Goal: Task Accomplishment & Management: Complete application form

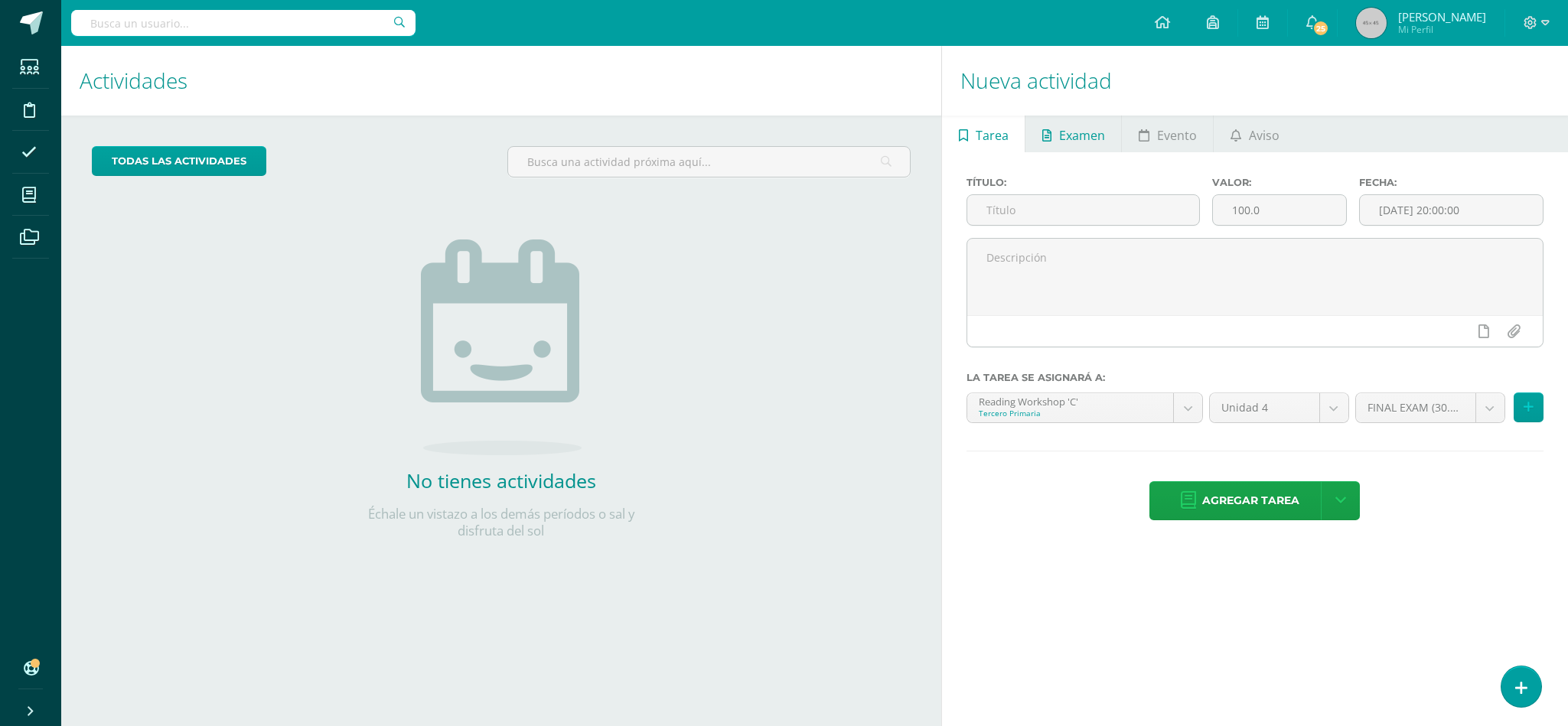
click at [1063, 143] on span "Examen" at bounding box center [1081, 135] width 46 height 36
click at [1037, 212] on input "text" at bounding box center [1083, 210] width 232 height 30
type input "PHASE 2"
click at [1310, 211] on input "100.0" at bounding box center [1279, 210] width 134 height 30
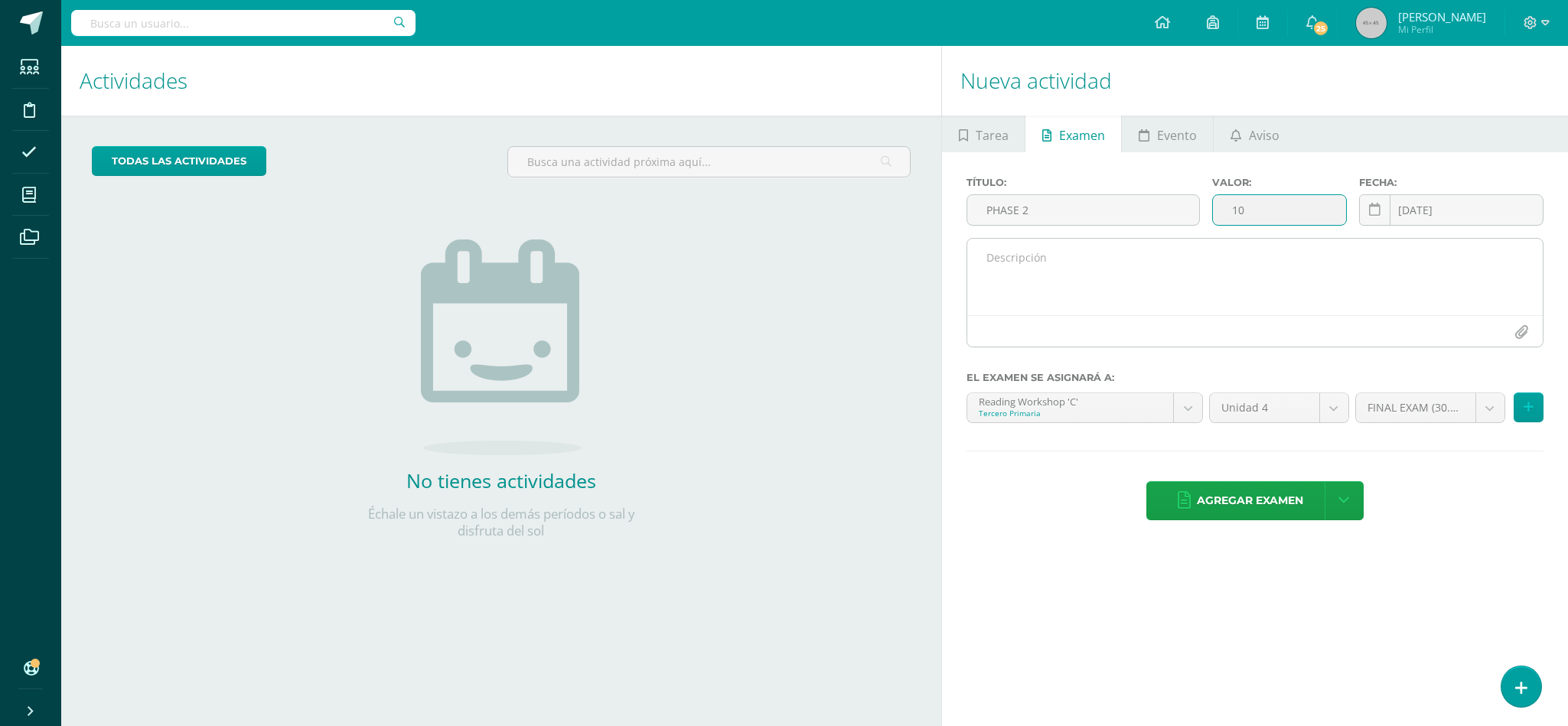
type input "10"
click at [1240, 276] on textarea at bounding box center [1255, 277] width 576 height 77
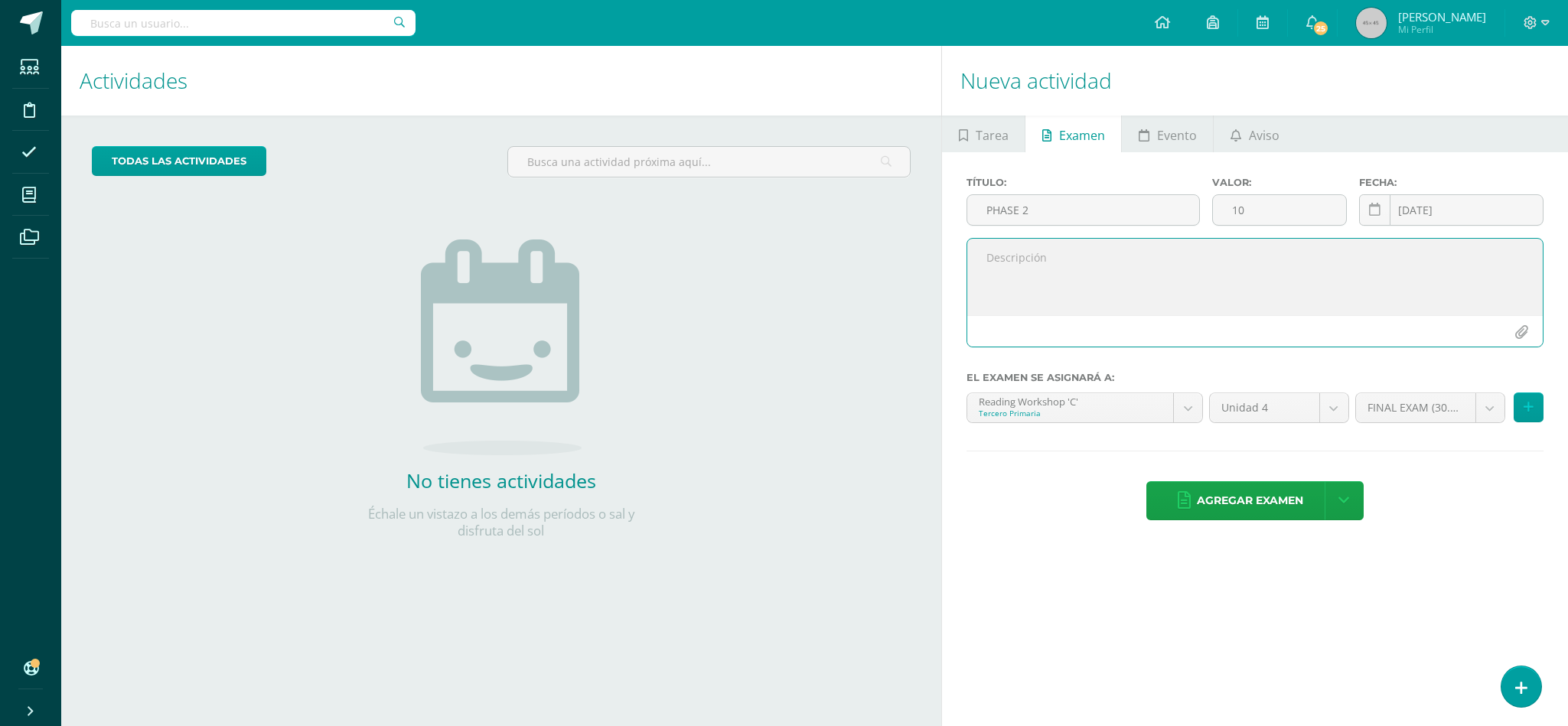
type textarea "p"
type textarea "P"
type textarea "PHASE 2 PLAY"
click at [1540, 407] on button at bounding box center [1528, 407] width 30 height 30
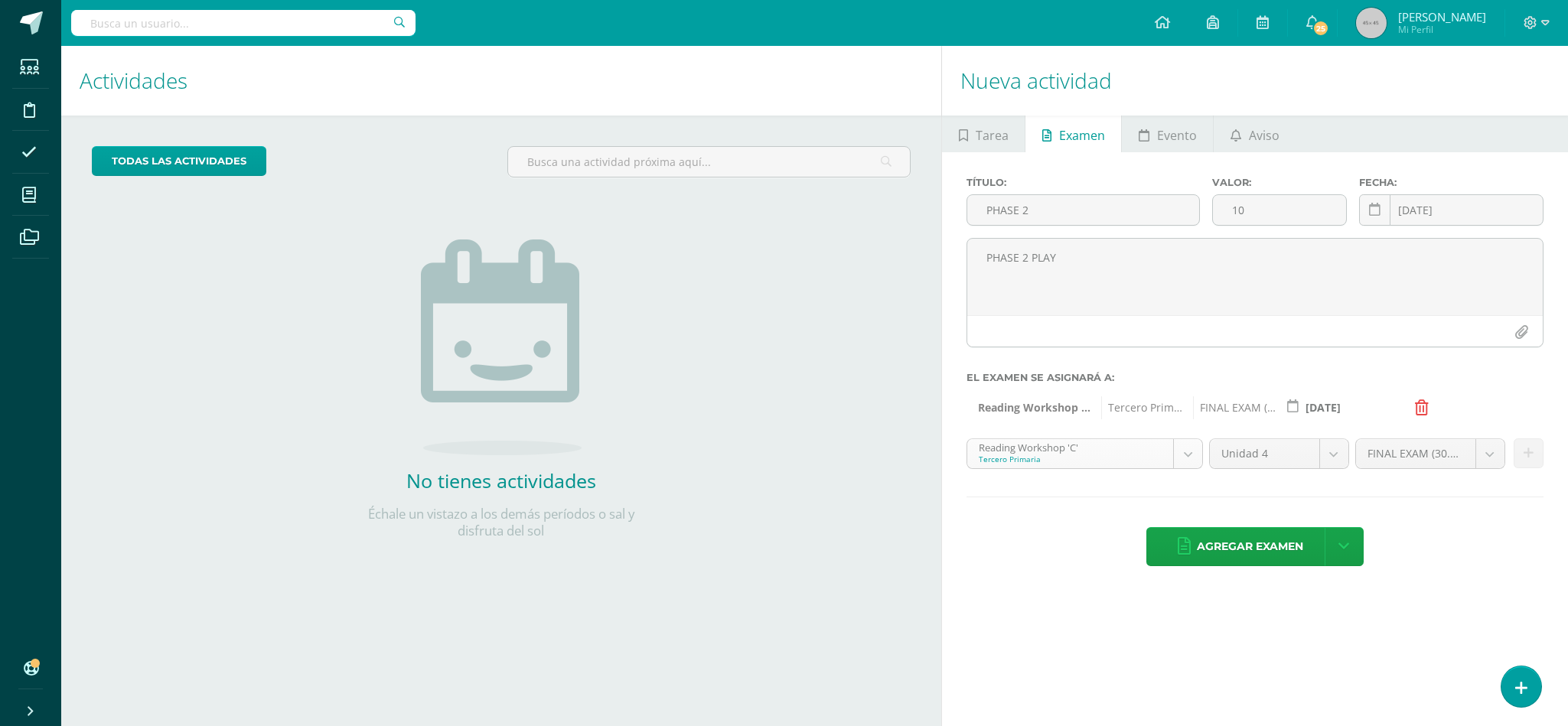
click at [1188, 468] on body "Estudiantes Disciplina Asistencia Mis cursos Archivos Soporte Ayuda Reportar un…" at bounding box center [784, 363] width 1568 height 726
click at [1540, 456] on button at bounding box center [1528, 453] width 30 height 30
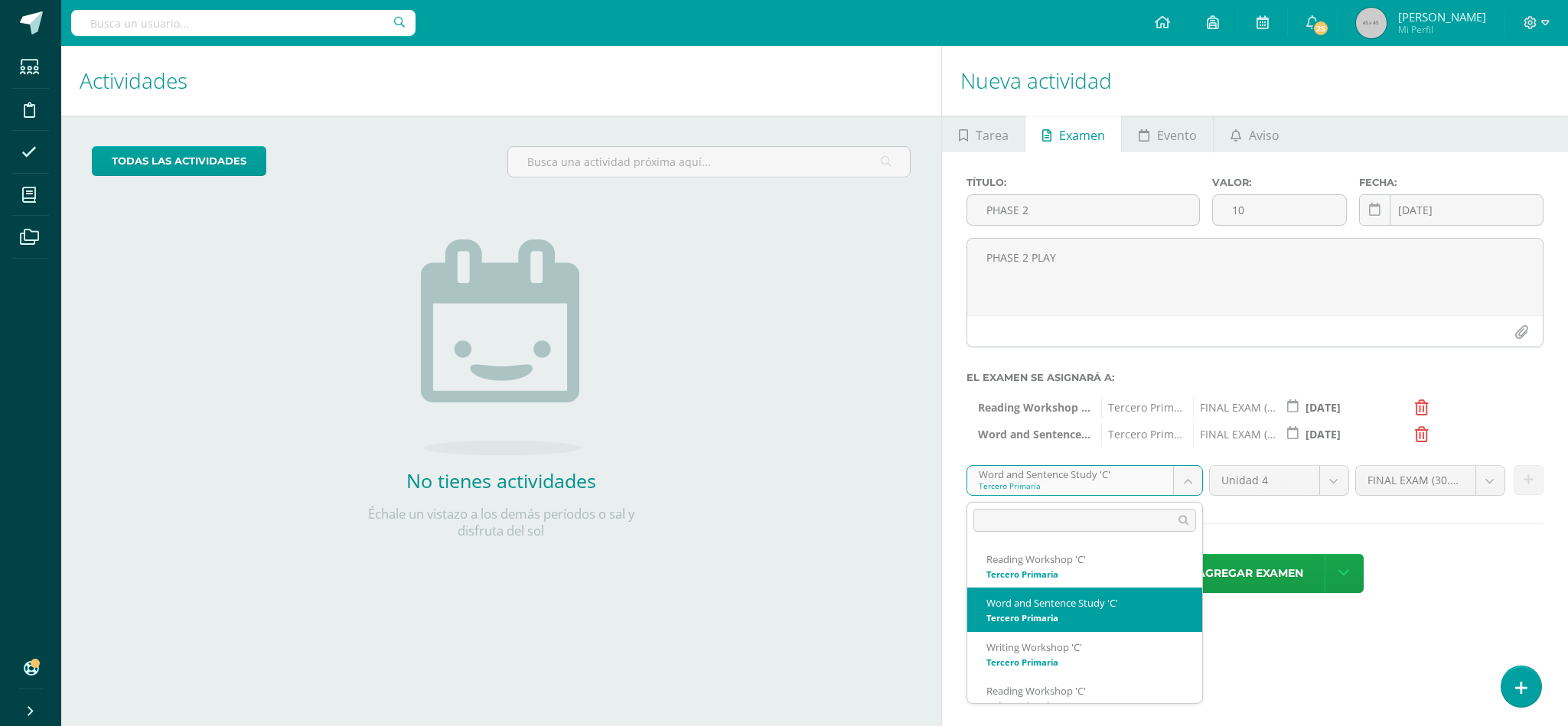
click at [1188, 494] on body "Estudiantes Disciplina Asistencia Mis cursos Archivos Soporte Ayuda Reportar un…" at bounding box center [784, 363] width 1568 height 726
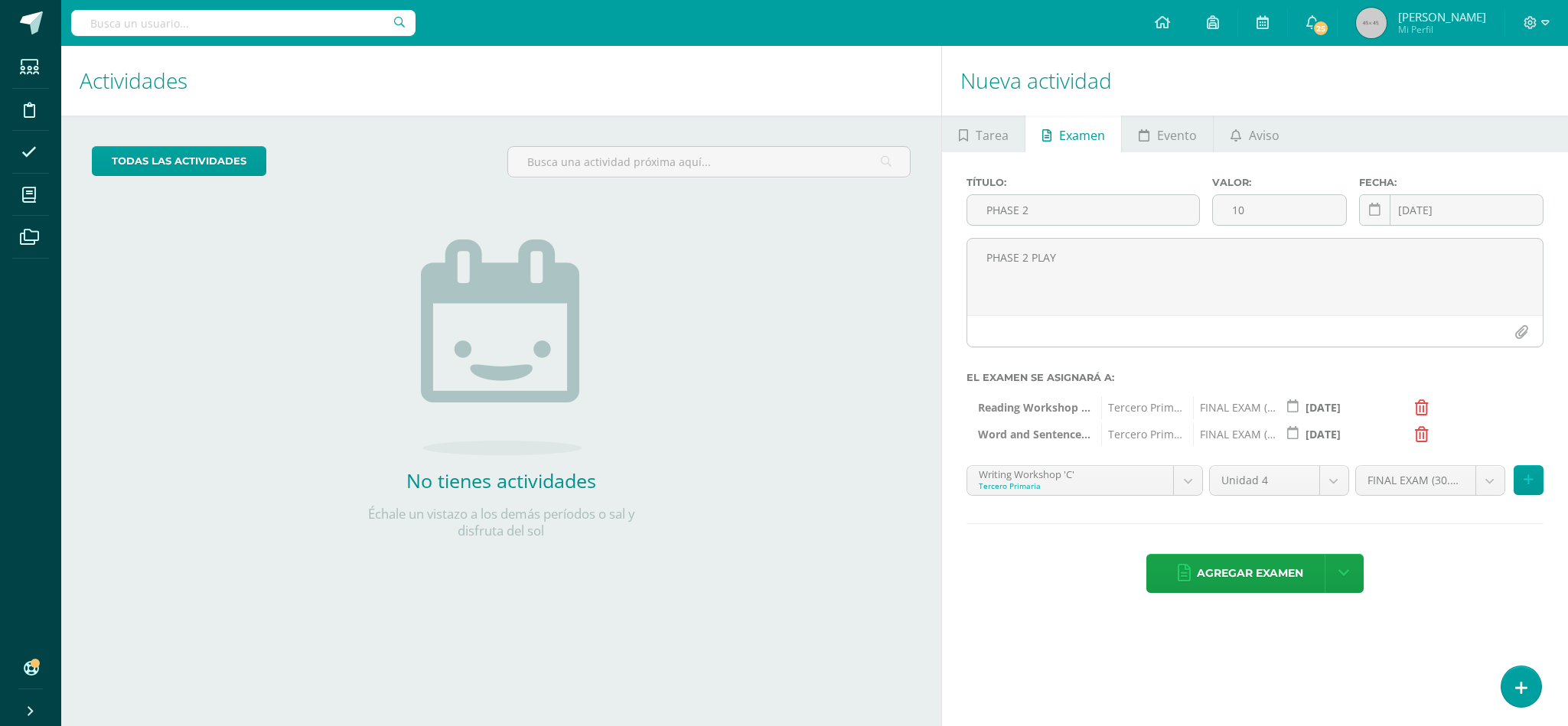
drag, startPoint x: 1536, startPoint y: 487, endPoint x: 1509, endPoint y: 581, distance: 97.8
drag, startPoint x: 1509, startPoint y: 581, endPoint x: 1529, endPoint y: 480, distance: 103.0
click at [1529, 480] on icon at bounding box center [1528, 480] width 10 height 13
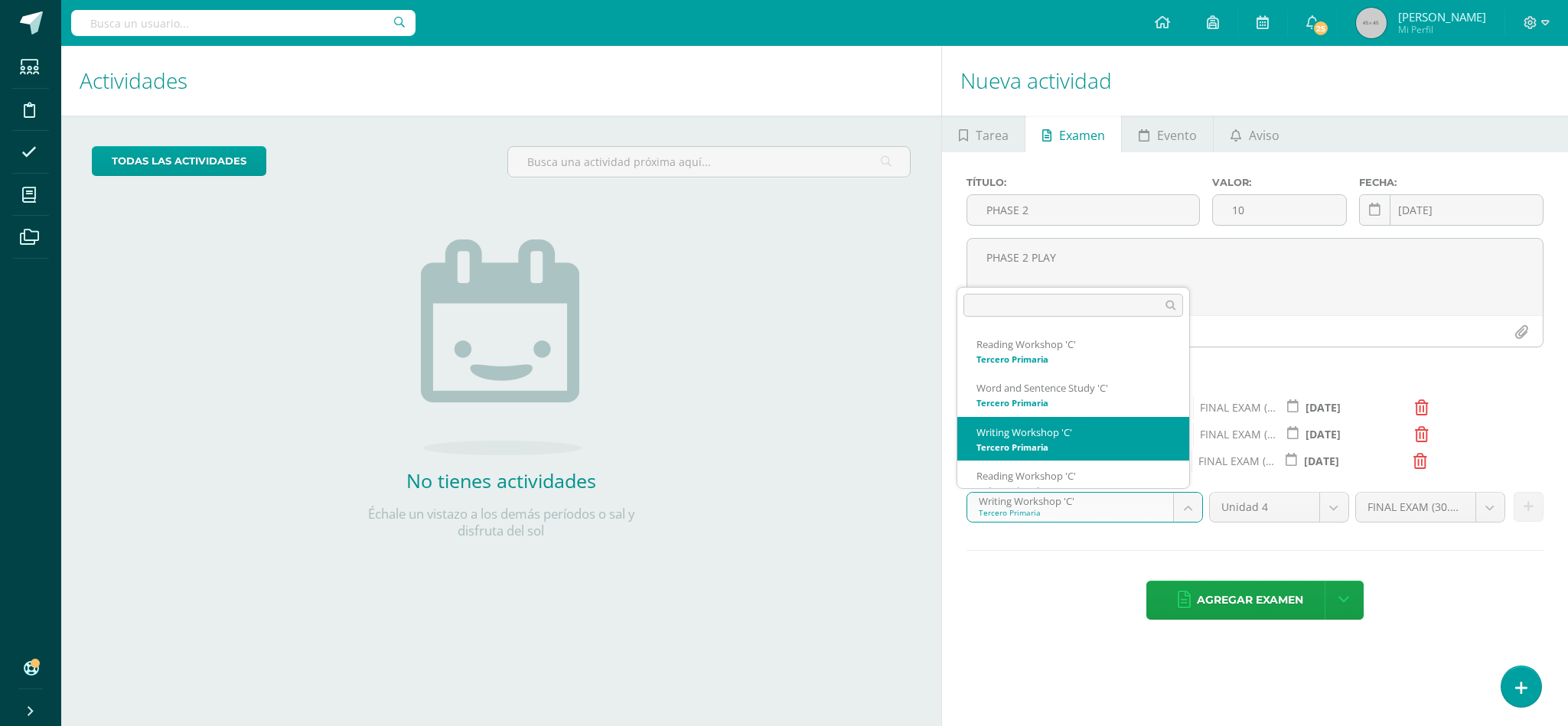
click at [1182, 515] on body "Estudiantes Disciplina Asistencia Mis cursos Archivos Soporte Ayuda Reportar un…" at bounding box center [784, 363] width 1568 height 726
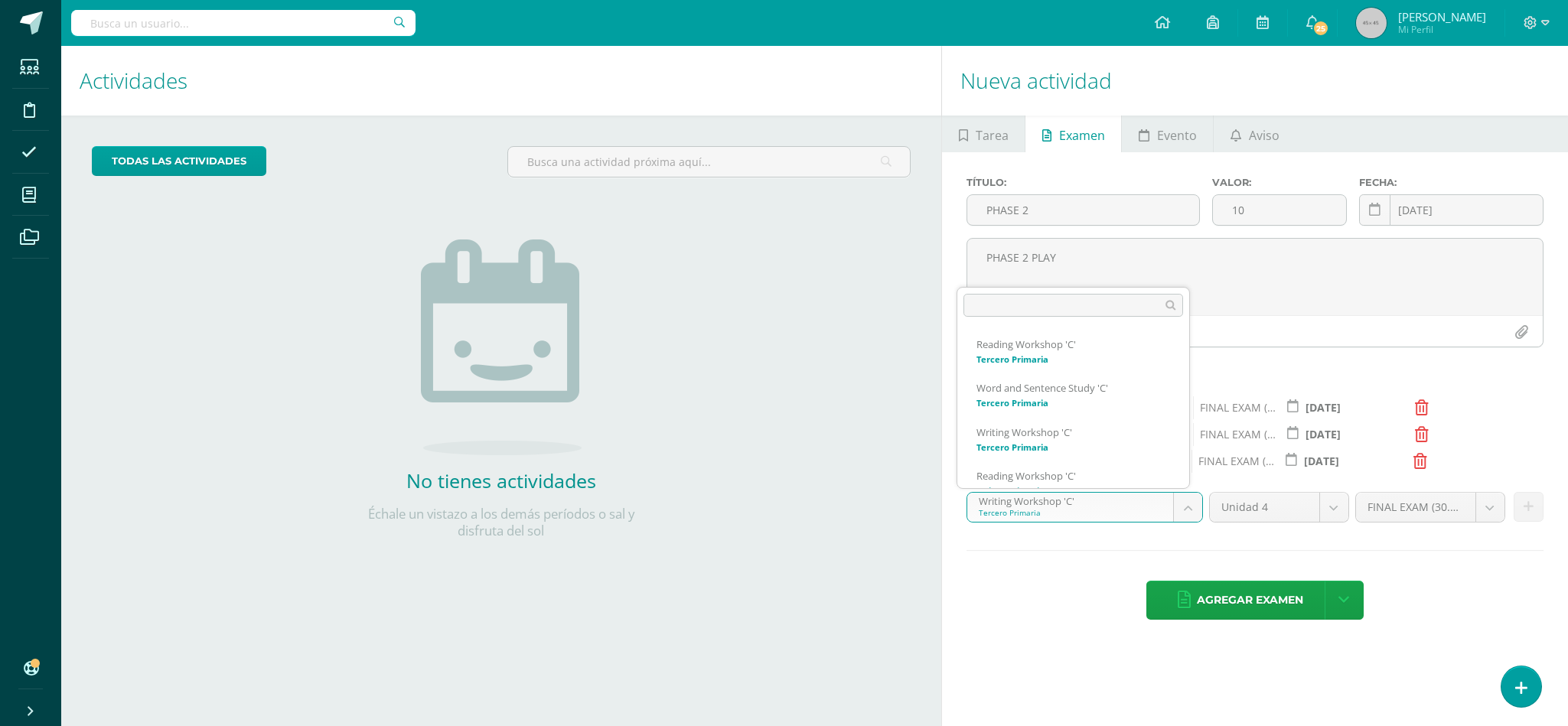
scroll to position [109, 0]
click at [1531, 519] on button at bounding box center [1528, 506] width 30 height 30
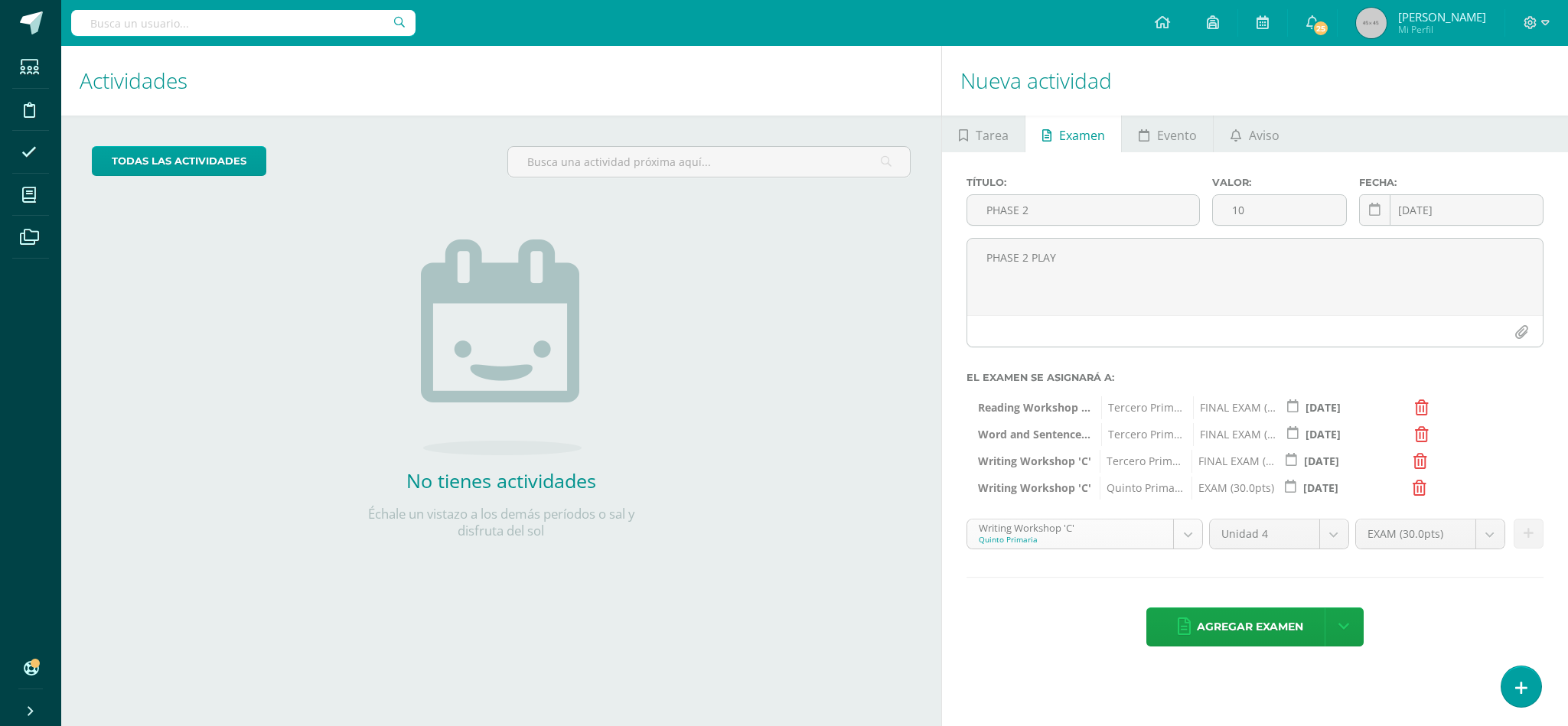
click at [1196, 533] on body "Estudiantes Disciplina Asistencia Mis cursos Archivos Soporte Ayuda Reportar un…" at bounding box center [784, 363] width 1568 height 726
click at [1541, 530] on button at bounding box center [1528, 533] width 30 height 30
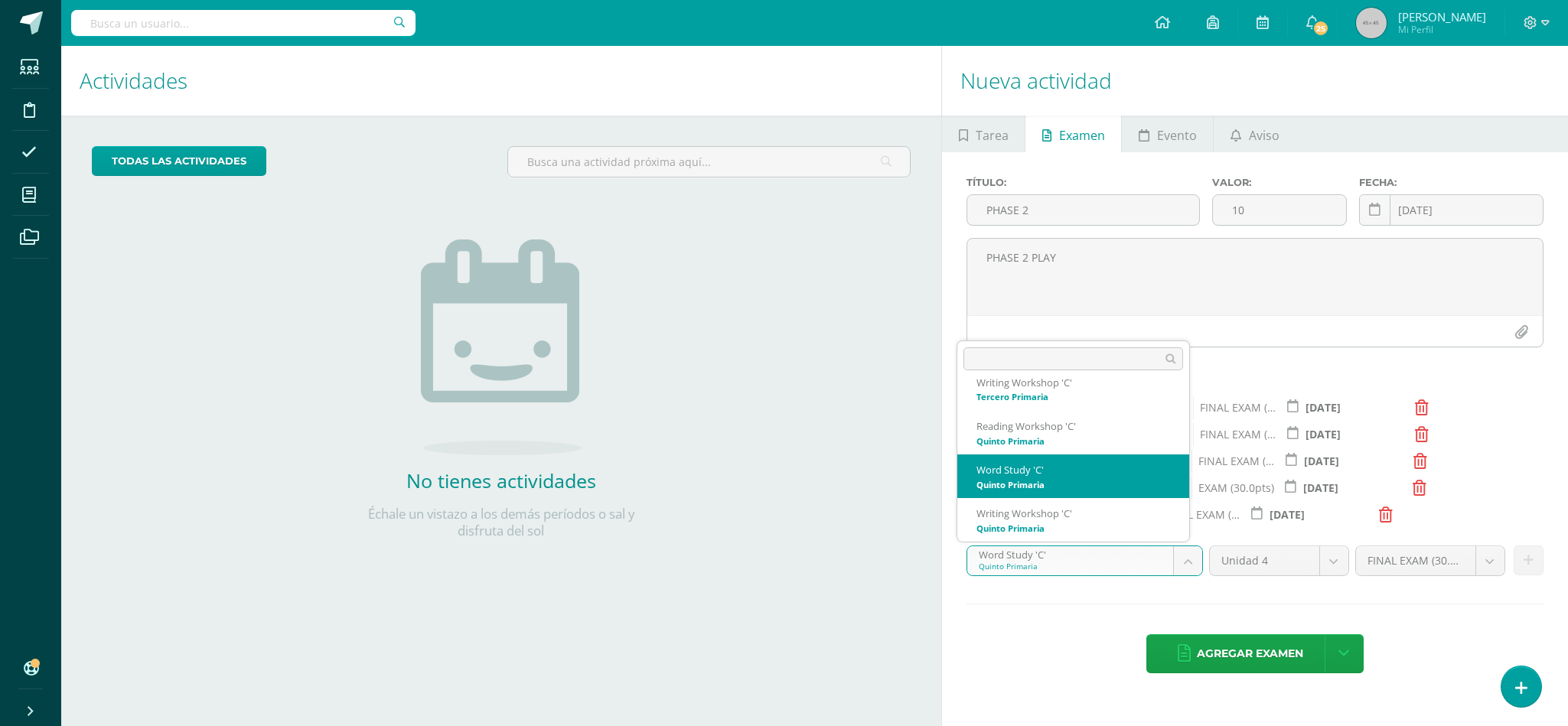
click at [1194, 564] on body "Estudiantes Disciplina Asistencia Mis cursos Archivos Soporte Ayuda Reportar un…" at bounding box center [784, 363] width 1568 height 726
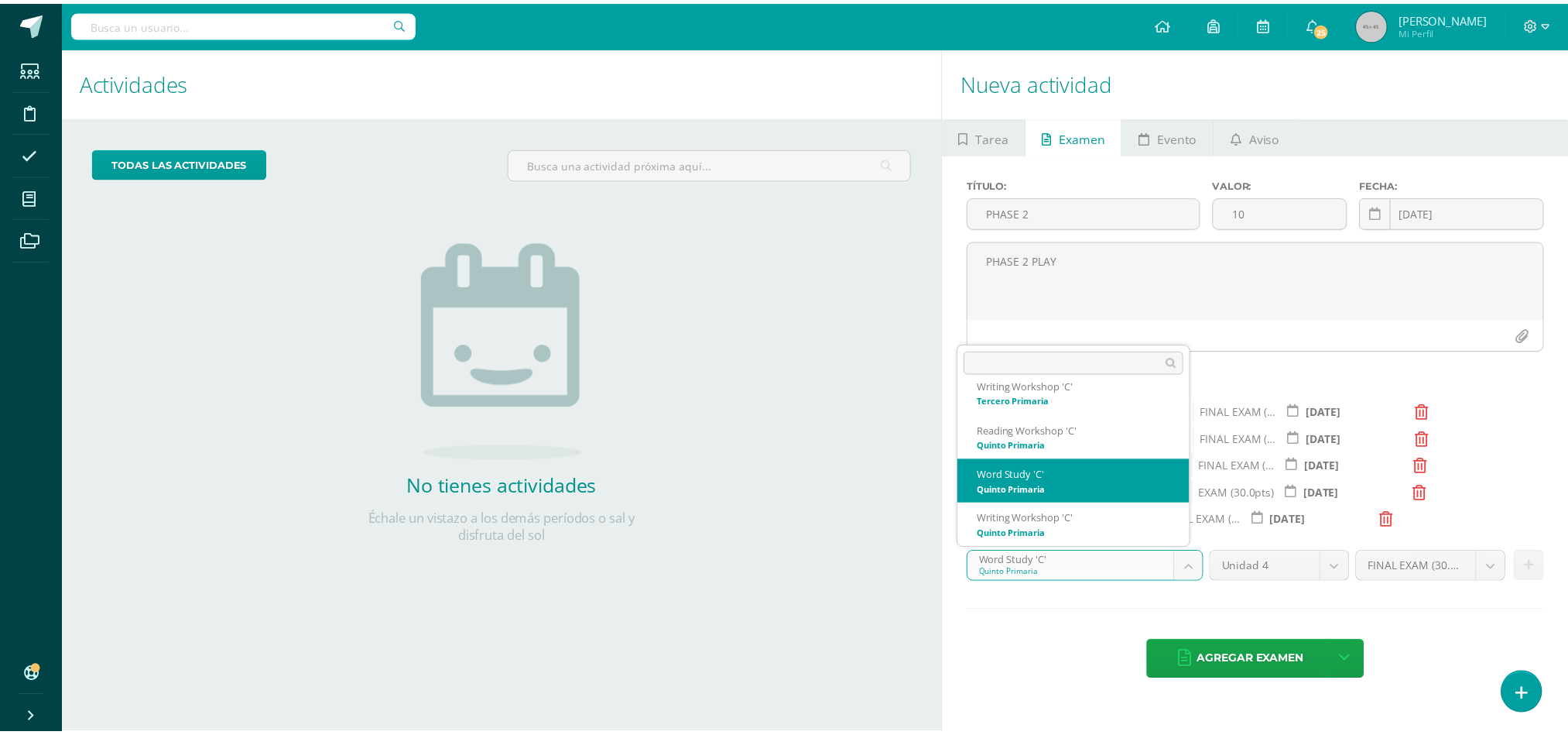
scroll to position [60, 0]
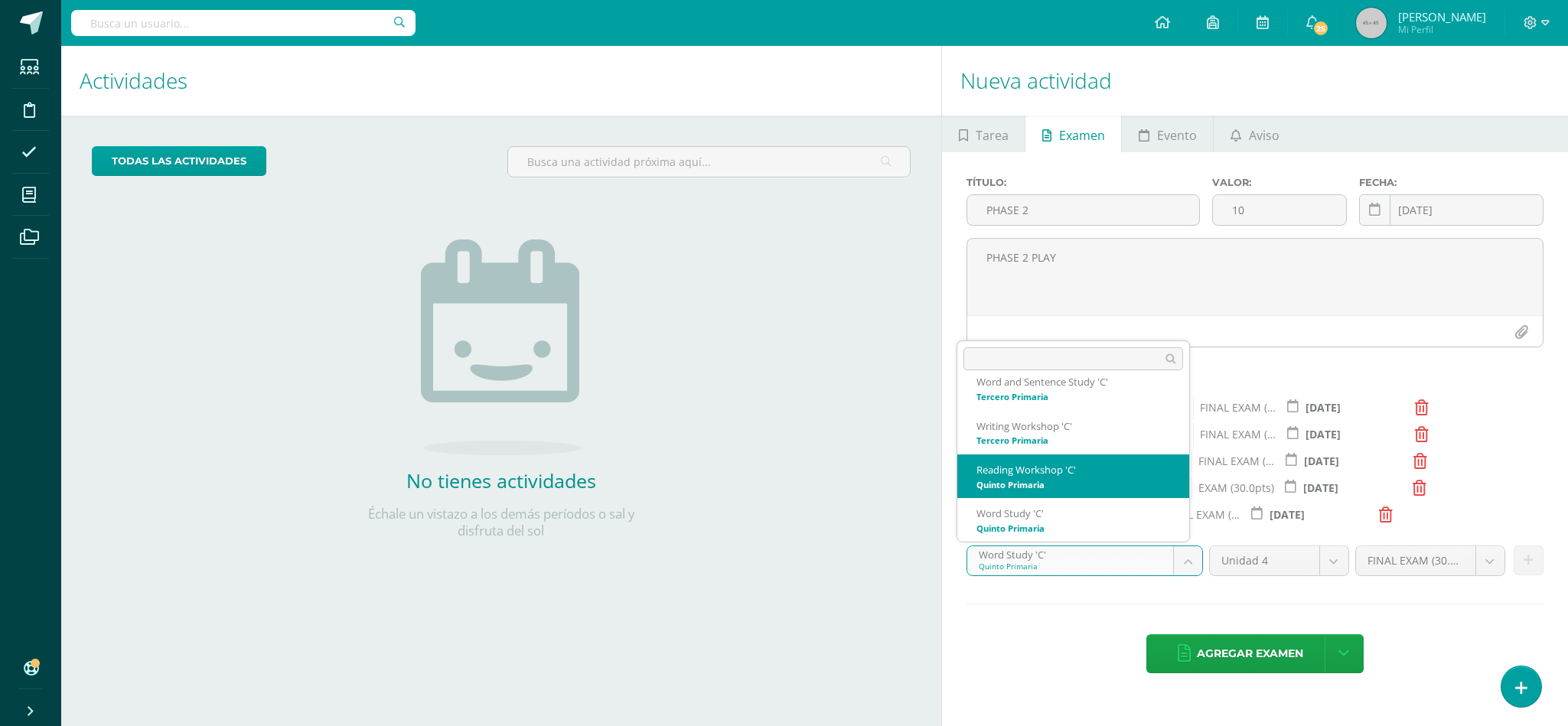
select select "30381"
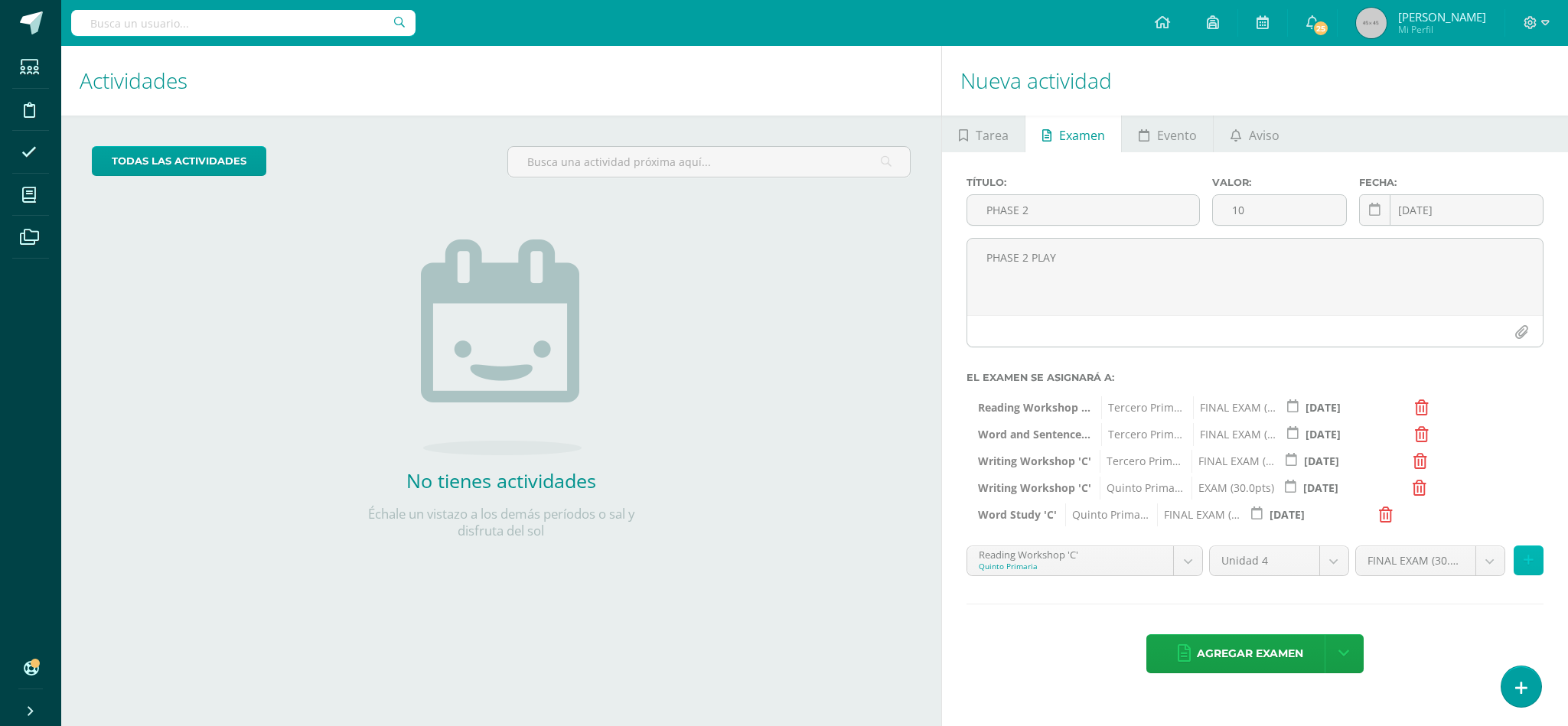
click at [1534, 571] on button at bounding box center [1528, 560] width 30 height 30
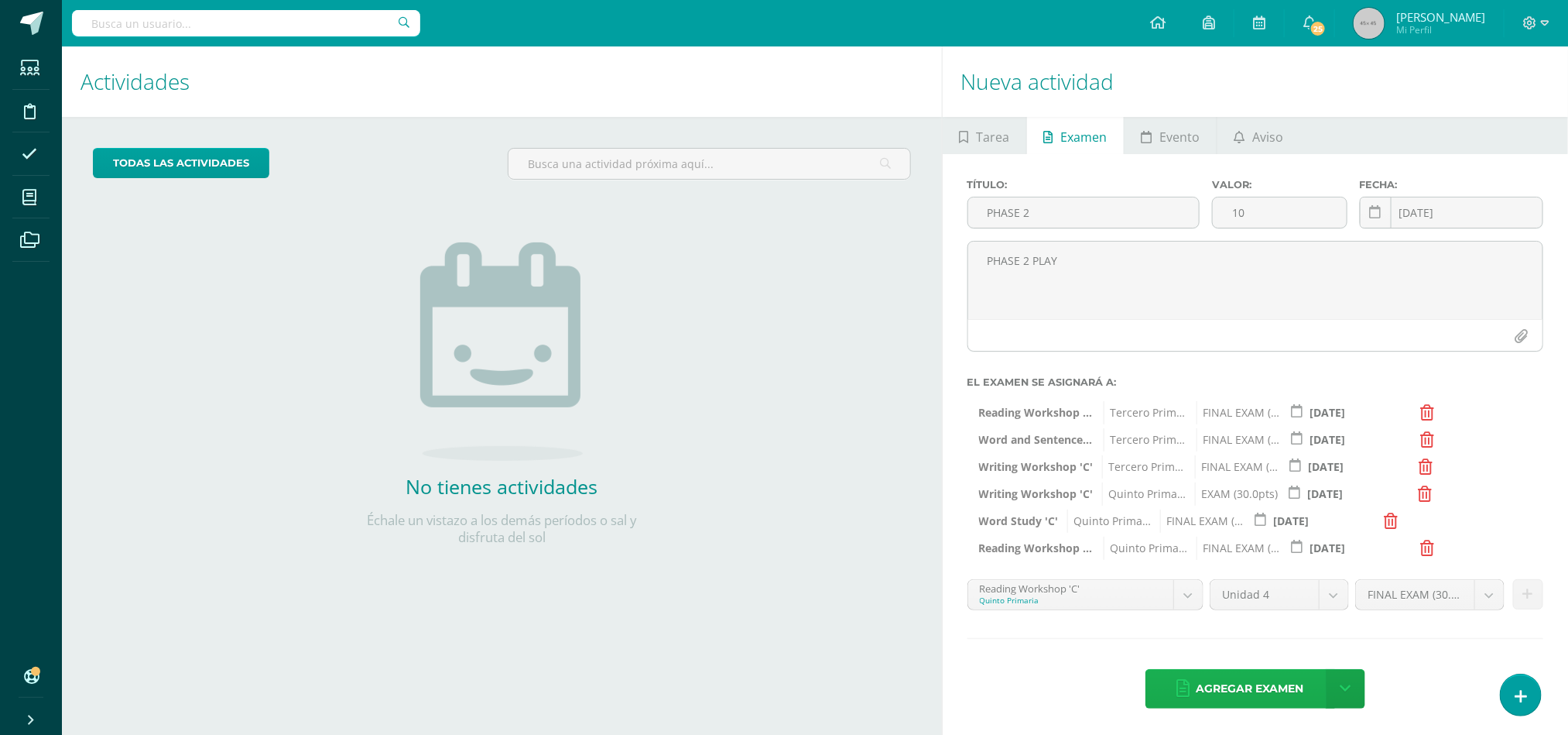
click at [1189, 702] on link "Agregar examen" at bounding box center [1240, 689] width 190 height 39
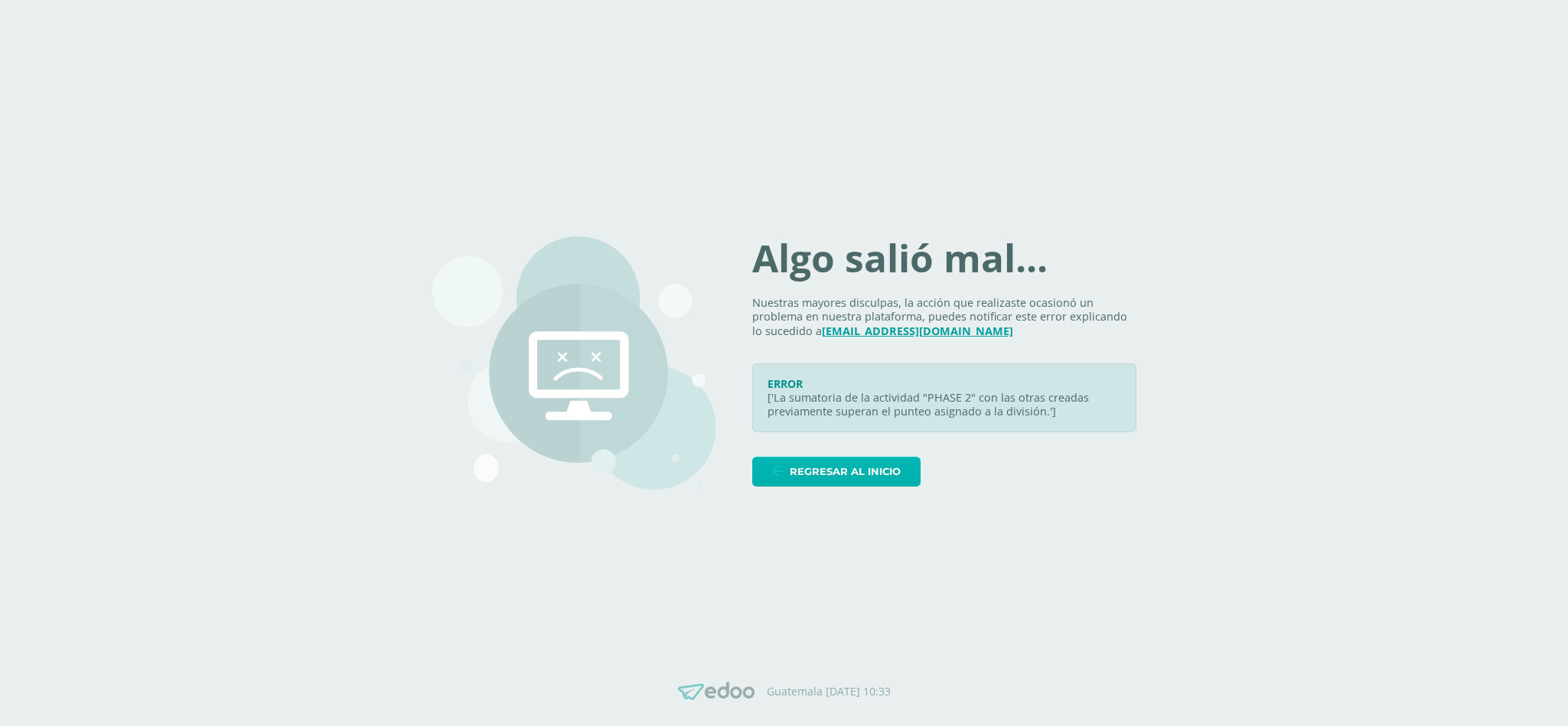
click at [884, 466] on span "Regresar al inicio" at bounding box center [845, 471] width 111 height 29
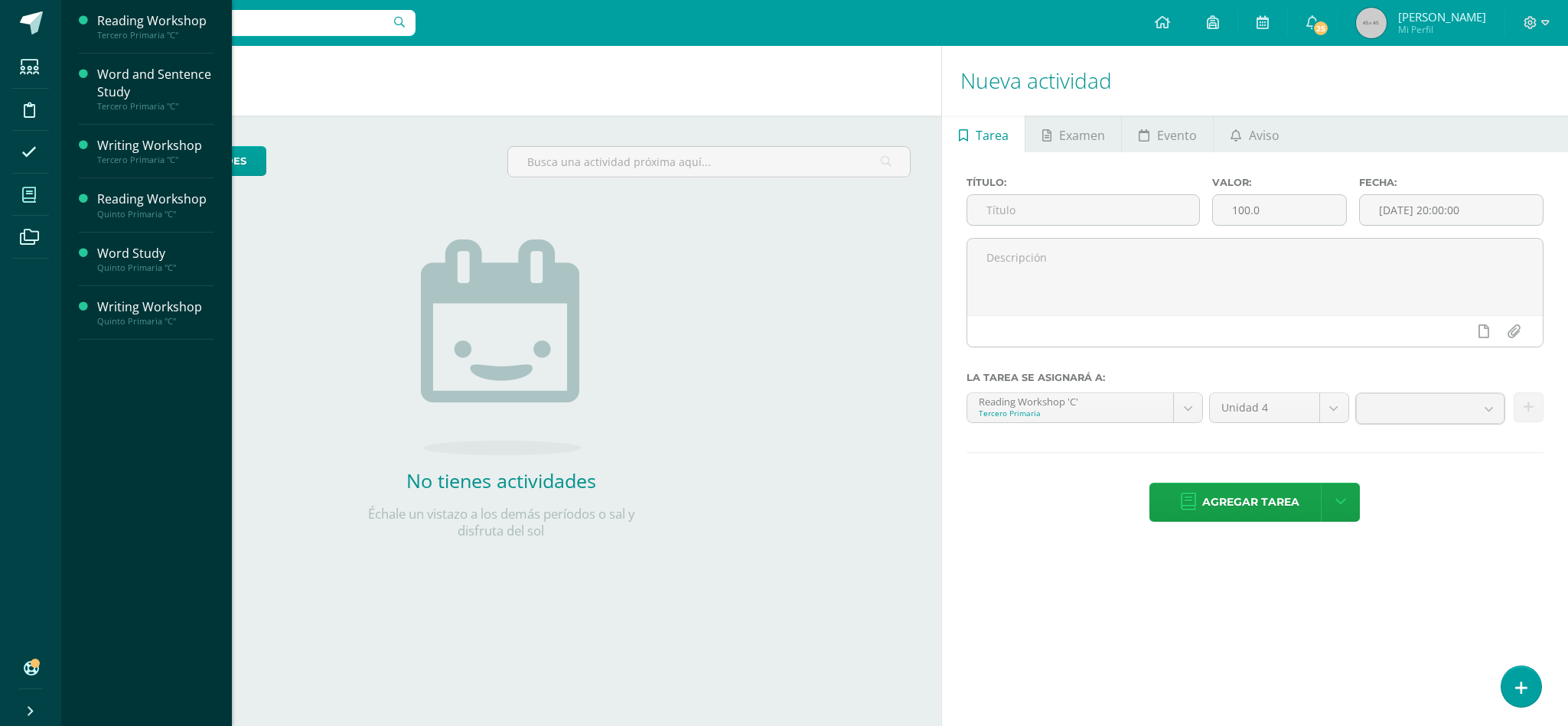
click at [18, 191] on span at bounding box center [29, 194] width 35 height 35
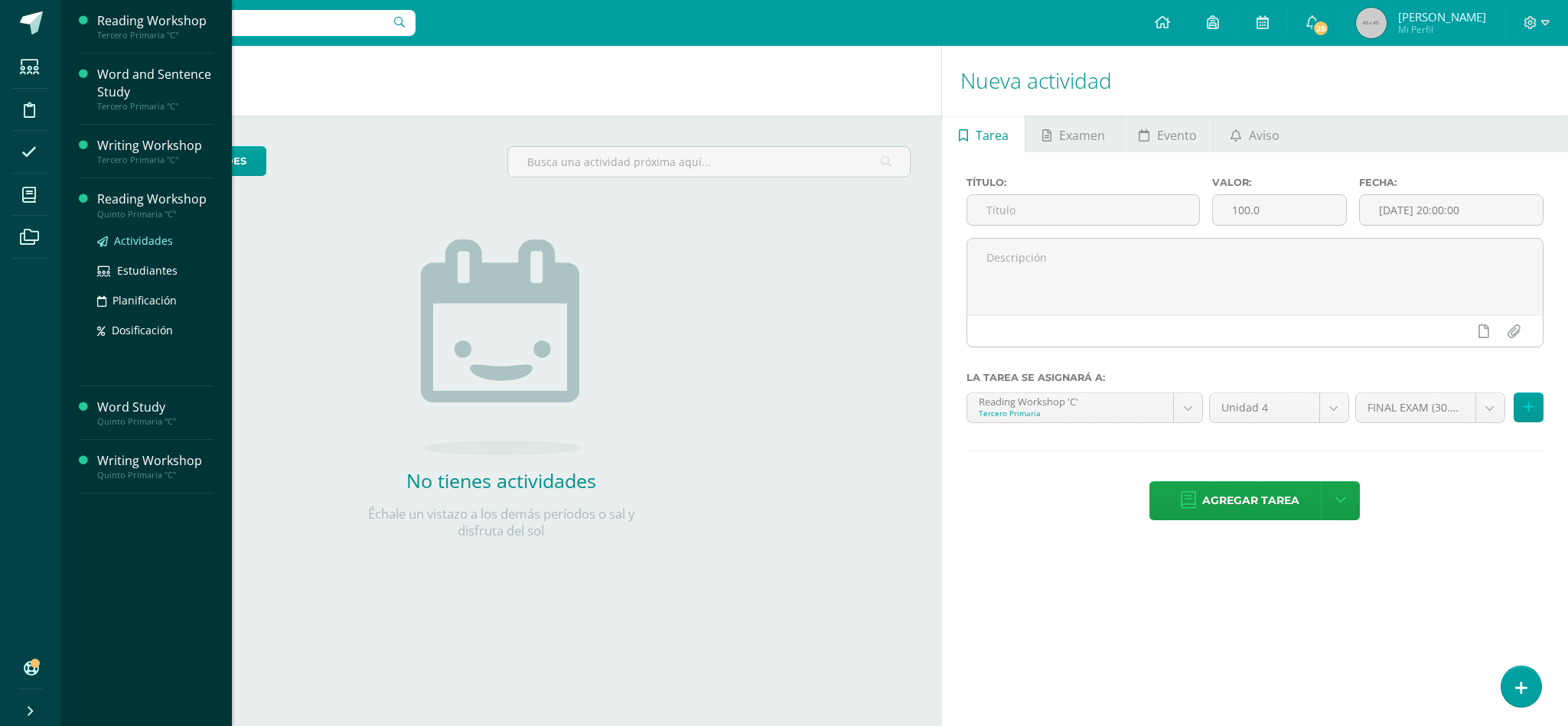
click at [165, 237] on span "Actividades" at bounding box center [143, 240] width 59 height 15
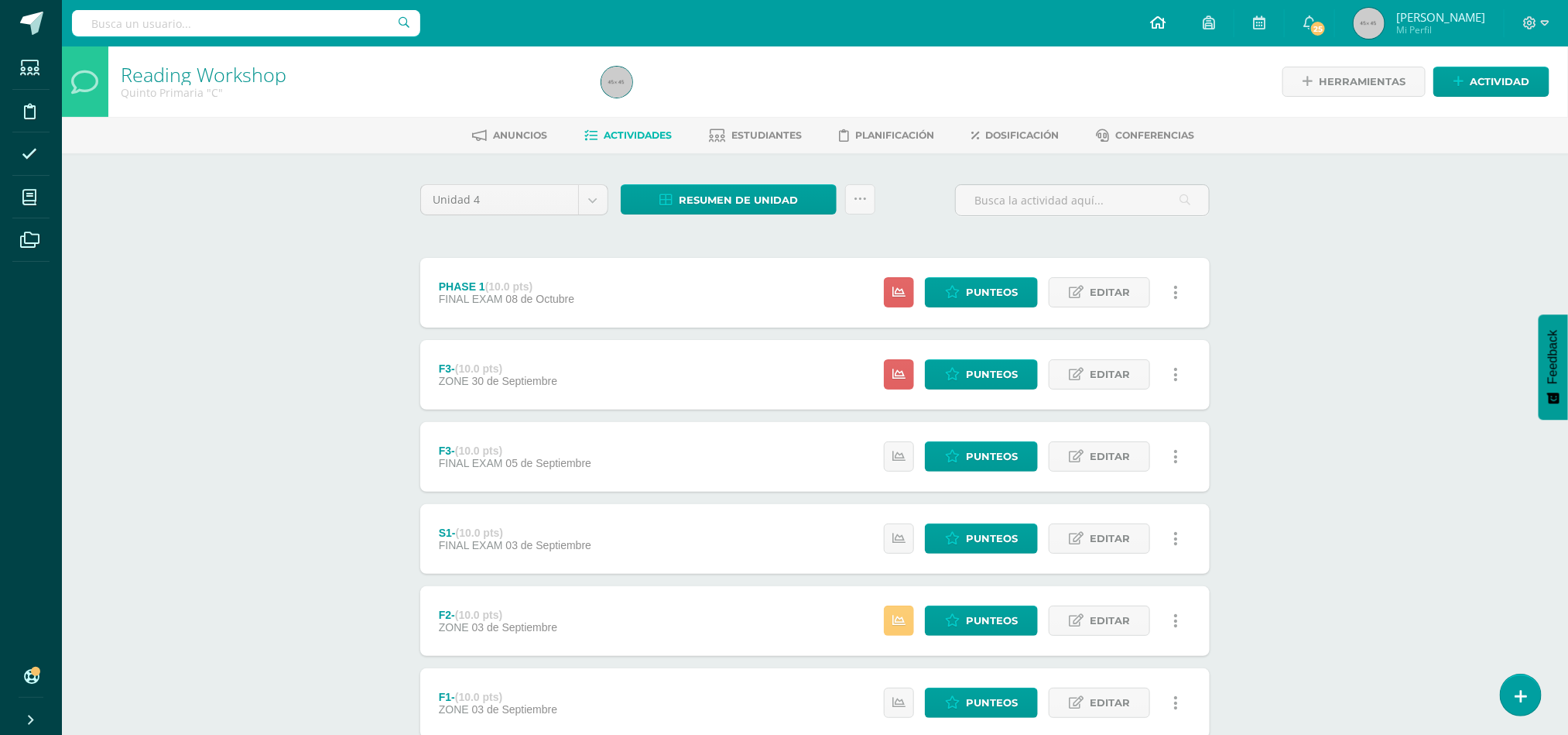
click at [1184, 32] on link at bounding box center [1158, 23] width 52 height 46
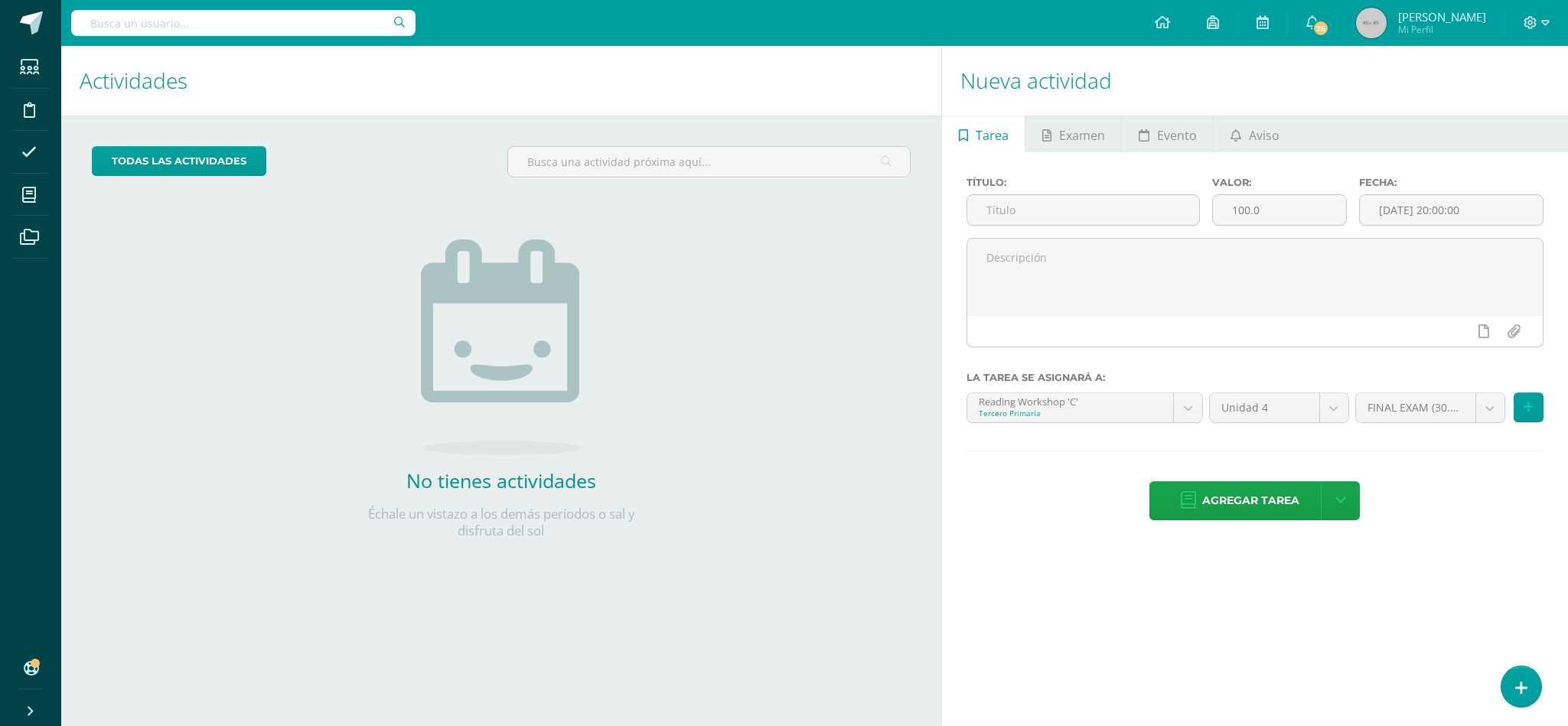
click at [1072, 115] on h1 "Nueva actividad" at bounding box center [1255, 80] width 590 height 70
click at [1077, 138] on span "Examen" at bounding box center [1081, 135] width 46 height 36
click at [1066, 216] on input "text" at bounding box center [1083, 210] width 232 height 30
type input "p"
type input "PHASE 2"
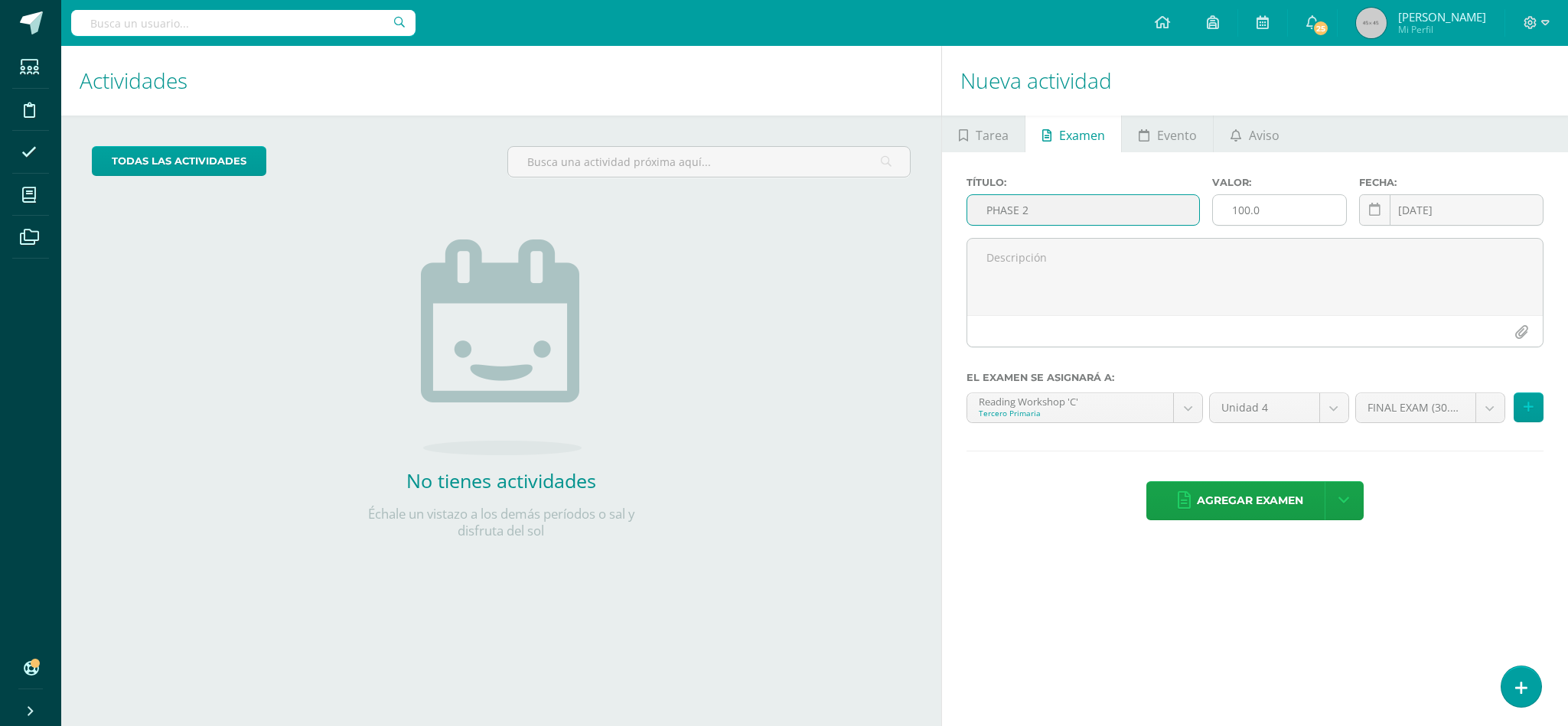
click at [1293, 203] on input "100.0" at bounding box center [1279, 210] width 134 height 30
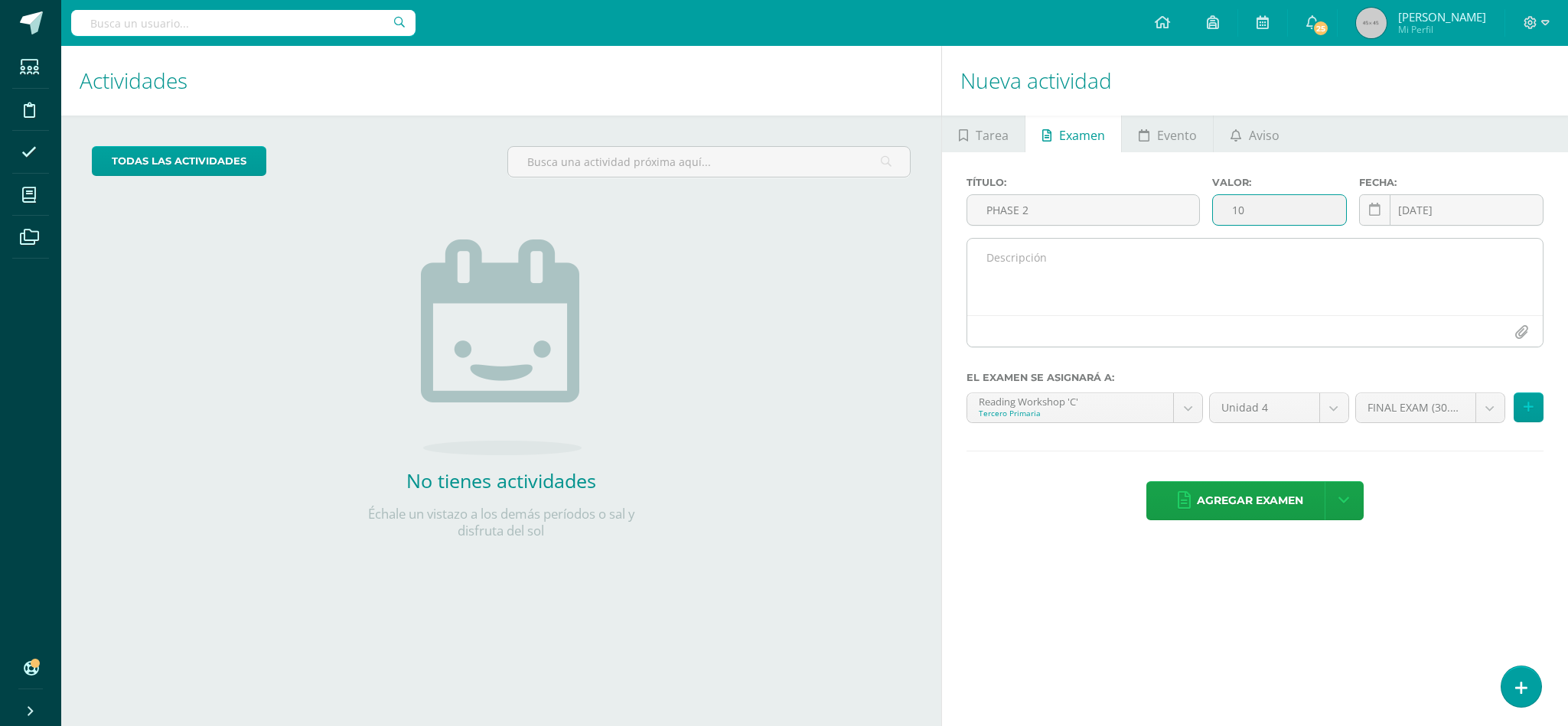
type input "10"
click at [1171, 280] on textarea at bounding box center [1255, 277] width 576 height 77
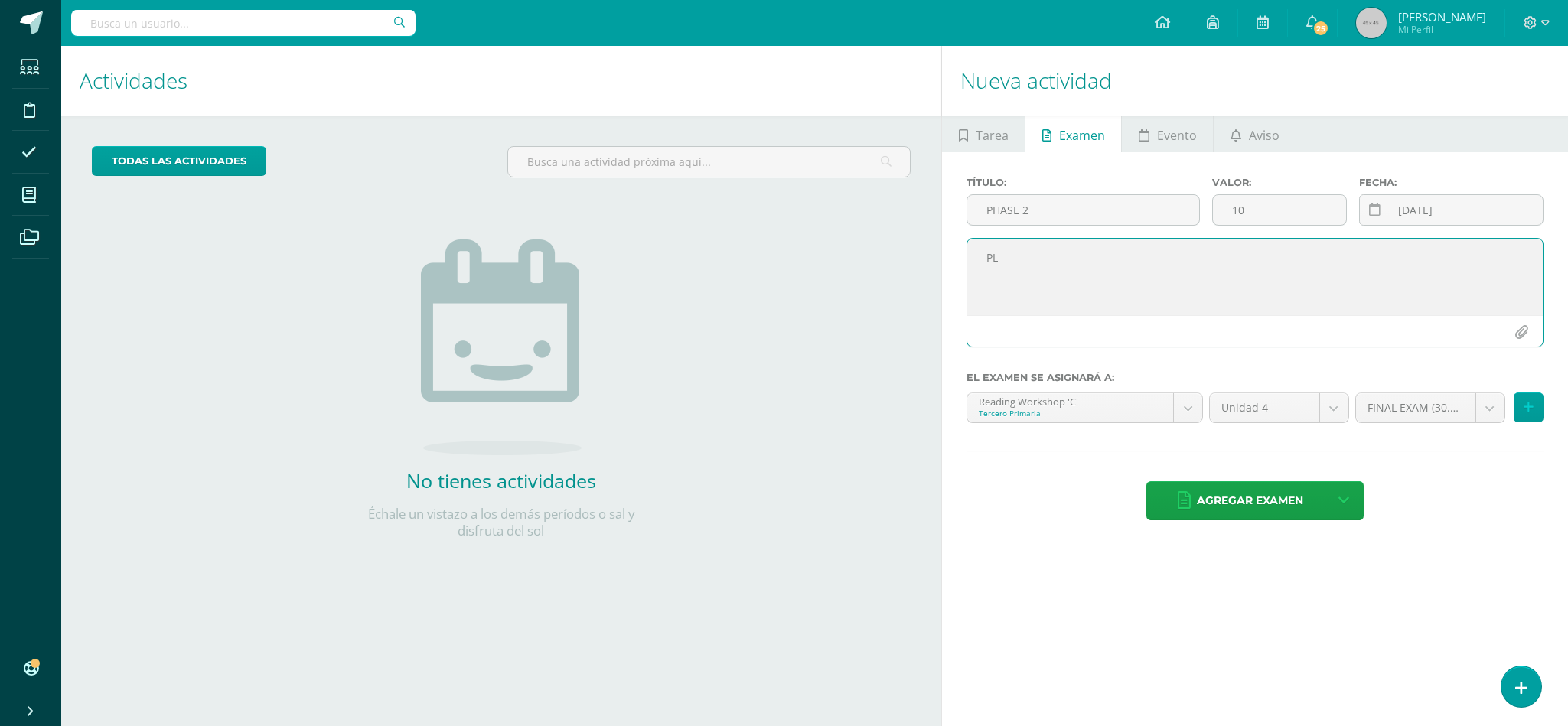
click at [1171, 280] on textarea "PL" at bounding box center [1255, 277] width 576 height 77
type textarea "PLAY"
click at [1523, 402] on icon at bounding box center [1528, 407] width 10 height 13
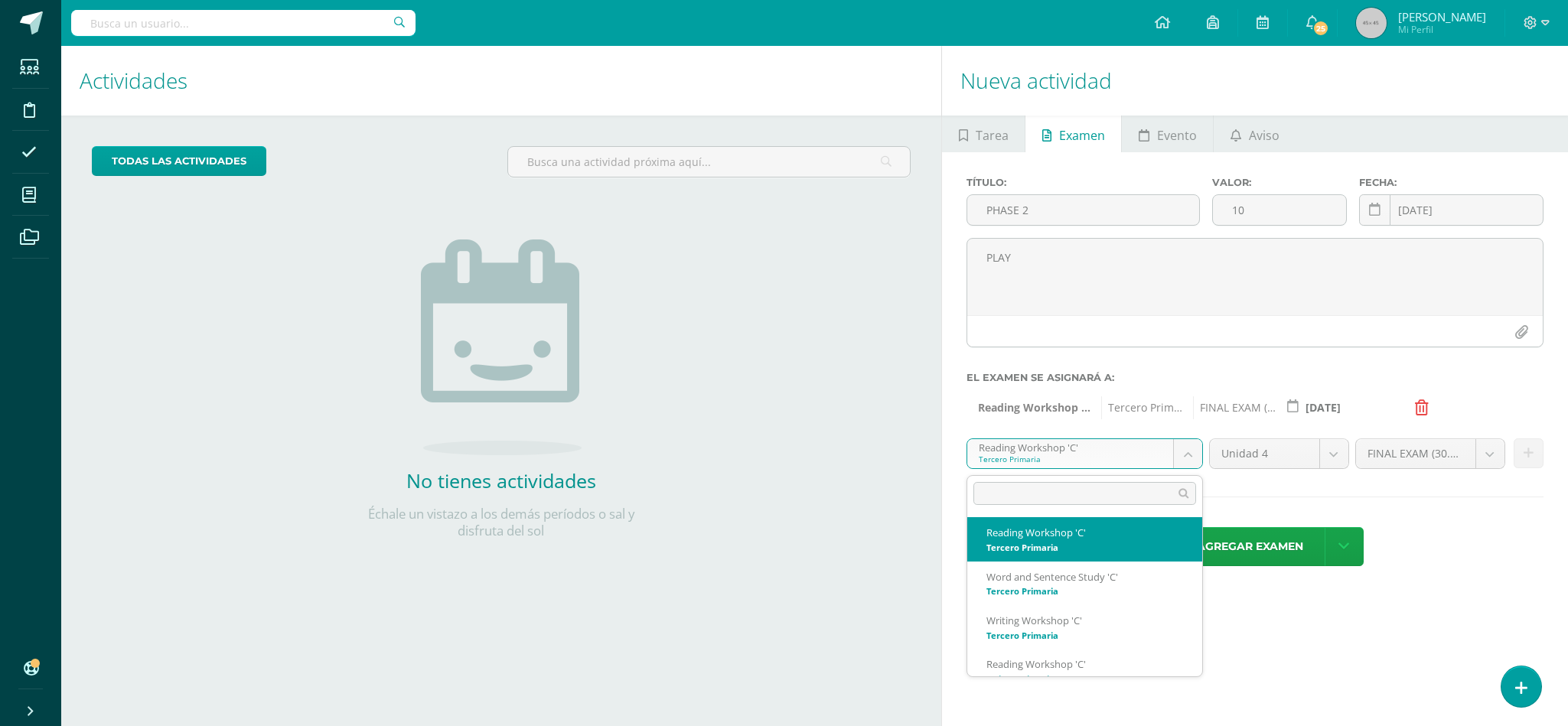
click at [1188, 462] on body "Estudiantes Disciplina Asistencia Mis cursos Archivos Soporte Ayuda Reportar un…" at bounding box center [784, 363] width 1568 height 726
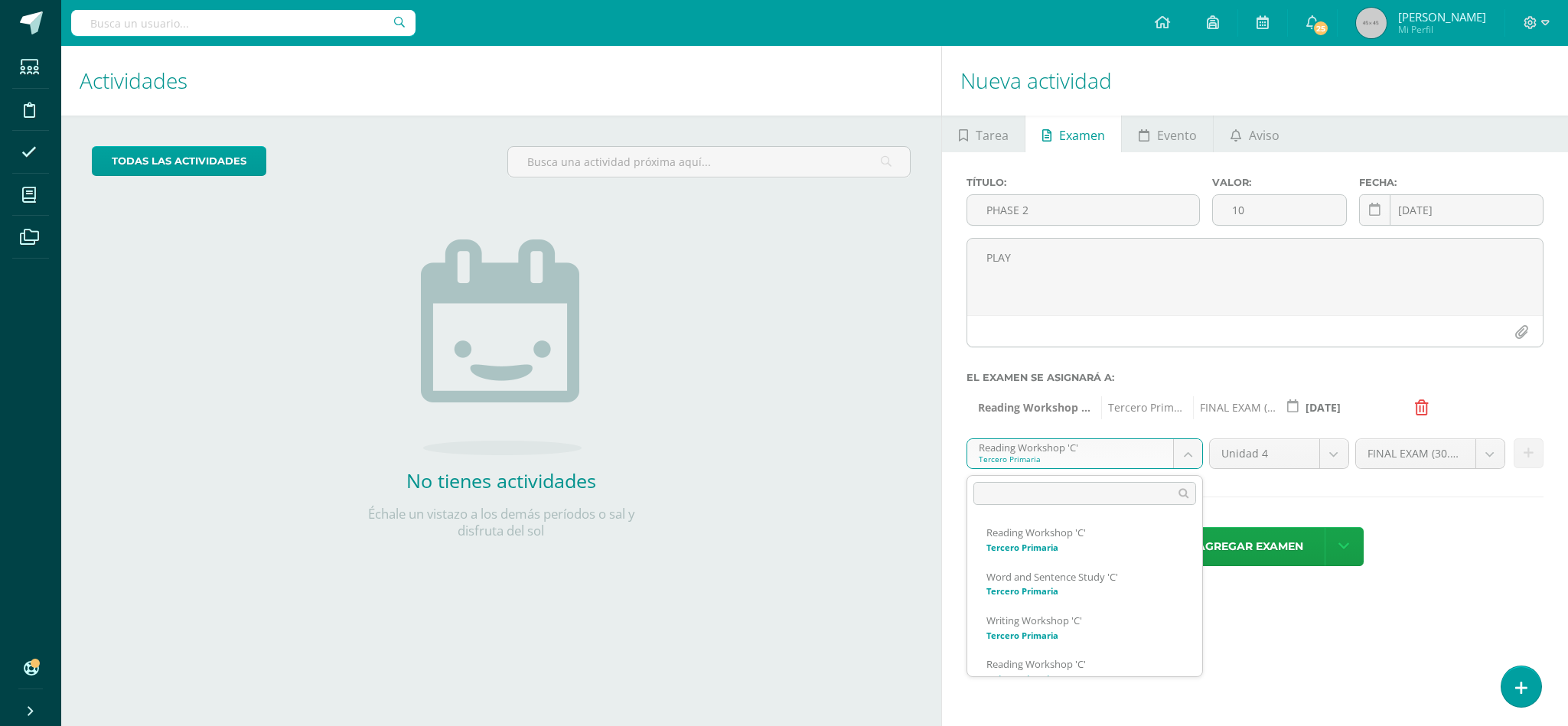
scroll to position [109, 0]
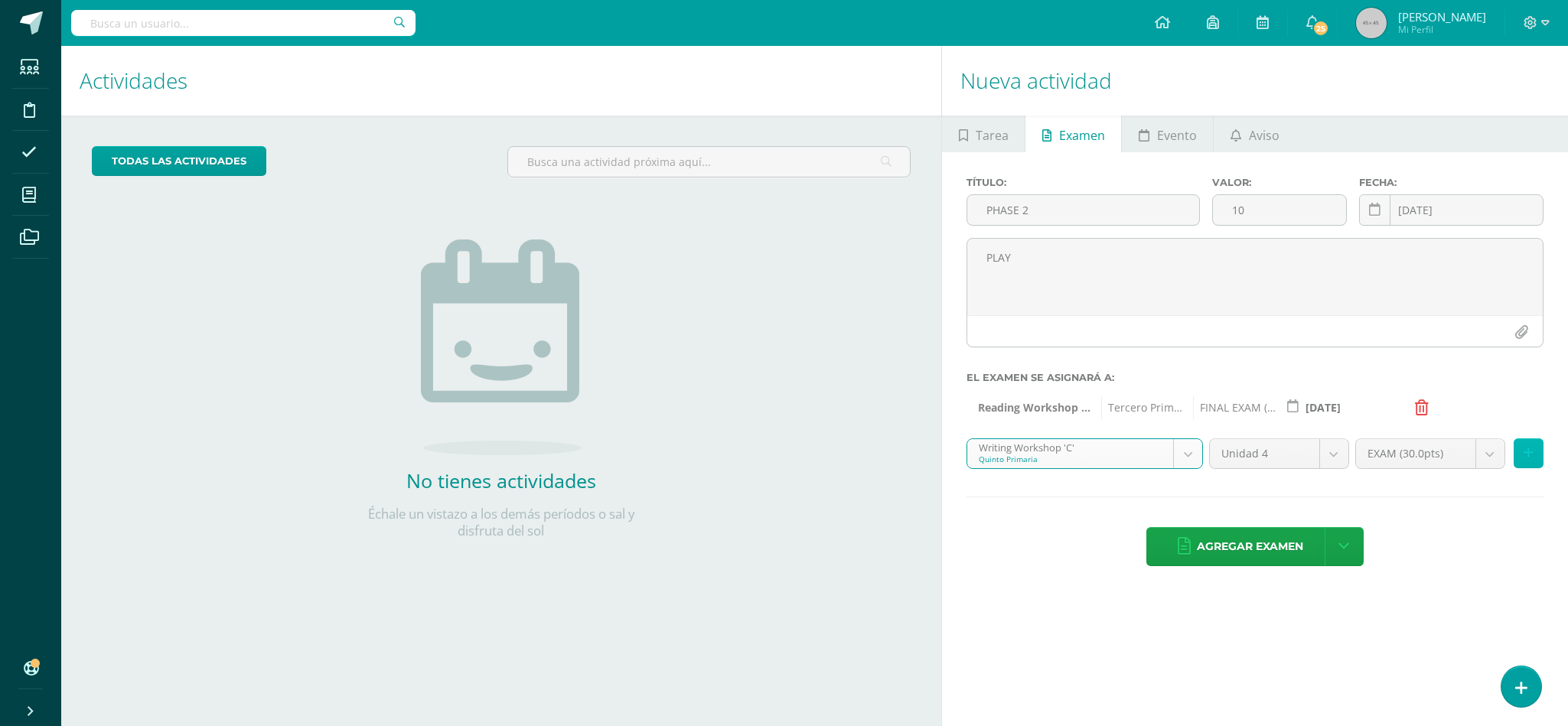
click at [1527, 467] on button at bounding box center [1528, 453] width 30 height 30
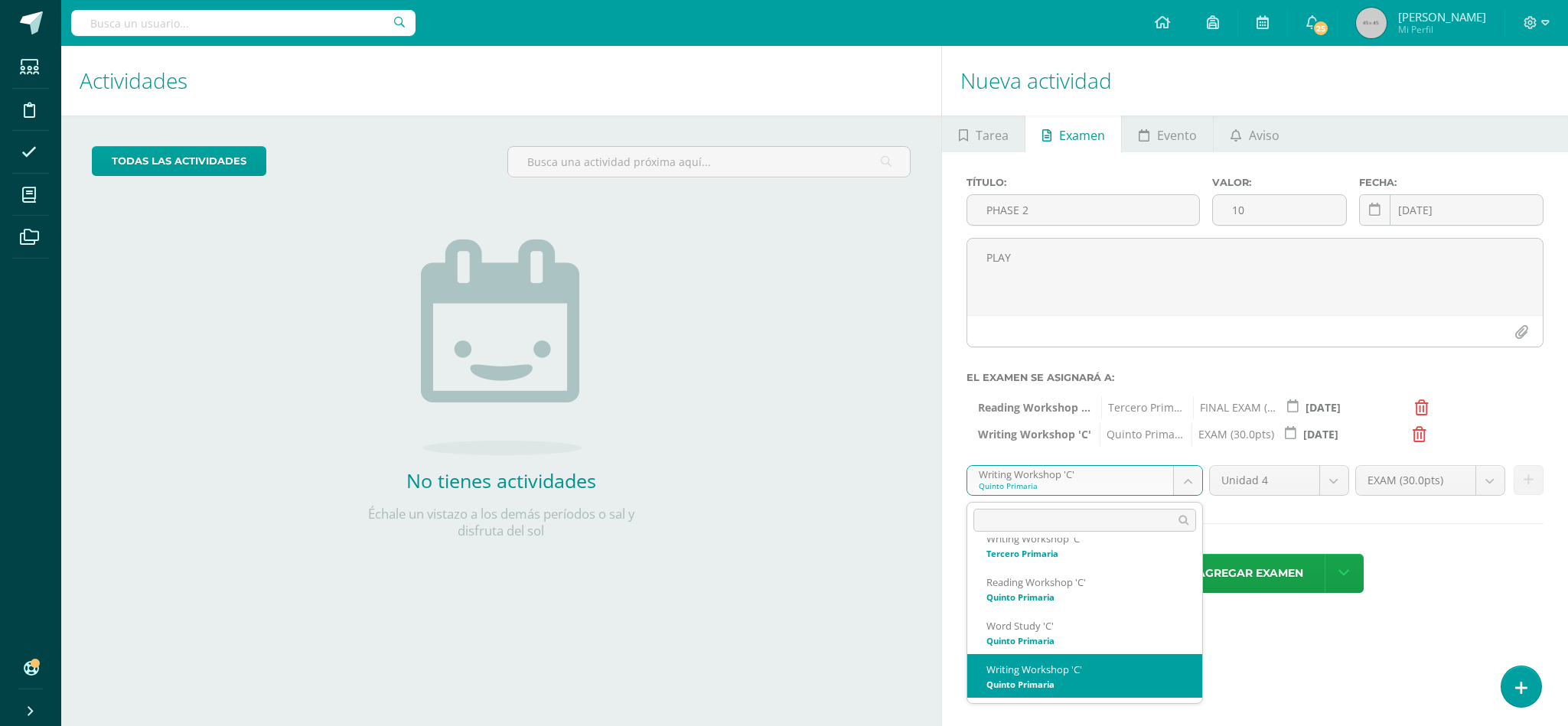
click at [1178, 491] on body "Estudiantes Disciplina Asistencia Mis cursos Archivos Soporte Ayuda Reportar un…" at bounding box center [784, 363] width 1568 height 726
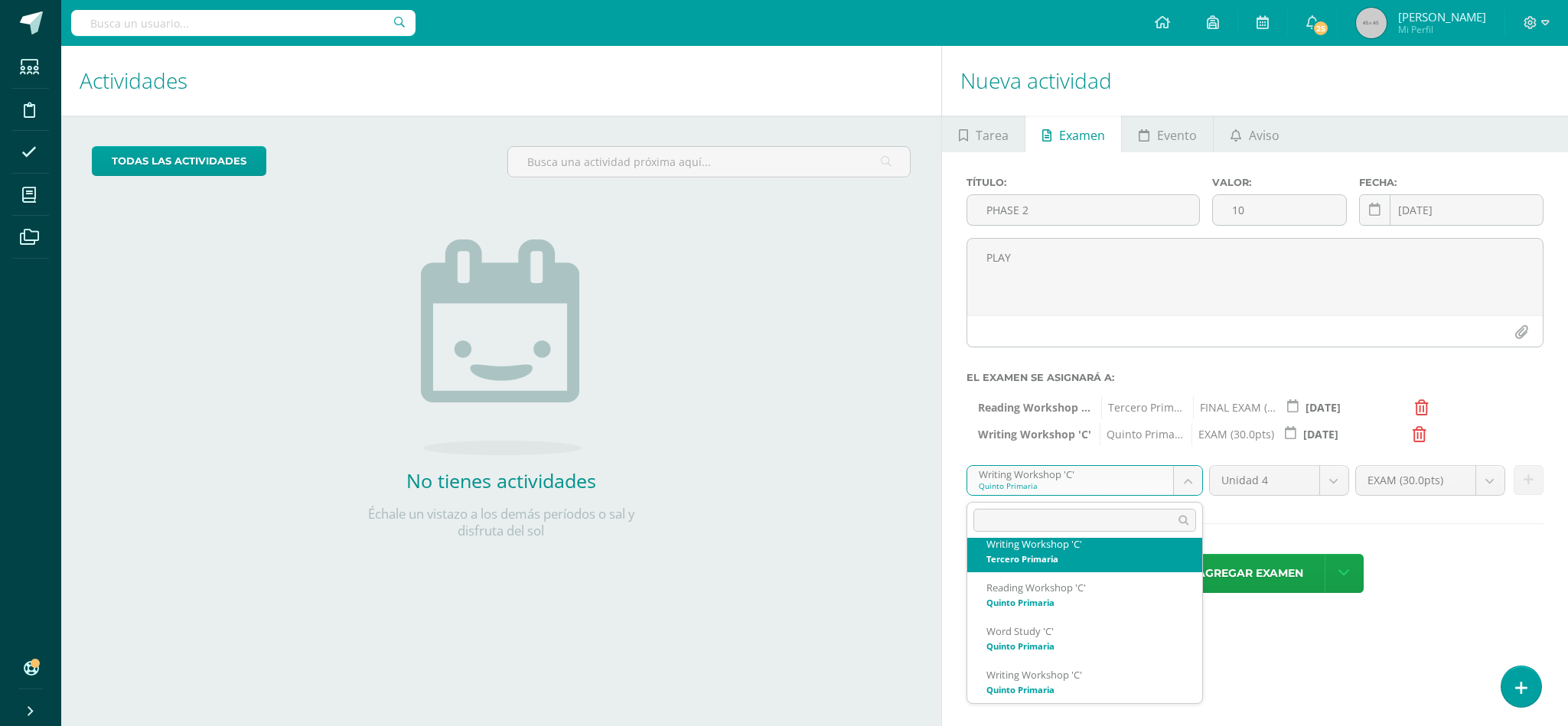
scroll to position [92, 0]
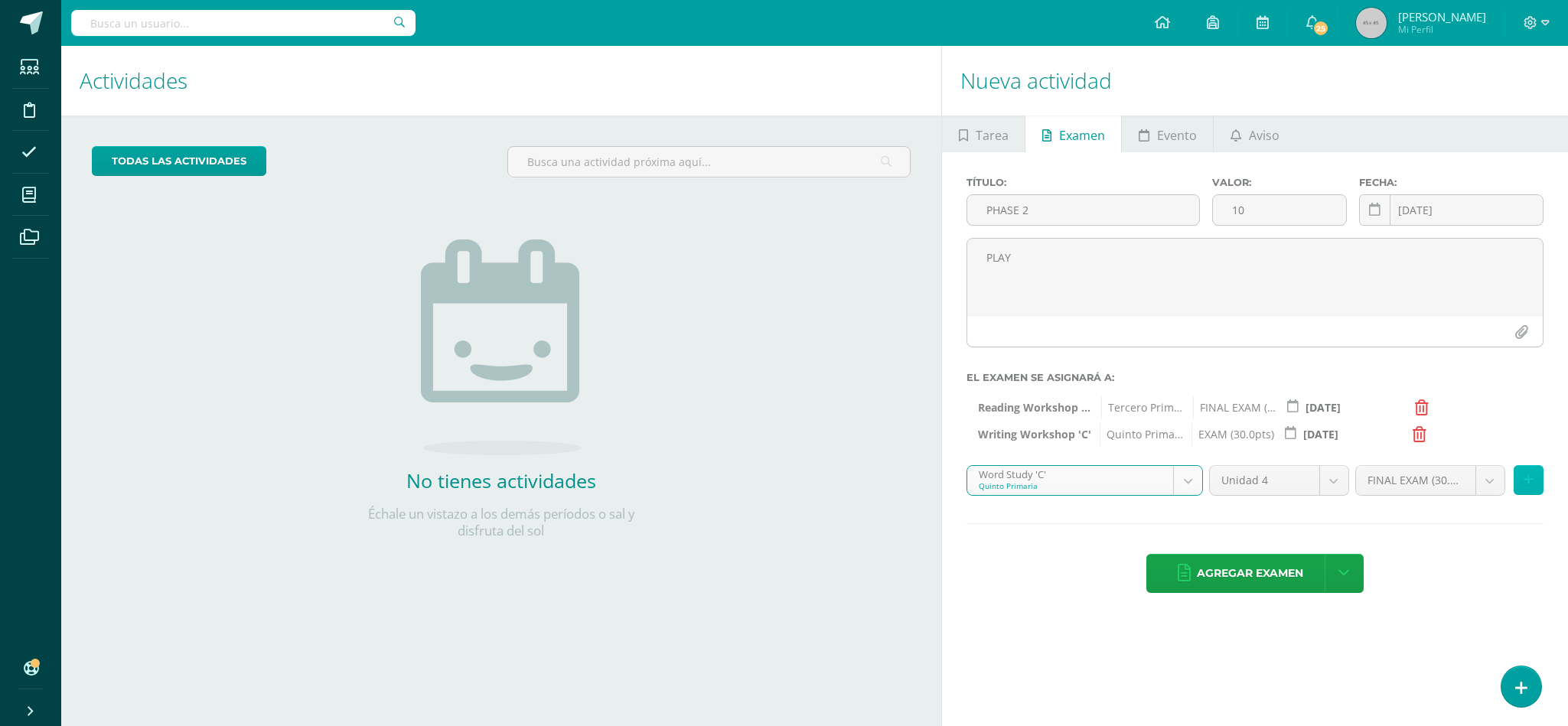
click at [1540, 477] on button at bounding box center [1528, 480] width 30 height 30
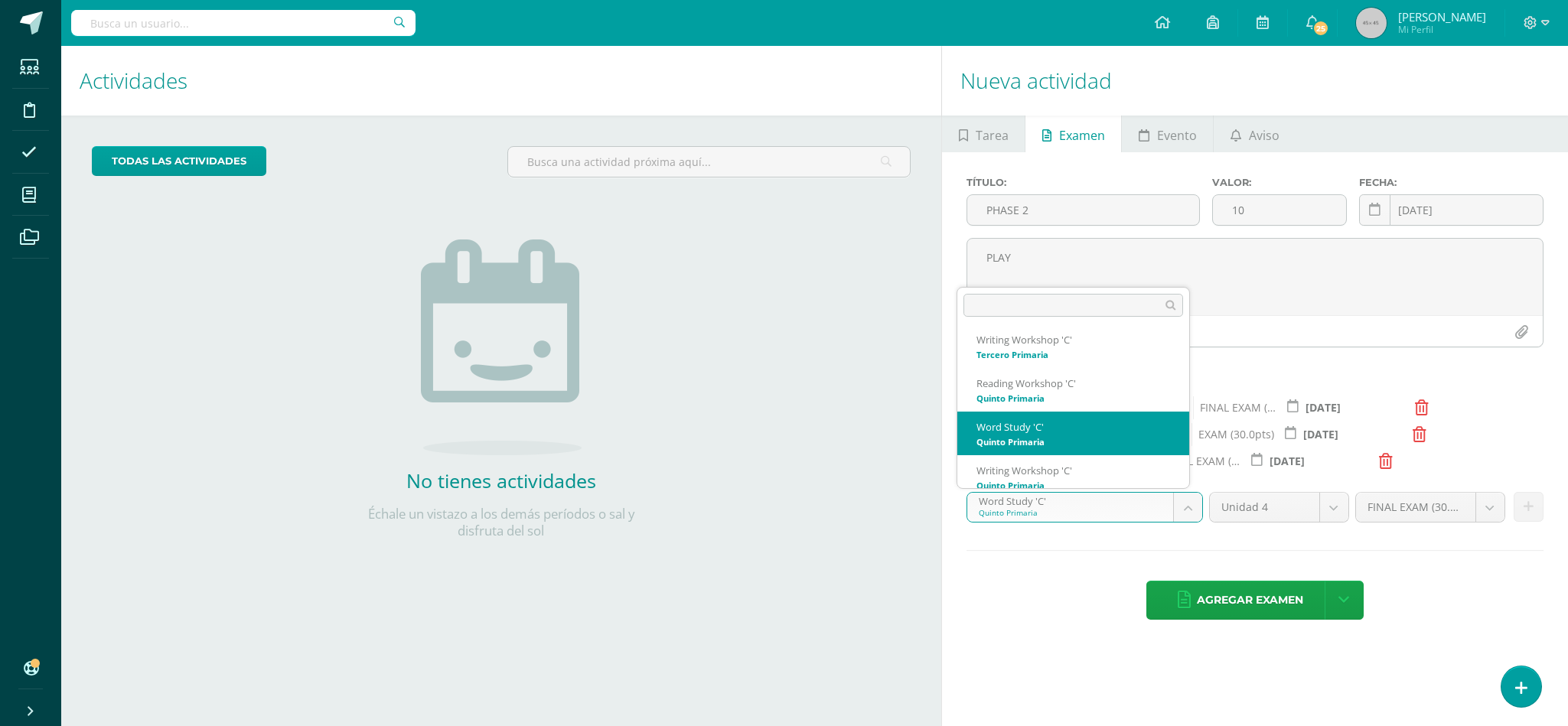
click at [1189, 519] on body "Estudiantes Disciplina Asistencia Mis cursos Archivos Soporte Ayuda Reportar un…" at bounding box center [784, 363] width 1568 height 726
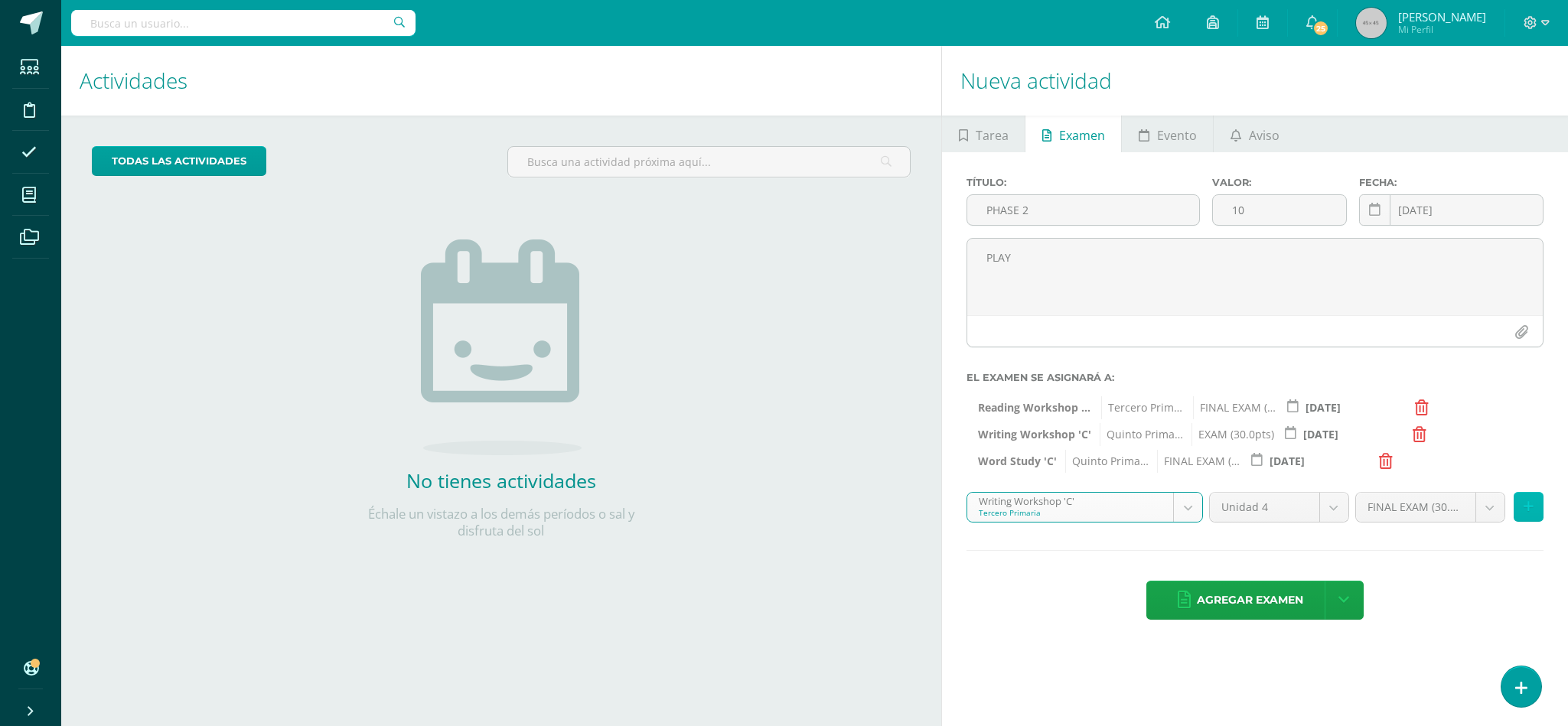
click at [1536, 510] on button at bounding box center [1528, 506] width 30 height 30
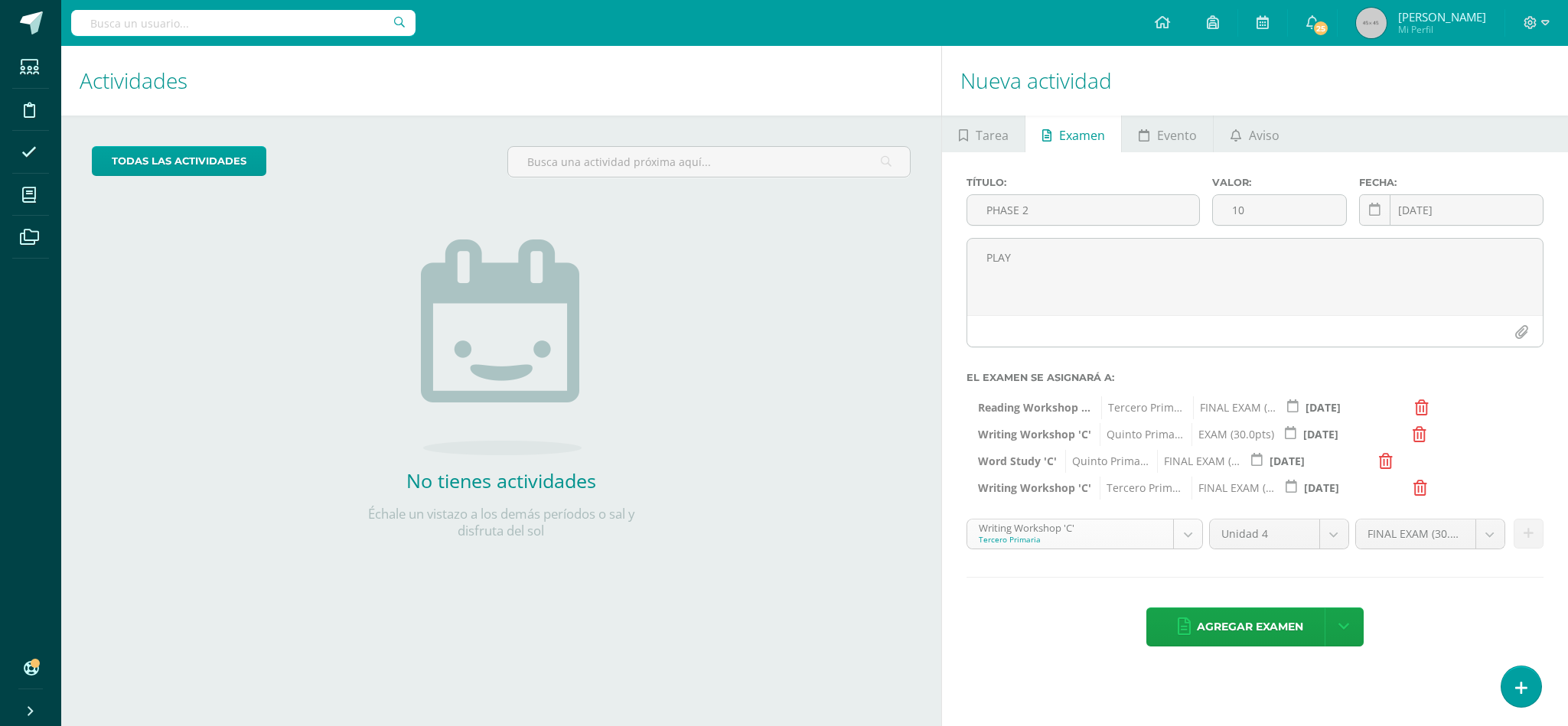
click at [1182, 546] on body "Estudiantes Disciplina Asistencia Mis cursos Archivos Soporte Ayuda Reportar un…" at bounding box center [784, 363] width 1568 height 726
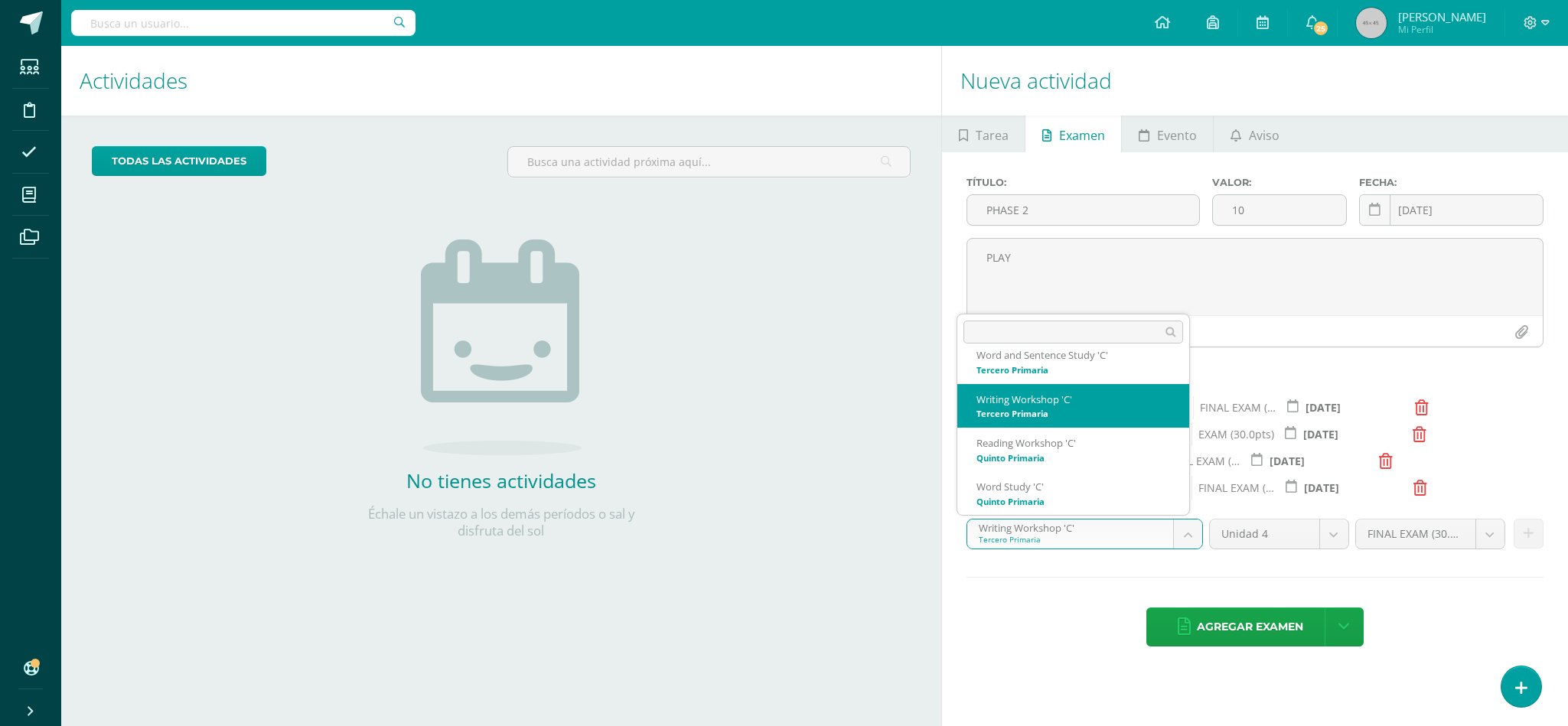
scroll to position [16, 0]
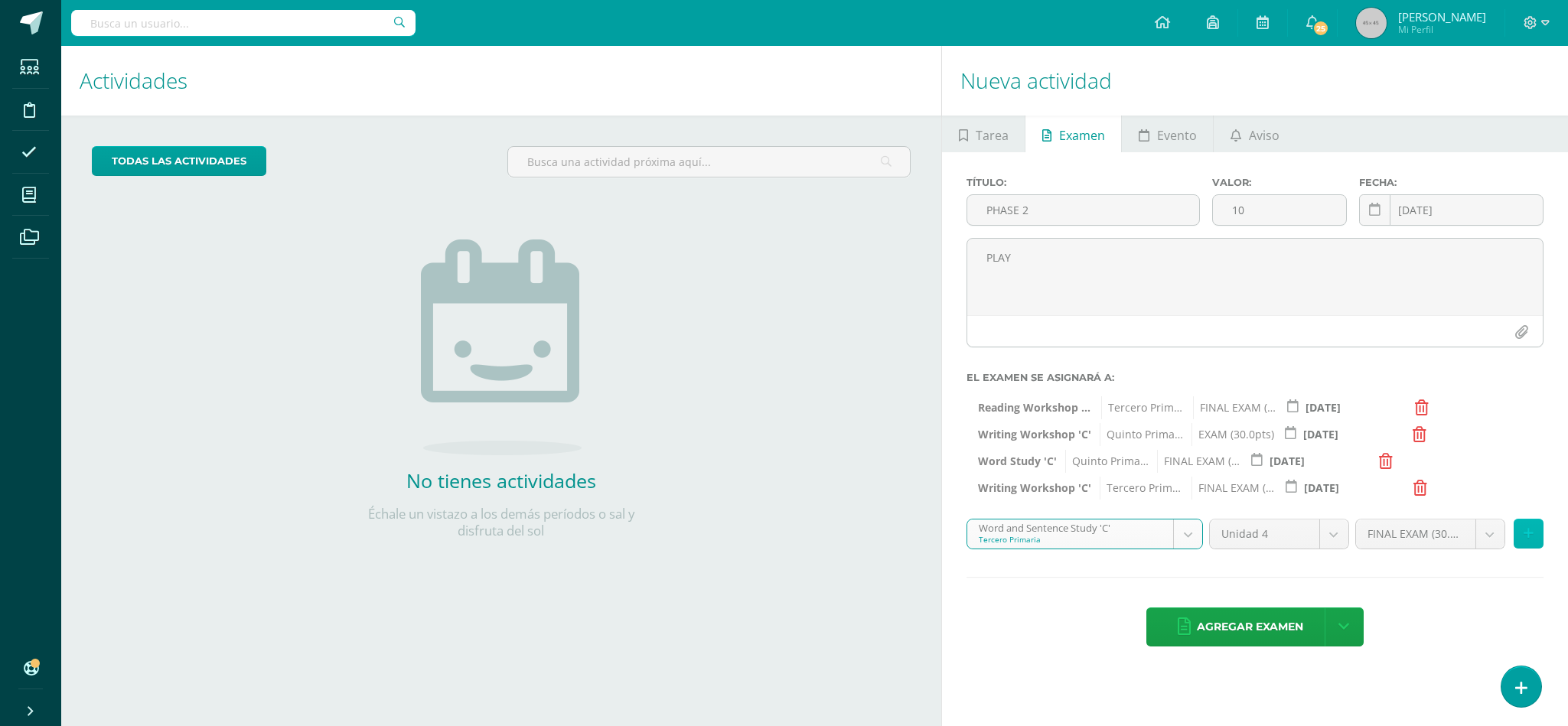
click at [1529, 531] on icon at bounding box center [1528, 533] width 10 height 13
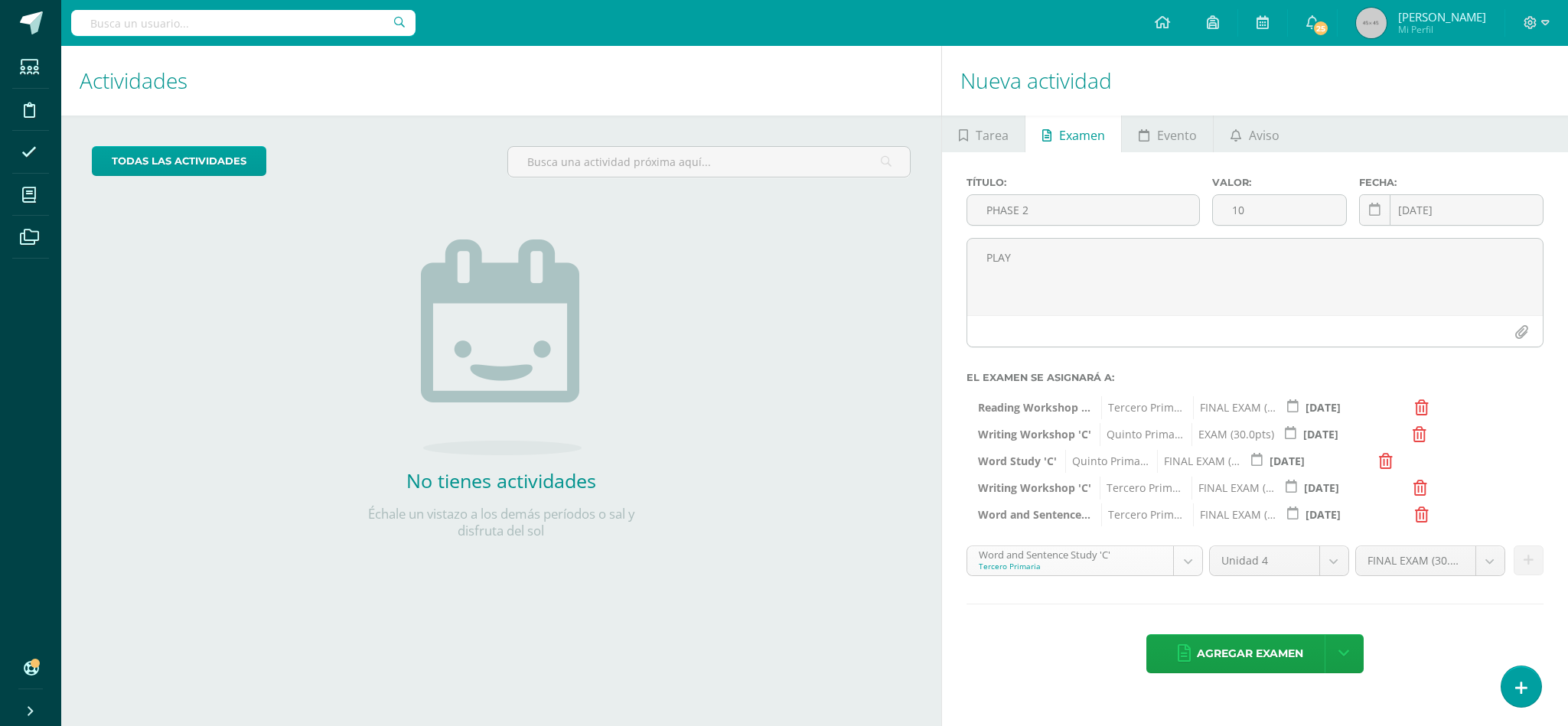
click at [1194, 567] on body "Estudiantes Disciplina Asistencia Mis cursos Archivos Soporte Ayuda Reportar un…" at bounding box center [784, 363] width 1568 height 726
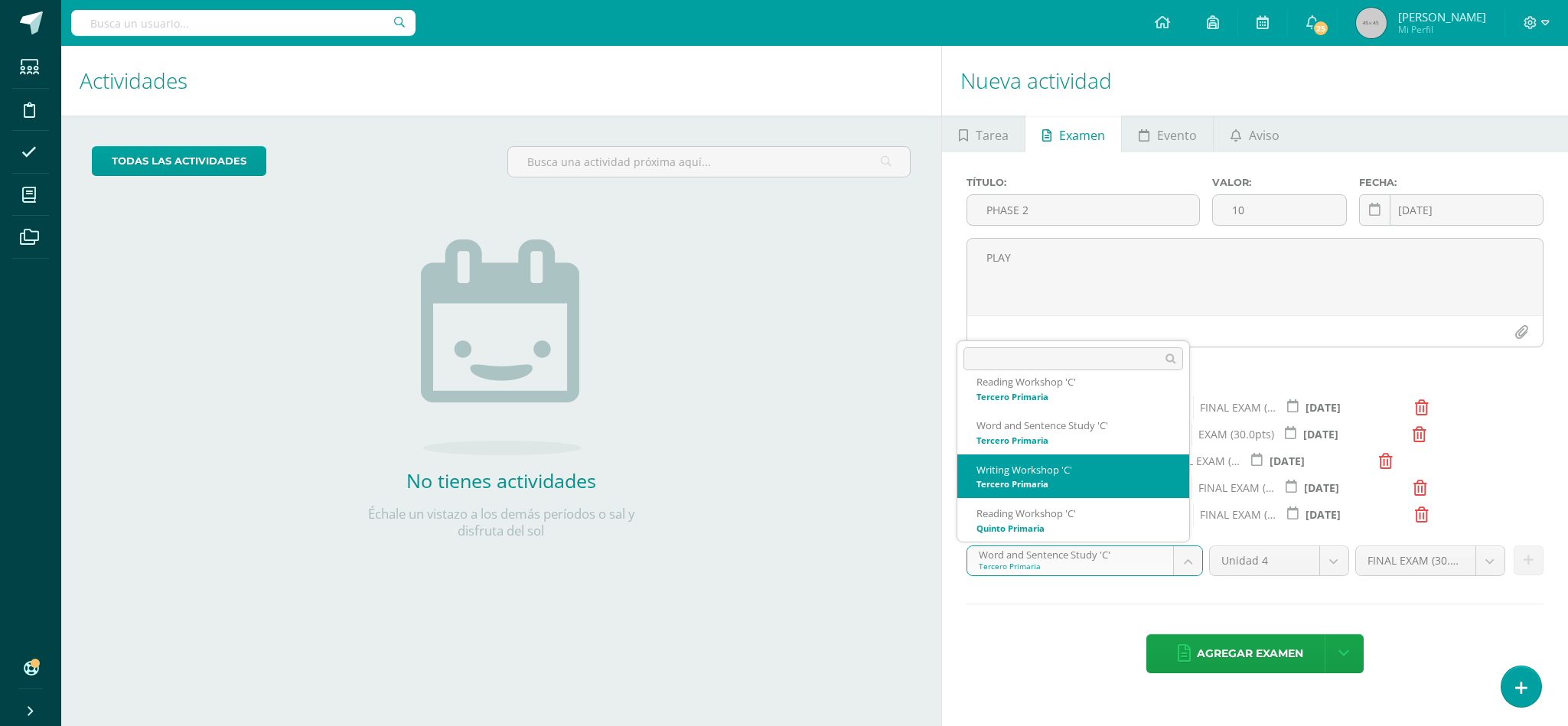
select select "29148"
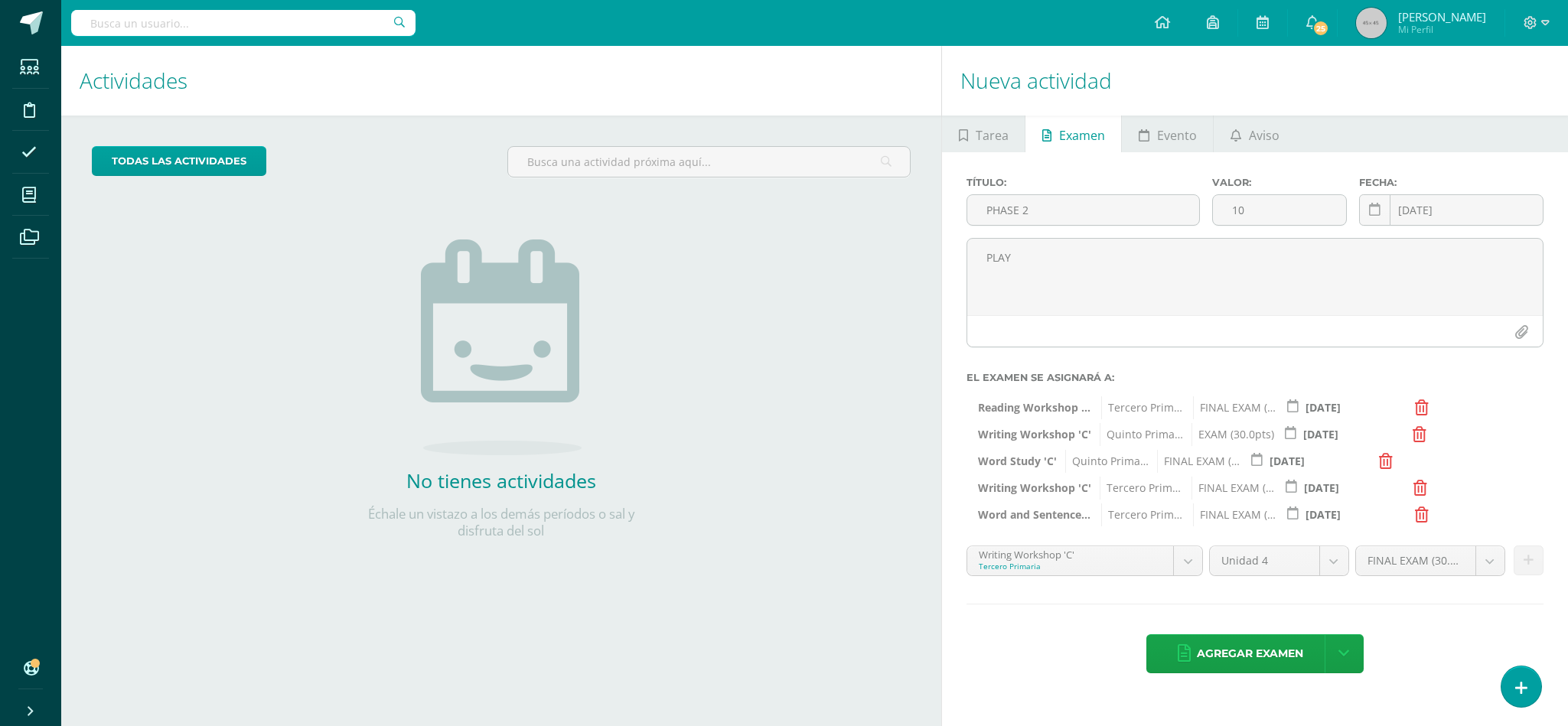
click at [1112, 501] on div "Word and Sentence Study 'C' Tercero Primaria FINAL EXAM (30.0pts) 2025-10-15 Oc…" at bounding box center [1254, 511] width 577 height 23
click at [1049, 666] on div "Agregar examen Agregar examen y ocultar" at bounding box center [1254, 655] width 577 height 42
click at [1017, 675] on div "Agregar examen Agregar examen y ocultar" at bounding box center [1254, 655] width 577 height 42
click at [1486, 560] on body "Estudiantes Disciplina Asistencia Mis cursos Archivos Soporte Ayuda Reportar un…" at bounding box center [784, 363] width 1568 height 726
select select "47970"
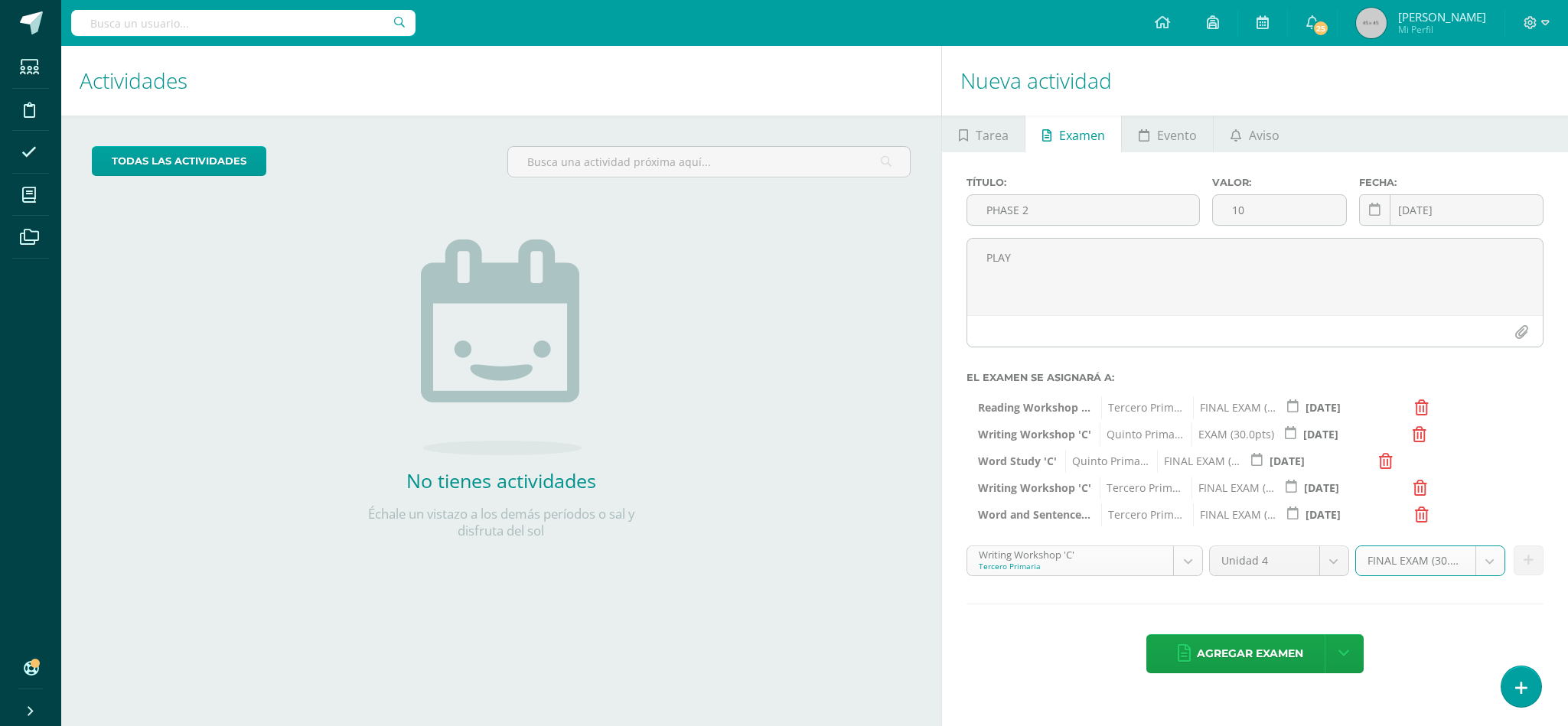
click at [1182, 570] on body "Estudiantes Disciplina Asistencia Mis cursos Archivos Soporte Ayuda Reportar un…" at bounding box center [784, 363] width 1568 height 726
click at [1055, 652] on div "Agregar examen Agregar examen y ocultar" at bounding box center [1254, 655] width 577 height 42
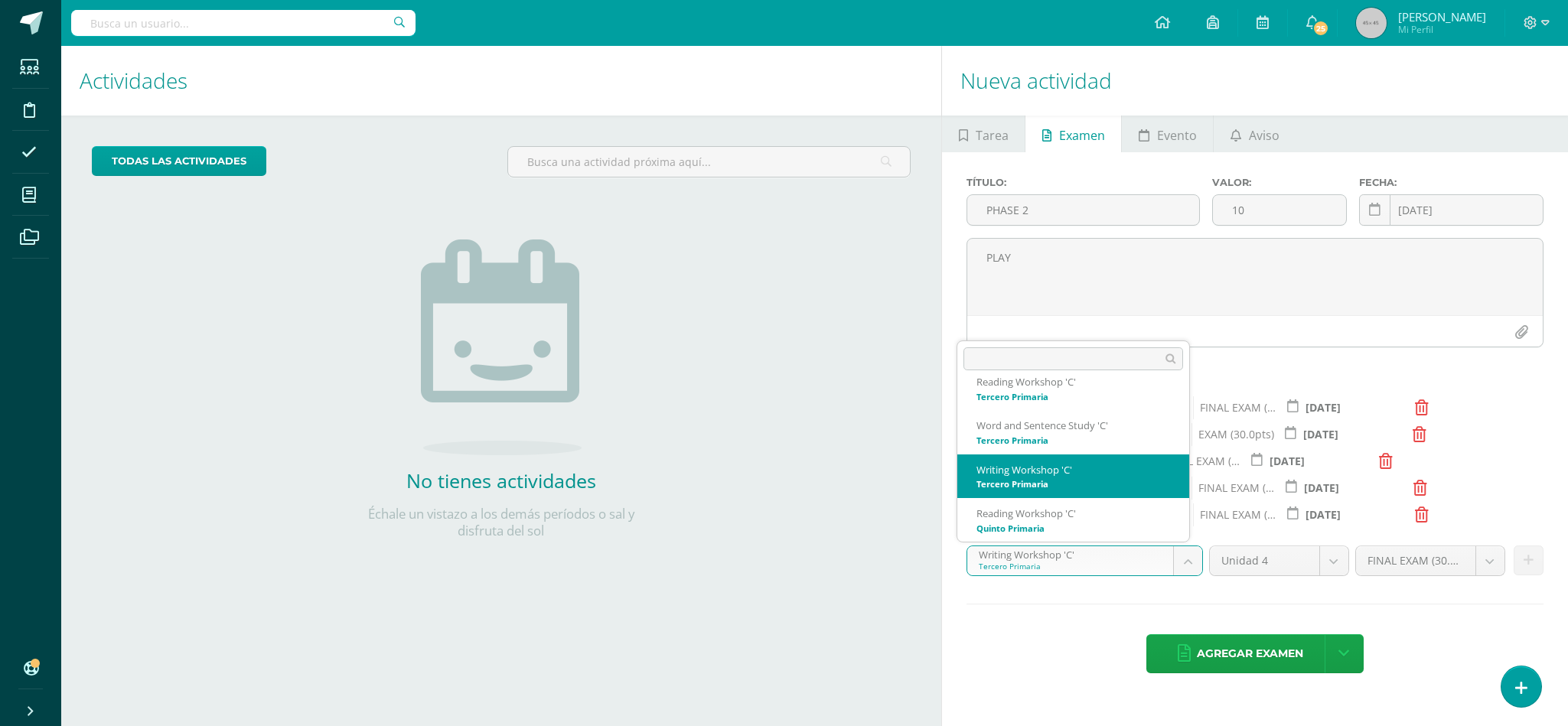
click at [1188, 563] on body "Estudiantes Disciplina Asistencia Mis cursos Archivos Soporte Ayuda Reportar un…" at bounding box center [784, 363] width 1568 height 726
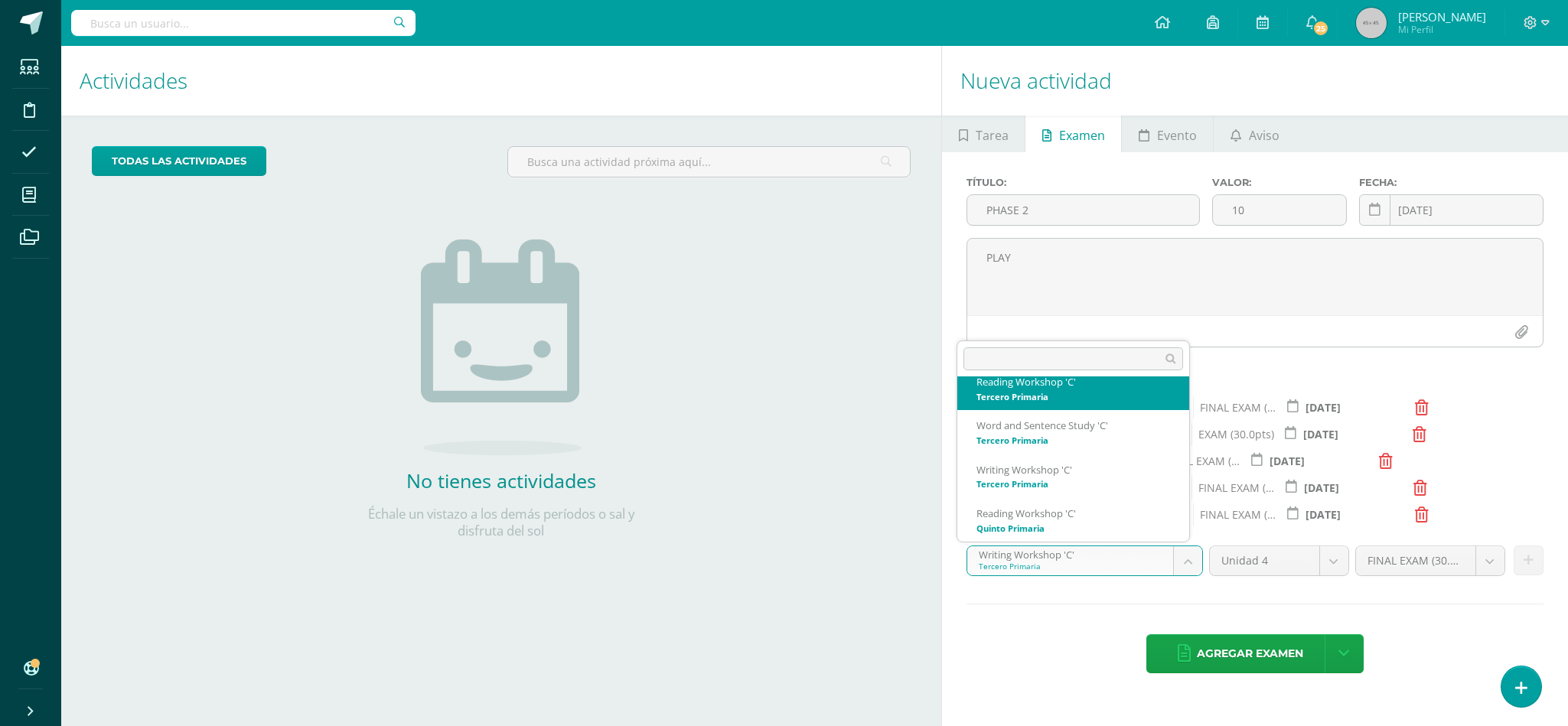
scroll to position [0, 0]
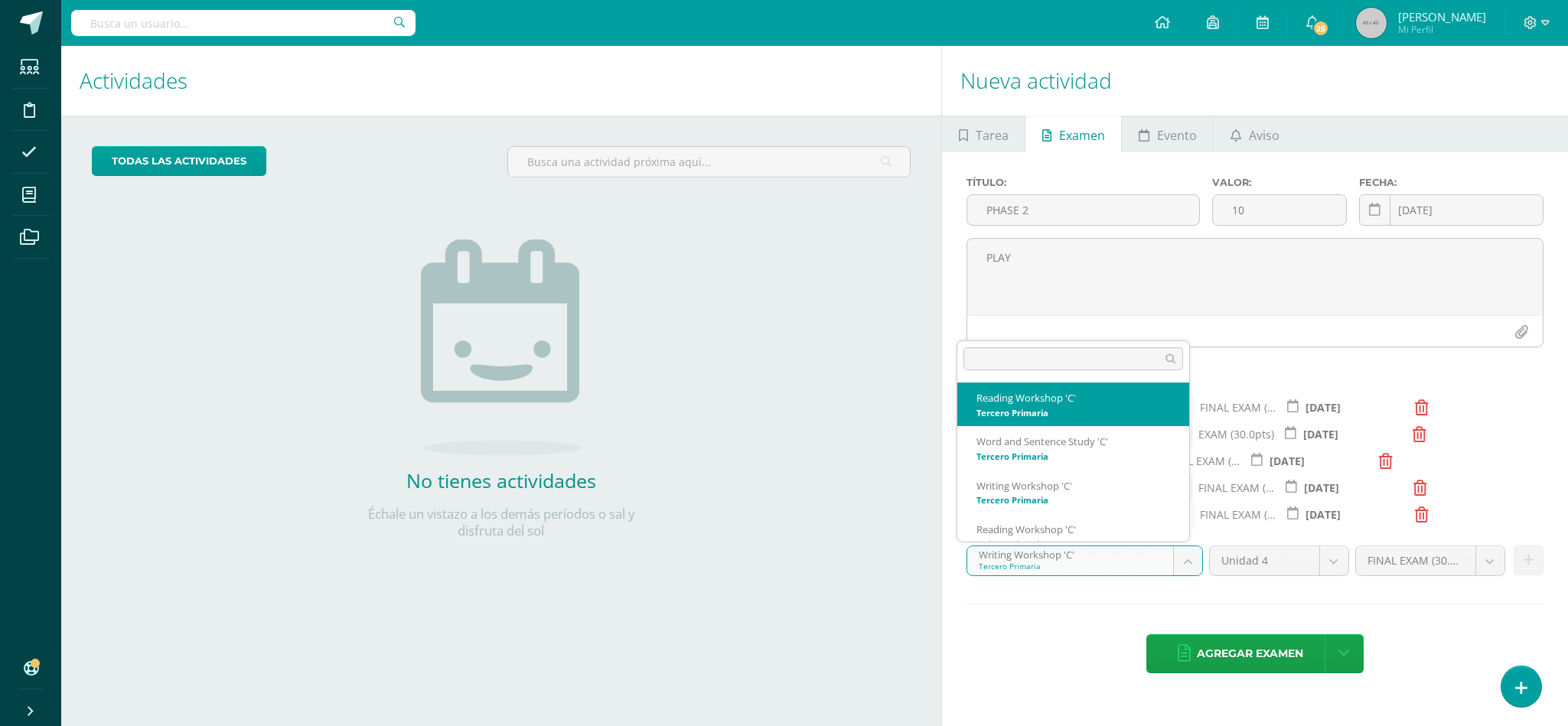
select select "29121"
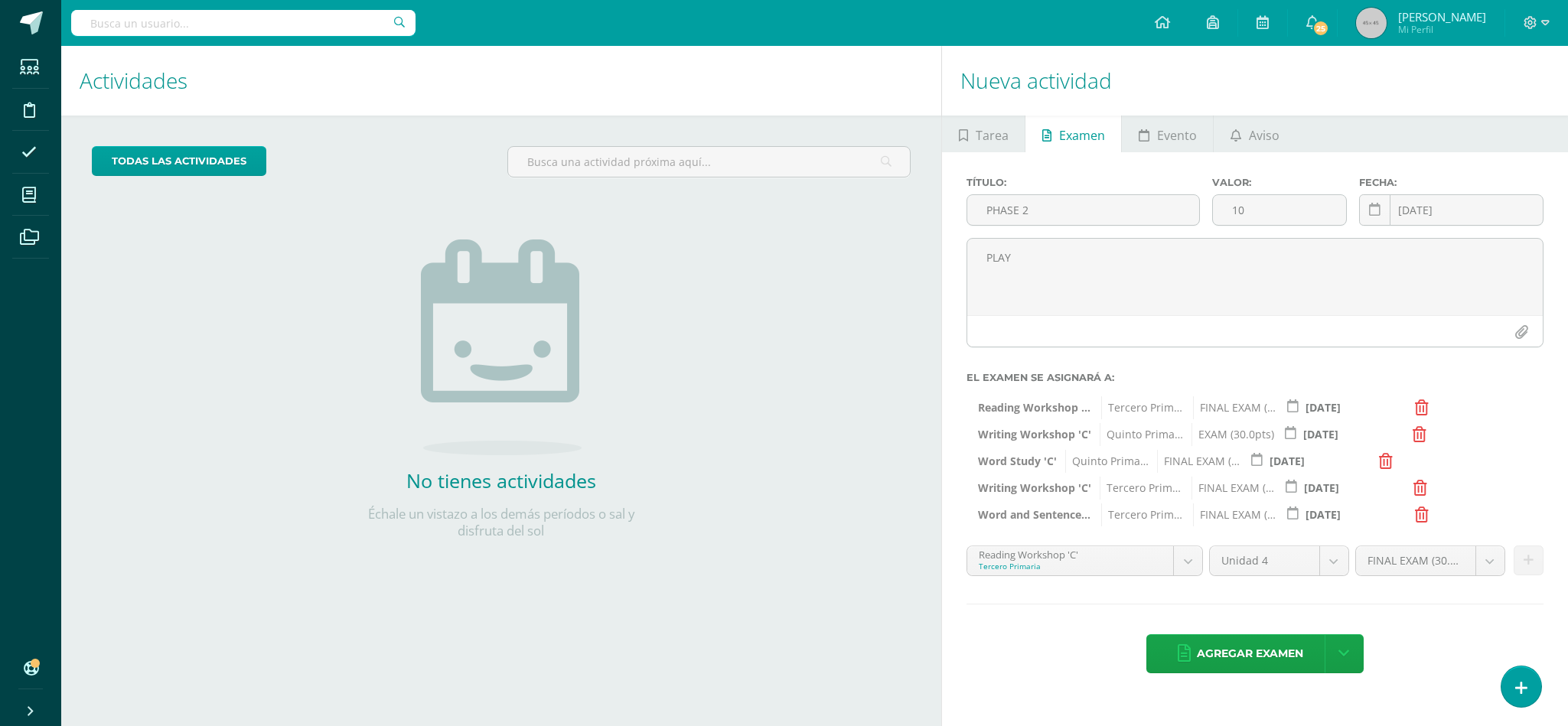
click at [1464, 629] on div "Título: PHASE 2 Valor: 10 Fecha: 2025-10-15 October, 2025 Mo Tu We Th Fr Sa Su …" at bounding box center [1255, 426] width 626 height 549
click at [948, 589] on div "Título: PHASE 2 Valor: 10 Fecha: 2025-10-15 October, 2025 Mo Tu We Th Fr Sa Su …" at bounding box center [1255, 426] width 626 height 549
click at [905, 347] on div "todas las Actividades No tienes actividades Échale un vistazo a los demás perío…" at bounding box center [501, 352] width 880 height 473
click at [1268, 663] on span "Agregar examen" at bounding box center [1249, 653] width 106 height 37
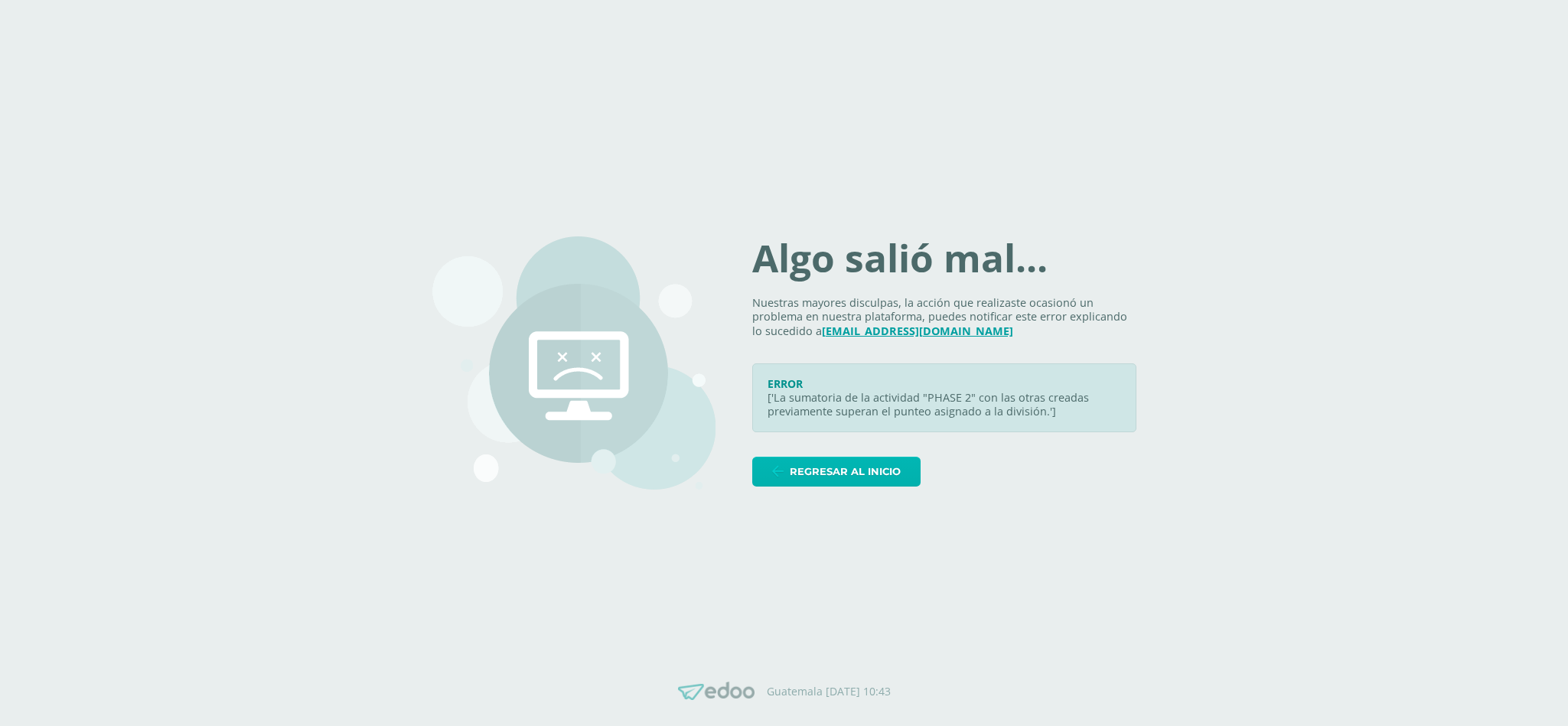
click at [793, 457] on link "Regresar al inicio" at bounding box center [836, 471] width 169 height 30
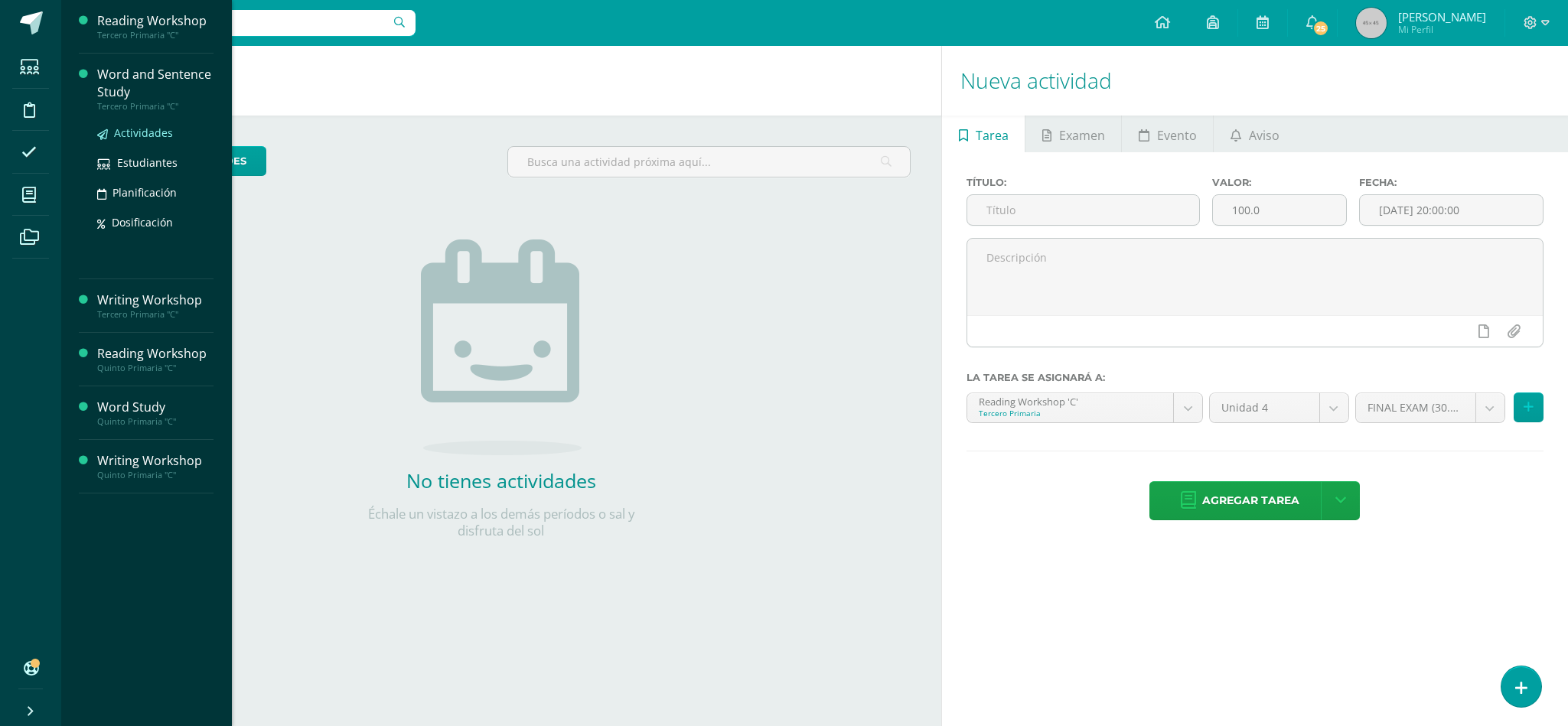
click at [138, 127] on span "Actividades" at bounding box center [143, 132] width 59 height 15
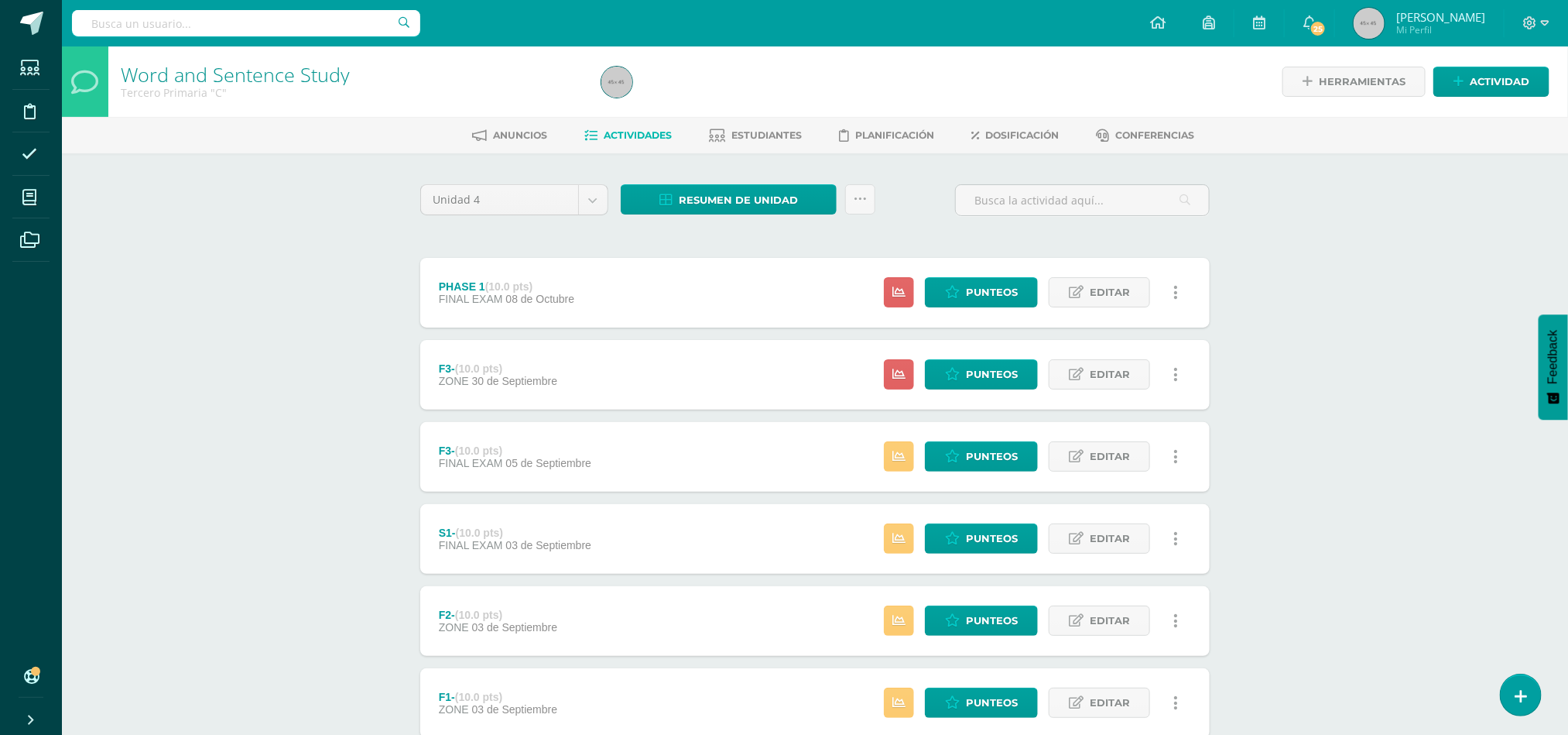
click at [1185, 458] on link at bounding box center [1176, 457] width 31 height 31
click at [1124, 471] on span "Editar" at bounding box center [1110, 456] width 40 height 29
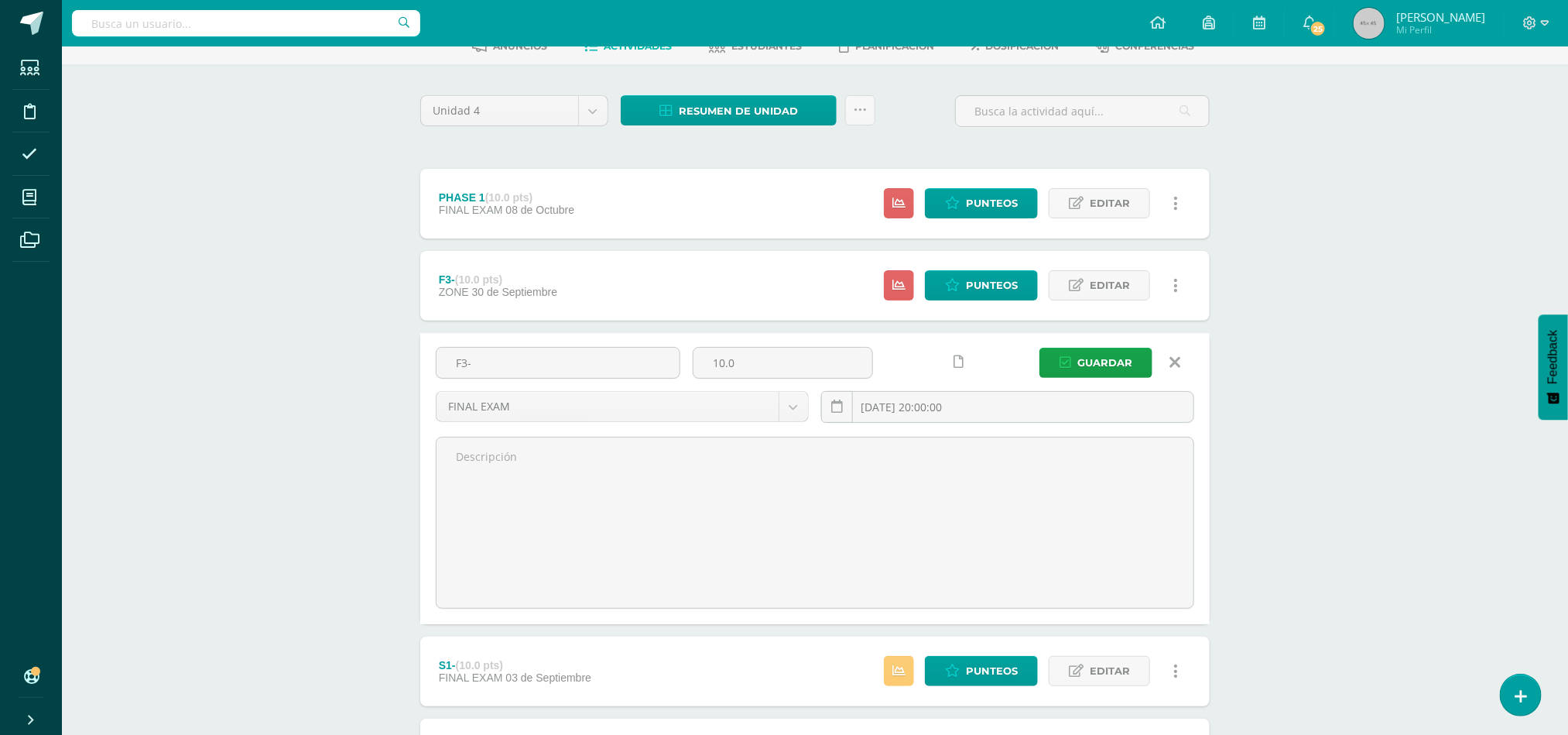
scroll to position [56, 0]
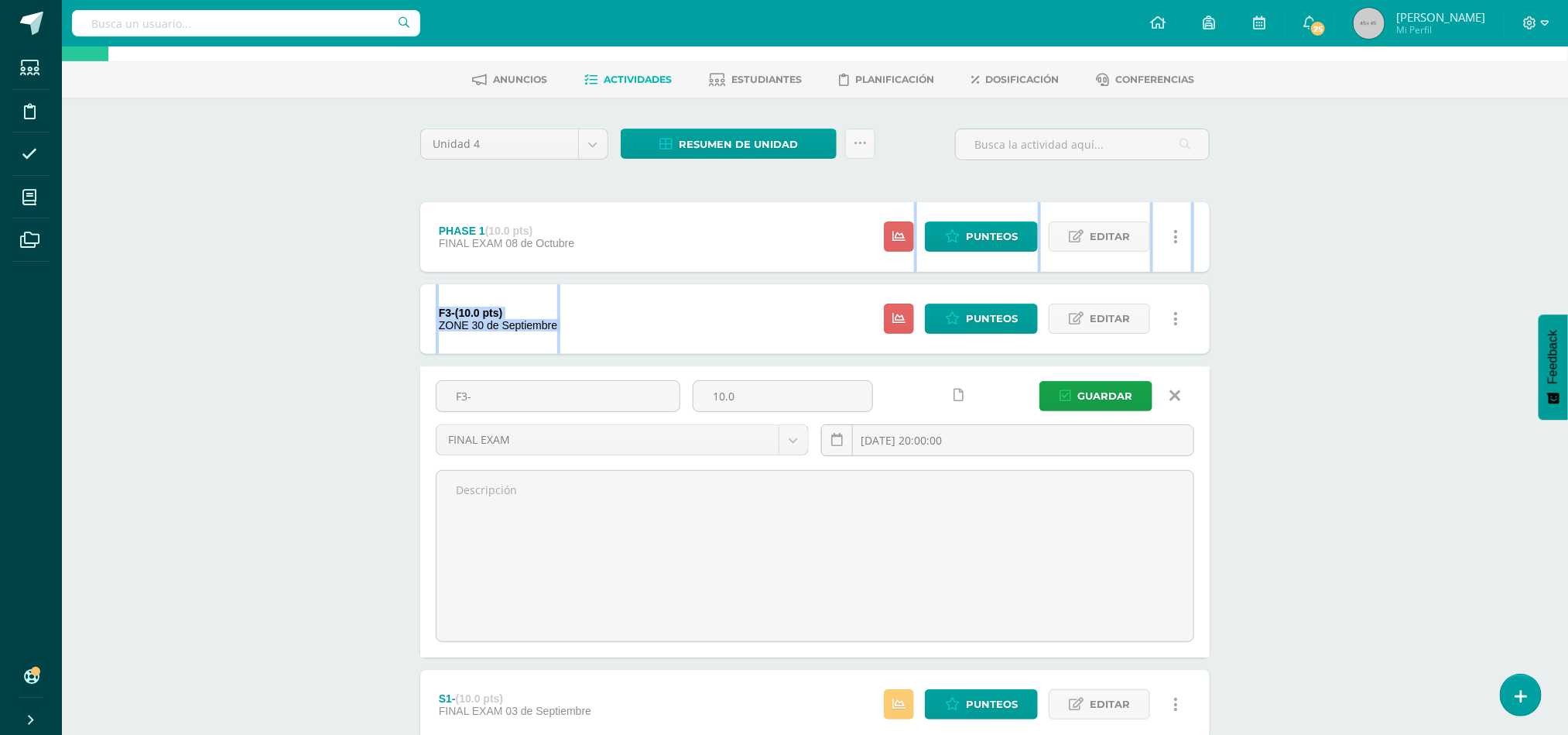
drag, startPoint x: 1566, startPoint y: 212, endPoint x: 1585, endPoint y: 309, distance: 98.8
click at [1568, 309] on html "Estudiantes Disciplina Asistencia Mis cursos Archivos Soporte Ayuda Reportar un…" at bounding box center [784, 475] width 1568 height 1062
click at [1220, 303] on div "Unidad 4 Unidad 1 Unidad 2 Unidad 3 Unidad 4 Resumen de unidad Descargar como H…" at bounding box center [815, 552] width 852 height 909
click at [1170, 400] on icon at bounding box center [1175, 396] width 10 height 17
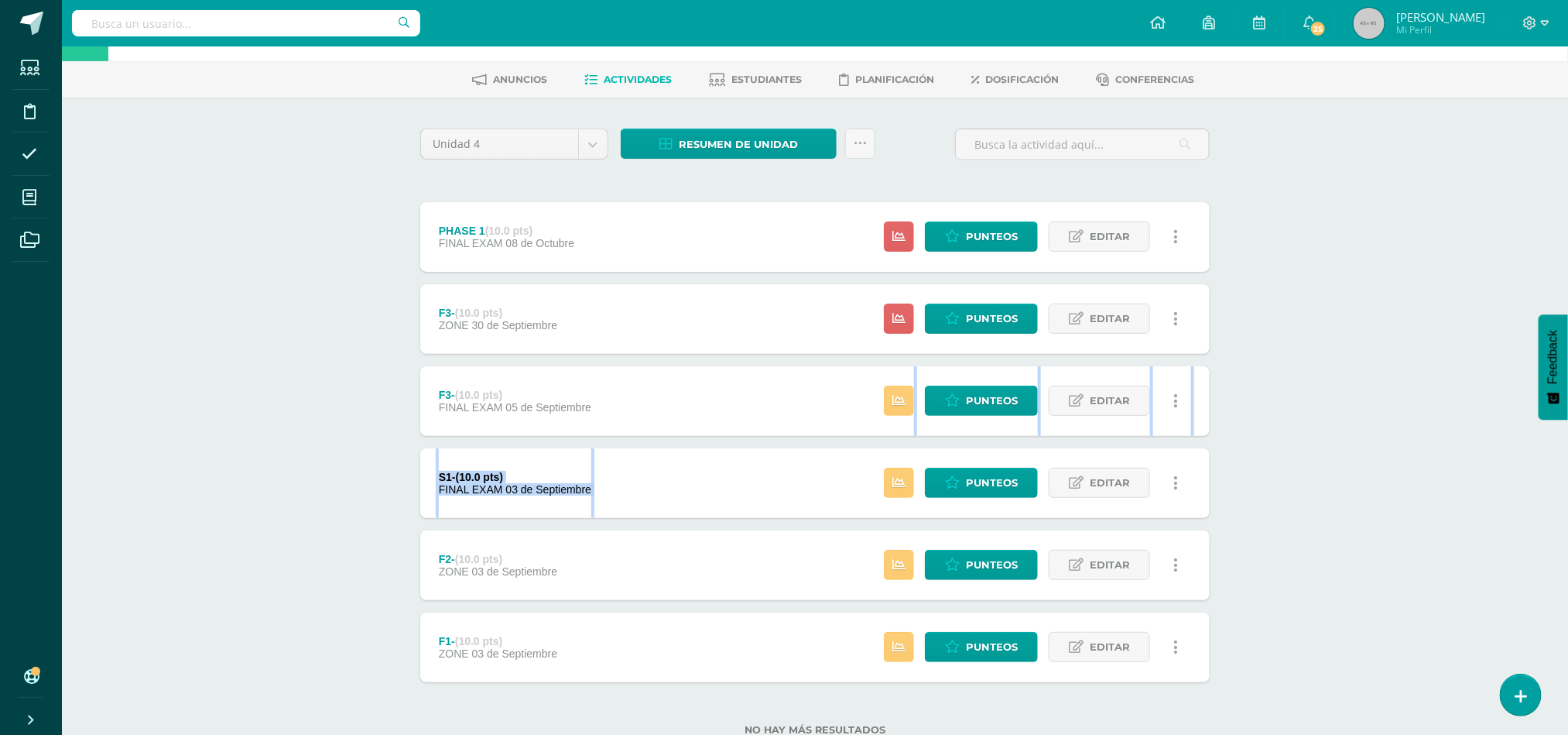
drag, startPoint x: 1082, startPoint y: 366, endPoint x: 1435, endPoint y: 475, distance: 369.4
click at [1435, 475] on div "Word and Sentence Study Tercero Primaria "C" Herramientas Detalle de asistencia…" at bounding box center [815, 388] width 1507 height 794
click at [732, 146] on span "Resumen de unidad" at bounding box center [738, 144] width 119 height 29
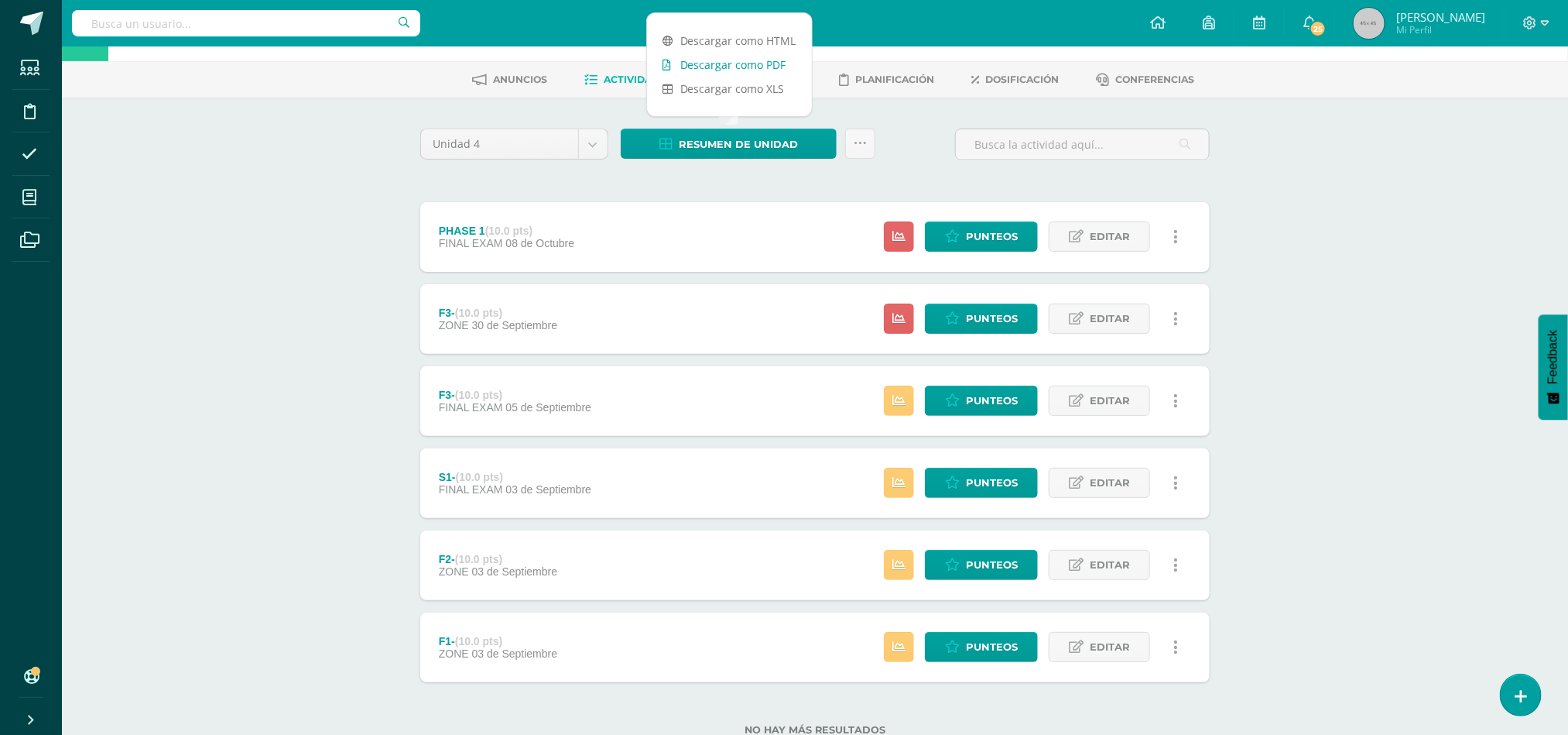
click at [716, 66] on link "Descargar como PDF" at bounding box center [729, 64] width 165 height 24
click at [1102, 493] on span "Editar" at bounding box center [1110, 483] width 40 height 29
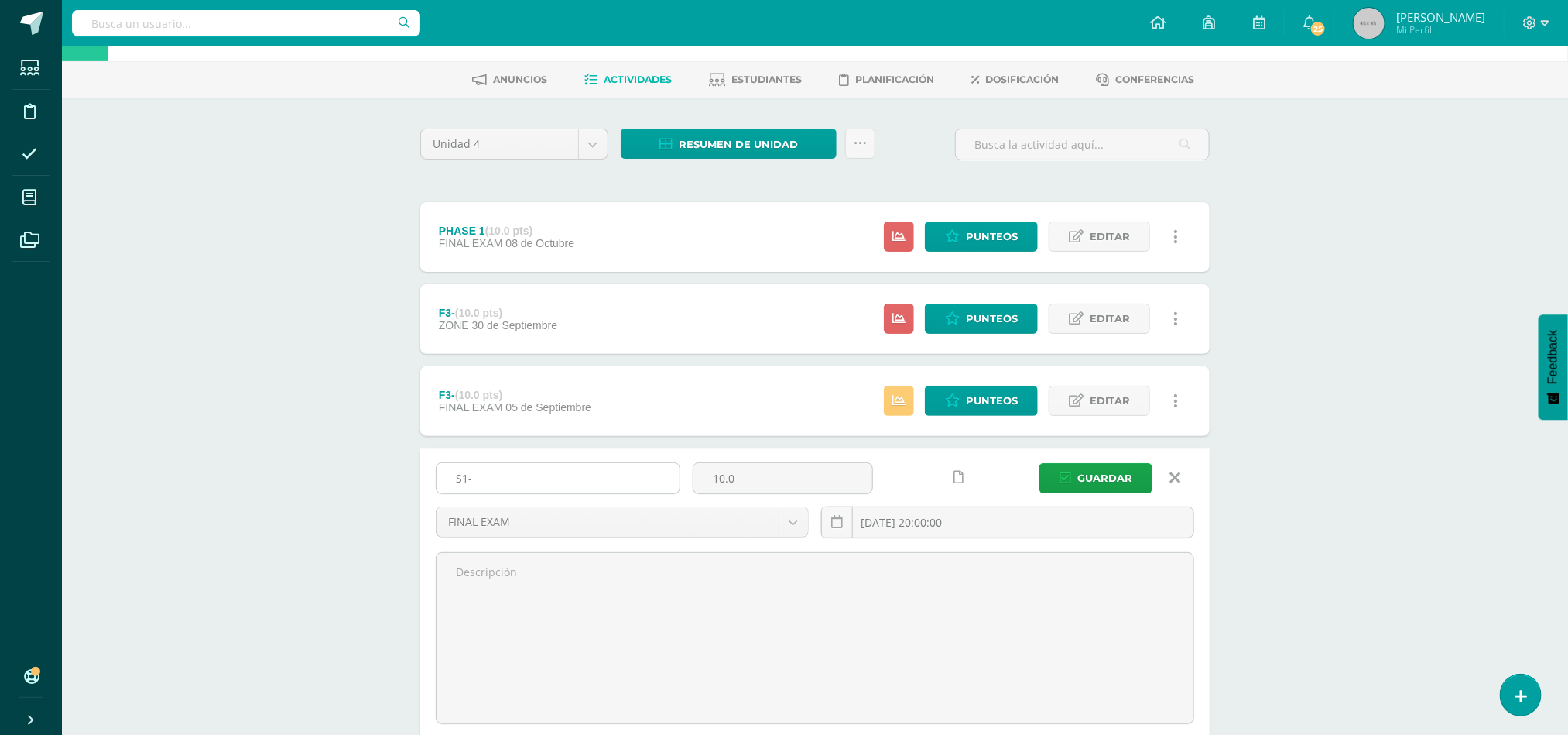
click at [536, 472] on input "S1-" at bounding box center [558, 478] width 243 height 31
type input "S"
click at [293, 405] on div "Word and Sentence Study Tercero Primaria "C" Herramientas Detalle de asistencia…" at bounding box center [815, 498] width 1507 height 1016
click at [1173, 486] on icon at bounding box center [1175, 477] width 10 height 17
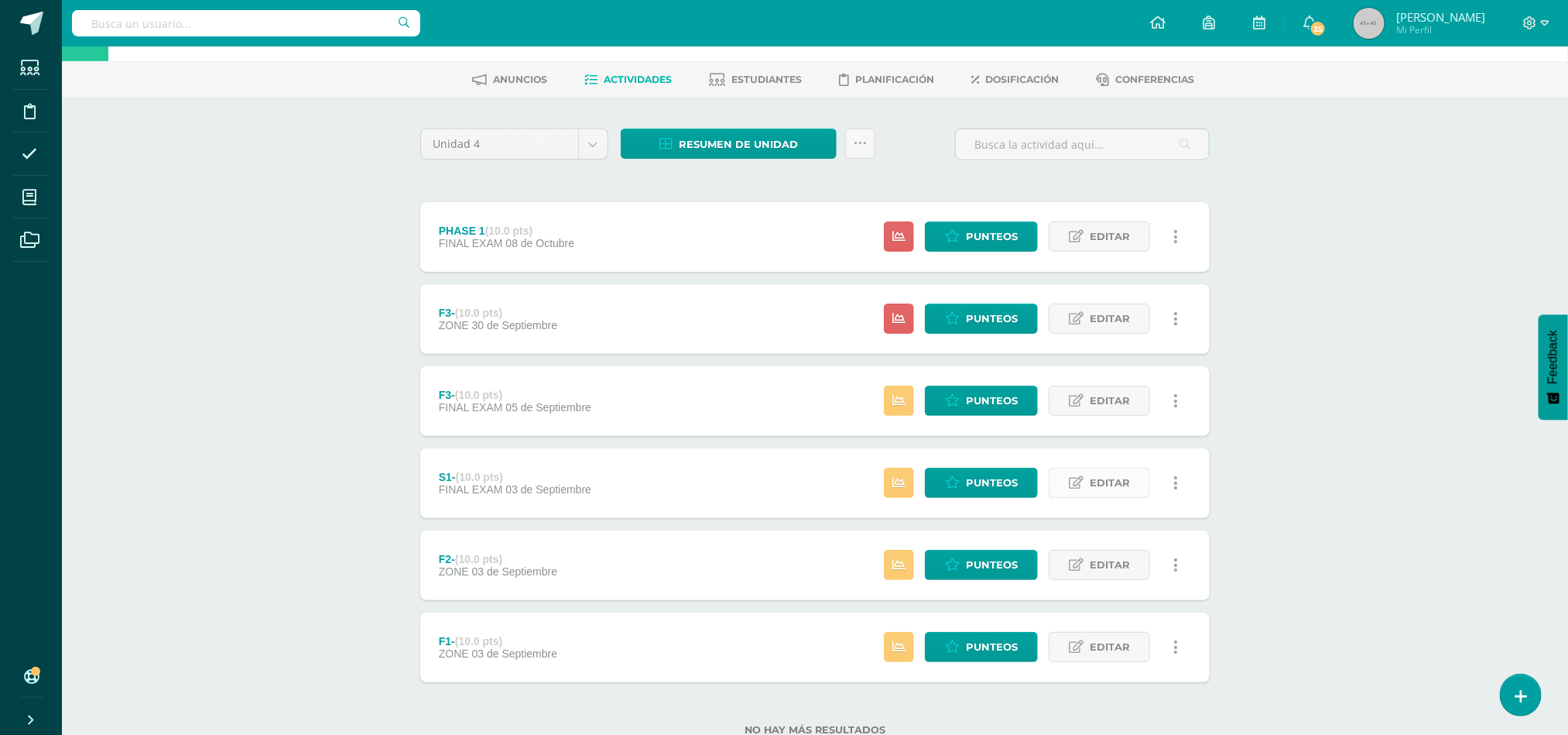
click at [1118, 483] on span "Editar" at bounding box center [1110, 483] width 40 height 29
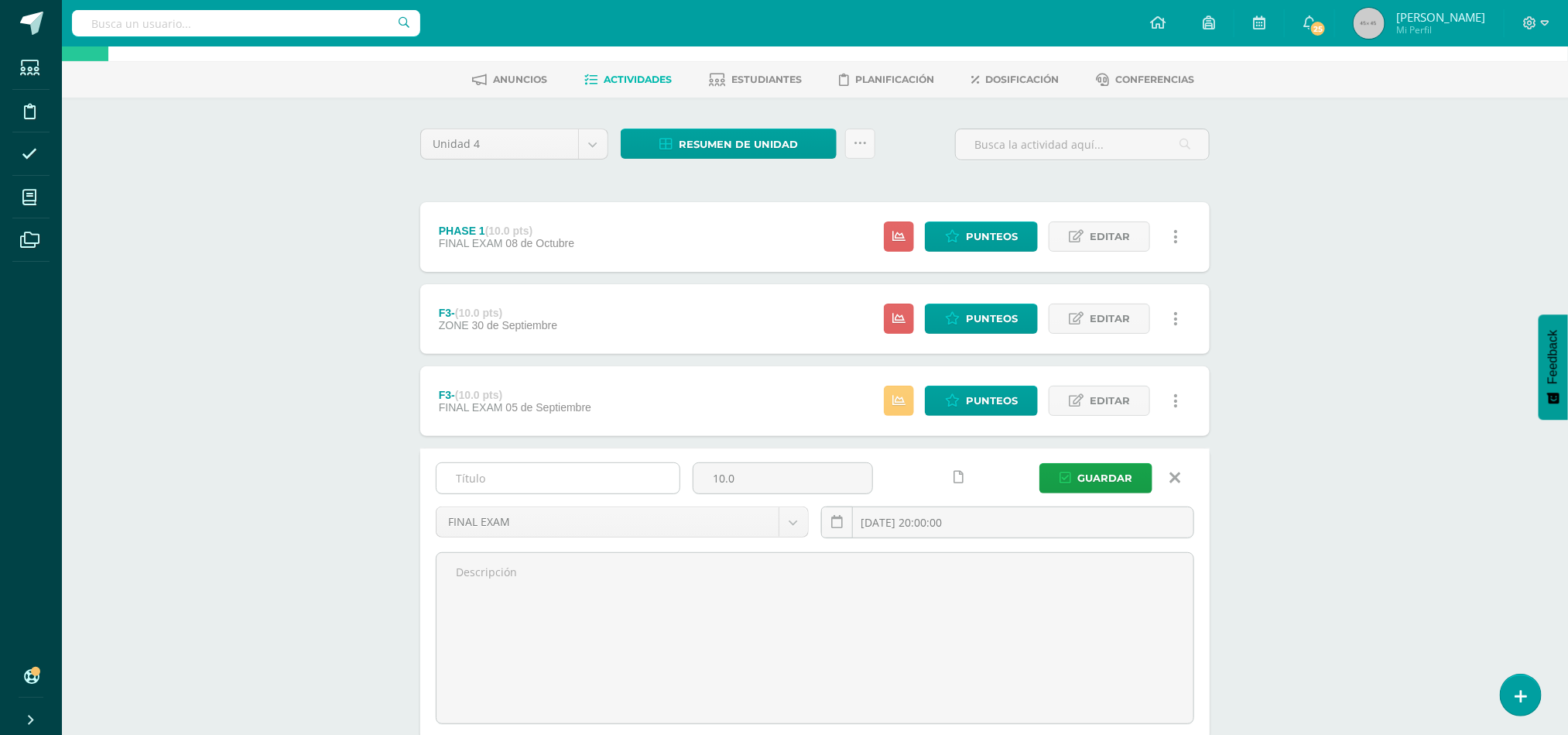
click at [603, 480] on input "text" at bounding box center [558, 478] width 243 height 31
type input "O"
type input "P"
click at [360, 433] on div "Word and Sentence Study Tercero Primaria "C" Herramientas Detalle de asistencia…" at bounding box center [815, 498] width 1507 height 1016
click at [791, 532] on body "Estudiantes Disciplina Asistencia Mis cursos Archivos Soporte Ayuda Reportar un…" at bounding box center [784, 475] width 1568 height 1062
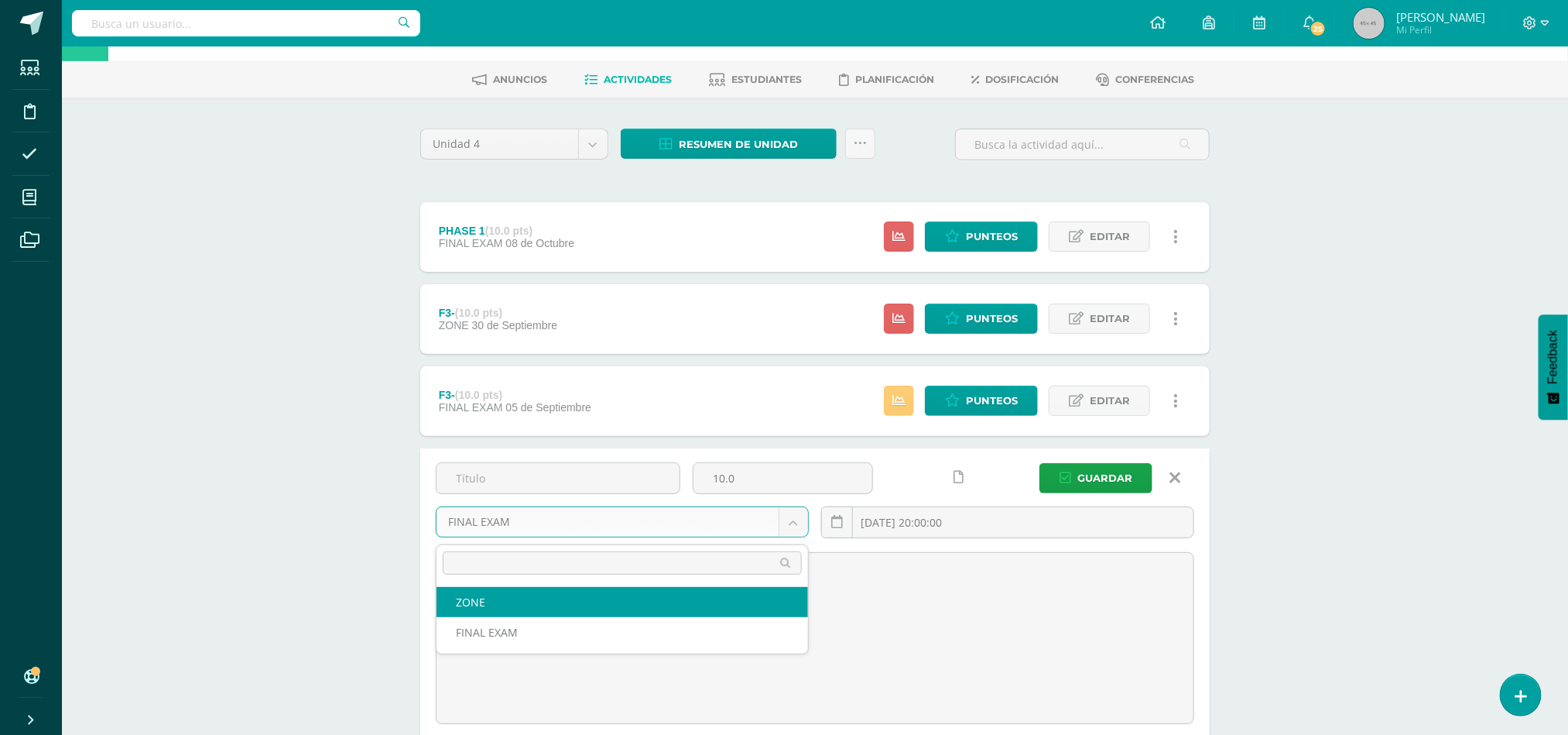
select select "47967"
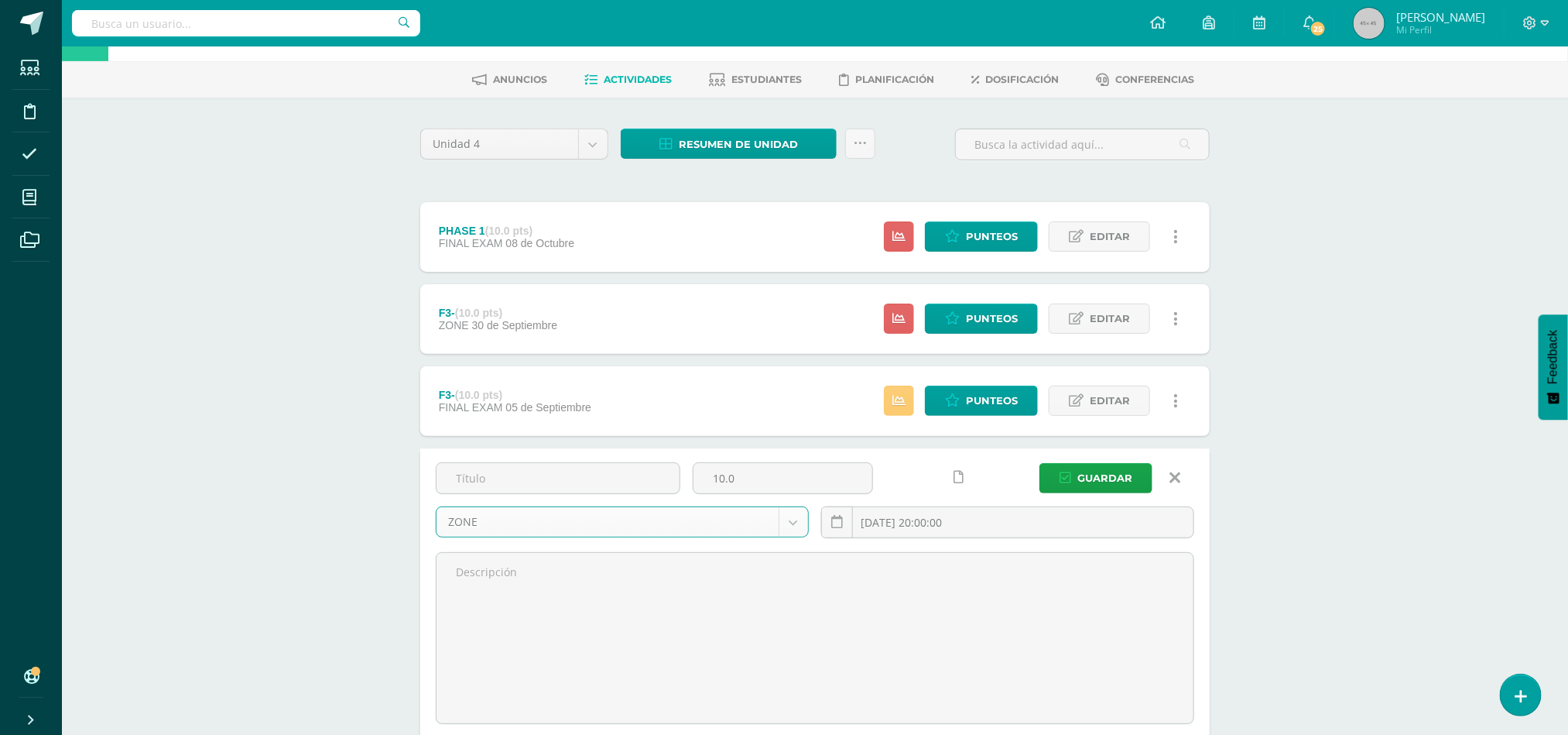
click at [1176, 477] on icon at bounding box center [1175, 477] width 10 height 17
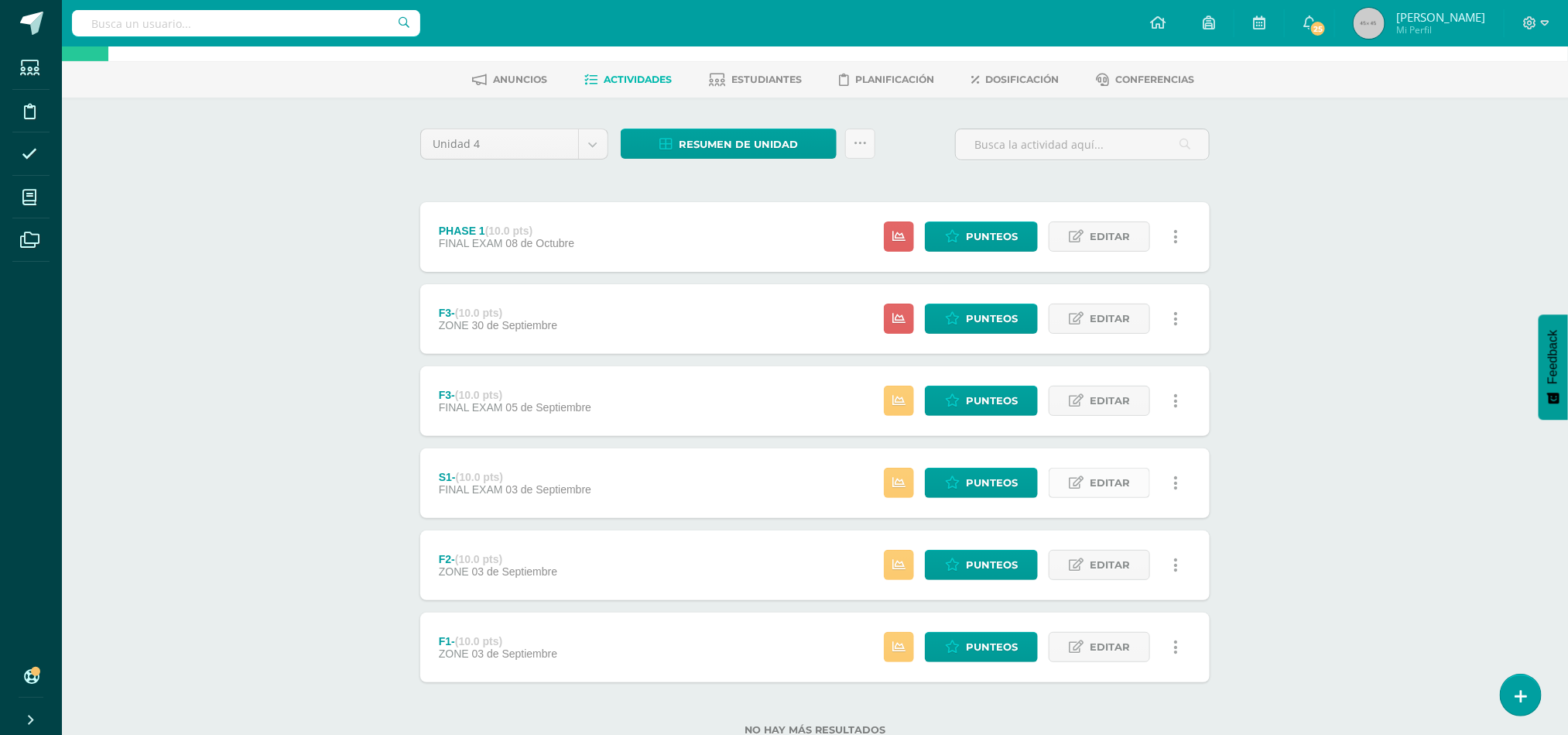
click at [1091, 490] on span "Editar" at bounding box center [1110, 483] width 40 height 29
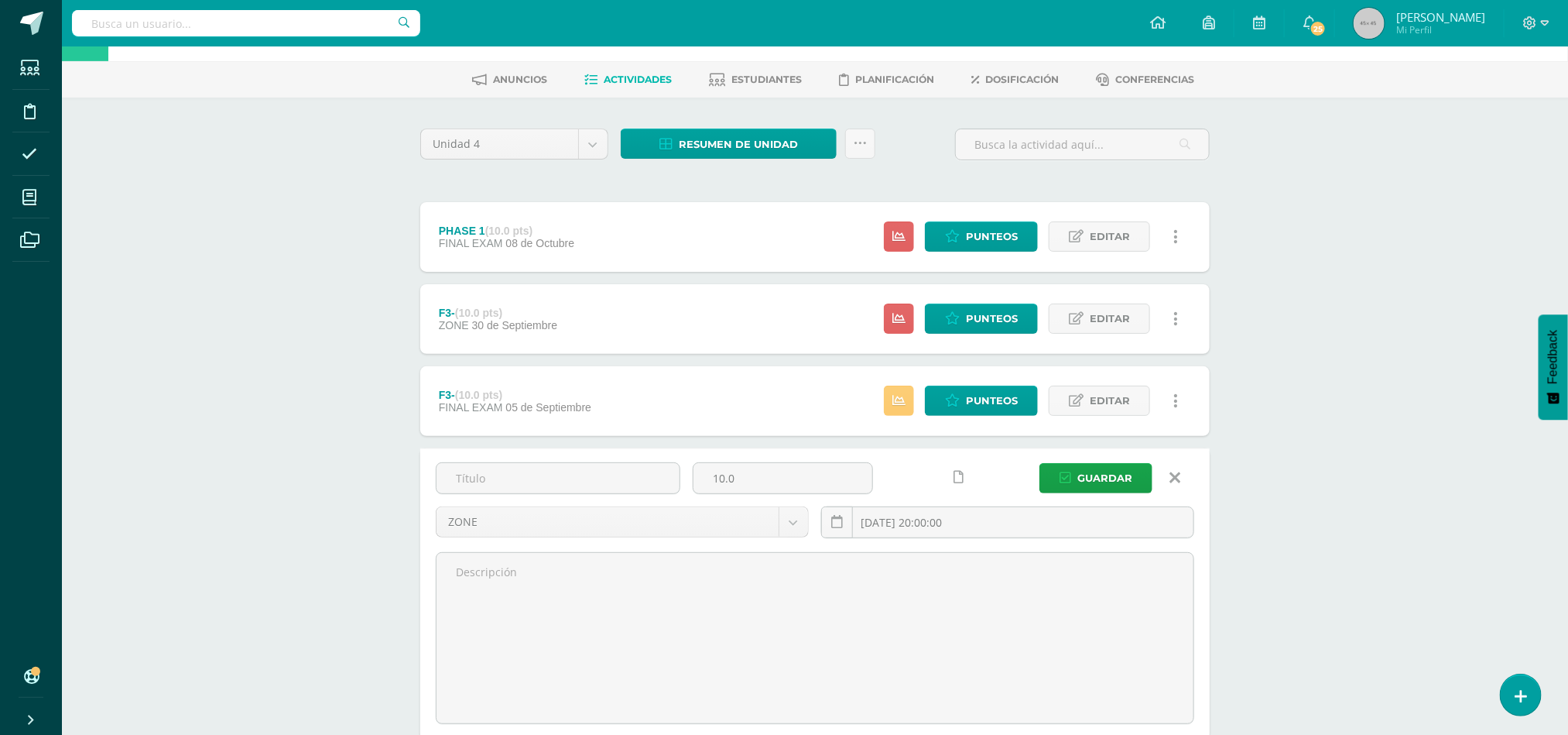
click at [1170, 486] on icon at bounding box center [1175, 477] width 10 height 17
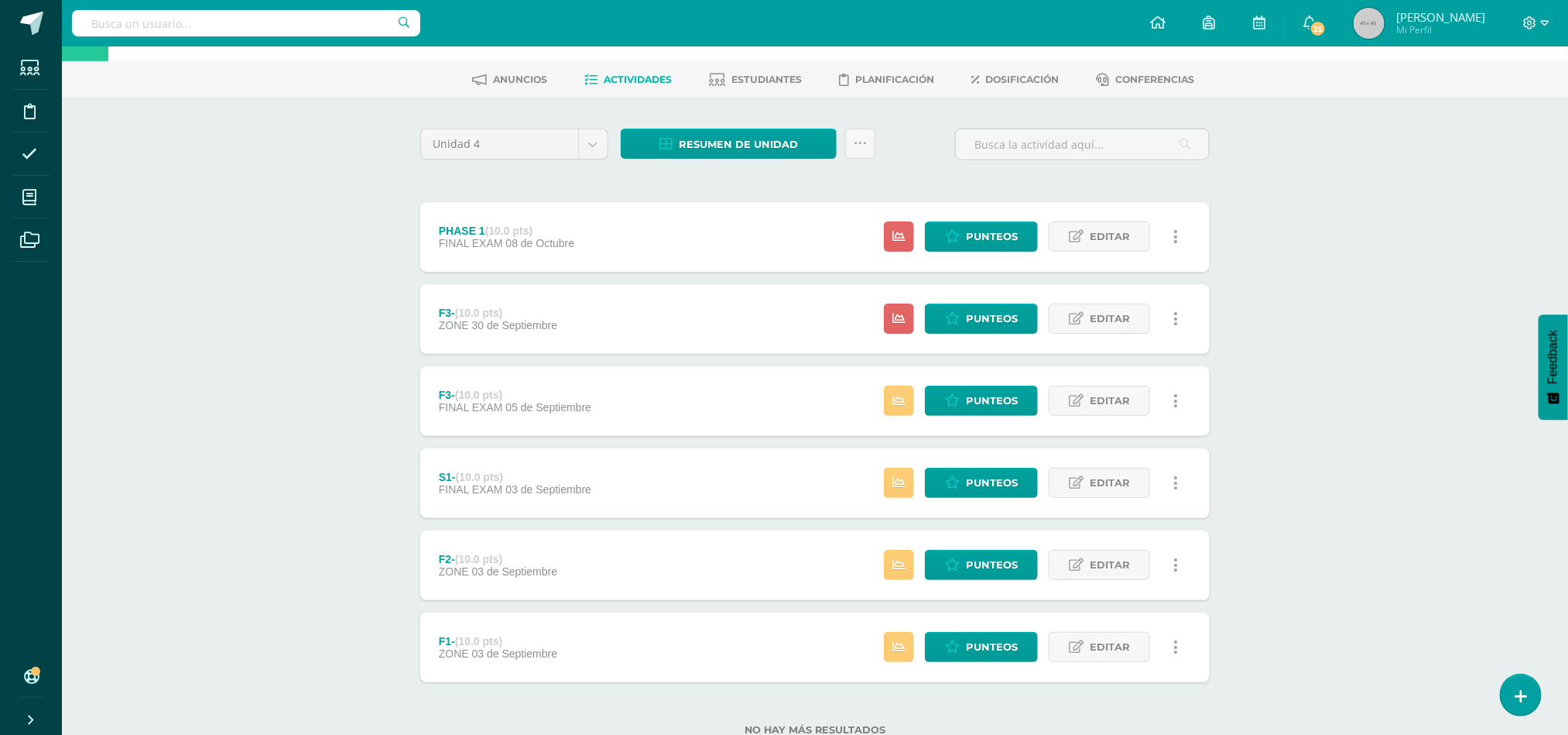
click at [1177, 479] on icon at bounding box center [1176, 483] width 4 height 17
click at [1122, 475] on span "Editar" at bounding box center [1110, 483] width 40 height 29
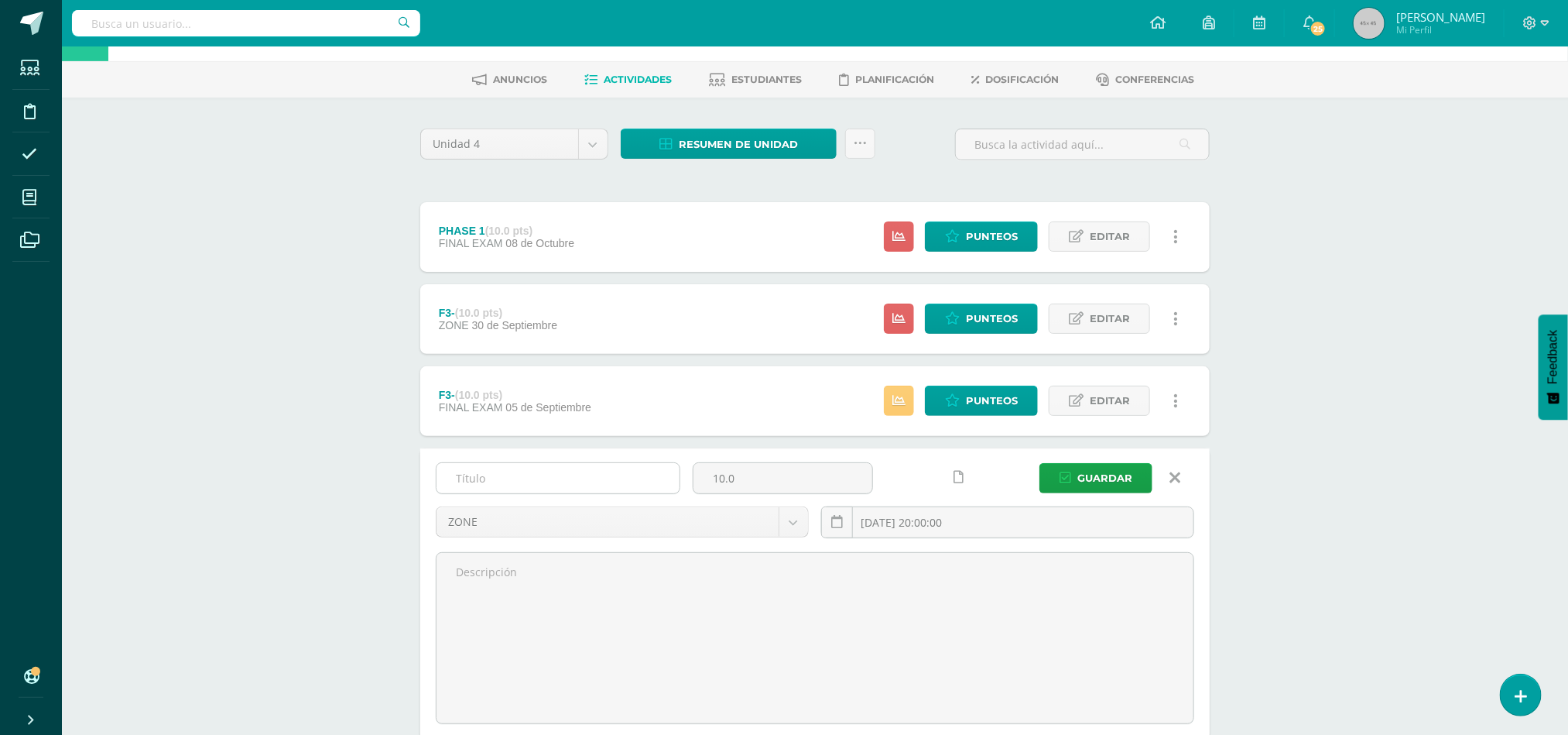
click at [544, 481] on input "text" at bounding box center [558, 478] width 243 height 31
type input "s"
type input "S1"
click at [1116, 472] on span "Guardar" at bounding box center [1105, 478] width 55 height 29
click at [1129, 398] on span "Editar" at bounding box center [1110, 401] width 40 height 29
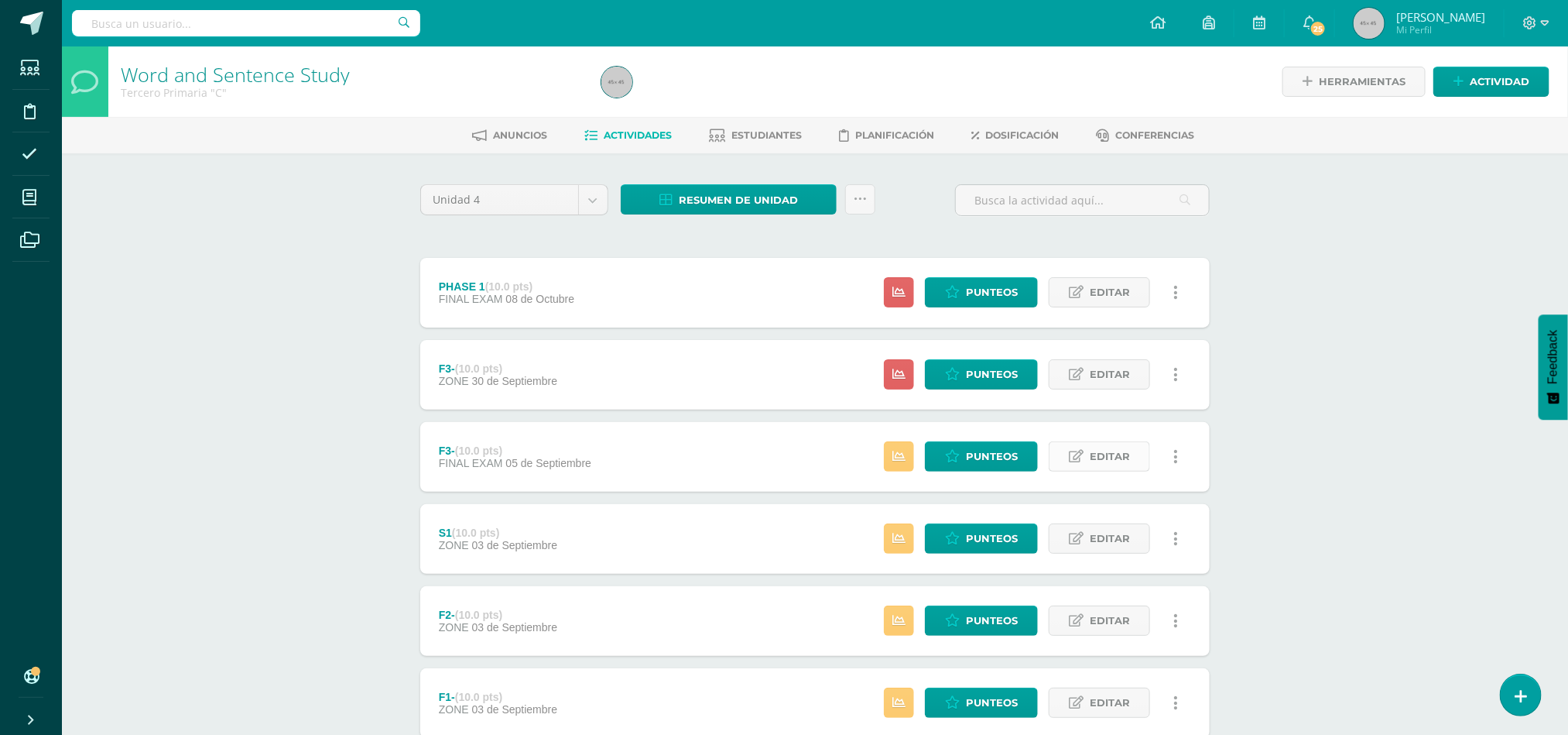
click at [1097, 458] on span "Editar" at bounding box center [1110, 456] width 40 height 29
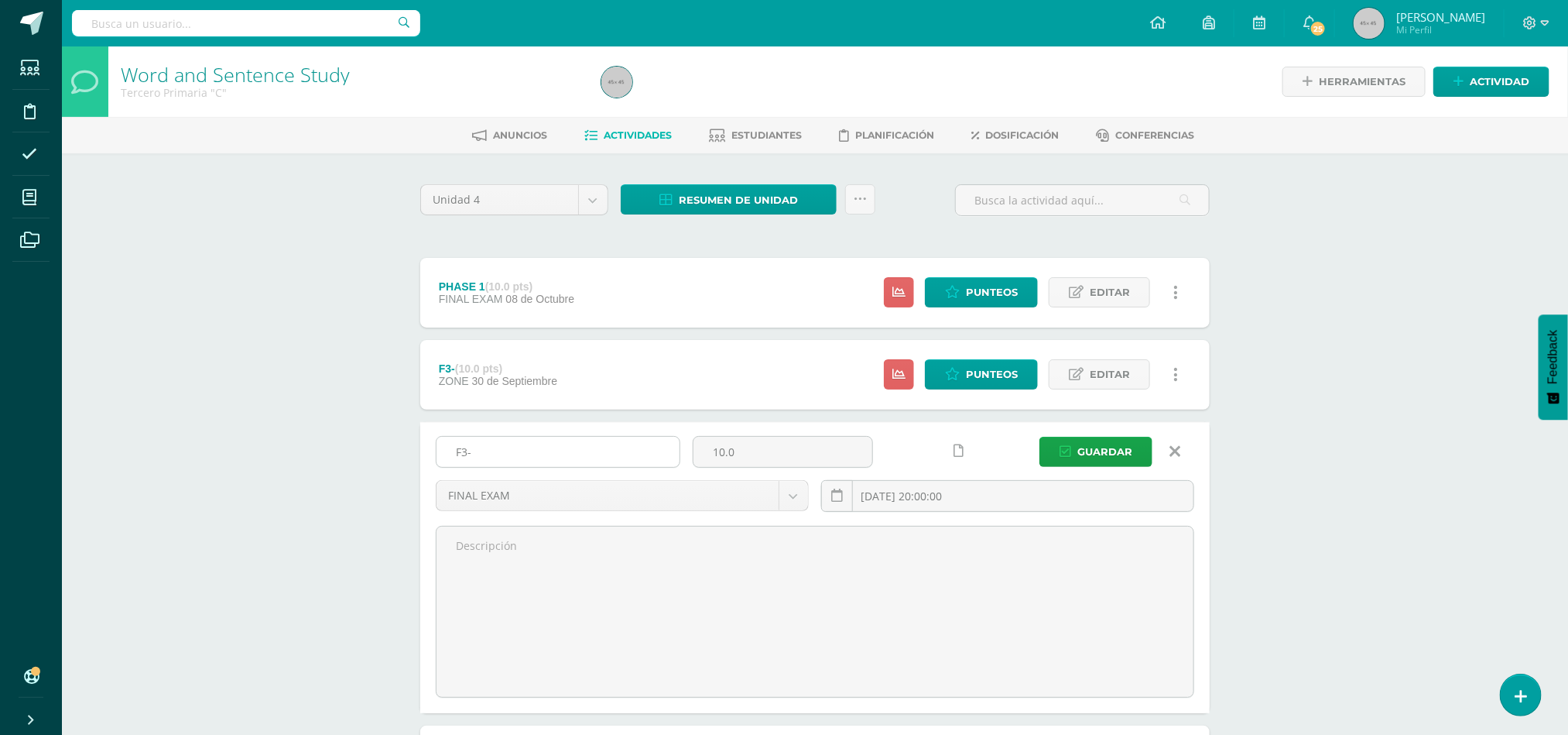
click at [505, 447] on input "F3-" at bounding box center [558, 452] width 243 height 31
type input "F"
click at [505, 447] on input "F" at bounding box center [558, 452] width 243 height 31
type input "F4-"
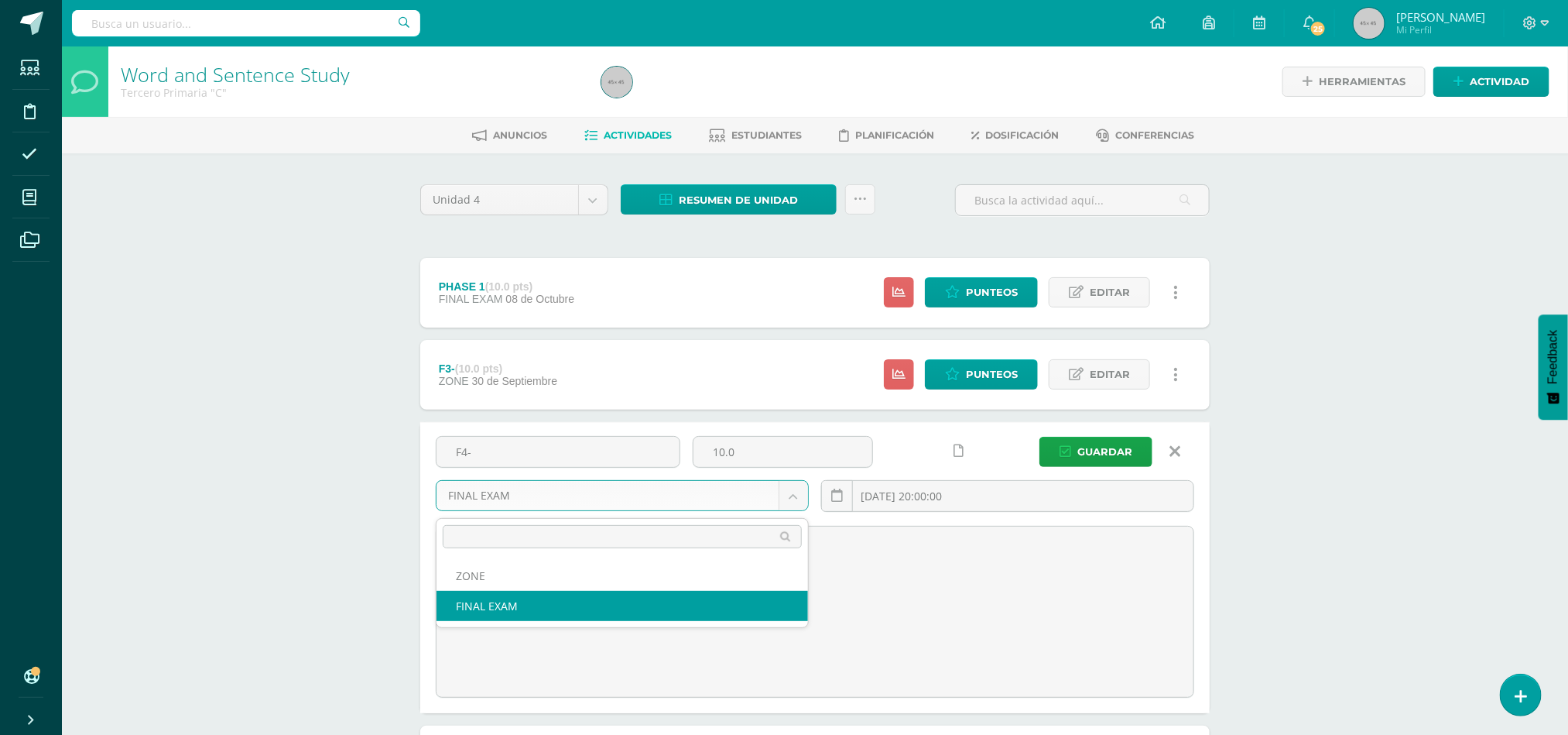
click at [576, 502] on body "La tarea S1 fue editada exitosamente. Estudiantes Disciplina Asistencia Mis cur…" at bounding box center [784, 531] width 1568 height 1062
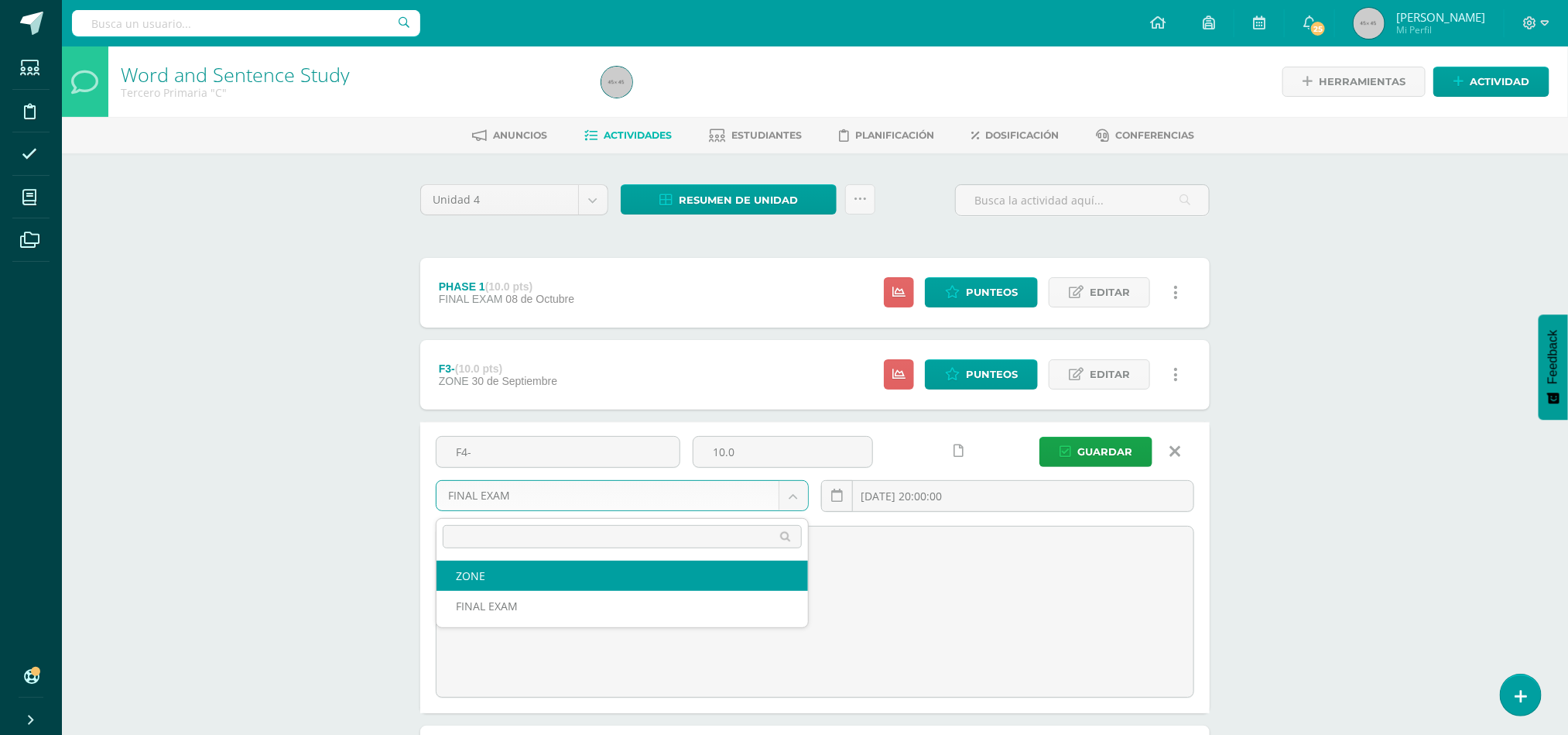
select select "47967"
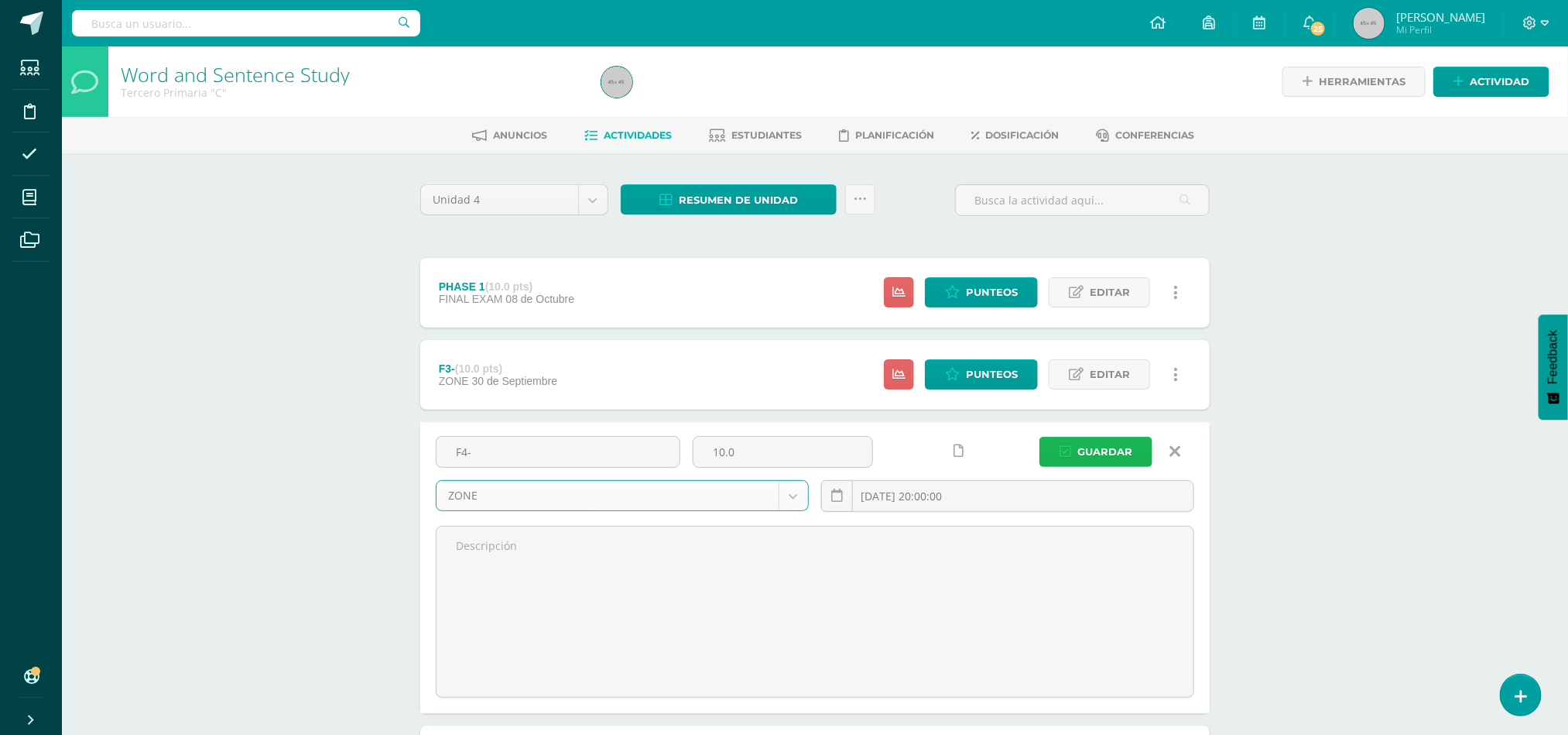
click at [1077, 455] on button "Guardar" at bounding box center [1096, 452] width 113 height 31
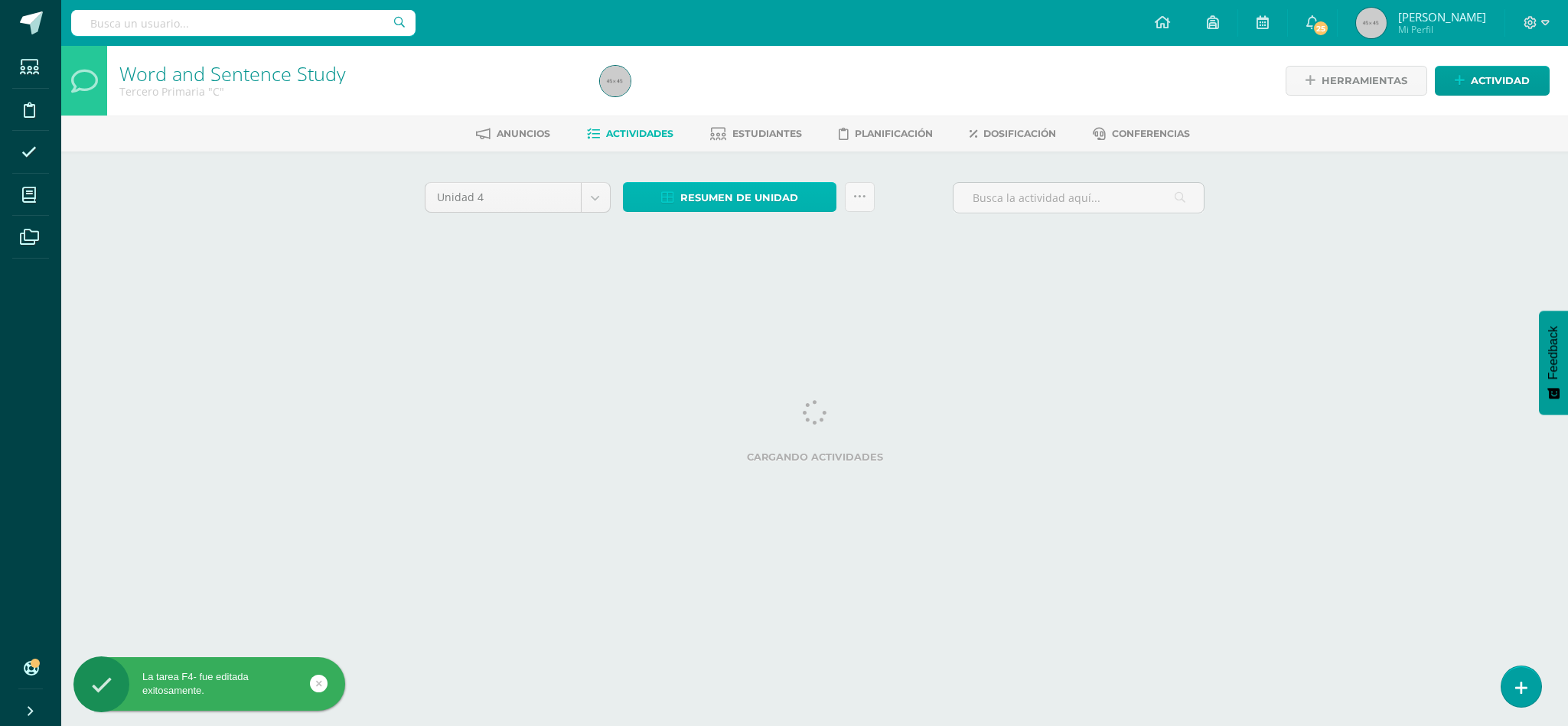
click at [696, 190] on span "Resumen de unidad" at bounding box center [739, 197] width 118 height 29
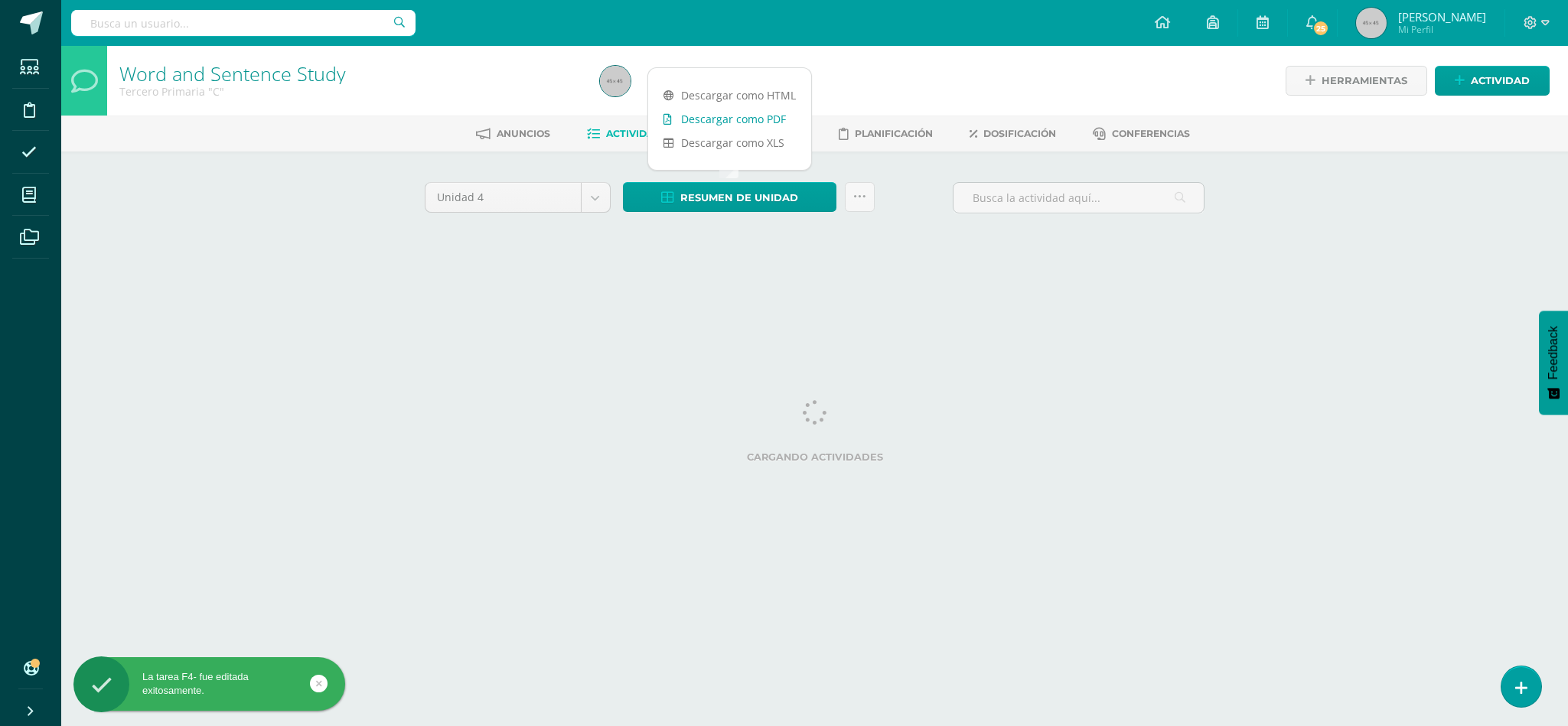
click at [689, 123] on link "Descargar como PDF" at bounding box center [730, 118] width 163 height 23
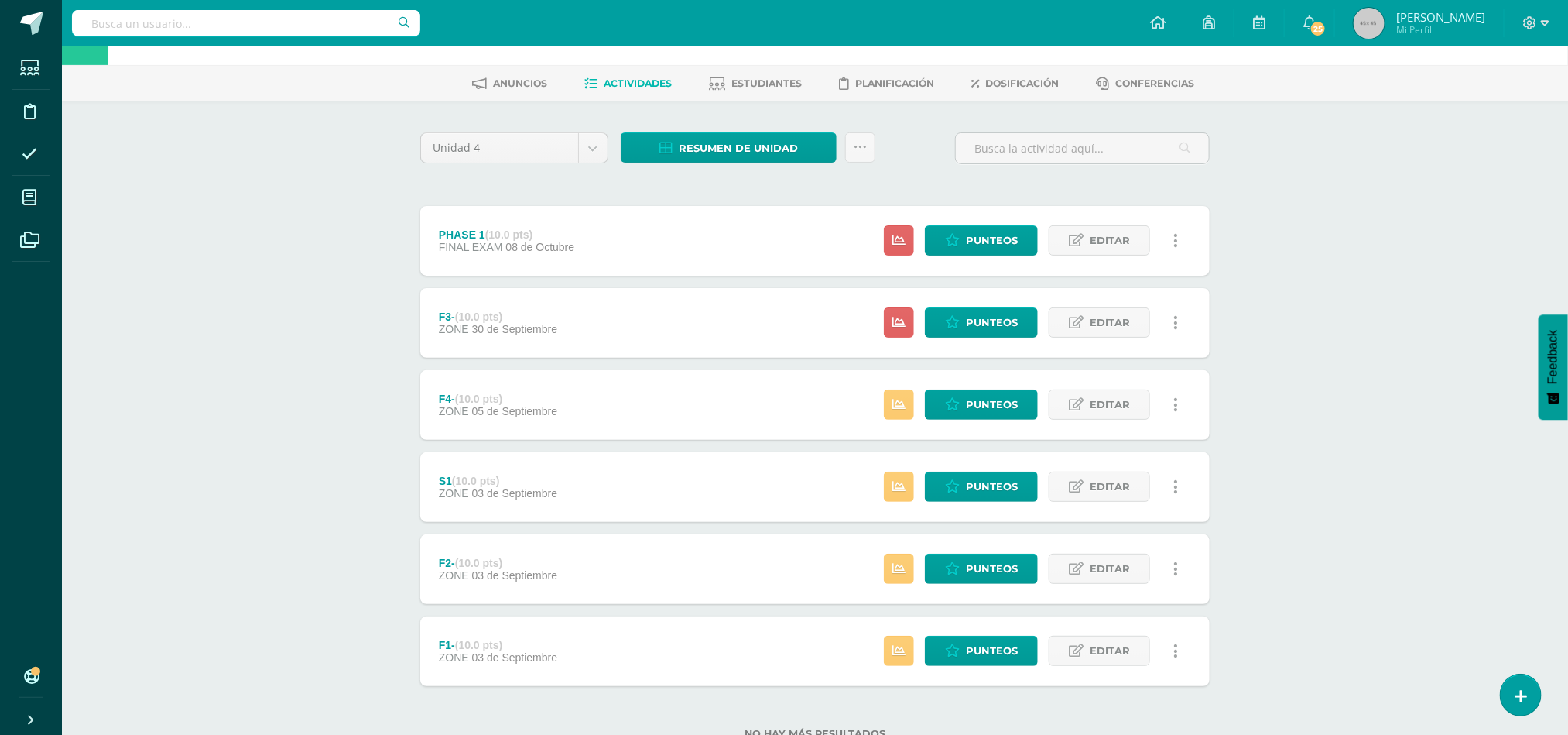
scroll to position [61, 0]
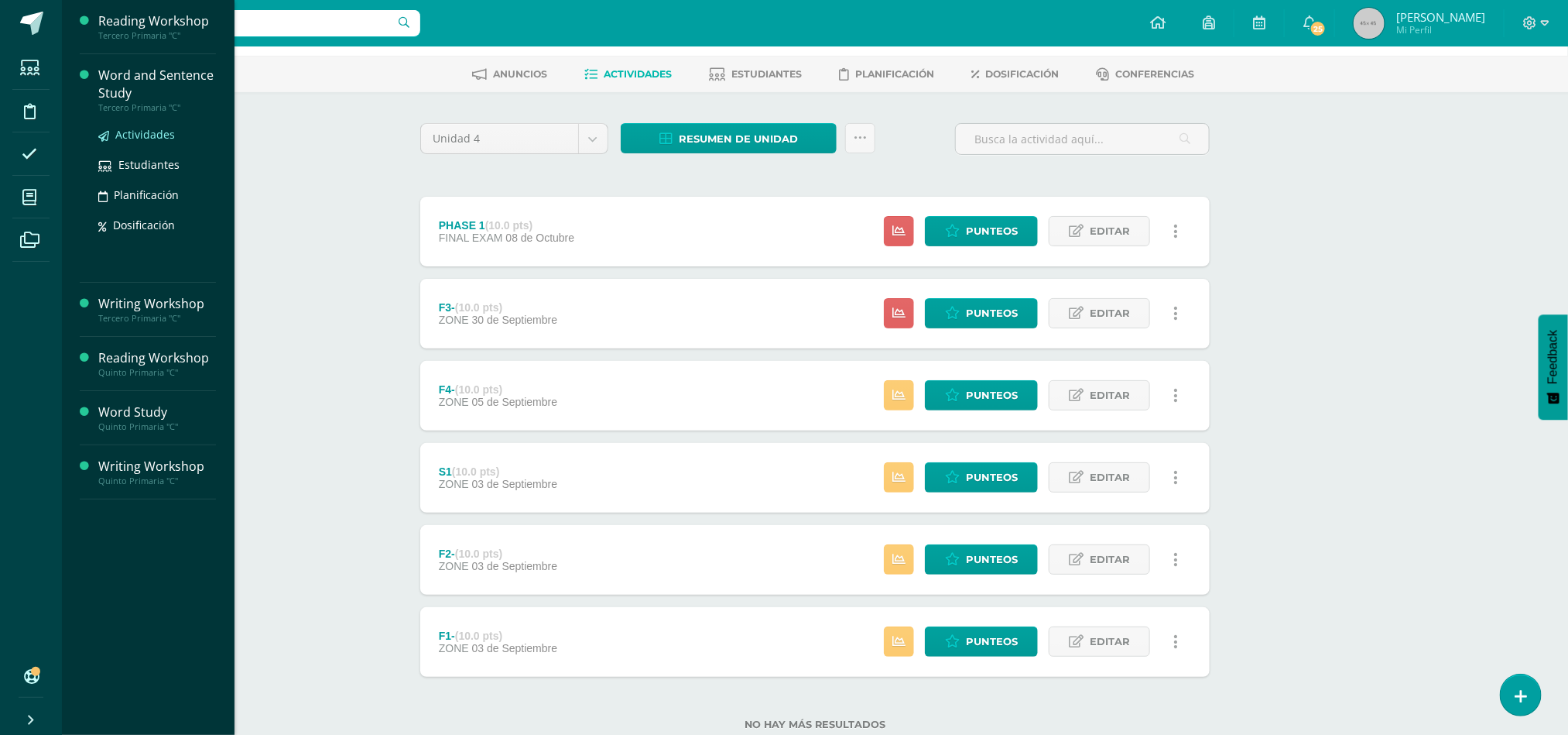
click at [119, 133] on span "Actividades" at bounding box center [145, 134] width 59 height 15
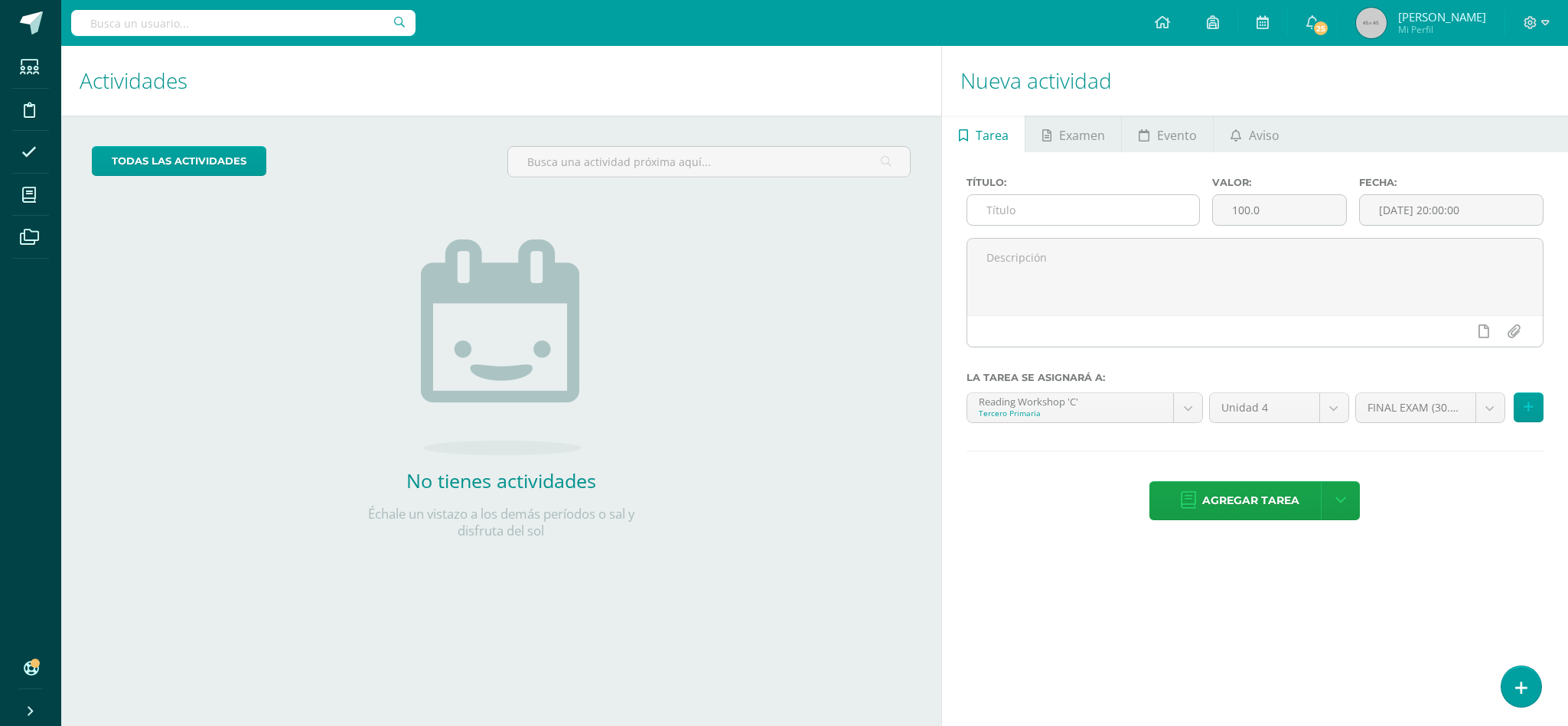
click at [1005, 219] on input "text" at bounding box center [1083, 210] width 232 height 30
type input "s"
type input "S2"
click at [1278, 213] on input "100.0" at bounding box center [1279, 210] width 134 height 30
type input "10"
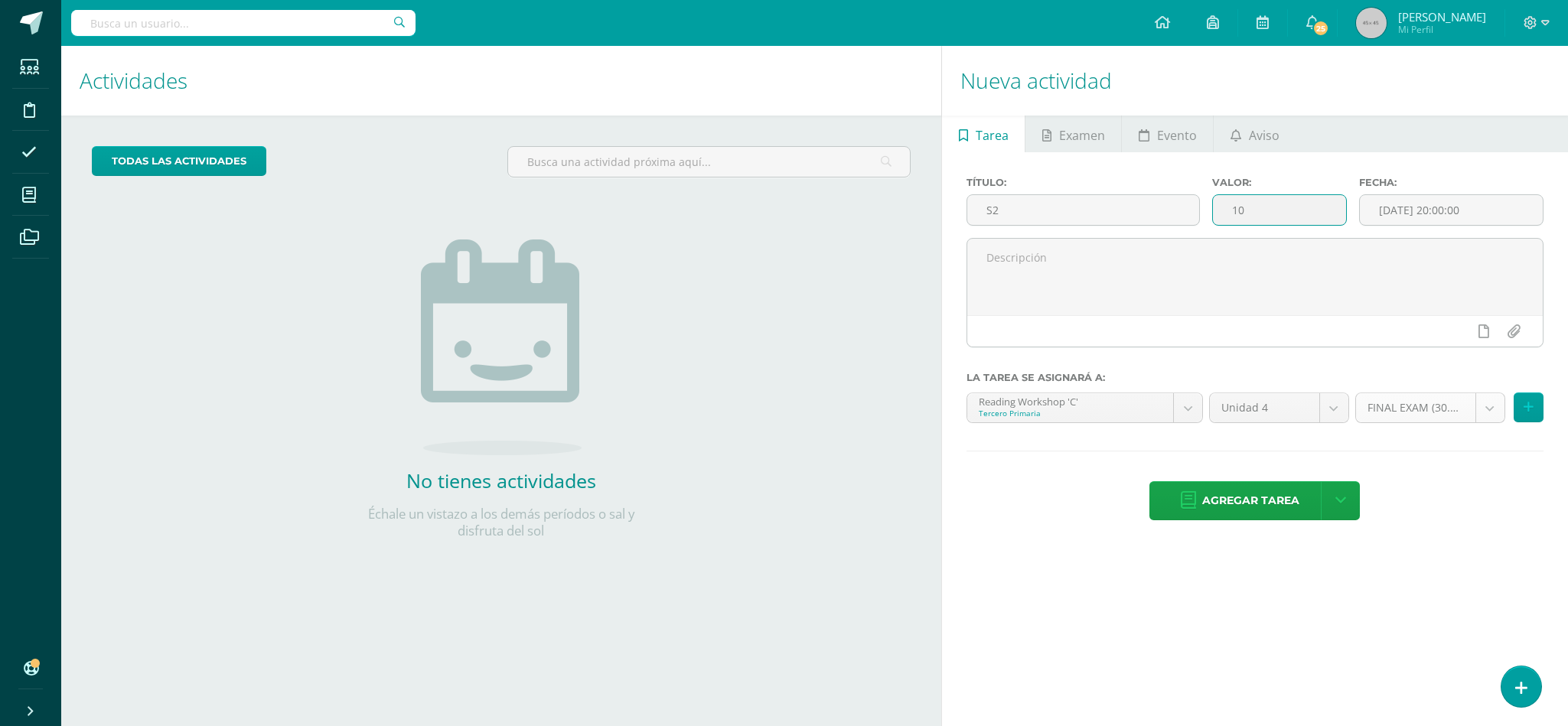
click at [1492, 411] on body "Estudiantes Disciplina Asistencia Mis cursos Archivos Soporte Ayuda Reportar un…" at bounding box center [784, 363] width 1568 height 726
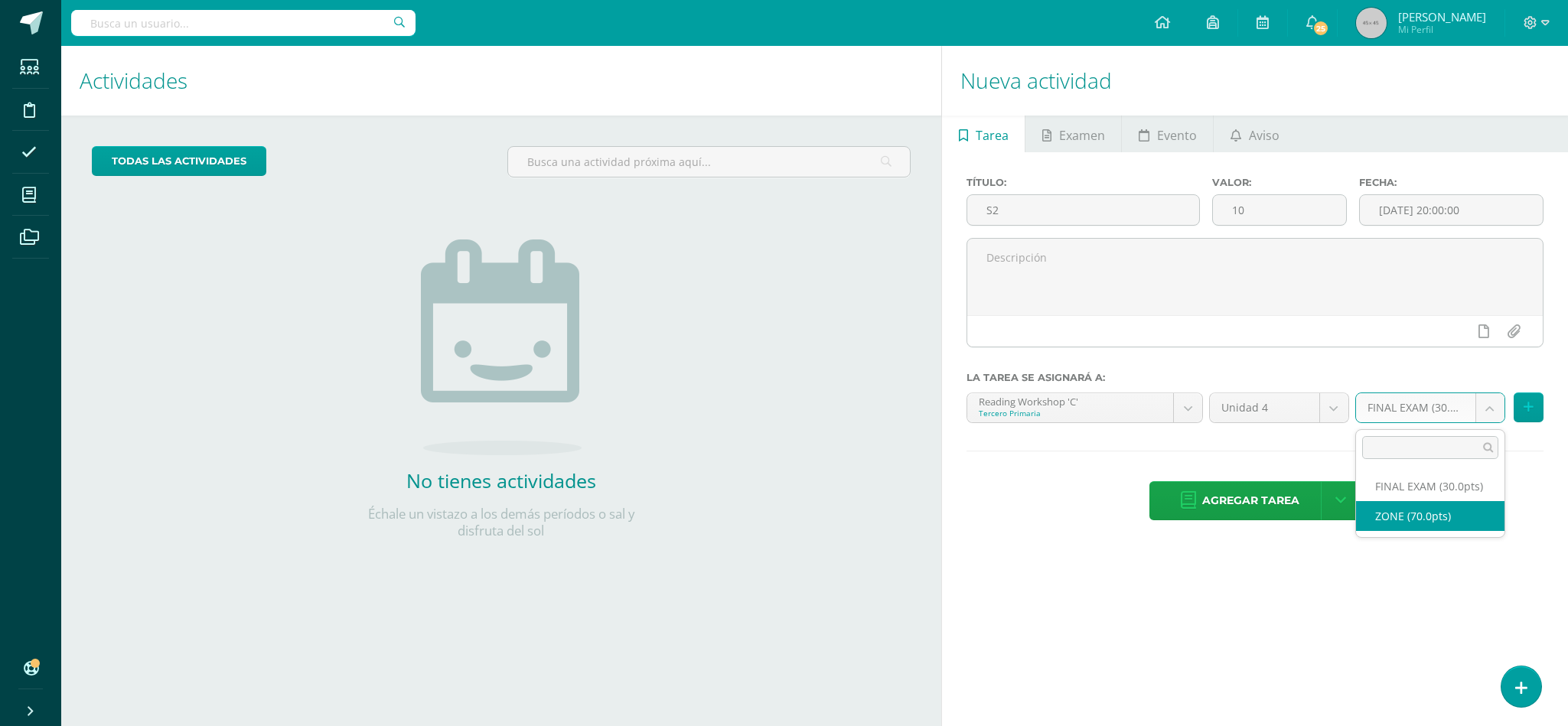
select select "47965"
click at [1525, 413] on icon at bounding box center [1528, 407] width 10 height 13
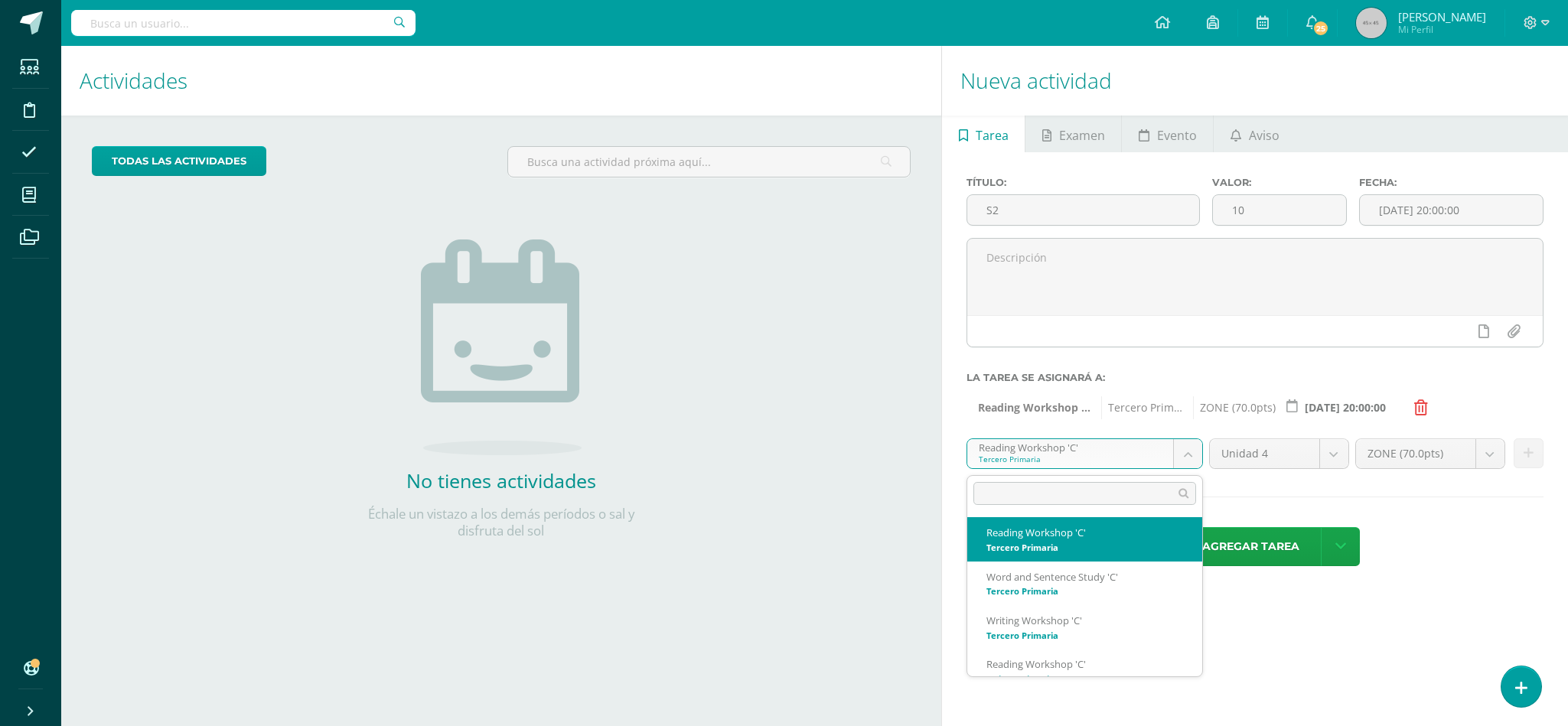
click at [1182, 462] on body "Estudiantes Disciplina Asistencia Mis cursos Archivos Soporte Ayuda Reportar un…" at bounding box center [784, 363] width 1568 height 726
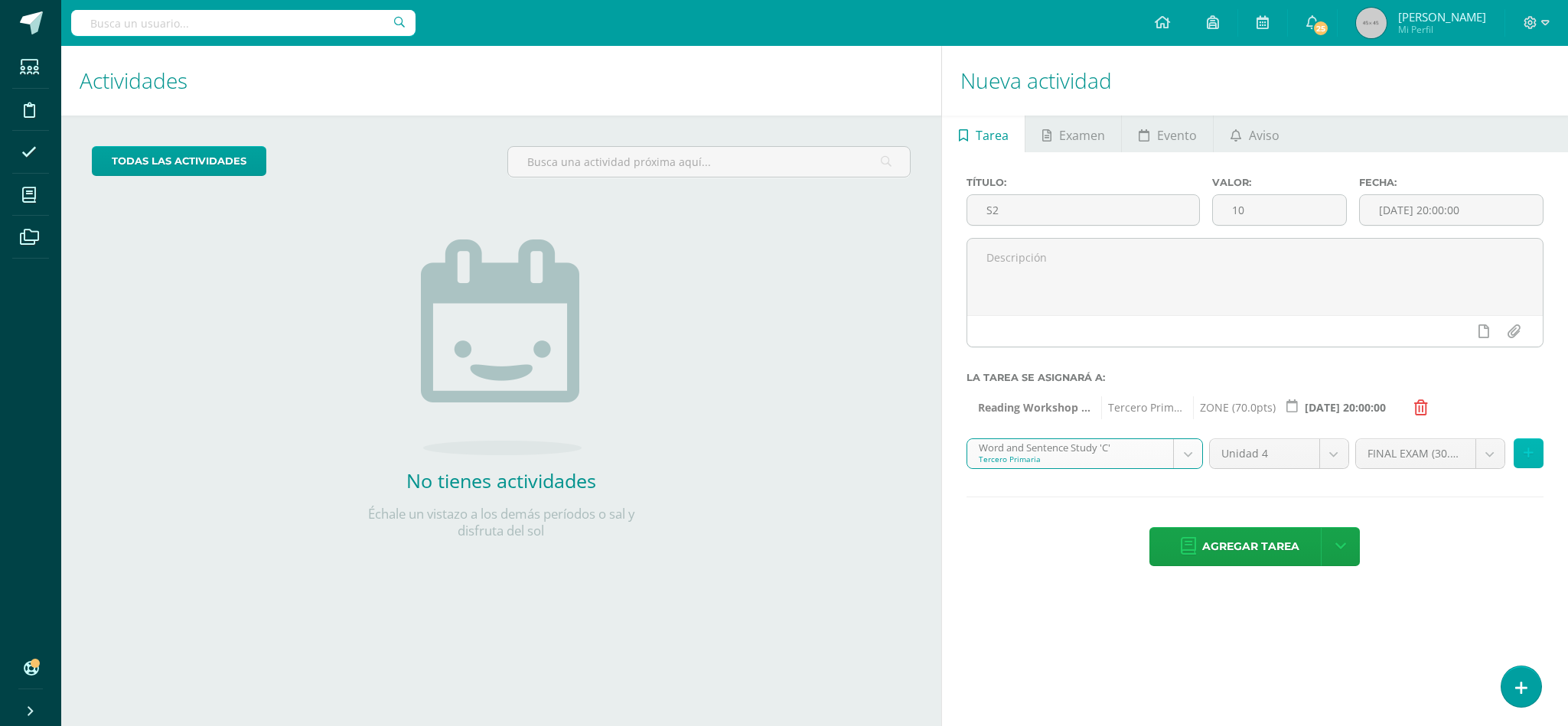
click at [1538, 457] on button at bounding box center [1528, 453] width 30 height 30
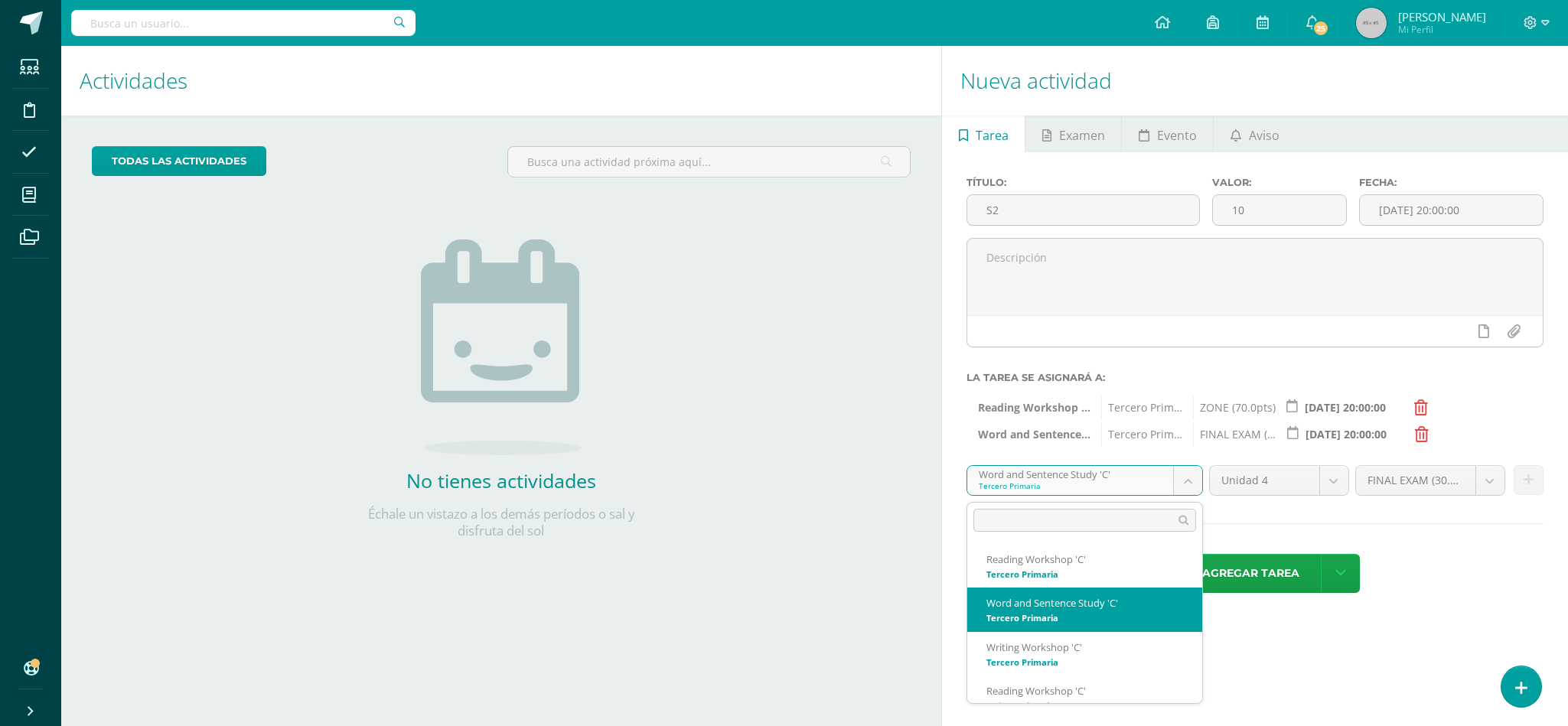
click at [1181, 483] on body "Estudiantes Disciplina Asistencia Mis cursos Archivos Soporte Ayuda Reportar un…" at bounding box center [784, 363] width 1568 height 726
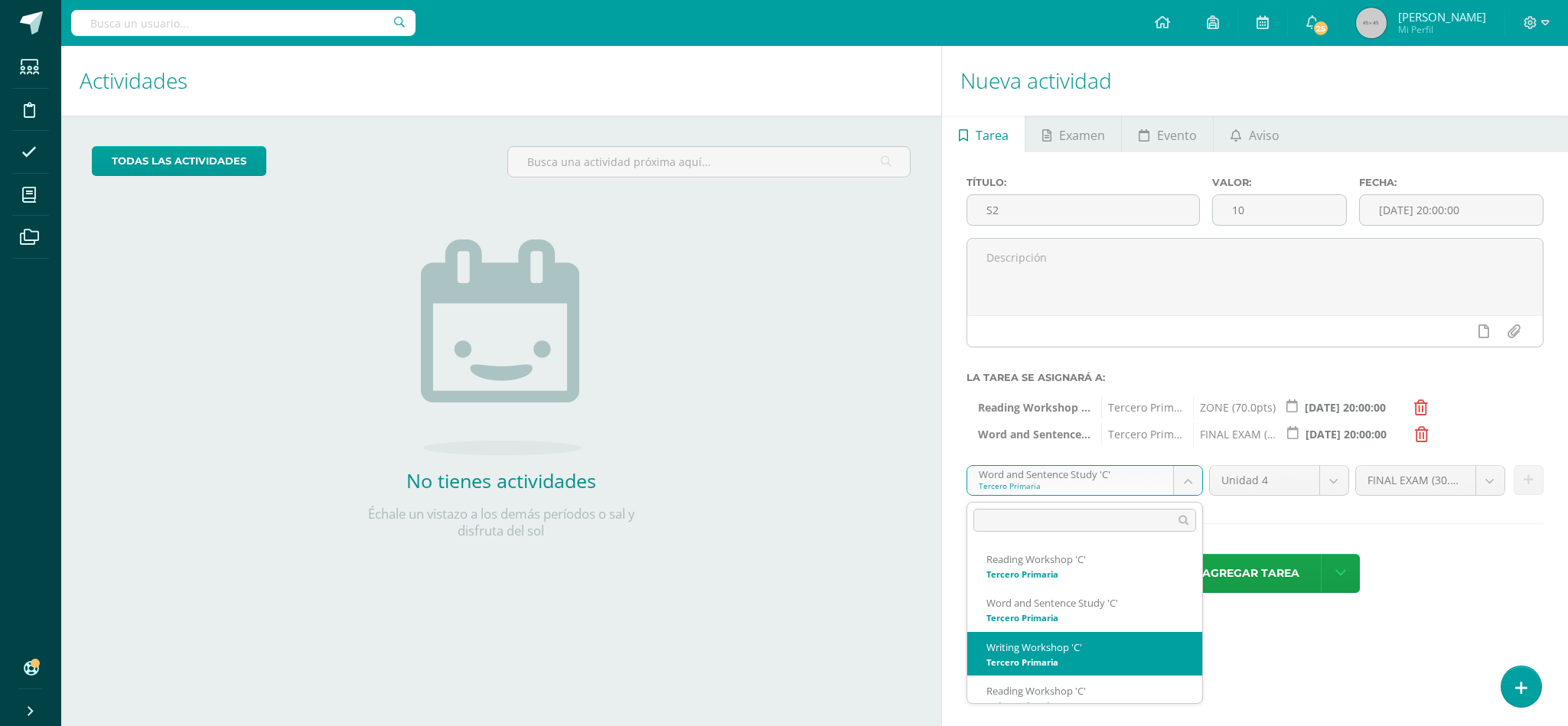
select select "29148"
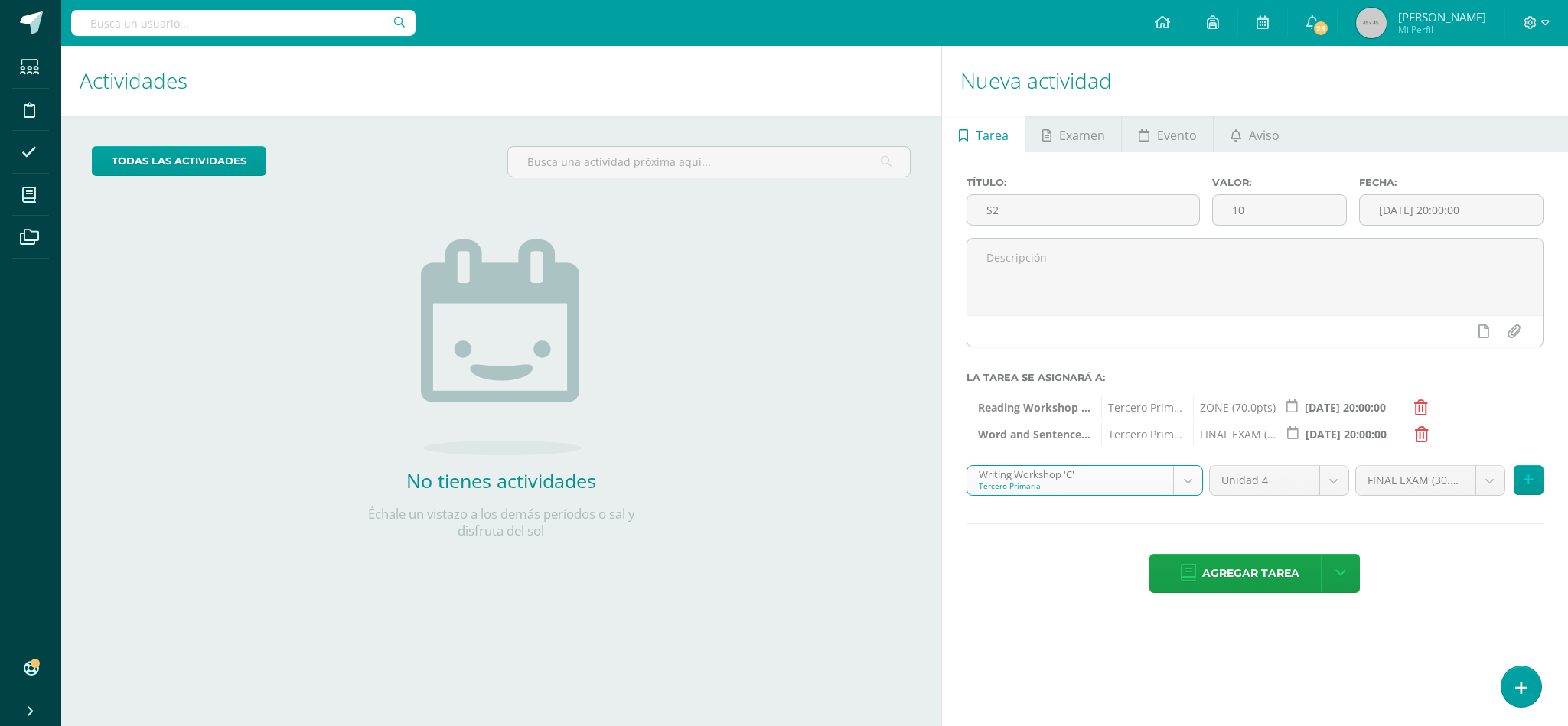
click at [1422, 443] on div "Word and Sentence Study 'C' Tercero Primaria FINAL EXAM (30.0pts) 2025-10-14 20…" at bounding box center [1254, 430] width 577 height 23
click at [1426, 436] on icon at bounding box center [1422, 435] width 14 height 16
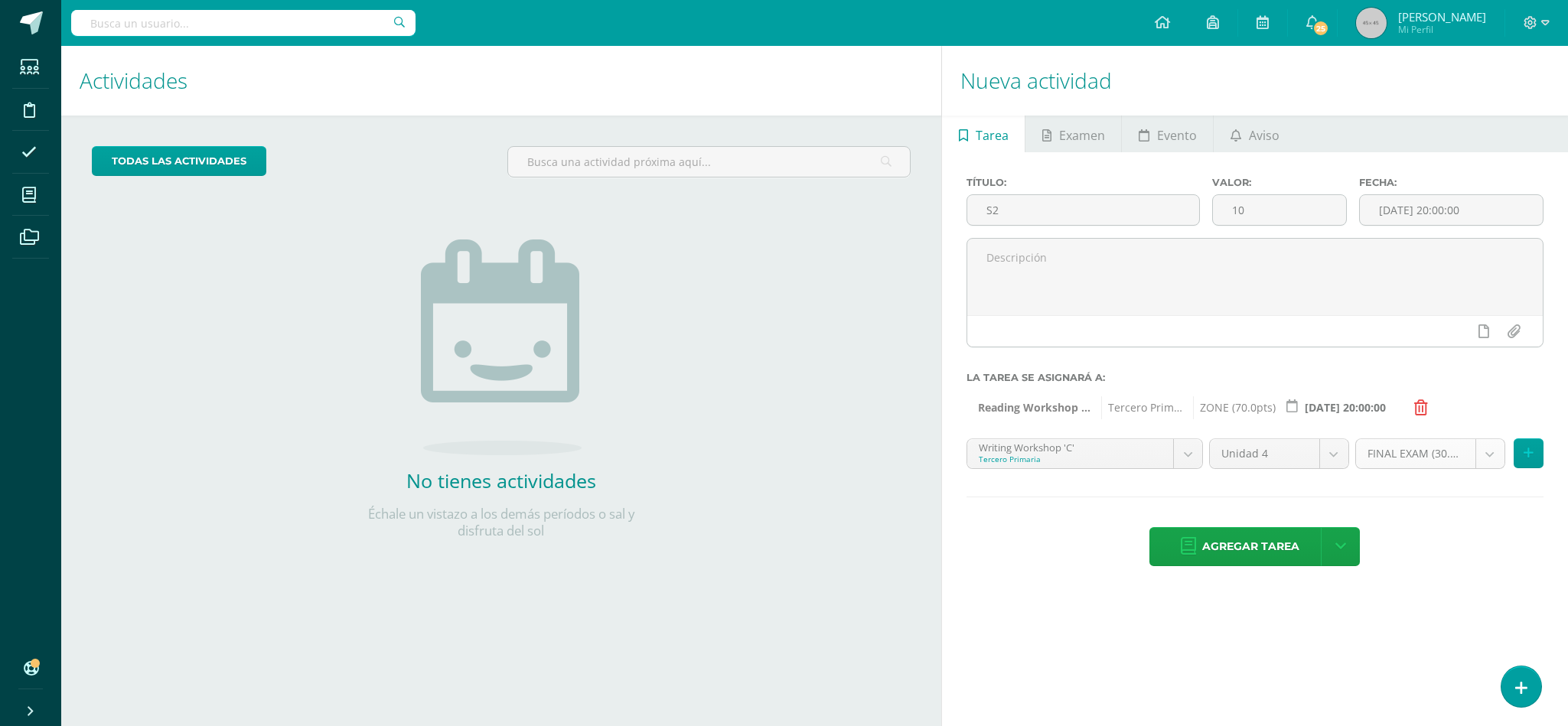
click at [1497, 462] on body "Estudiantes Disciplina Asistencia Mis cursos Archivos Soporte Ayuda Reportar un…" at bounding box center [784, 363] width 1568 height 726
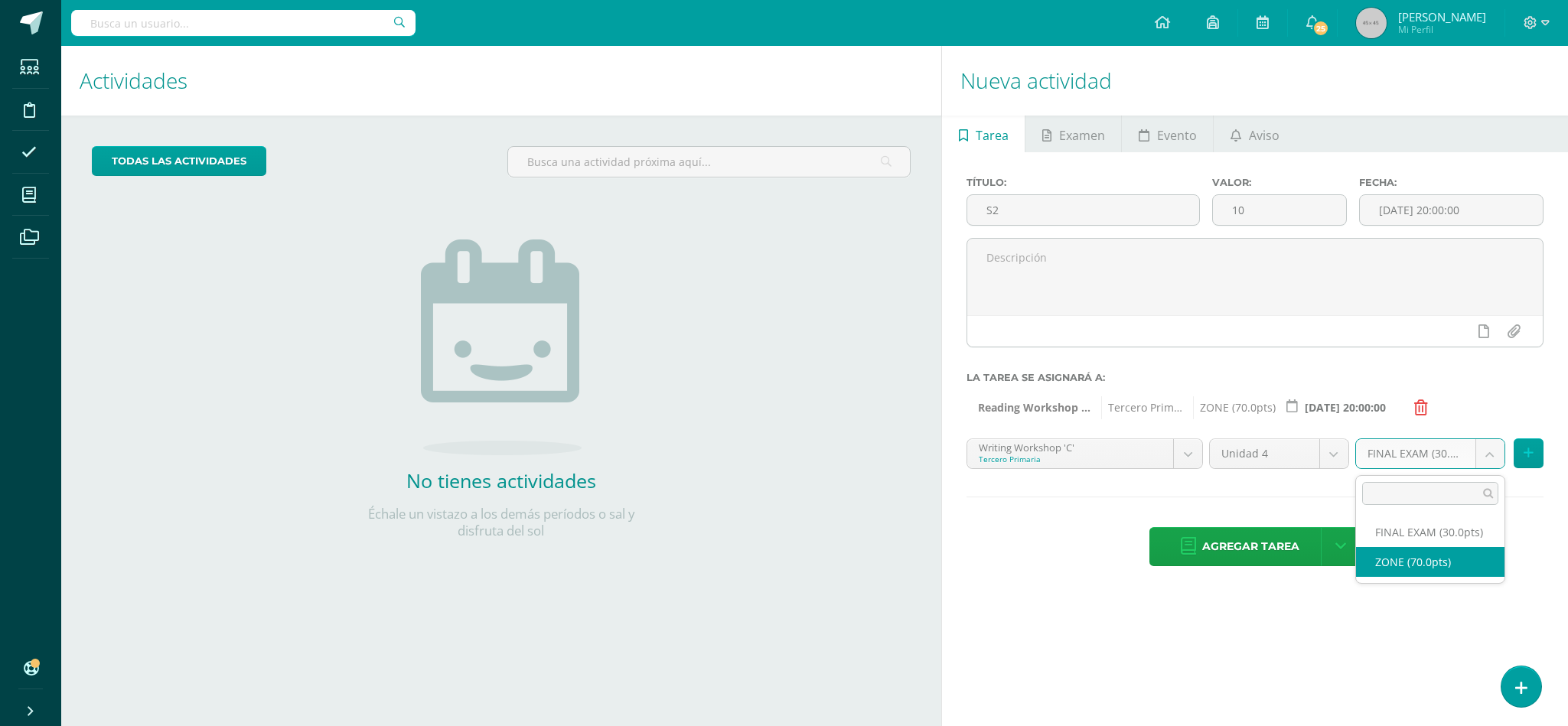
select select "47969"
click at [1536, 470] on div "ZONE (70.0pts) FINAL EXAM (30.0pts) ZONE (70.0pts)" at bounding box center [1449, 460] width 194 height 43
click at [1534, 453] on button at bounding box center [1528, 453] width 30 height 30
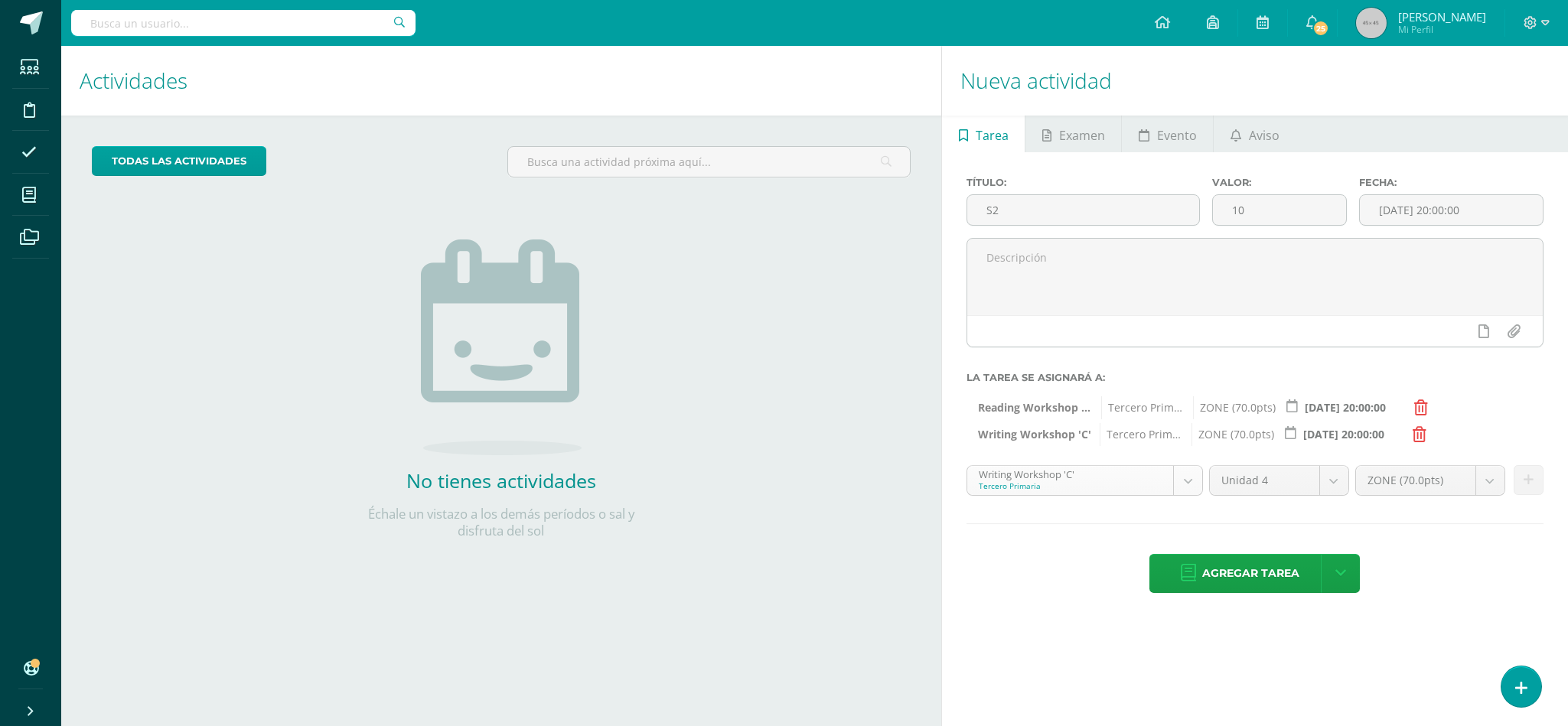
click at [1178, 480] on body "Estudiantes Disciplina Asistencia Mis cursos Archivos Soporte Ayuda Reportar un…" at bounding box center [784, 363] width 1568 height 726
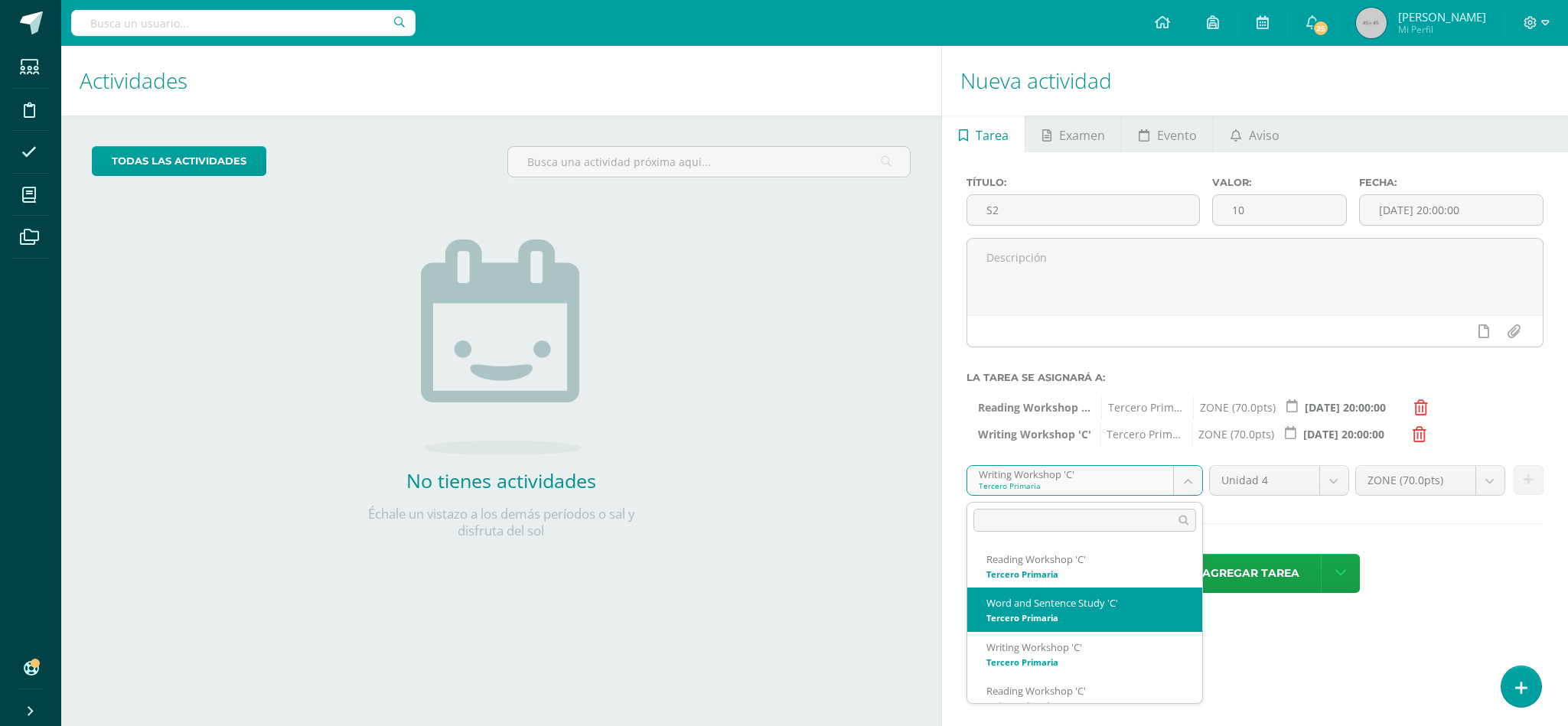
select select "29175"
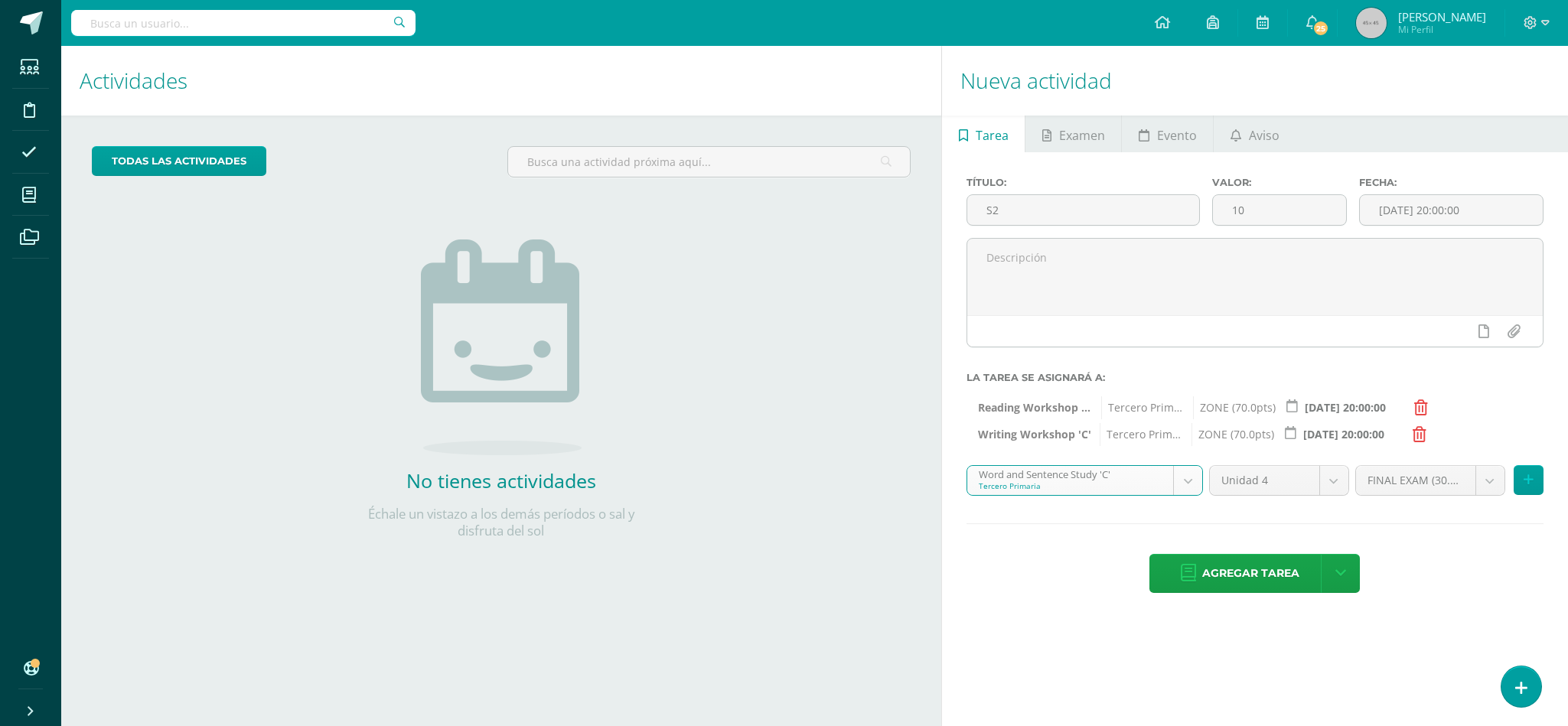
click at [1490, 449] on div "Título: S2 Valor: 10 Fecha: 2025-10-14 20:00:00 La tarea se asignará a: Reading…" at bounding box center [1255, 386] width 626 height 468
click at [1482, 483] on body "Estudiantes Disciplina Asistencia Mis cursos Archivos Soporte Ayuda Reportar un…" at bounding box center [784, 363] width 1568 height 726
select select "47967"
click at [1531, 484] on icon at bounding box center [1528, 480] width 10 height 13
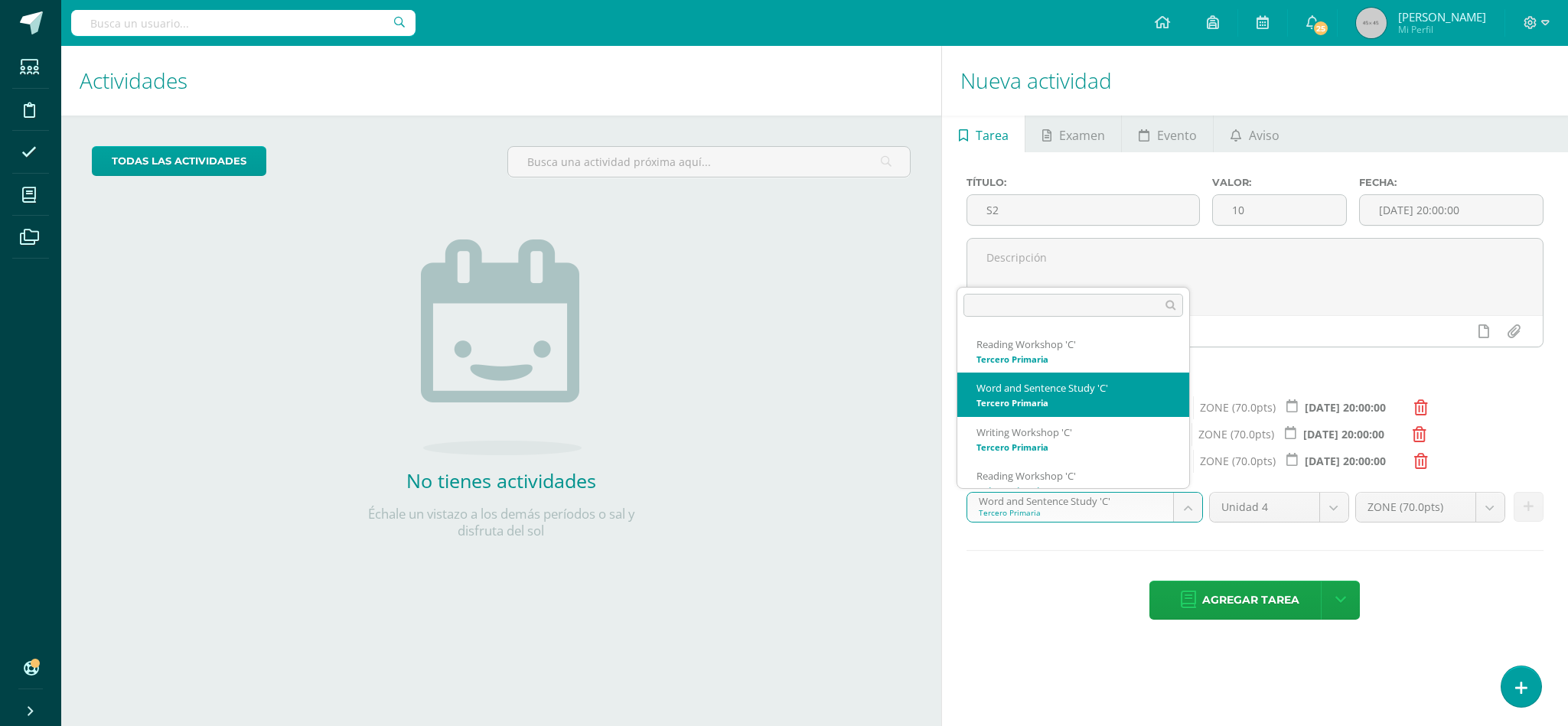
click at [1189, 521] on body "Estudiantes Disciplina Asistencia Mis cursos Archivos Soporte Ayuda Reportar un…" at bounding box center [784, 363] width 1568 height 726
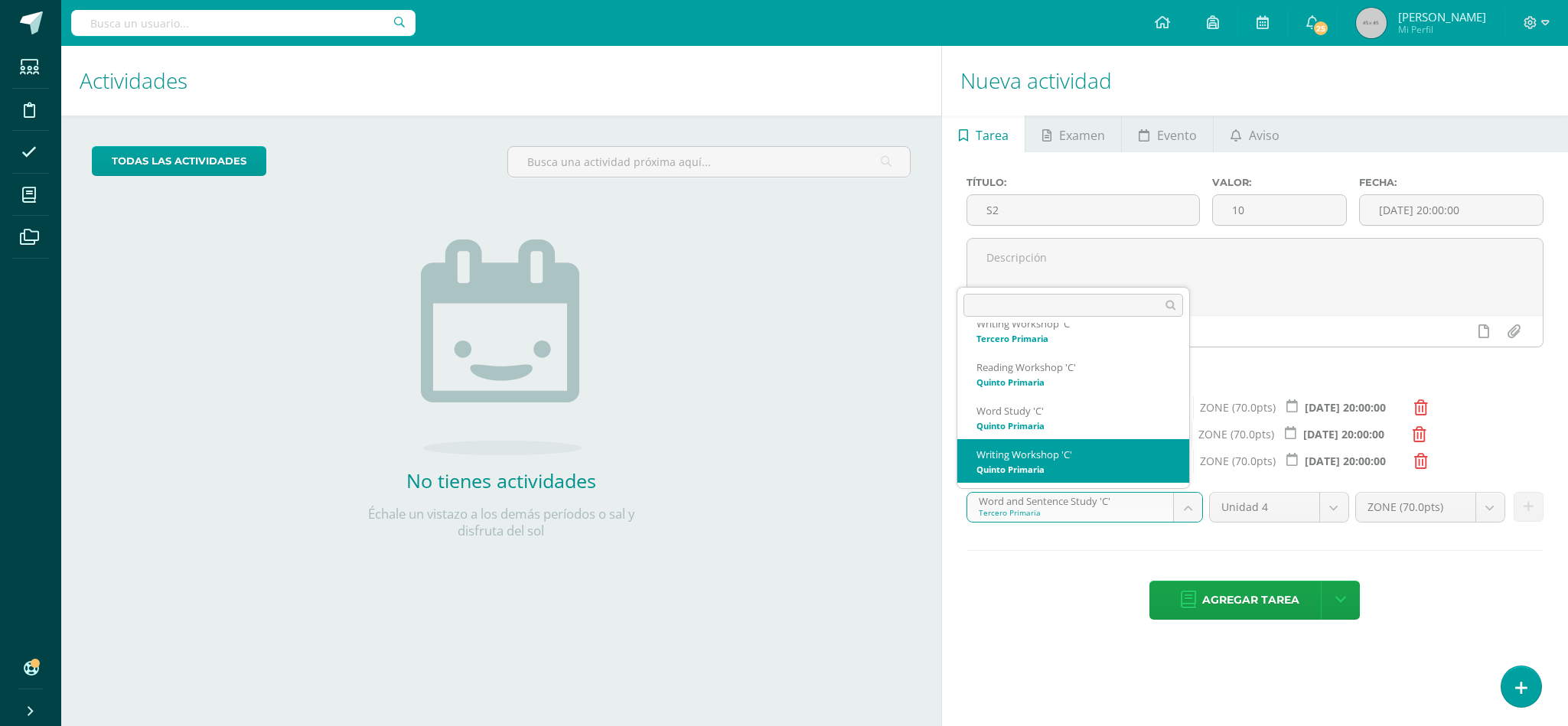
select select "30192"
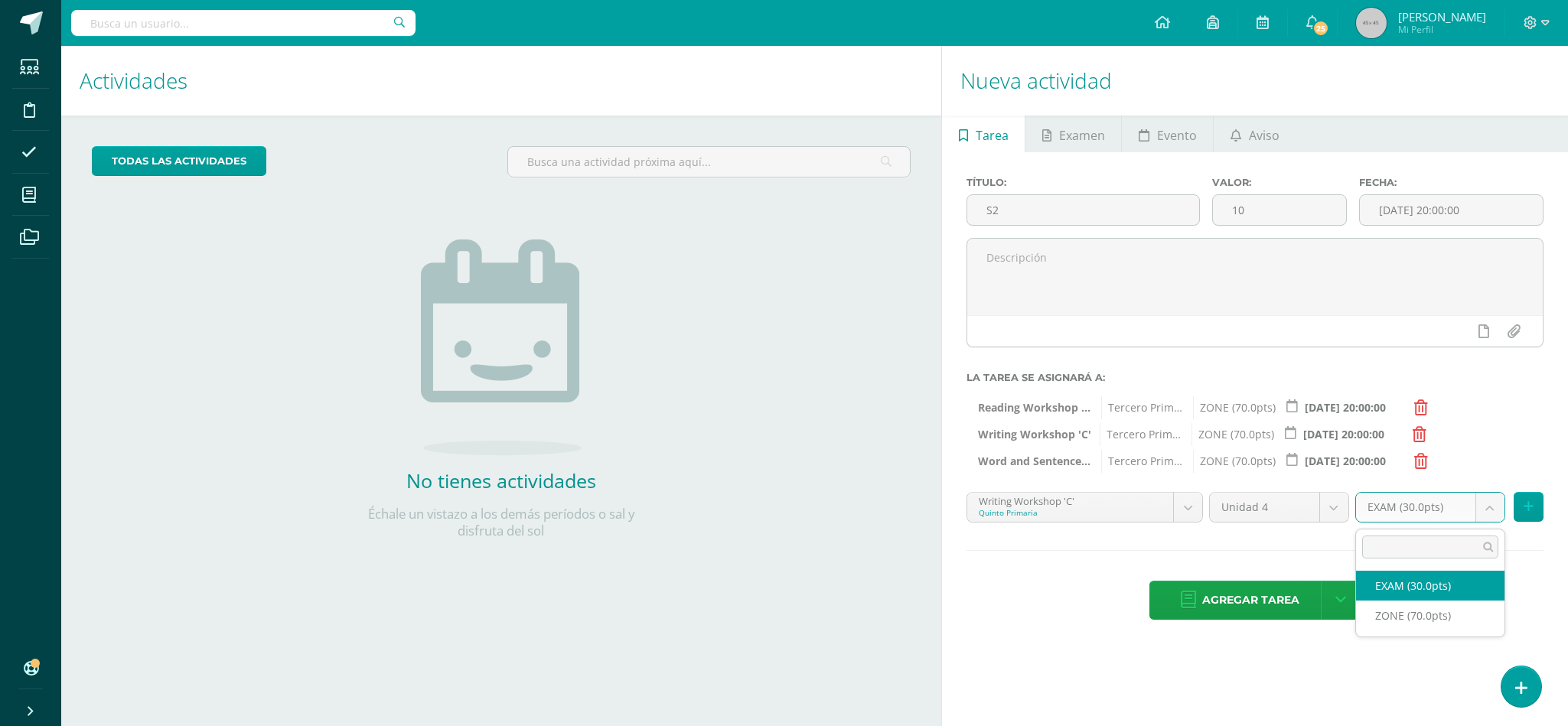
click at [1490, 510] on body "Estudiantes Disciplina Asistencia Mis cursos Archivos Soporte Ayuda Reportar un…" at bounding box center [784, 363] width 1568 height 726
select select "47975"
click at [1527, 513] on icon at bounding box center [1528, 506] width 10 height 13
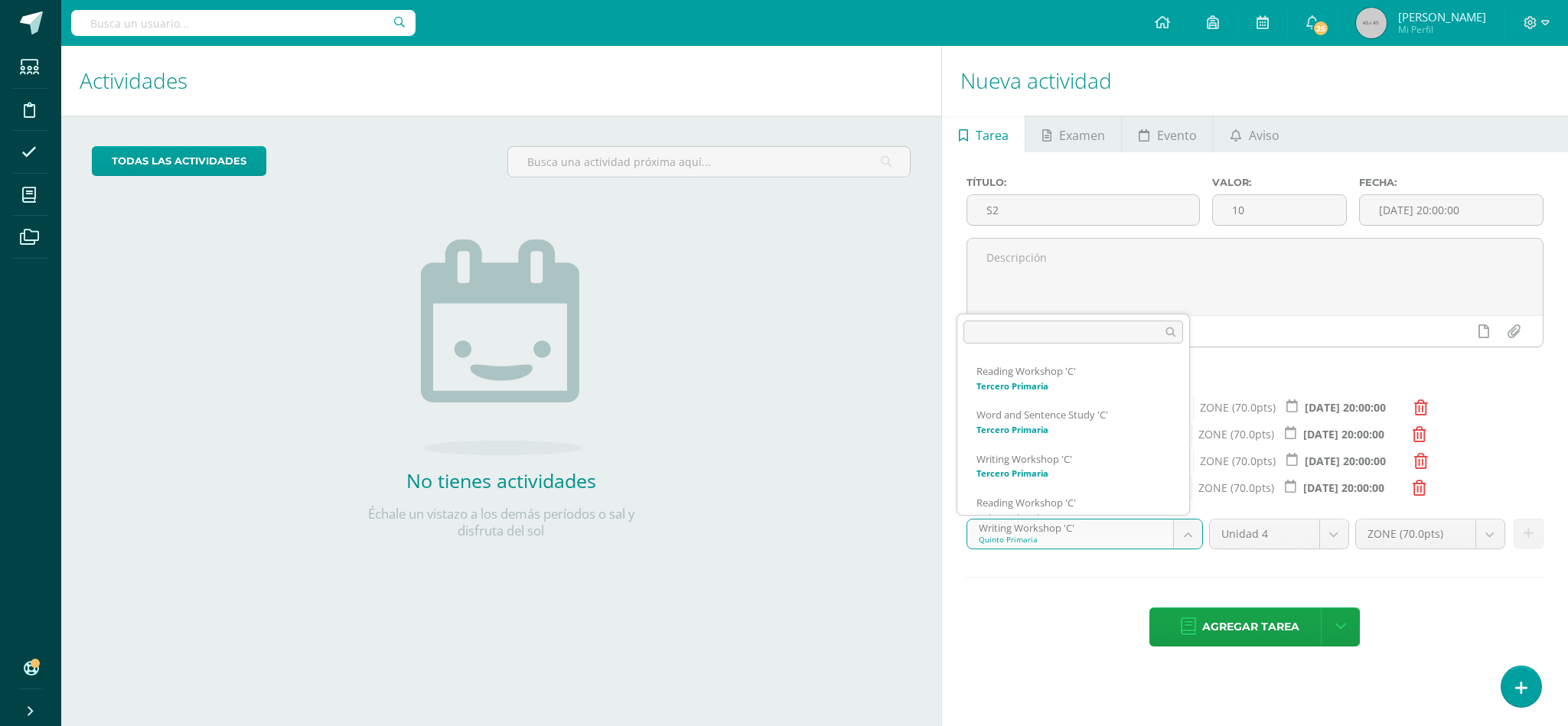
click at [1189, 536] on body "Estudiantes Disciplina Asistencia Mis cursos Archivos Soporte Ayuda Reportar un…" at bounding box center [784, 363] width 1568 height 726
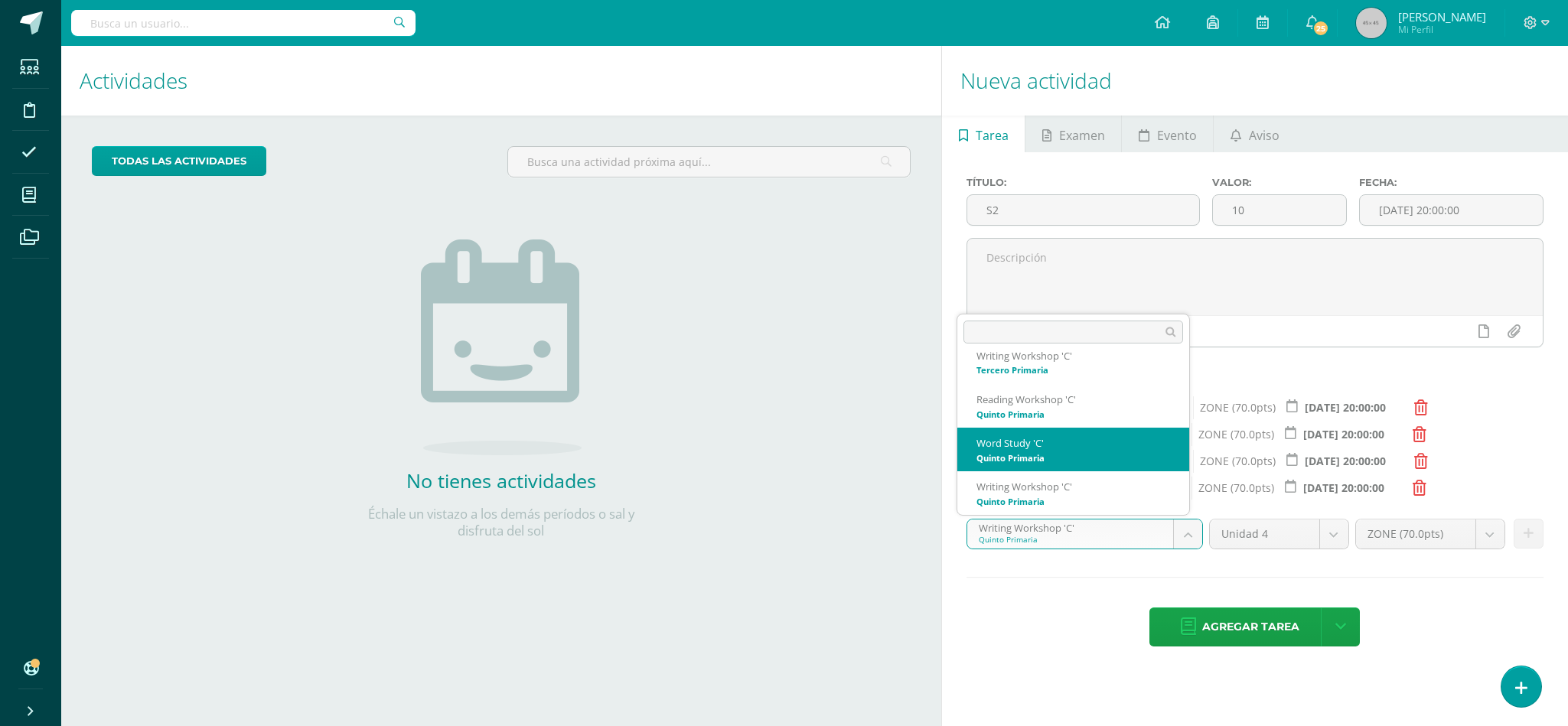
select select "30219"
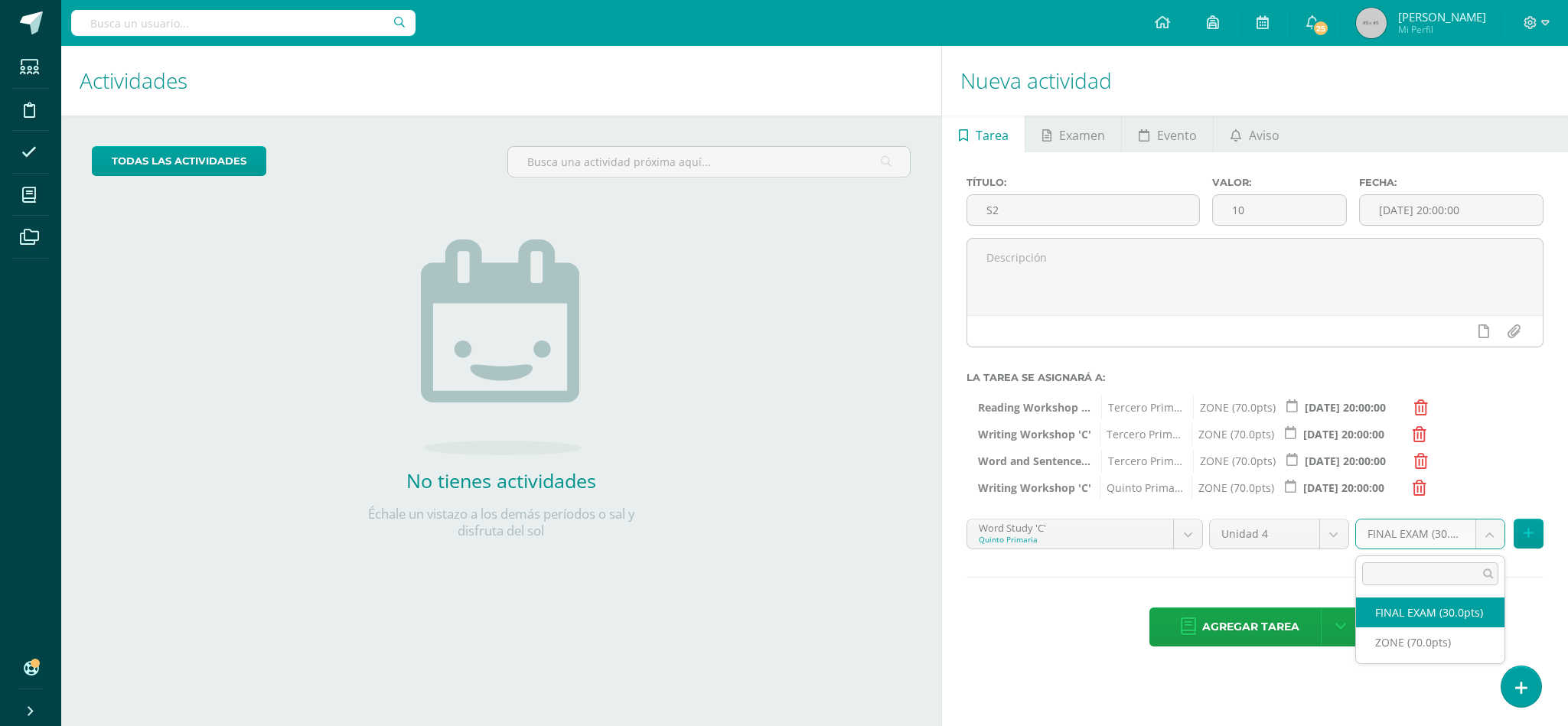
click at [1492, 535] on body "Estudiantes Disciplina Asistencia Mis cursos Archivos Soporte Ayuda Reportar un…" at bounding box center [784, 363] width 1568 height 726
select select "47973"
click at [1520, 539] on button at bounding box center [1528, 533] width 30 height 30
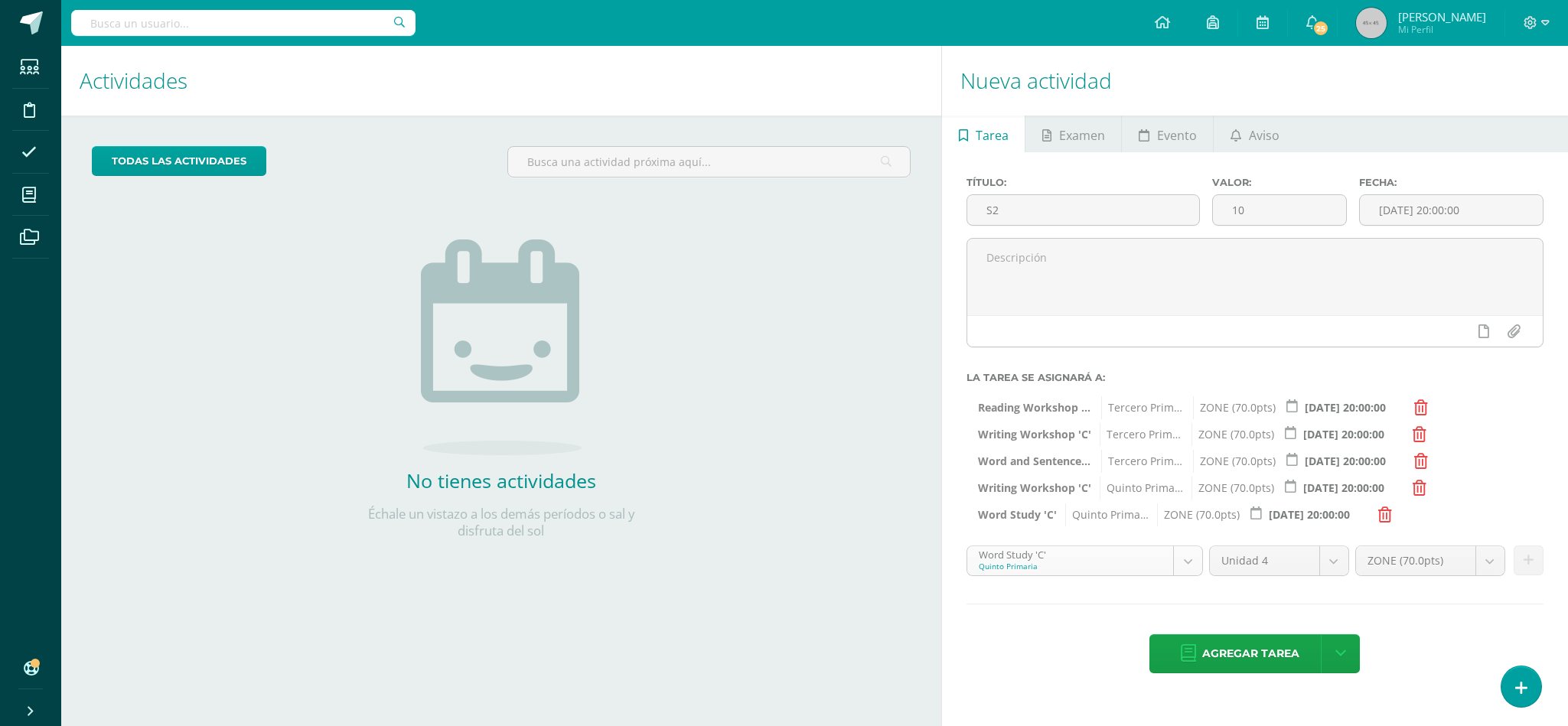
click at [1184, 560] on body "Estudiantes Disciplina Asistencia Mis cursos Archivos Soporte Ayuda Reportar un…" at bounding box center [784, 363] width 1568 height 726
click at [1196, 568] on body "Estudiantes Disciplina Asistencia Mis cursos Archivos Soporte Ayuda Reportar un…" at bounding box center [784, 363] width 1568 height 726
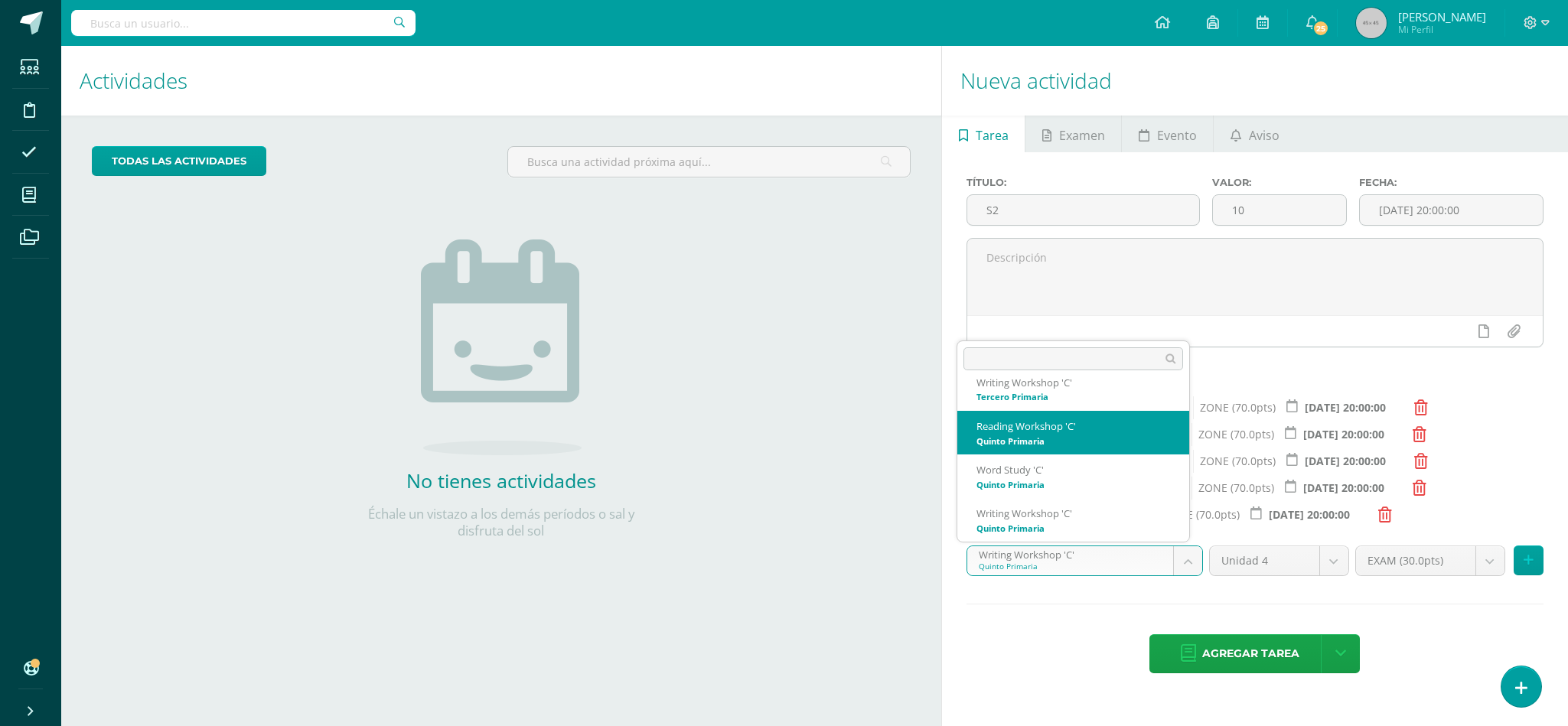
select select "30381"
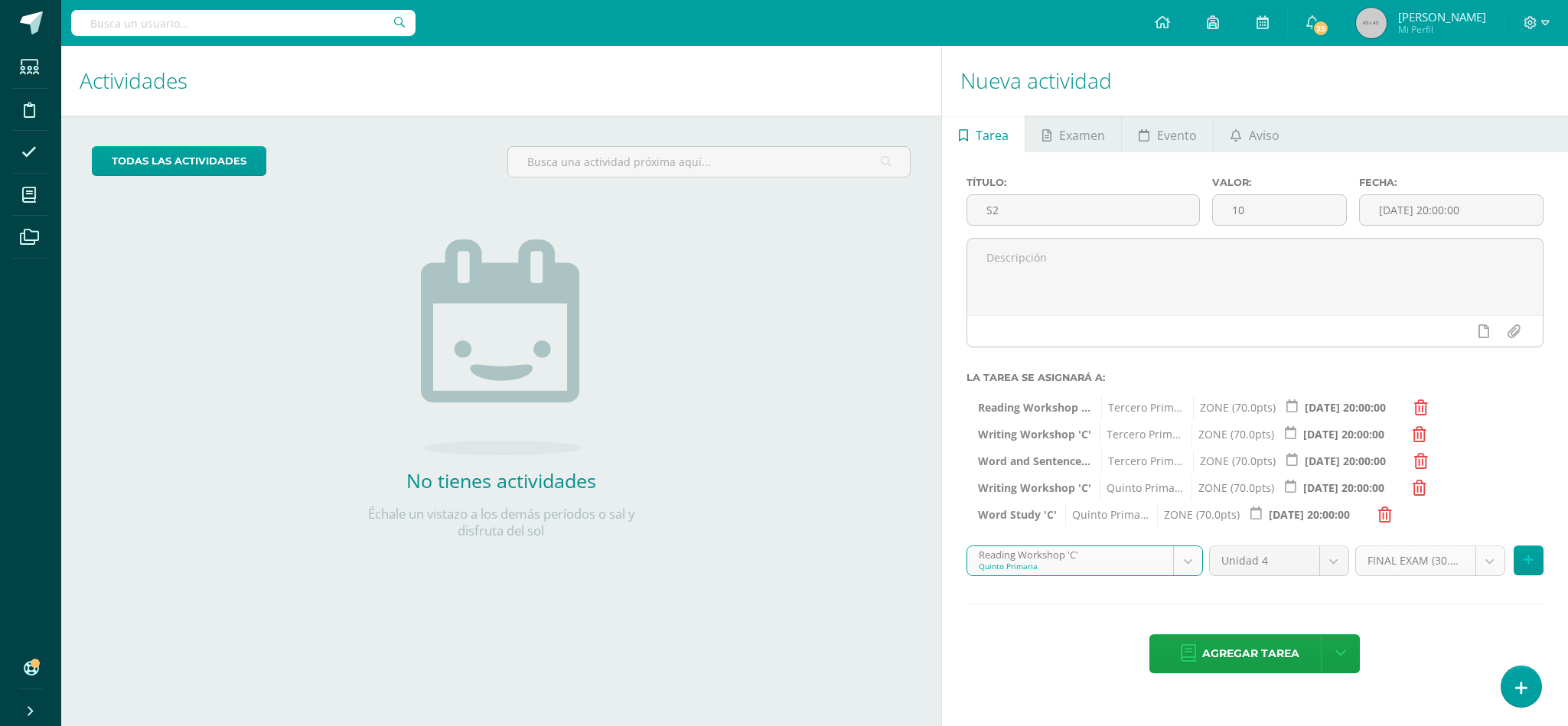
click at [1497, 554] on body "Estudiantes Disciplina Asistencia Mis cursos Archivos Soporte Ayuda Reportar un…" at bounding box center [784, 363] width 1568 height 726
select select "47971"
click at [1529, 551] on button at bounding box center [1528, 560] width 30 height 30
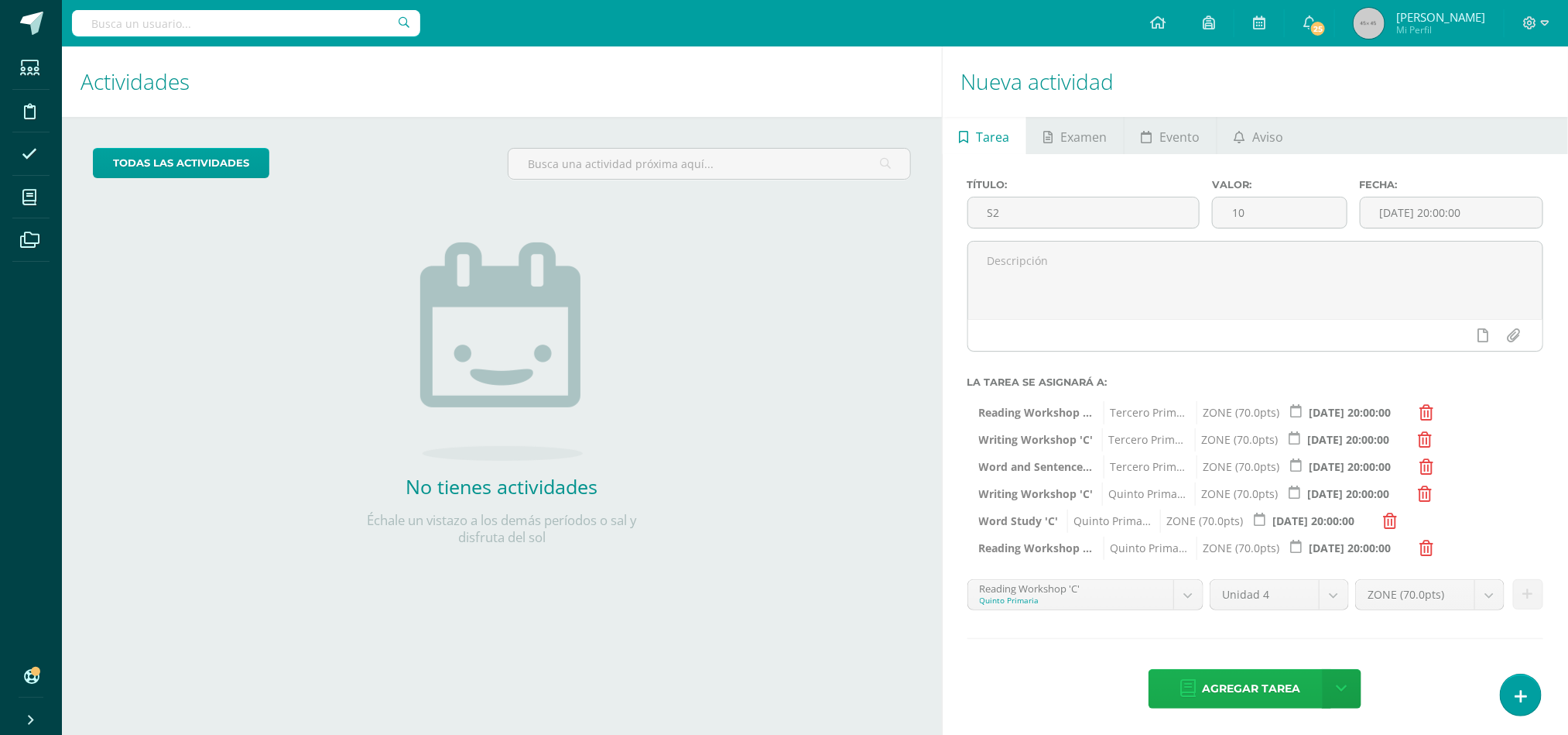
click at [1280, 689] on span "Agregar tarea" at bounding box center [1251, 689] width 98 height 38
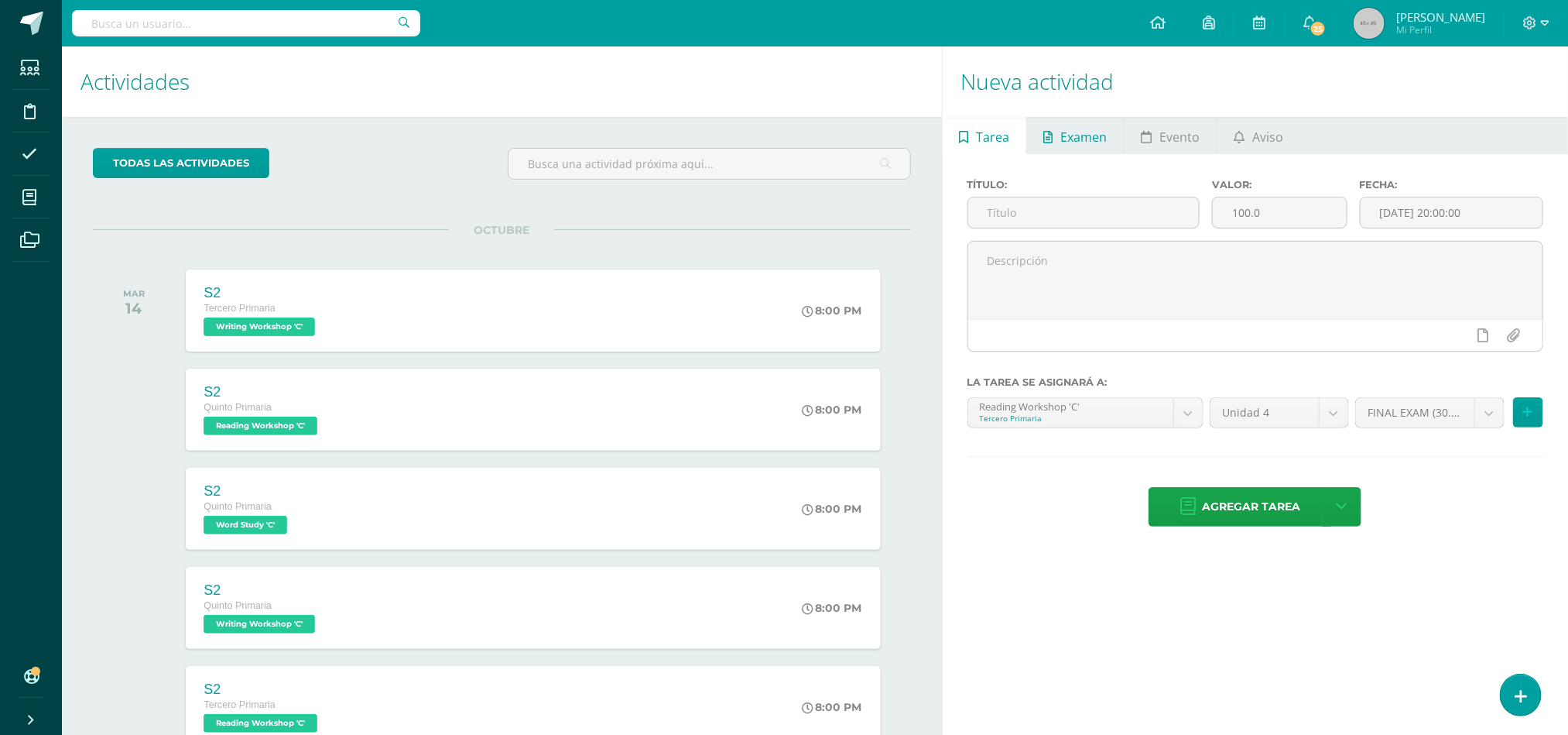
click at [1084, 146] on span "Examen" at bounding box center [1084, 136] width 46 height 37
click at [1173, 223] on input "text" at bounding box center [1084, 213] width 232 height 31
type input "p"
type input "'"
type input "PHASE 2"
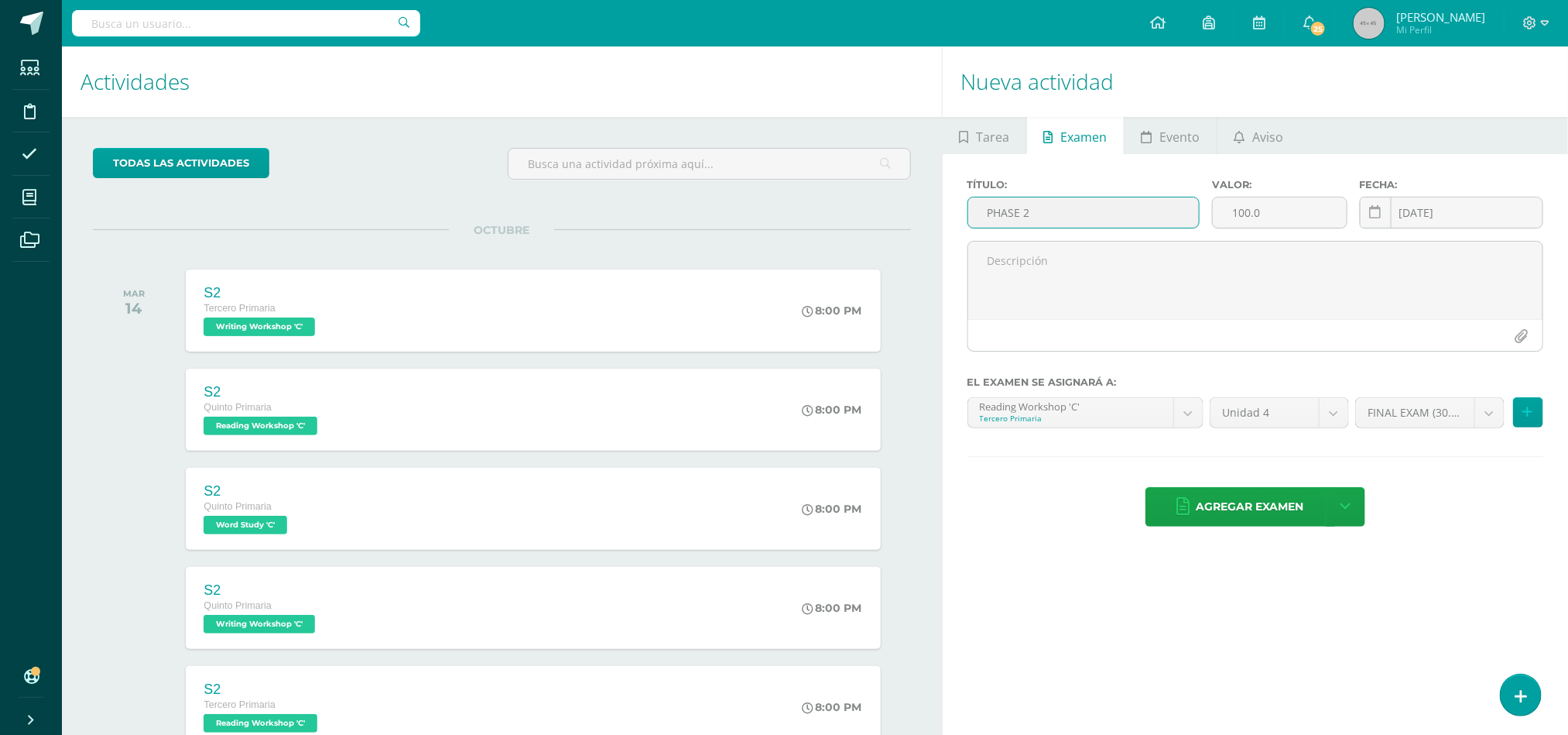
click at [1301, 193] on div "Valor: 100.0" at bounding box center [1279, 209] width 147 height 62
click at [1304, 214] on input "100.0" at bounding box center [1279, 213] width 133 height 31
type input "10"
click at [1517, 430] on div "FINAL EXAM (30.0pts) FINAL EXAM (30.0pts) ZONE (70.0pts)" at bounding box center [1449, 419] width 194 height 44
click at [1519, 430] on div "FINAL EXAM (30.0pts) FINAL EXAM (30.0pts) ZONE (70.0pts)" at bounding box center [1449, 419] width 194 height 44
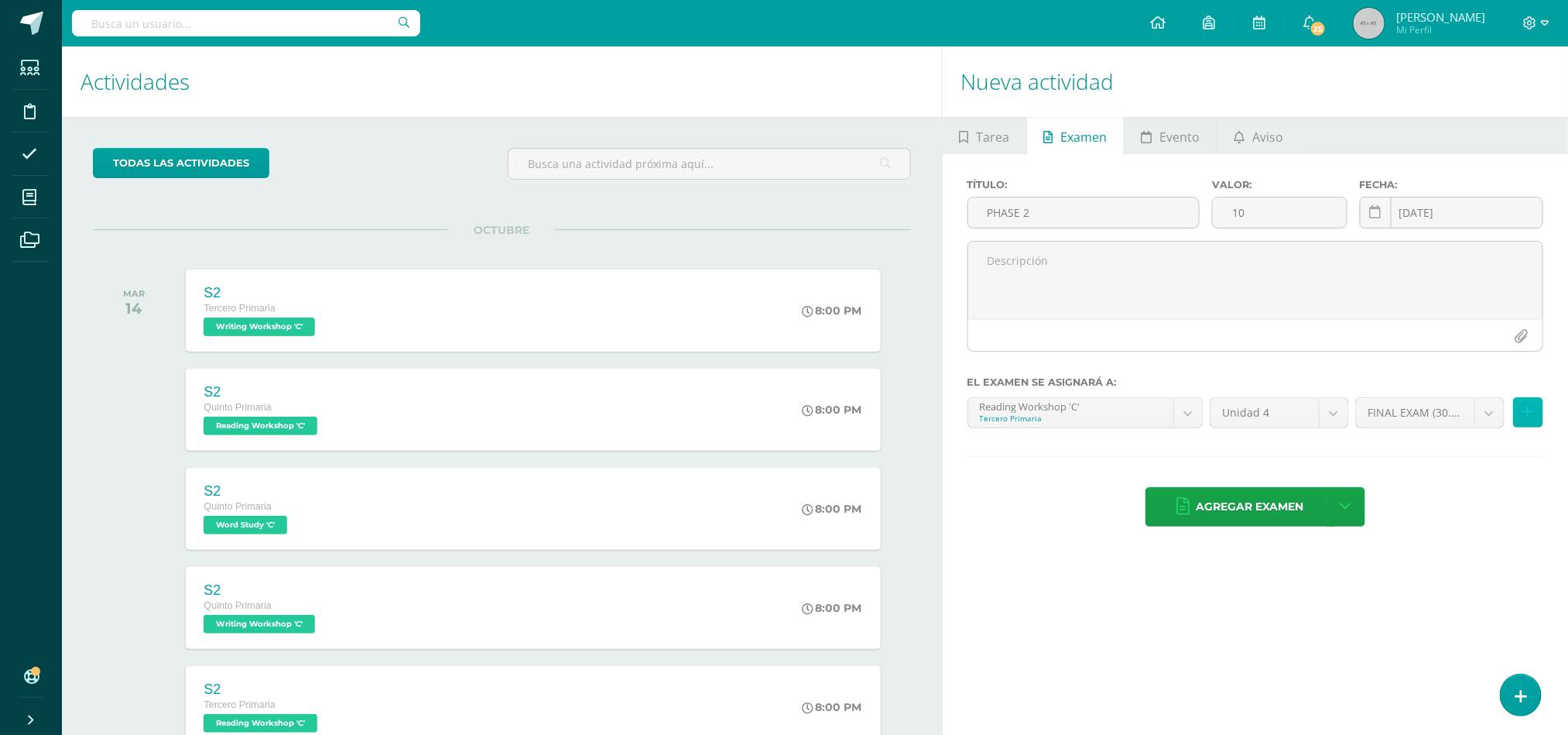
click at [1529, 414] on icon at bounding box center [1529, 412] width 10 height 13
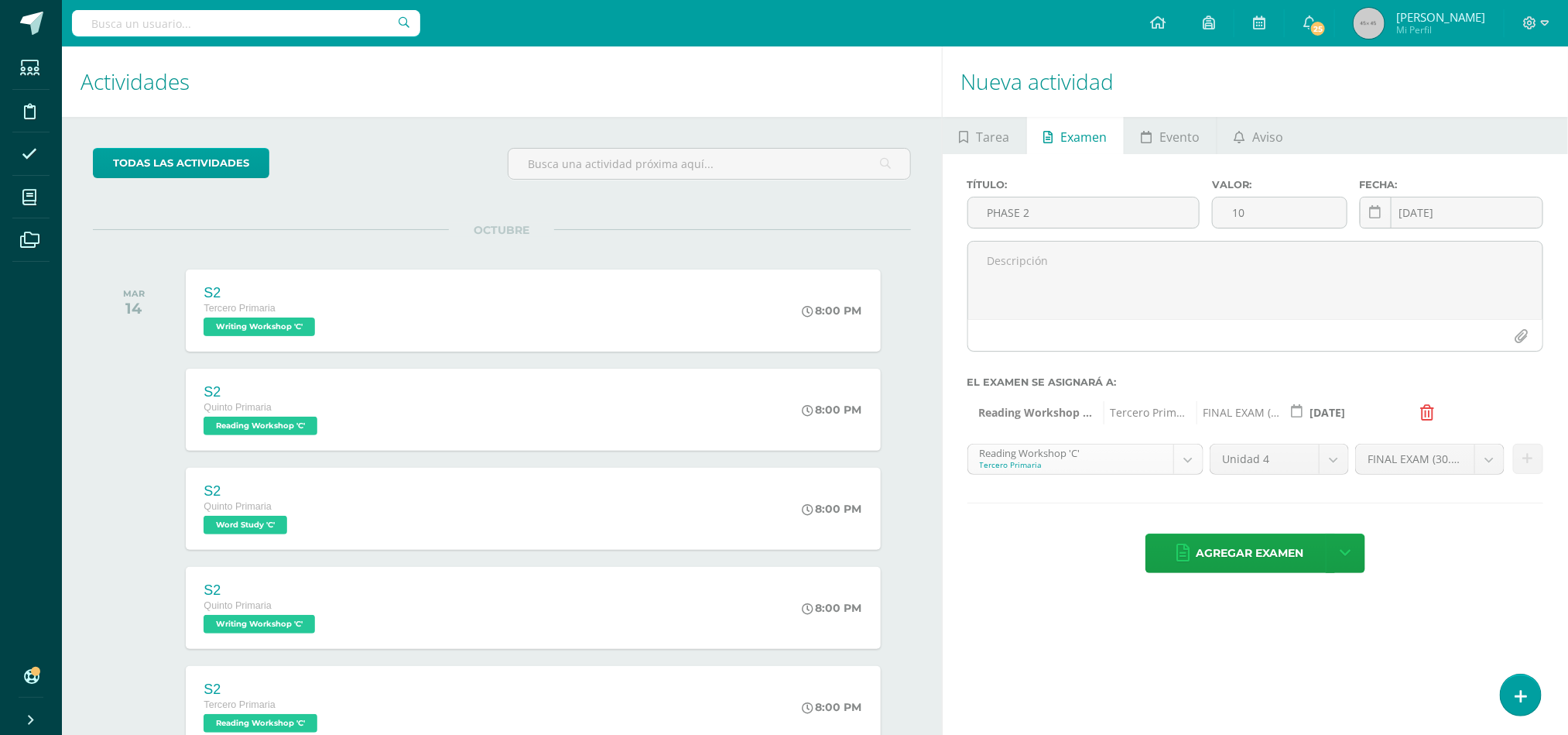
click at [1196, 468] on body "Tarea asignada exitosamente Estudiantes Disciplina Asistencia Mis cursos Archiv…" at bounding box center [784, 368] width 1568 height 735
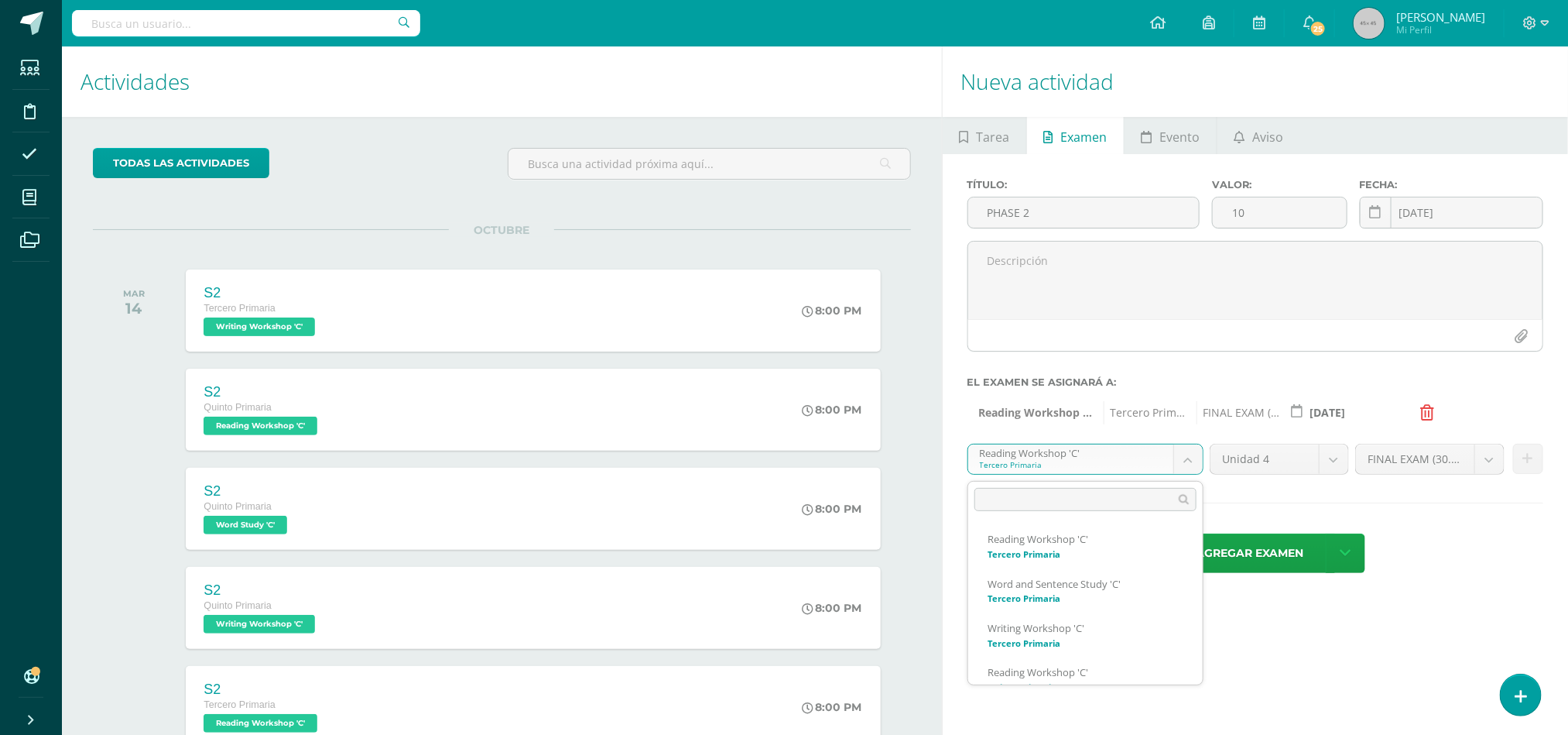
scroll to position [110, 0]
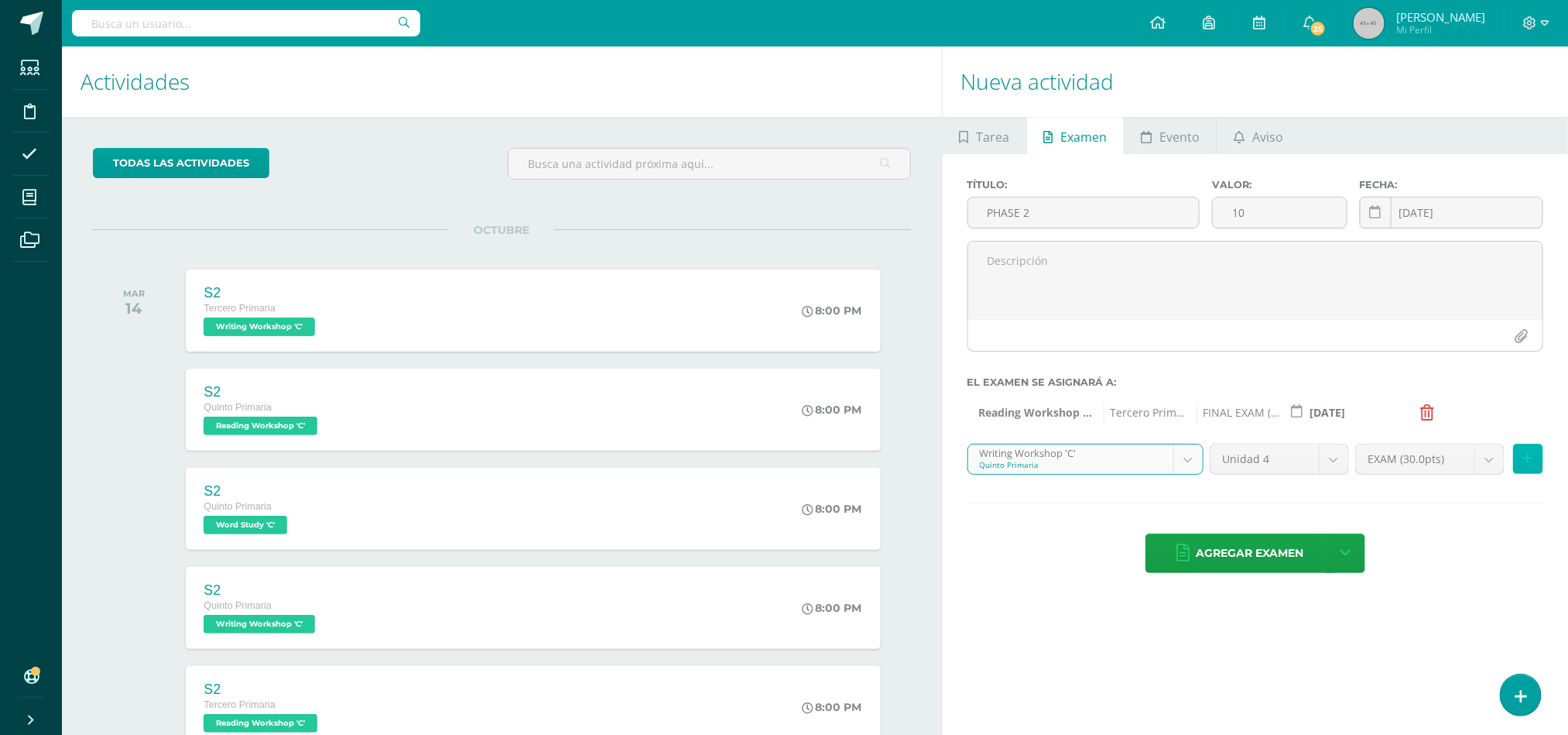
click at [1538, 466] on button at bounding box center [1528, 458] width 31 height 31
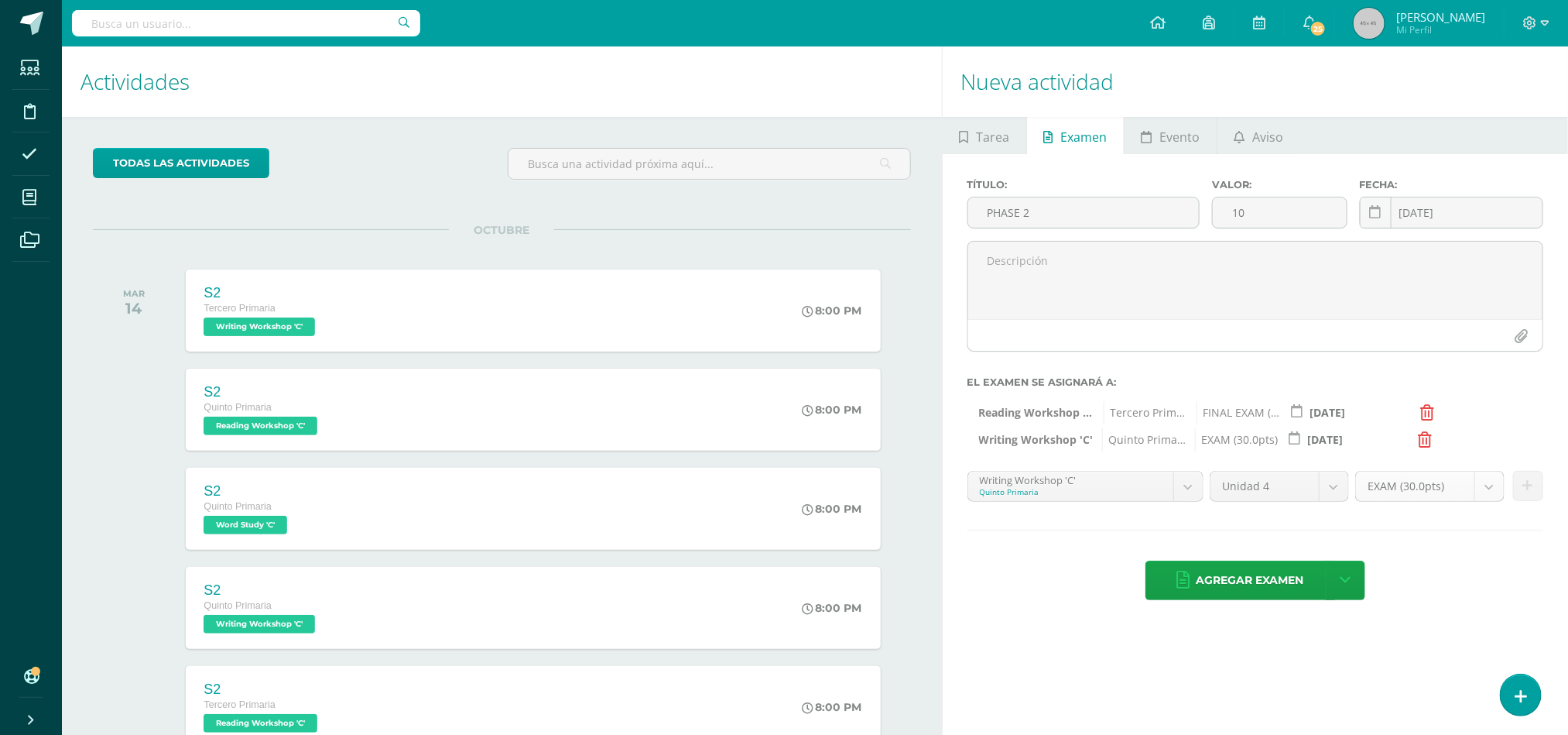
click at [1481, 494] on body "Tarea asignada exitosamente Estudiantes Disciplina Asistencia Mis cursos Archiv…" at bounding box center [784, 368] width 1568 height 735
click at [1189, 491] on body "Tarea asignada exitosamente Estudiantes Disciplina Asistencia Mis cursos Archiv…" at bounding box center [784, 368] width 1568 height 735
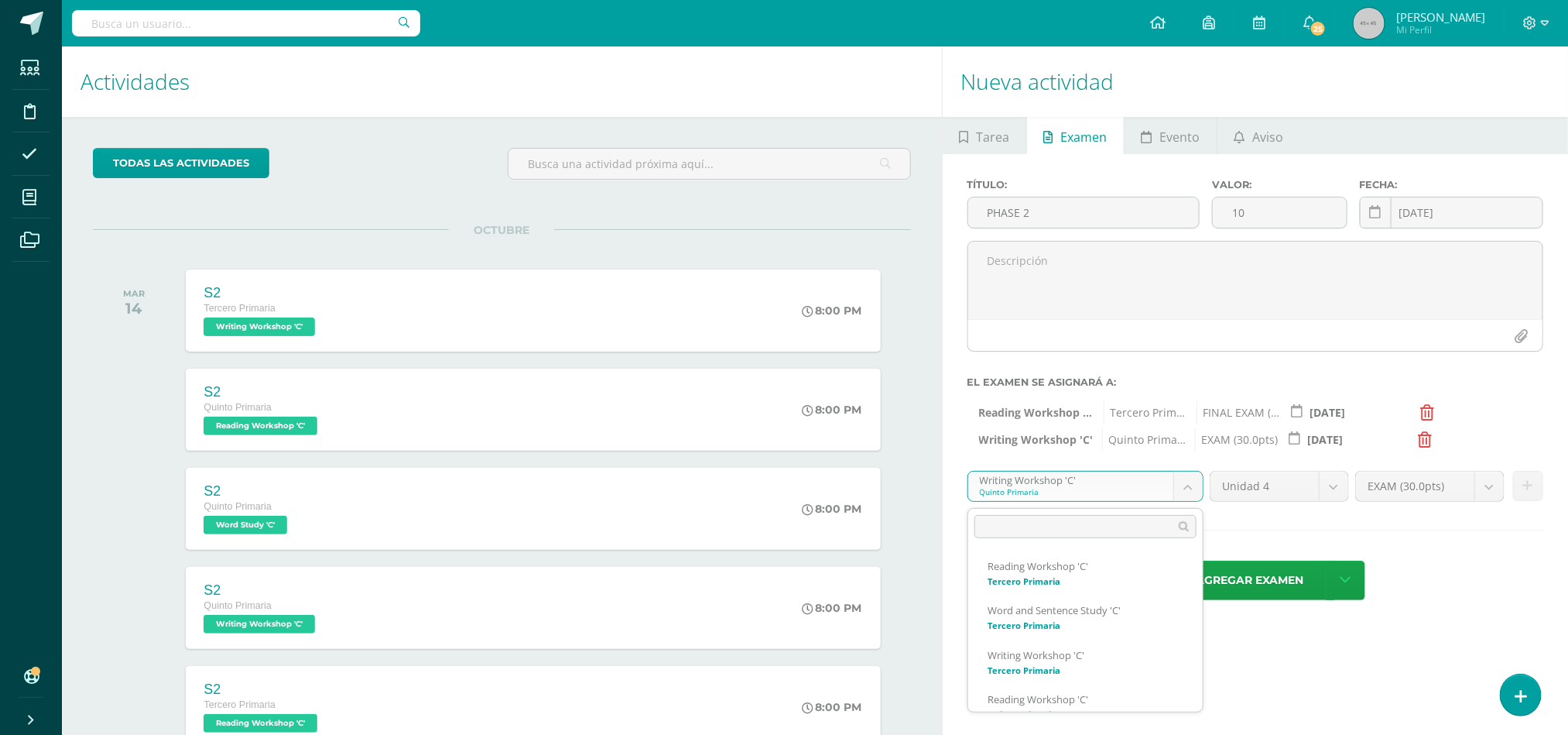
click at [1189, 491] on body "Tarea asignada exitosamente Estudiantes Disciplina Asistencia Mis cursos Archiv…" at bounding box center [784, 368] width 1568 height 735
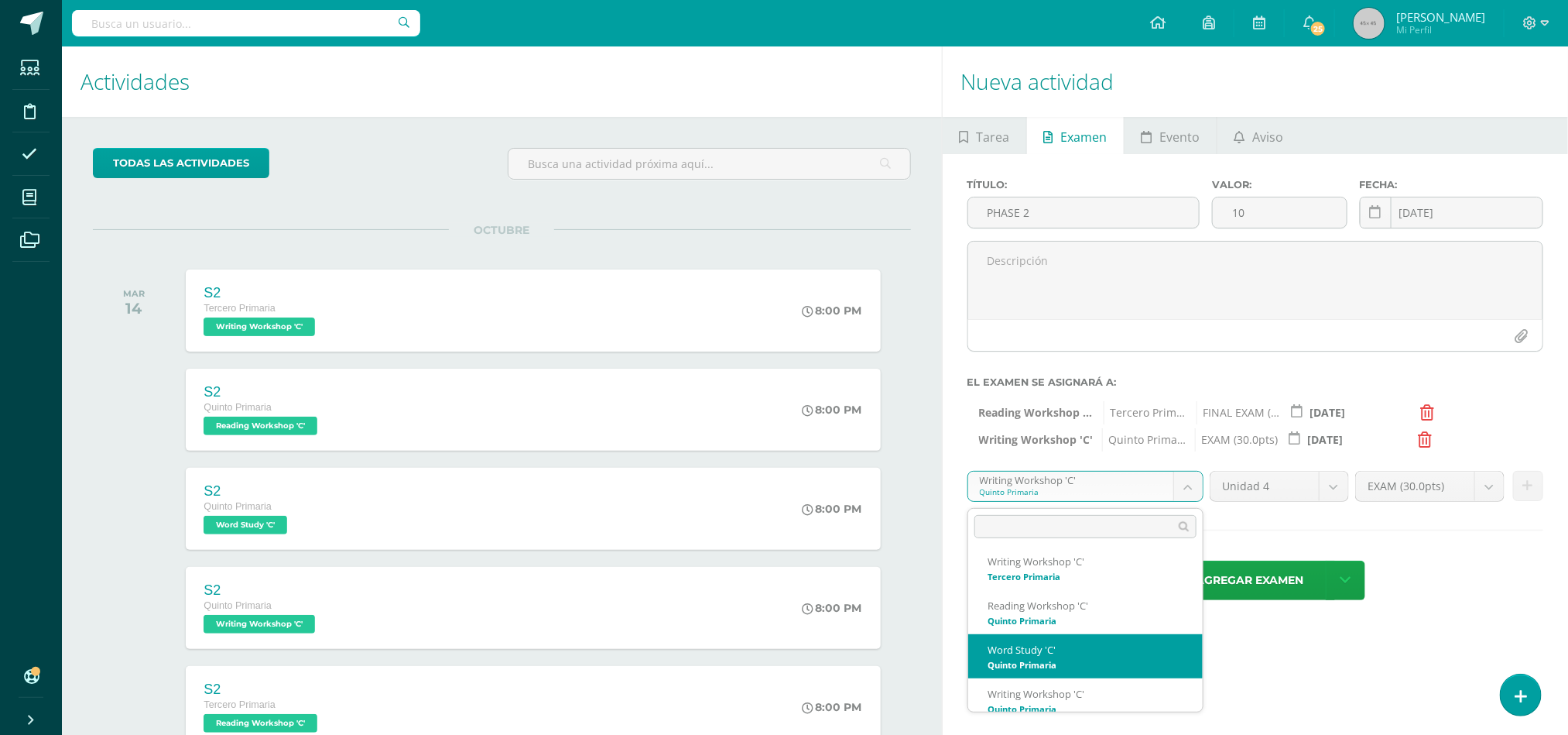
scroll to position [104, 0]
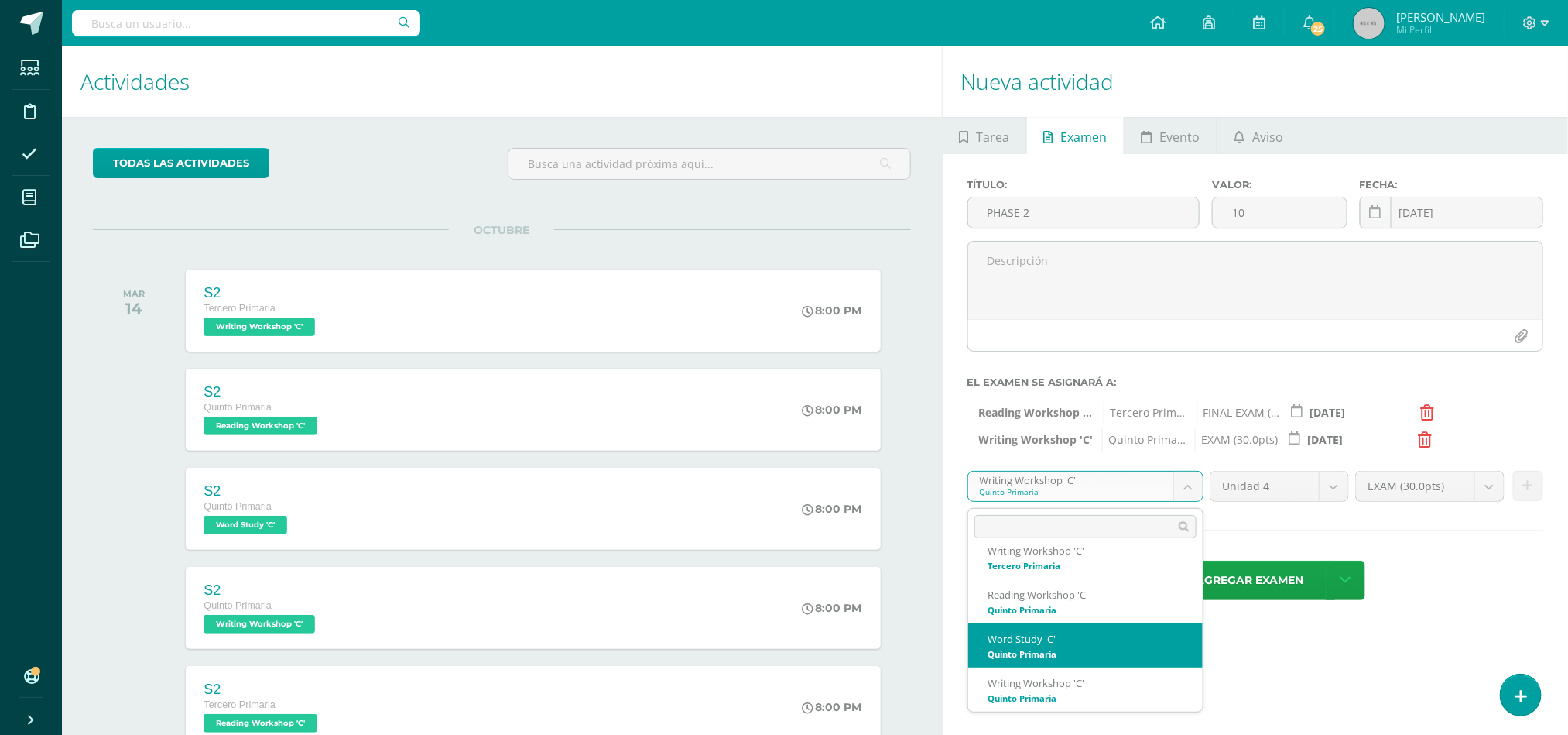
select select "30219"
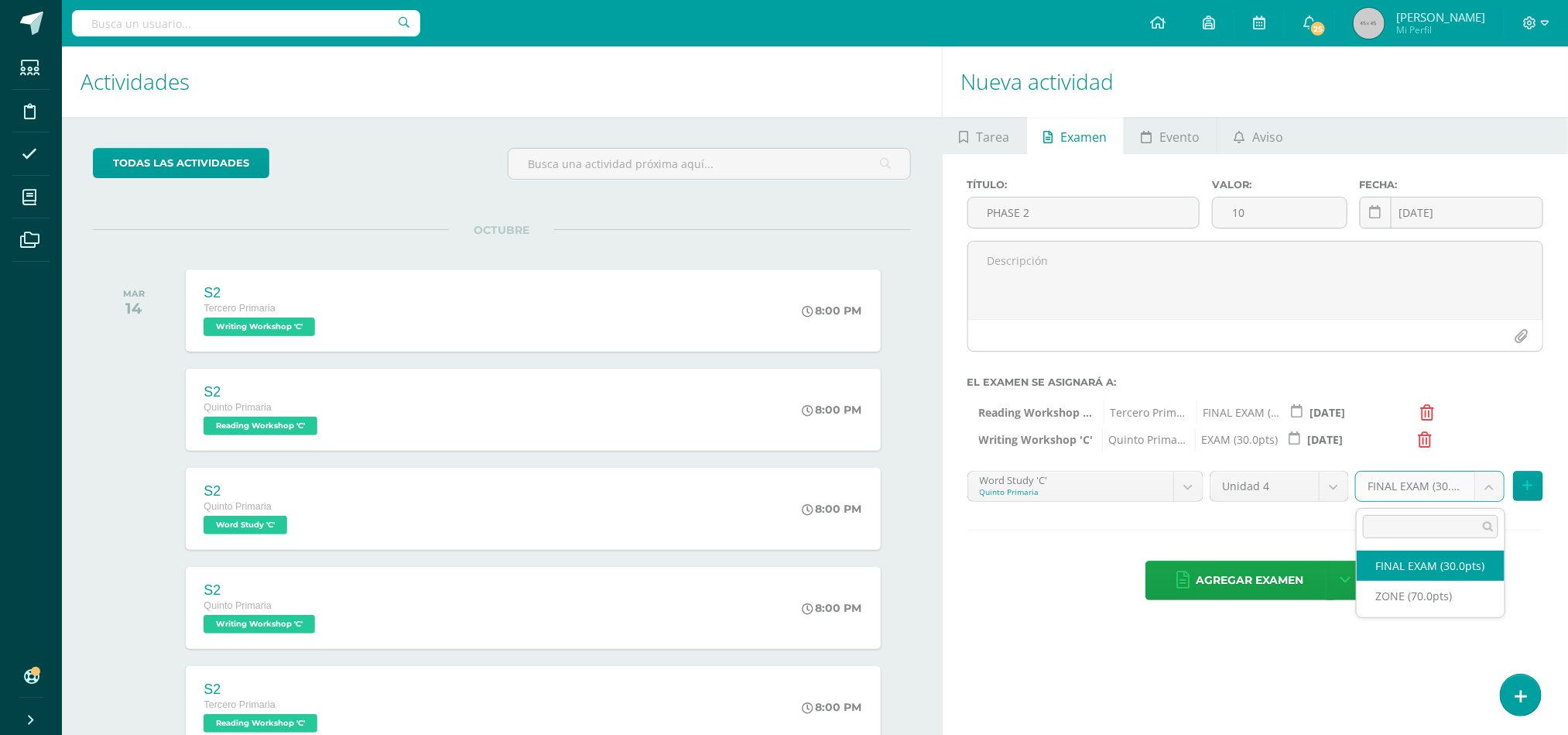
click at [1489, 491] on body "Tarea asignada exitosamente Estudiantes Disciplina Asistencia Mis cursos Archiv…" at bounding box center [784, 368] width 1568 height 735
select select "47974"
click at [1529, 493] on icon at bounding box center [1529, 486] width 10 height 13
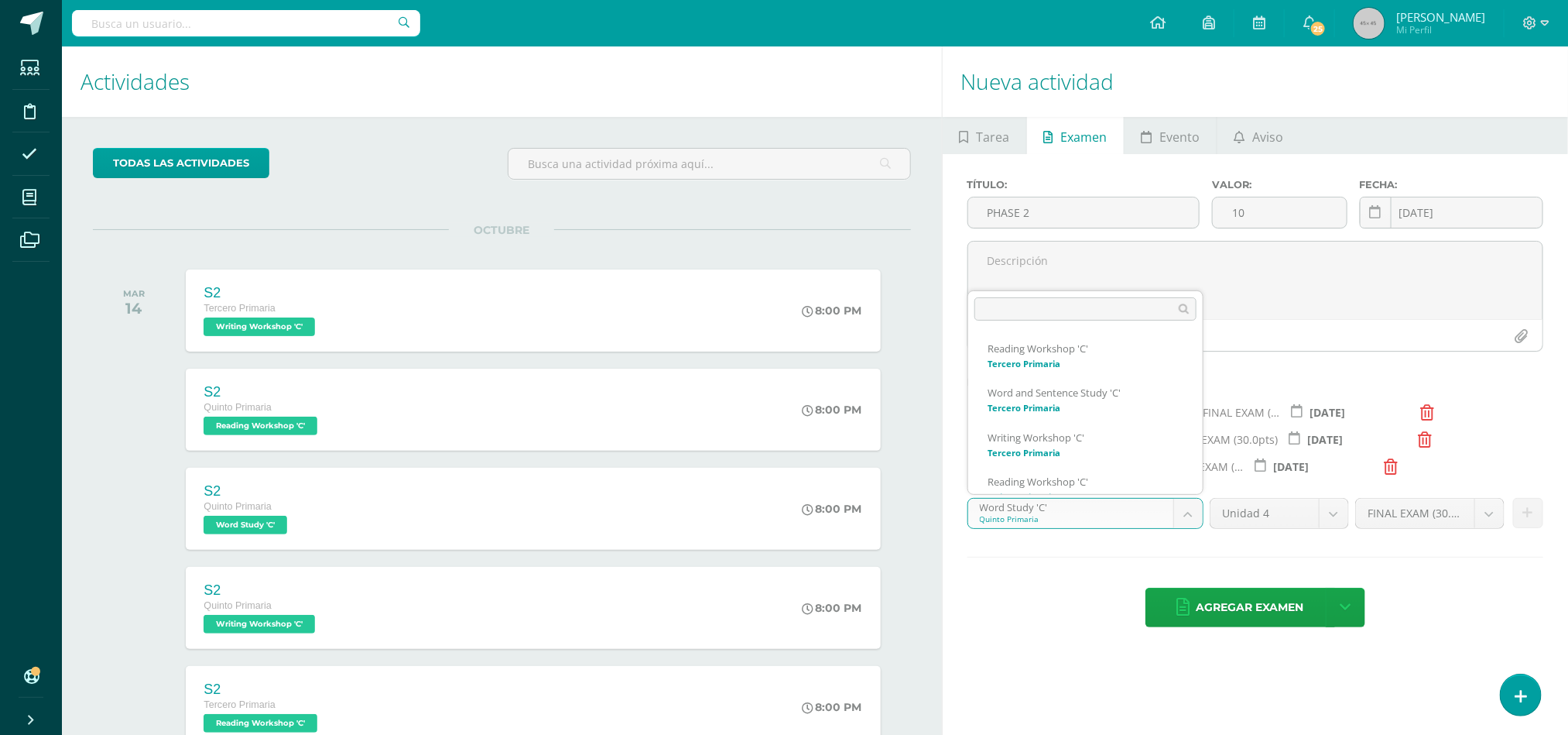
click at [1192, 507] on body "Tarea asignada exitosamente Estudiantes Disciplina Asistencia Mis cursos Archiv…" at bounding box center [784, 368] width 1568 height 735
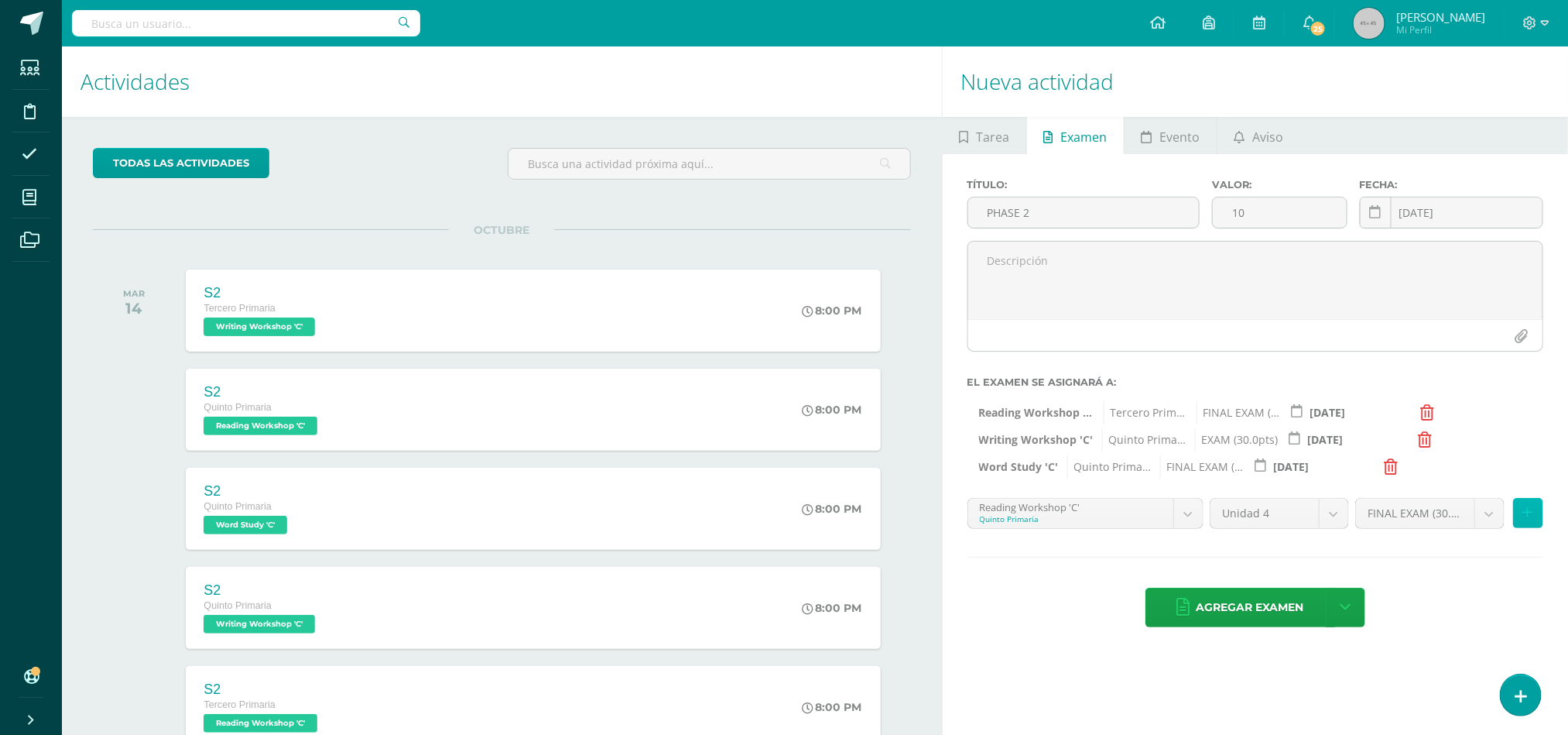
click at [1540, 523] on button at bounding box center [1528, 513] width 31 height 31
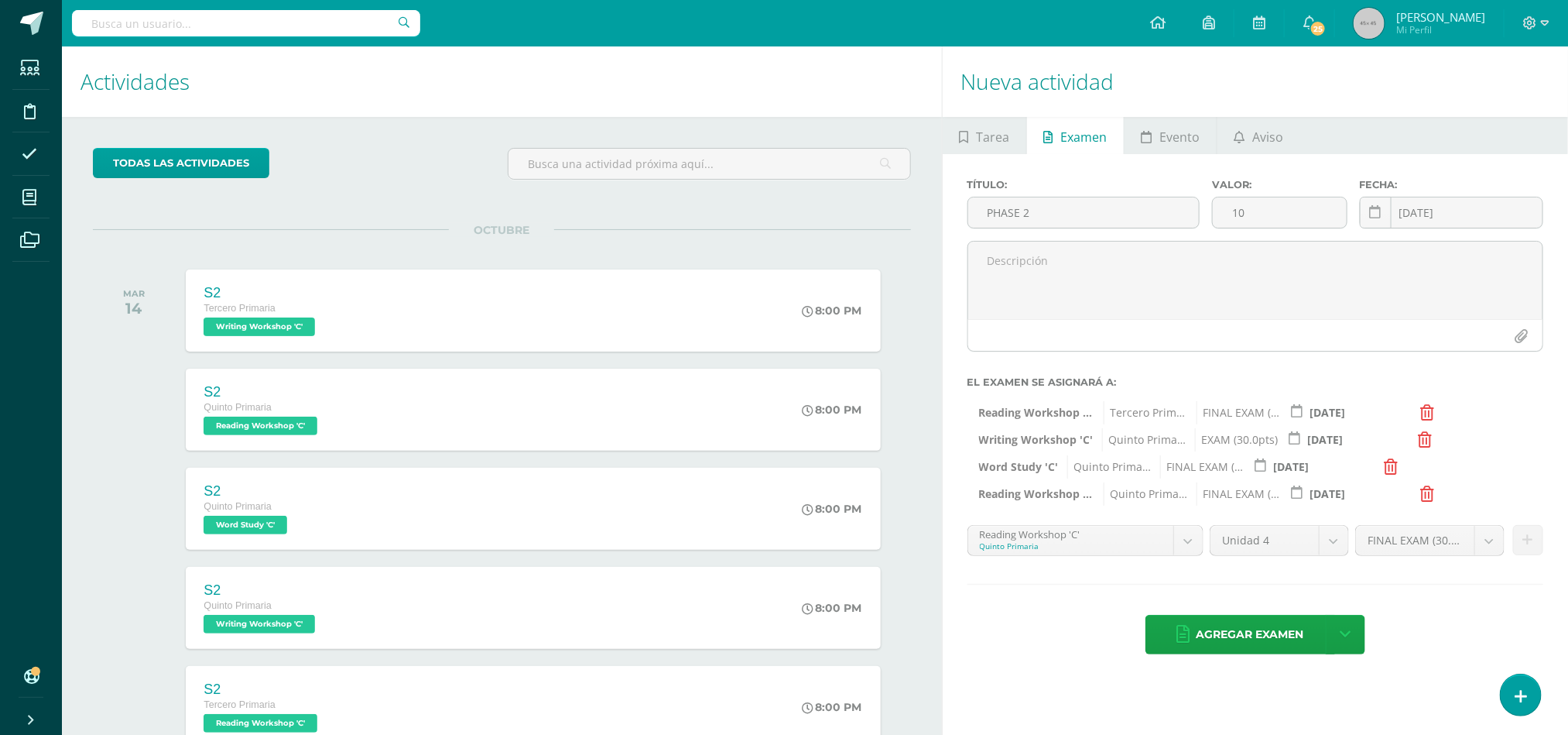
click at [1189, 553] on body "Tarea asignada exitosamente Estudiantes Disciplina Asistencia Mis cursos Archiv…" at bounding box center [784, 368] width 1568 height 735
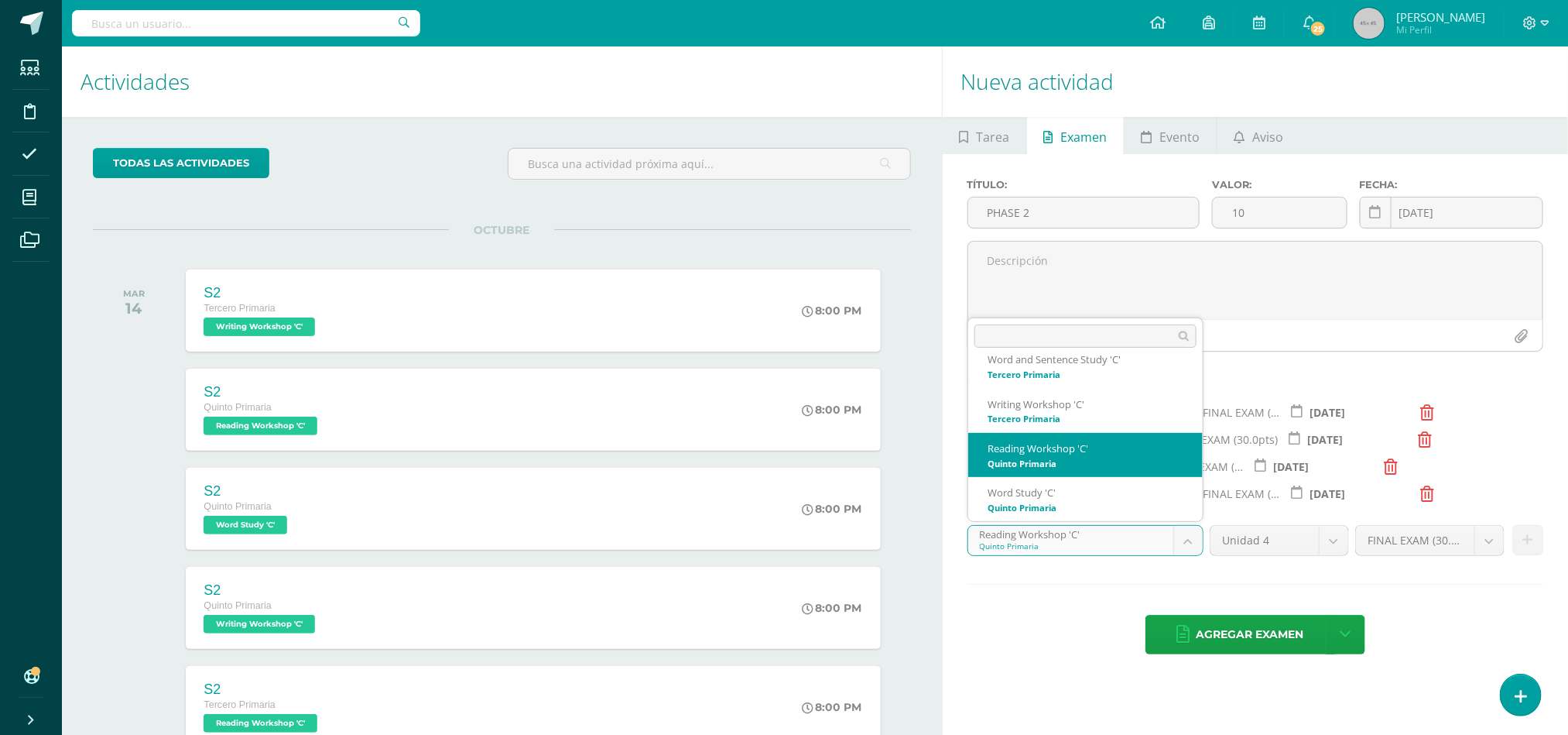
scroll to position [50, 0]
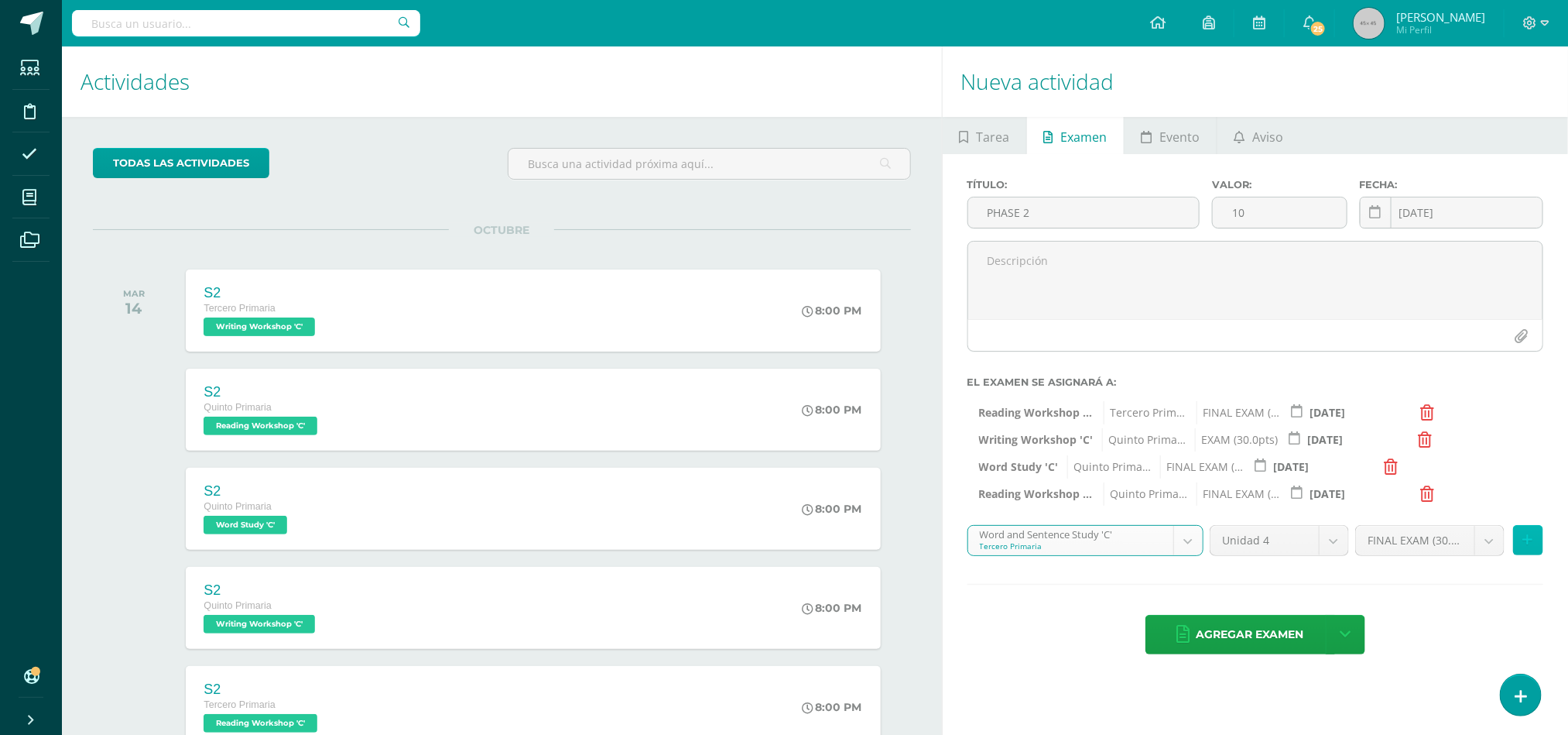
click at [1527, 535] on icon at bounding box center [1529, 540] width 10 height 13
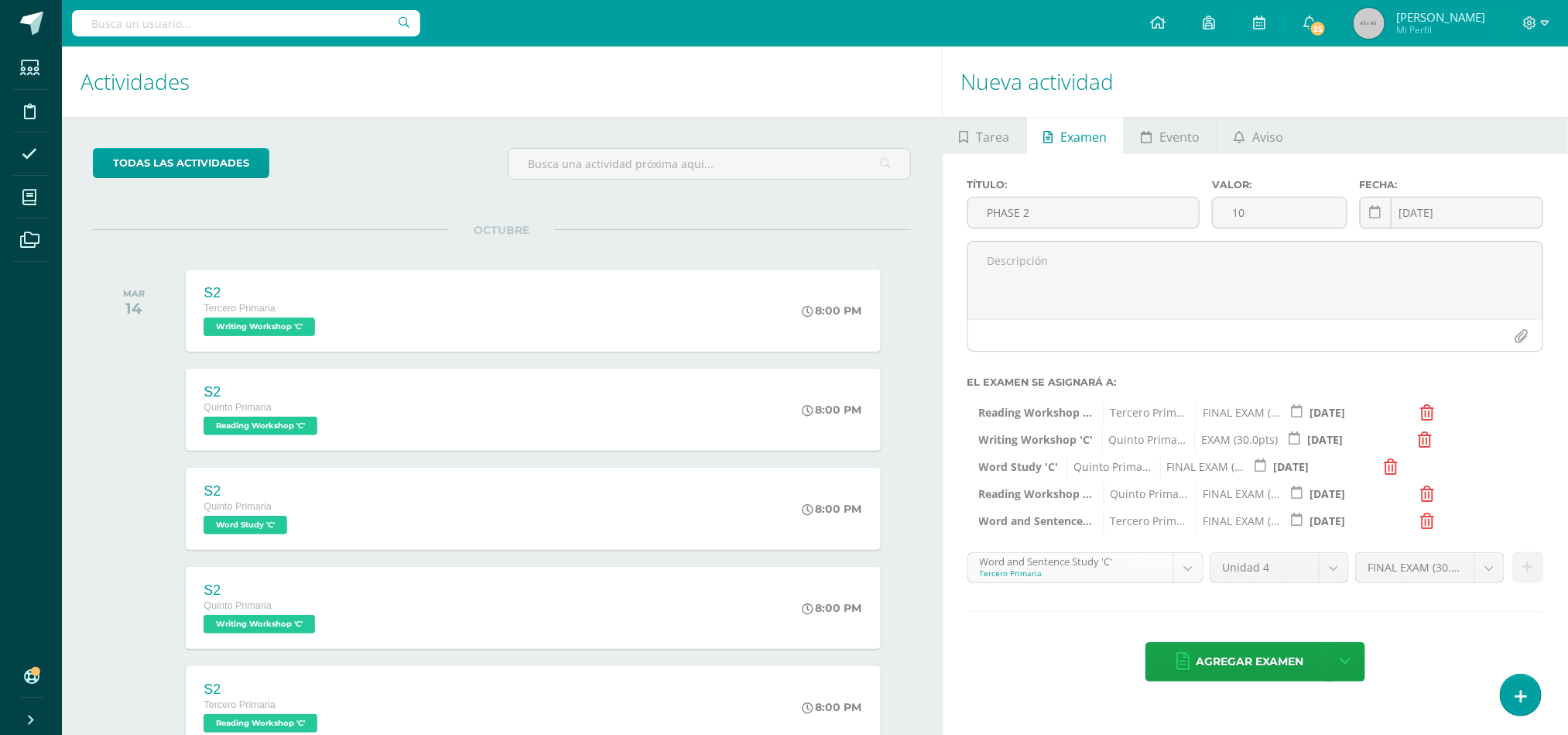
click at [1189, 564] on body "Tarea asignada exitosamente Estudiantes Disciplina Asistencia Mis cursos Archiv…" at bounding box center [784, 368] width 1568 height 735
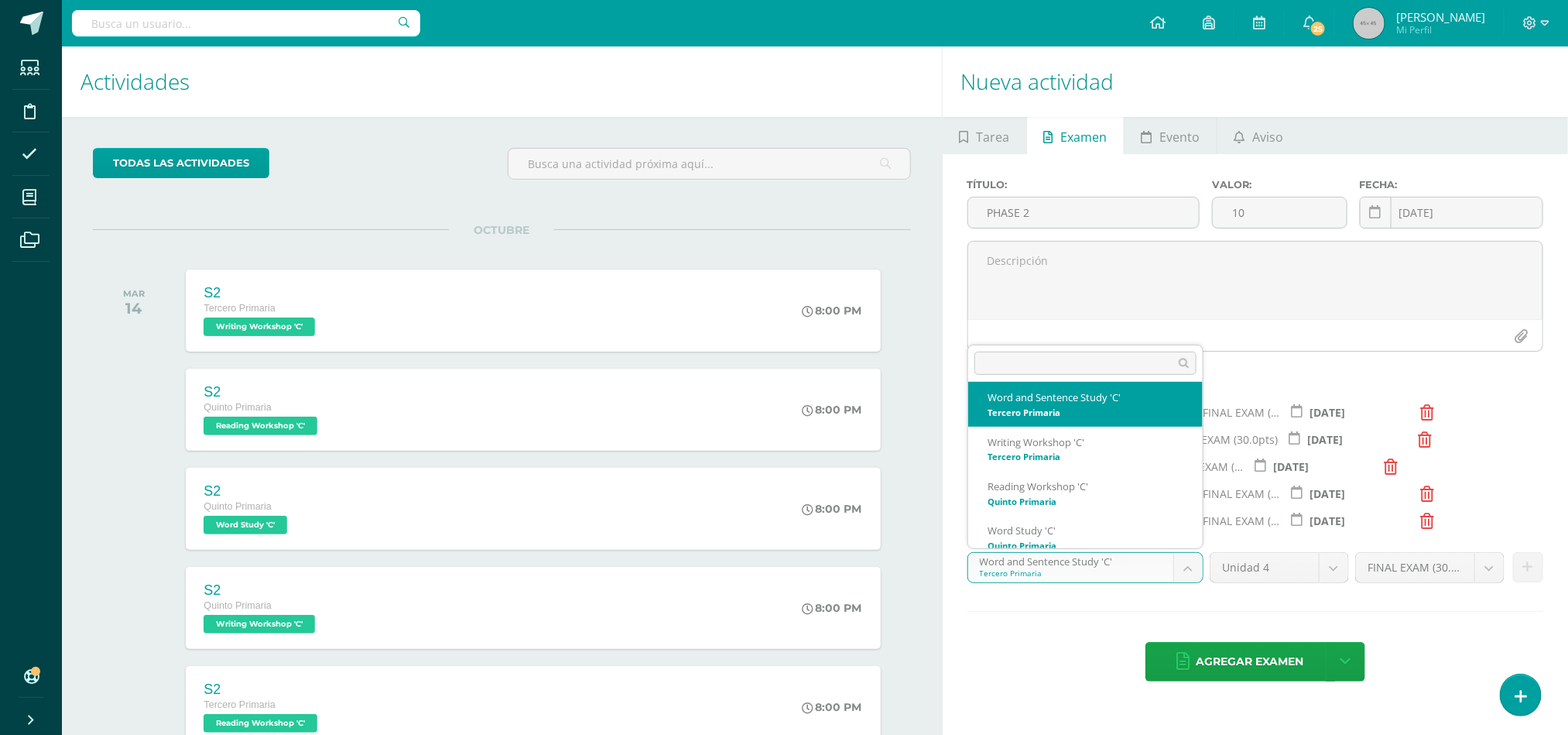
scroll to position [17, 0]
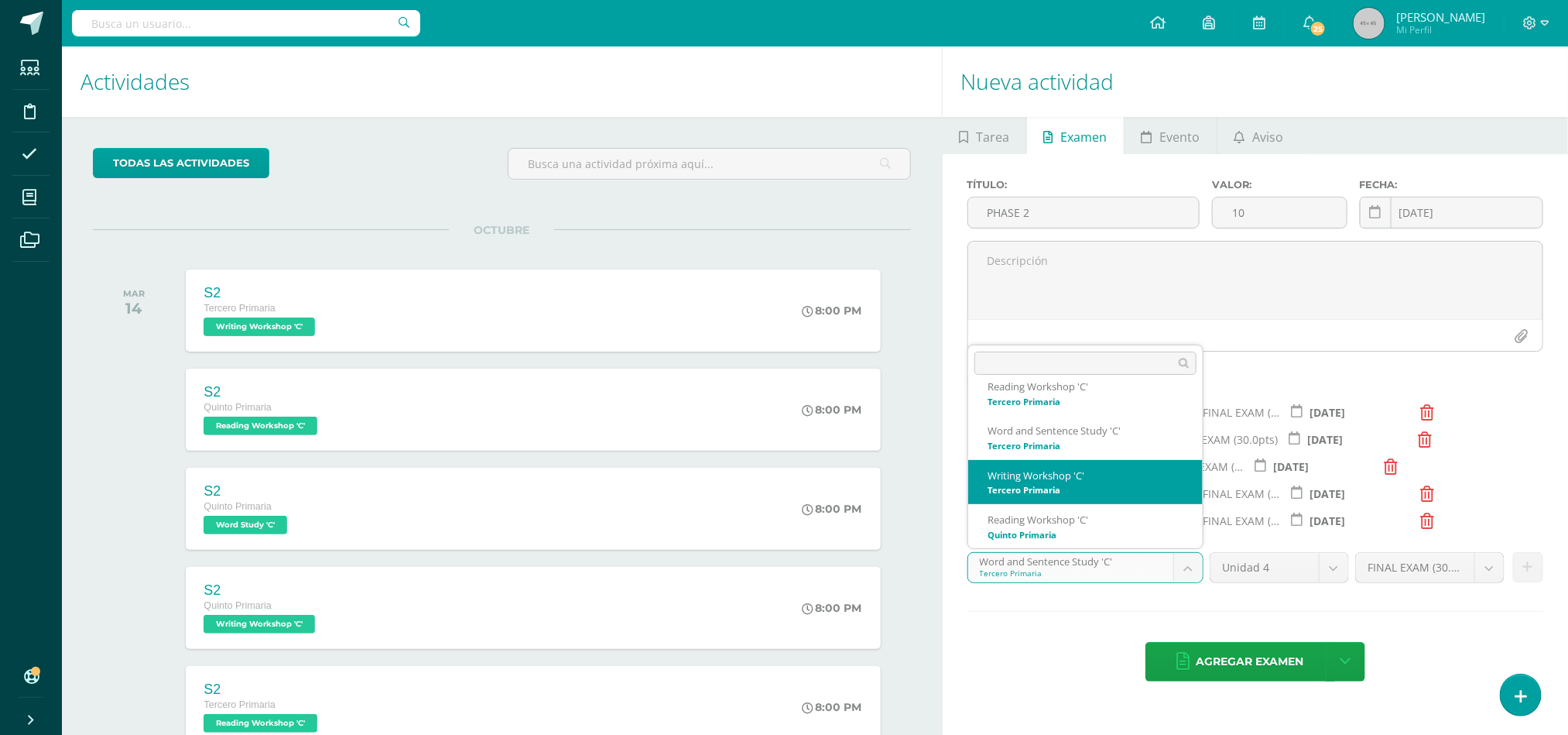
select select "29148"
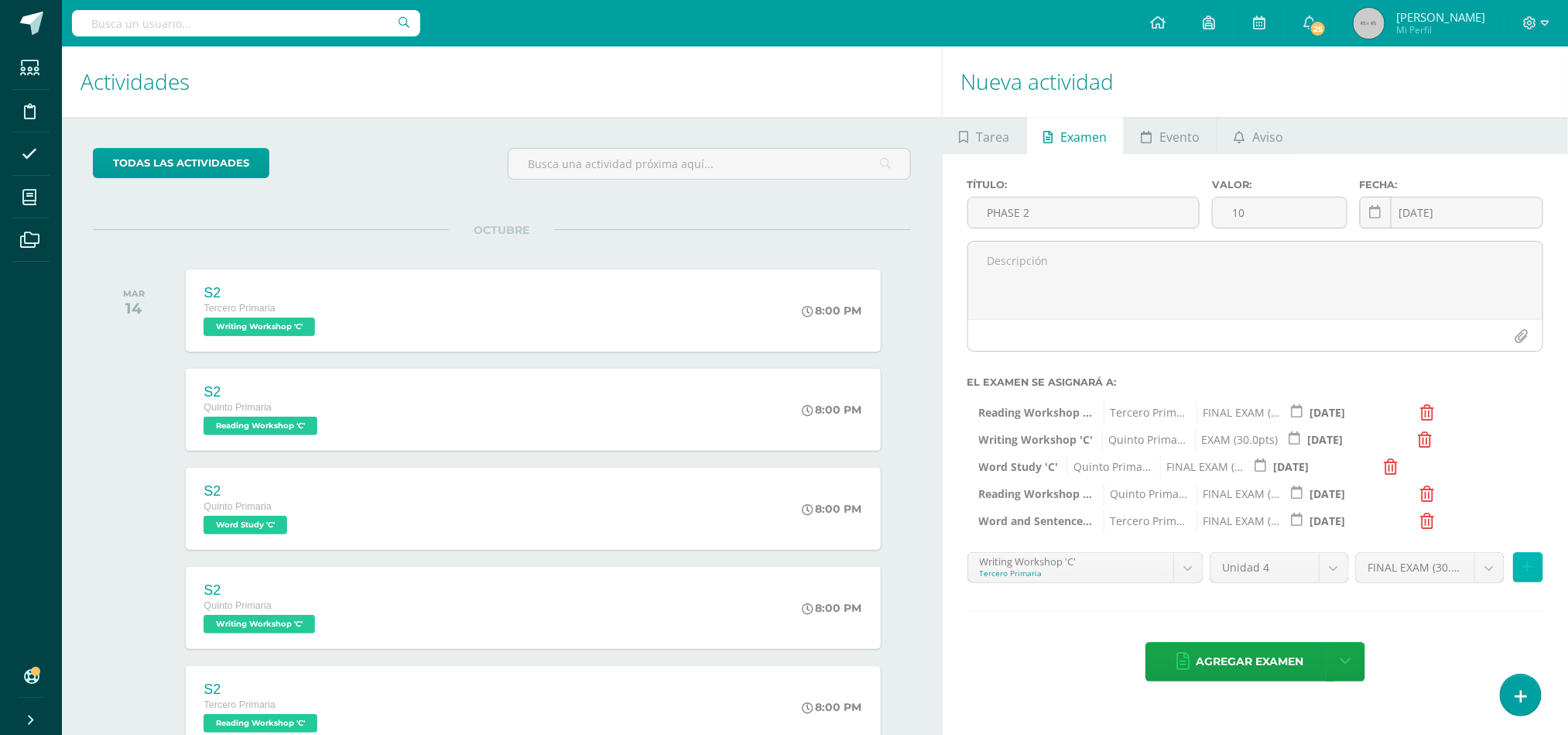
click at [1529, 574] on icon at bounding box center [1529, 567] width 10 height 13
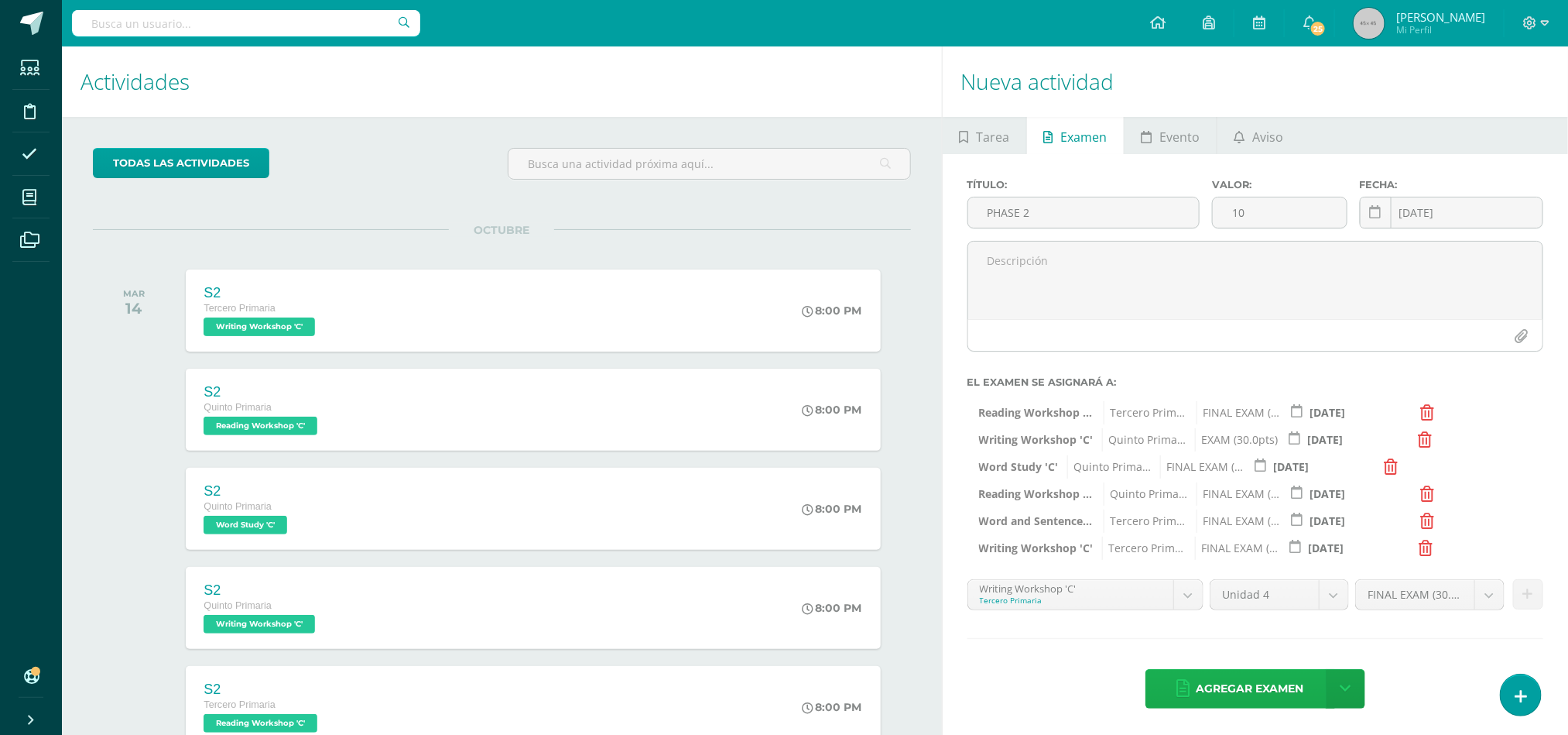
click at [1224, 682] on span "Agregar examen" at bounding box center [1250, 689] width 108 height 38
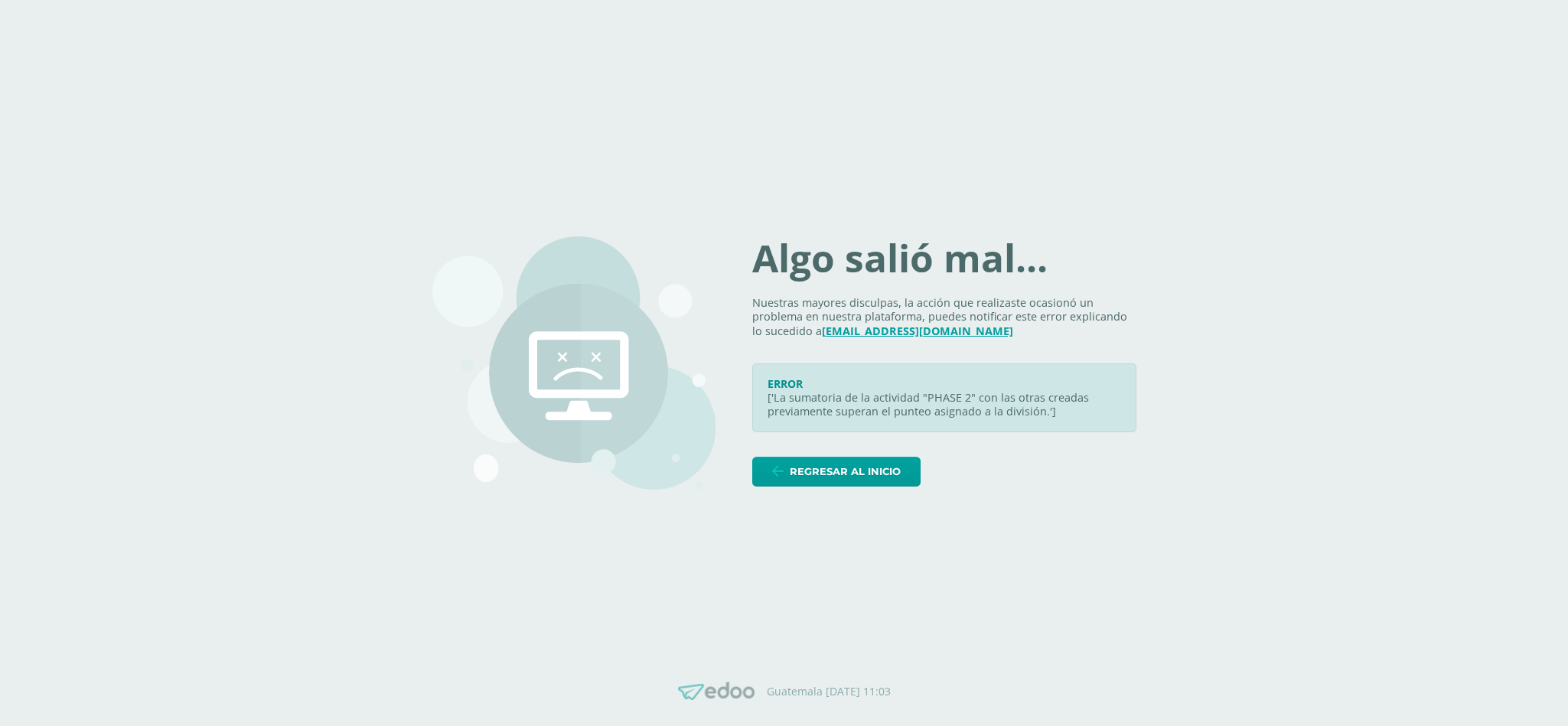
click at [1424, 190] on body "Algo salió mal... Nuestras mayores disculpas, la acción que realizaste ocasionó…" at bounding box center [784, 363] width 1568 height 726
click at [841, 476] on span "Regresar al inicio" at bounding box center [845, 471] width 111 height 29
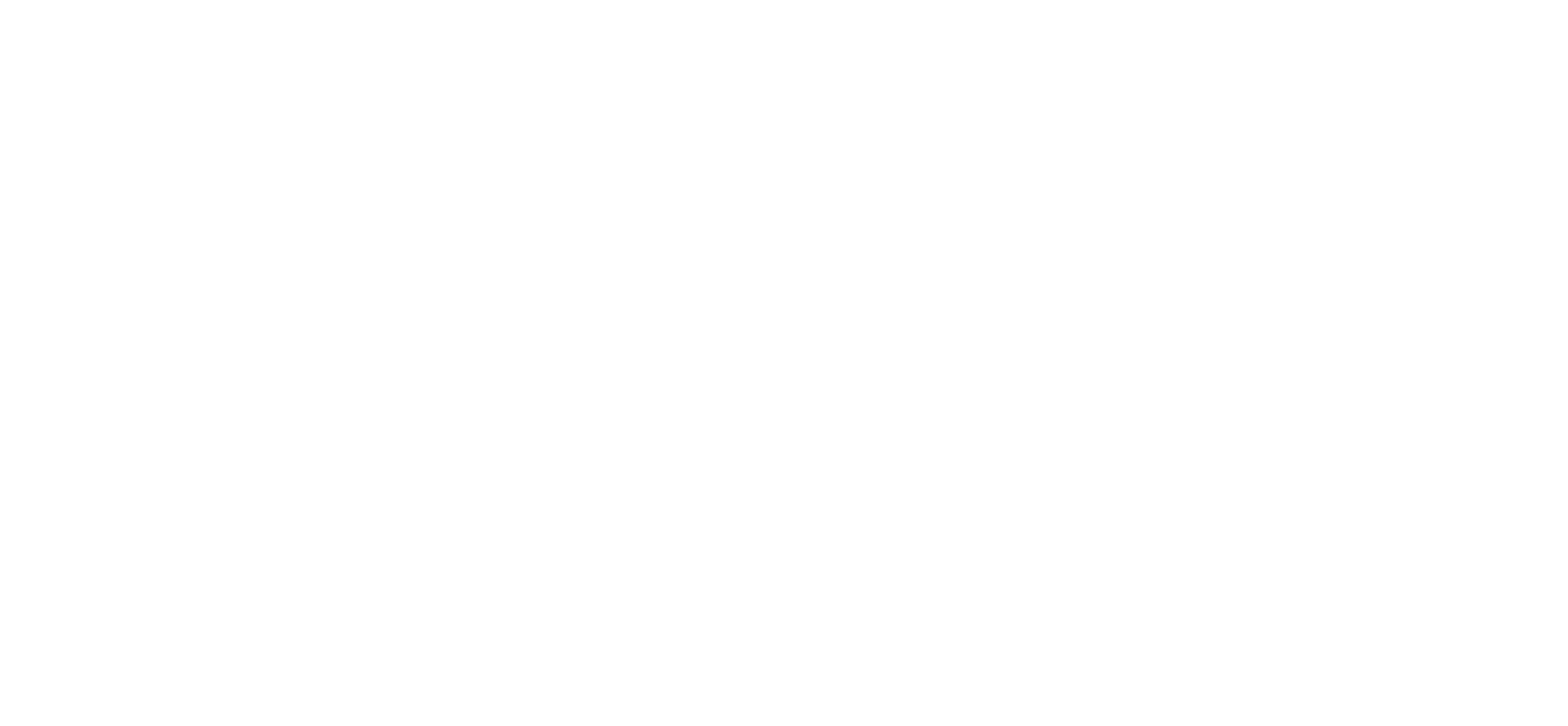
click at [0, 0] on html at bounding box center [0, 0] width 0 height 0
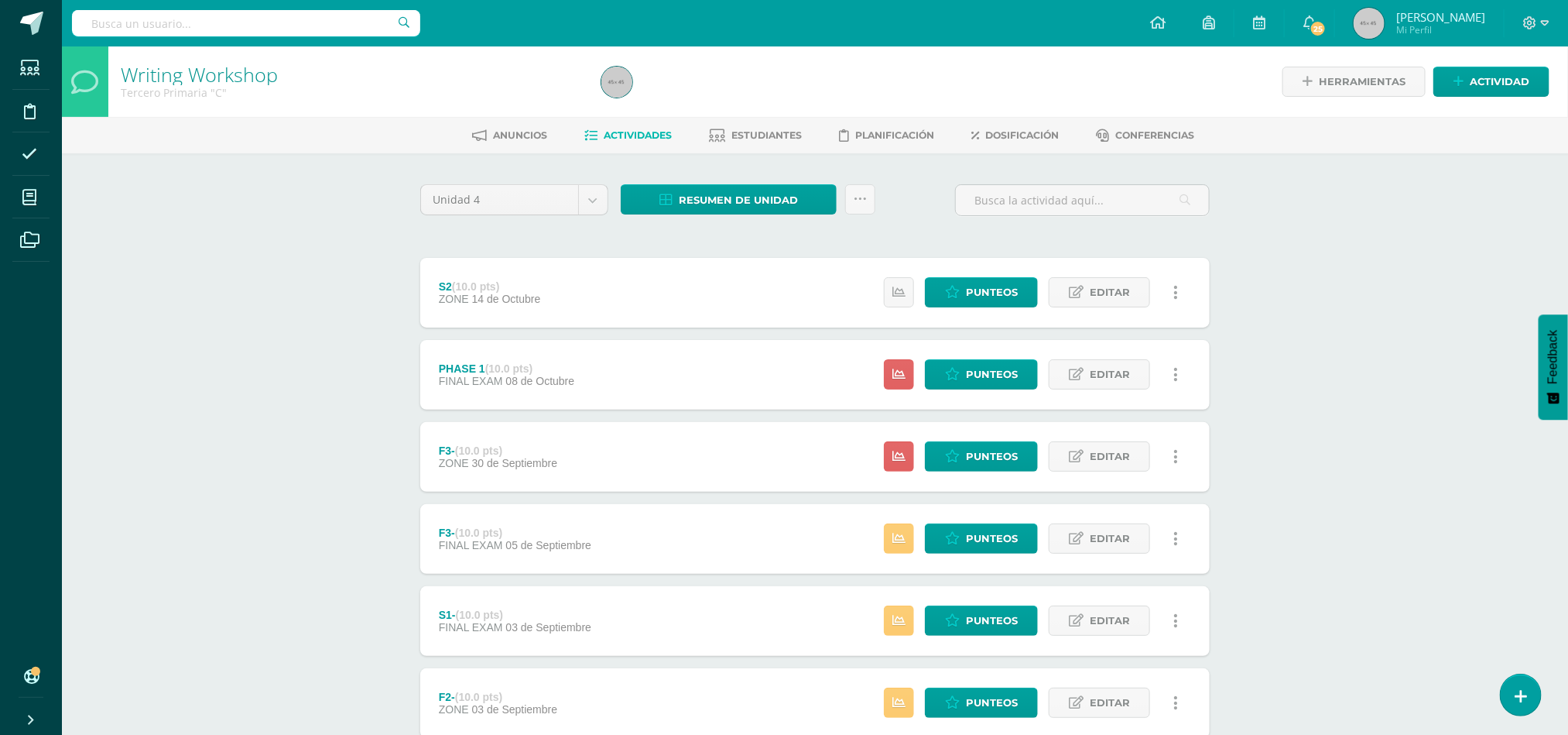
click at [1470, 214] on div "Writing Workshop Tercero Primaria "C" Herramientas Detalle de asistencias Activ…" at bounding box center [815, 485] width 1507 height 877
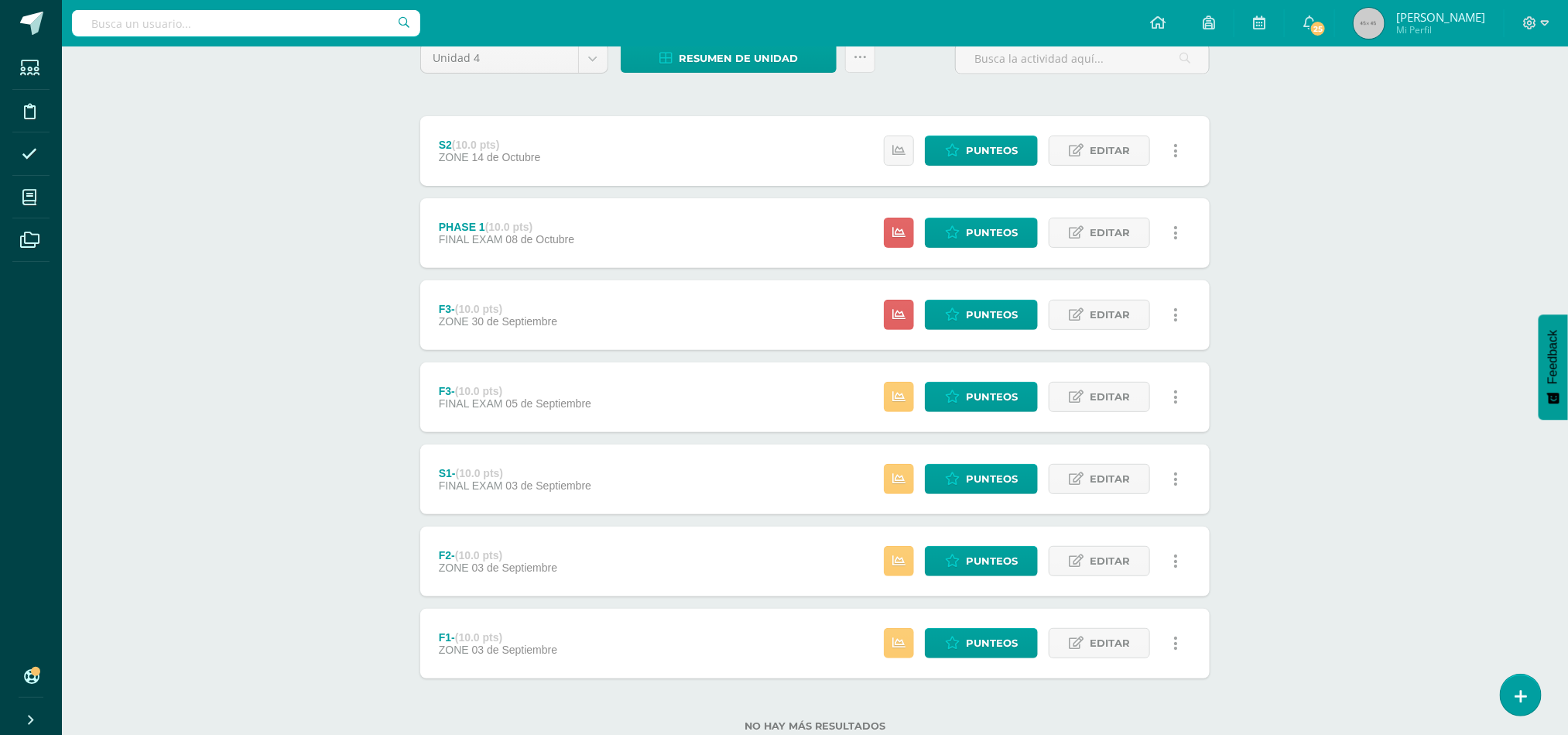
scroll to position [147, 0]
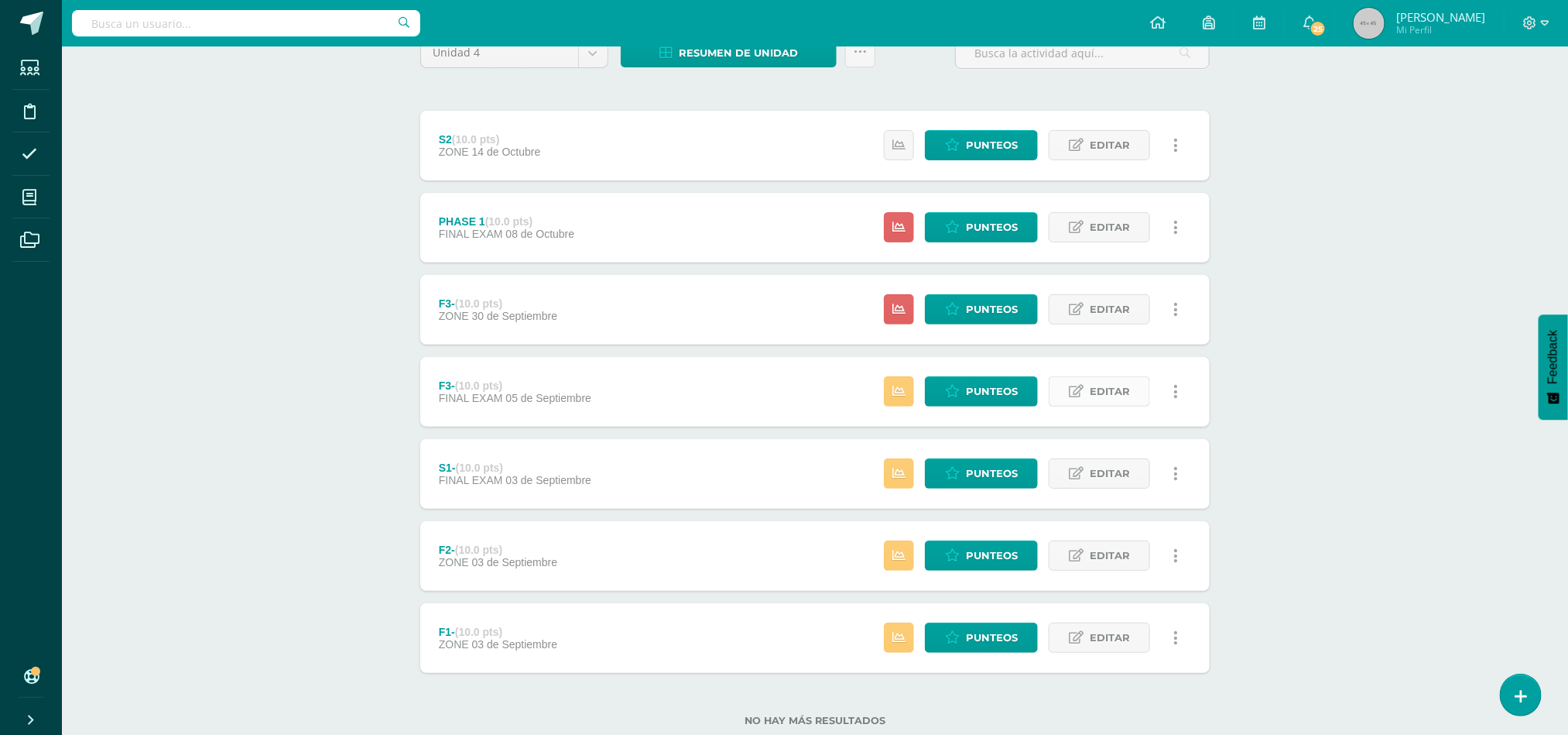
click at [1129, 396] on span "Editar" at bounding box center [1110, 391] width 40 height 29
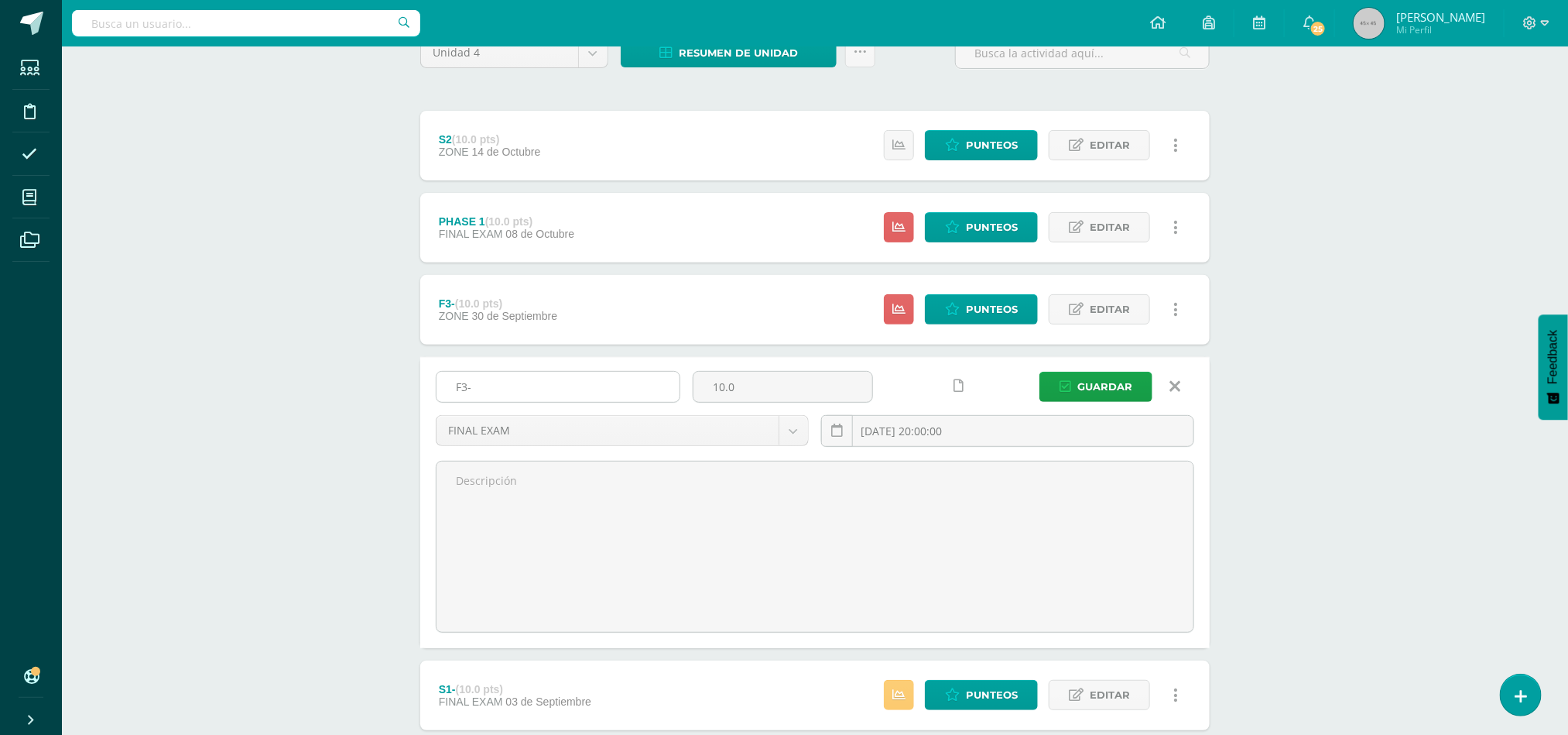
click at [502, 381] on input "F3-" at bounding box center [558, 387] width 243 height 31
type input "F4"
click at [667, 439] on body "Estudiantes Disciplina Asistencia Mis cursos Archivos Soporte Ayuda Reportar un…" at bounding box center [784, 425] width 1568 height 1144
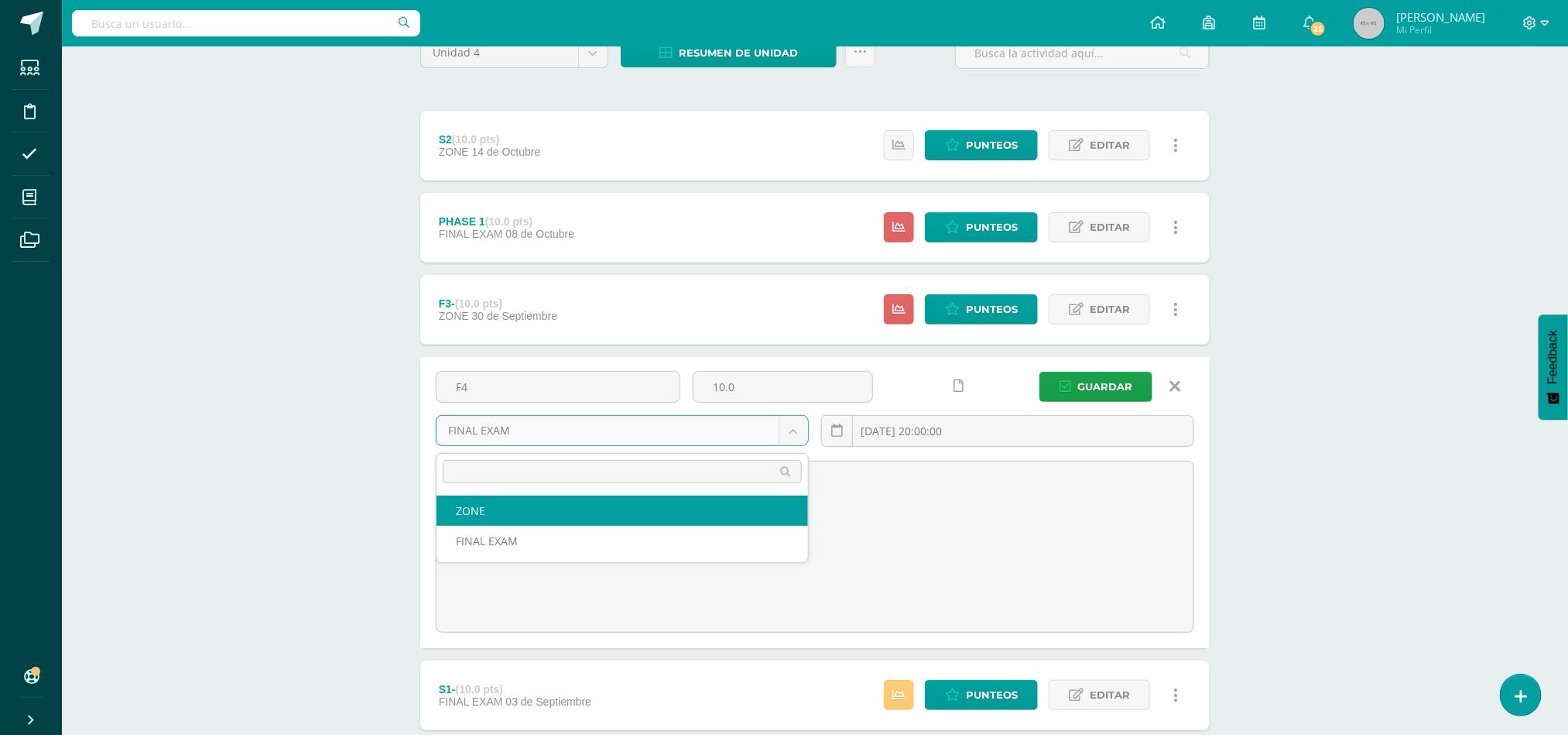
select select "47969"
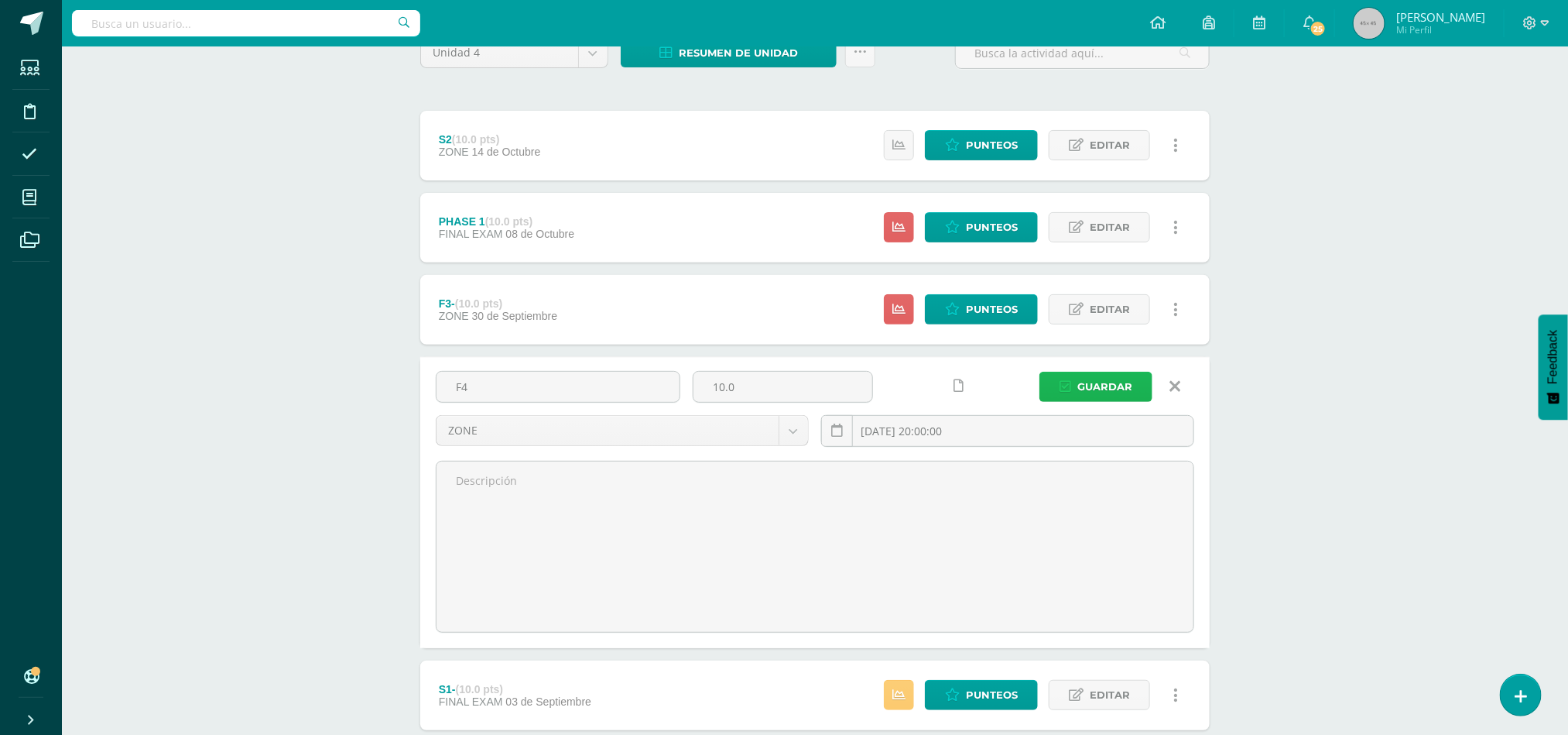
click at [1077, 383] on button "Guardar" at bounding box center [1096, 387] width 113 height 31
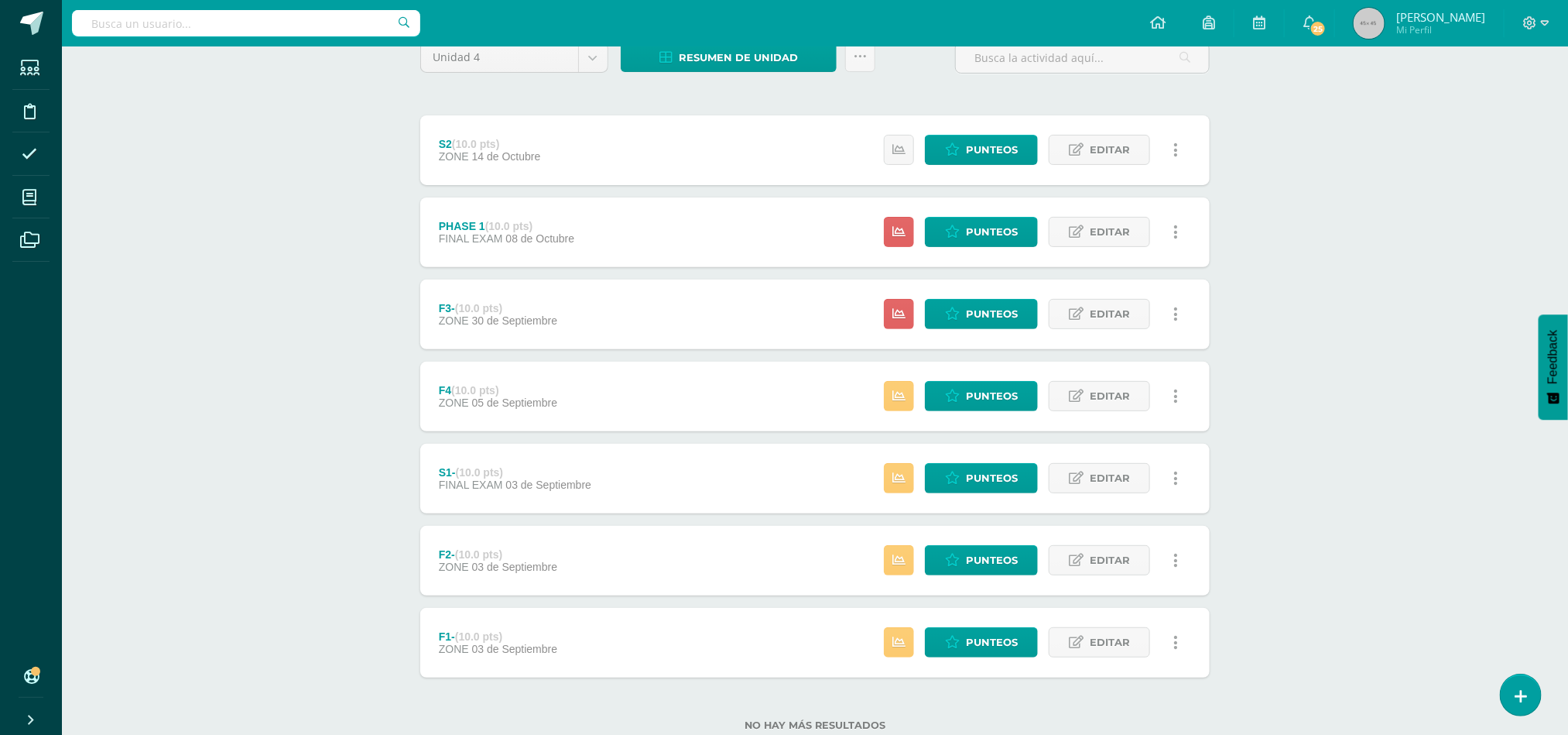
scroll to position [144, 0]
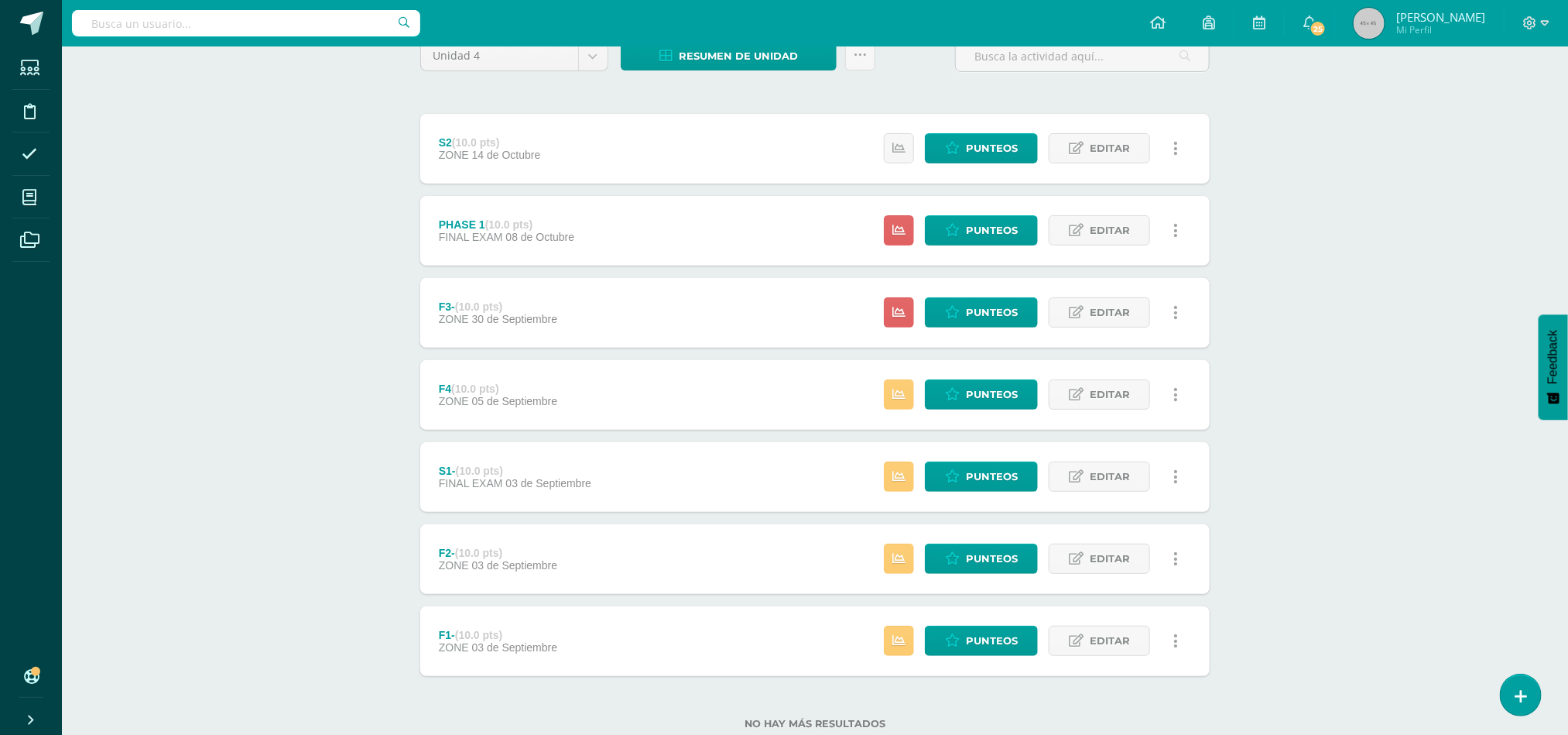
click at [1397, 402] on div "Writing Workshop Tercero Primaria "C" Herramientas Detalle de asistencias Activ…" at bounding box center [815, 340] width 1507 height 877
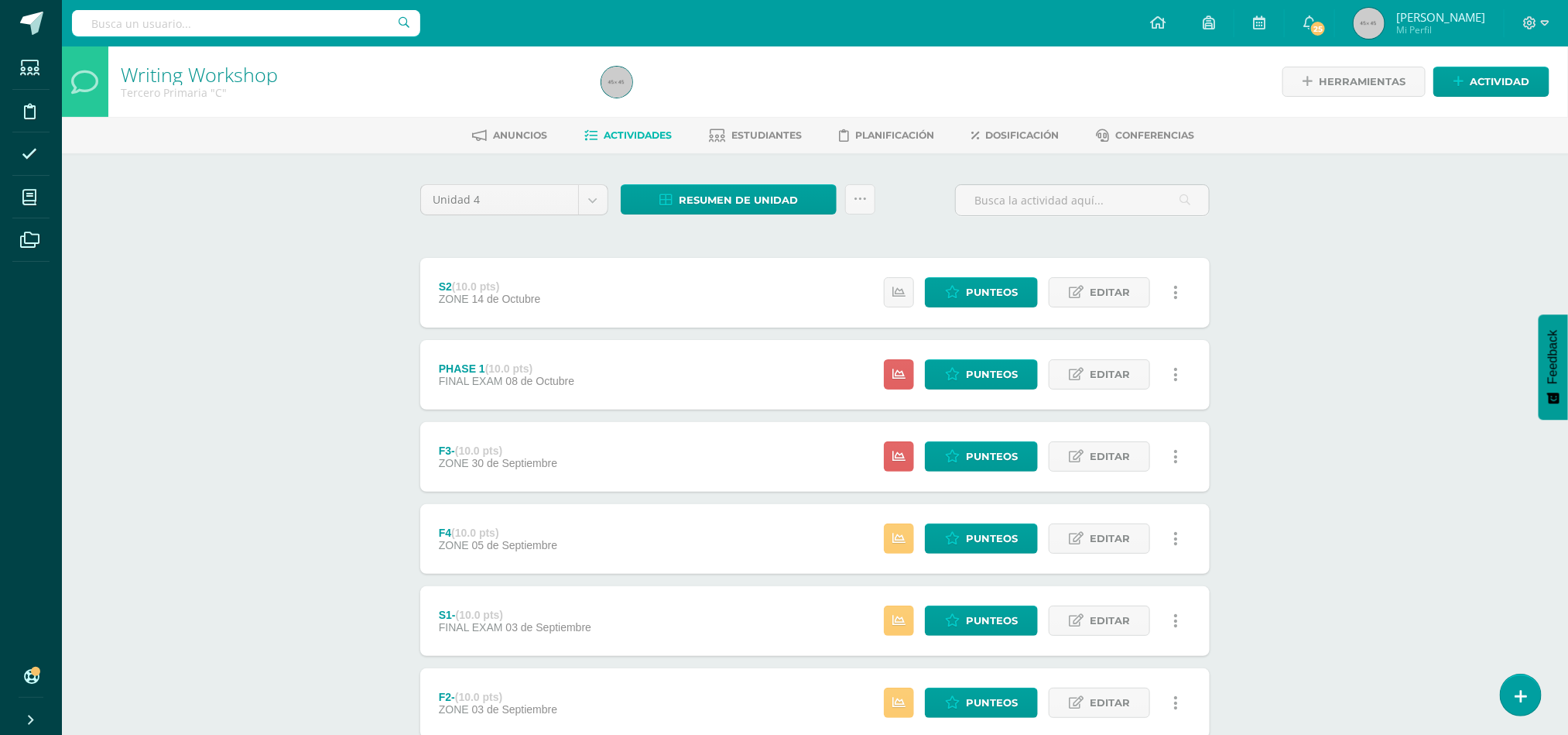
scroll to position [189, 0]
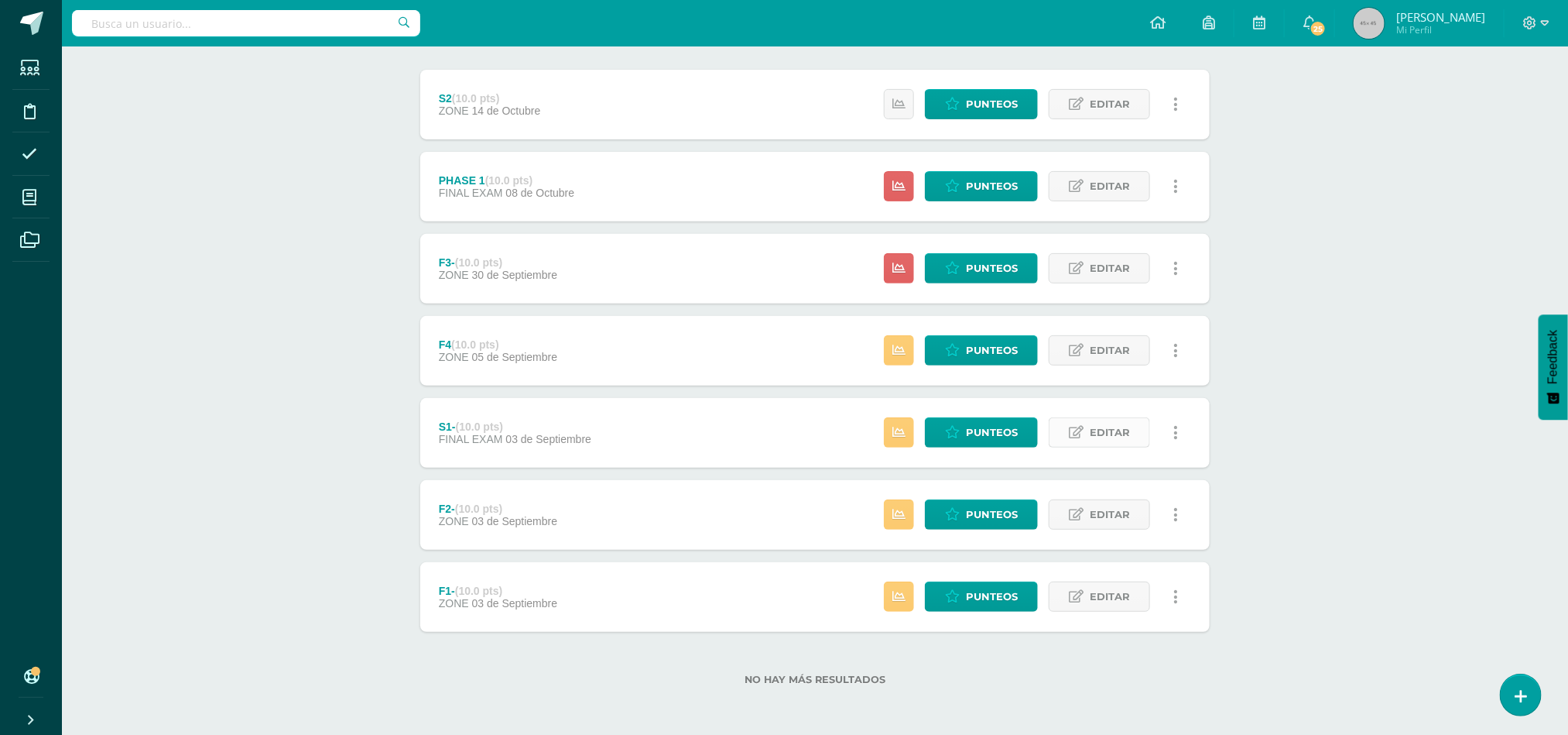
click at [1110, 433] on span "Editar" at bounding box center [1110, 432] width 40 height 29
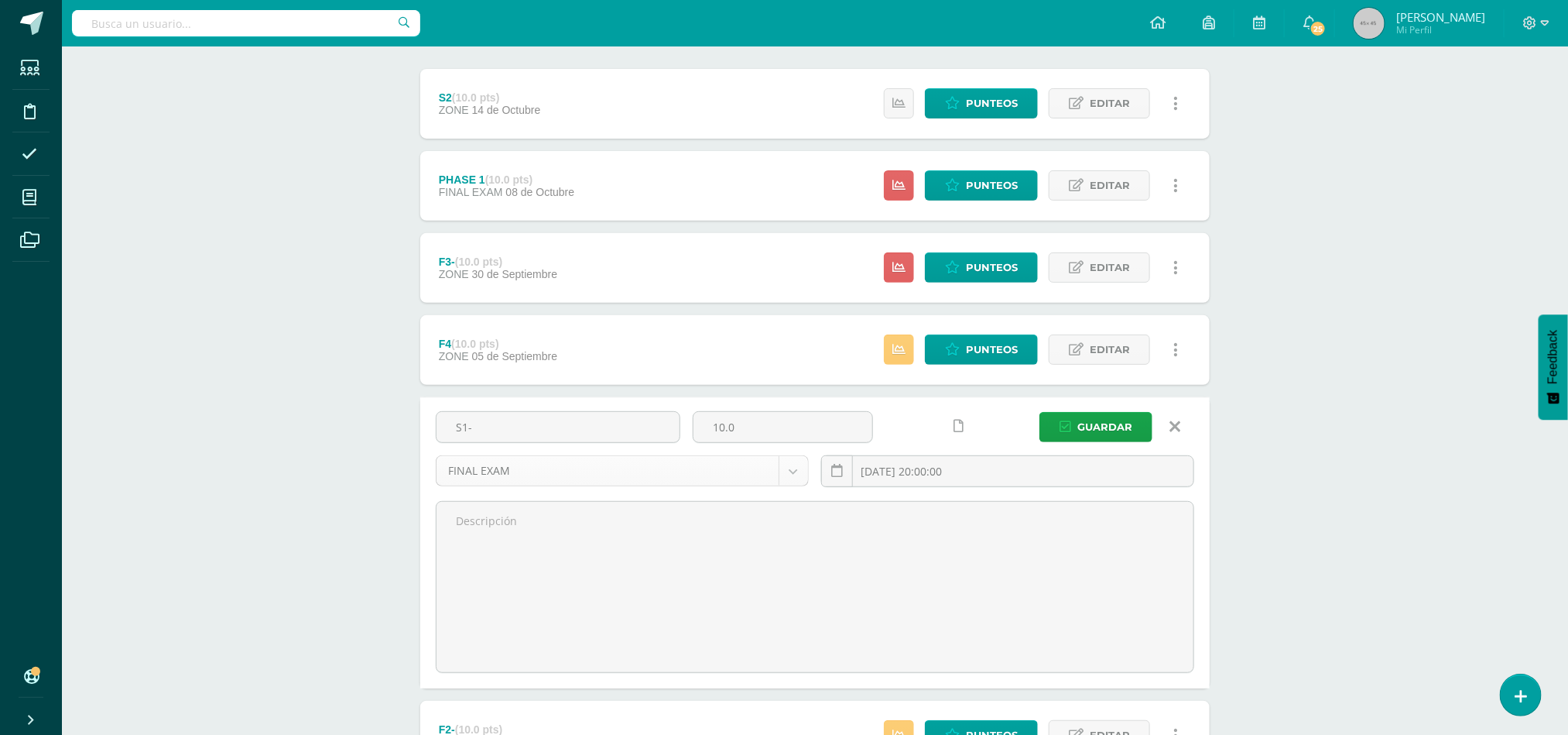
click at [572, 477] on body "La tarea F4 fue editada exitosamente. Estudiantes Disciplina Asistencia Mis cur…" at bounding box center [784, 383] width 1568 height 1144
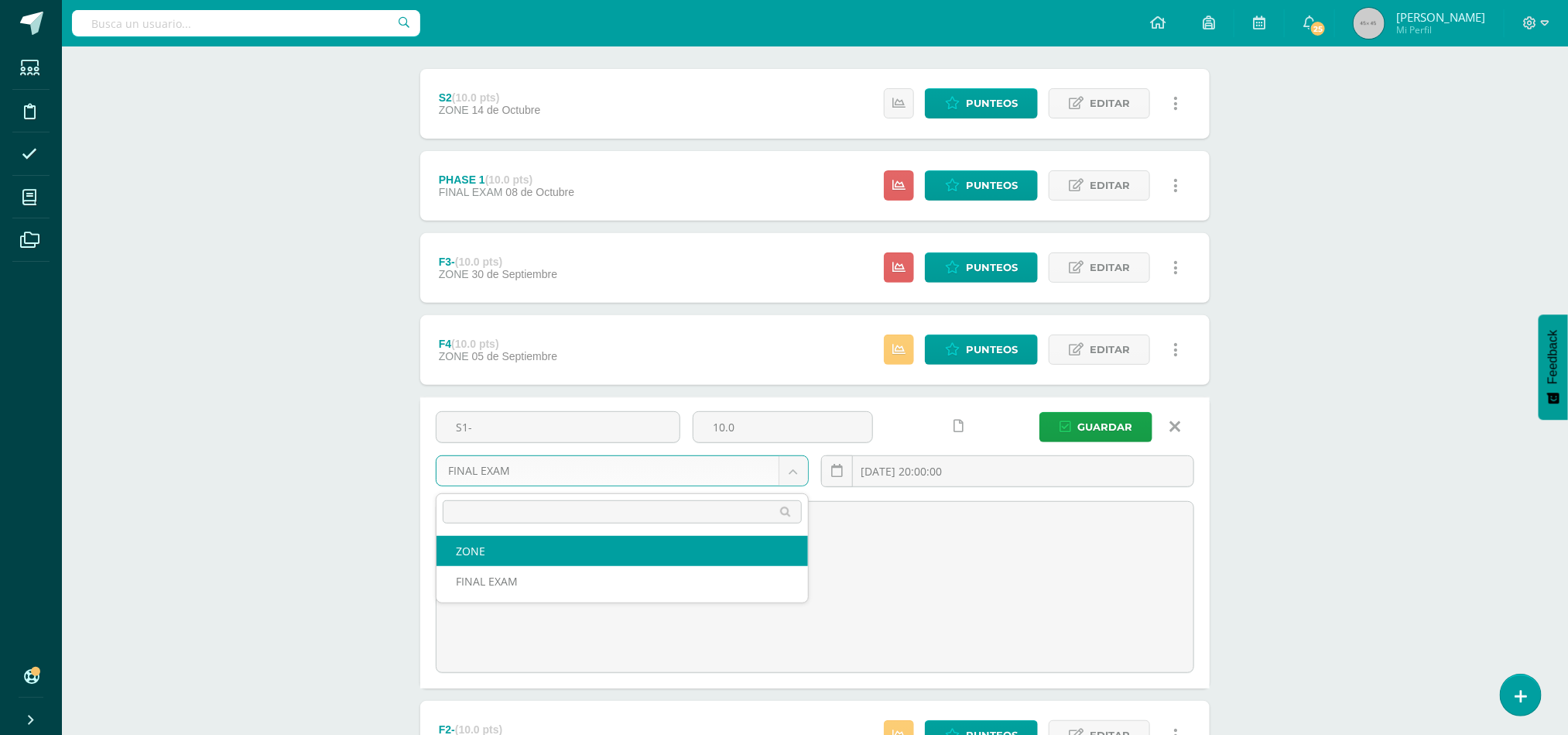
select select "47969"
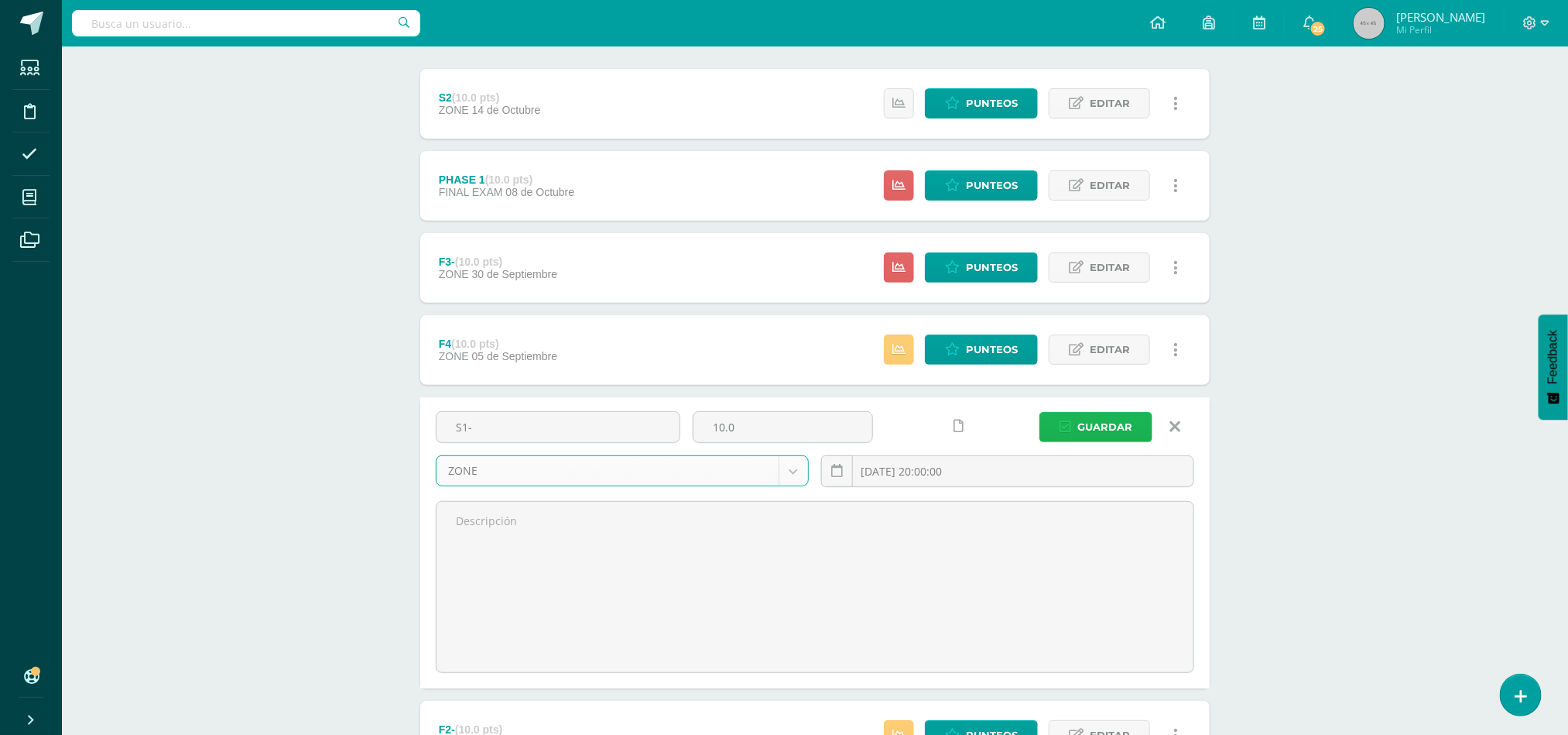
click at [1119, 423] on span "Guardar" at bounding box center [1105, 427] width 55 height 29
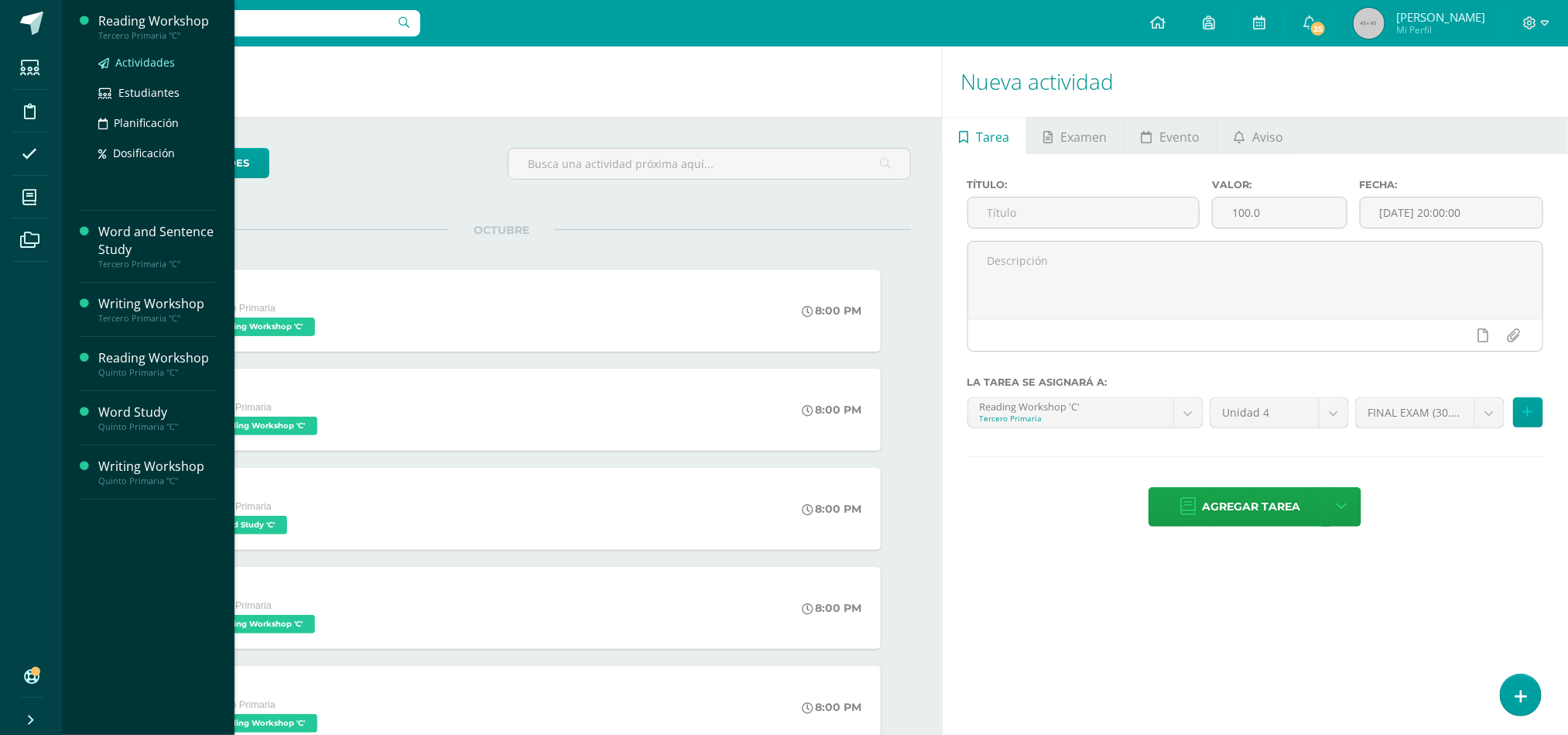
click at [154, 65] on span "Actividades" at bounding box center [145, 62] width 59 height 15
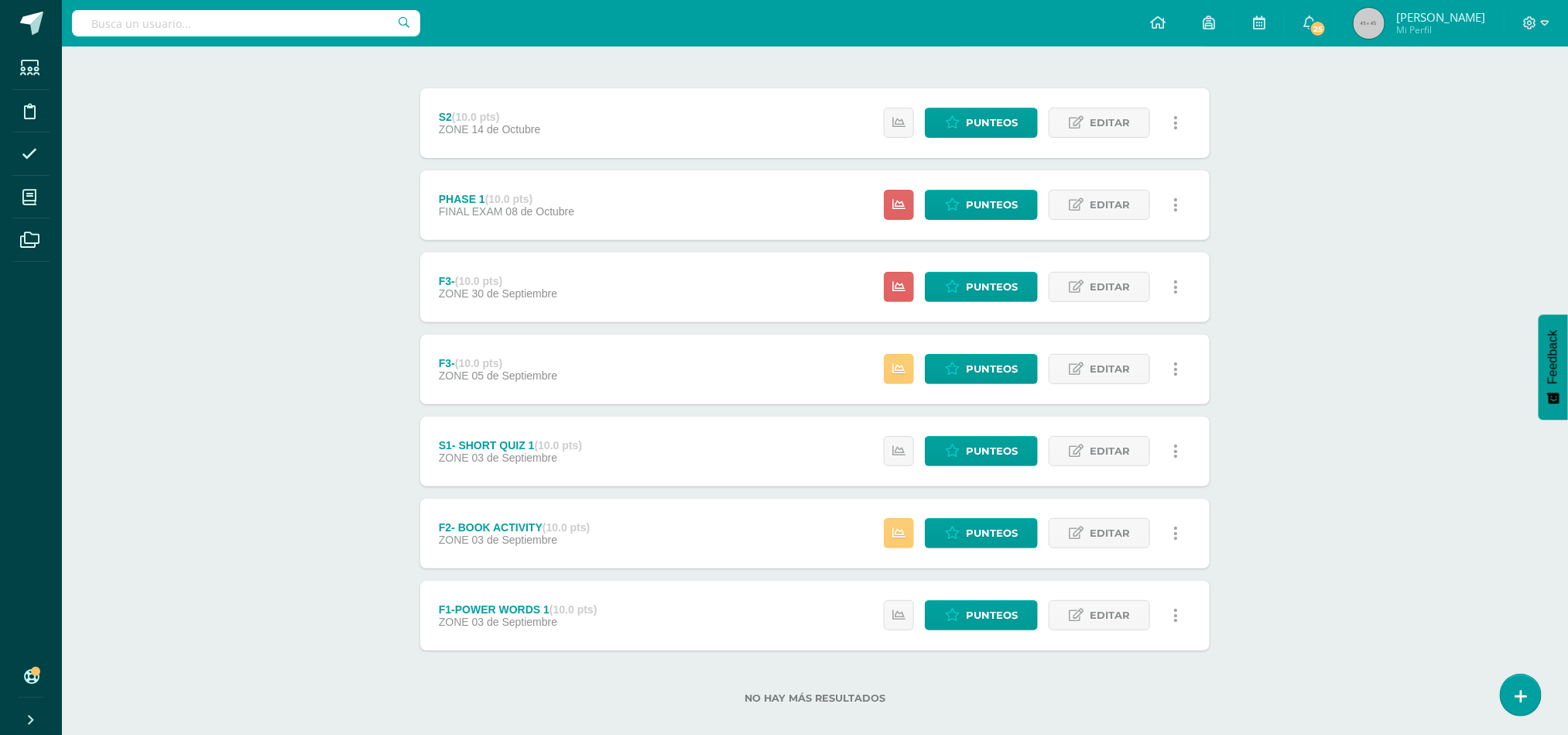
scroll to position [189, 0]
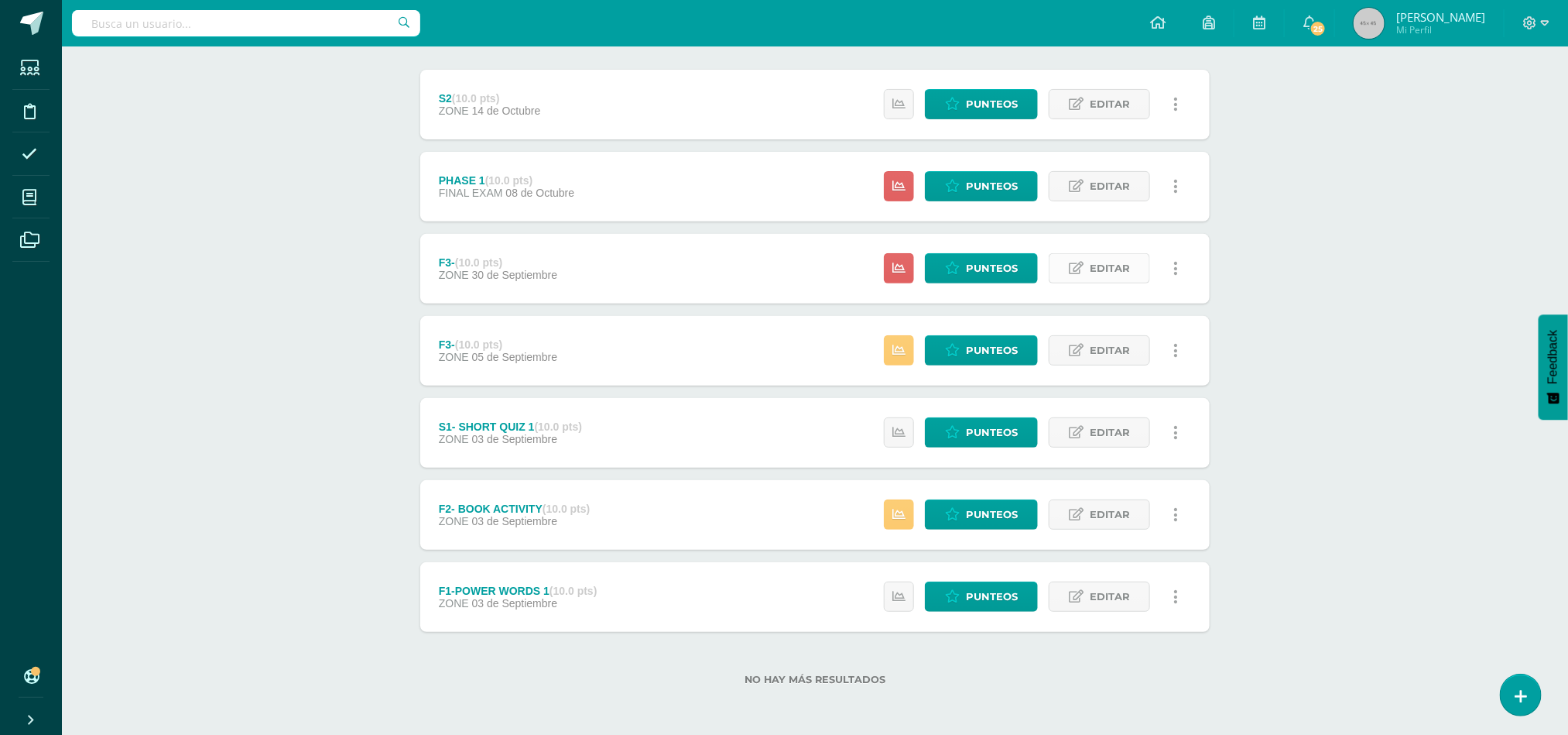
click at [1120, 262] on span "Editar" at bounding box center [1110, 268] width 40 height 29
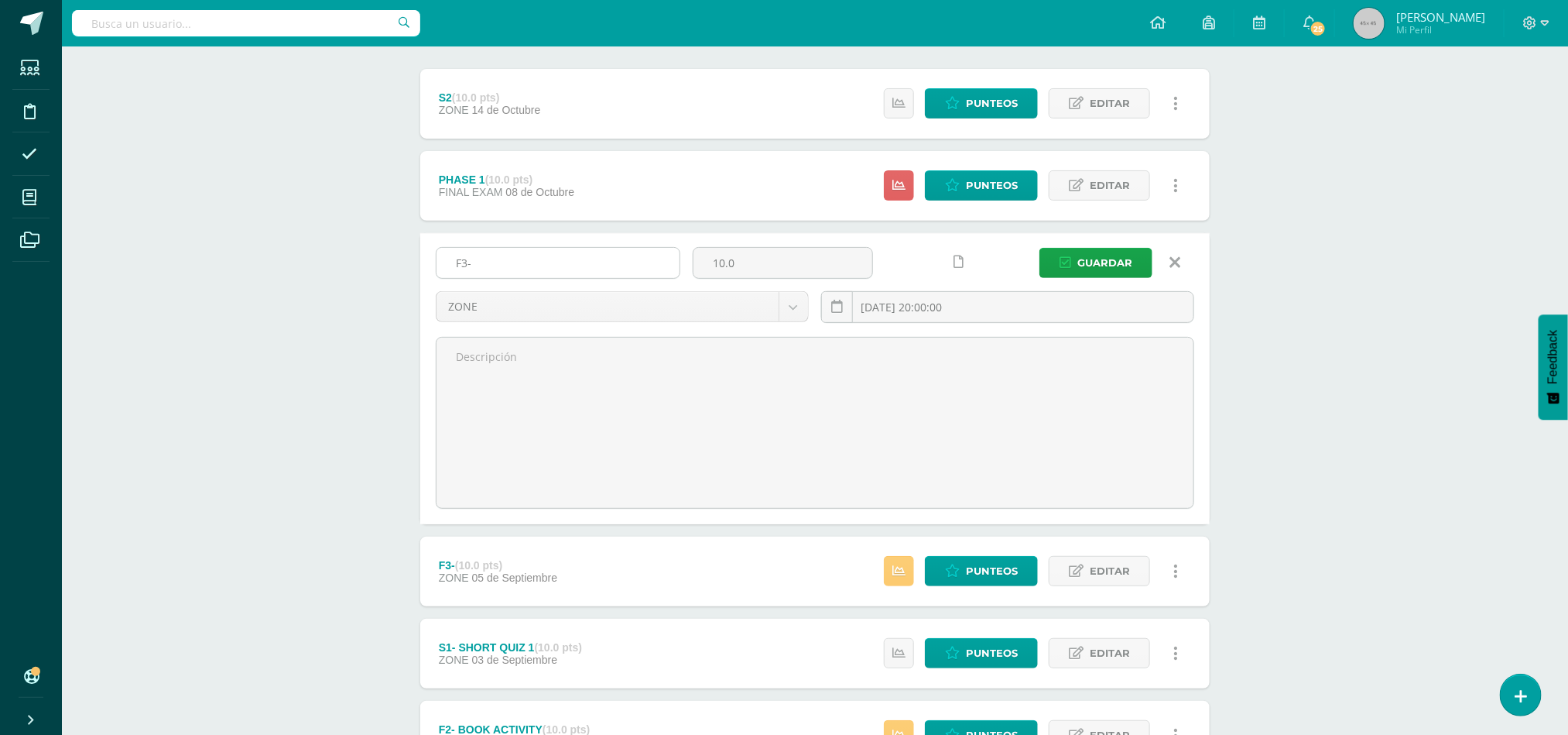
click at [572, 260] on input "F3-" at bounding box center [558, 262] width 243 height 31
type input "F4-"
click at [1055, 265] on button "Guardar" at bounding box center [1096, 262] width 113 height 31
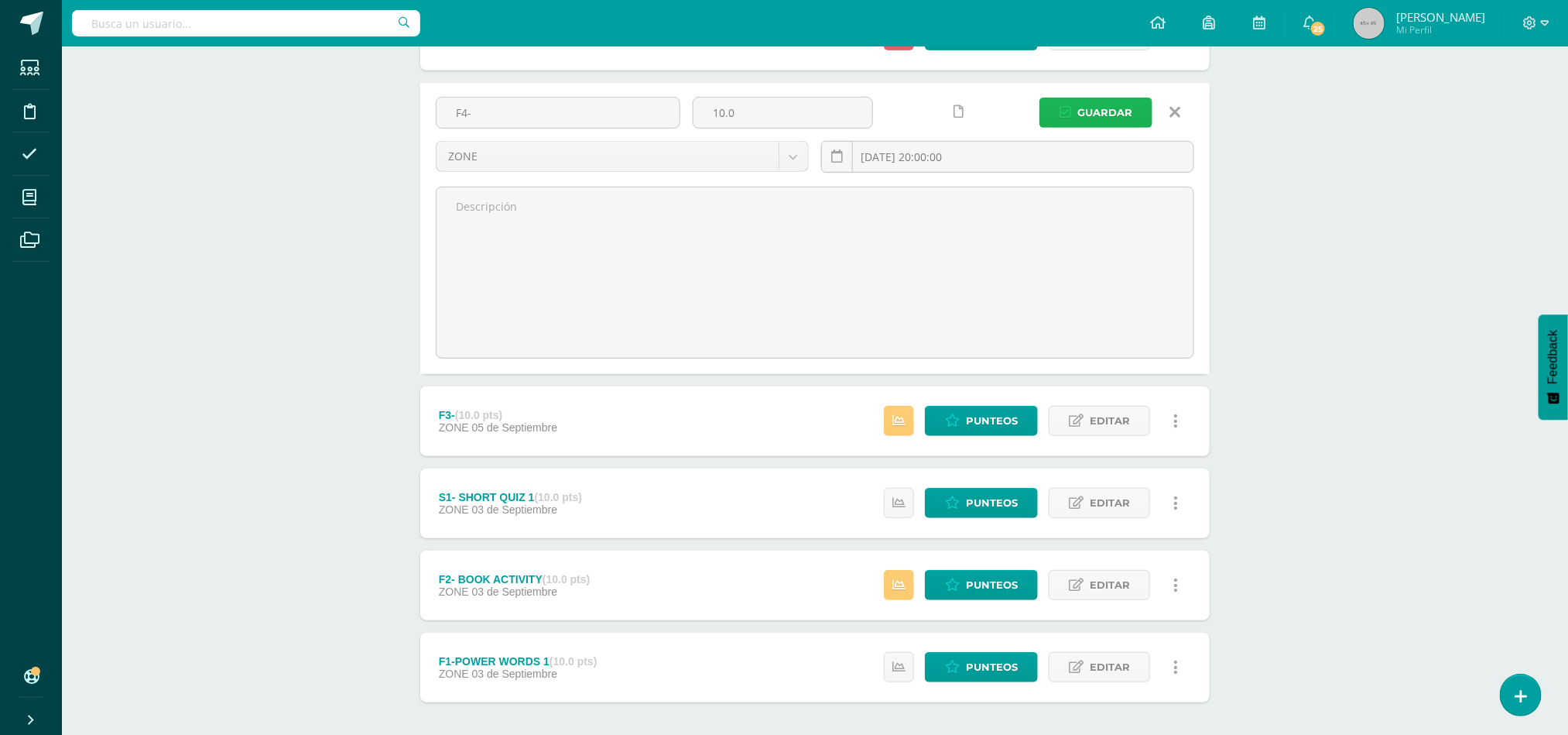
scroll to position [340, 0]
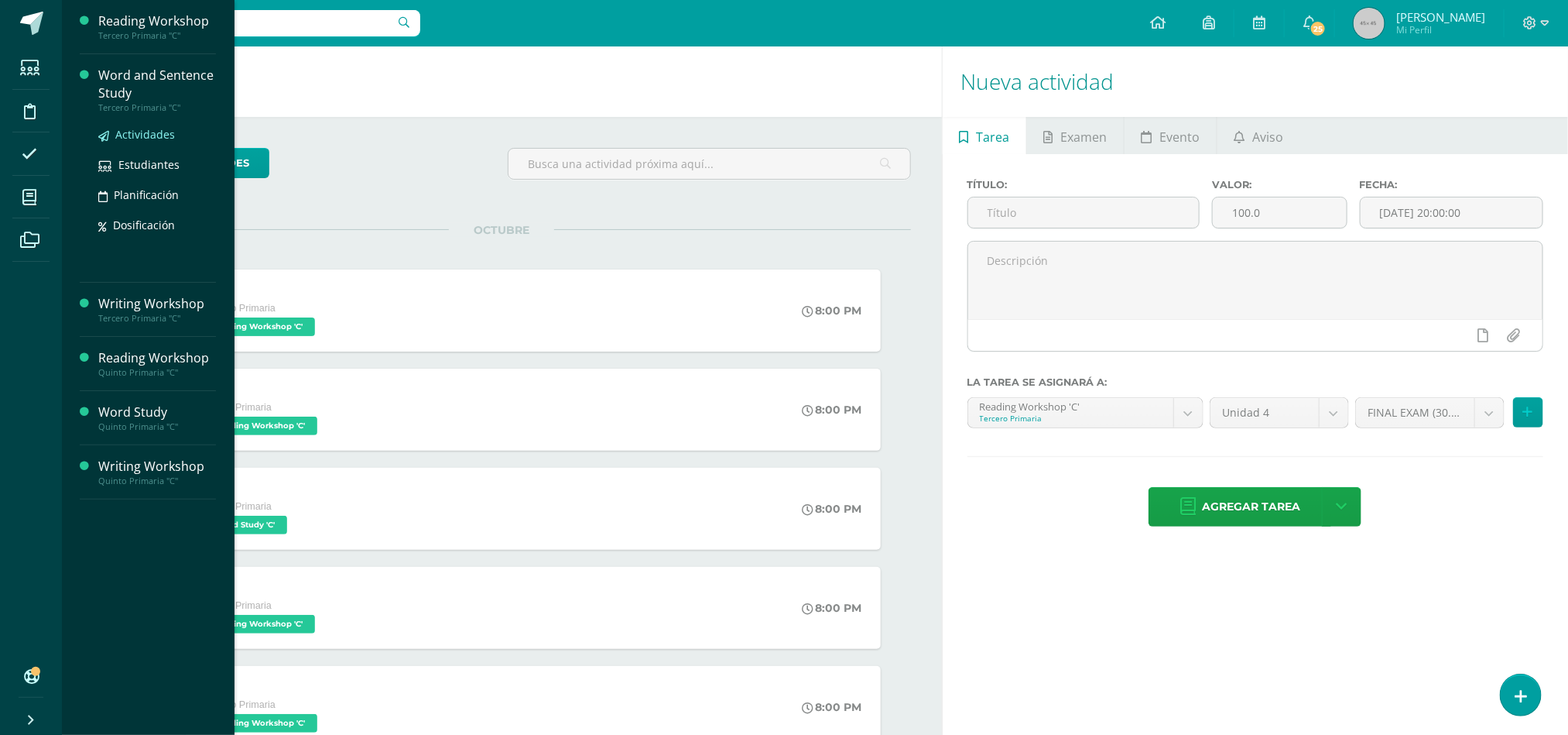
click at [163, 133] on span "Actividades" at bounding box center [145, 134] width 59 height 15
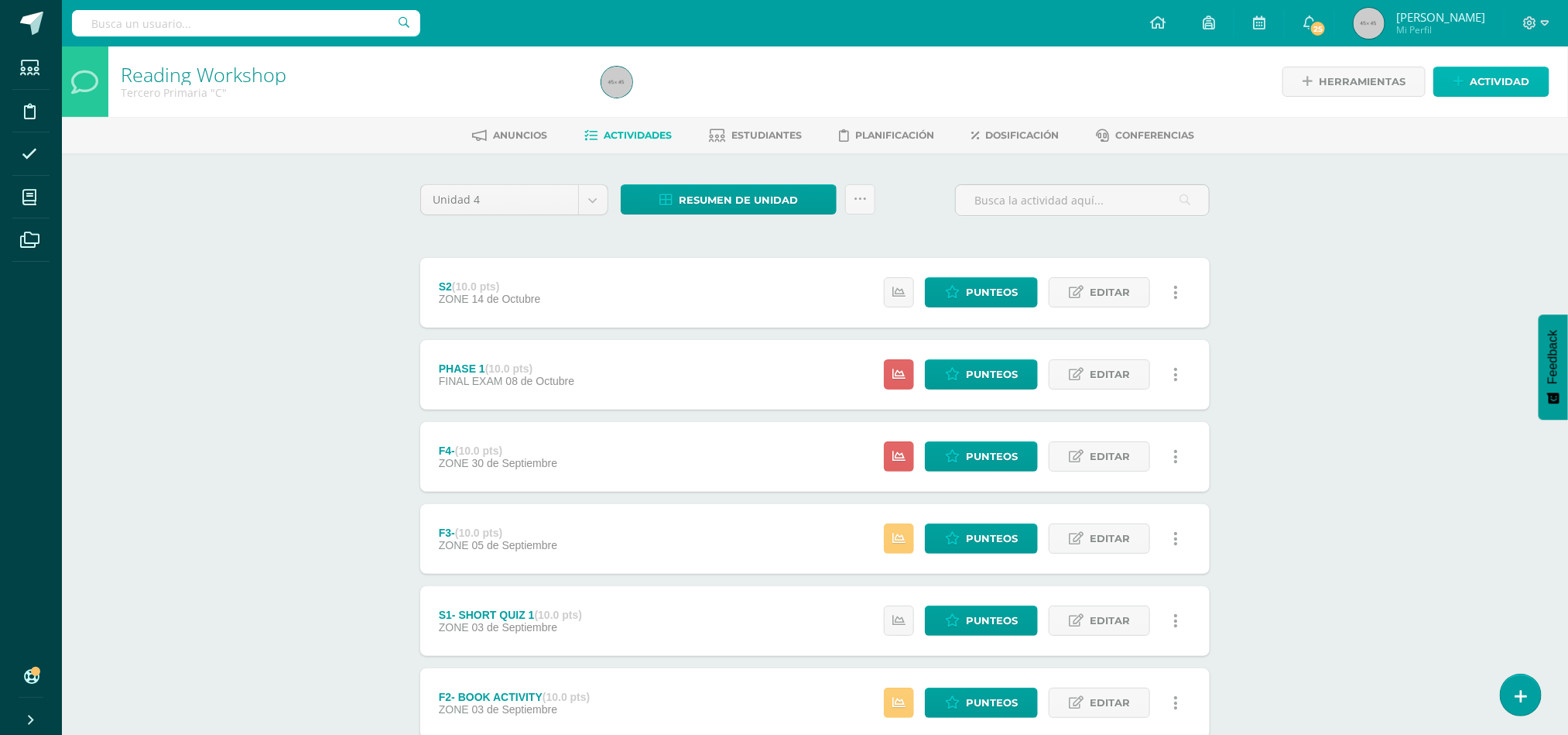
click at [1510, 81] on span "Actividad" at bounding box center [1500, 81] width 59 height 29
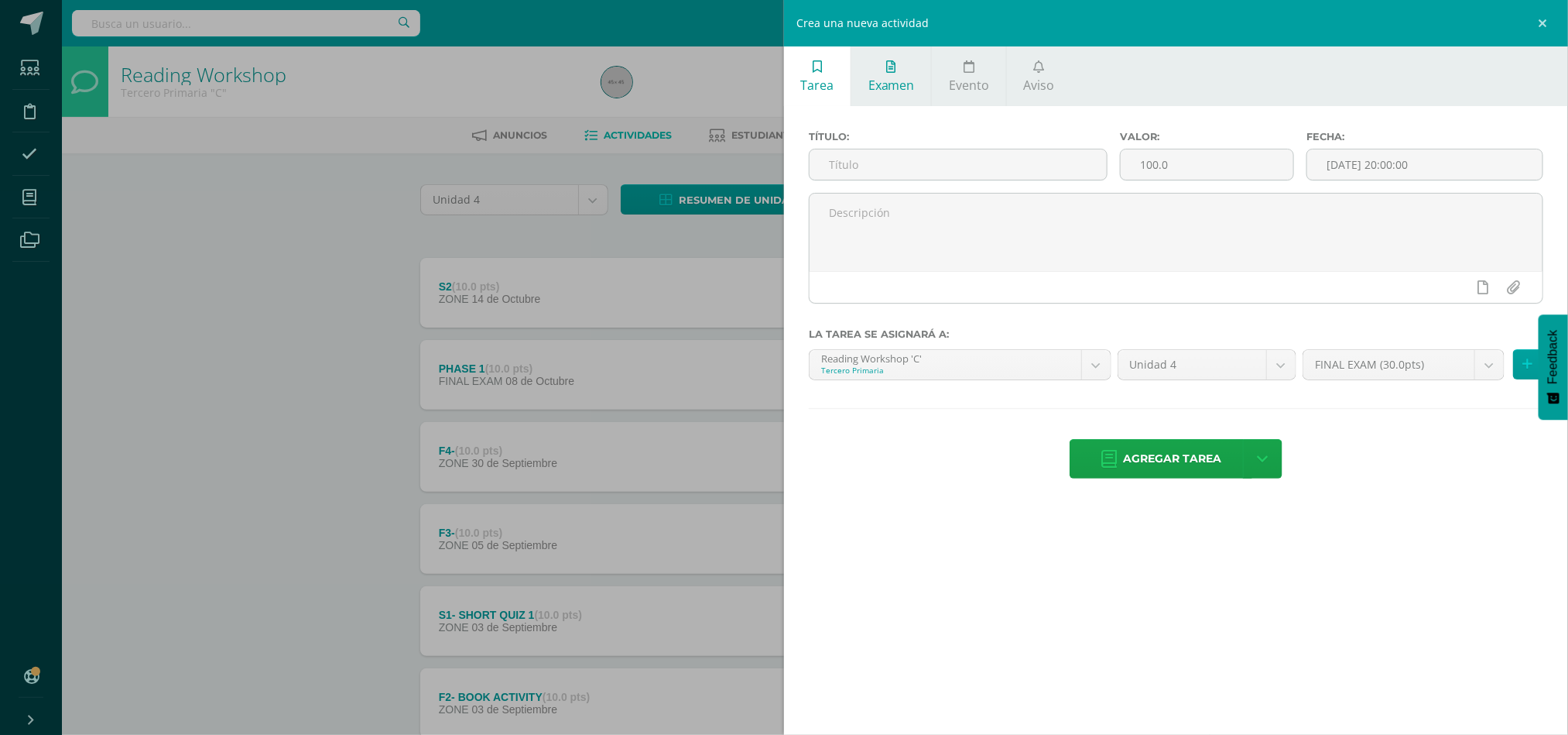
click at [883, 84] on span "Examen" at bounding box center [891, 85] width 46 height 17
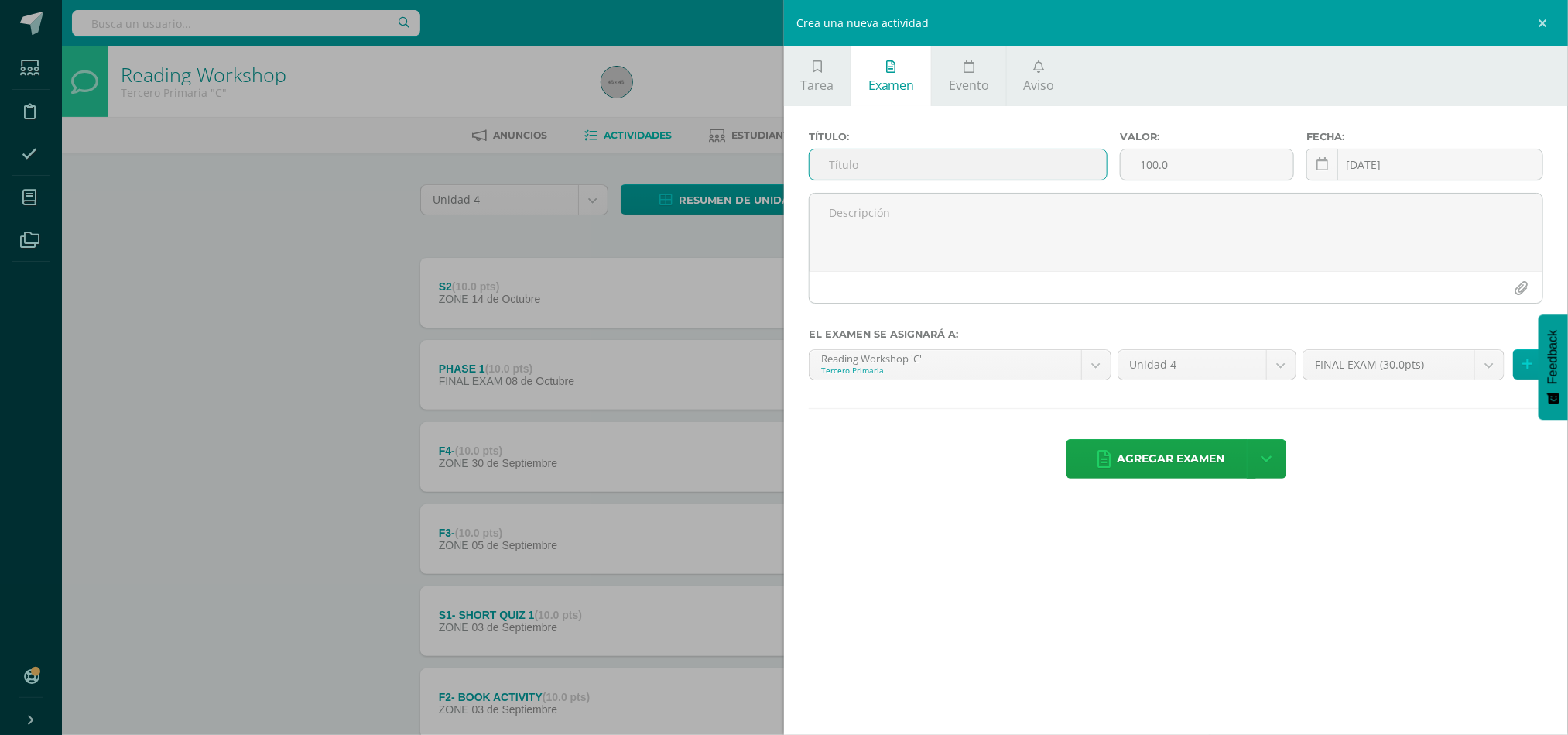
click at [861, 168] on input "text" at bounding box center [958, 164] width 297 height 31
type input "p"
type input "PHASE 2"
click at [1187, 168] on input "100.0" at bounding box center [1207, 164] width 172 height 31
type input "10"
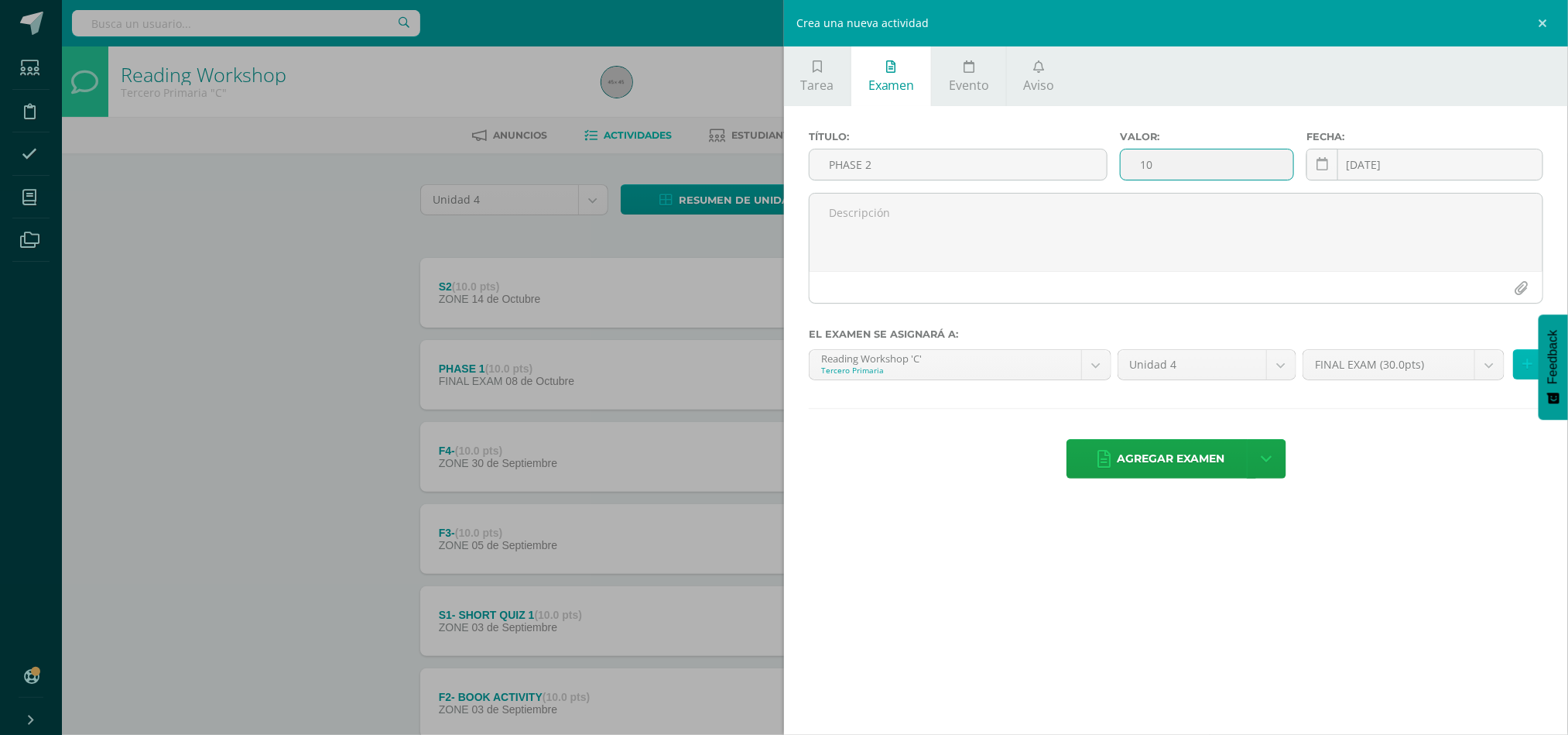
click at [1526, 371] on icon at bounding box center [1529, 364] width 10 height 13
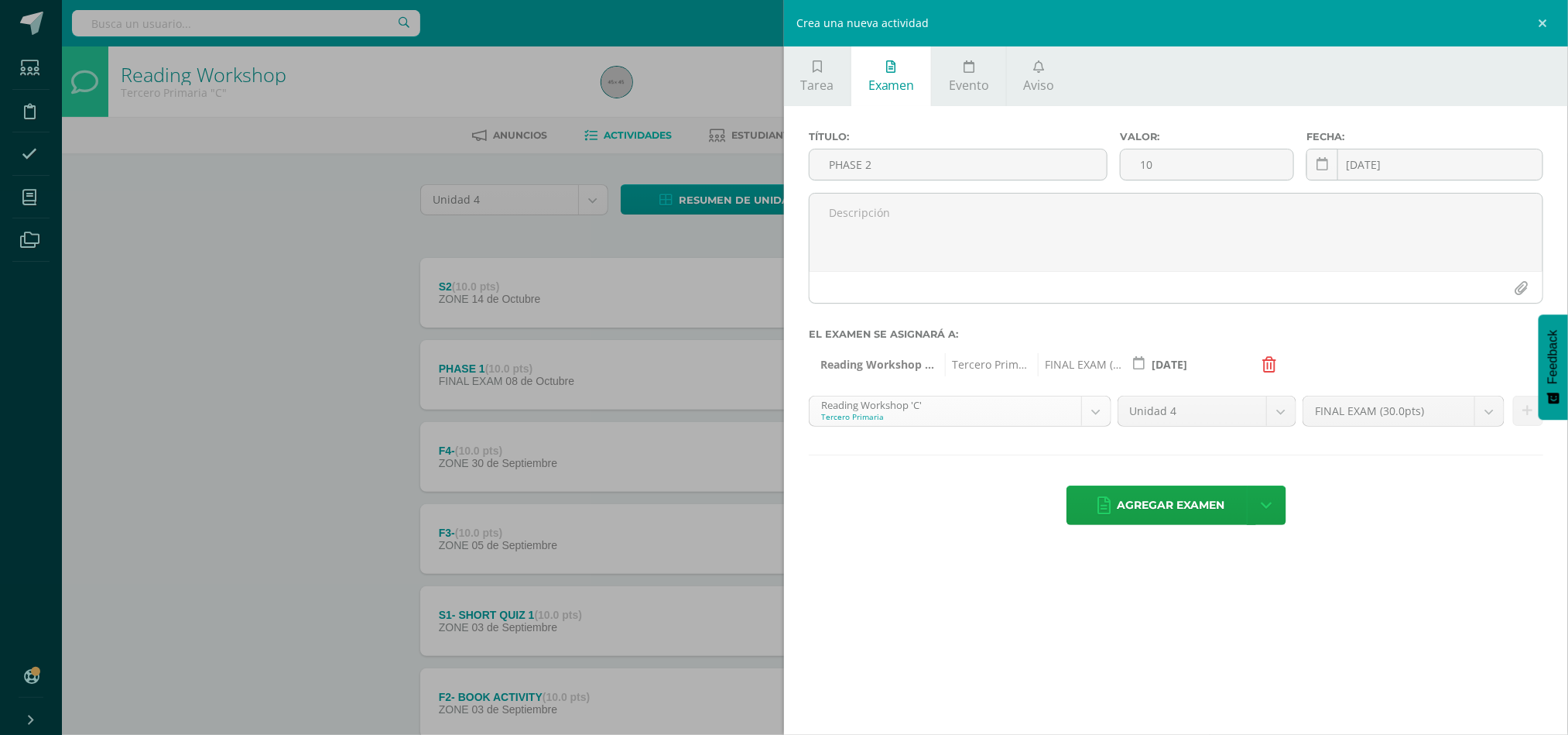
click at [1098, 408] on body "La tarea F4- fue editada exitosamente. Estudiantes Disciplina Asistencia Mis cu…" at bounding box center [784, 461] width 1568 height 923
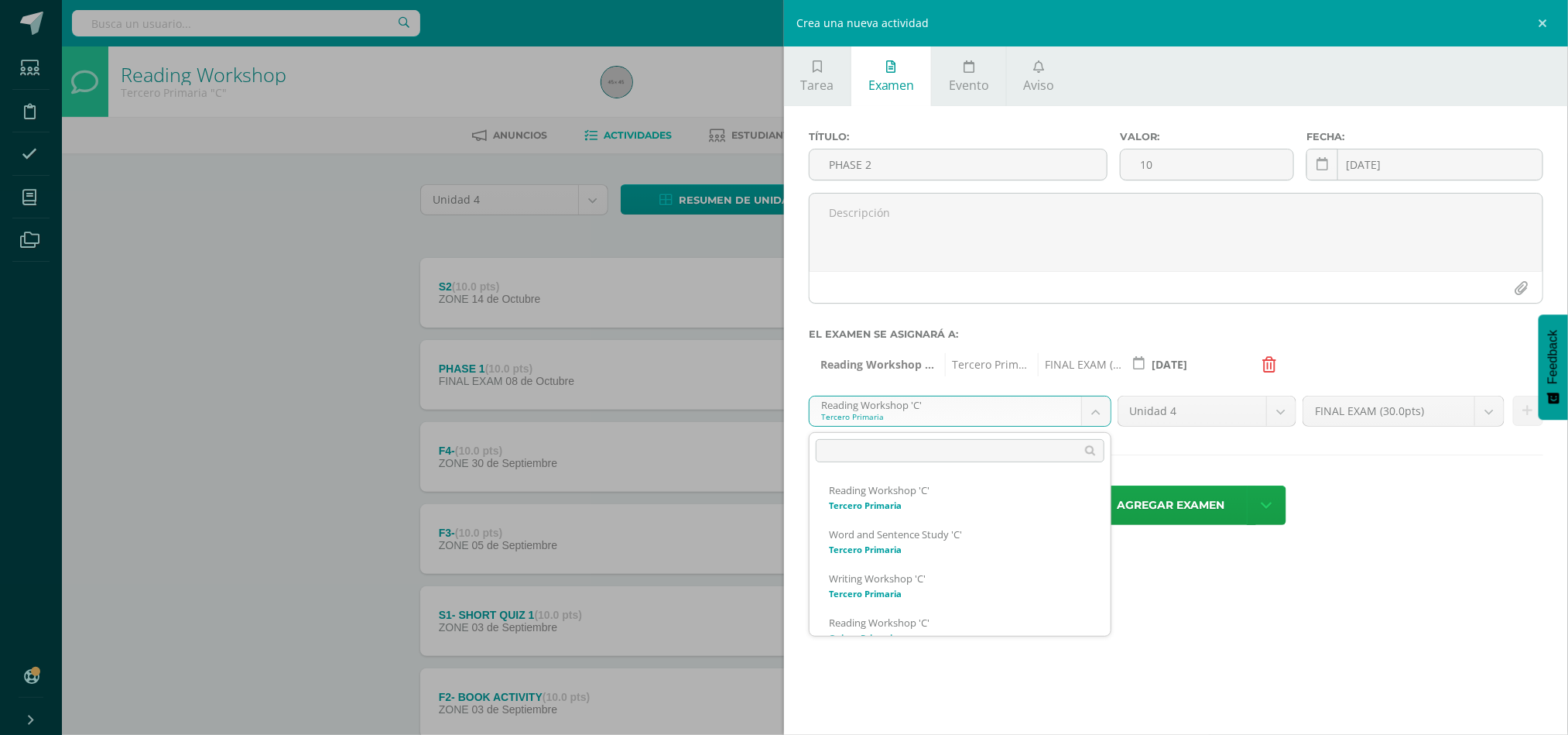
scroll to position [110, 0]
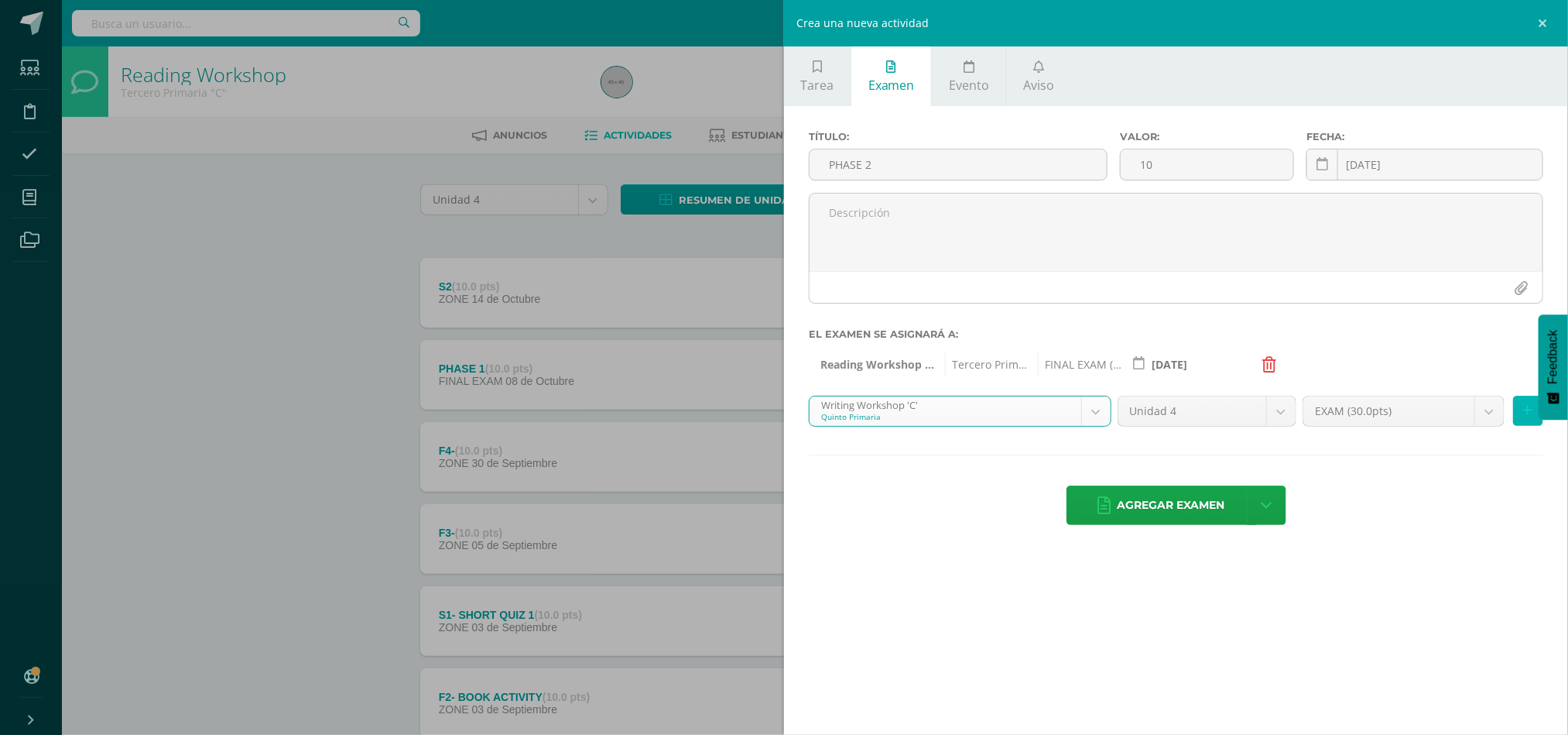
click at [1528, 421] on button at bounding box center [1528, 410] width 31 height 31
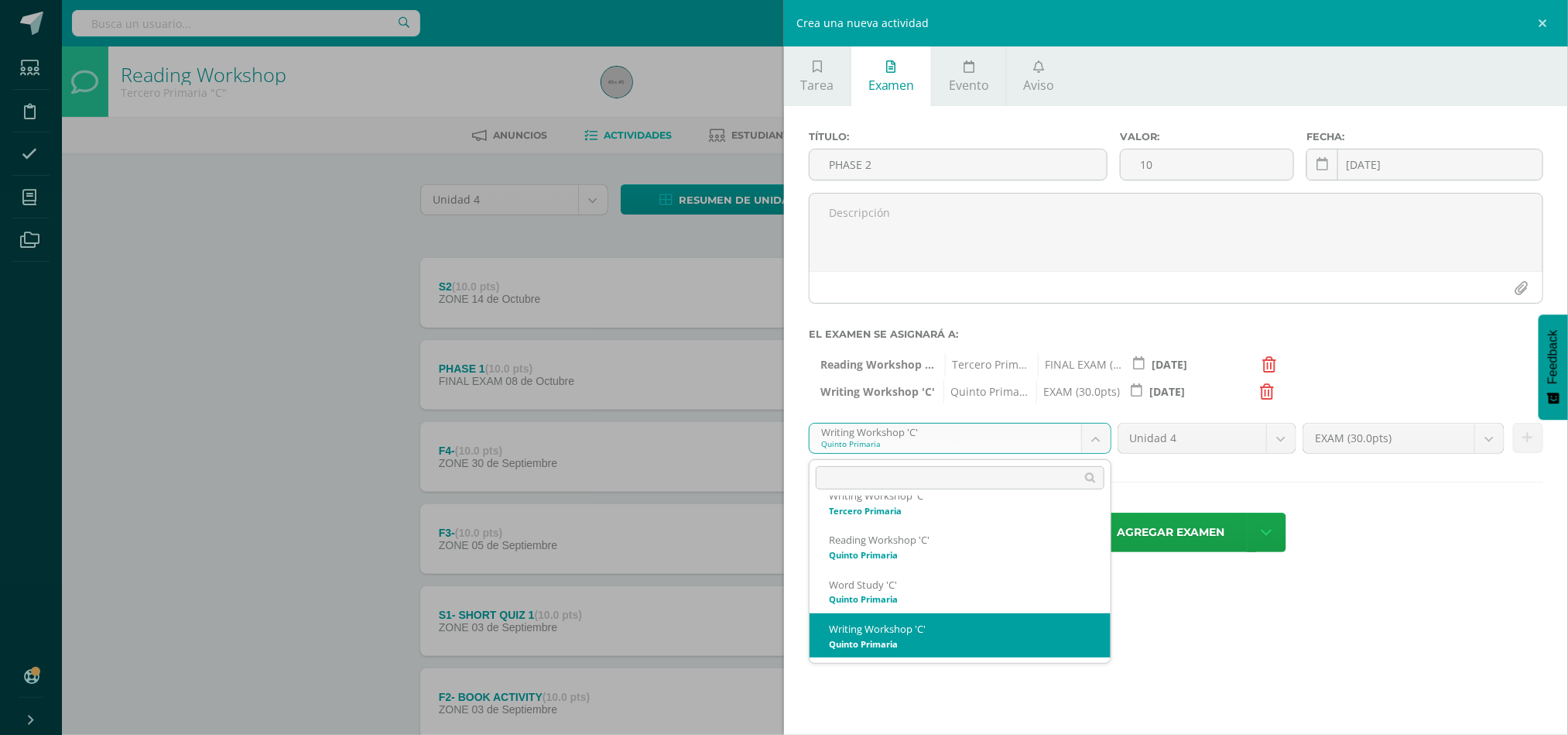
click at [1096, 435] on body "La tarea F4- fue editada exitosamente. Estudiantes Disciplina Asistencia Mis cu…" at bounding box center [784, 461] width 1568 height 923
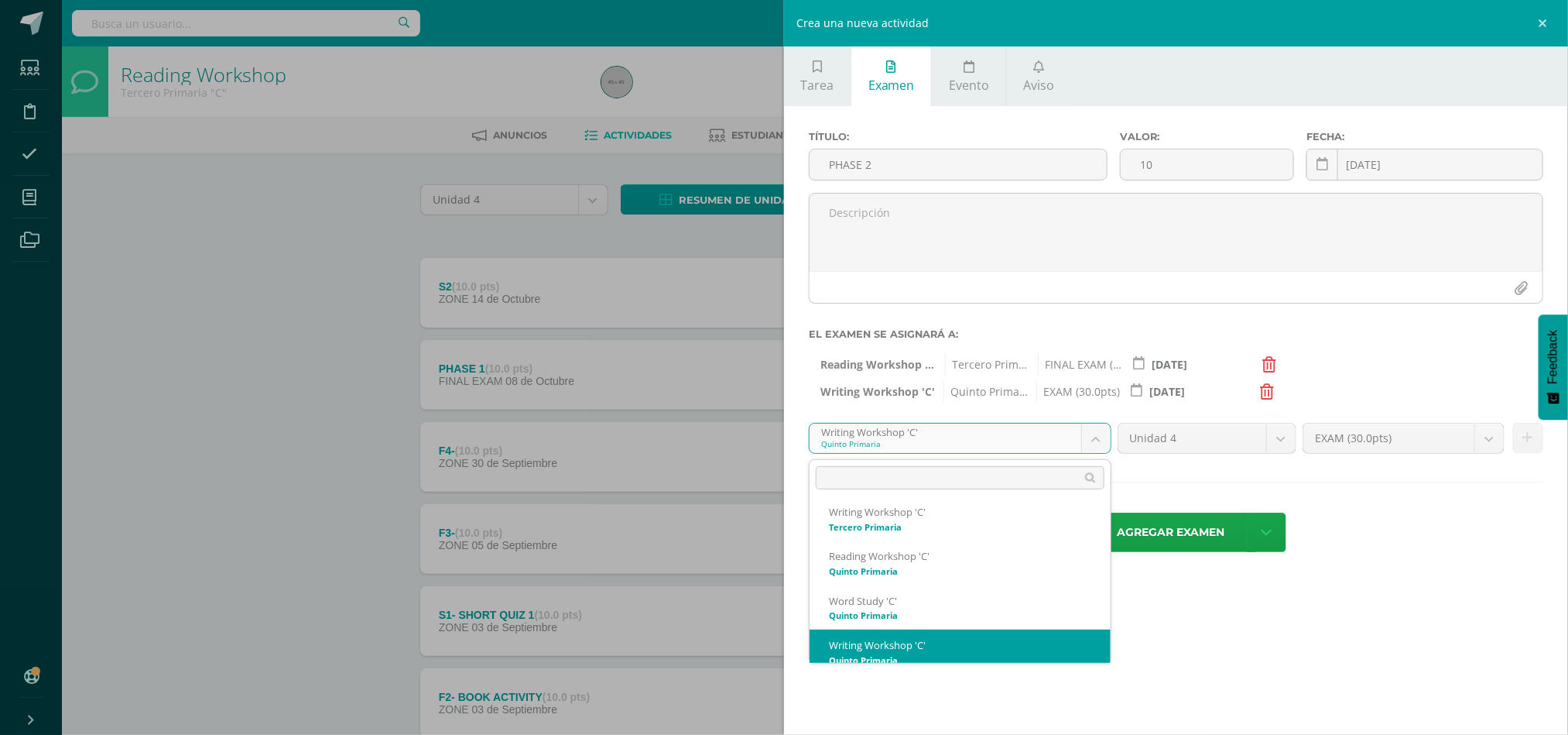
scroll to position [104, 0]
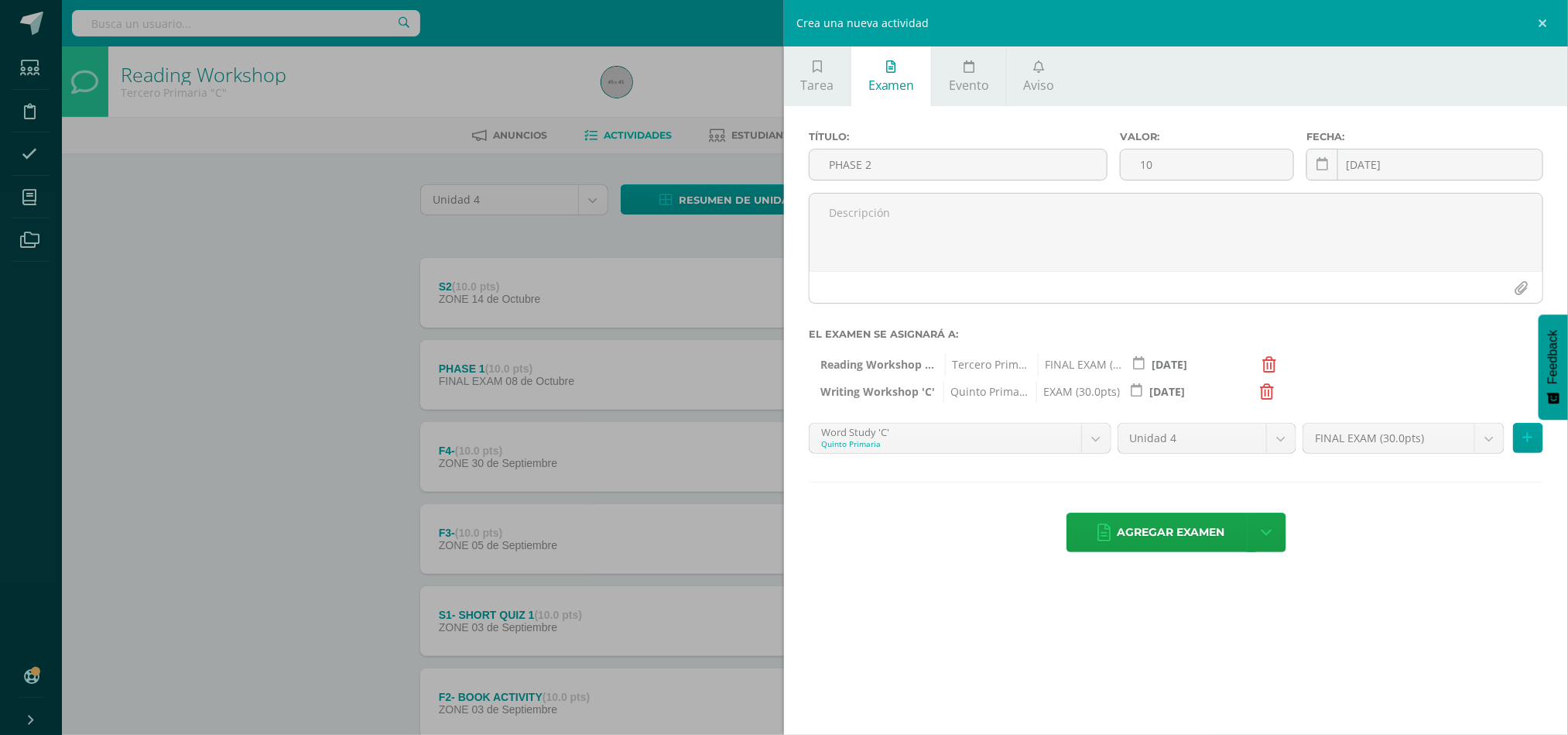
click at [1545, 442] on div "FINAL EXAM (30.0pts) FINAL EXAM (30.0pts) ZONE (70.0pts)" at bounding box center [1423, 444] width 247 height 44
click at [1533, 424] on button at bounding box center [1528, 438] width 31 height 31
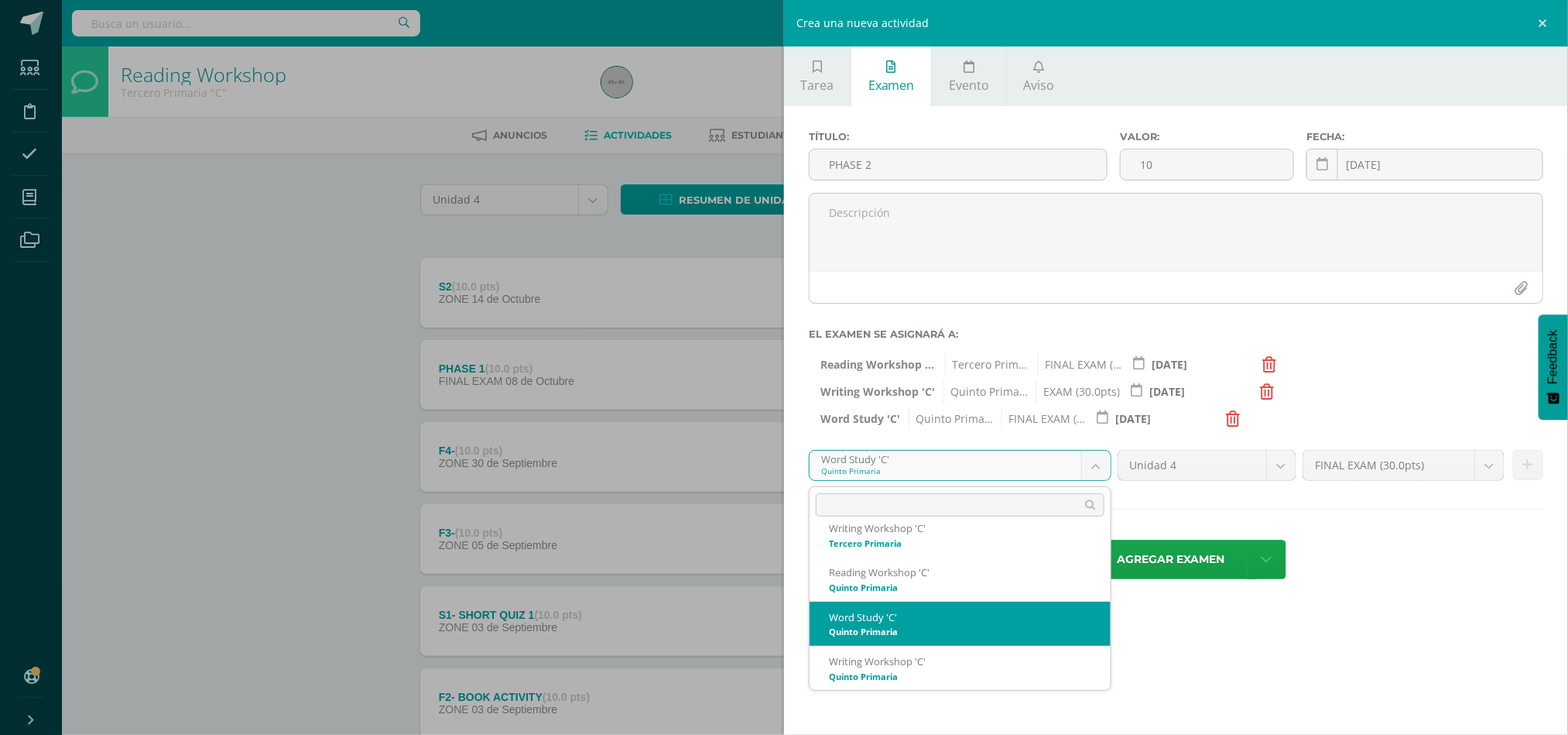
click at [1105, 461] on body "La tarea F4- fue editada exitosamente. Estudiantes Disciplina Asistencia Mis cu…" at bounding box center [784, 461] width 1568 height 923
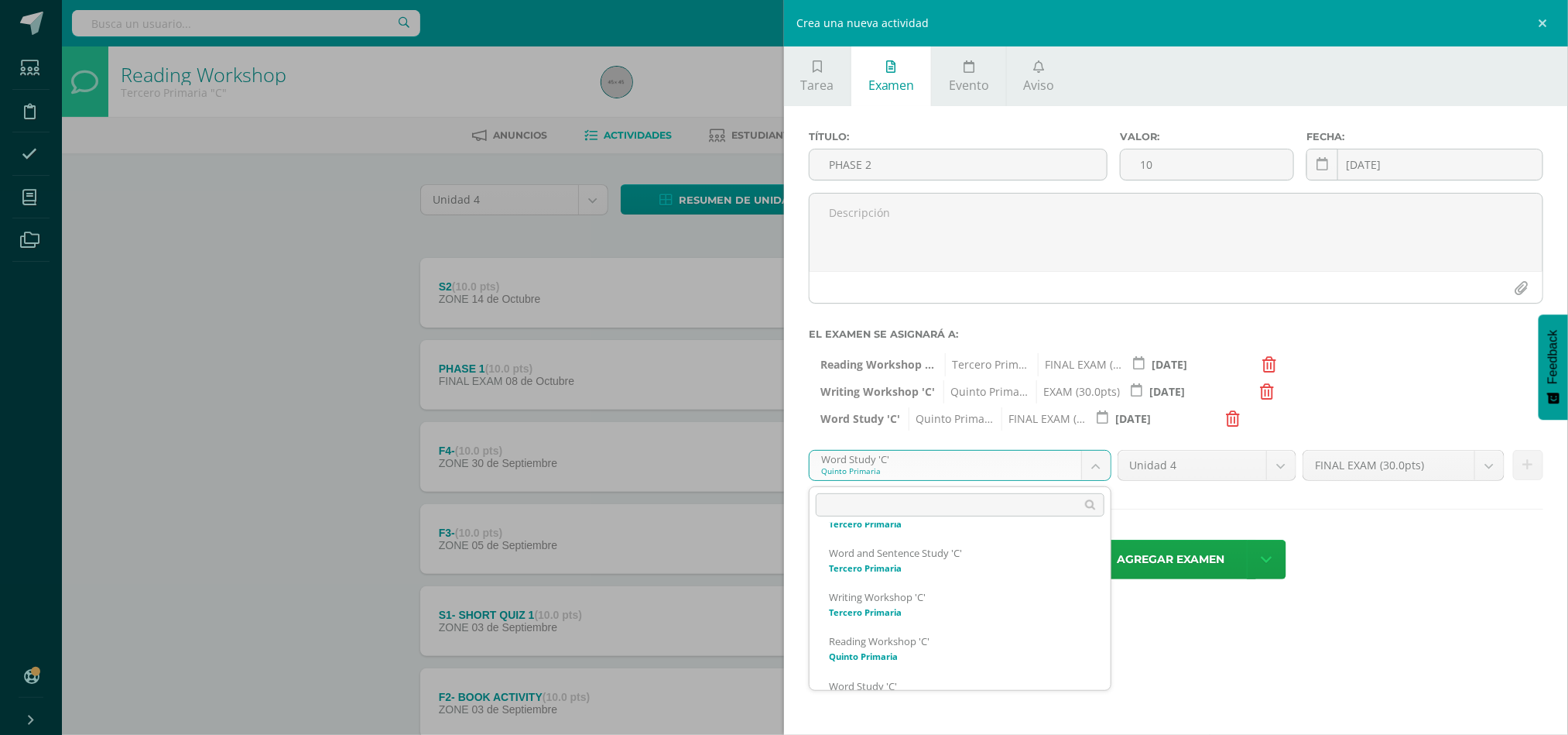
scroll to position [110, 0]
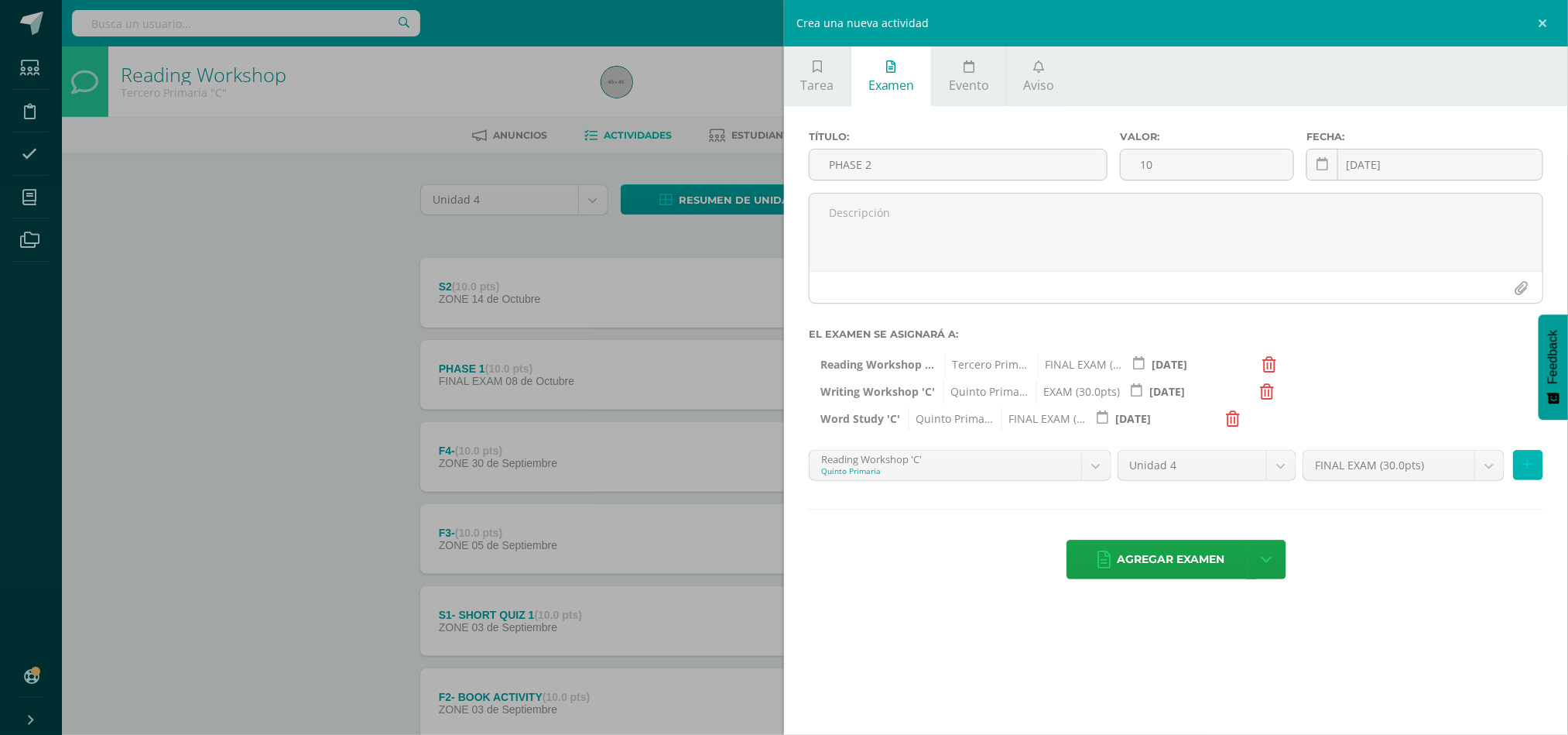
click at [1540, 472] on button at bounding box center [1528, 465] width 31 height 31
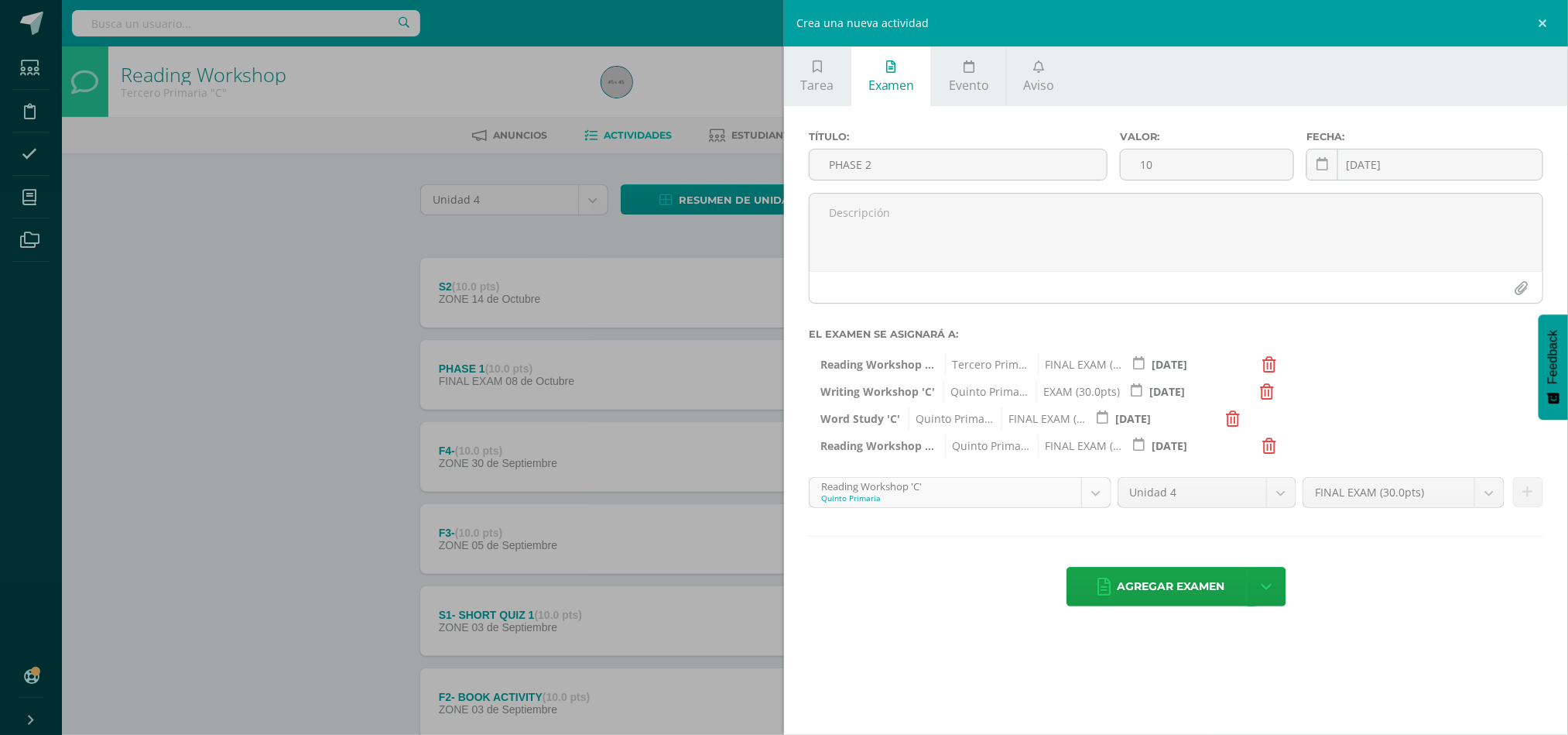
click at [1097, 502] on body "La tarea F4- fue editada exitosamente. Estudiantes Disciplina Asistencia Mis cu…" at bounding box center [784, 461] width 1568 height 923
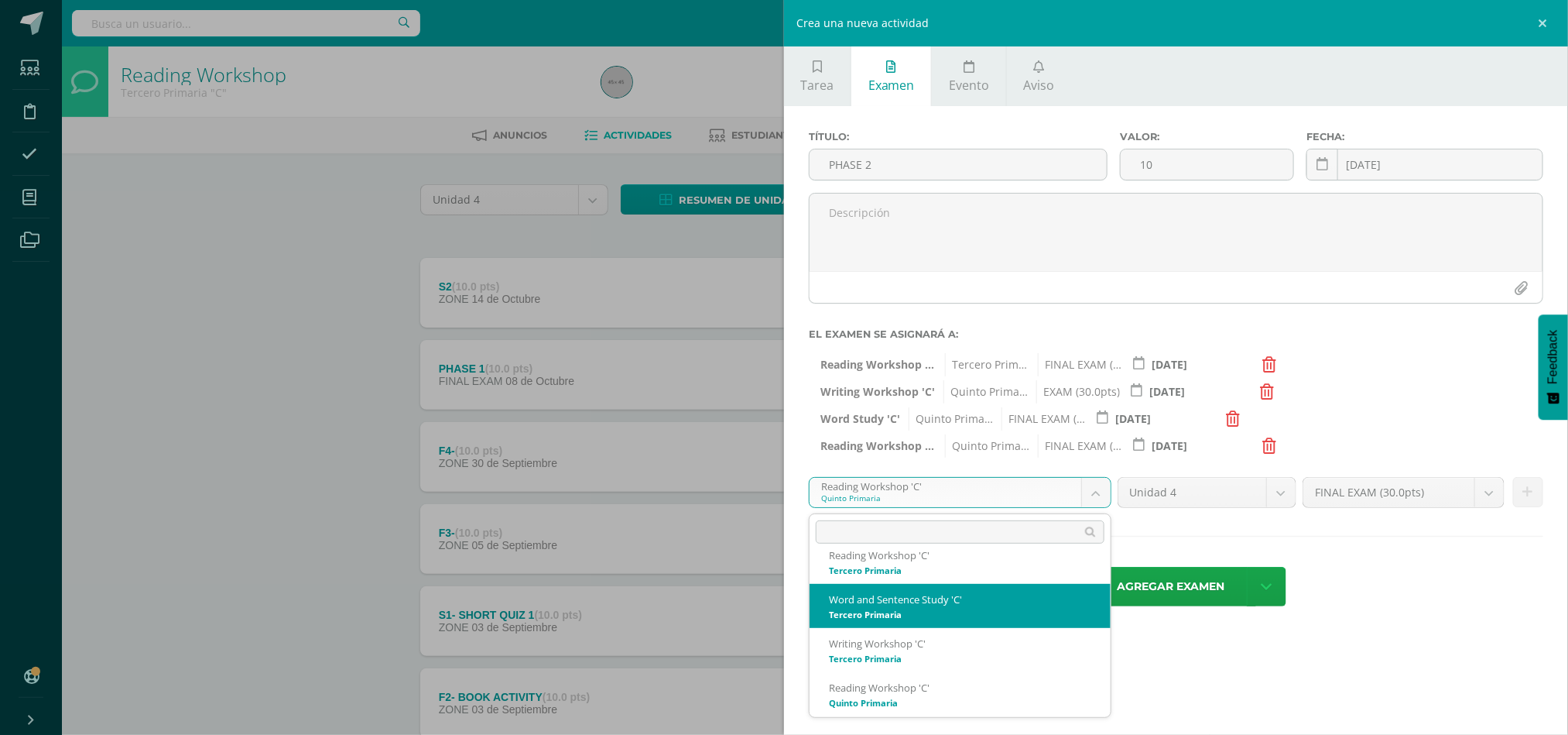
scroll to position [0, 0]
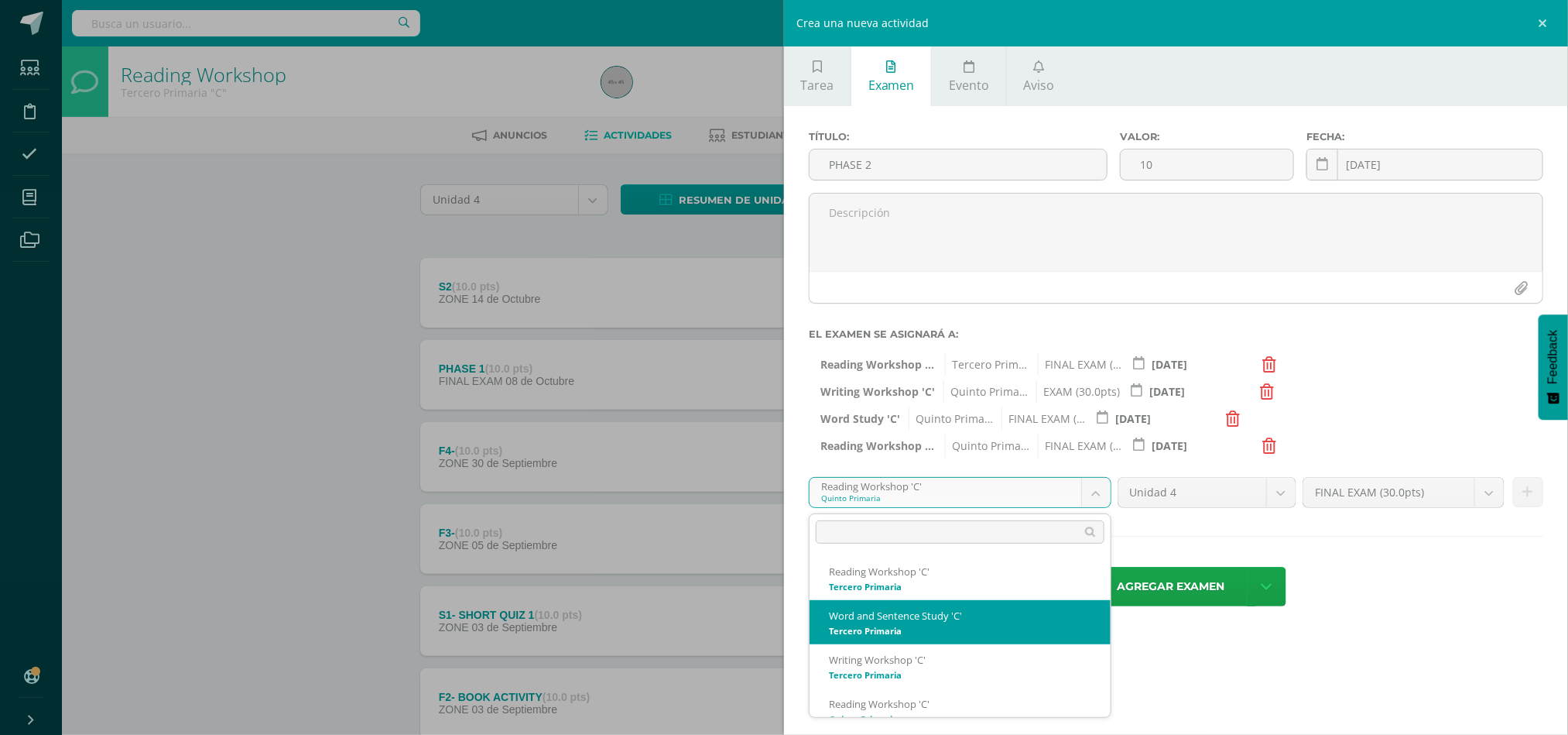
drag, startPoint x: 1091, startPoint y: 616, endPoint x: 994, endPoint y: 630, distance: 98.0
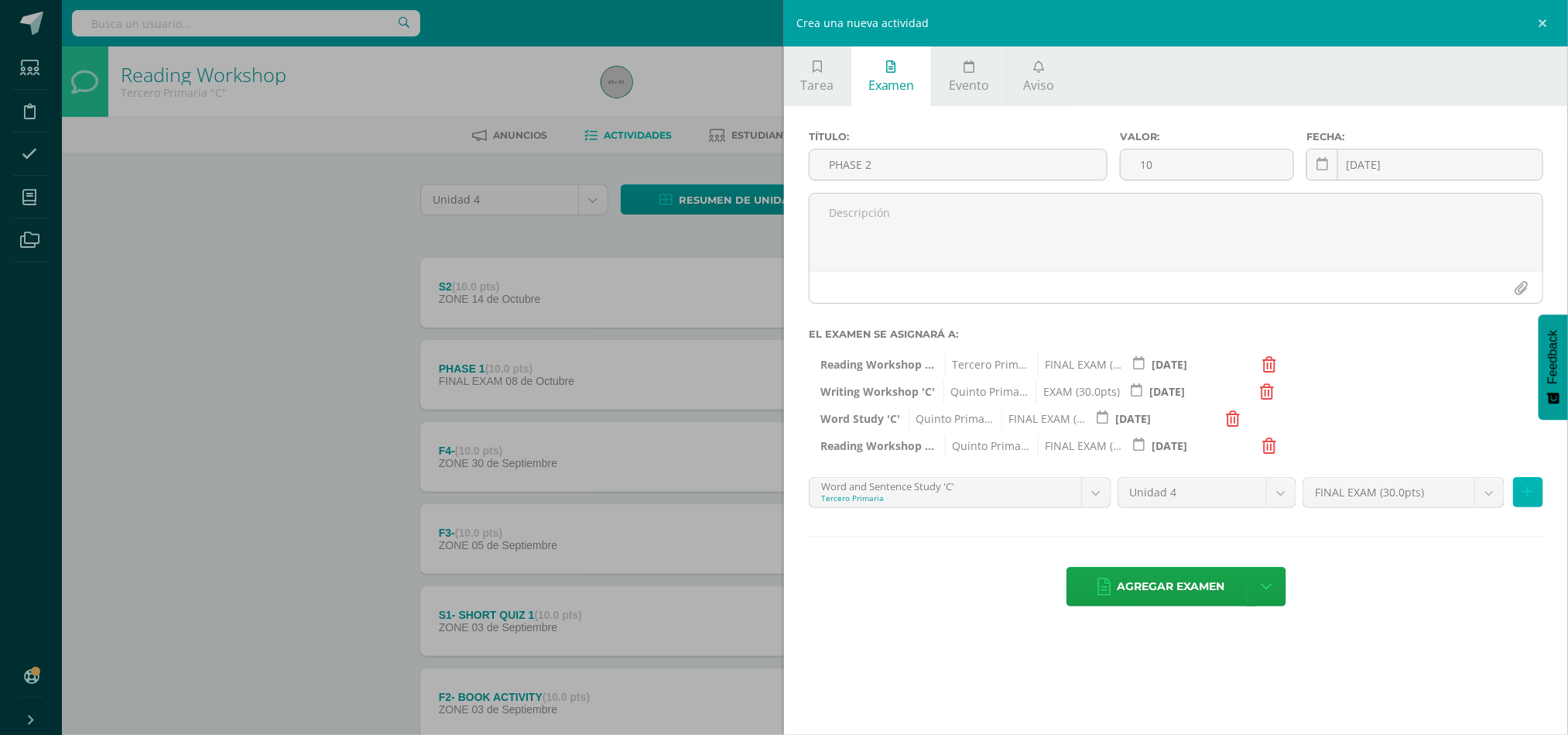
click at [1540, 489] on button at bounding box center [1528, 492] width 31 height 31
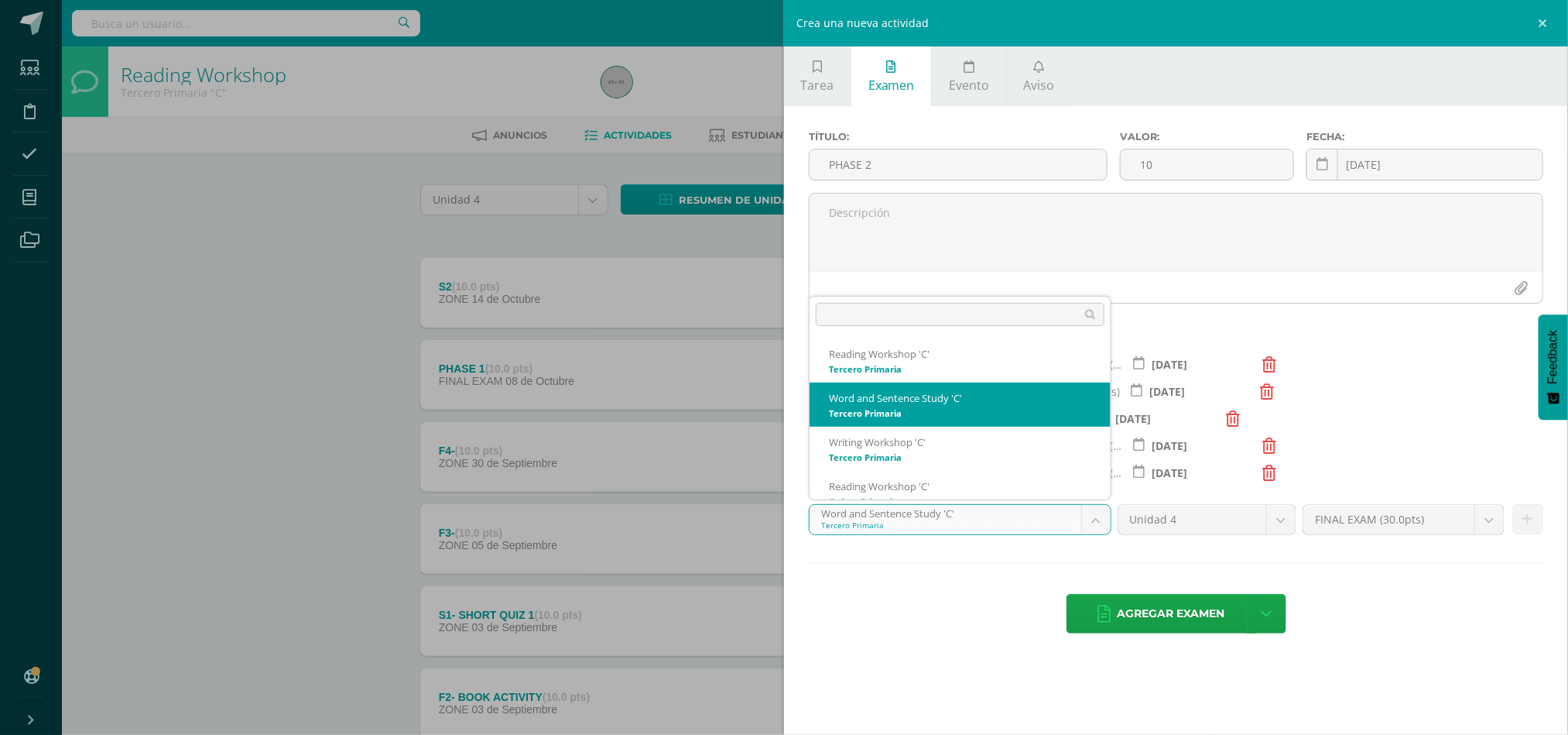
click at [1097, 521] on body "La tarea F4- fue editada exitosamente. Estudiantes Disciplina Asistencia Mis cu…" at bounding box center [784, 461] width 1568 height 923
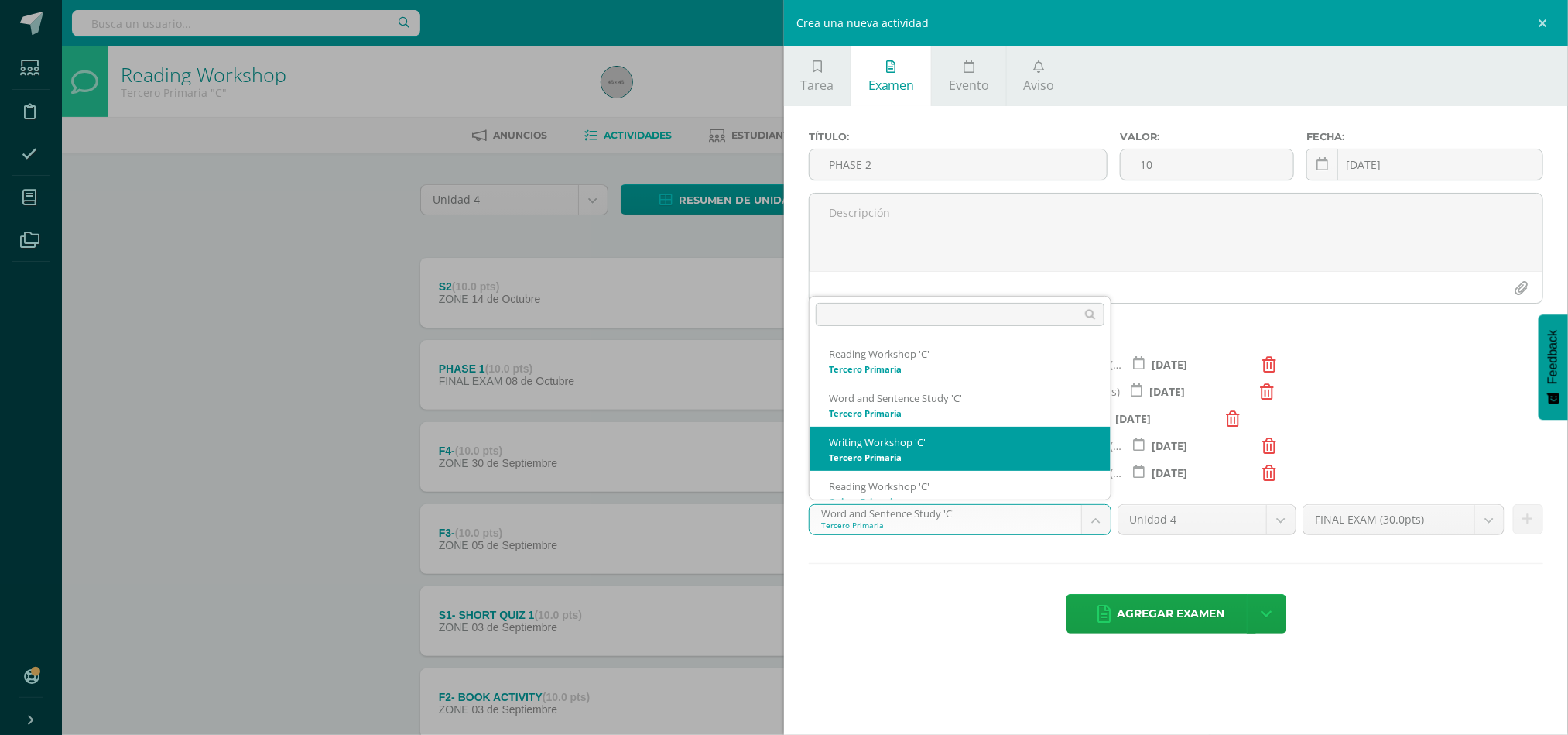
scroll to position [17, 0]
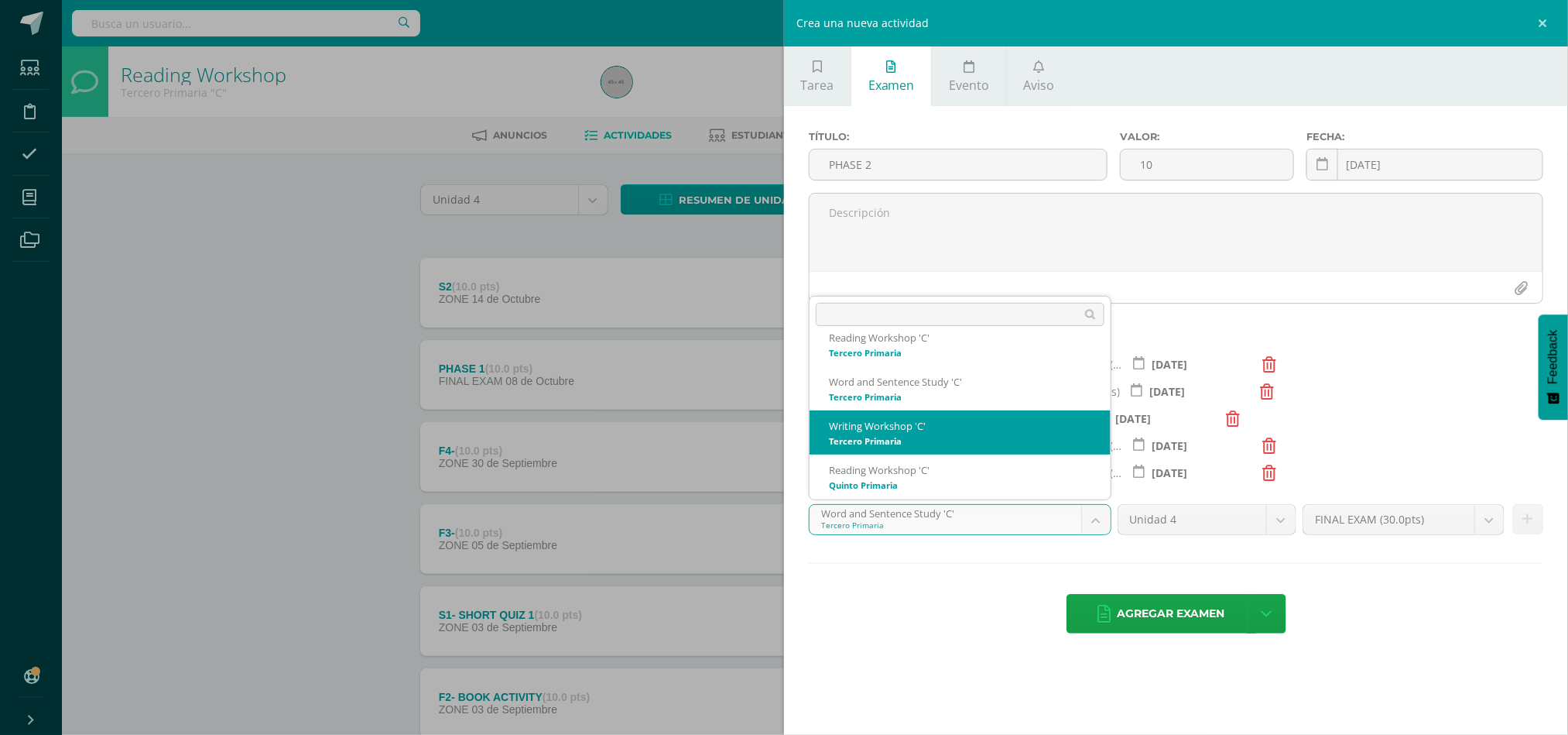
select select "29148"
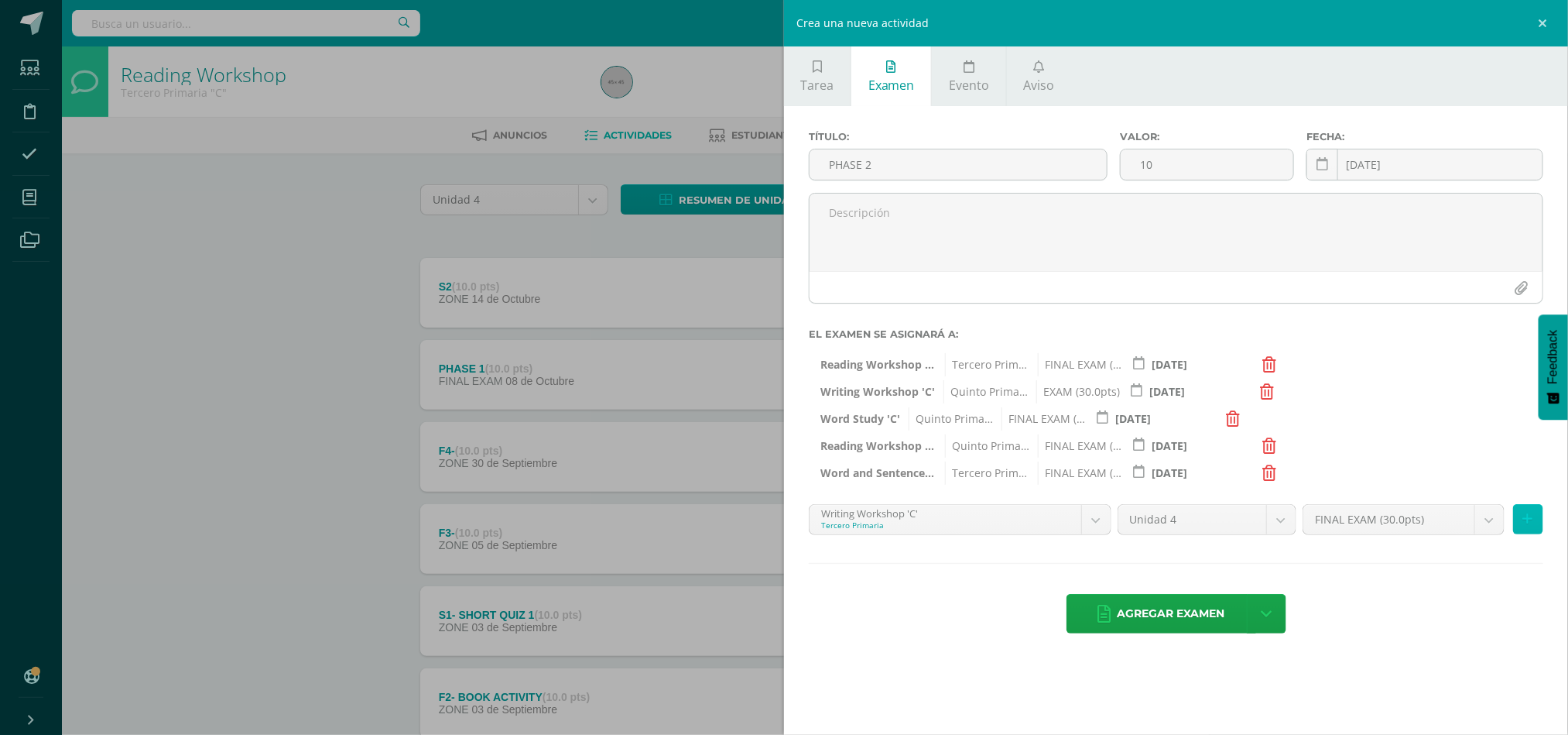
click at [1522, 523] on button at bounding box center [1528, 519] width 31 height 31
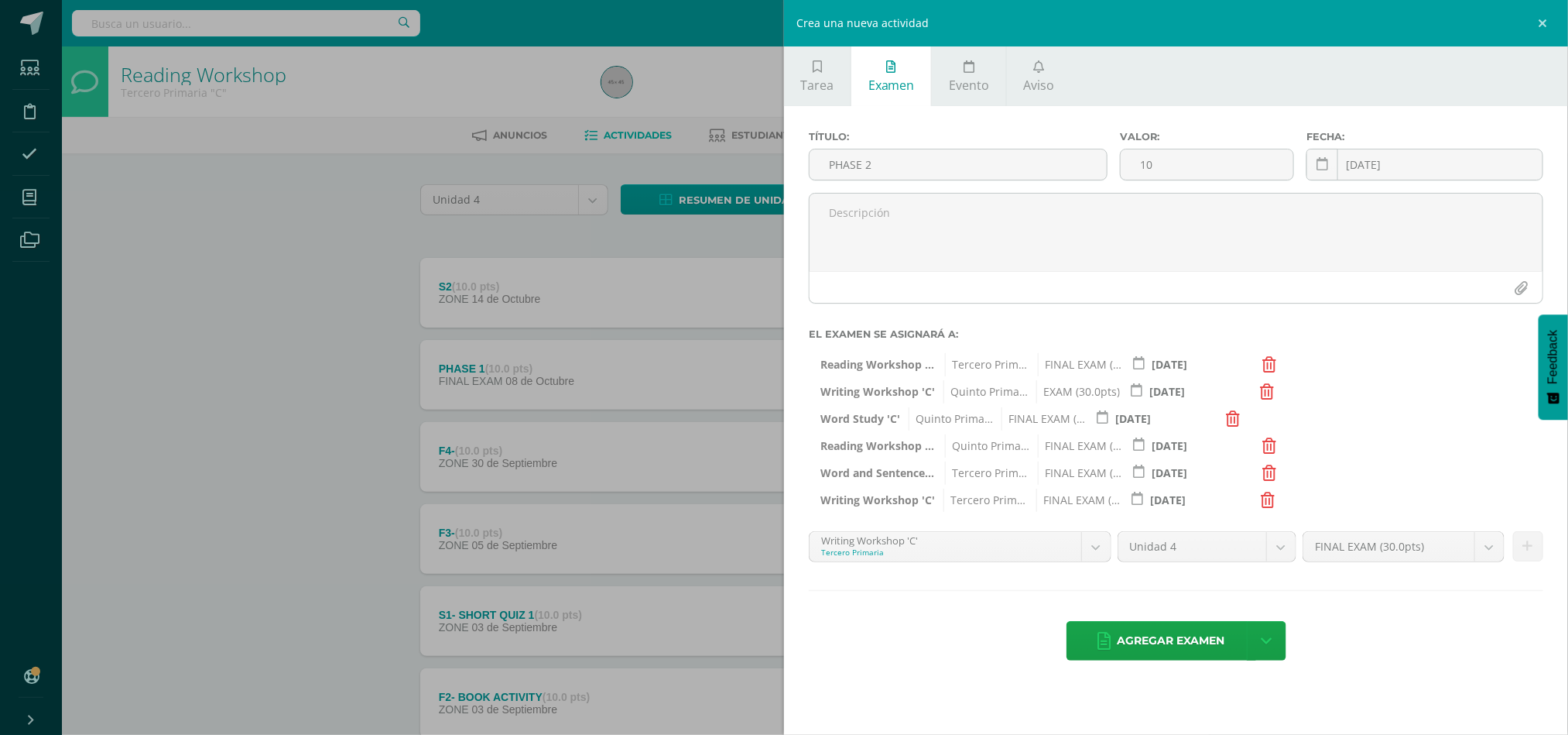
click at [1268, 500] on icon at bounding box center [1268, 500] width 14 height 16
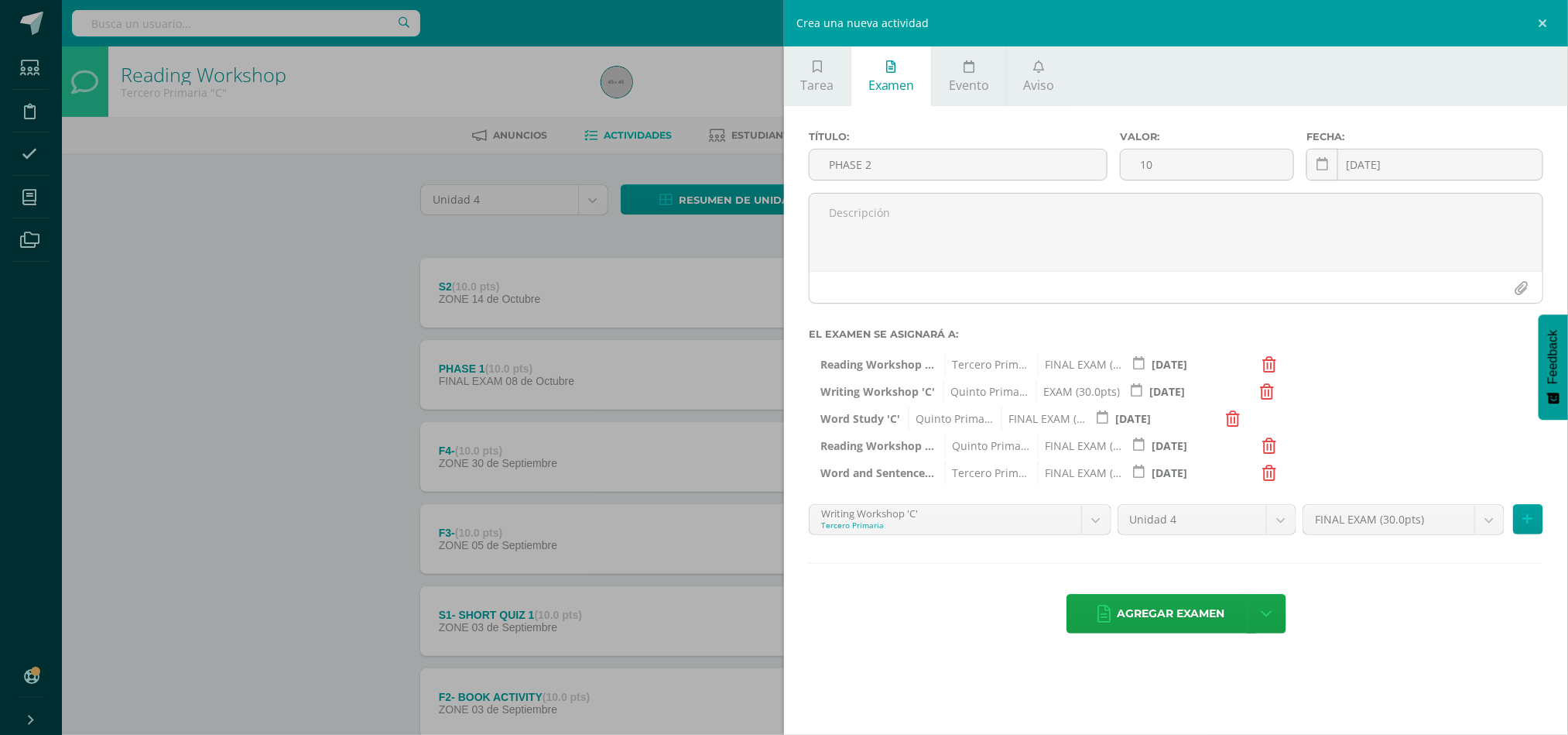
click at [1273, 468] on icon at bounding box center [1270, 473] width 14 height 16
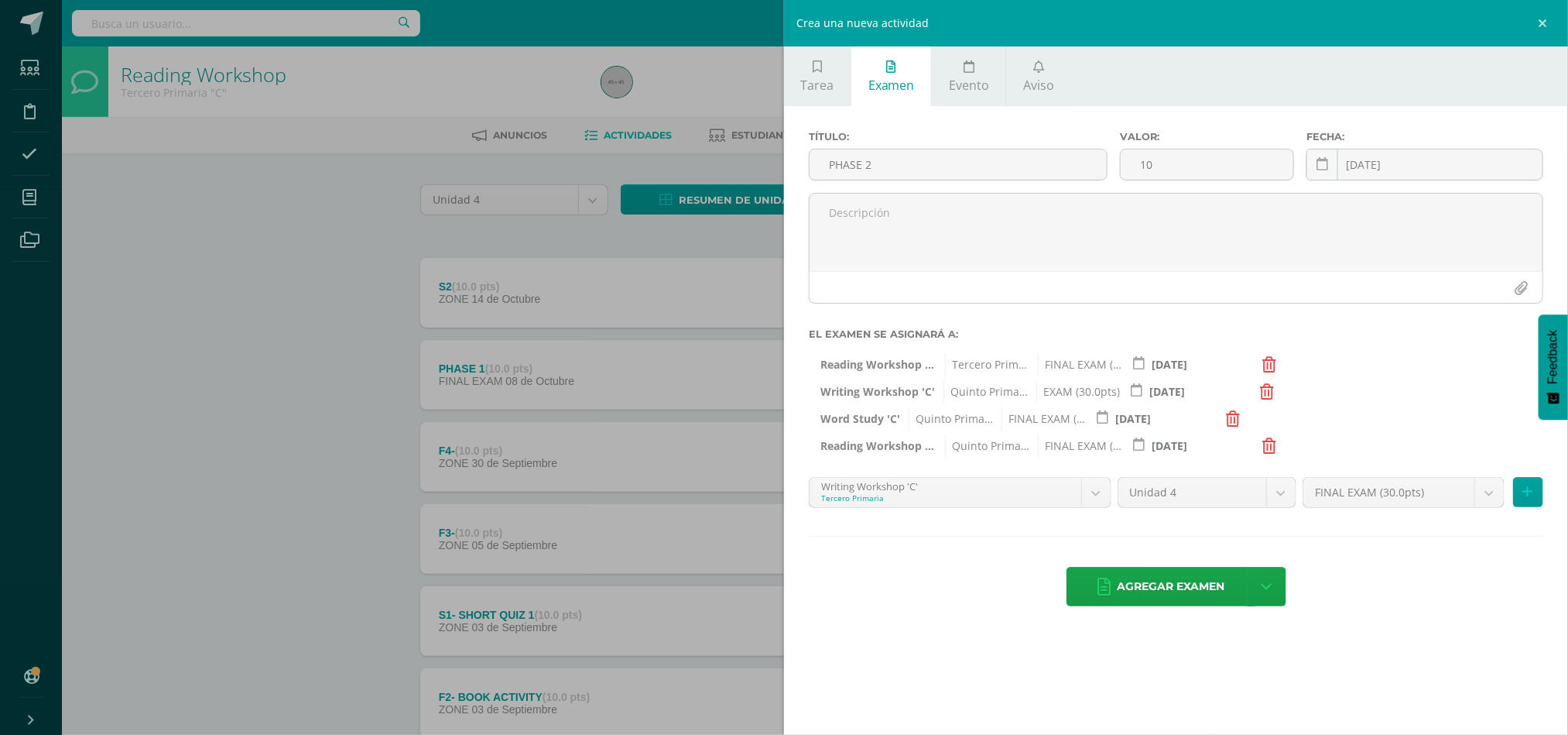
click at [1271, 455] on div "Título: PHASE 2 Valor: 10 Fecha: 2025-10-15 October, 2025 Mo Tu We Th Fr Sa Su …" at bounding box center [1176, 370] width 784 height 528
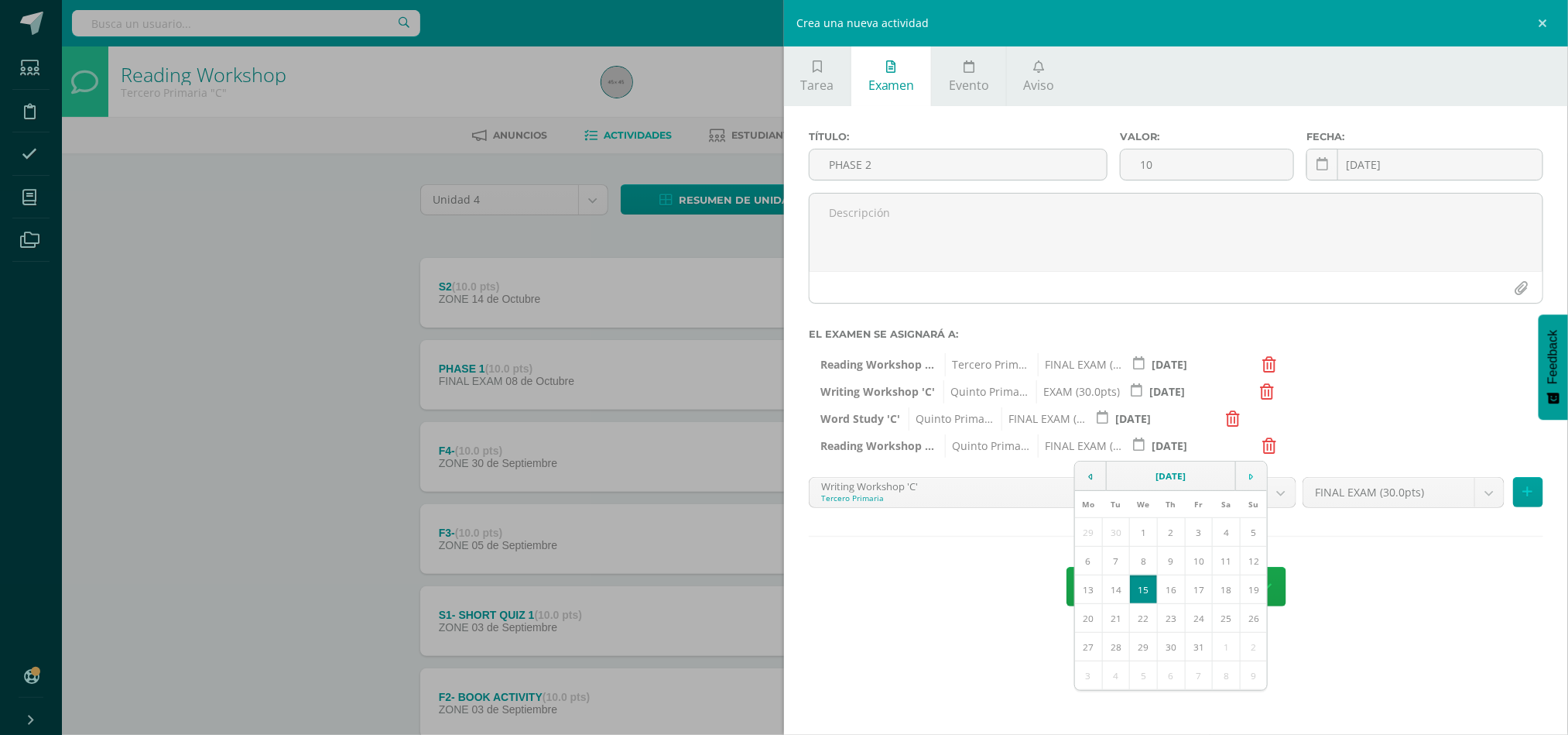
click at [1260, 435] on div "2025-10-15 October, 2025 Mo Tu We Th Fr Sa Su 29 30 1 2 3 4 5 6 7 8 9 10 11 12 …" at bounding box center [1192, 445] width 136 height 31
click at [1264, 444] on icon at bounding box center [1270, 446] width 14 height 16
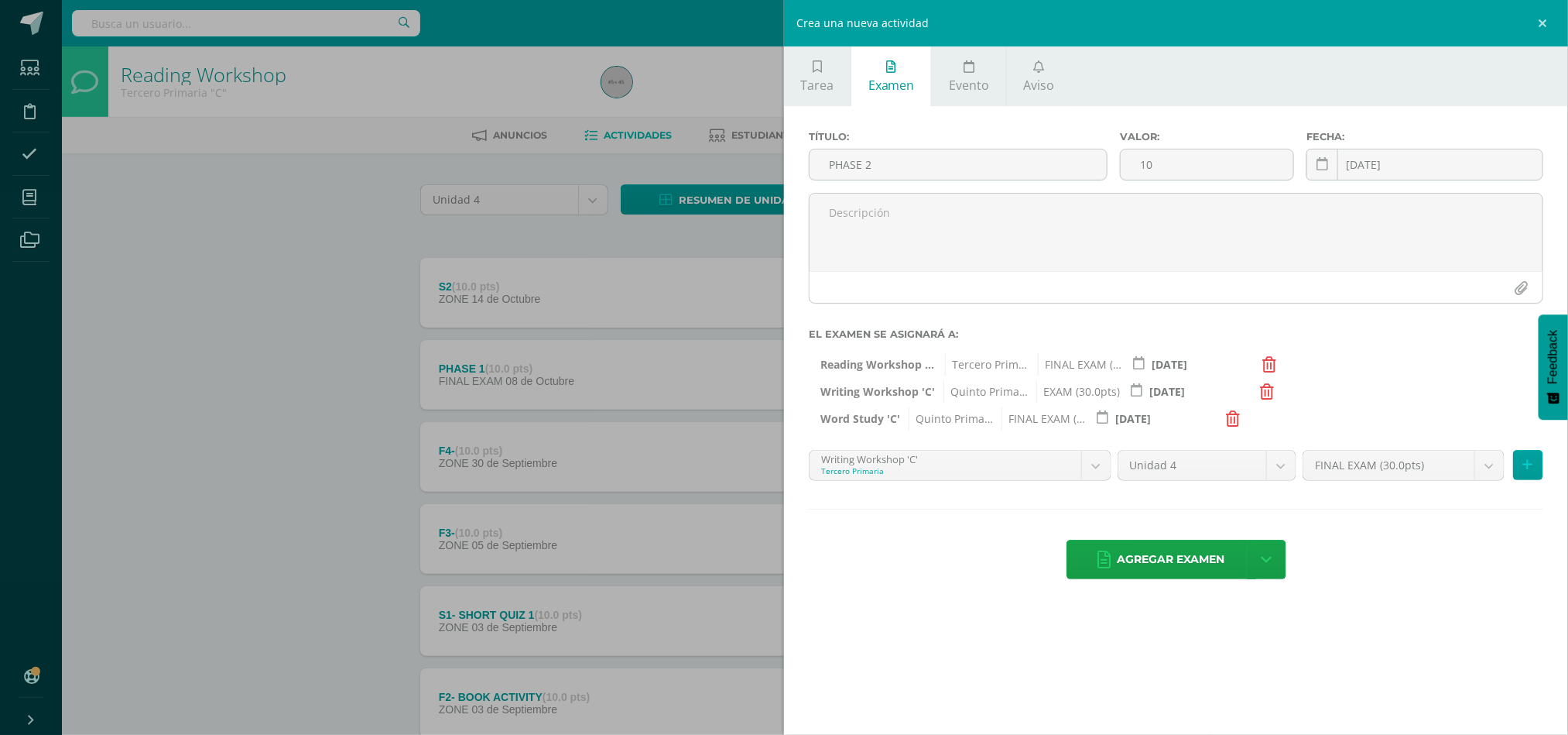
click at [1233, 424] on icon at bounding box center [1233, 419] width 14 height 16
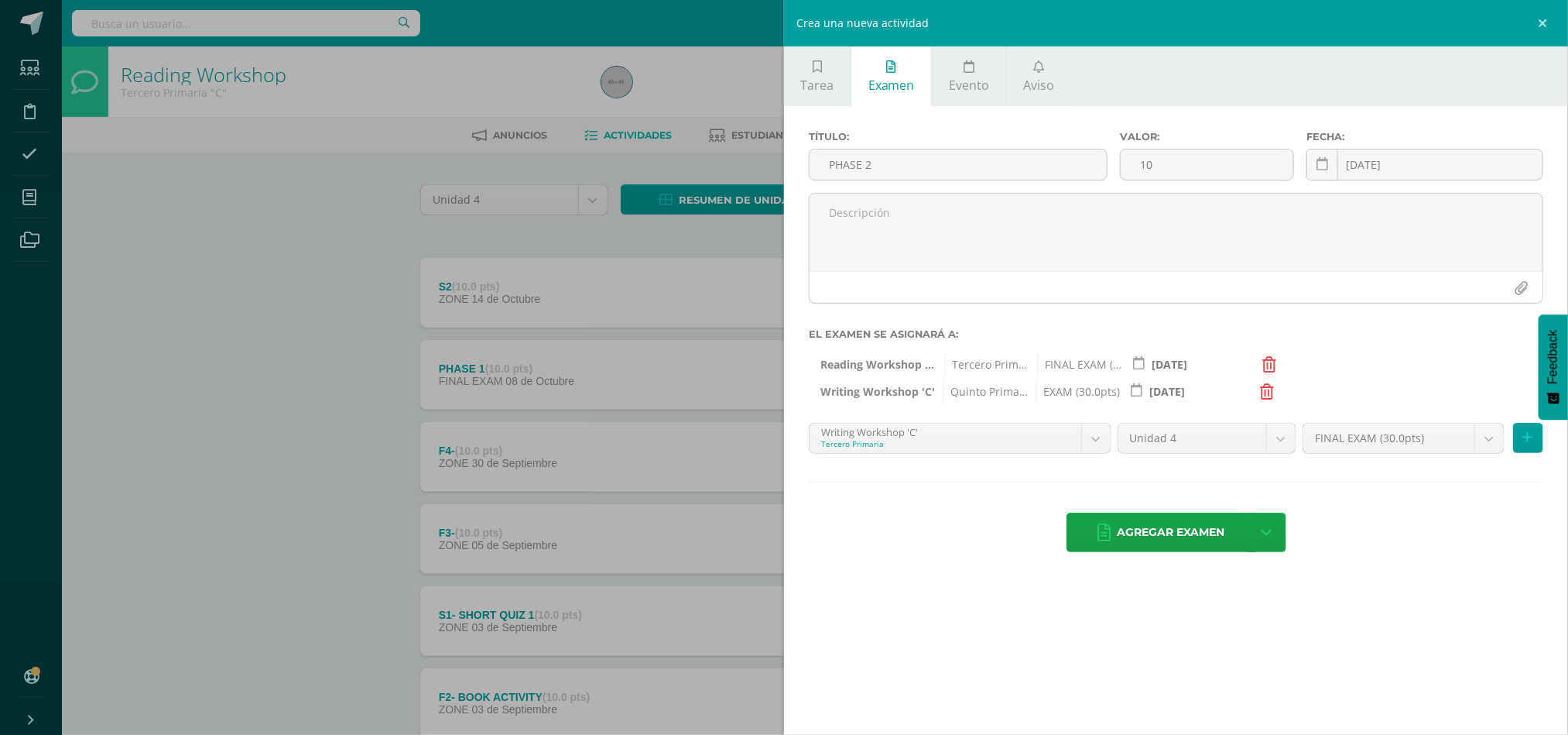
click at [1272, 355] on div "Reading Workshop 'C' Tercero Primaria FINAL EXAM (30.0pts) 2025-10-15 October, …" at bounding box center [1176, 360] width 735 height 24
click at [1173, 544] on span "Agregar examen" at bounding box center [1171, 532] width 108 height 38
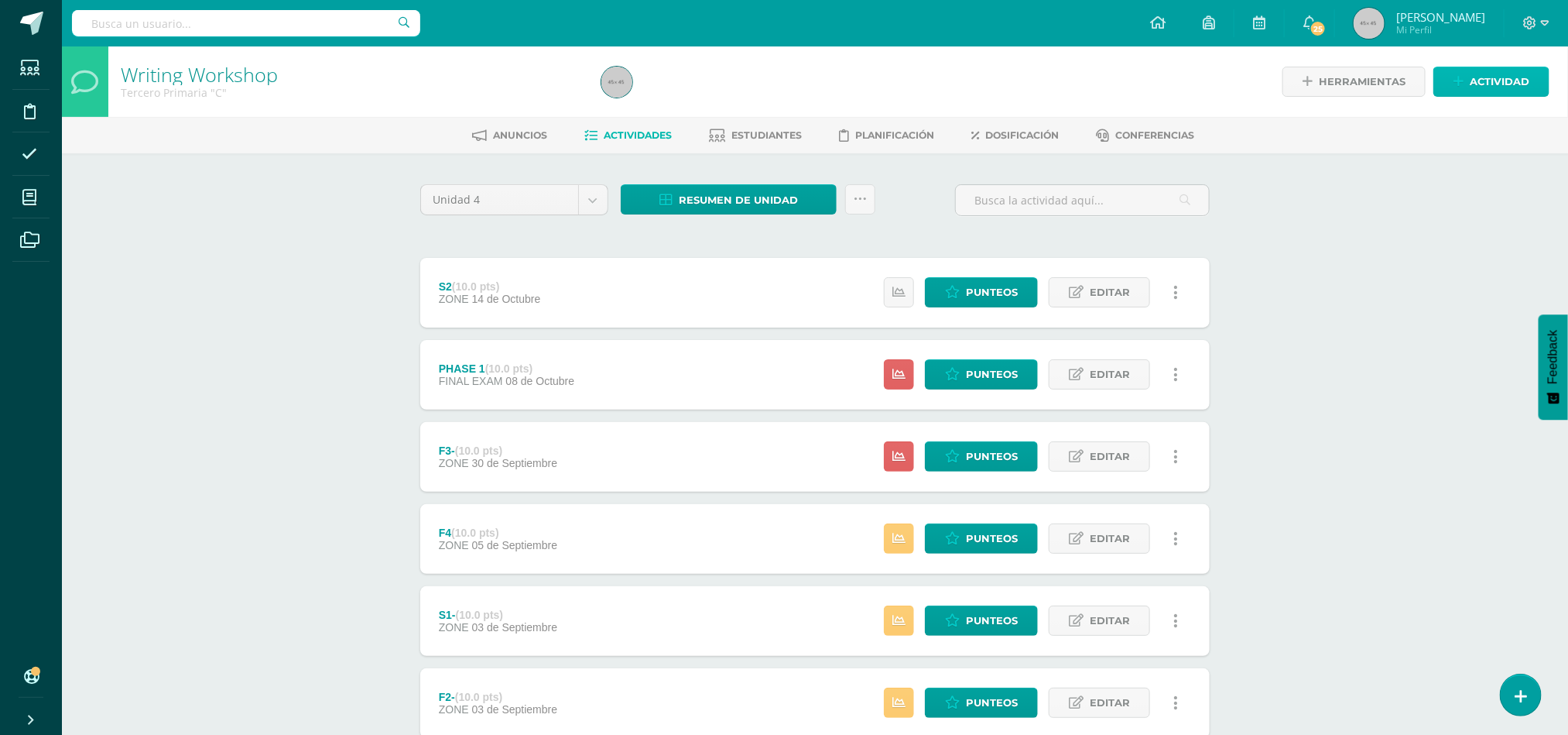
click at [1460, 78] on icon at bounding box center [1459, 81] width 10 height 13
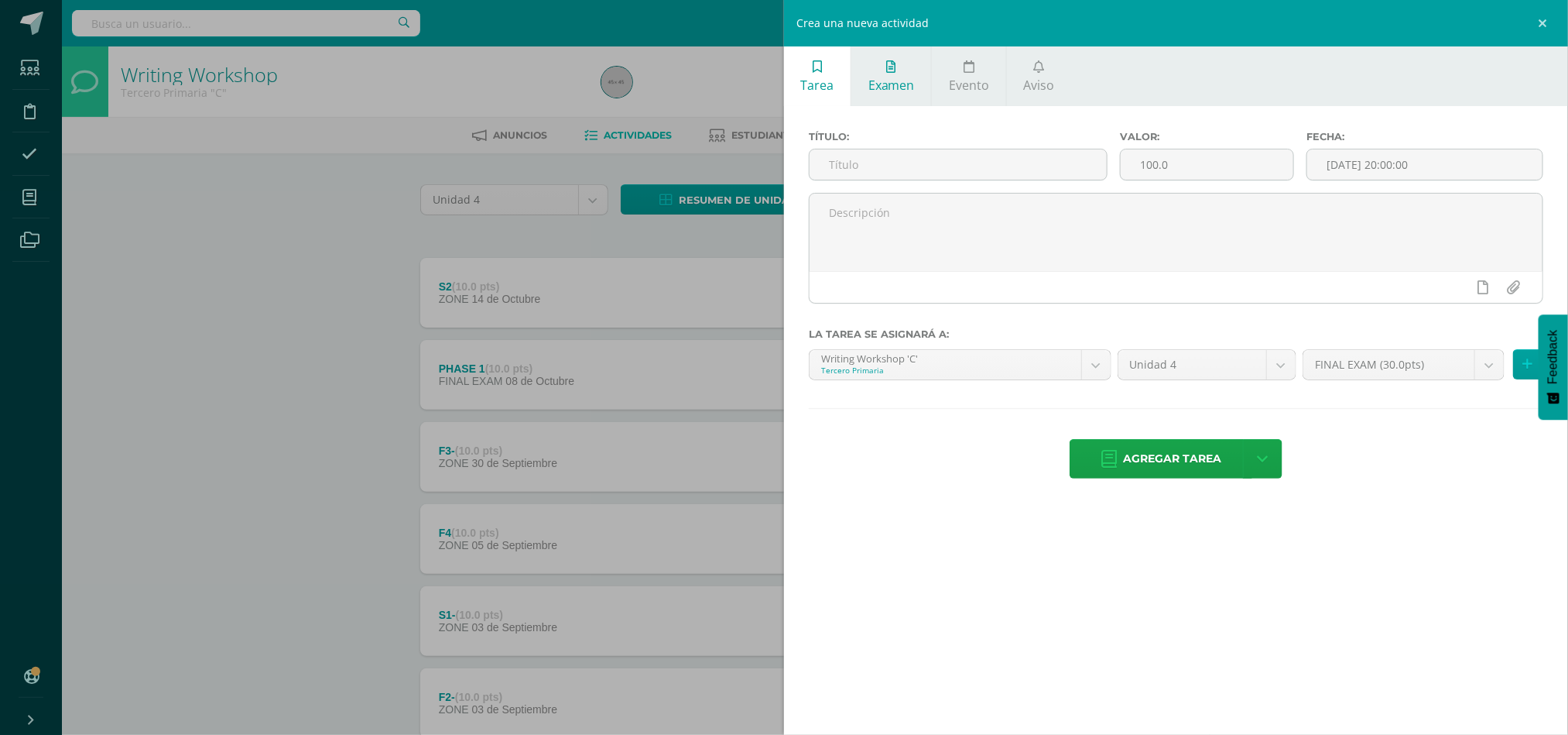
click at [925, 82] on link "Examen" at bounding box center [891, 76] width 80 height 60
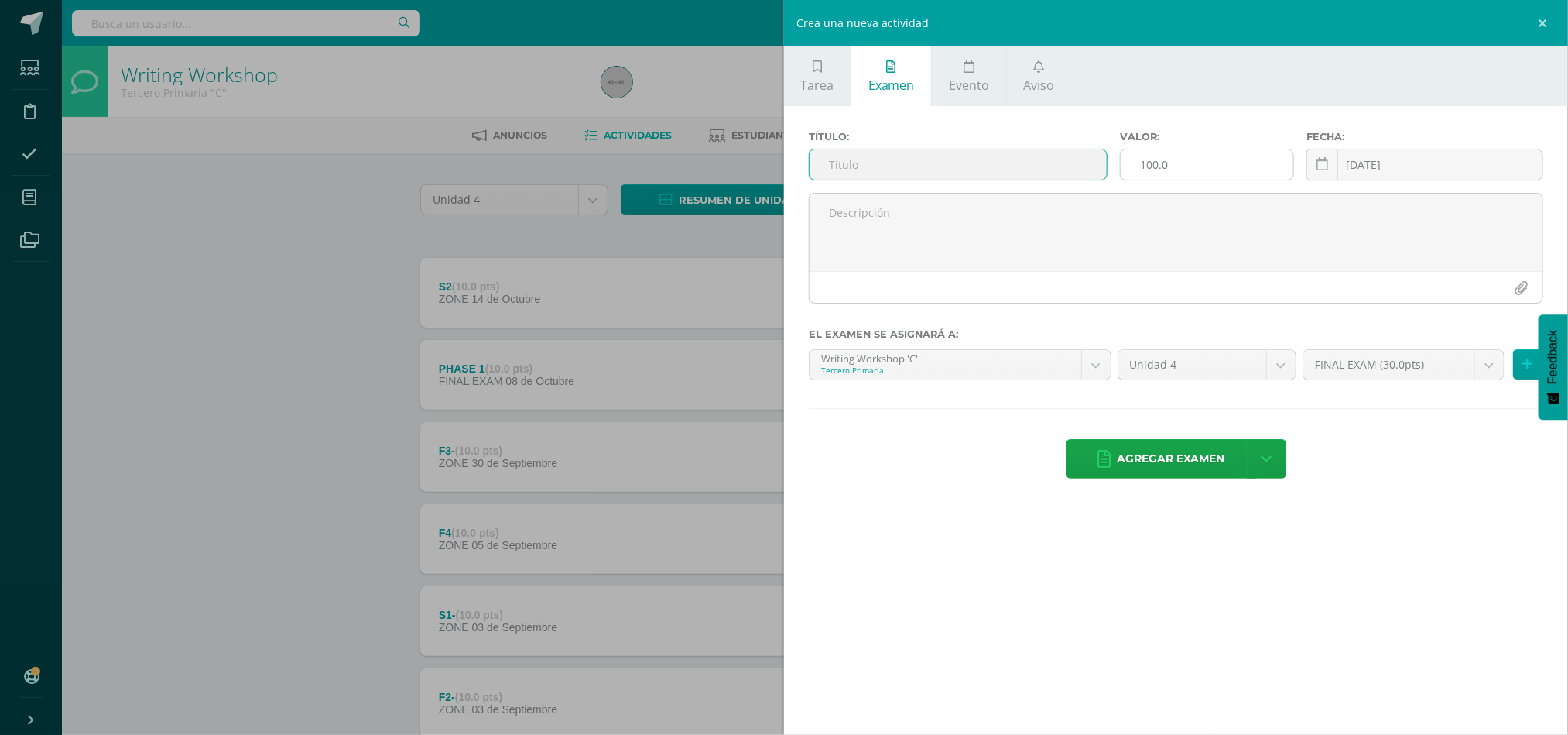
click at [1181, 161] on input "100.0" at bounding box center [1207, 164] width 172 height 31
type input "10"
click at [1083, 172] on input "text" at bounding box center [958, 164] width 297 height 31
type input "p"
type input "PHASE 2"
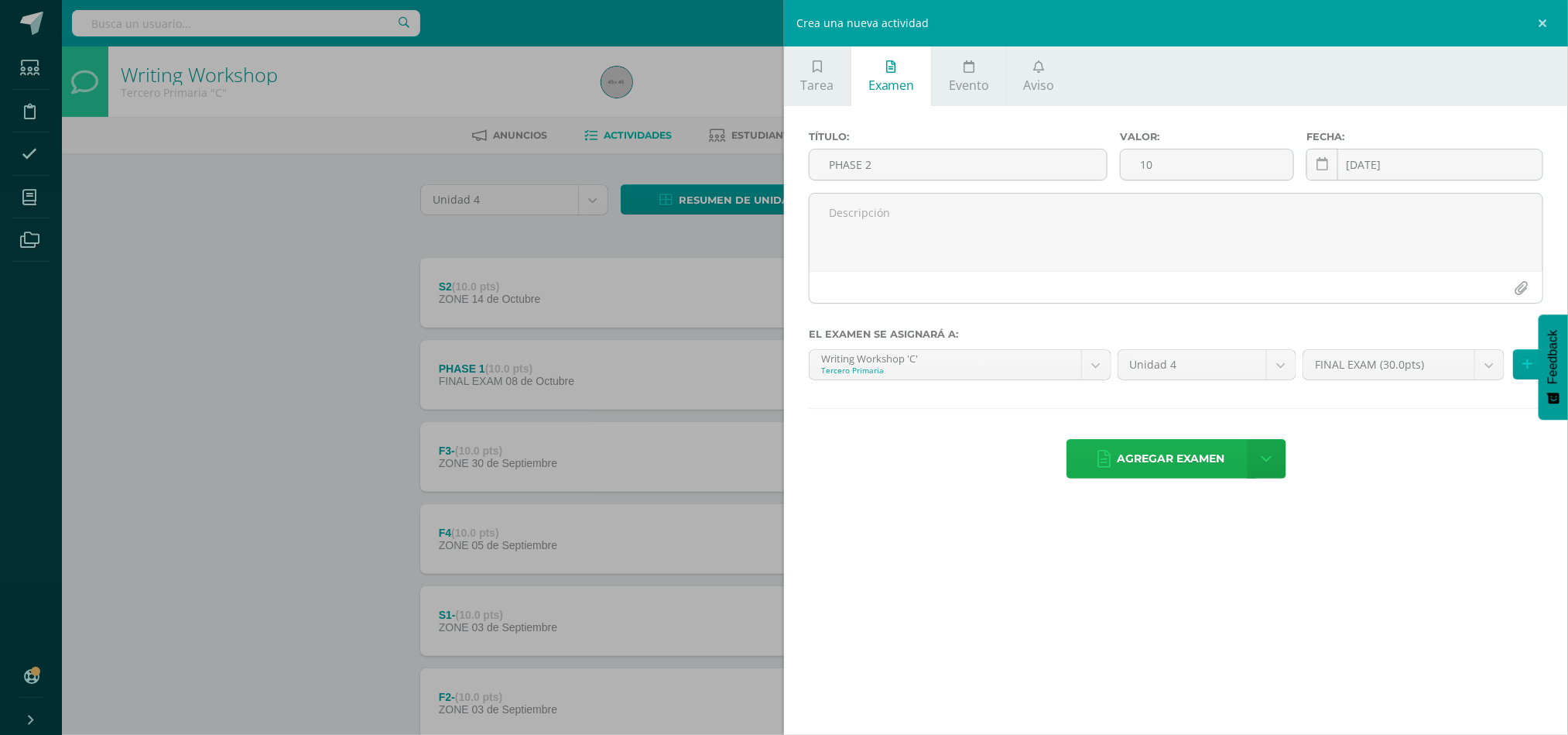
click at [1147, 468] on span "Agregar examen" at bounding box center [1171, 458] width 108 height 38
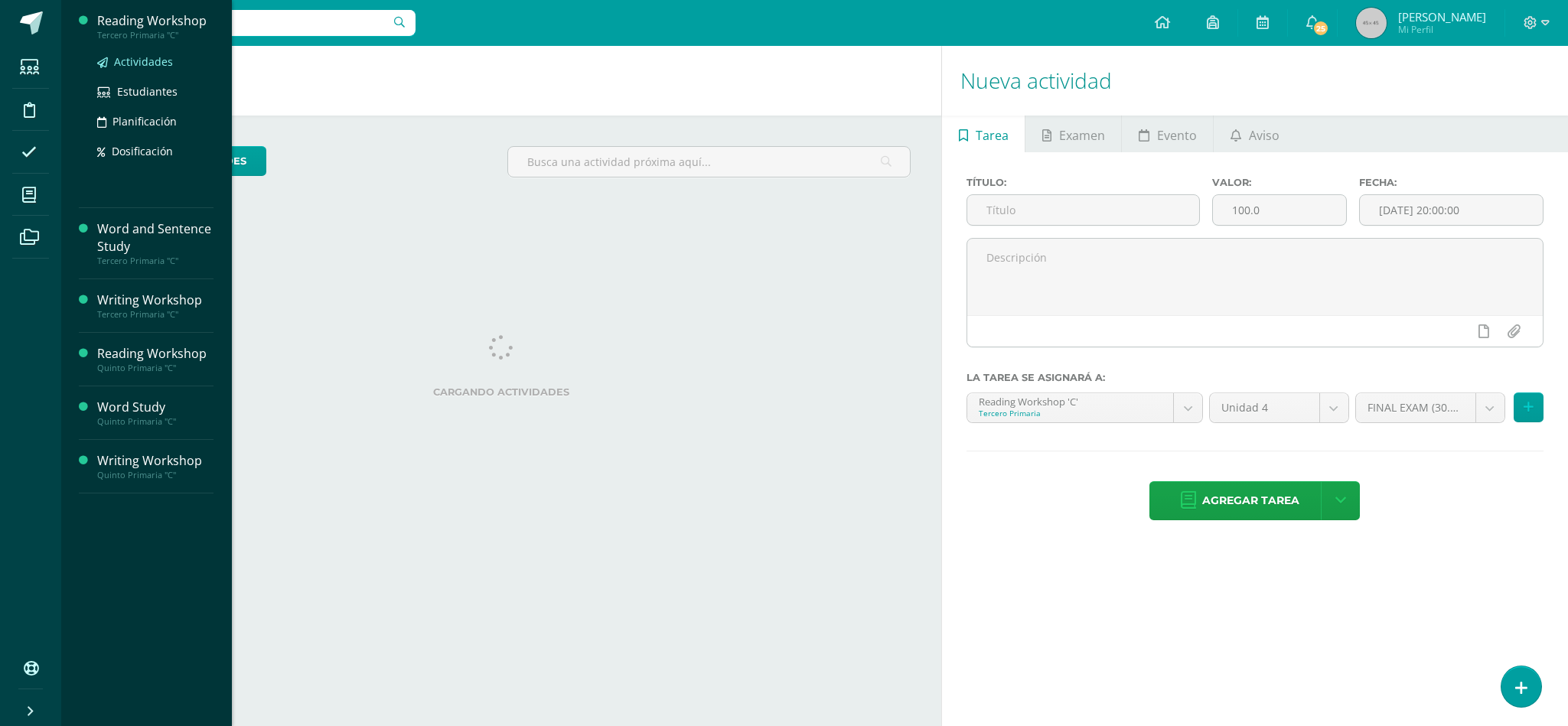
click at [136, 67] on span "Actividades" at bounding box center [143, 61] width 59 height 15
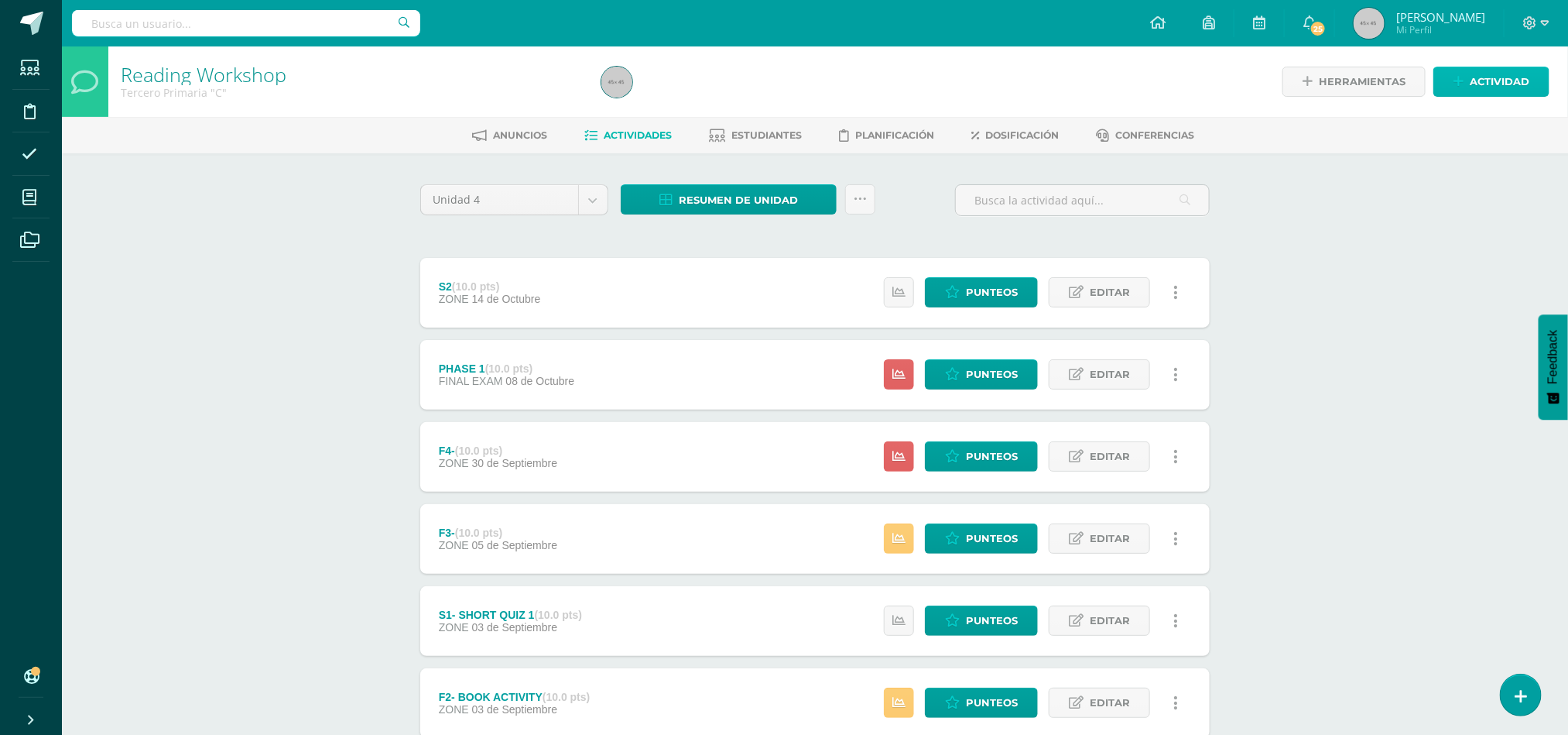
click at [1460, 73] on link "Actividad" at bounding box center [1491, 81] width 116 height 31
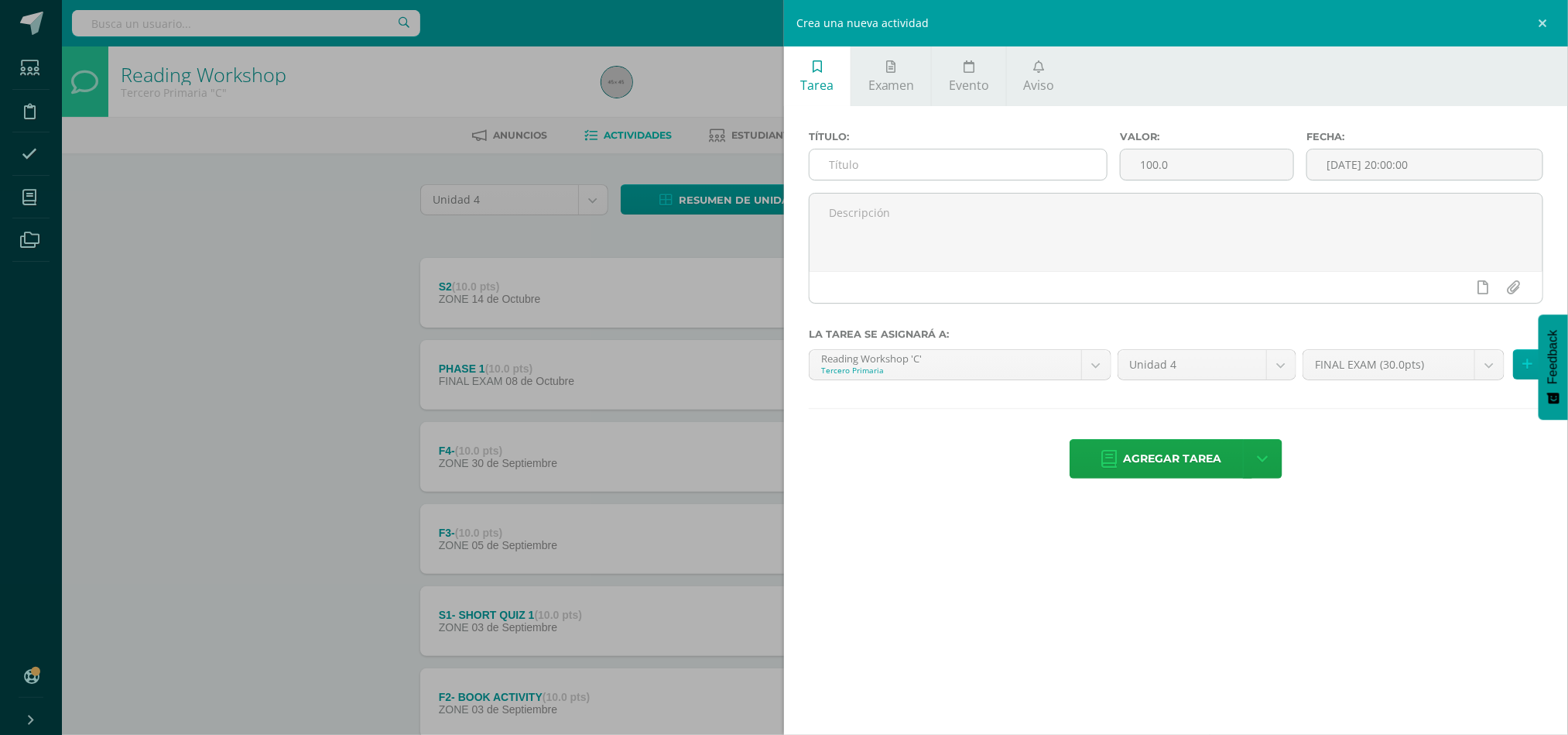
click at [960, 172] on input "text" at bounding box center [958, 164] width 297 height 31
type input "p"
type input "PHASE 2"
click at [909, 89] on span "Examen" at bounding box center [891, 85] width 46 height 17
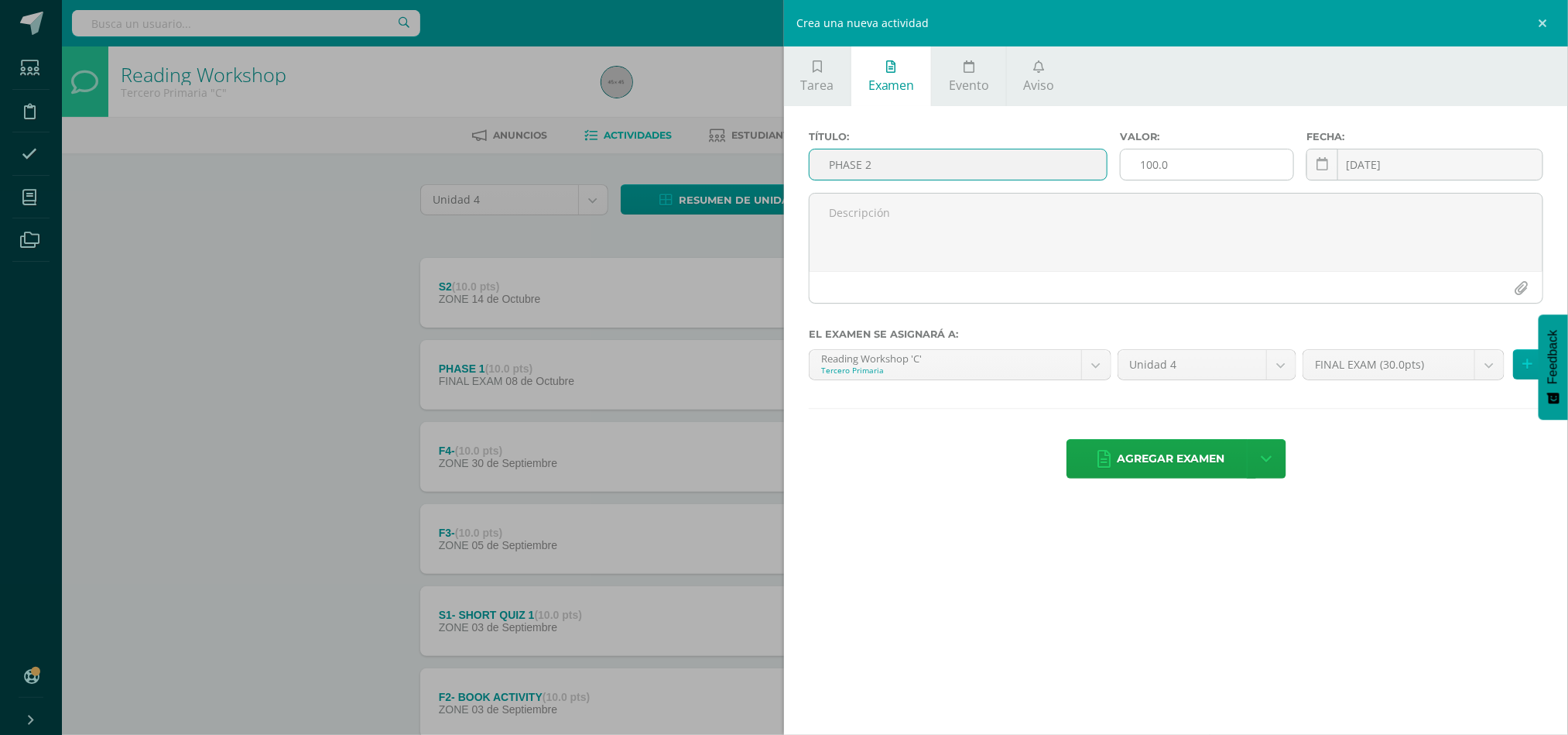
type input "PHASE 2"
click at [1178, 174] on input "100.0" at bounding box center [1207, 164] width 172 height 31
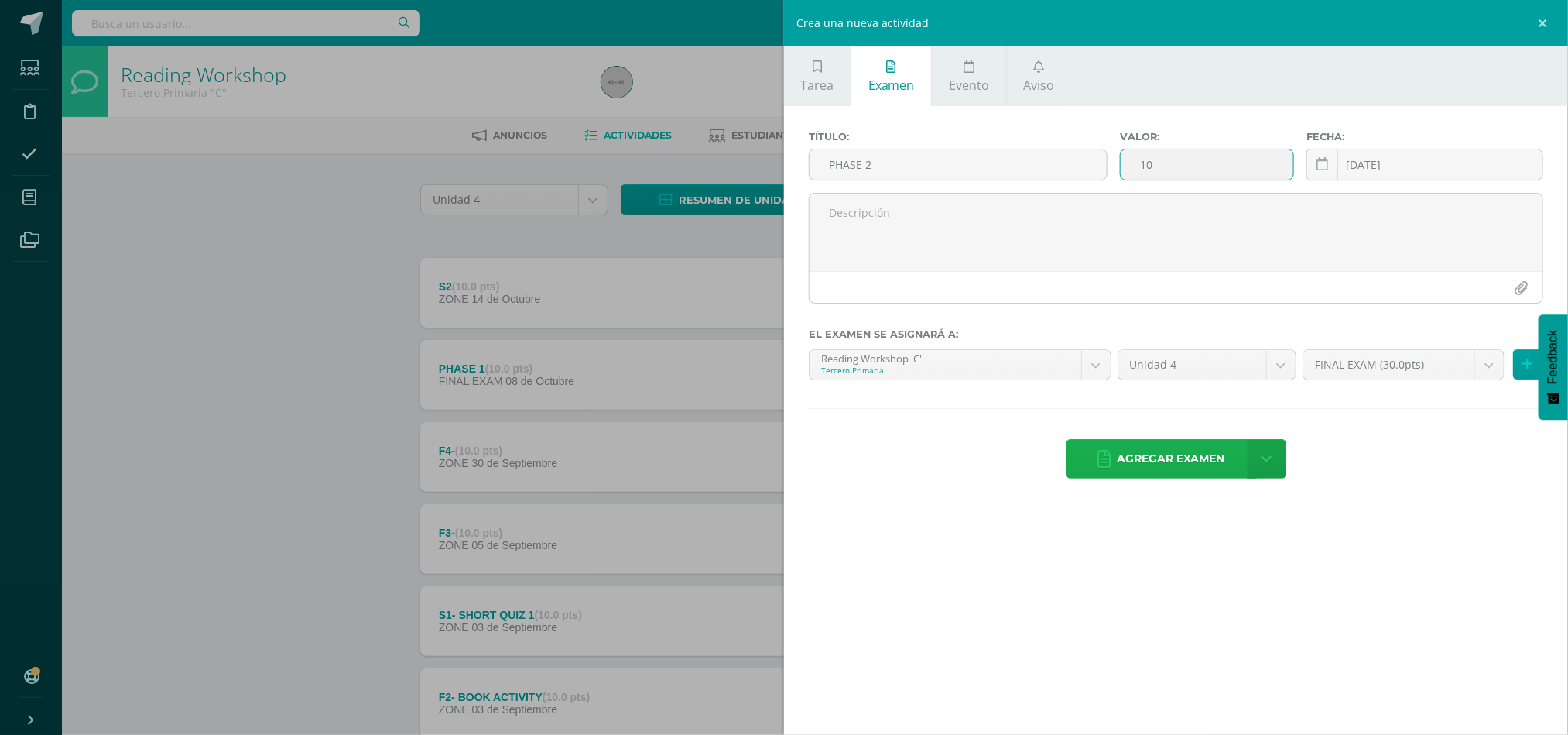
type input "10"
click at [1143, 465] on span "Agregar examen" at bounding box center [1171, 458] width 108 height 38
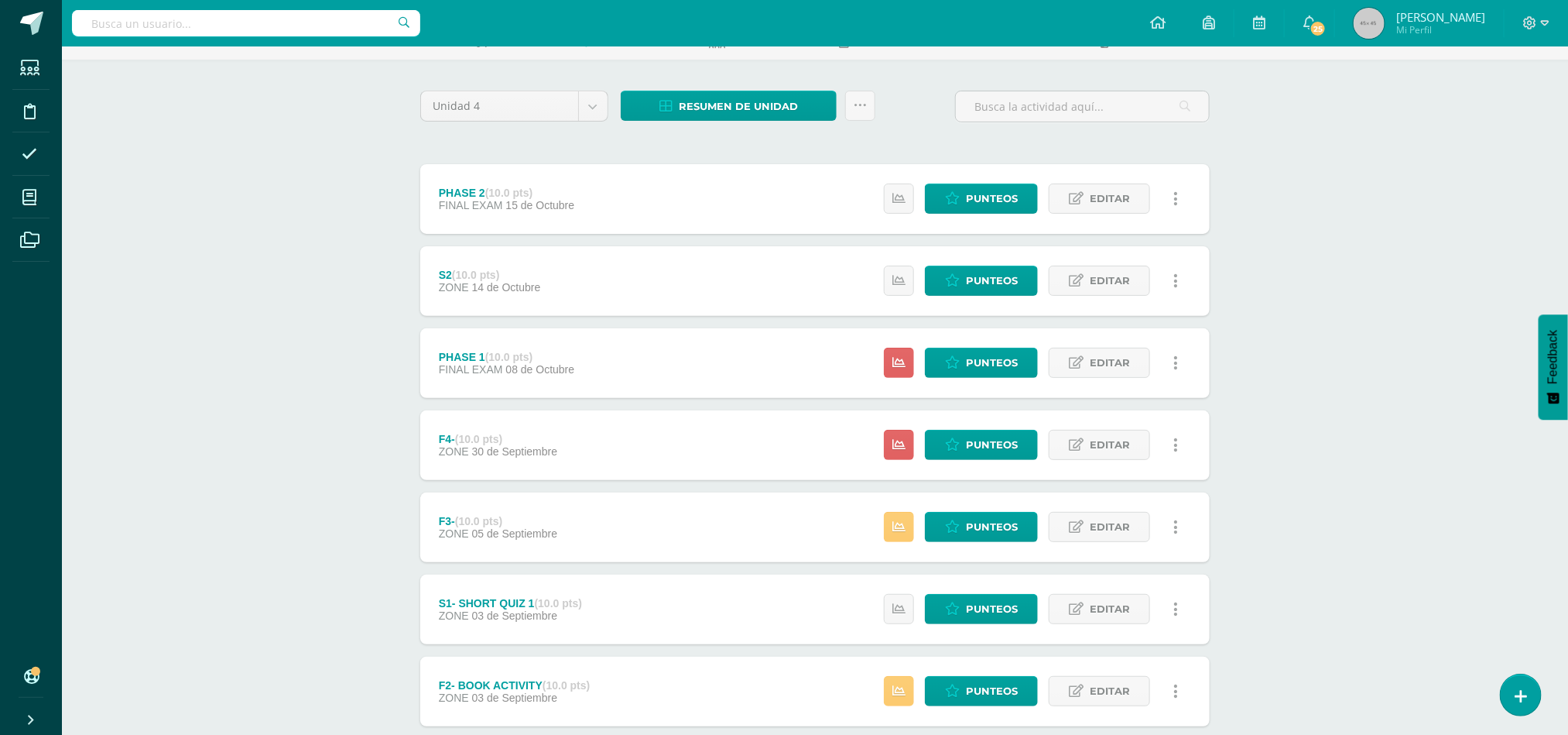
scroll to position [272, 0]
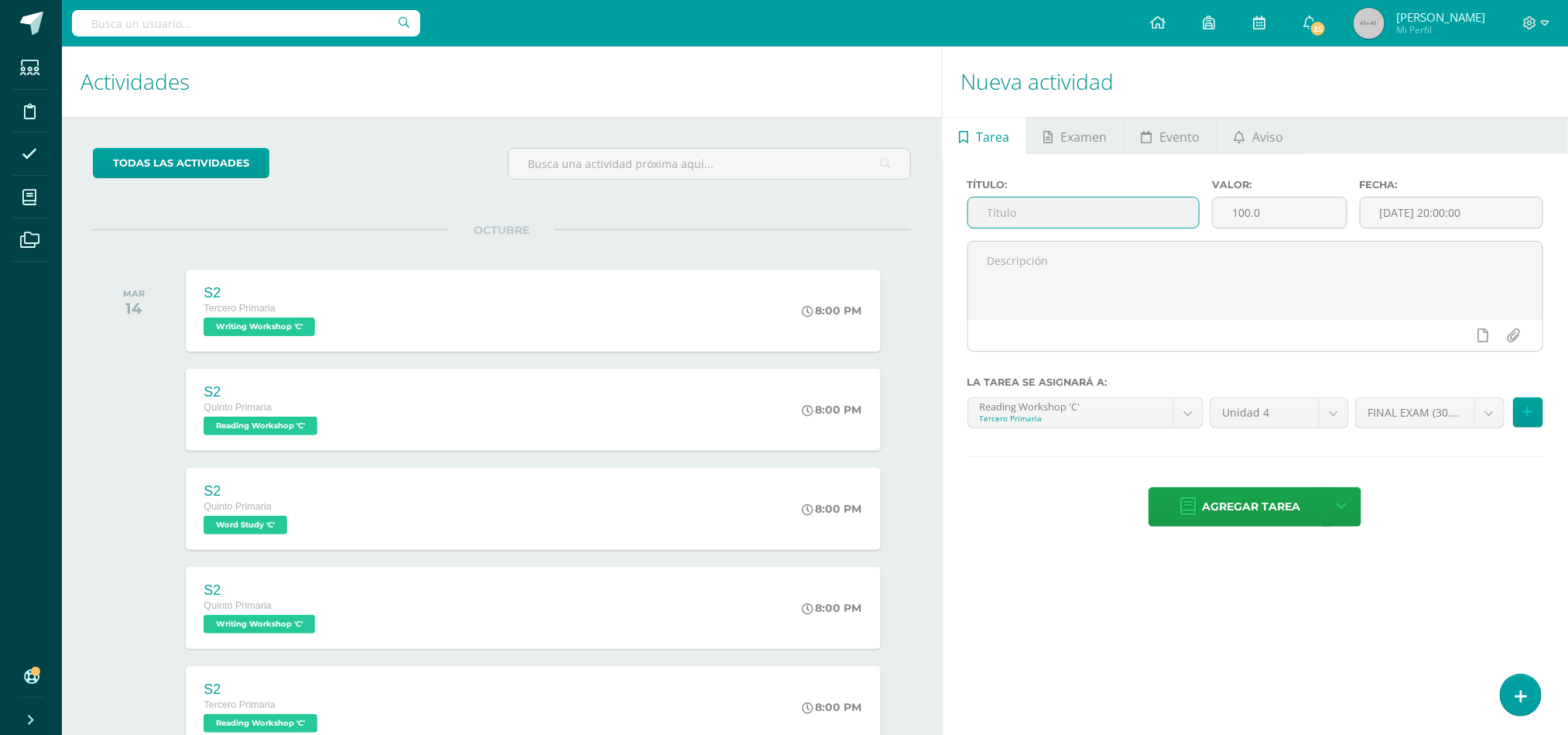
click at [1046, 206] on input "text" at bounding box center [1084, 213] width 232 height 31
type input "S3-"
click at [1271, 219] on input "100.0" at bounding box center [1279, 213] width 133 height 31
type input "10"
click at [1493, 424] on body "Estudiantes Disciplina Asistencia Mis cursos Archivos Soporte Ayuda Reportar un…" at bounding box center [784, 368] width 1568 height 735
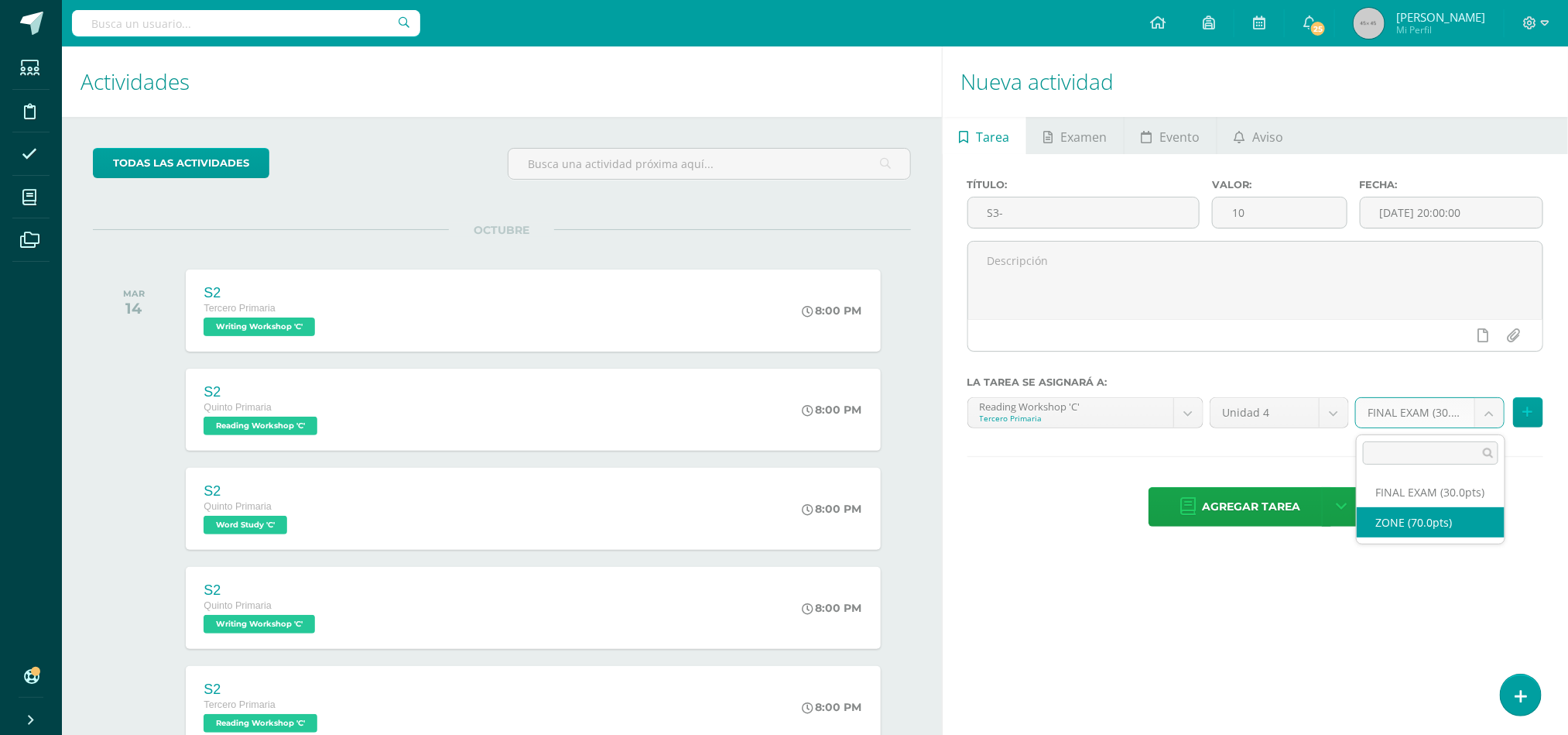
select select "47965"
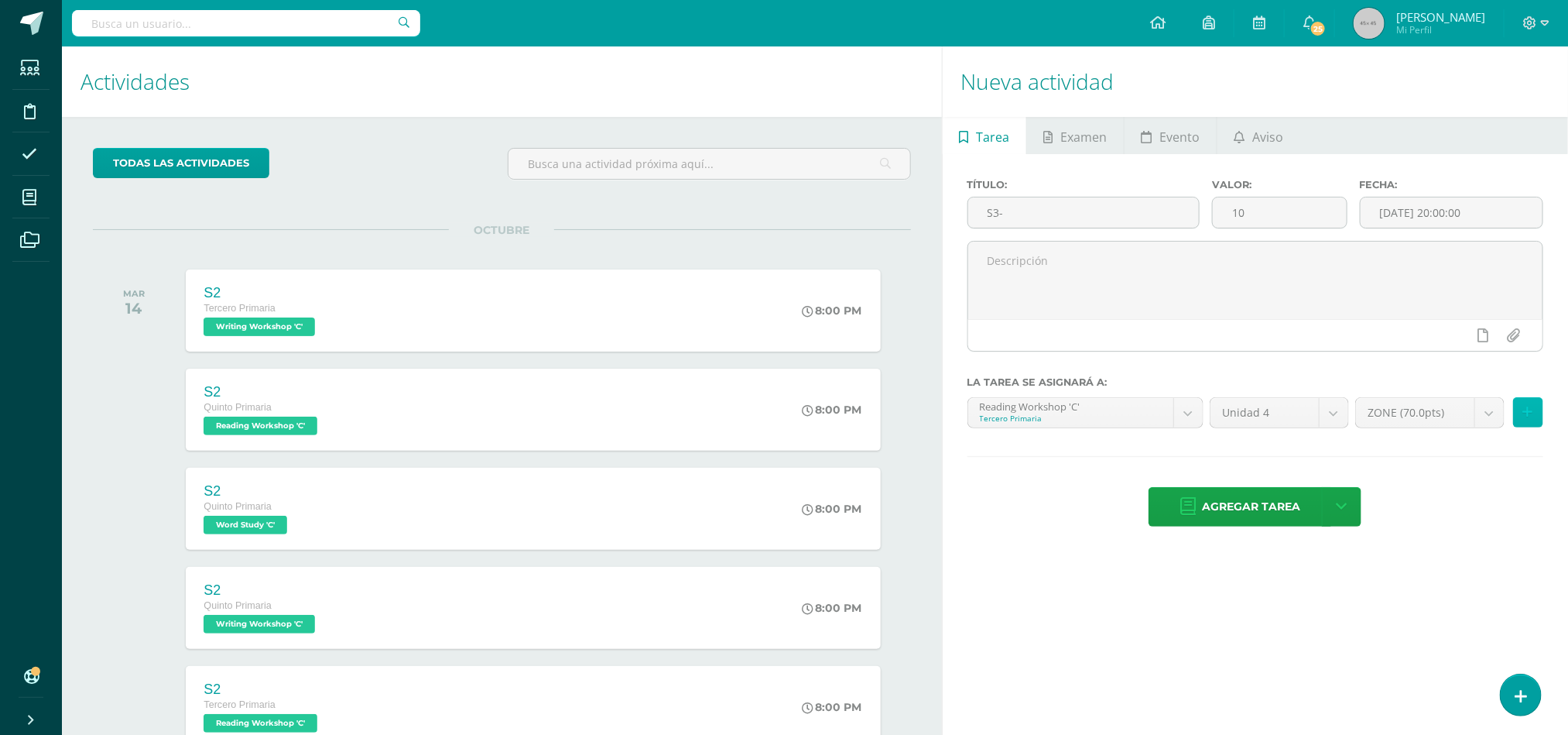
click at [1526, 416] on icon at bounding box center [1529, 412] width 10 height 13
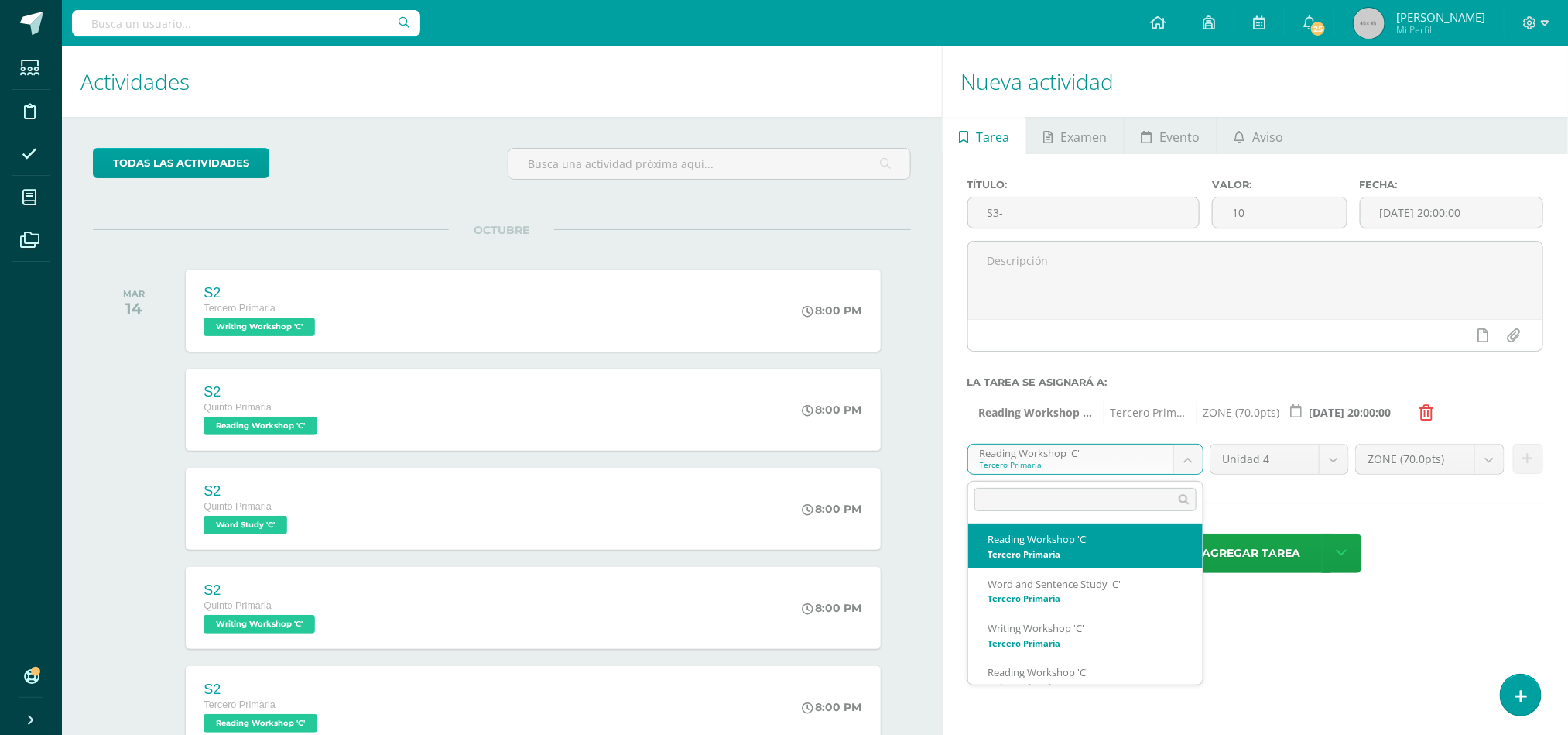
click at [1199, 465] on body "Estudiantes Disciplina Asistencia Mis cursos Archivos Soporte Ayuda Reportar un…" at bounding box center [784, 368] width 1568 height 735
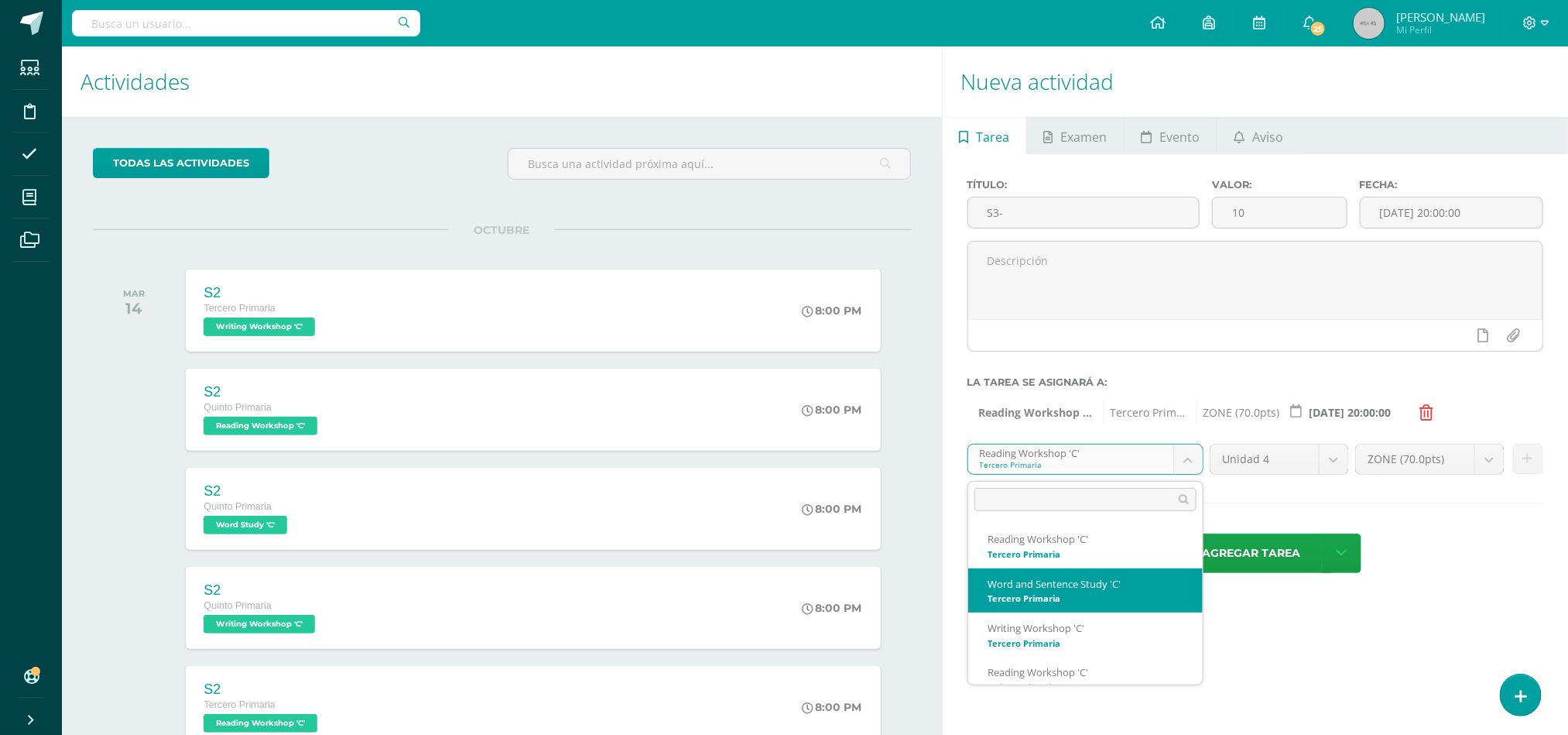
select select "29175"
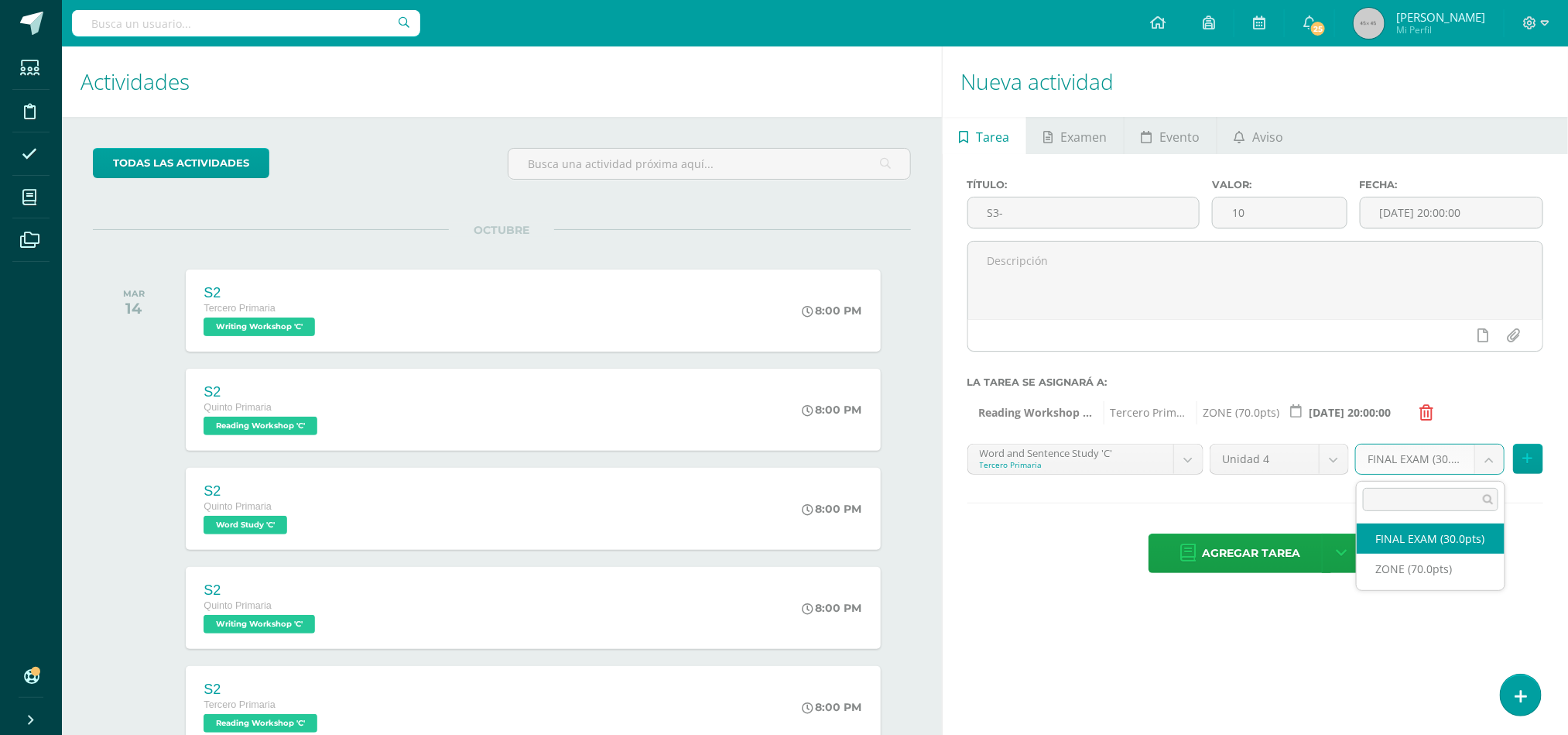
click at [1499, 466] on body "Estudiantes Disciplina Asistencia Mis cursos Archivos Soporte Ayuda Reportar un…" at bounding box center [784, 368] width 1568 height 735
select select "47967"
click at [1522, 467] on button at bounding box center [1528, 458] width 31 height 31
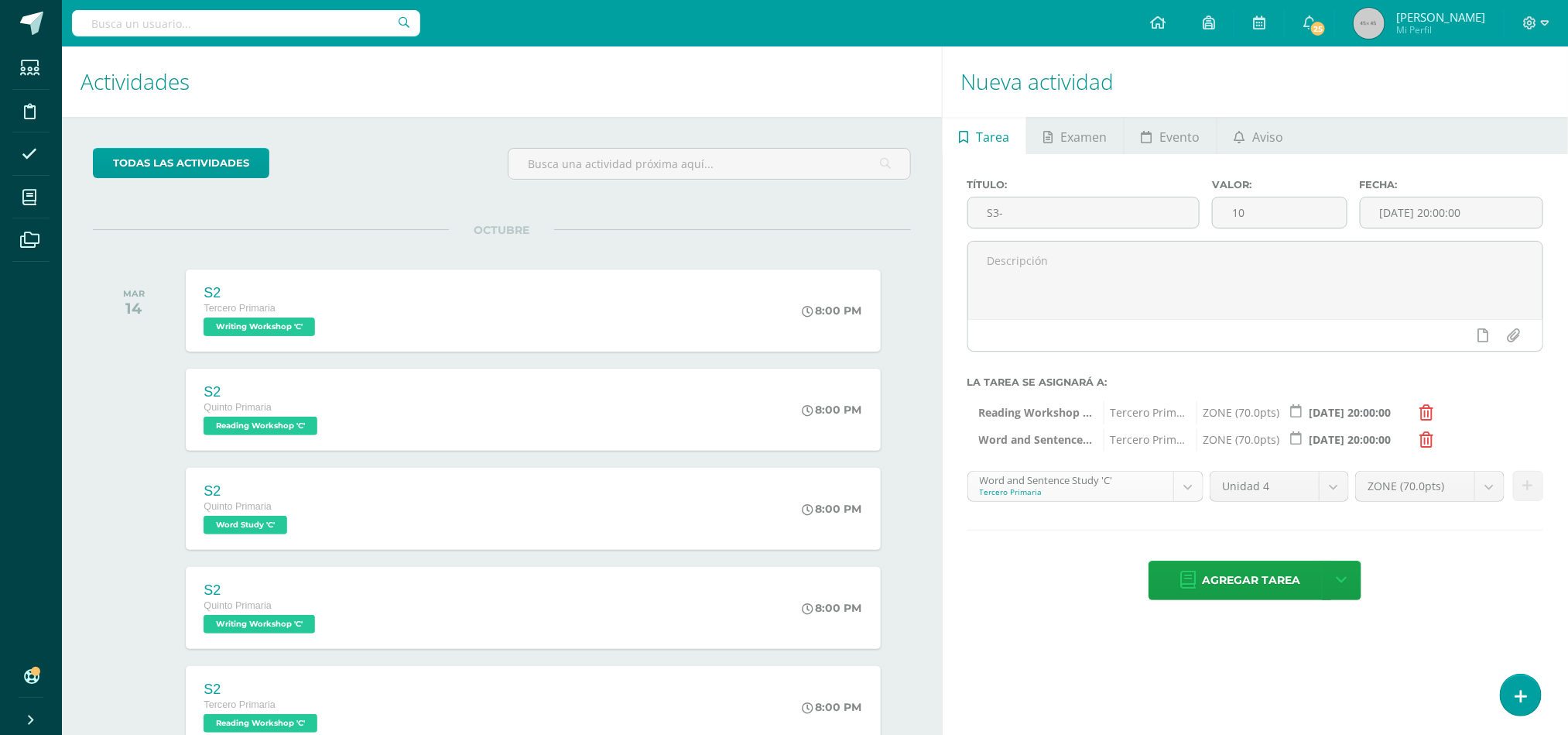
click at [1194, 491] on body "Estudiantes Disciplina Asistencia Mis cursos Archivos Soporte Ayuda Reportar un…" at bounding box center [784, 368] width 1568 height 735
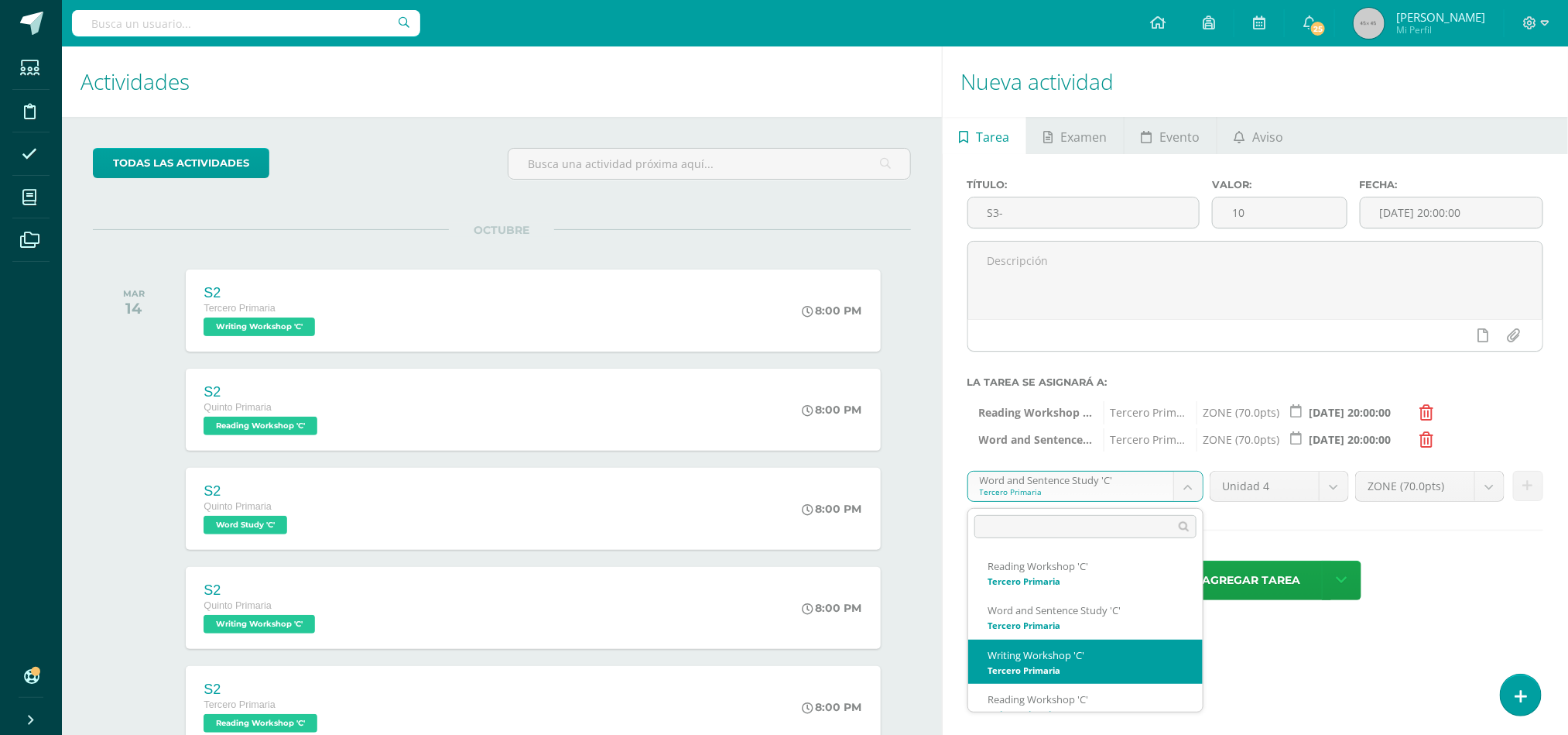
select select "29148"
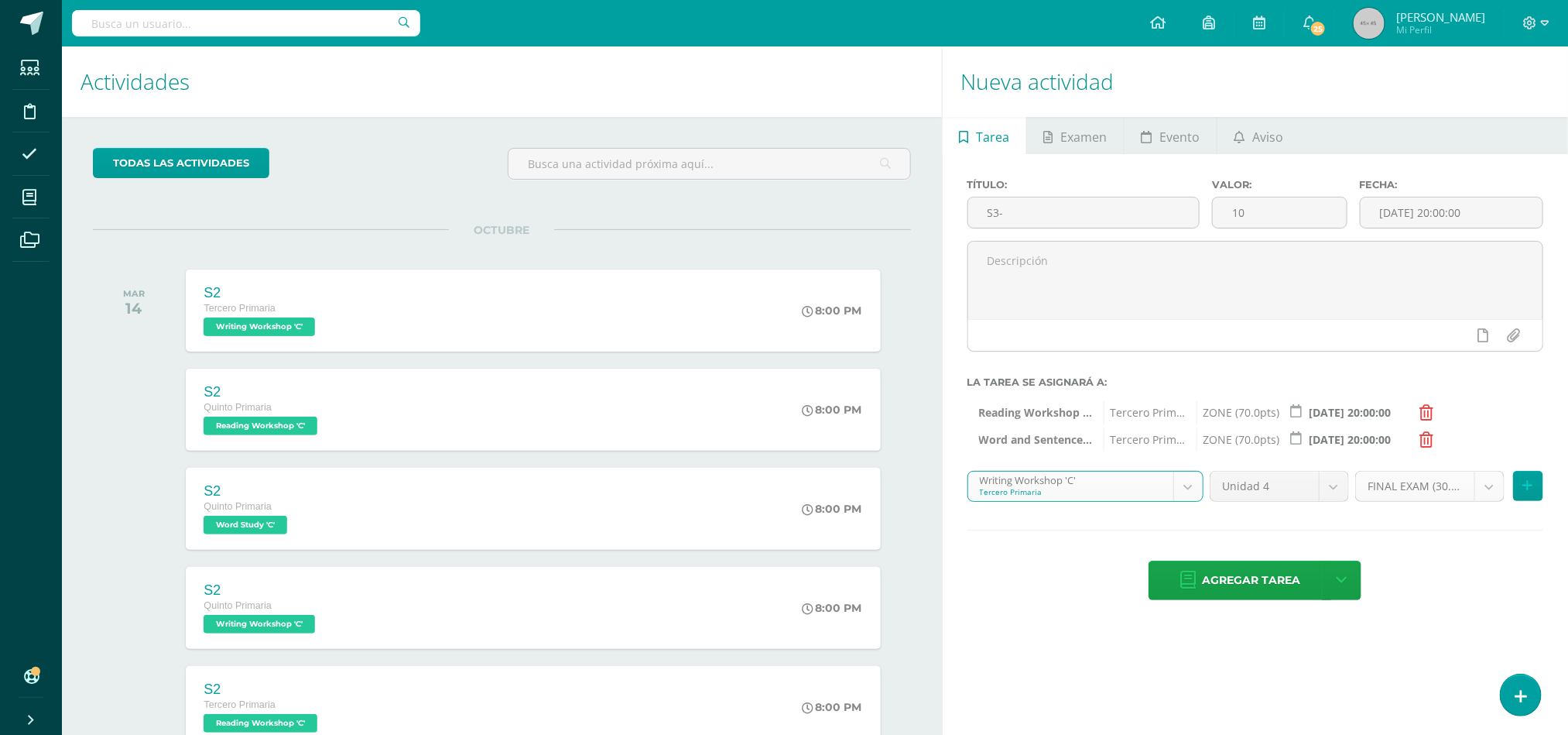
click at [1494, 489] on body "Estudiantes Disciplina Asistencia Mis cursos Archivos Soporte Ayuda Reportar un…" at bounding box center [784, 368] width 1568 height 735
click at [1398, 616] on ul "FINAL EXAM (30.0pts) ZONE (70.0pts)" at bounding box center [1431, 580] width 148 height 73
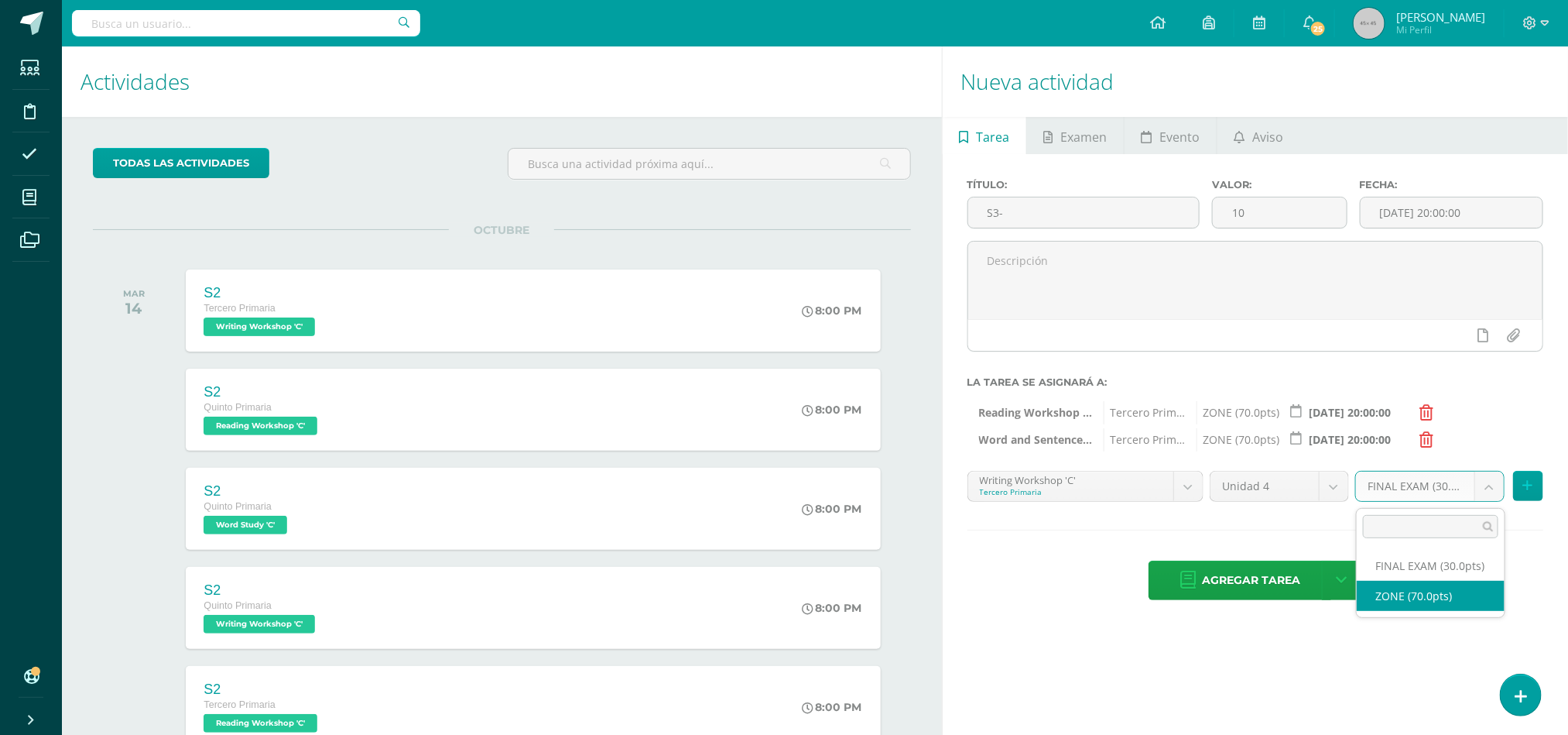
select select "47969"
click at [1527, 486] on icon at bounding box center [1529, 486] width 10 height 13
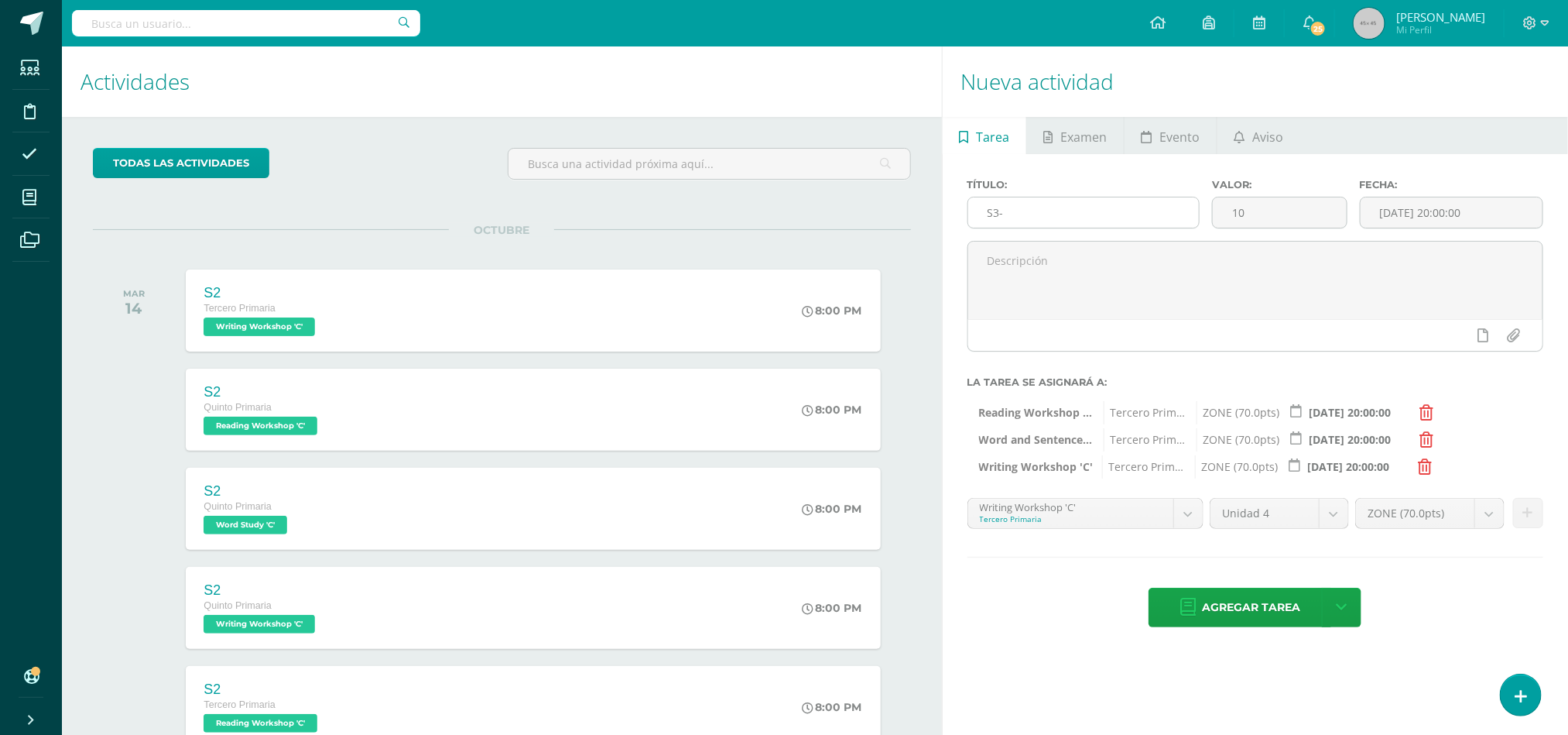
click at [1052, 221] on input "S3-" at bounding box center [1084, 213] width 232 height 31
type input "S3- WORKSHEET"
click at [1198, 610] on link "Agregar tarea" at bounding box center [1240, 607] width 183 height 39
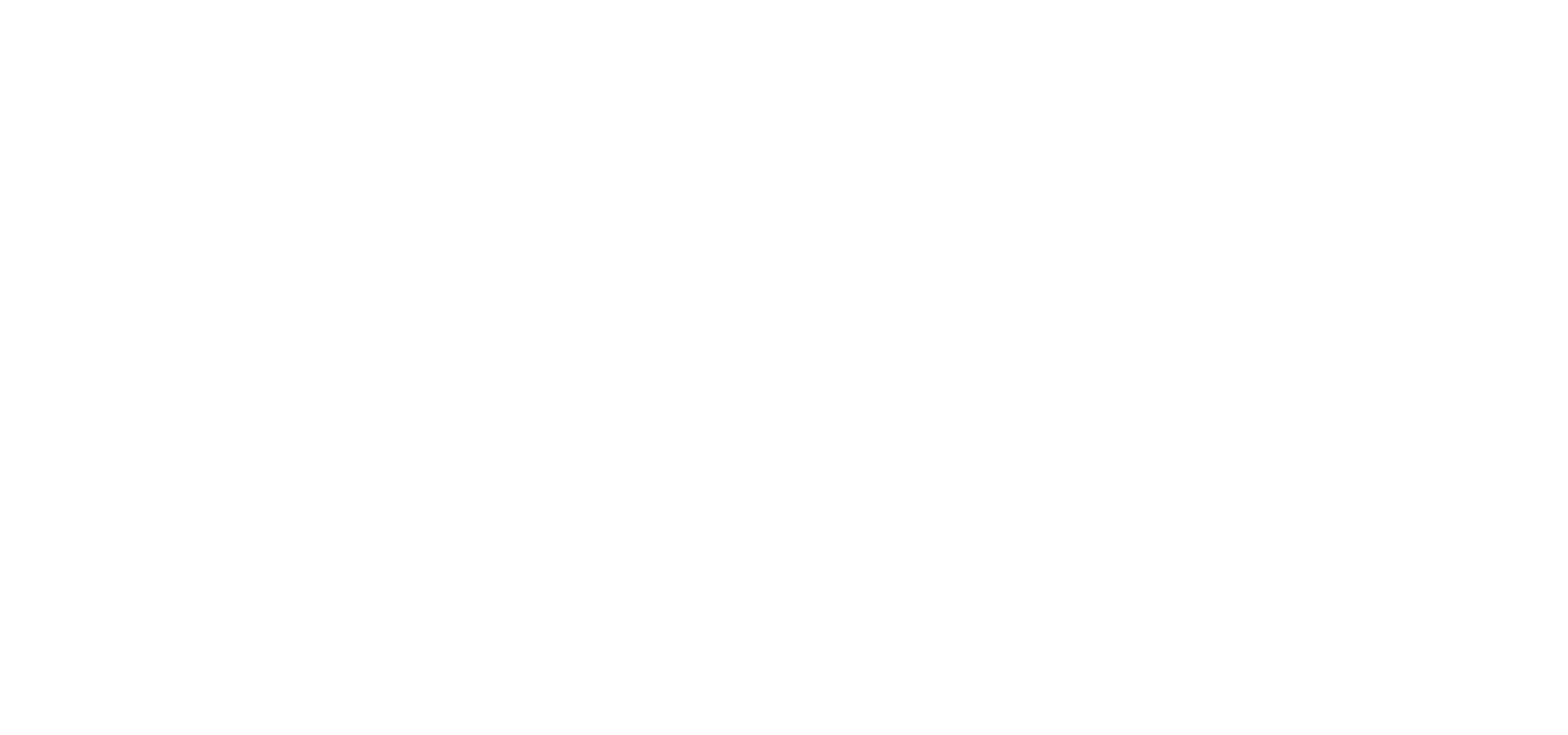
click at [0, 0] on div "Nueva actividad Tarea Examen Evento Aviso Título: Valor: 100.0 Fecha: [DATE] 20…" at bounding box center [0, 0] width 0 height 0
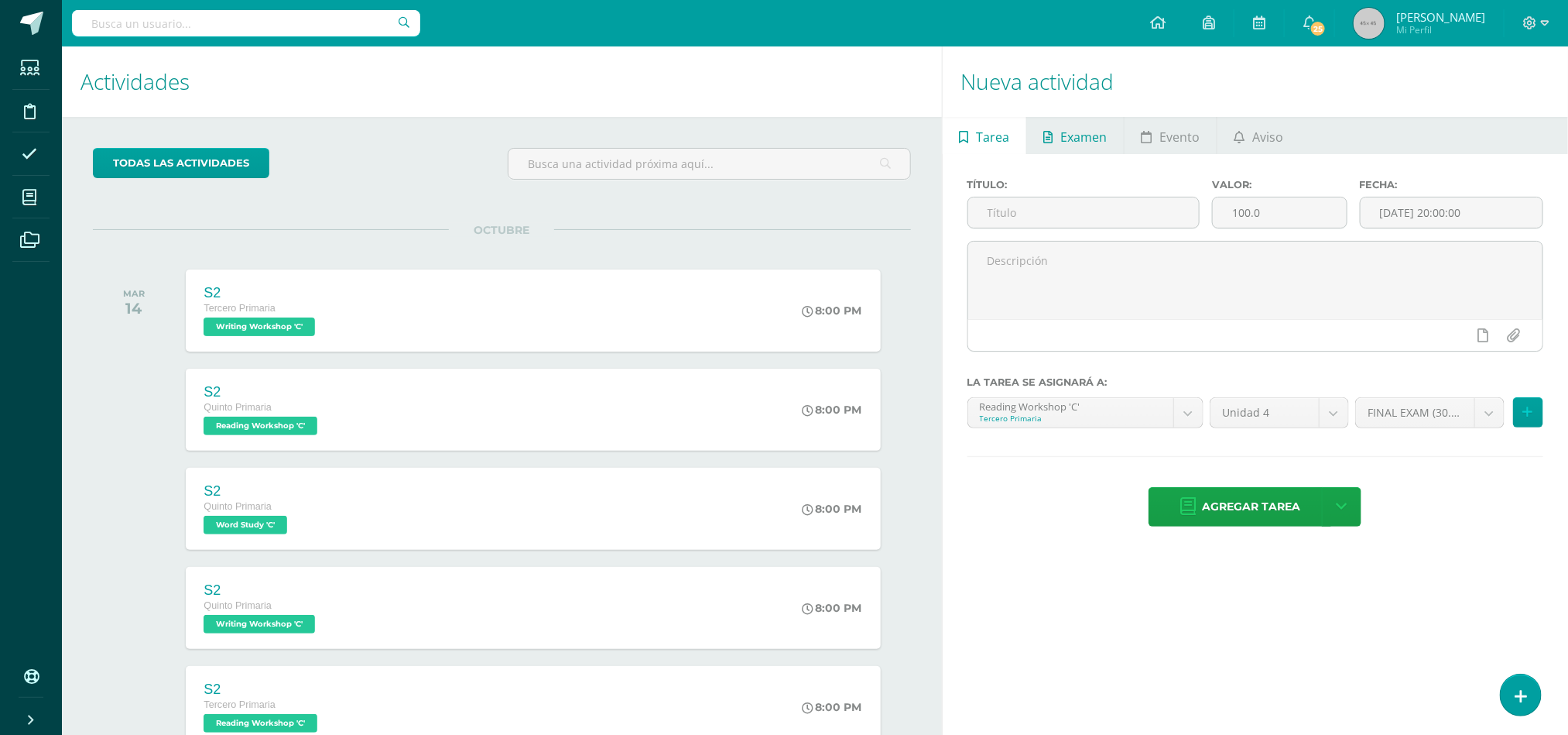
click at [1071, 143] on span "Examen" at bounding box center [1084, 136] width 46 height 37
type input "p"
type input "PHASE 3"
click at [1266, 219] on input "100.0" at bounding box center [1279, 213] width 133 height 31
type input "10"
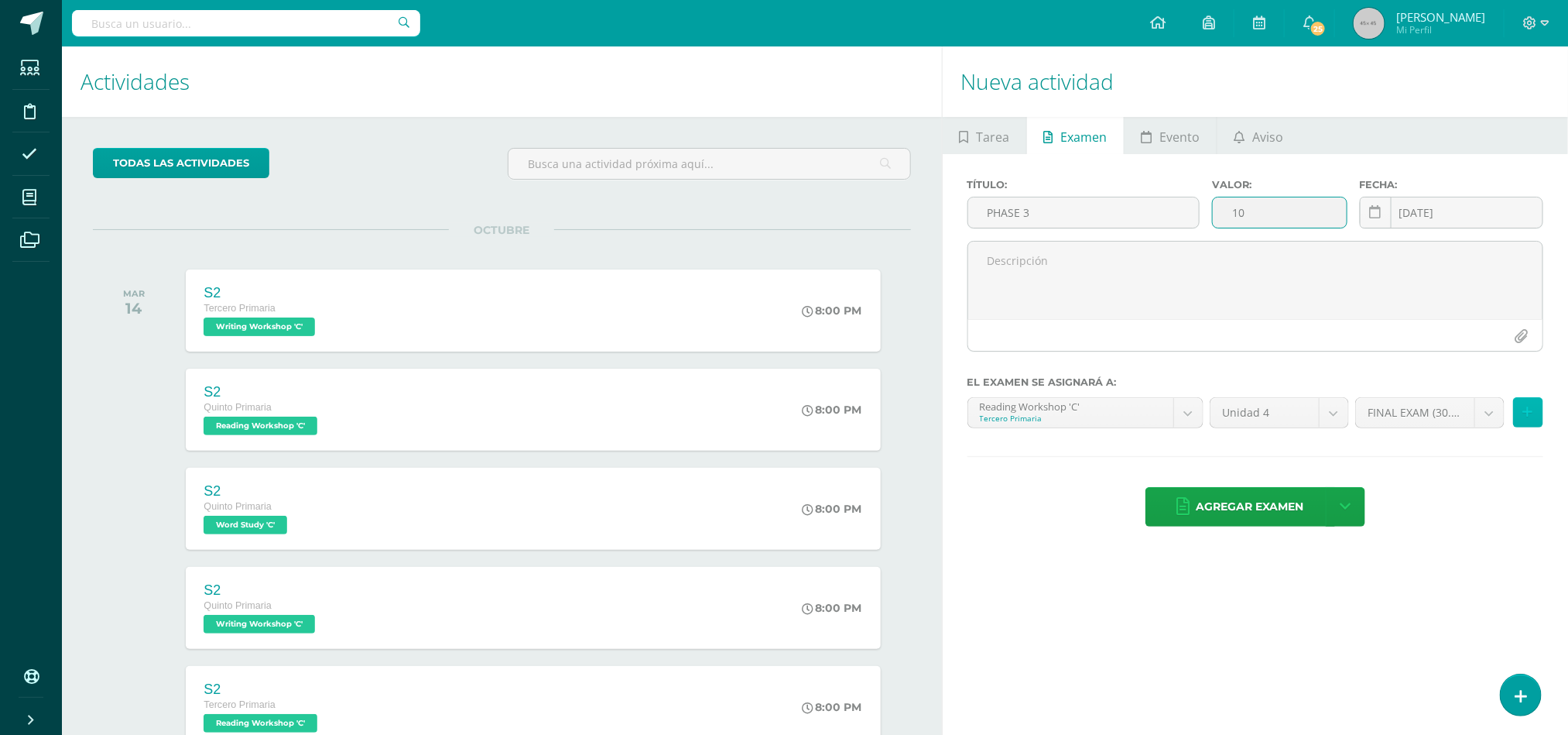
click at [1531, 402] on button at bounding box center [1528, 412] width 31 height 31
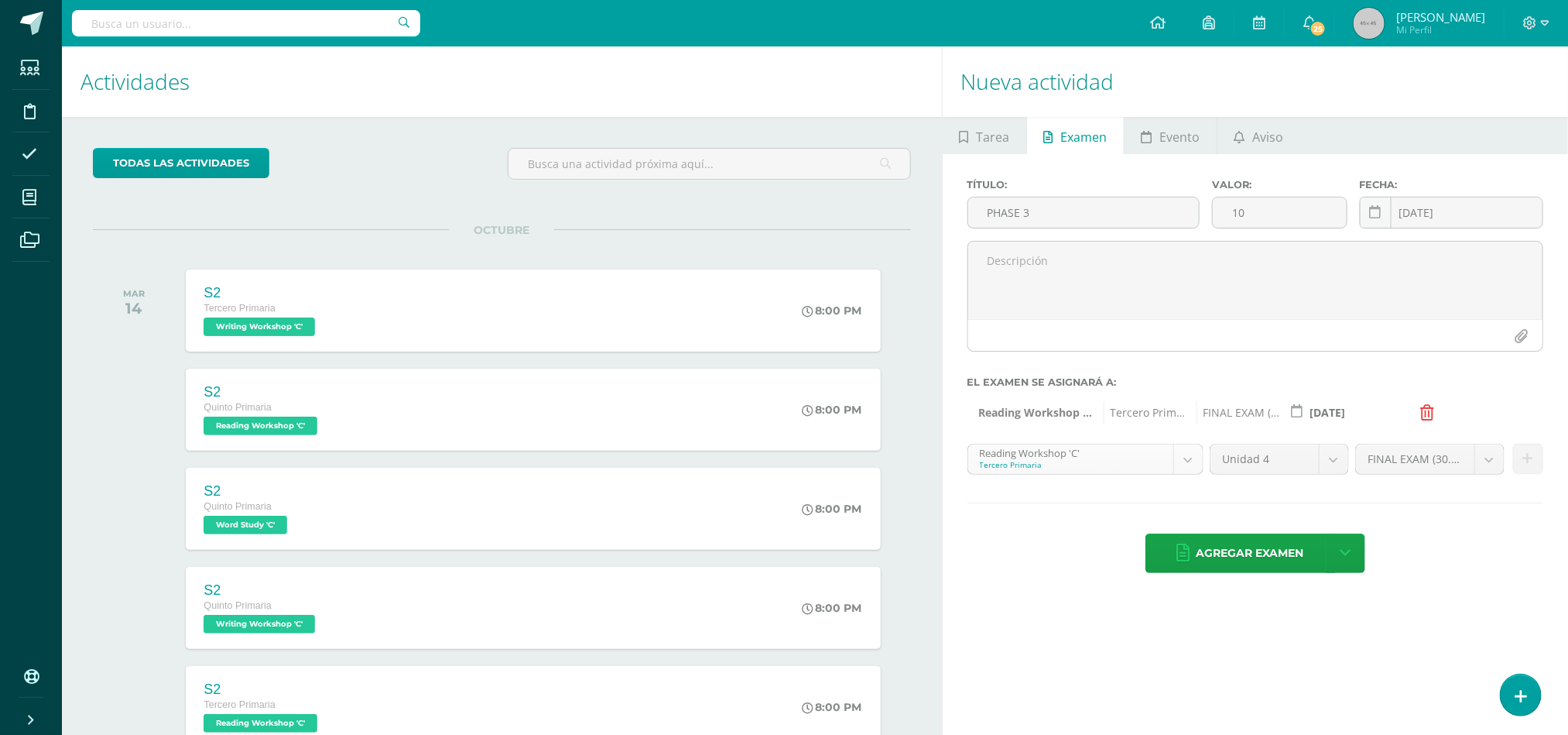
click at [1185, 466] on body "Tarea asignada exitosamente Estudiantes Disciplina Asistencia Mis cursos Archiv…" at bounding box center [784, 368] width 1568 height 735
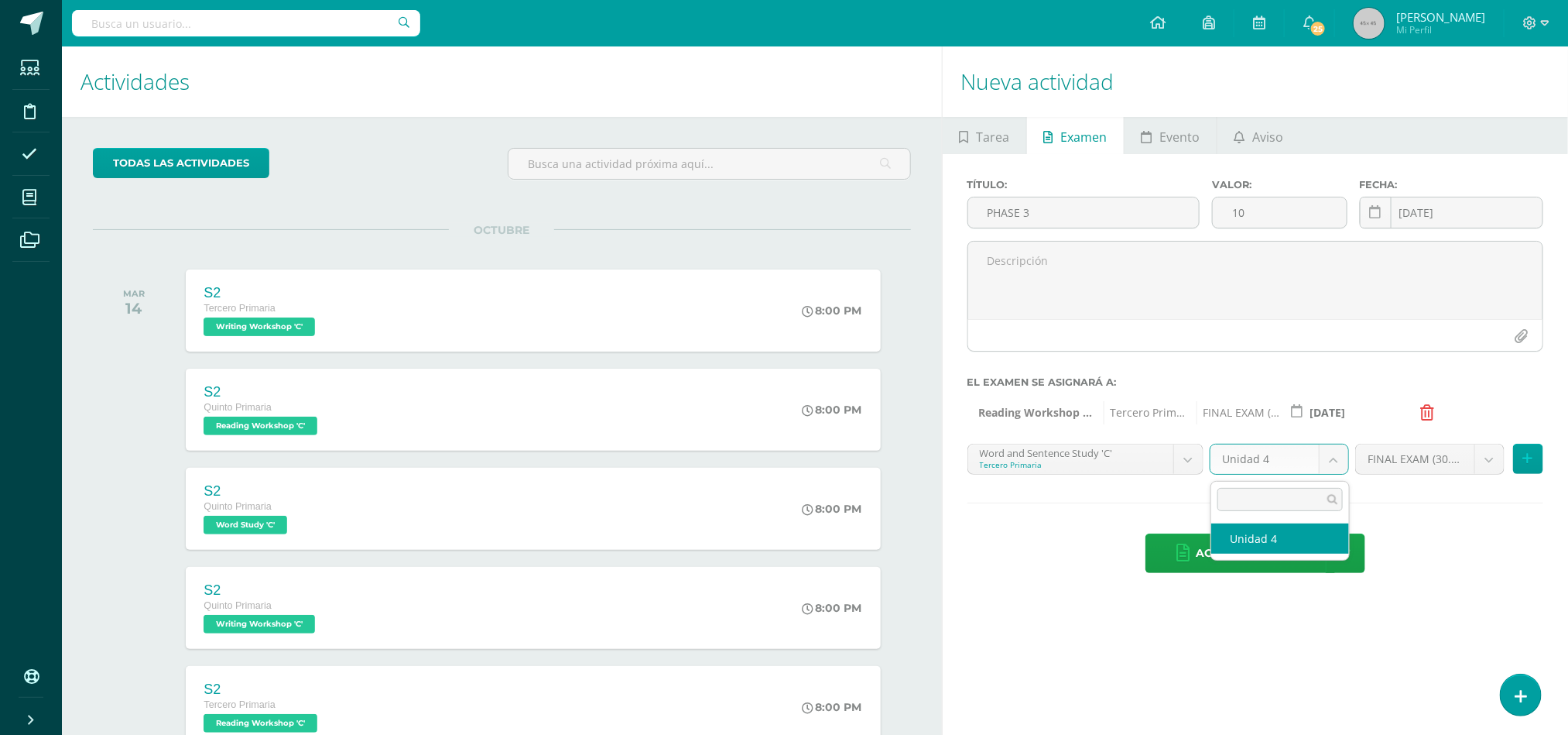
click at [1333, 468] on body "Tarea asignada exitosamente Estudiantes Disciplina Asistencia Mis cursos Archiv…" at bounding box center [784, 368] width 1568 height 735
click at [1536, 460] on button at bounding box center [1528, 458] width 31 height 31
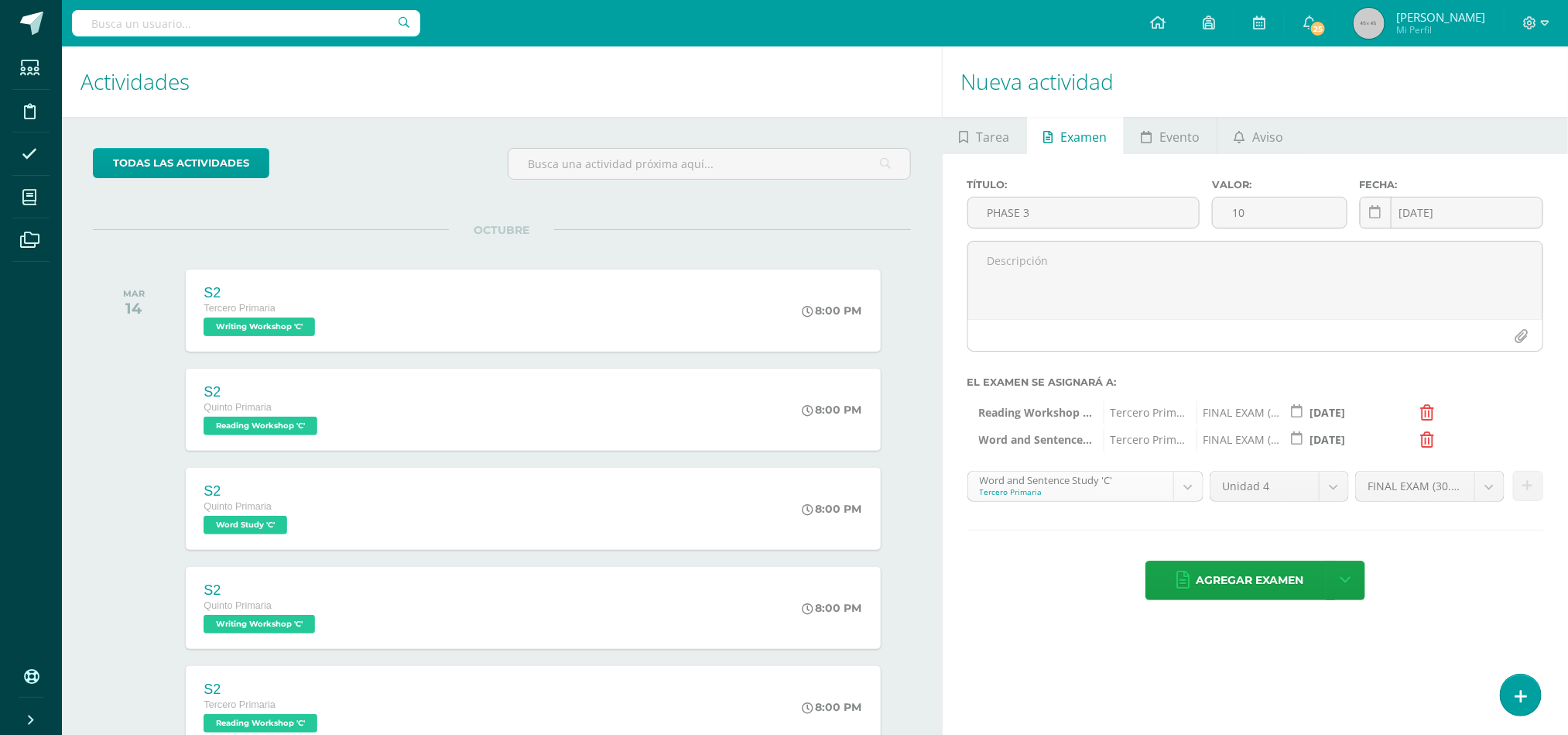
click at [1203, 488] on body "Tarea asignada exitosamente Estudiantes Disciplina Asistencia Mis cursos Archiv…" at bounding box center [784, 368] width 1568 height 735
click at [1528, 491] on icon at bounding box center [1529, 486] width 10 height 13
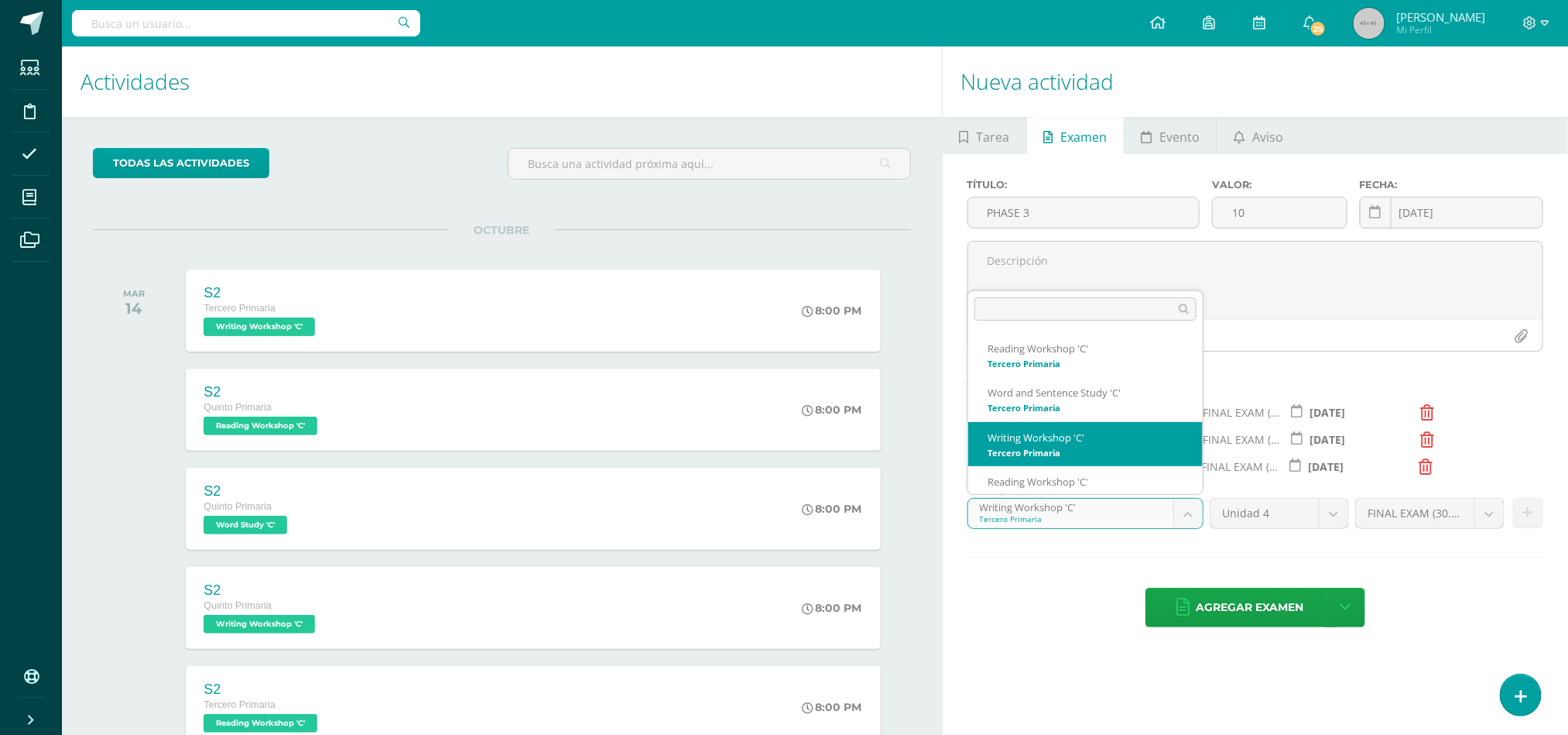
click at [1195, 516] on body "Tarea asignada exitosamente Estudiantes Disciplina Asistencia Mis cursos Archiv…" at bounding box center [784, 368] width 1568 height 735
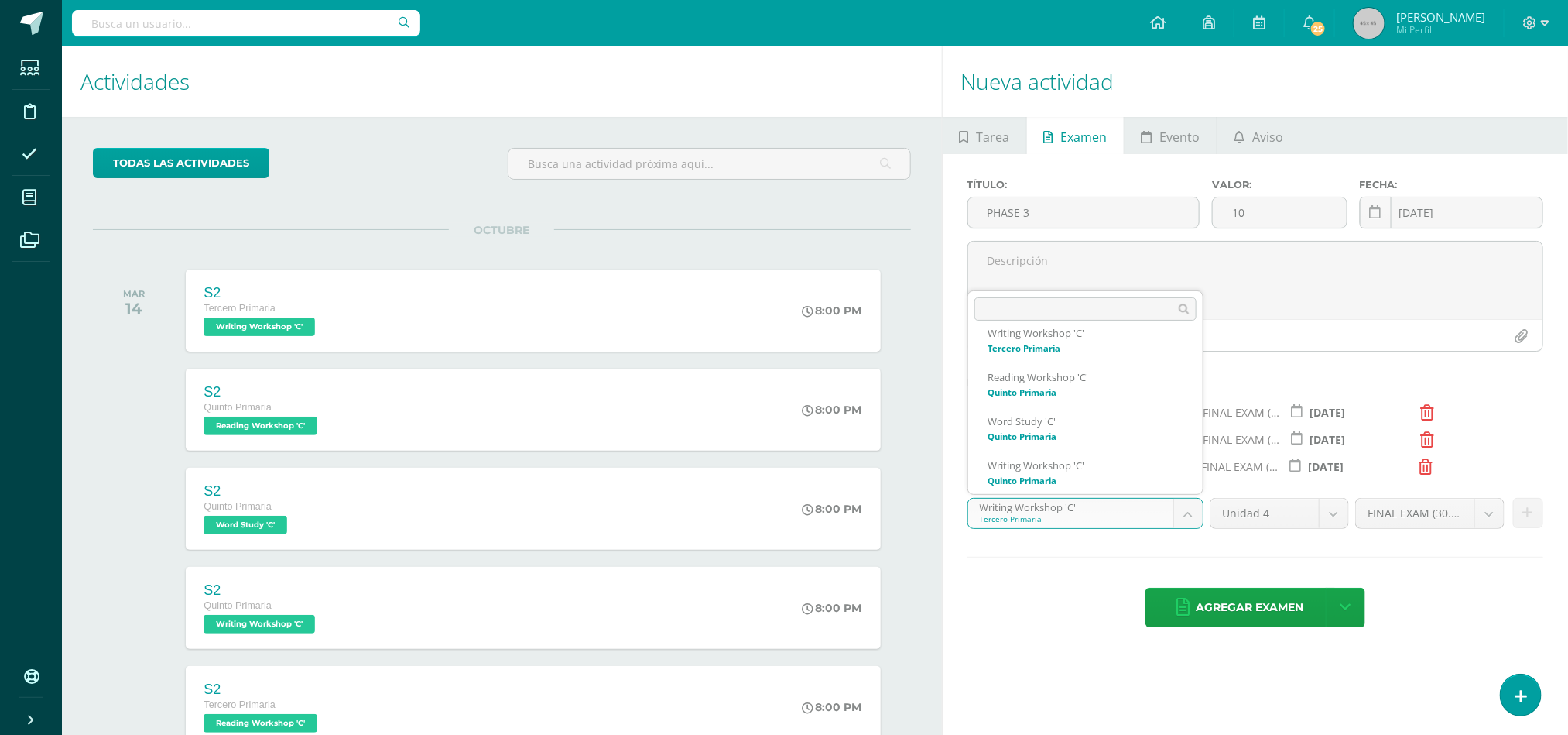
scroll to position [110, 0]
click at [1533, 516] on button at bounding box center [1528, 513] width 31 height 31
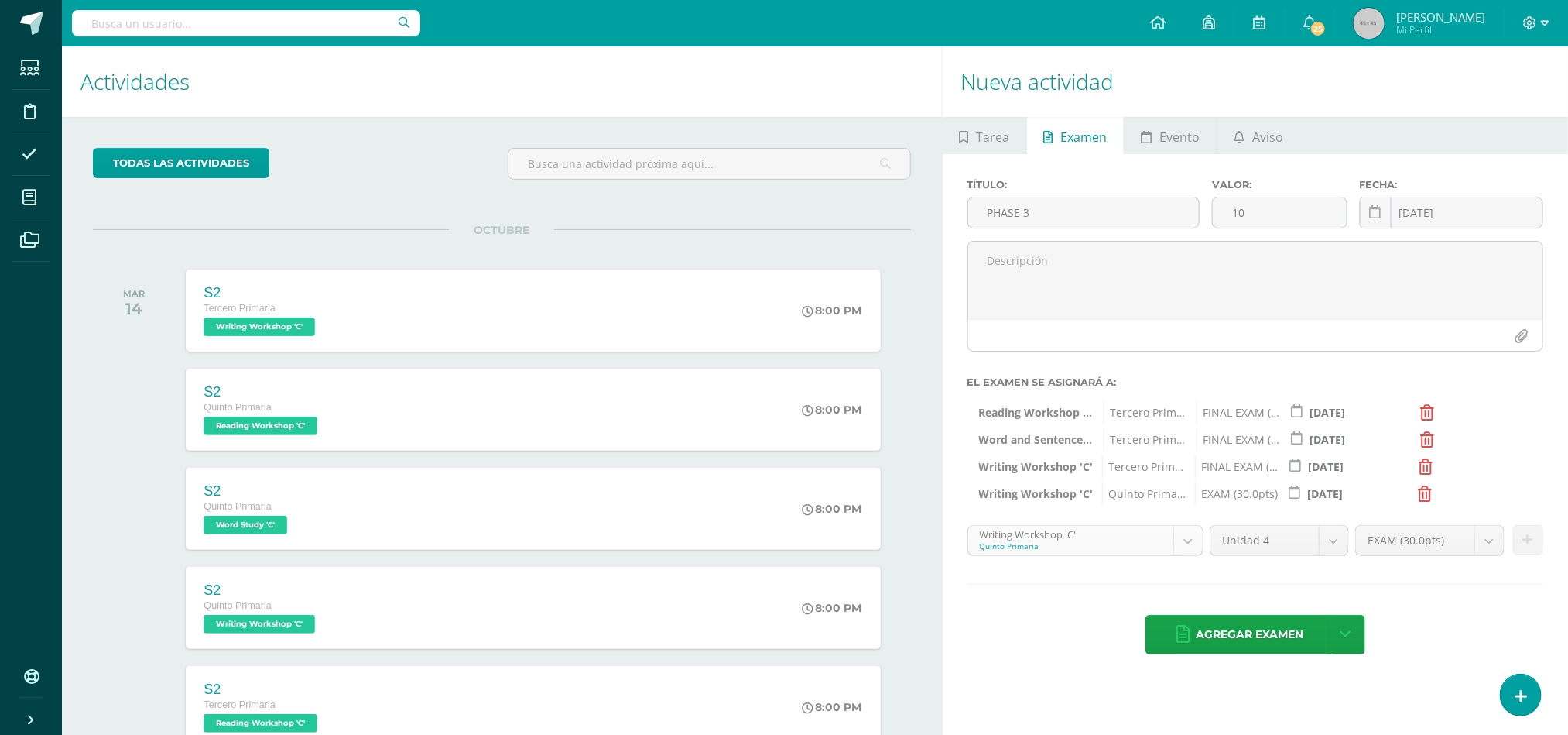
click at [1195, 544] on body "Tarea asignada exitosamente Estudiantes Disciplina Asistencia Mis cursos Archiv…" at bounding box center [784, 368] width 1568 height 735
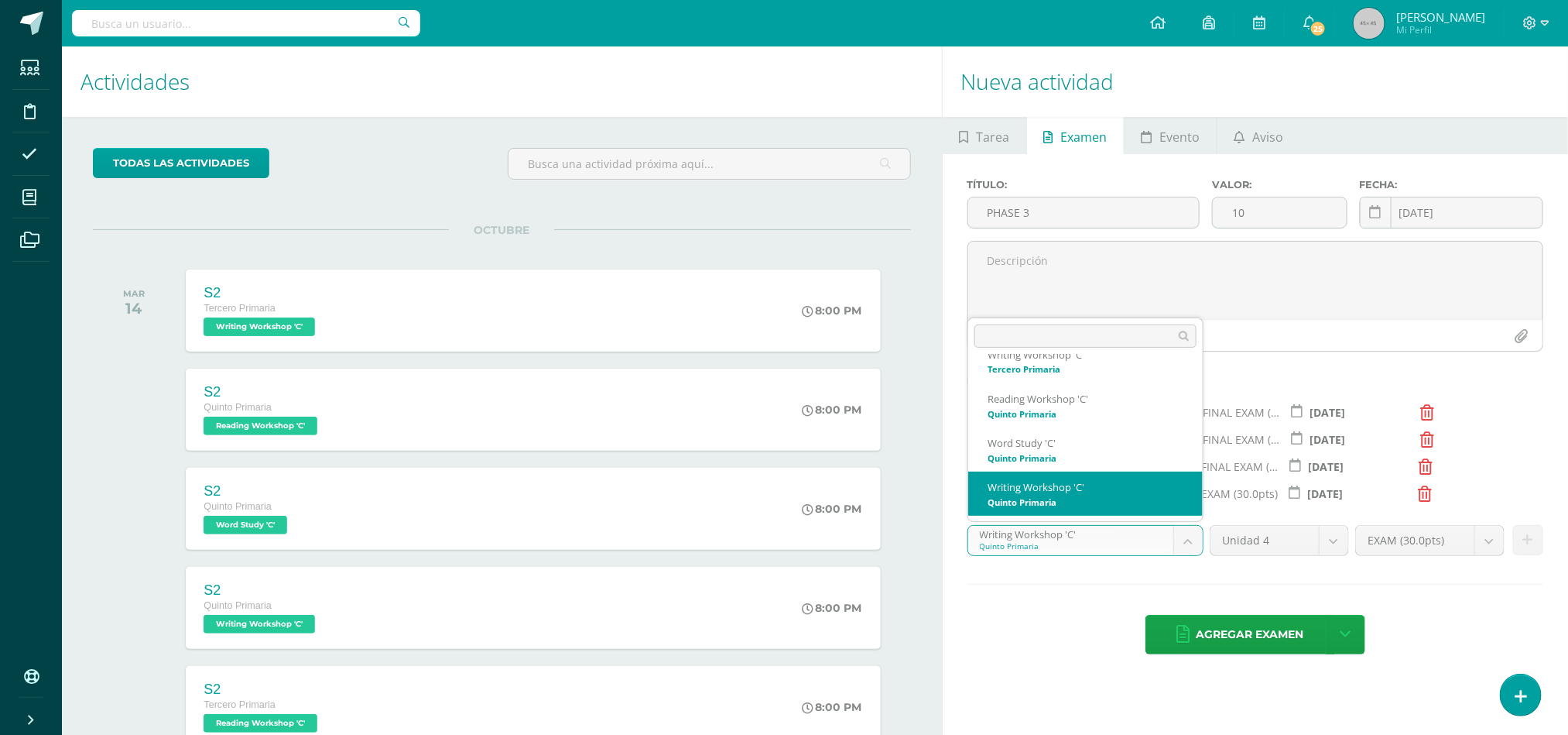
scroll to position [104, 0]
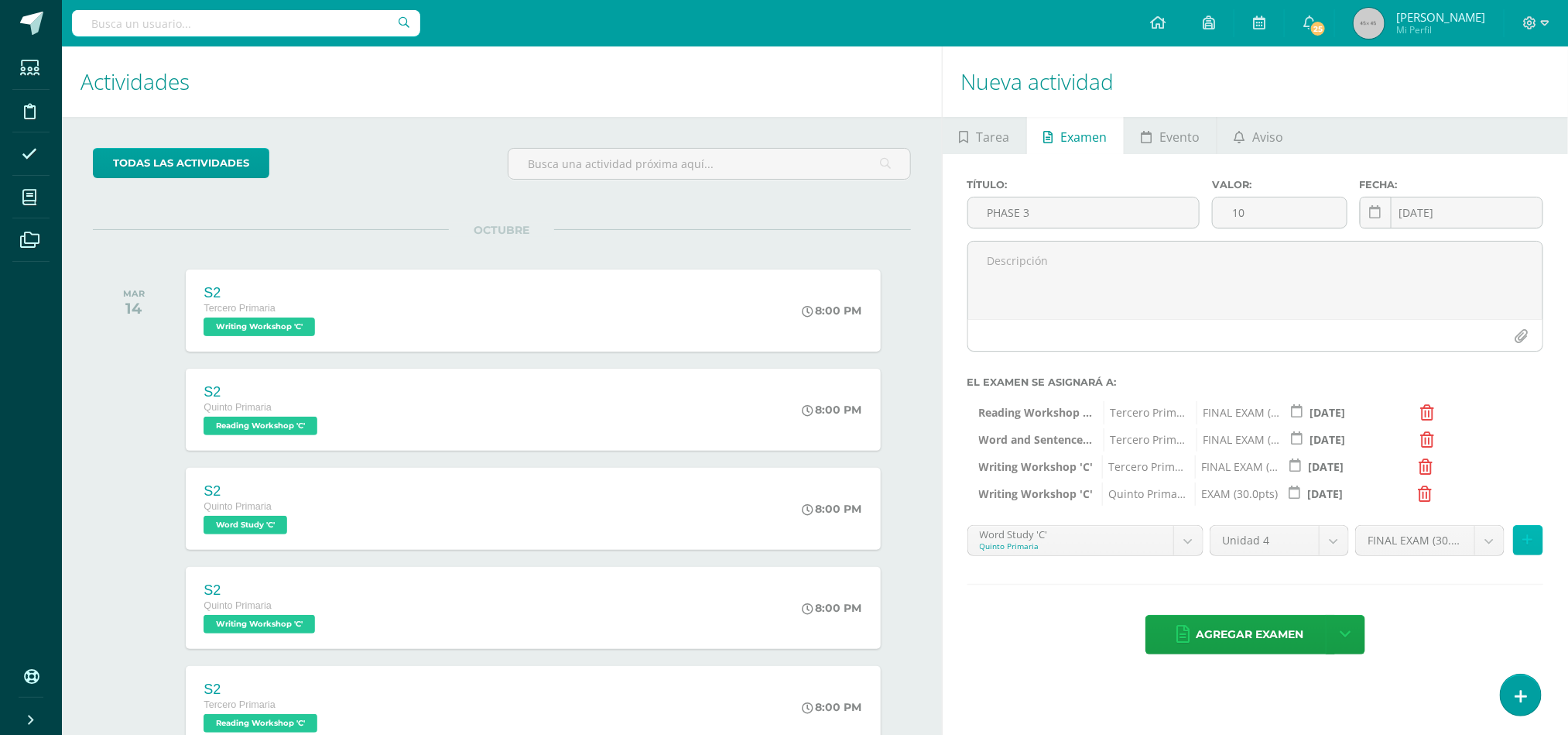
click at [1514, 546] on button at bounding box center [1528, 540] width 31 height 31
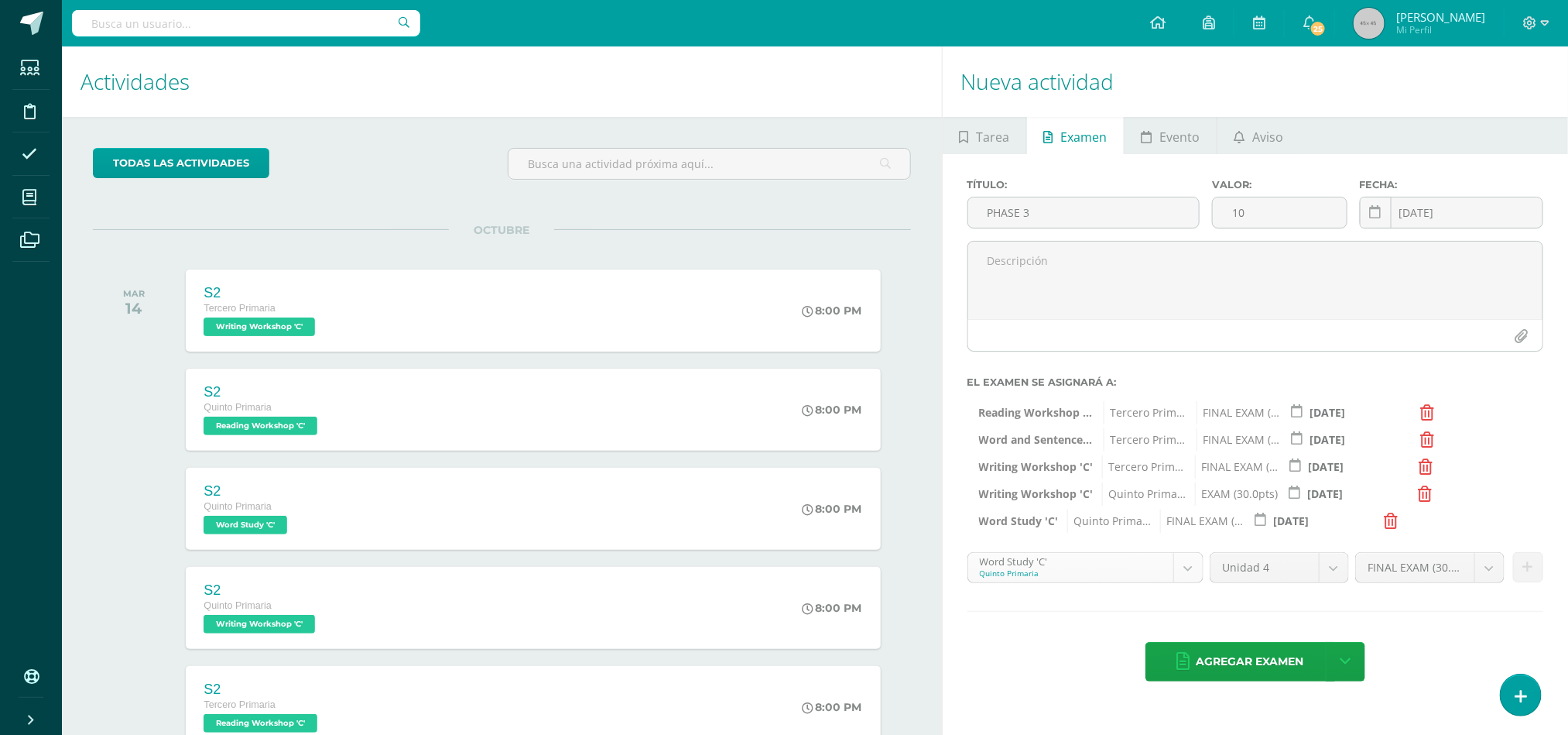
click at [1195, 560] on body "Tarea asignada exitosamente Estudiantes Disciplina Asistencia Mis cursos Archiv…" at bounding box center [784, 368] width 1568 height 735
click at [1191, 570] on body "Tarea asignada exitosamente Estudiantes Disciplina Asistencia Mis cursos Archiv…" at bounding box center [784, 368] width 1568 height 735
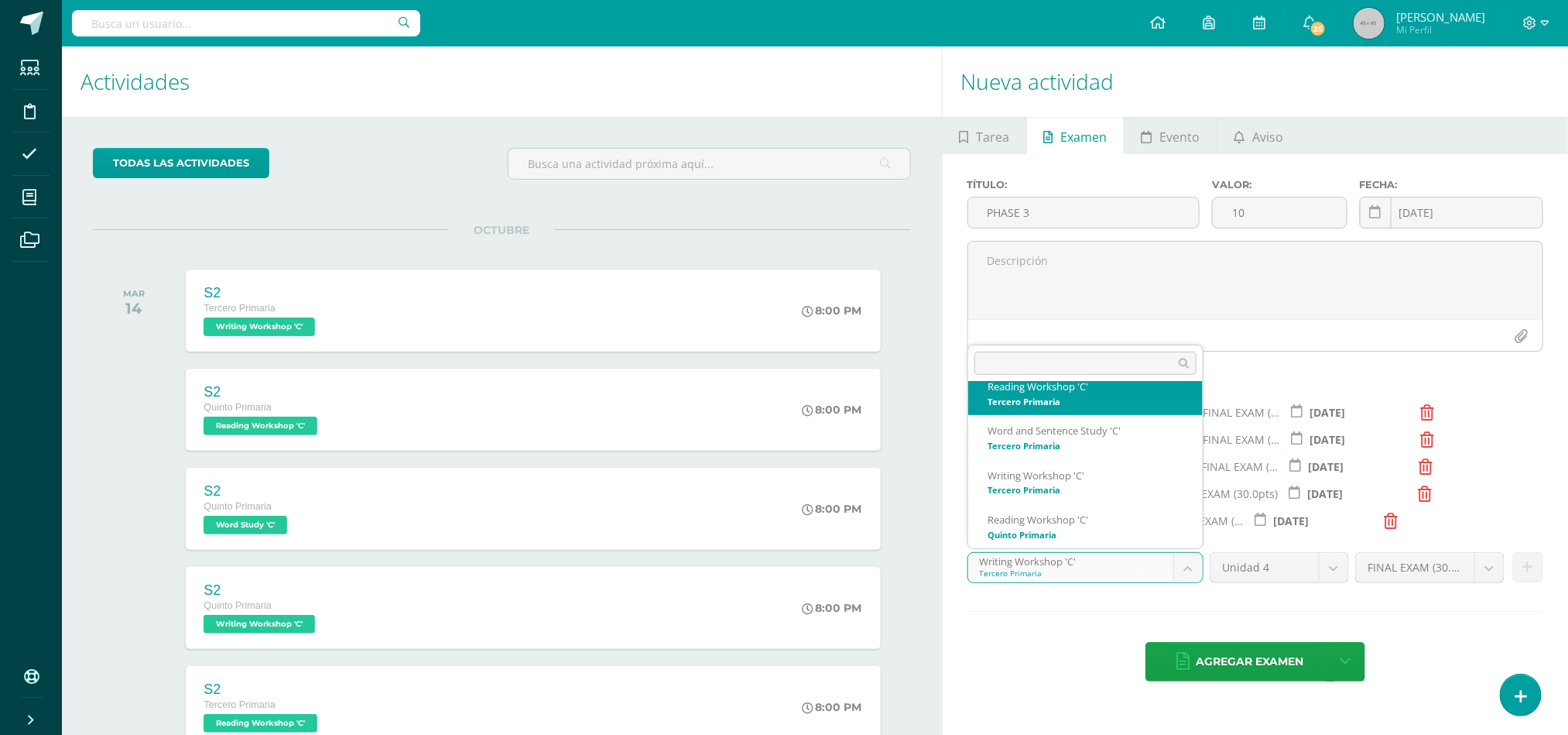
scroll to position [0, 0]
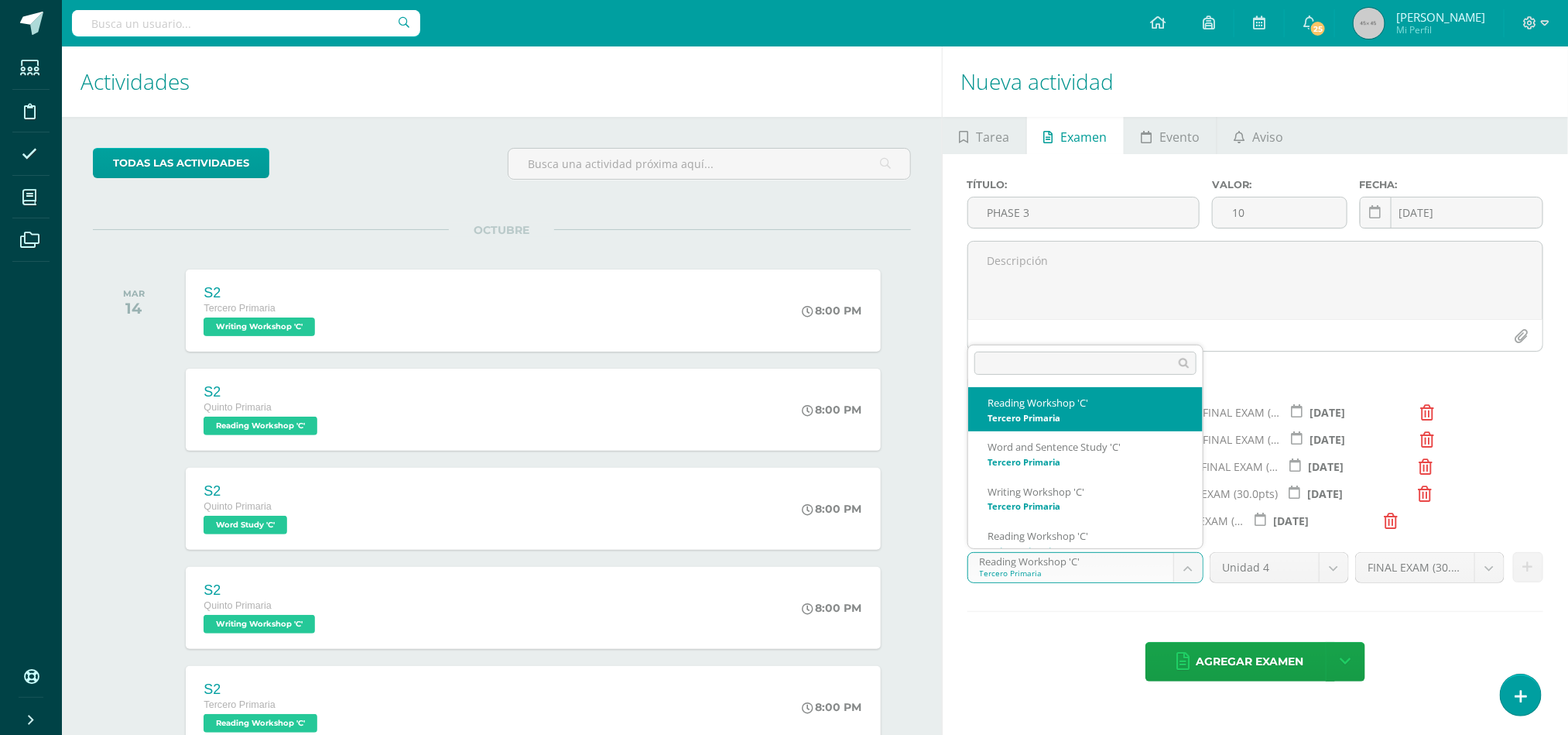
click at [1194, 570] on body "Tarea asignada exitosamente Estudiantes Disciplina Asistencia Mis cursos Archiv…" at bounding box center [784, 368] width 1568 height 735
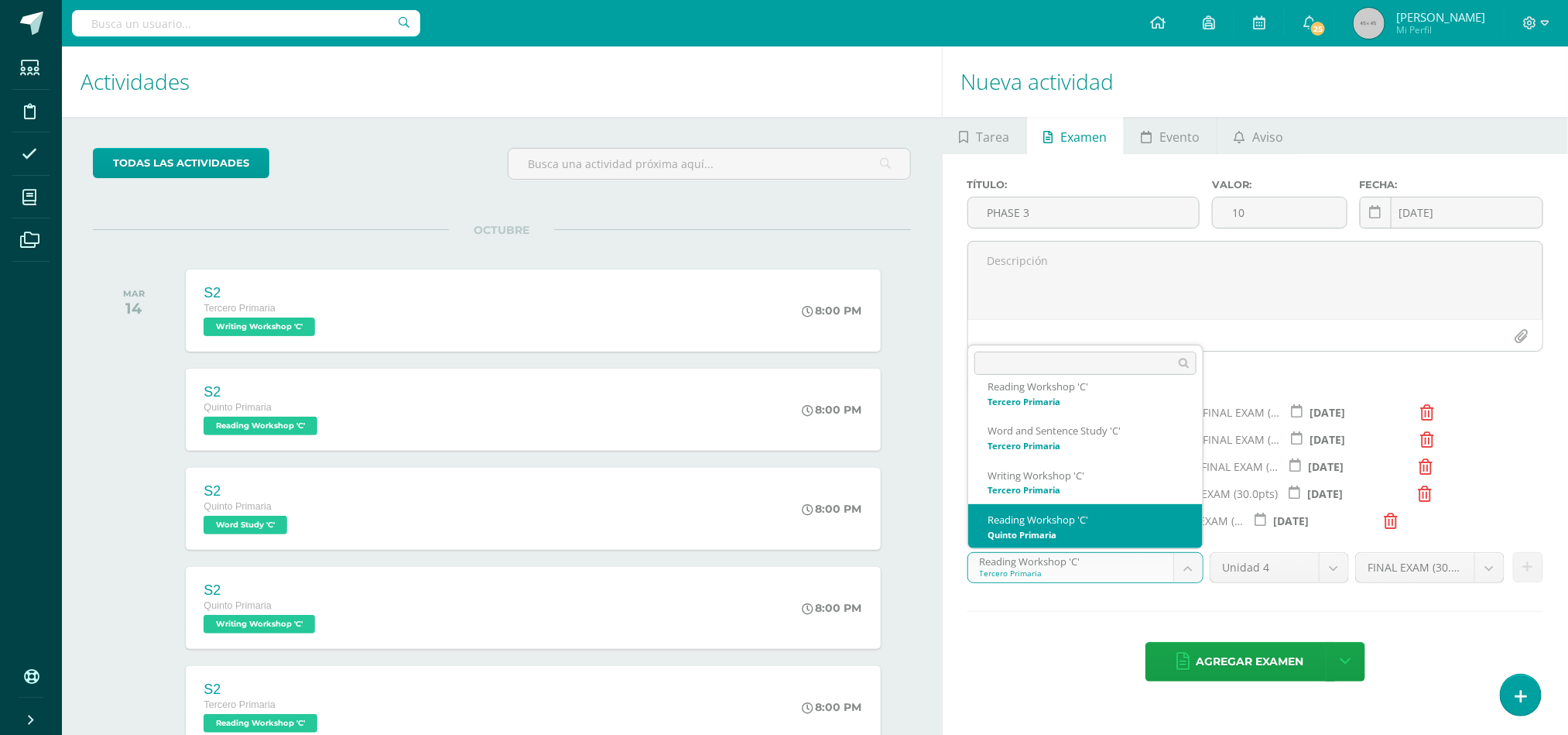
select select "30381"
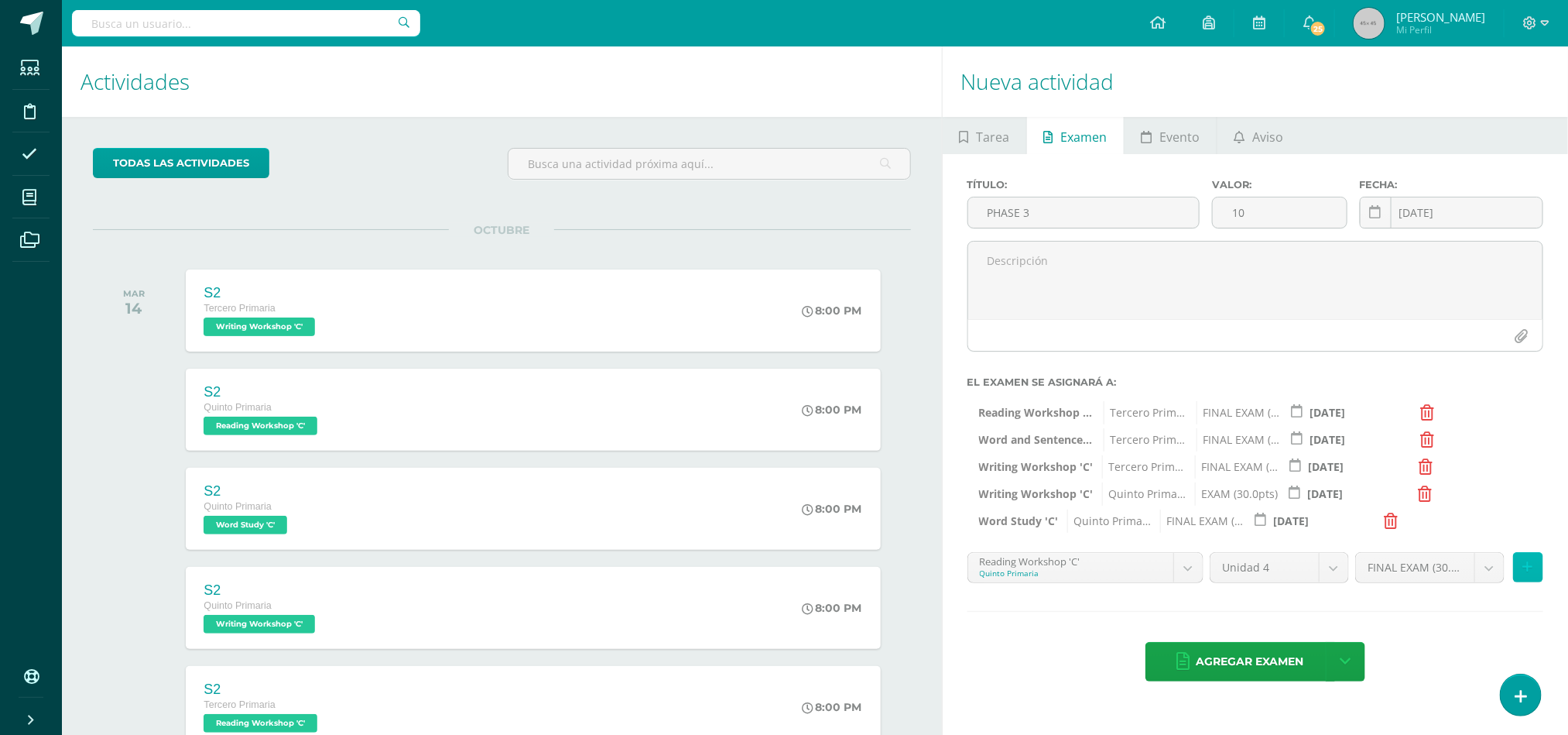
click at [1523, 574] on icon at bounding box center [1529, 567] width 10 height 13
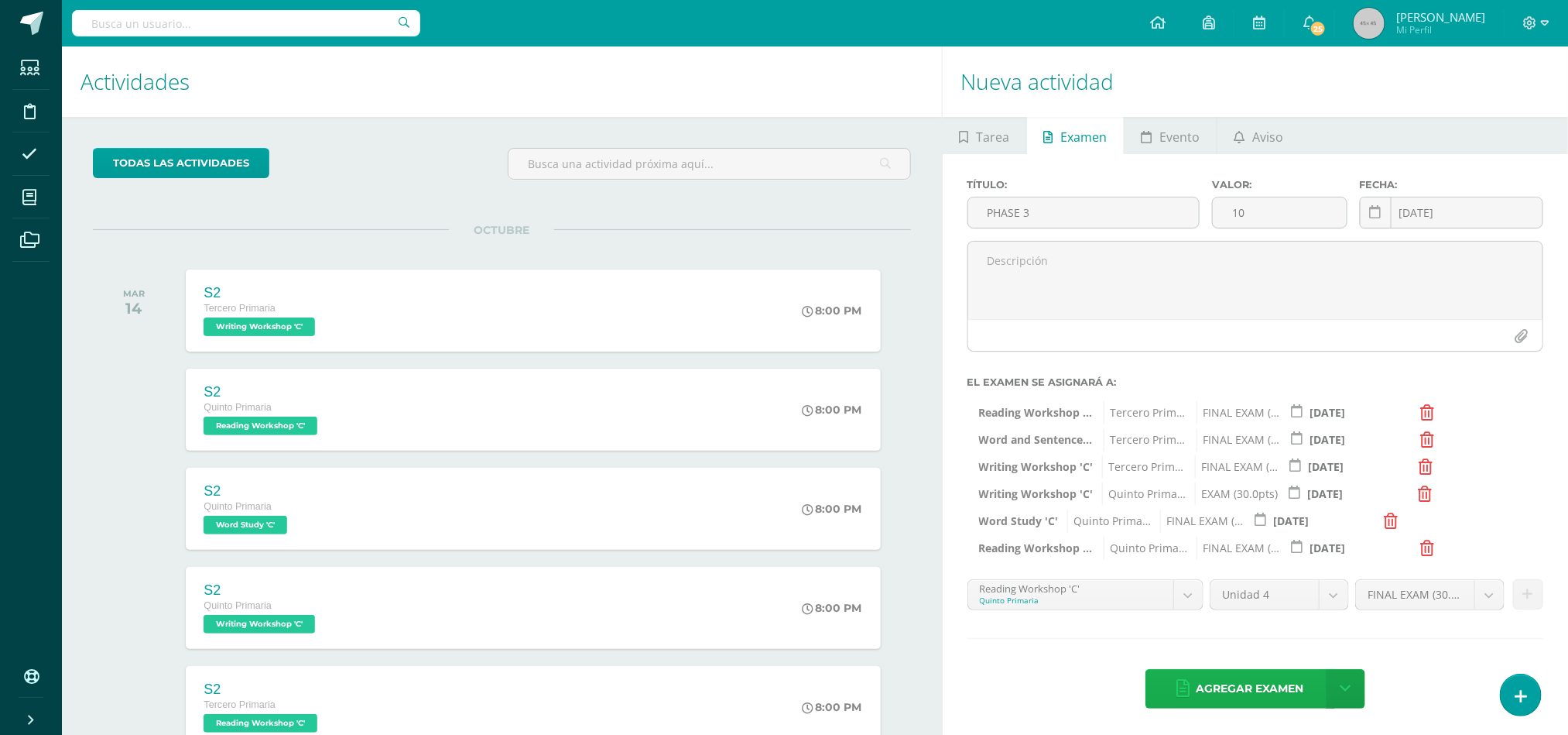
click at [1257, 683] on span "Agregar examen" at bounding box center [1250, 689] width 108 height 38
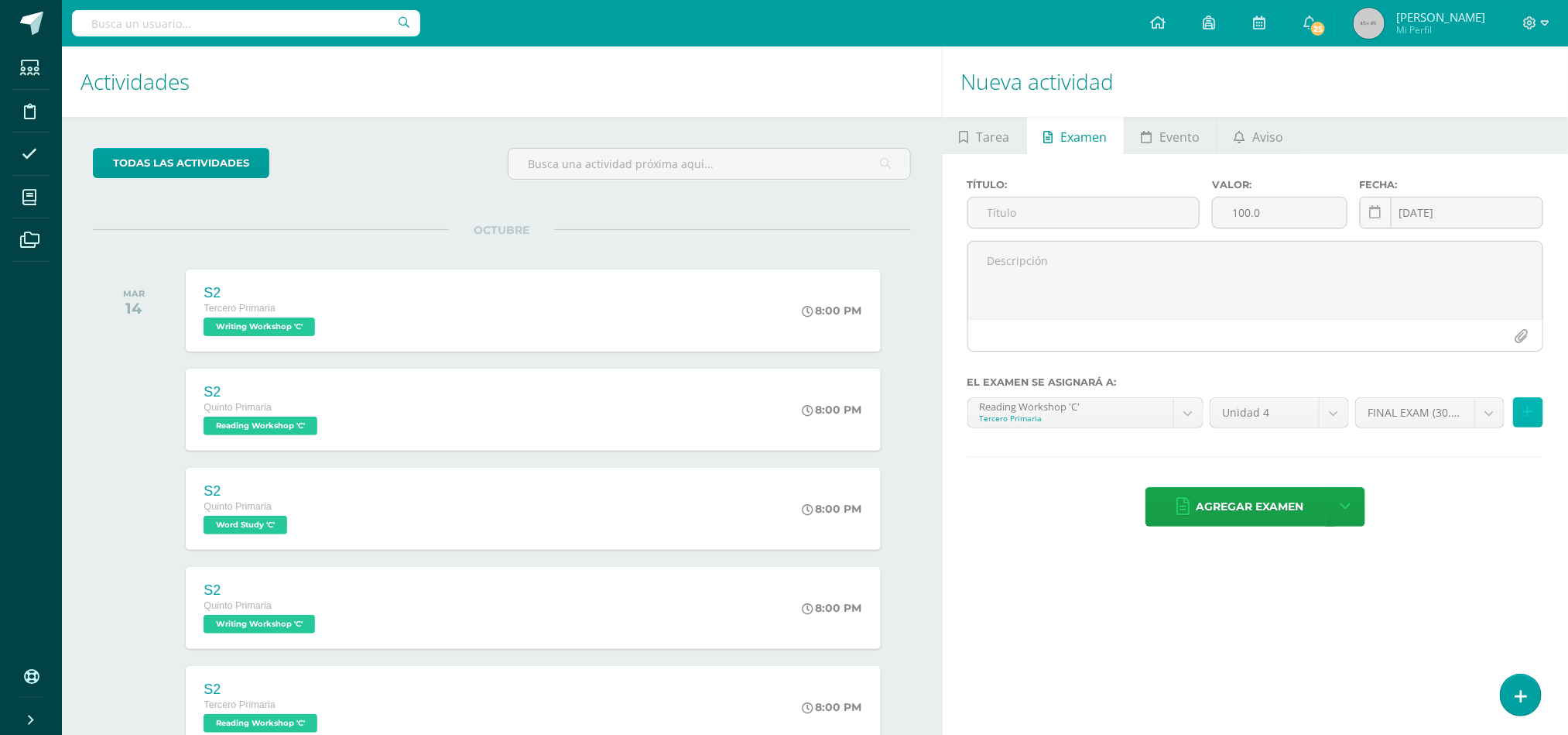
click at [1536, 428] on button at bounding box center [1528, 412] width 31 height 31
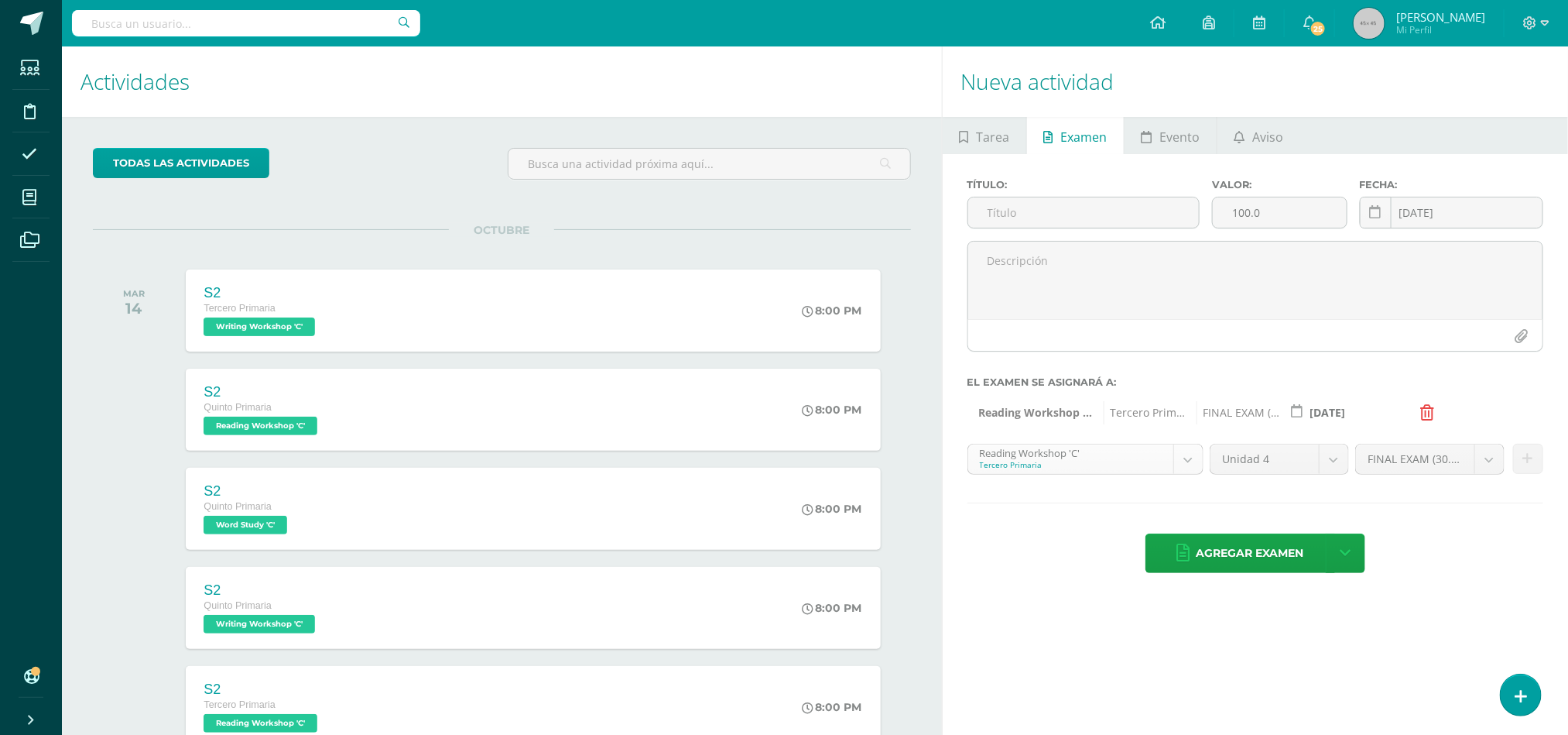
click at [1191, 470] on body "Estudiantes Disciplina Asistencia Mis cursos Archivos Soporte Ayuda Reportar un…" at bounding box center [784, 368] width 1568 height 735
click at [1529, 460] on icon at bounding box center [1529, 458] width 10 height 13
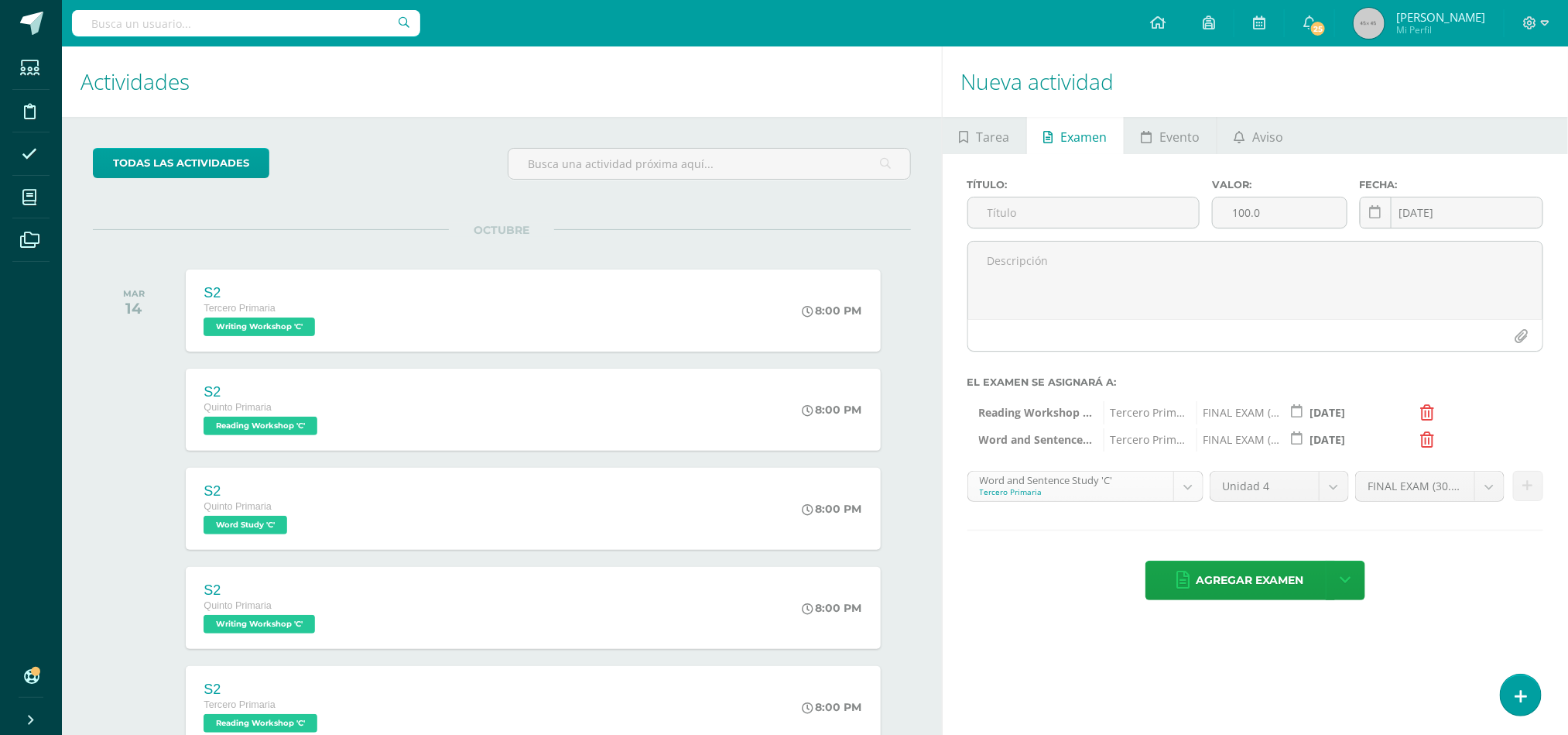
click at [1192, 491] on body "Estudiantes Disciplina Asistencia Mis cursos Archivos Soporte Ayuda Reportar un…" at bounding box center [784, 368] width 1568 height 735
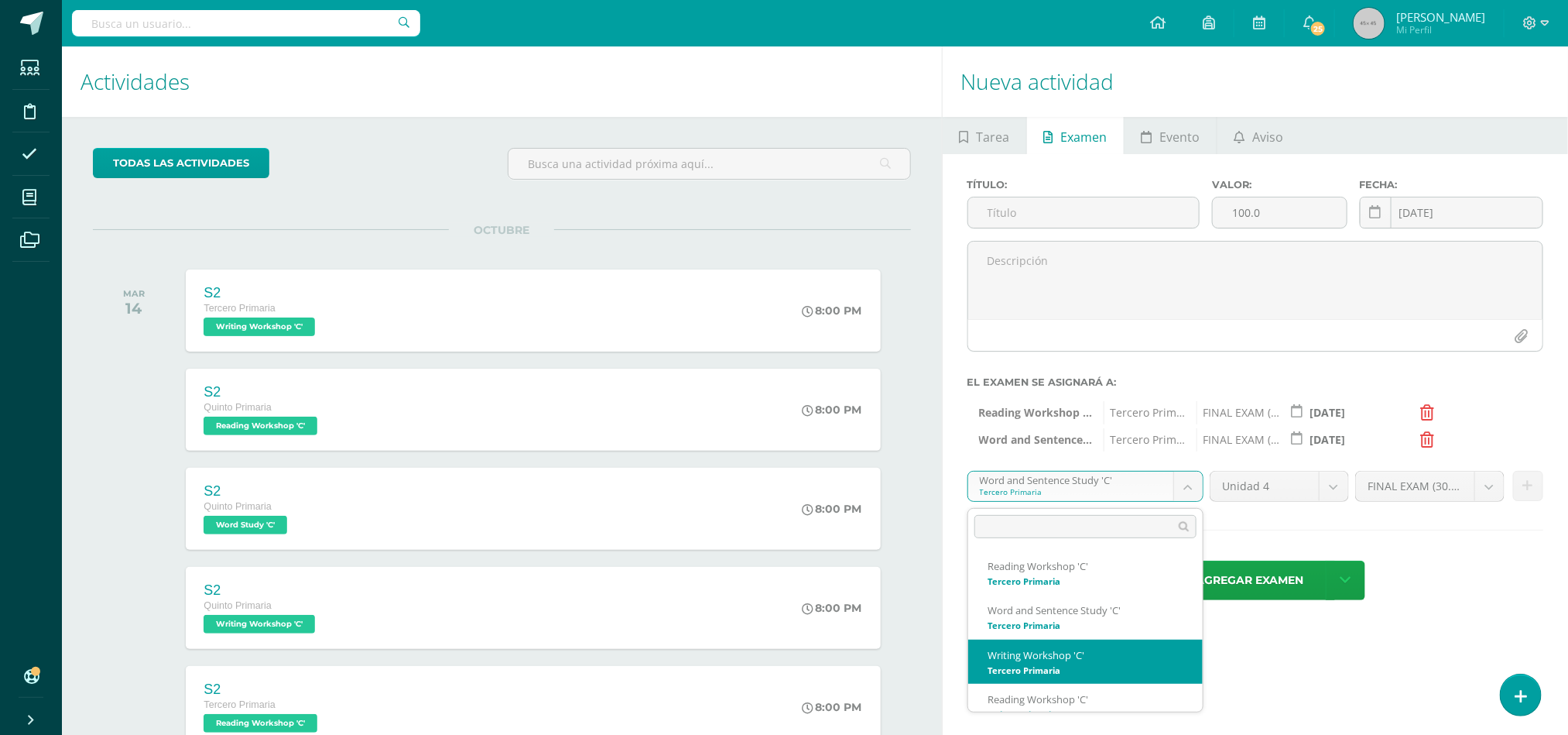
select select "29148"
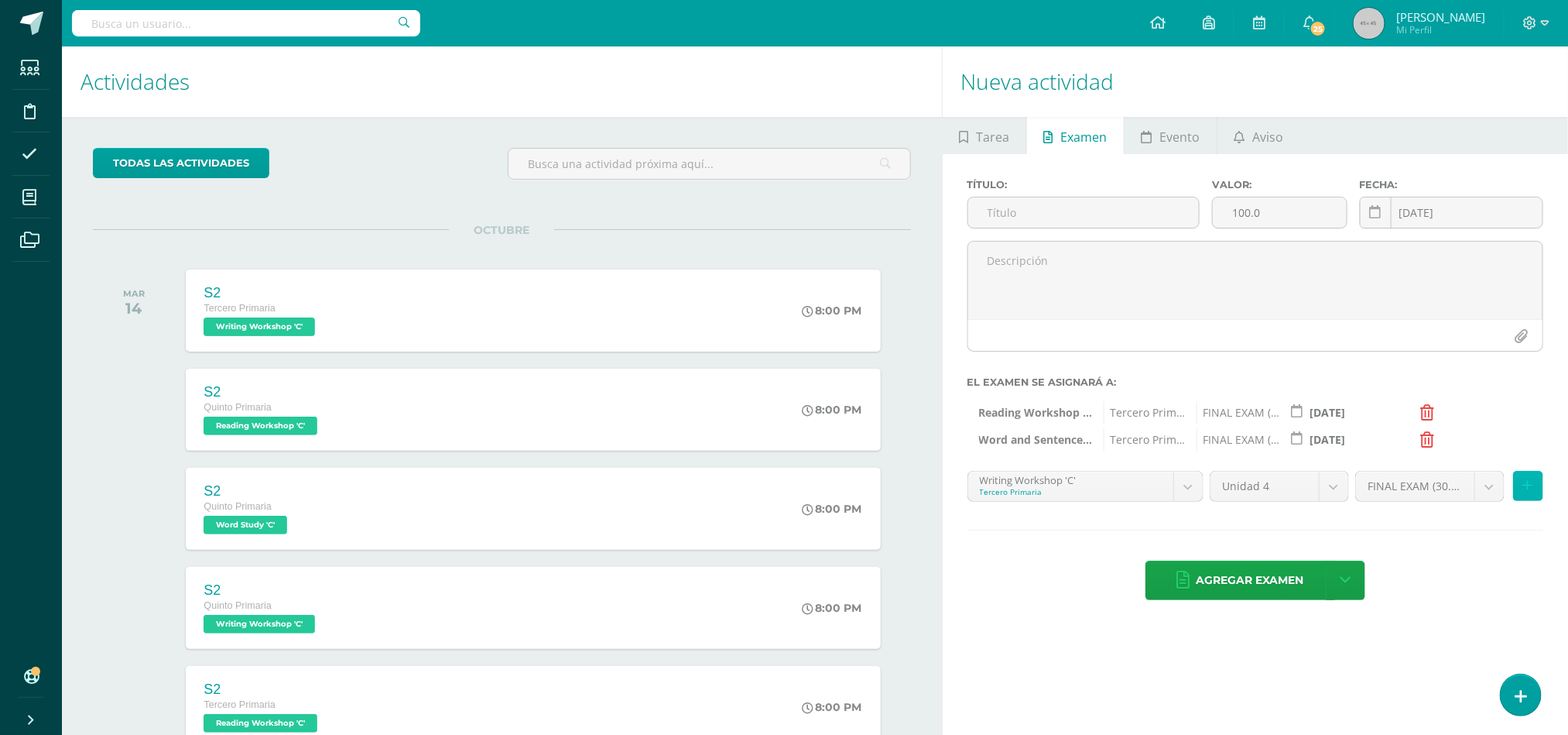
click at [1526, 493] on icon at bounding box center [1529, 486] width 10 height 13
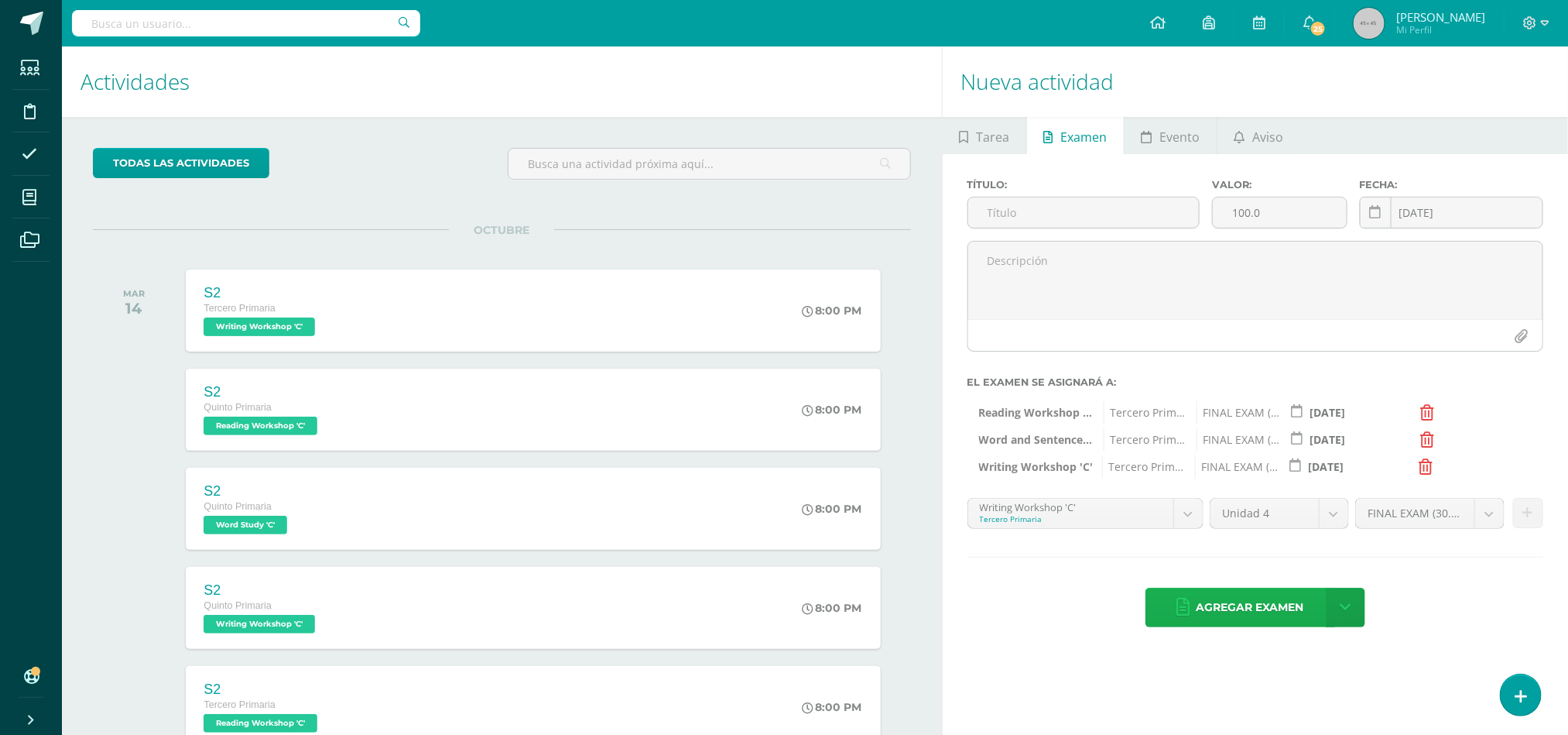
click at [1196, 614] on span "Agregar examen" at bounding box center [1250, 607] width 108 height 38
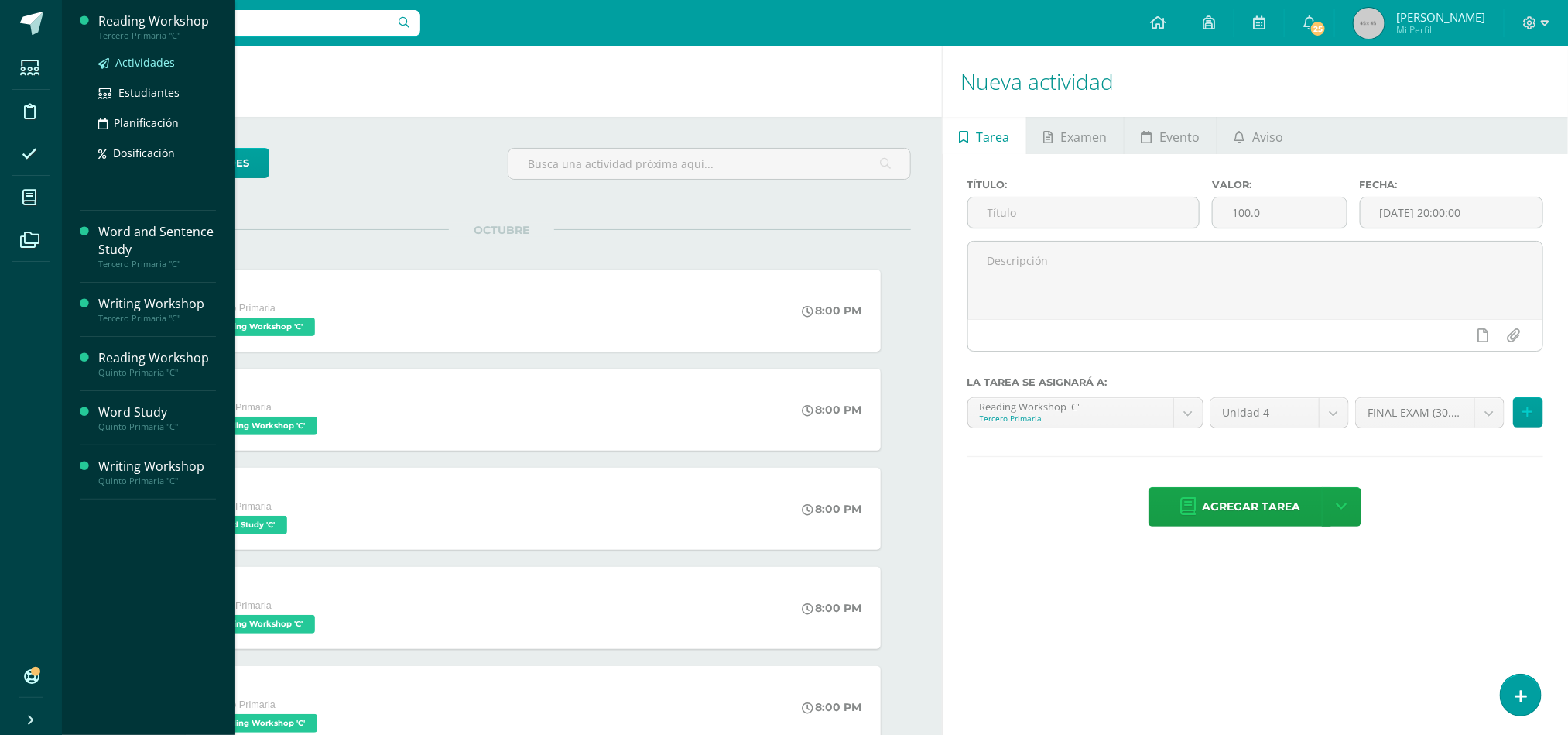
click at [161, 58] on span "Actividades" at bounding box center [145, 62] width 59 height 15
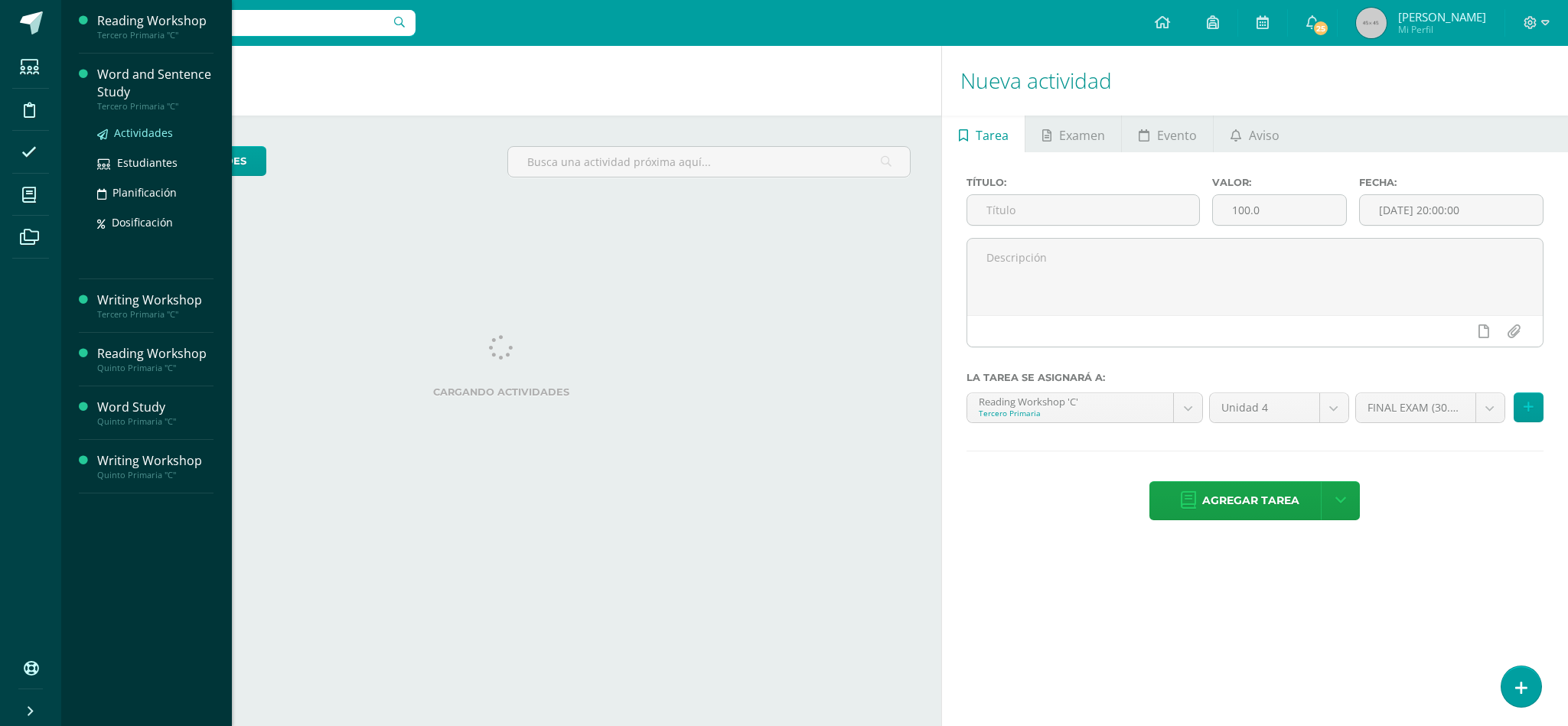
click at [168, 133] on span "Actividades" at bounding box center [143, 132] width 59 height 15
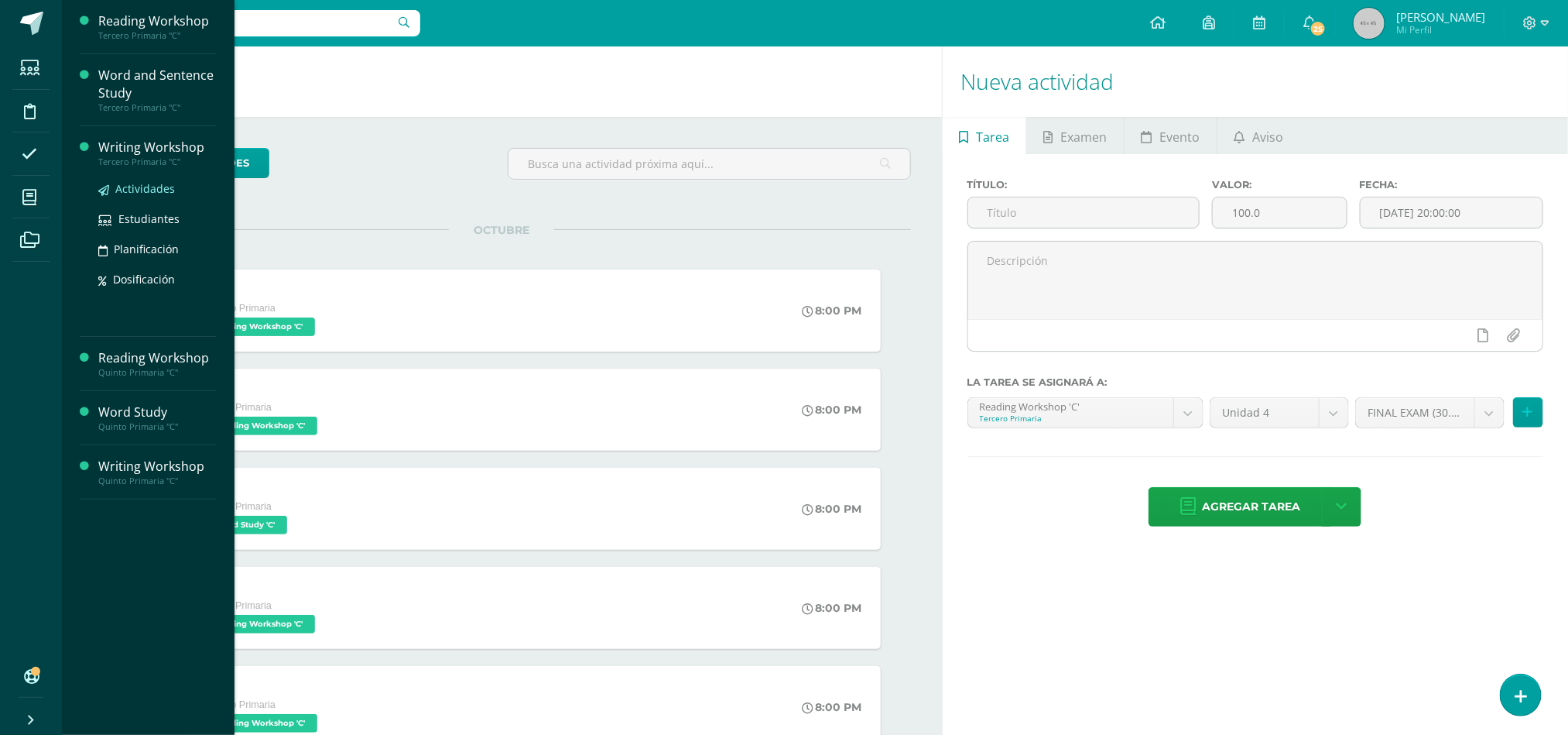
click at [160, 185] on span "Actividades" at bounding box center [145, 188] width 59 height 15
click at [133, 235] on link "Actividades" at bounding box center [157, 243] width 118 height 18
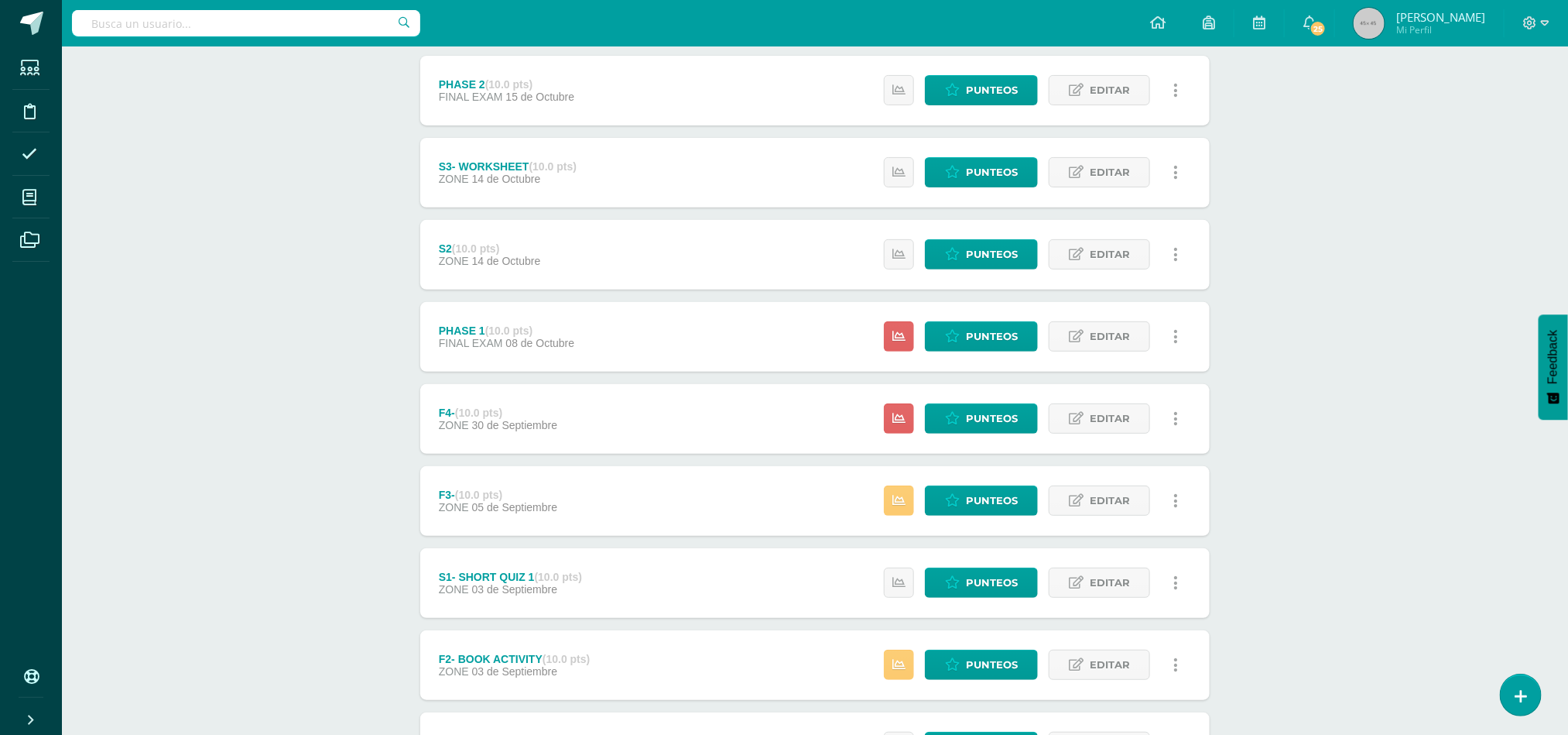
scroll to position [354, 0]
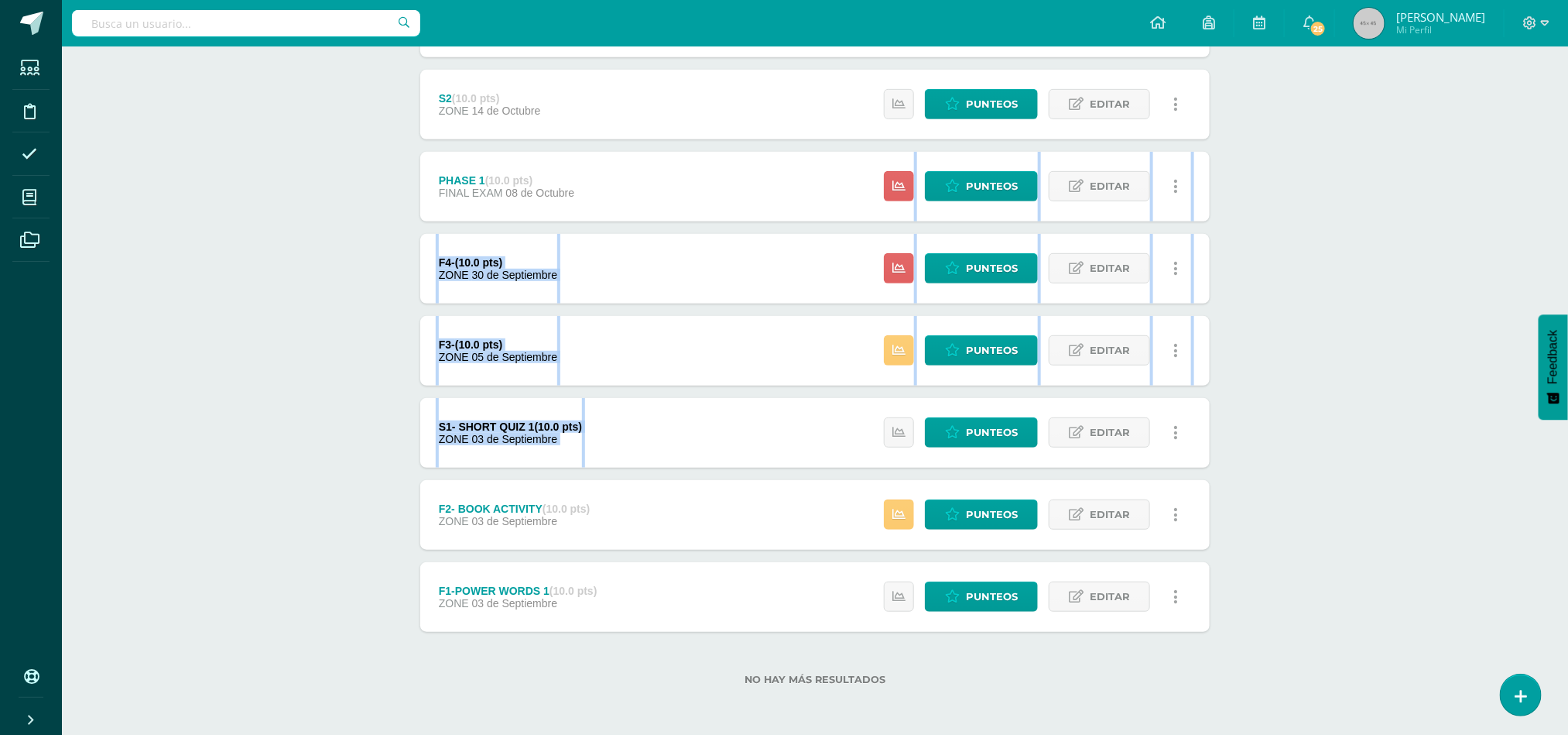
drag, startPoint x: 1512, startPoint y: 398, endPoint x: 1480, endPoint y: 193, distance: 207.5
click at [1480, 193] on div "Reading Workshop Tercero Primaria "C" Herramientas Detalle de asistencias Activ…" at bounding box center [815, 214] width 1507 height 1041
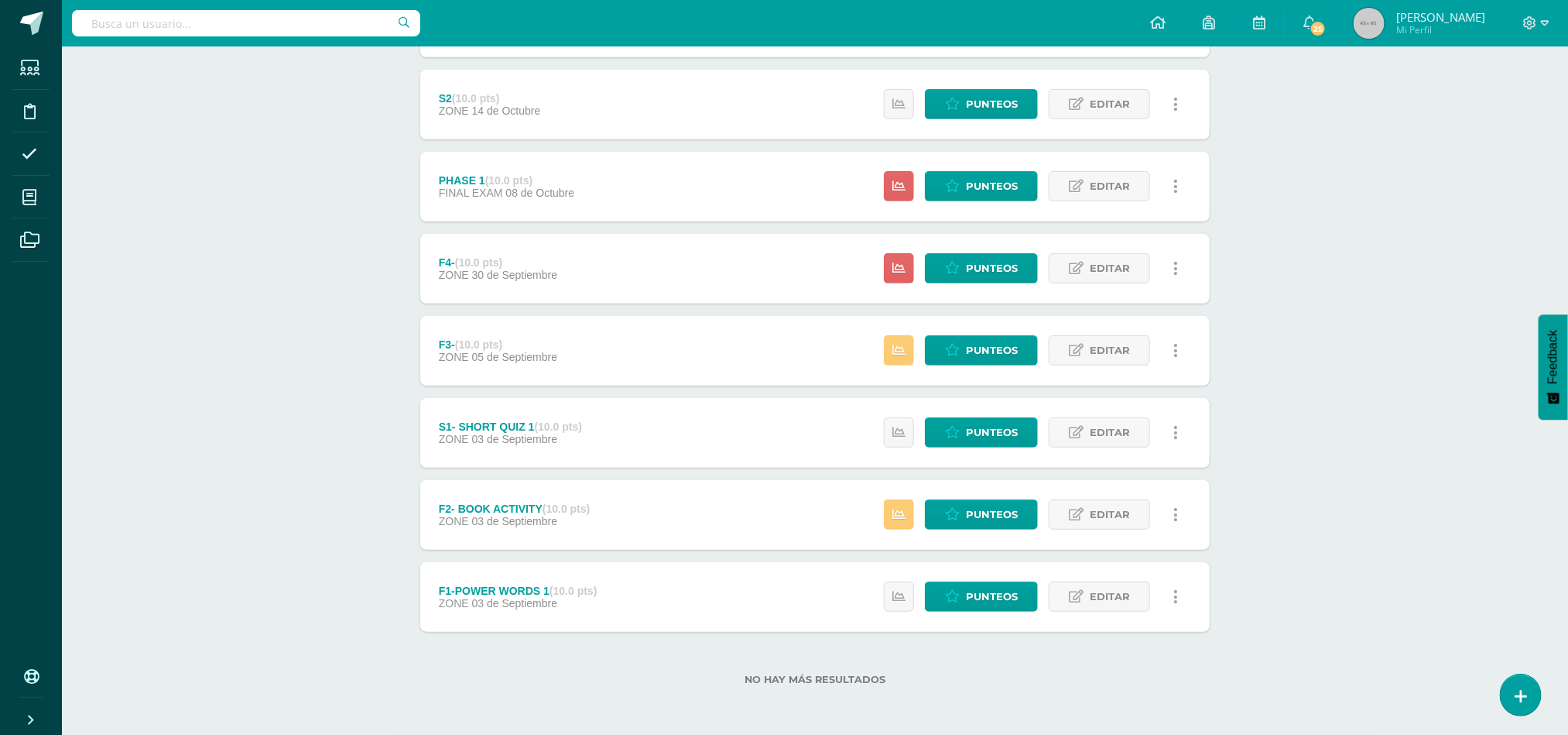
click at [1480, 193] on div "Reading Workshop Tercero Primaria "C" Herramientas Detalle de asistencias Activ…" at bounding box center [815, 214] width 1507 height 1041
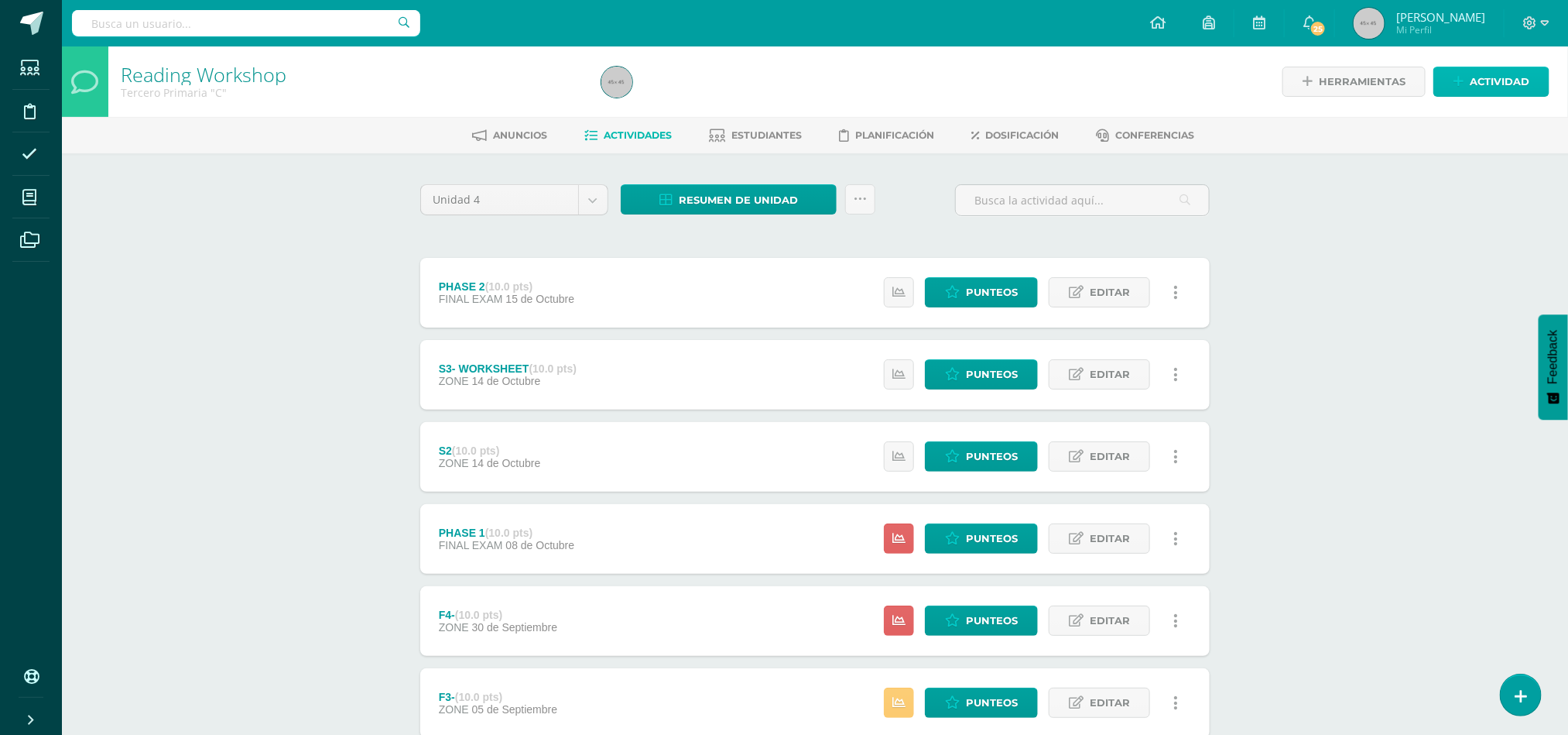
click at [1488, 71] on span "Actividad" at bounding box center [1500, 81] width 59 height 29
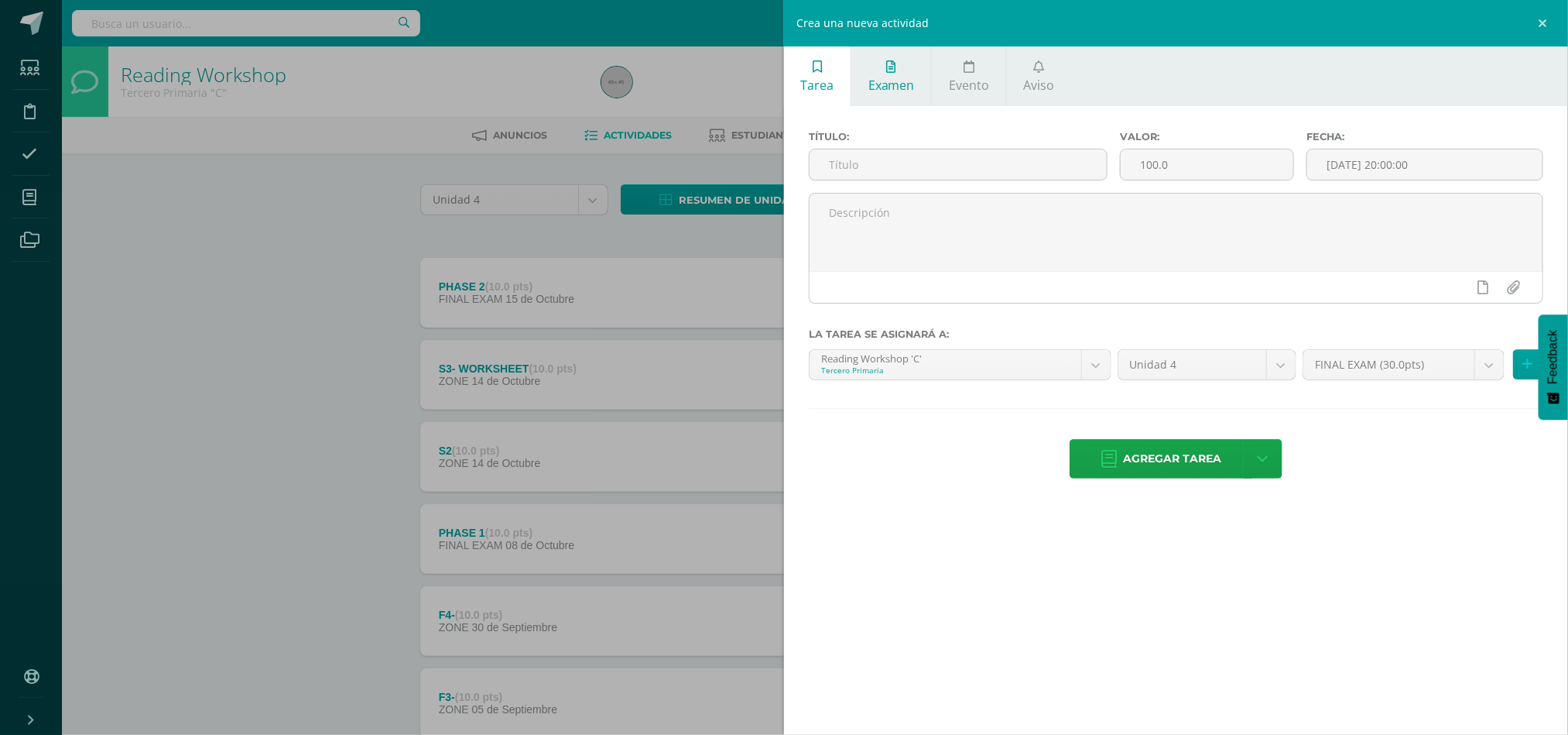
click at [900, 54] on link "Examen" at bounding box center [891, 76] width 80 height 60
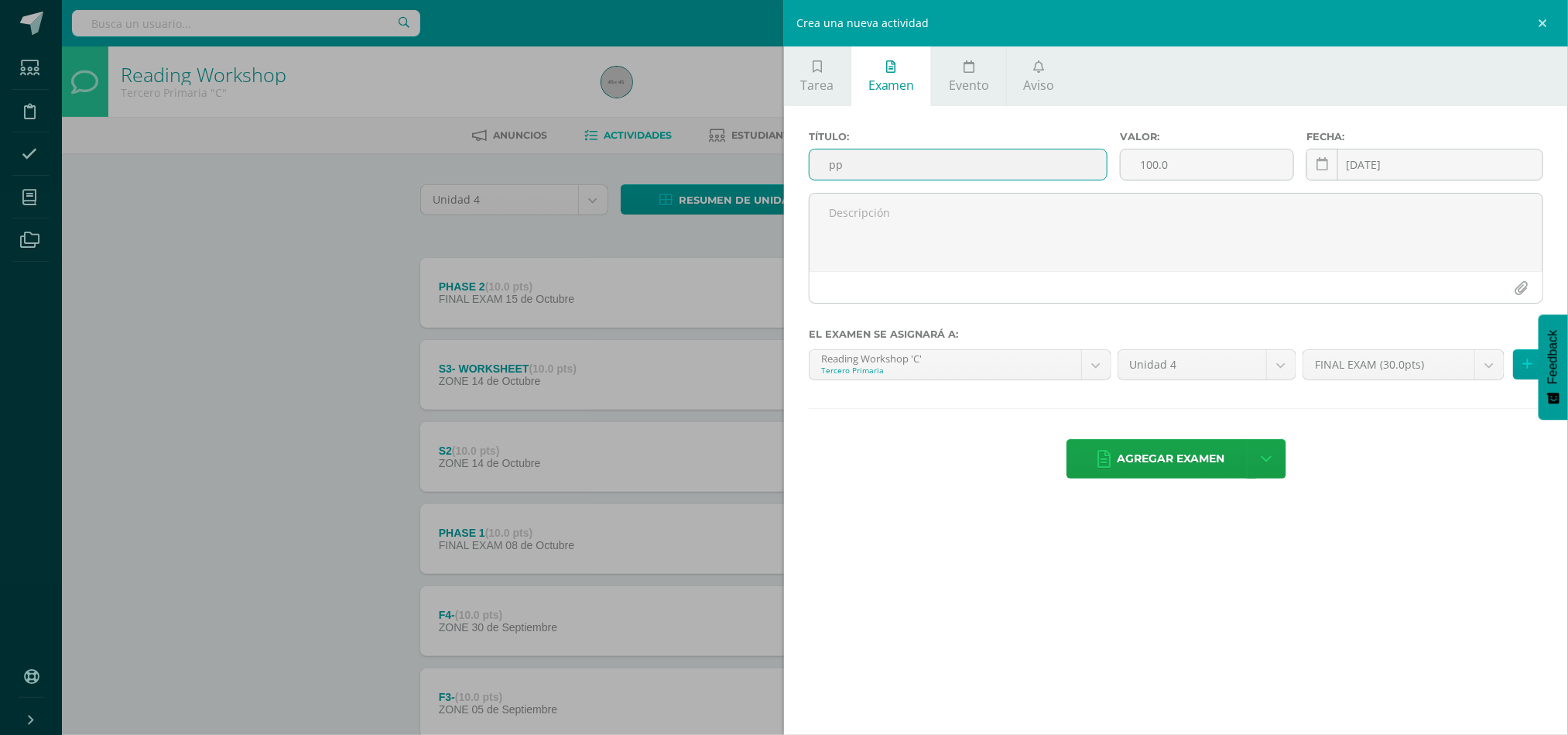
type input "p"
type input "PHASE 3"
click at [1189, 167] on input "100.0" at bounding box center [1207, 164] width 172 height 31
type input "10"
click at [1124, 478] on span "Agregar examen" at bounding box center [1171, 458] width 108 height 38
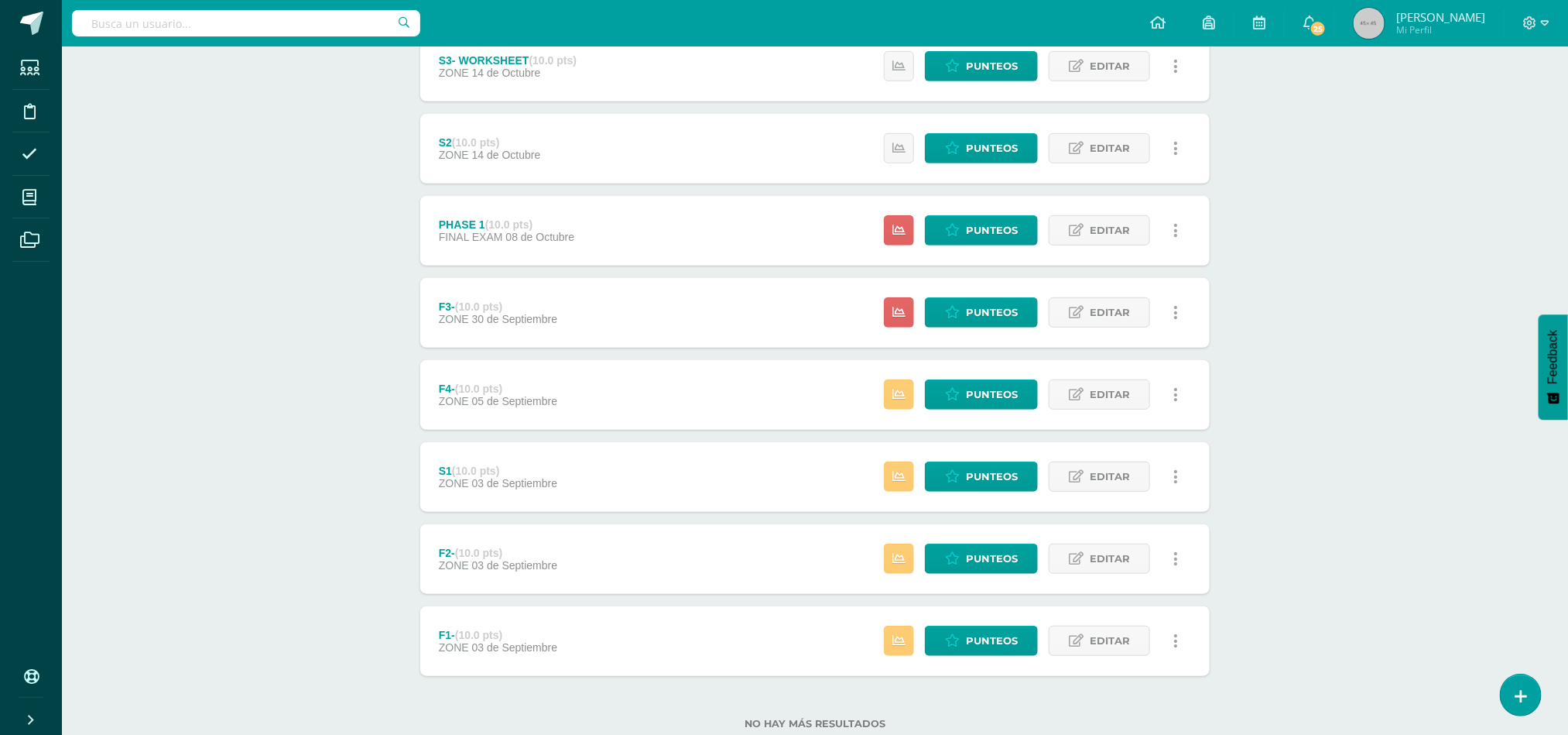
scroll to position [398, 0]
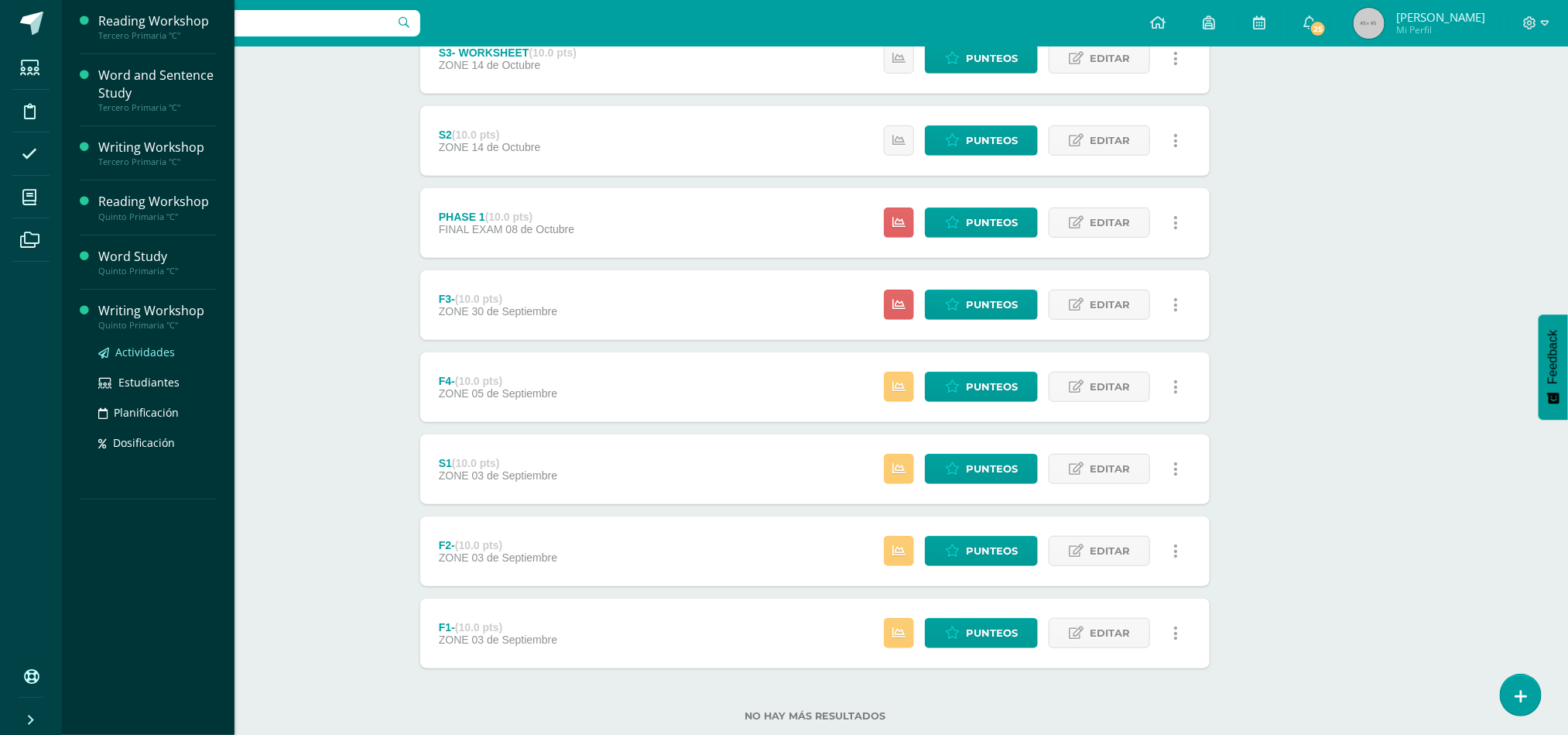
click at [145, 347] on span "Actividades" at bounding box center [145, 352] width 59 height 15
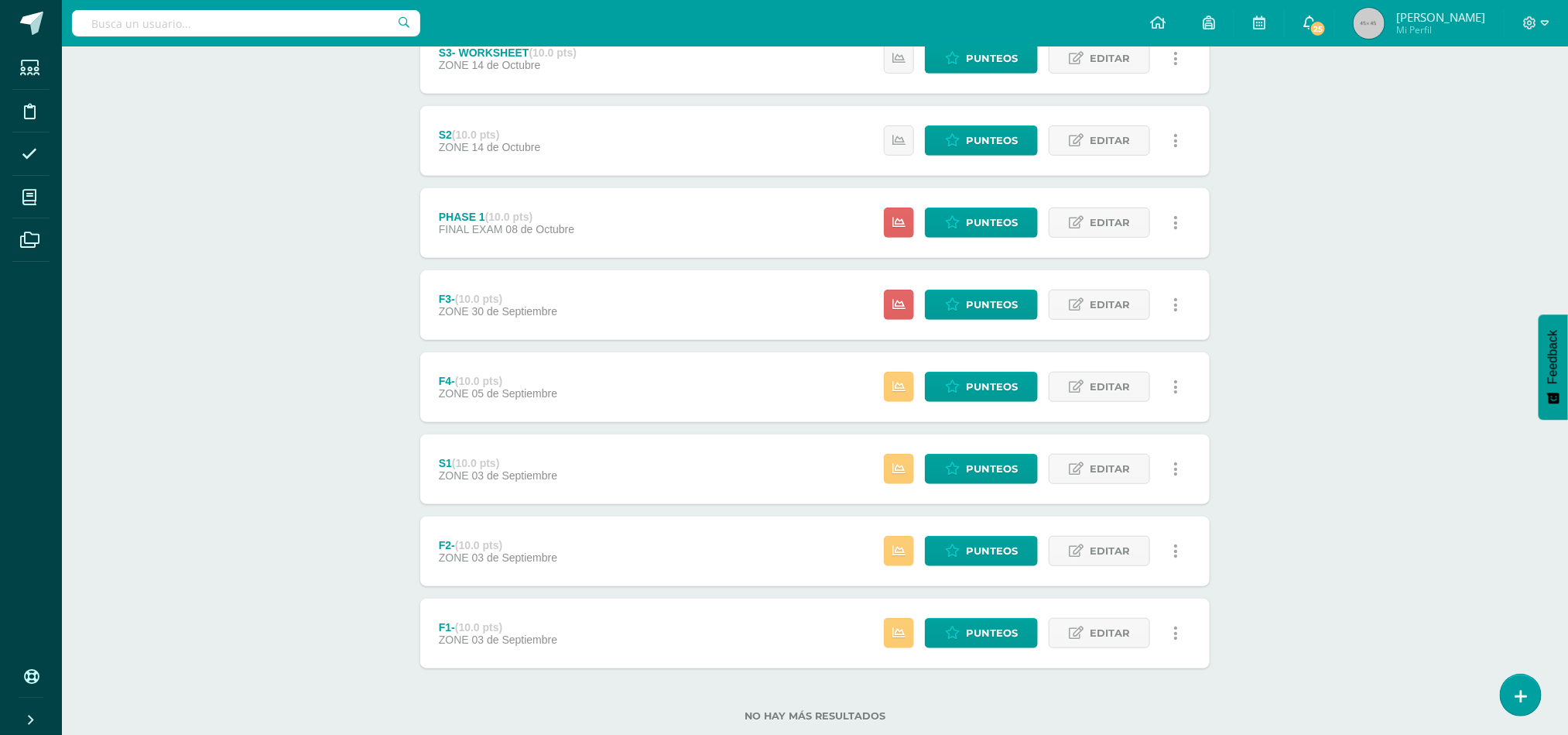
click at [1327, 25] on span "25" at bounding box center [1318, 28] width 17 height 17
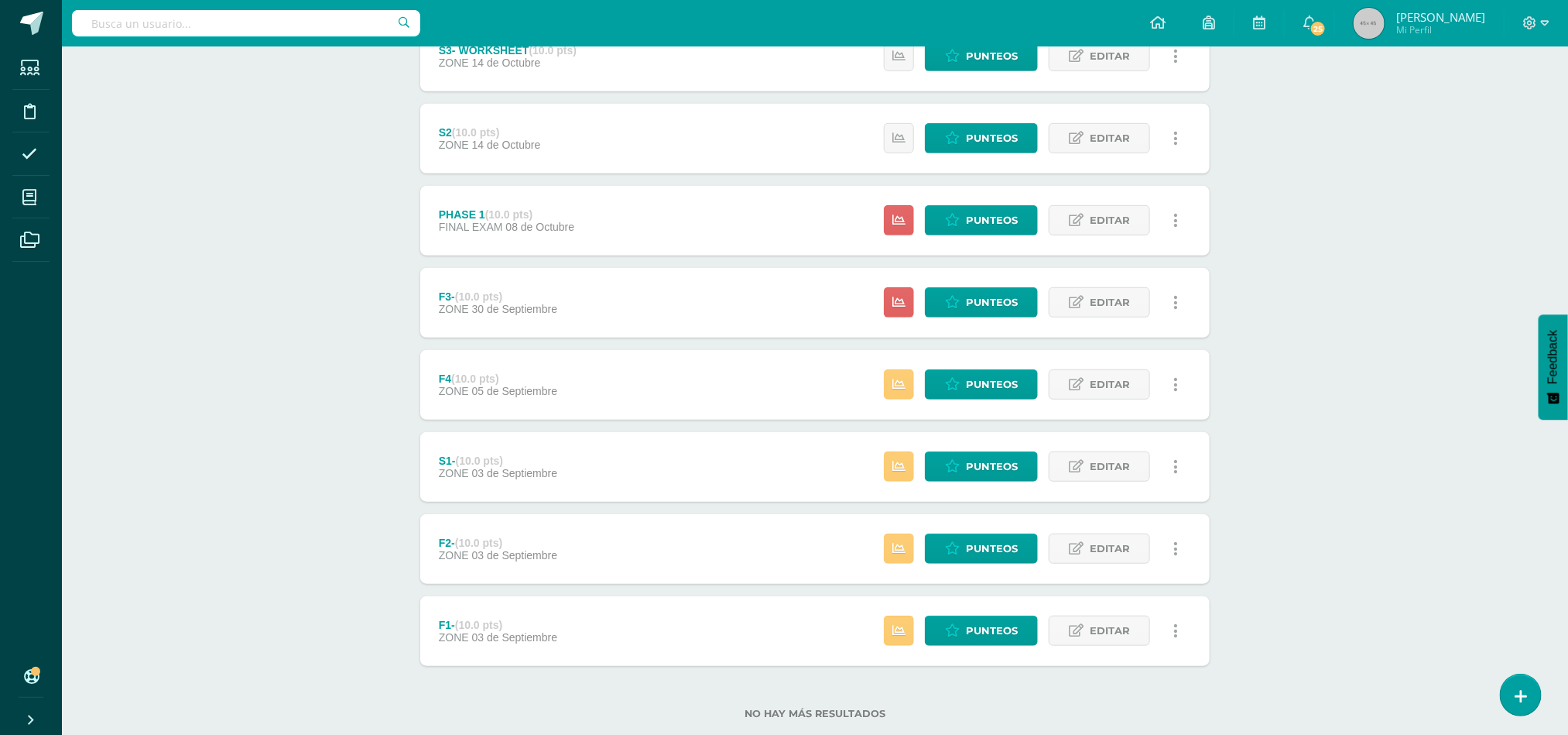
scroll to position [435, 0]
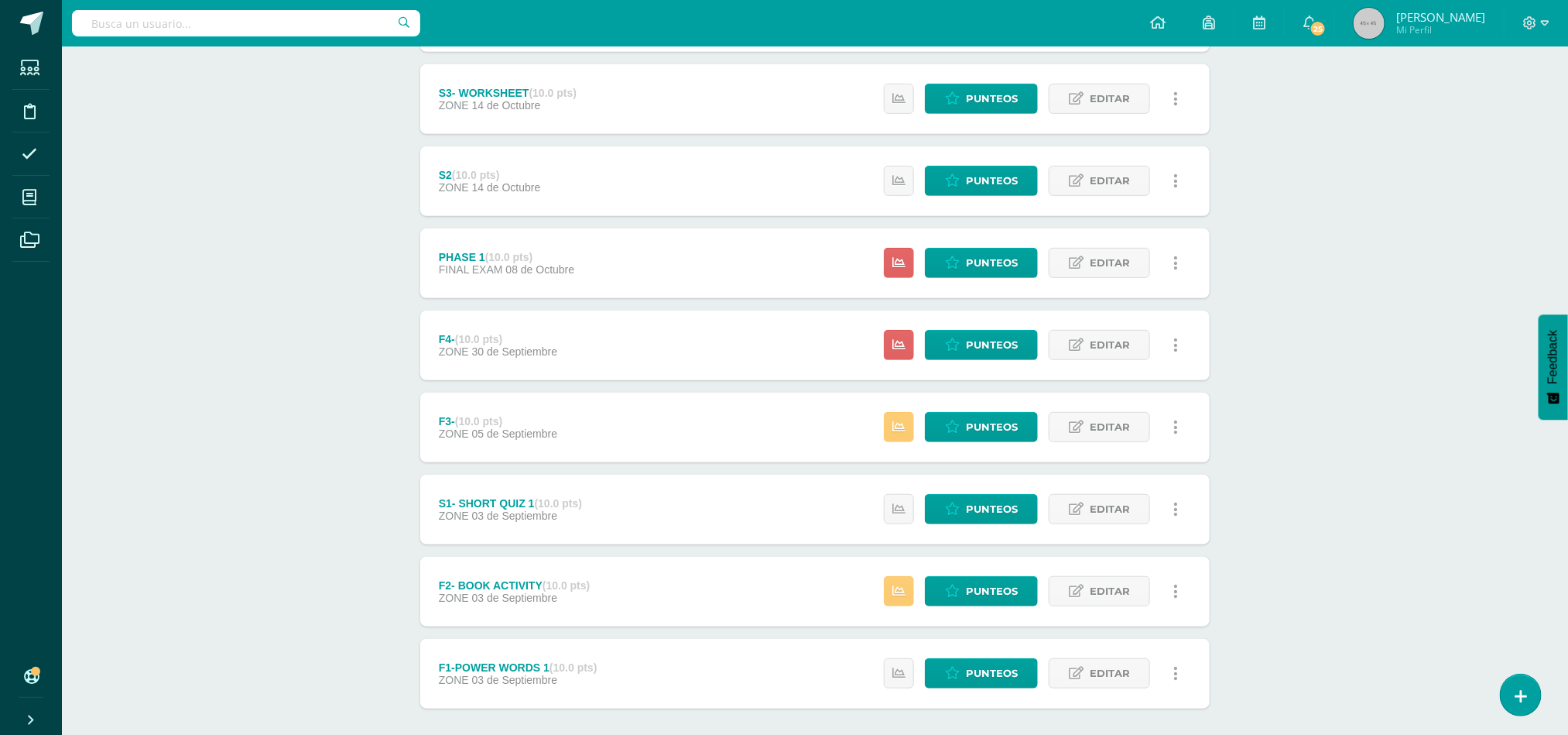
scroll to position [430, 0]
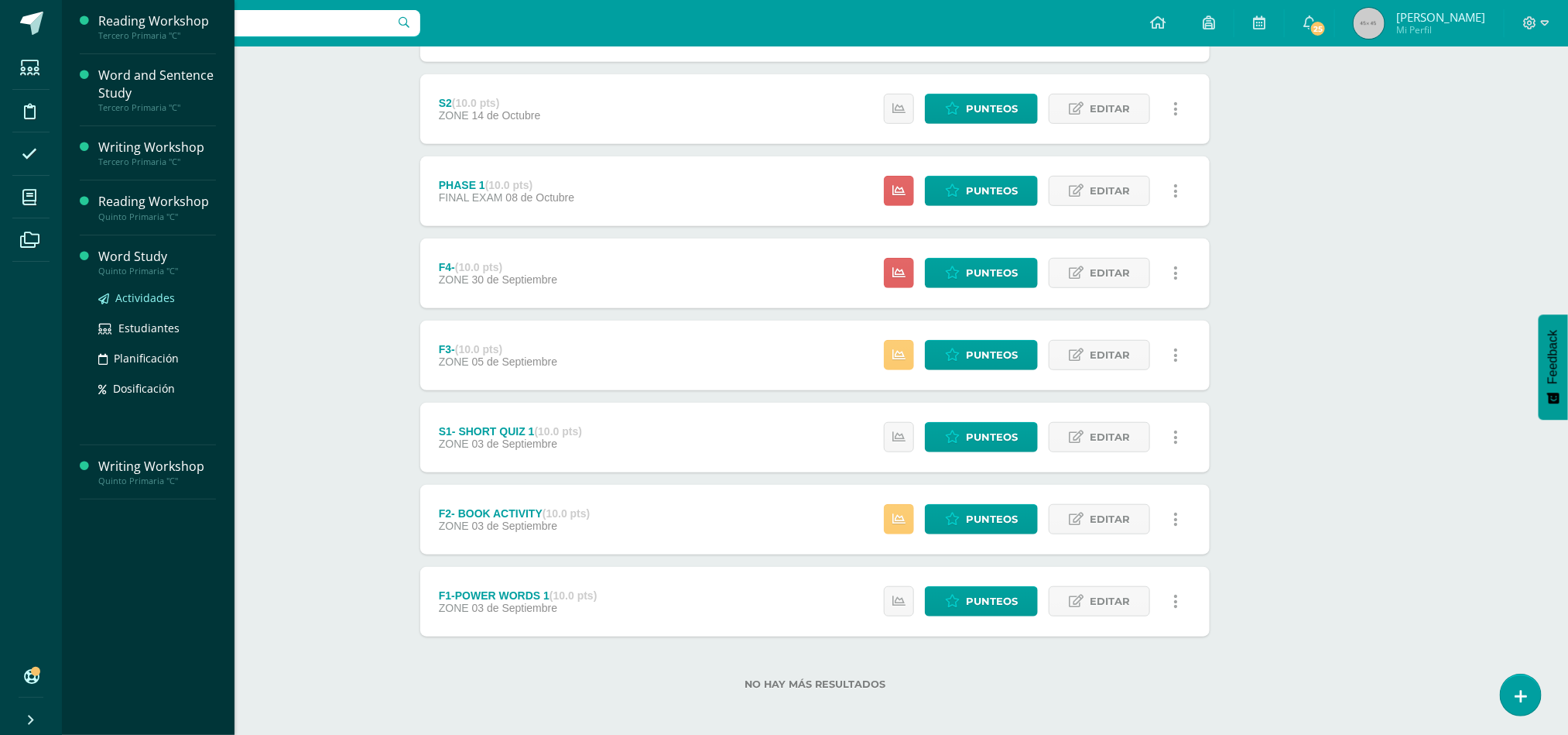
click at [142, 303] on span "Actividades" at bounding box center [145, 298] width 59 height 15
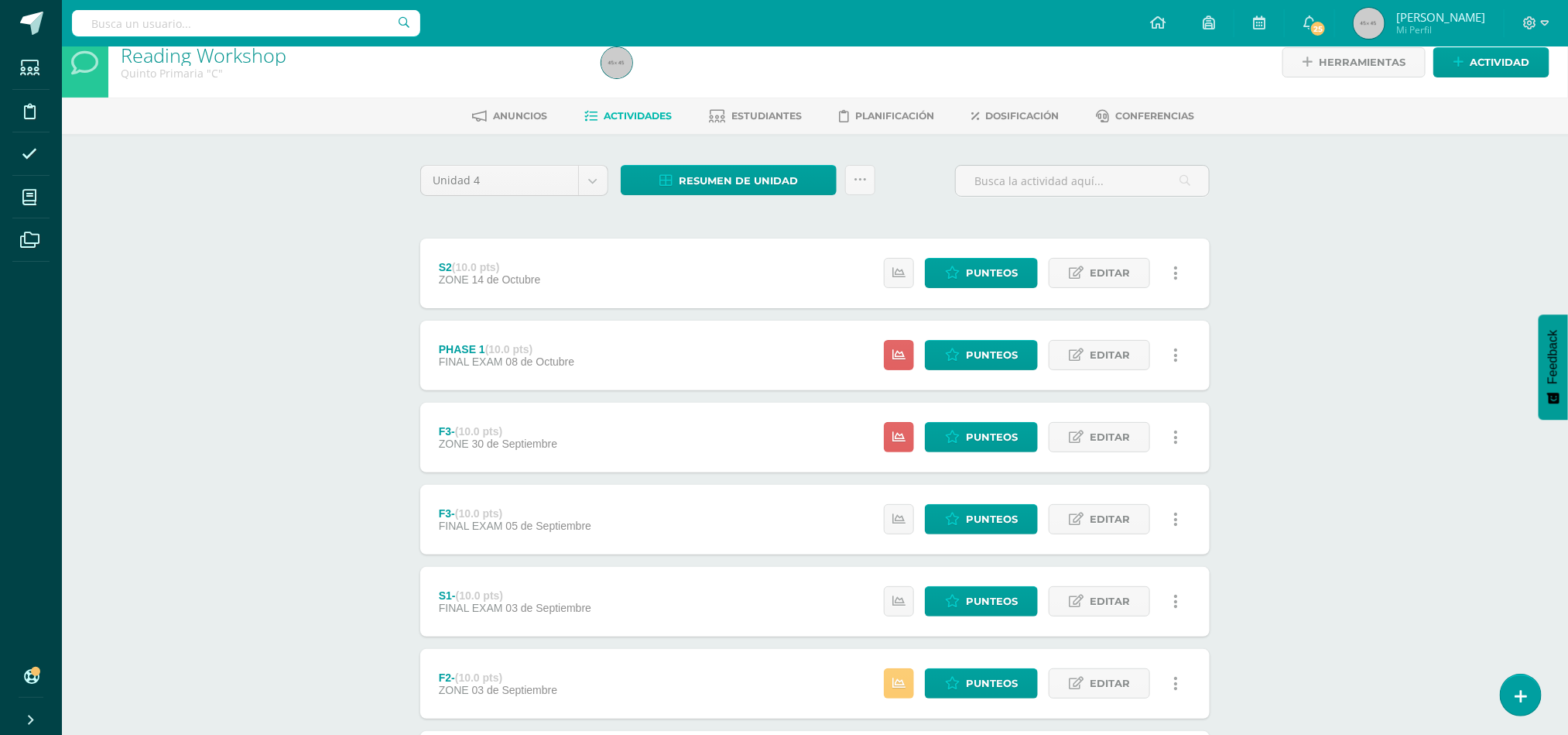
scroll to position [189, 0]
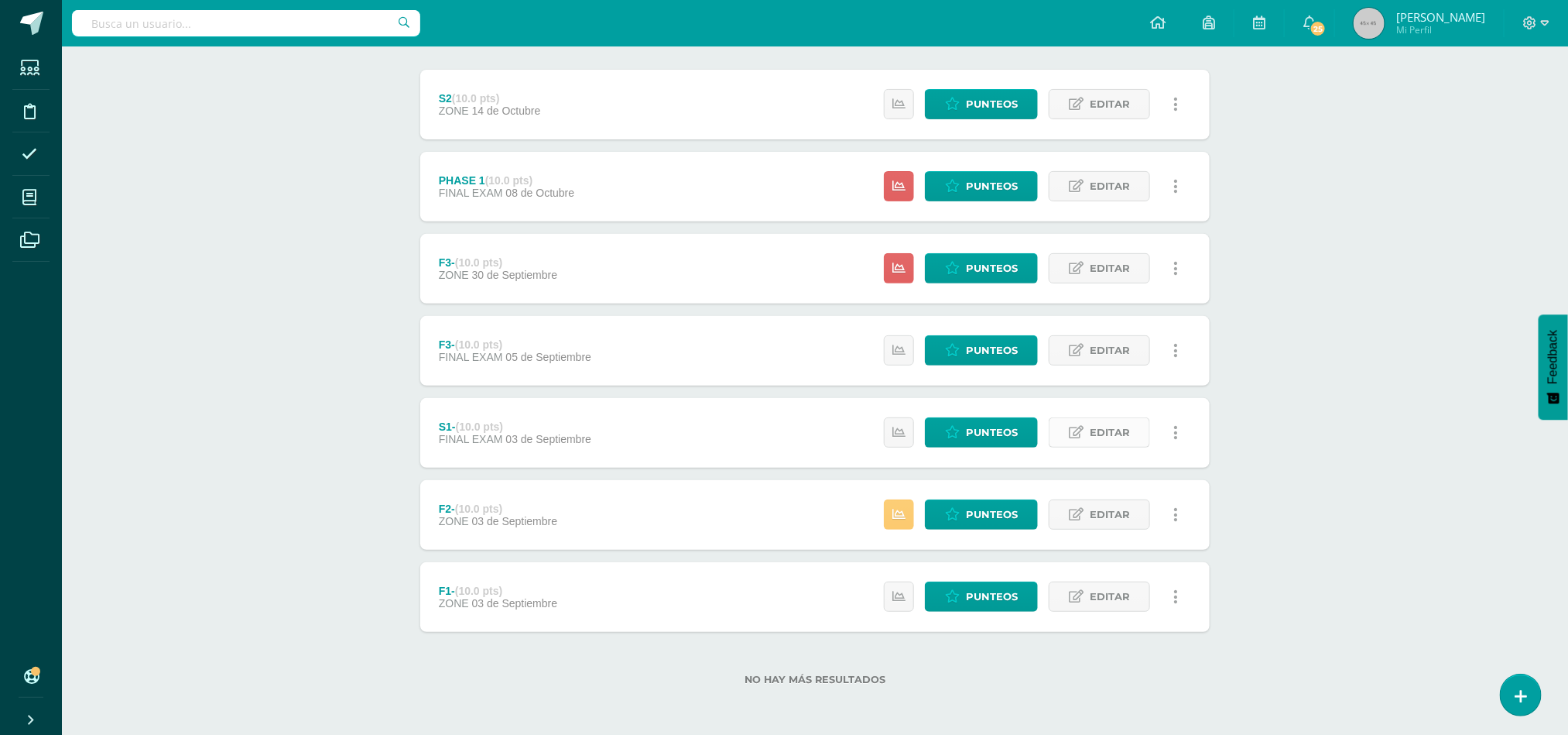
click at [1106, 439] on span "Editar" at bounding box center [1110, 432] width 40 height 29
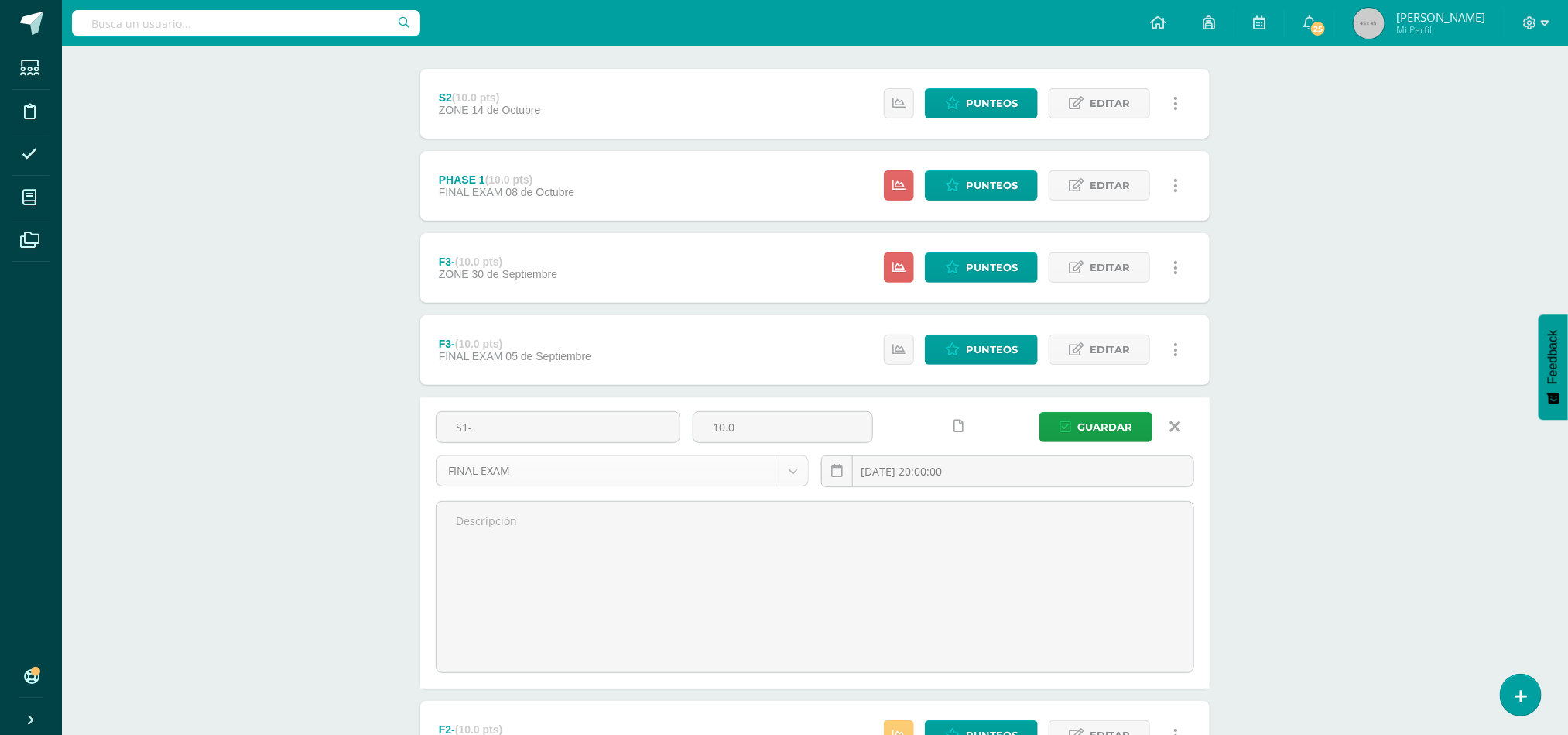
click at [798, 474] on body "Estudiantes Disciplina Asistencia Mis cursos Archivos Soporte Ayuda Reportar un…" at bounding box center [784, 383] width 1568 height 1144
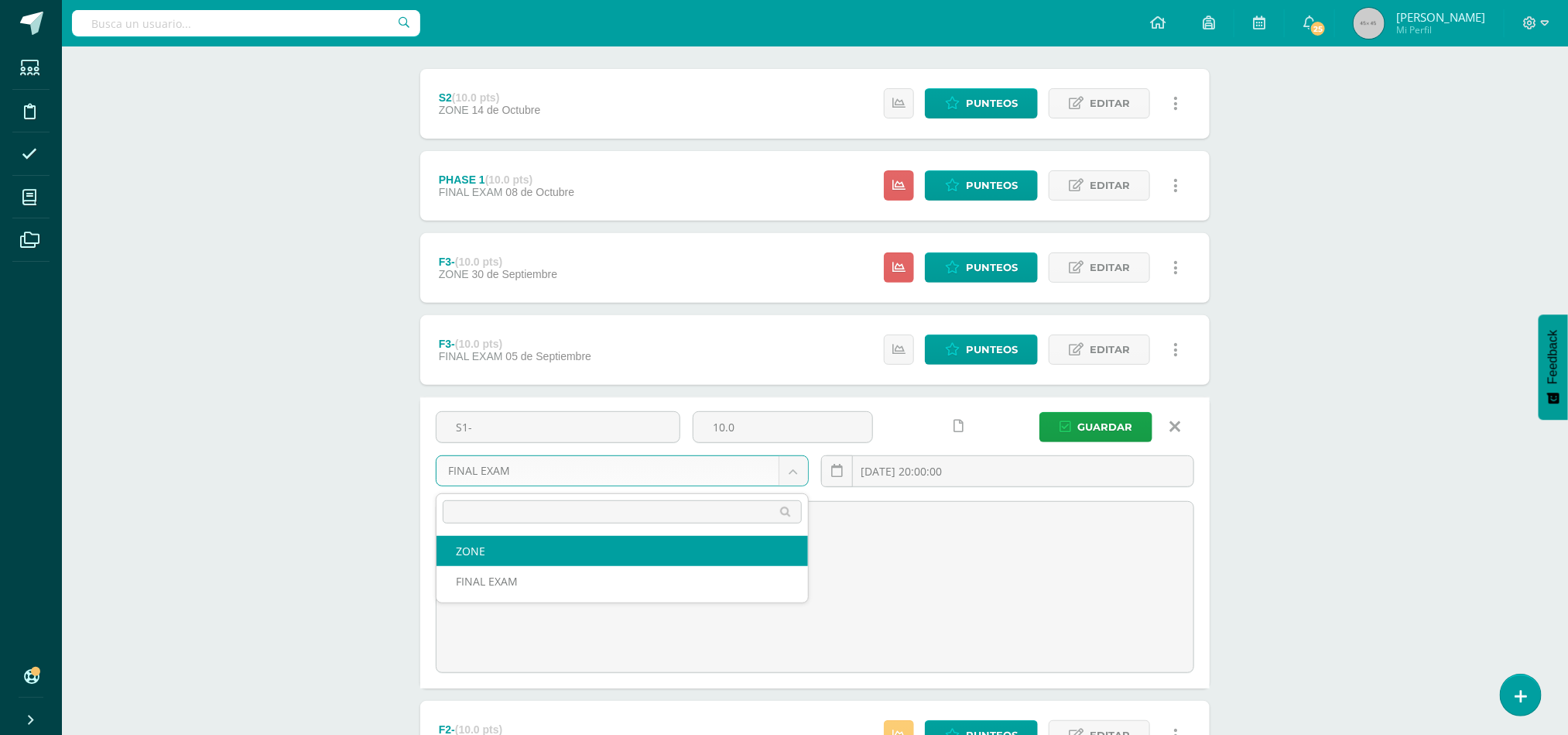
select select "47971"
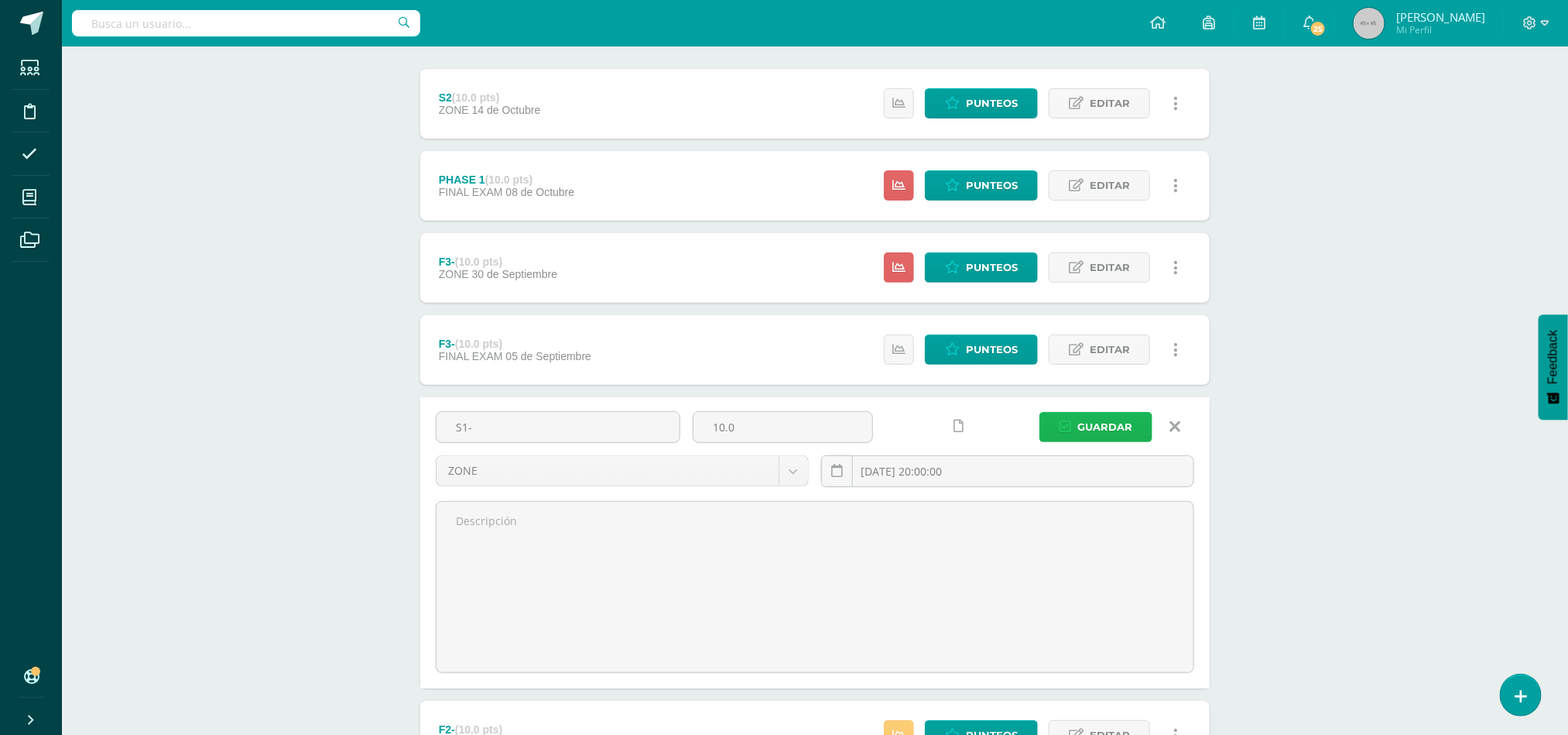
click at [1120, 430] on span "Guardar" at bounding box center [1105, 427] width 55 height 29
click at [1122, 348] on span "Editar" at bounding box center [1110, 349] width 40 height 29
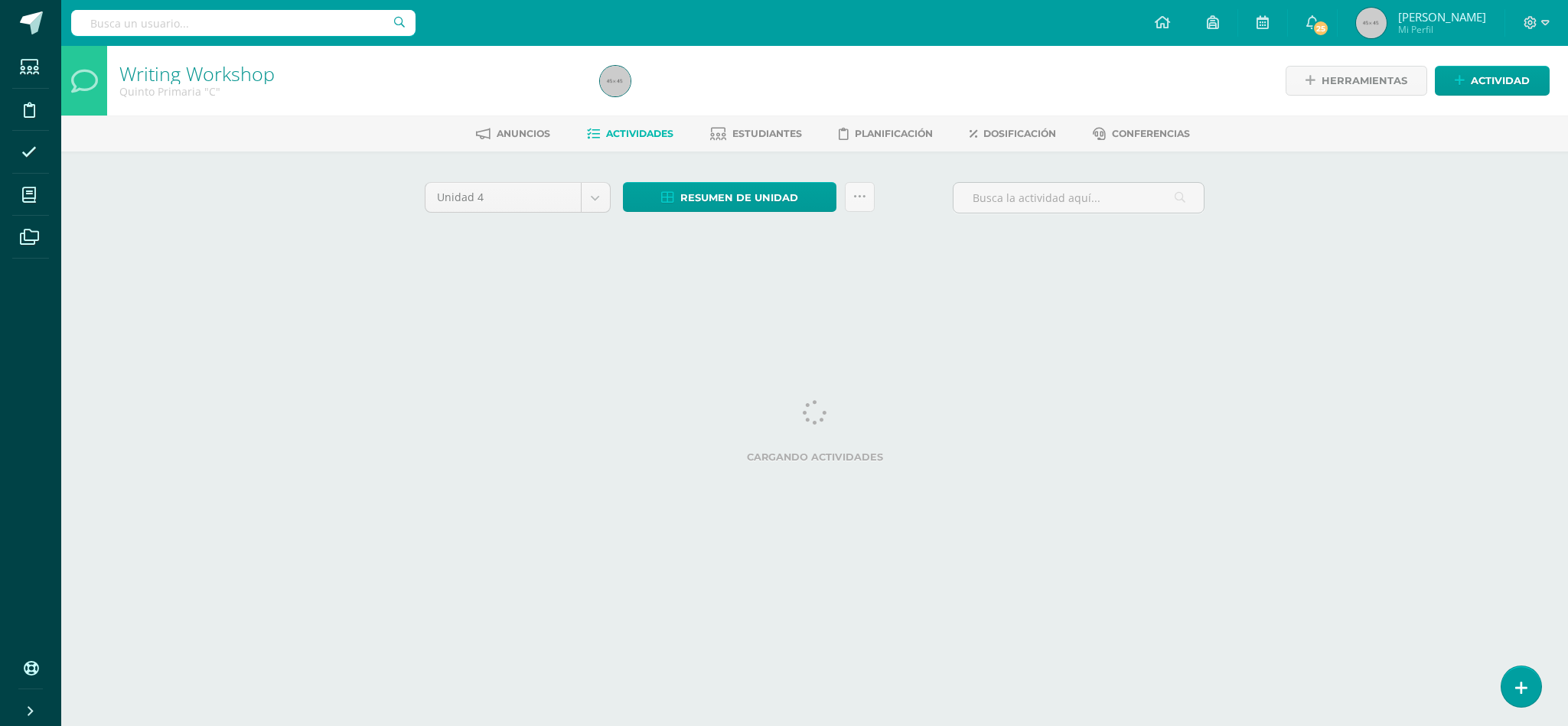
click at [1318, 25] on icon at bounding box center [1312, 22] width 12 height 14
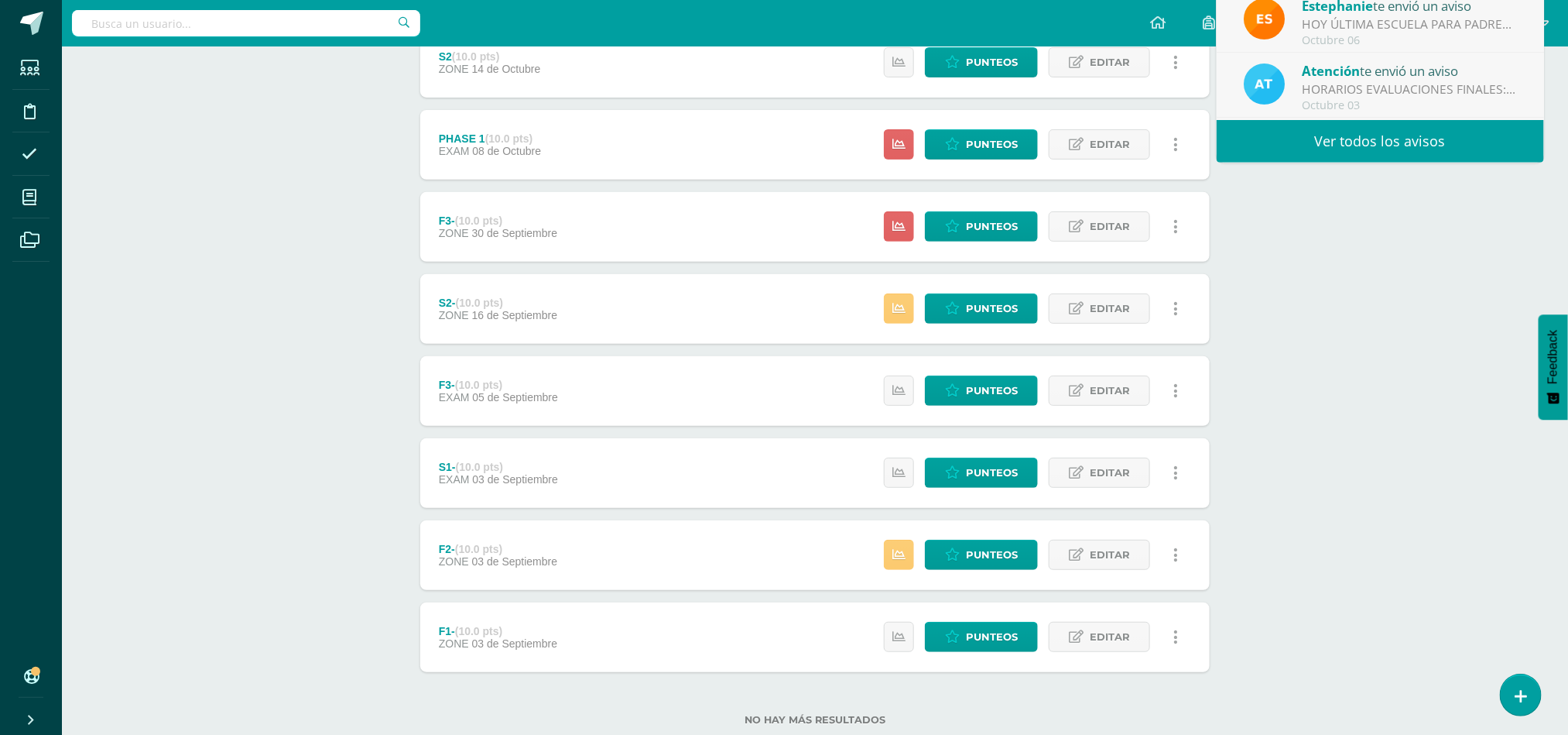
scroll to position [272, 0]
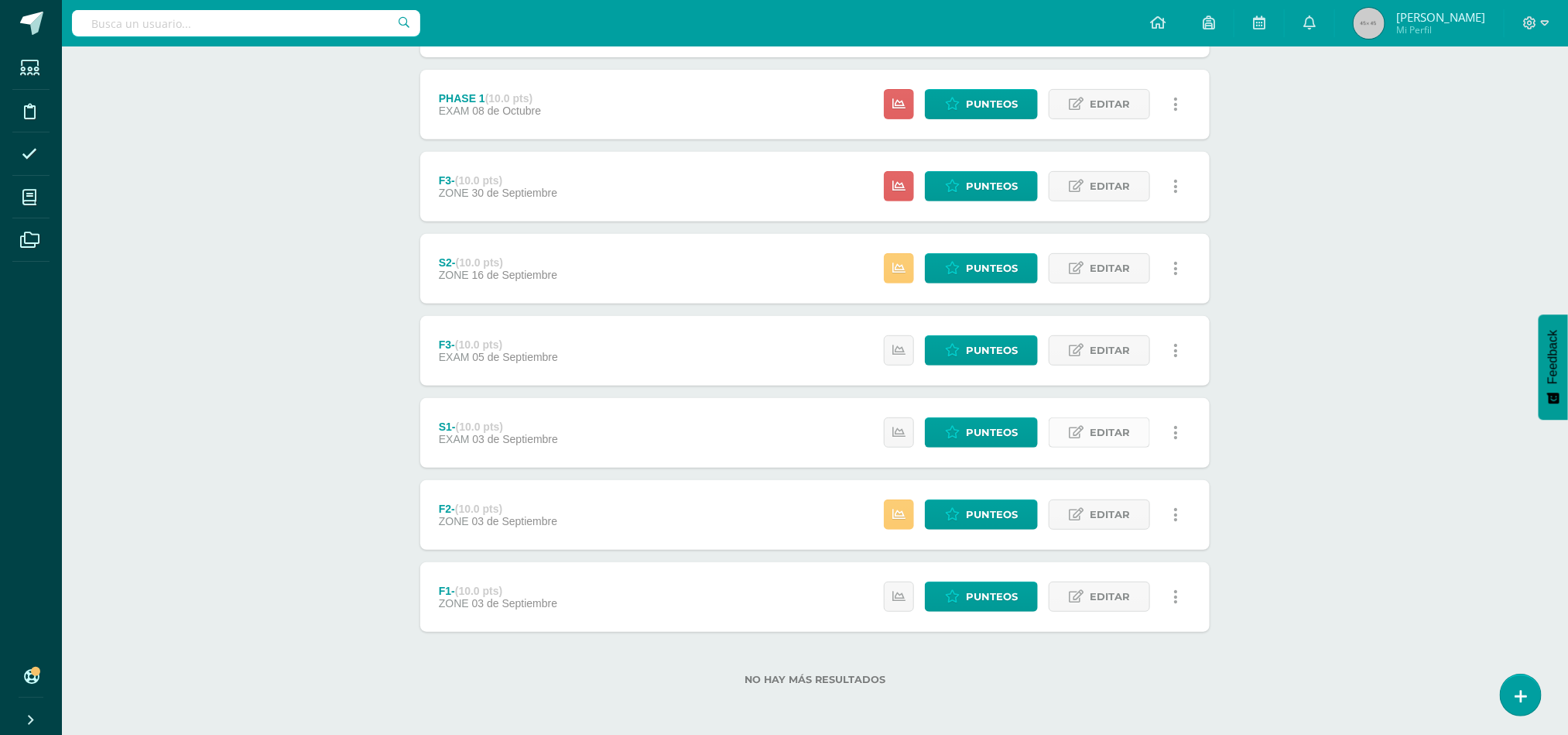
click at [1126, 435] on span "Editar" at bounding box center [1110, 432] width 40 height 29
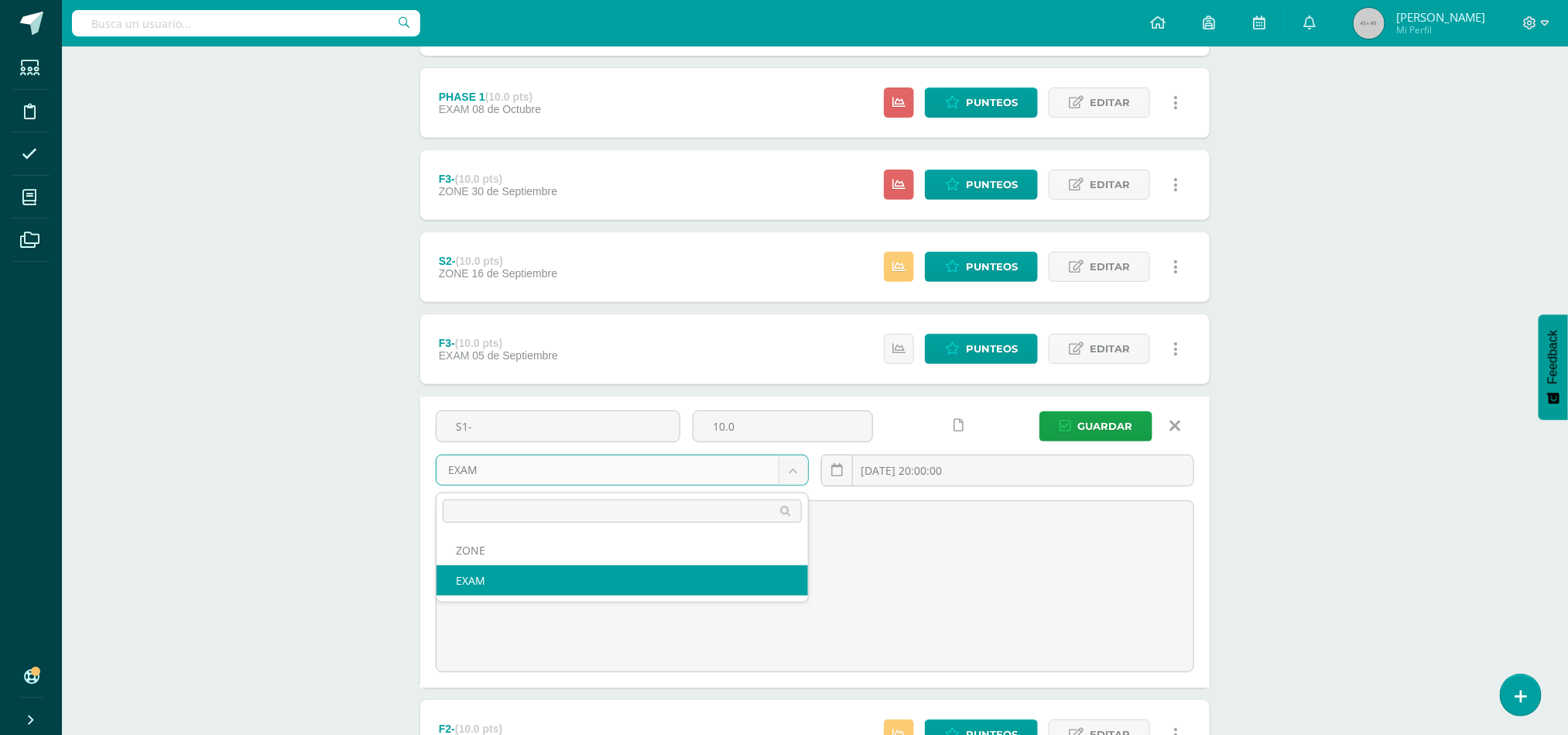
click at [797, 480] on body "Estudiantes Disciplina Asistencia Mis cursos Archivos Soporte Ayuda Reportar un…" at bounding box center [784, 341] width 1568 height 1227
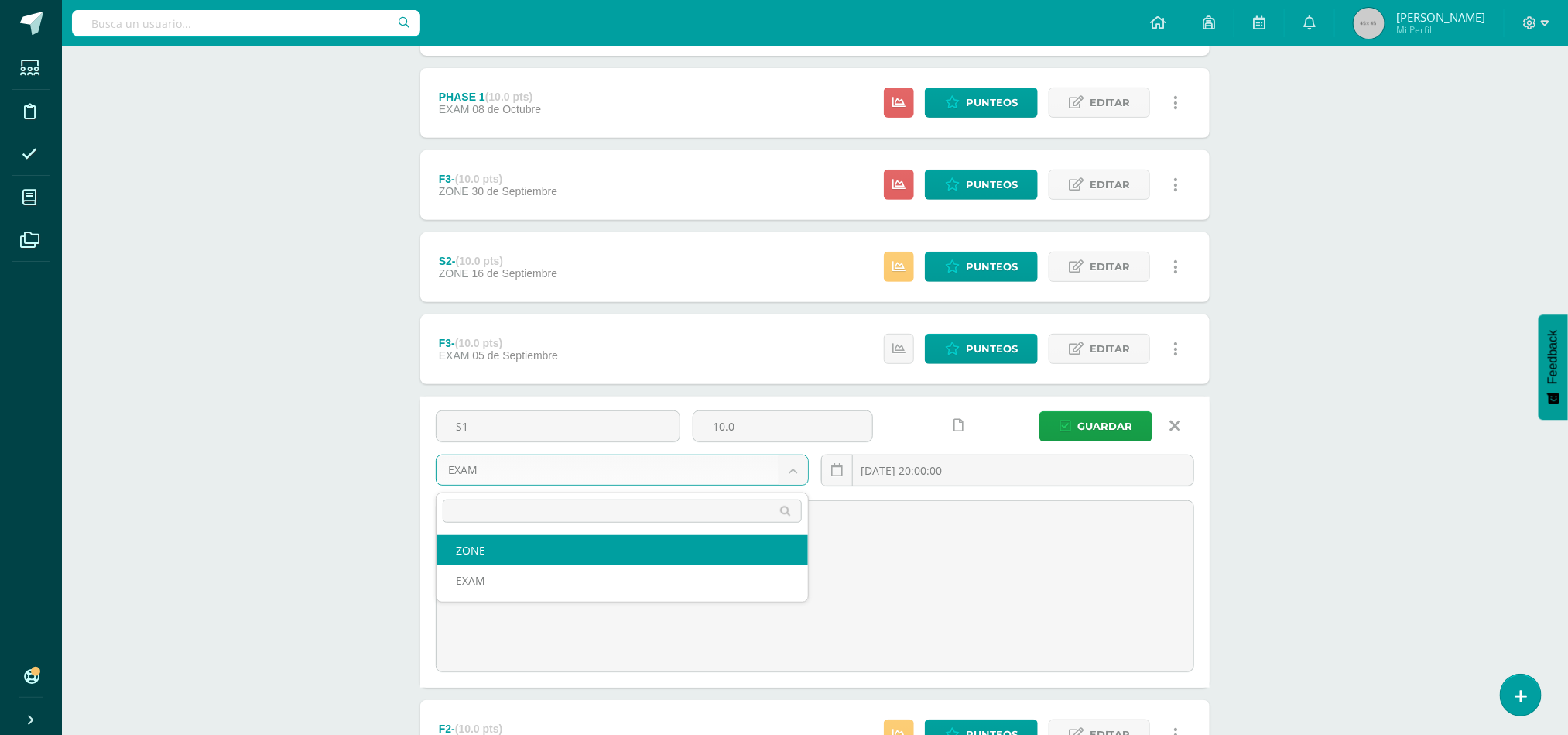
select select "47975"
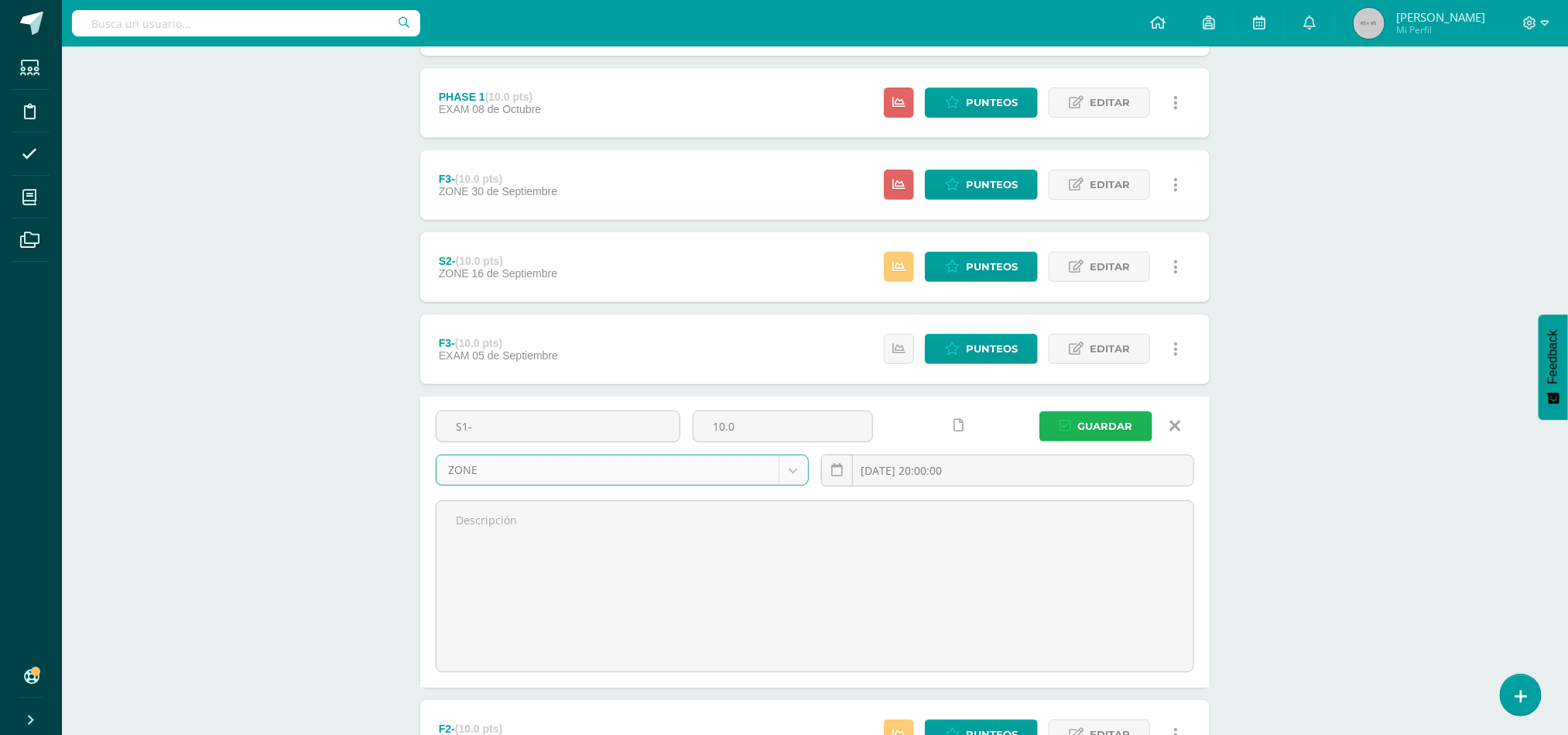
click at [1115, 430] on span "Guardar" at bounding box center [1105, 426] width 55 height 29
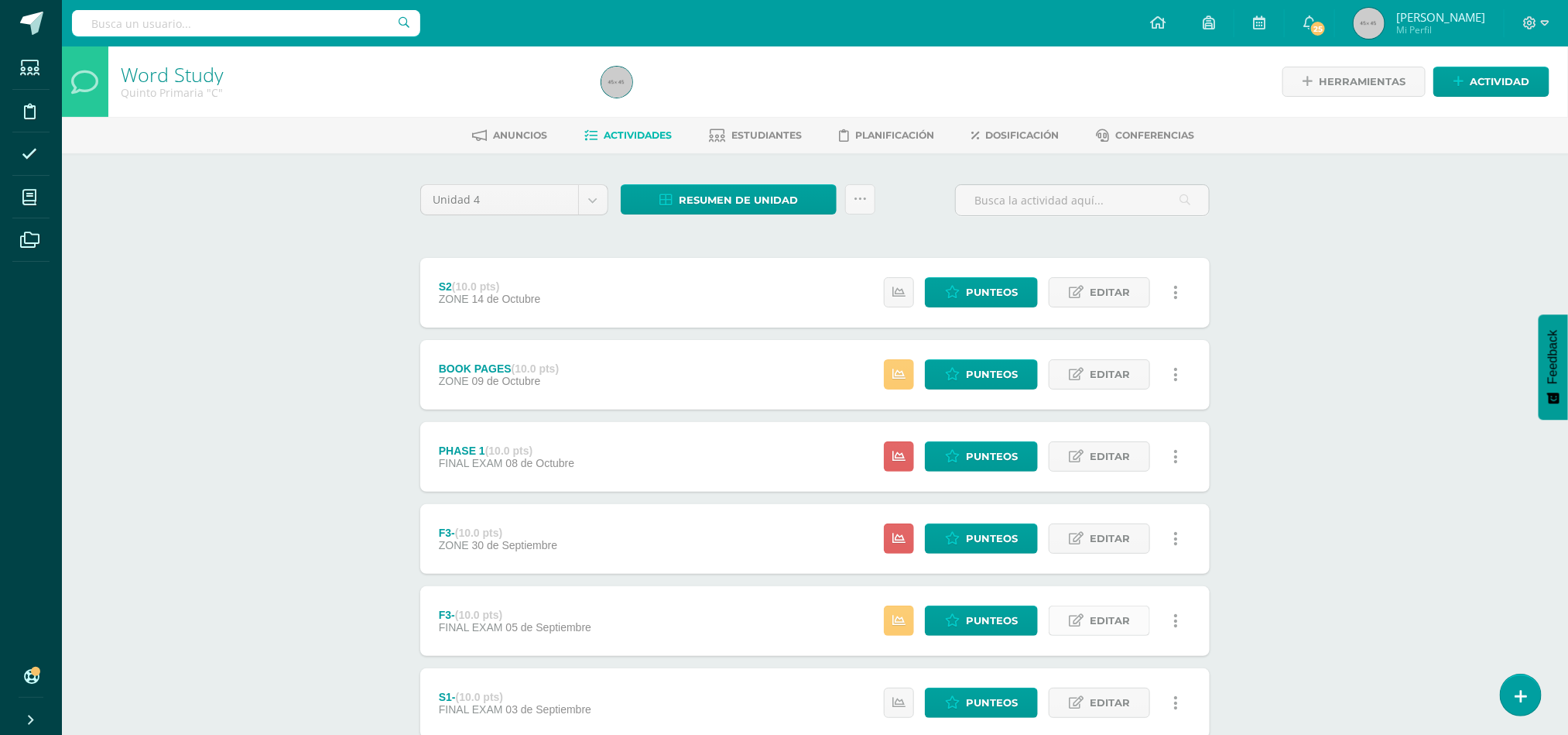
click at [1095, 626] on span "Editar" at bounding box center [1110, 620] width 40 height 29
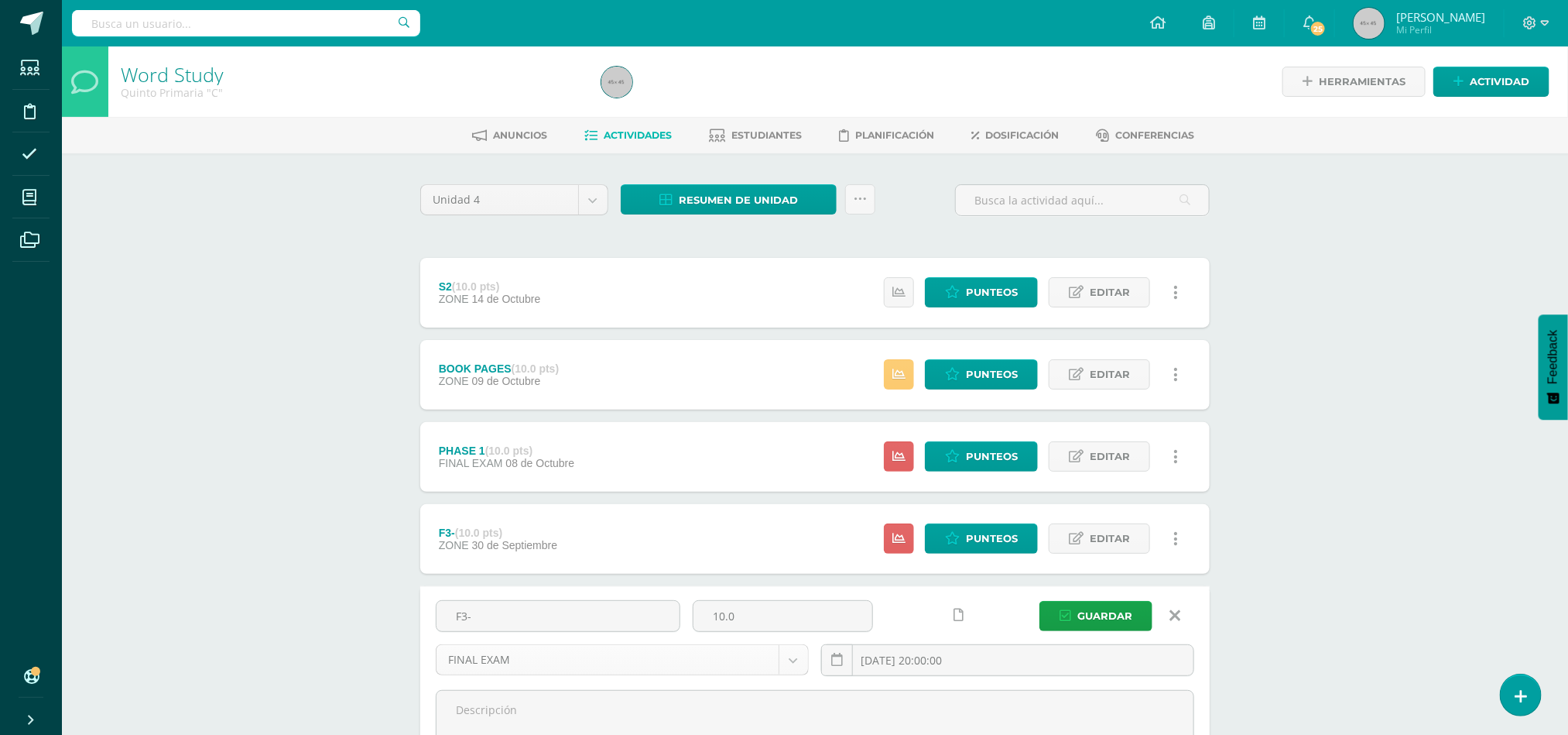
click at [799, 663] on body "Estudiantes Disciplina Asistencia Mis cursos Archivos Soporte Ayuda Reportar un…" at bounding box center [784, 613] width 1568 height 1227
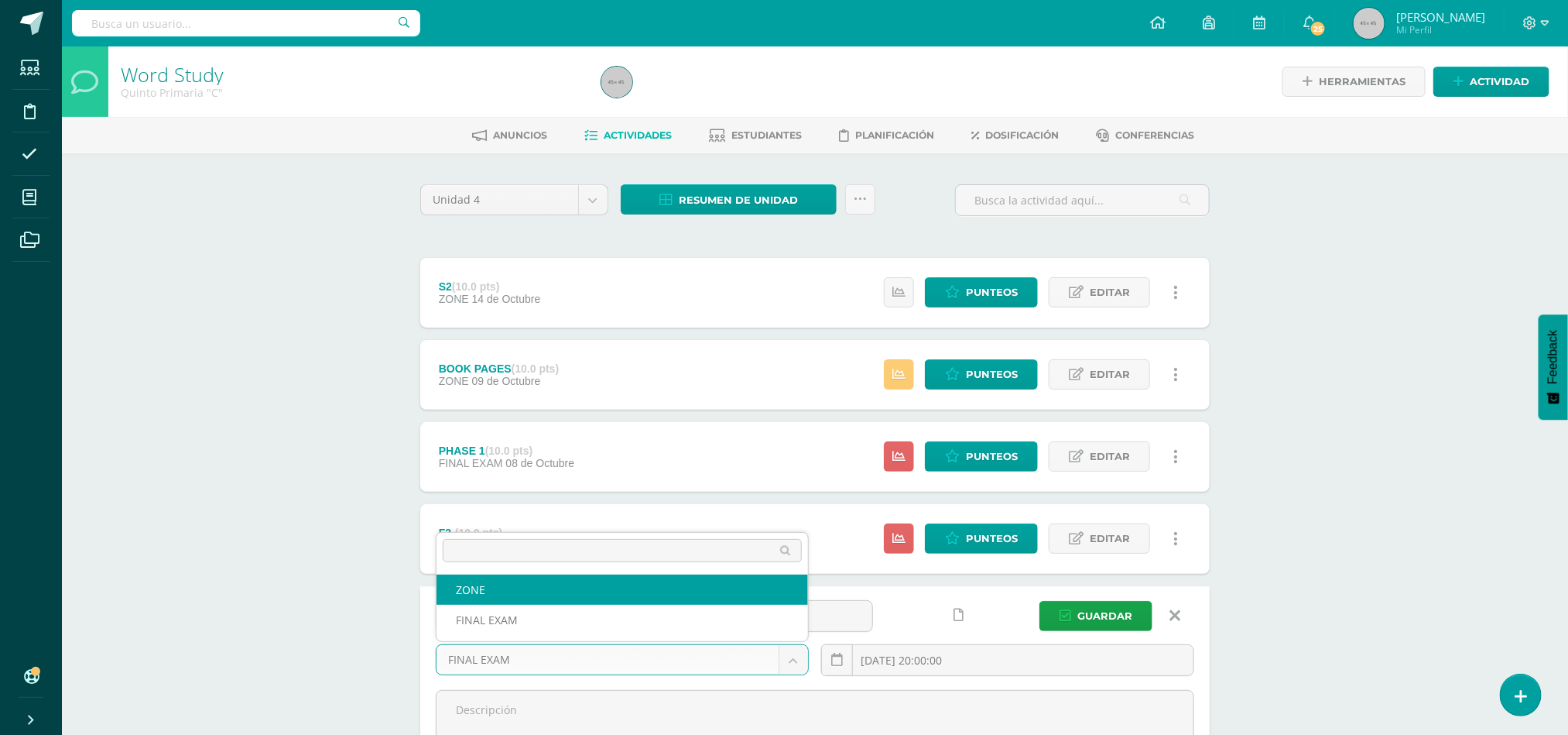
select select "47973"
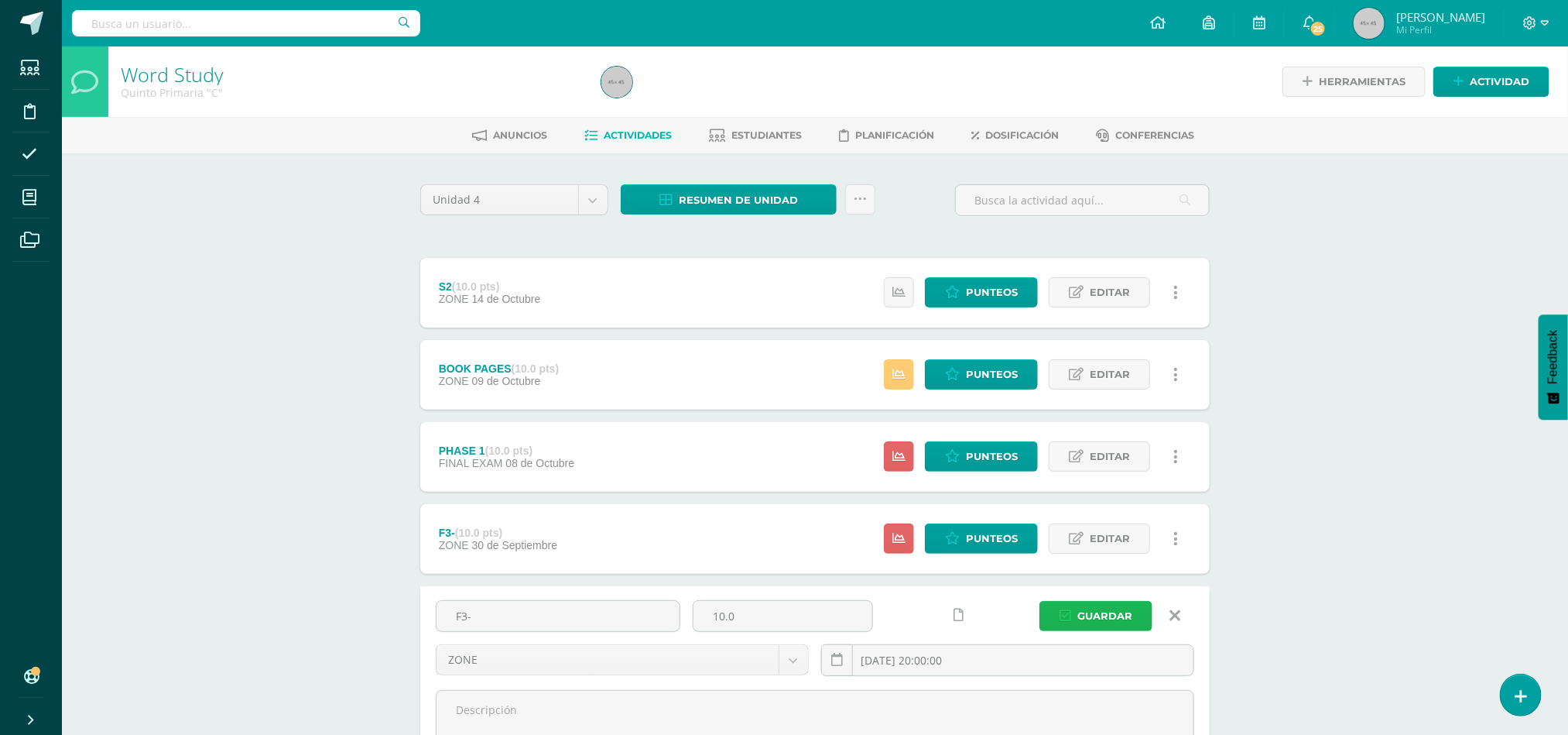
click at [1066, 625] on button "Guardar" at bounding box center [1096, 616] width 113 height 31
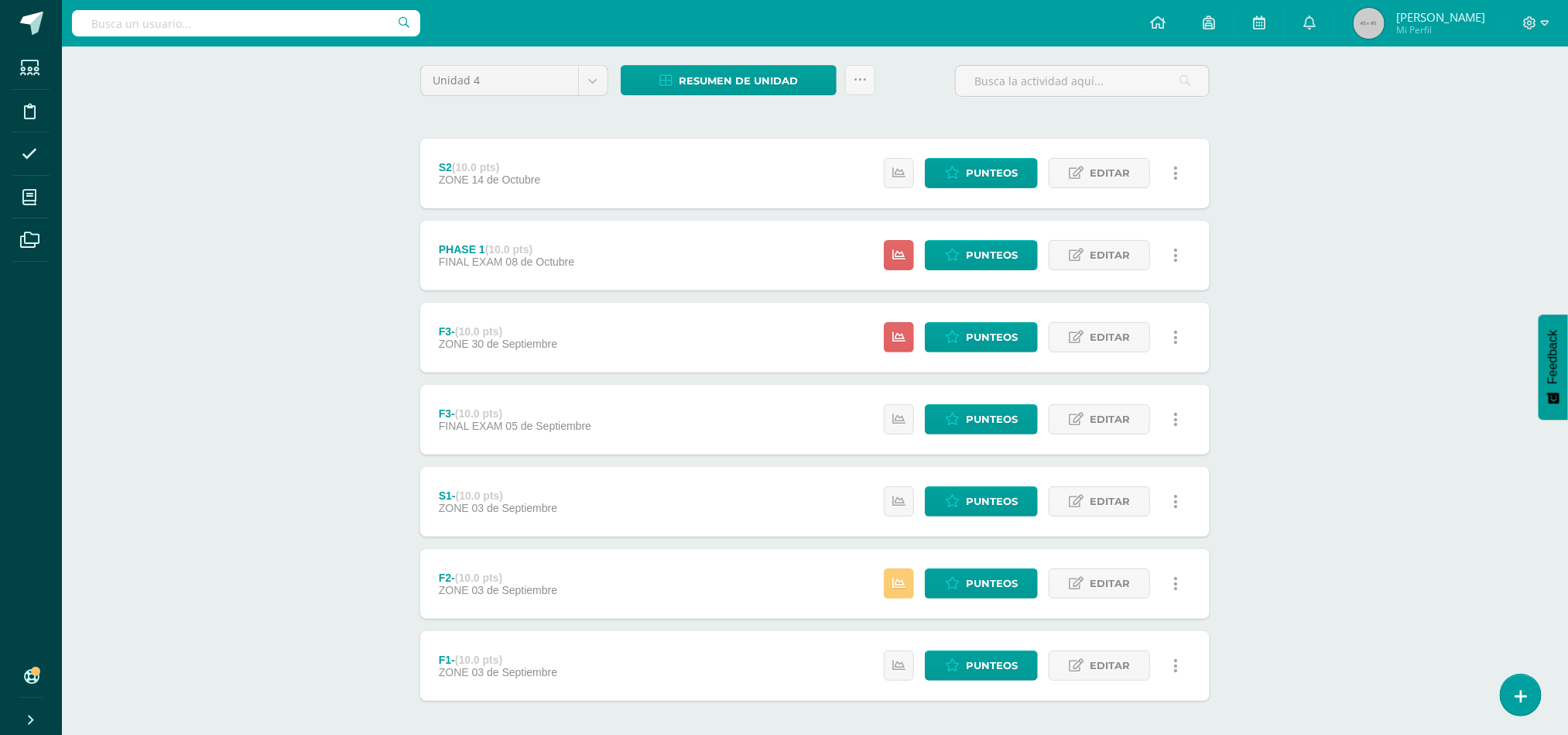
scroll to position [189, 0]
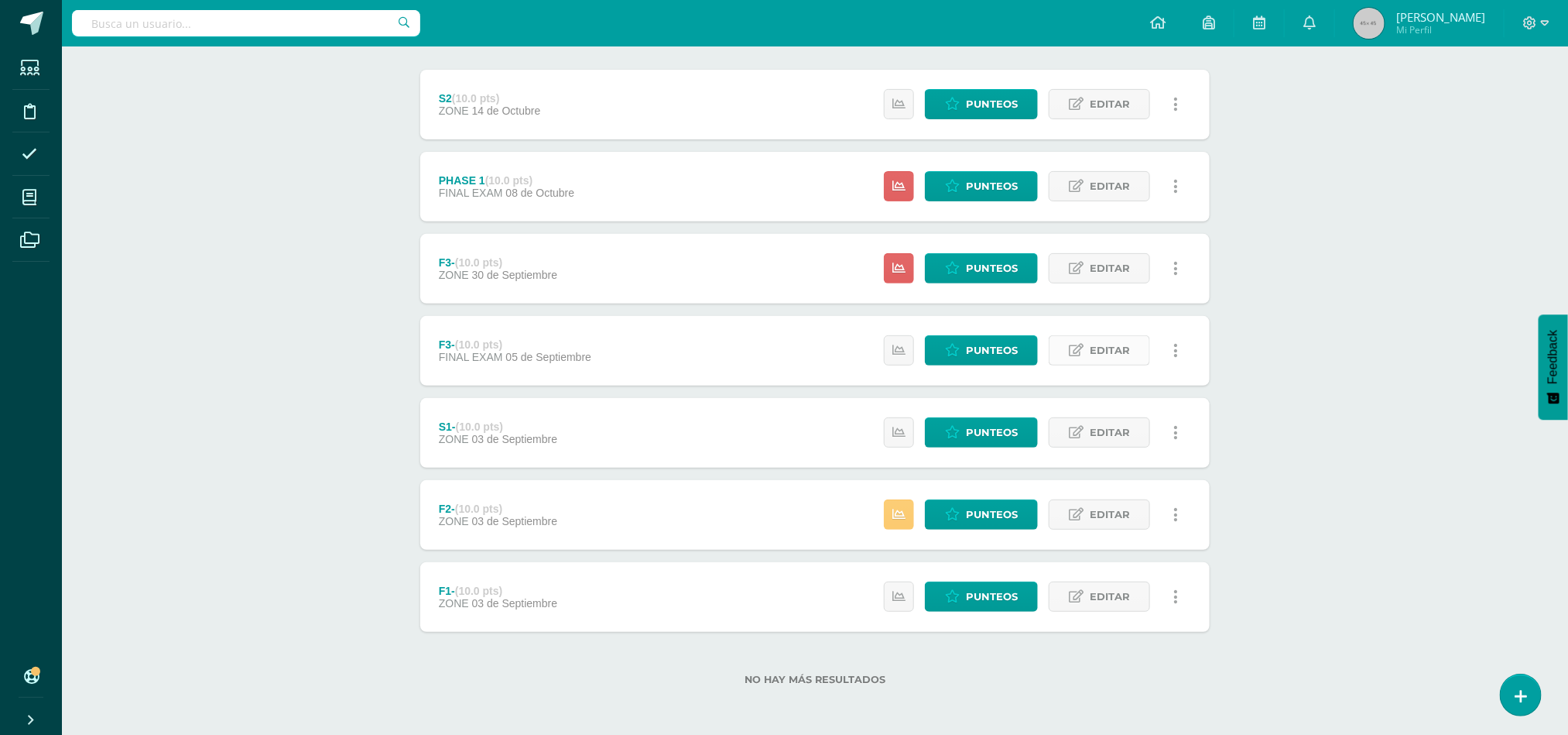
click at [1104, 352] on span "Editar" at bounding box center [1110, 350] width 40 height 29
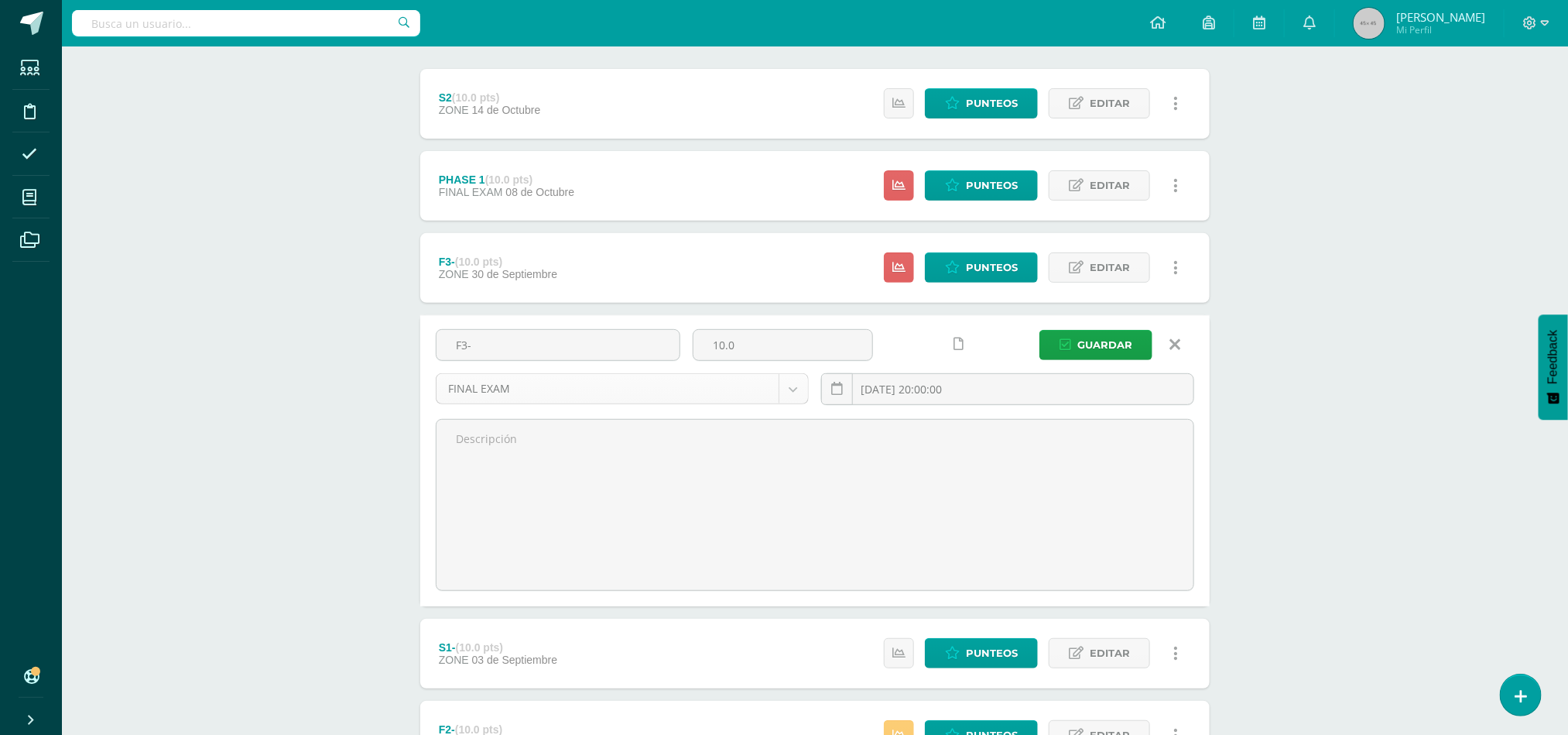
click at [804, 395] on body "La tarea S1- fue editada exitosamente. Estudiantes Disciplina Asistencia Mis cu…" at bounding box center [784, 383] width 1568 height 1144
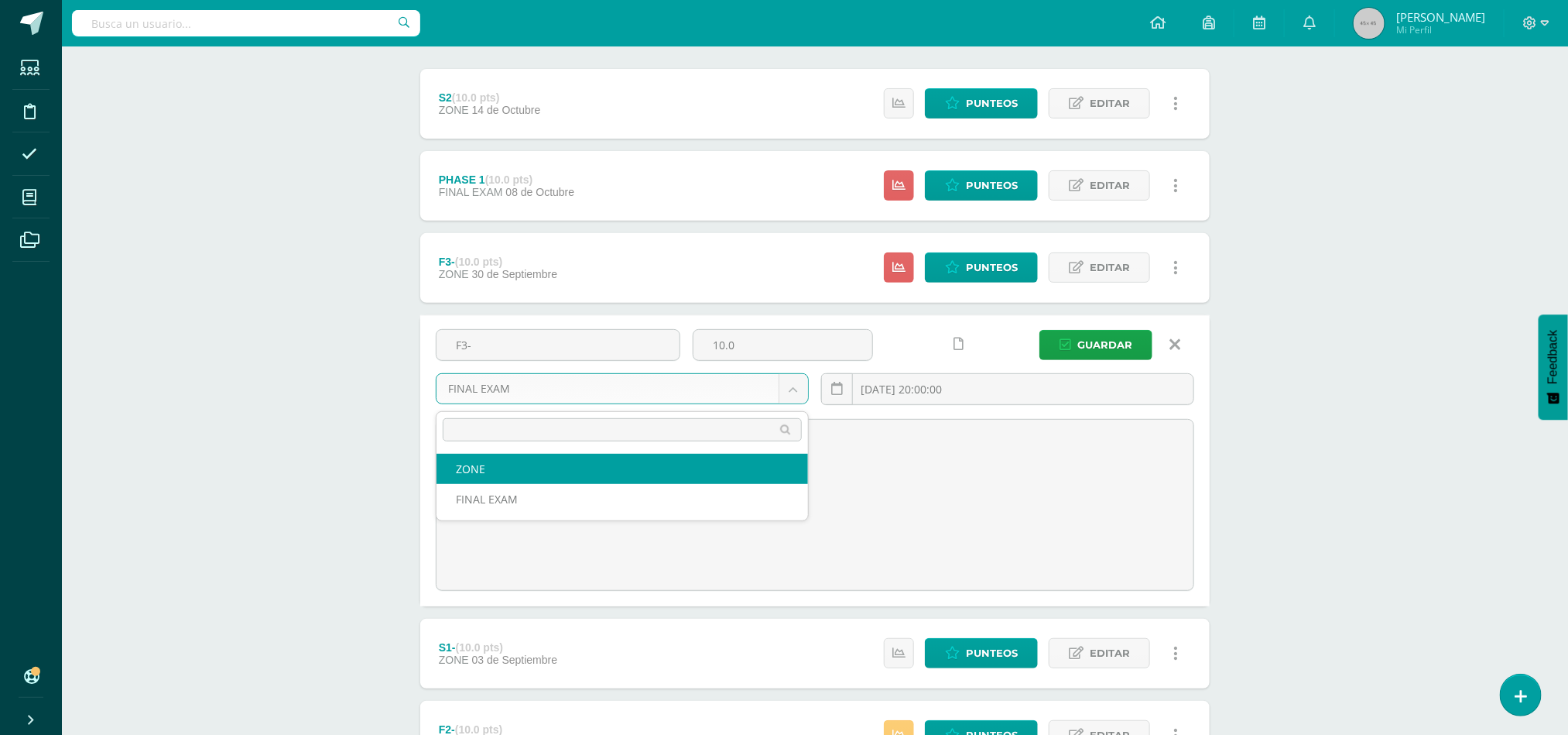
select select "47971"
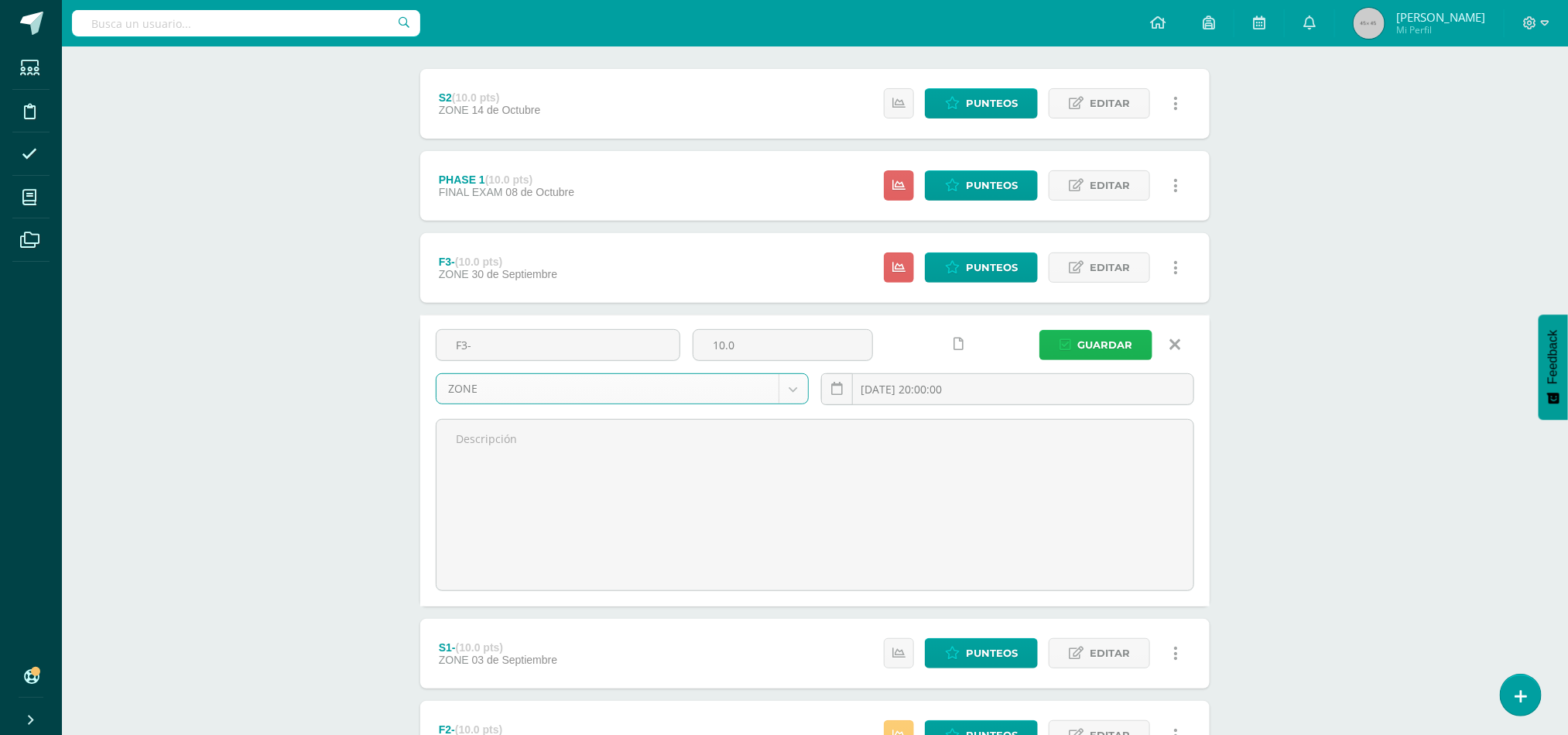
click at [1084, 349] on span "Guardar" at bounding box center [1105, 345] width 55 height 29
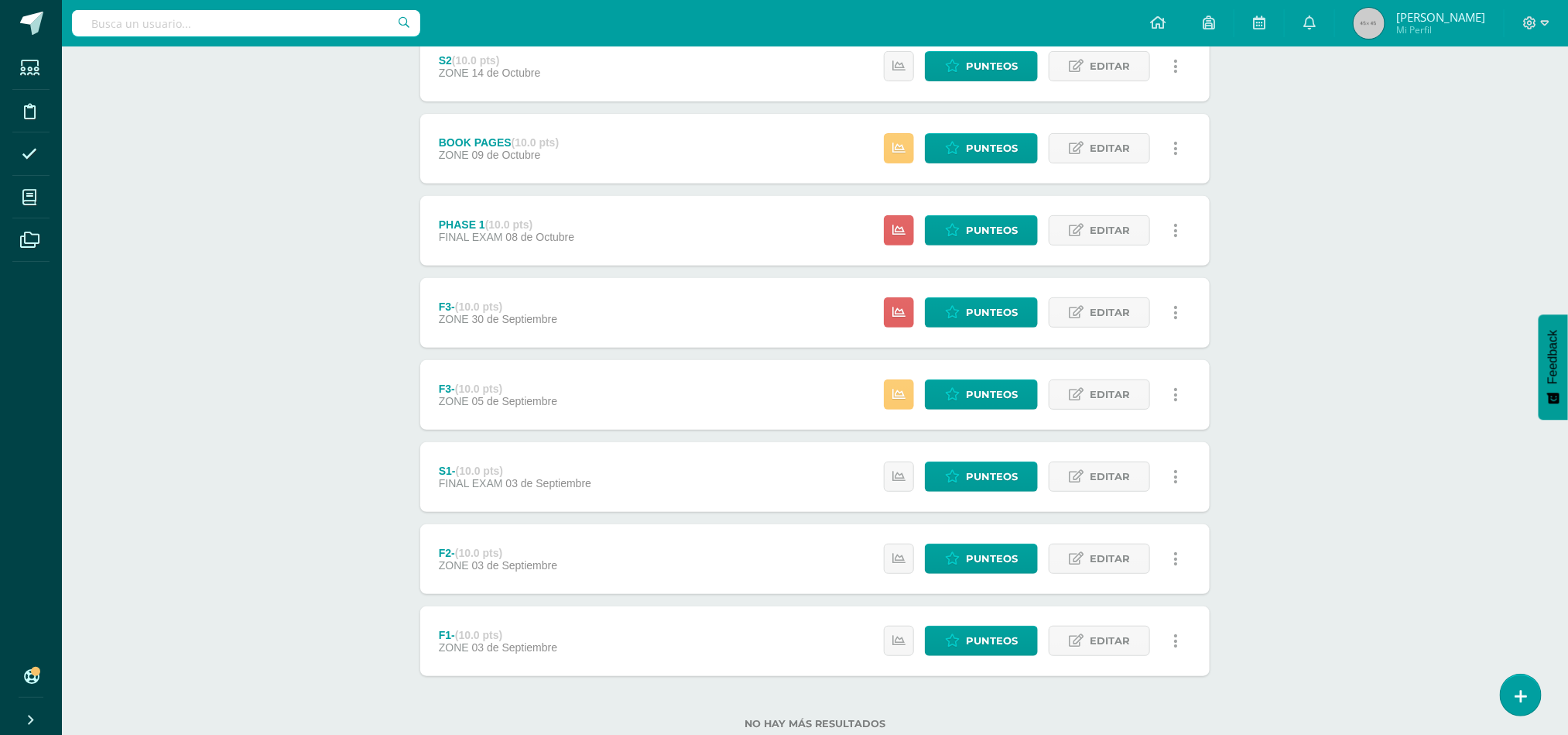
scroll to position [272, 0]
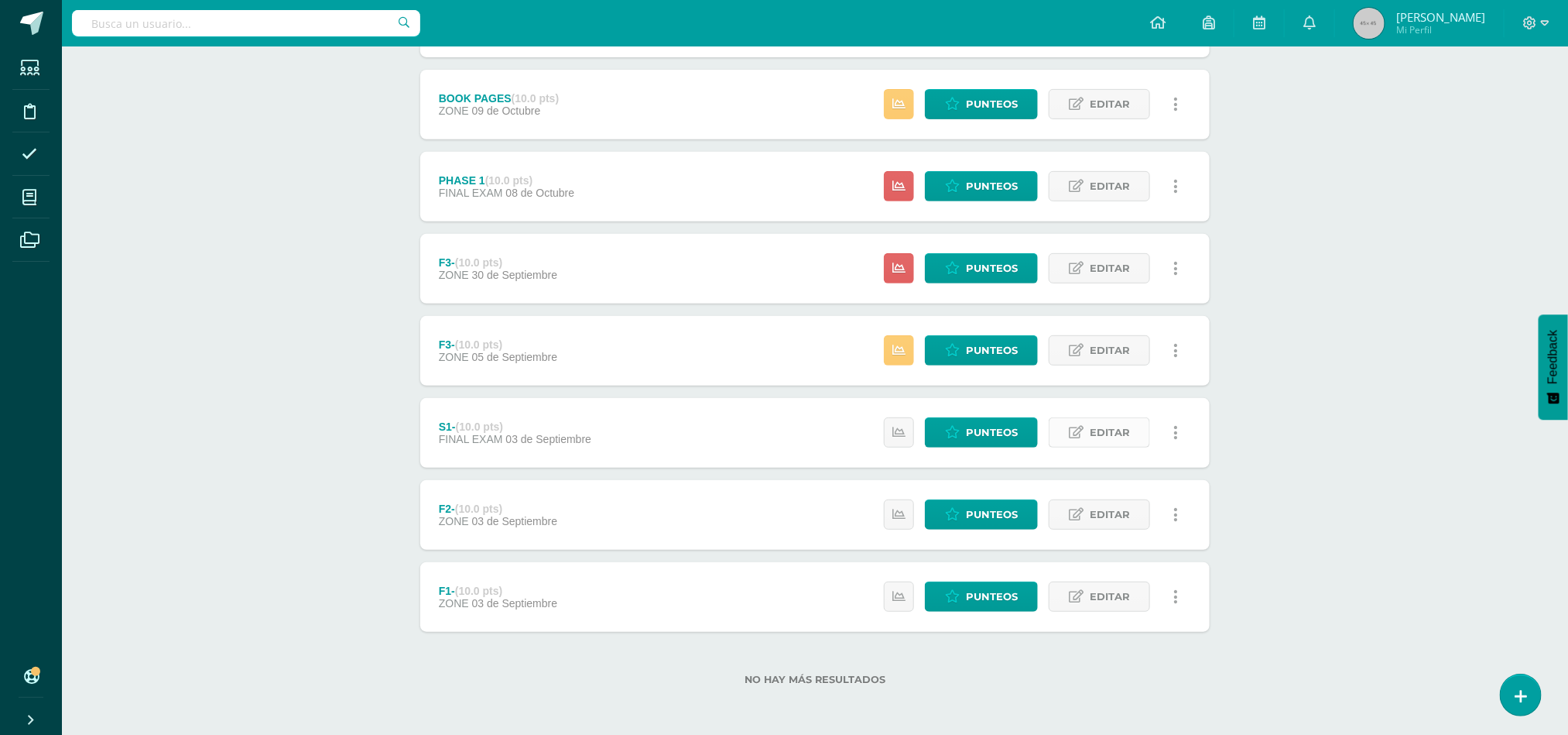
click at [1102, 439] on span "Editar" at bounding box center [1110, 432] width 40 height 29
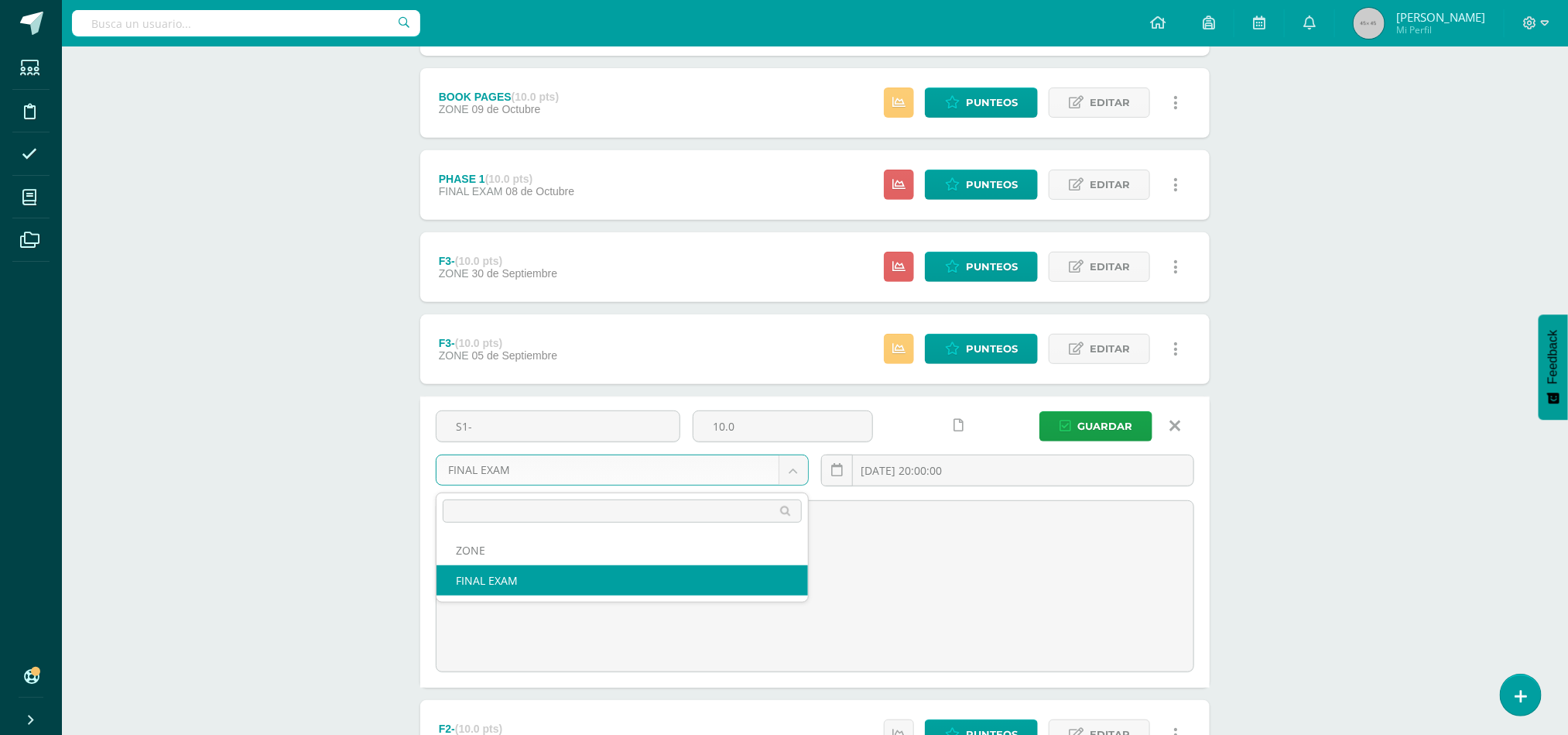
click at [790, 467] on body "La tarea F3- fue editada exitosamente. Estudiantes Disciplina Asistencia Mis cu…" at bounding box center [784, 341] width 1568 height 1227
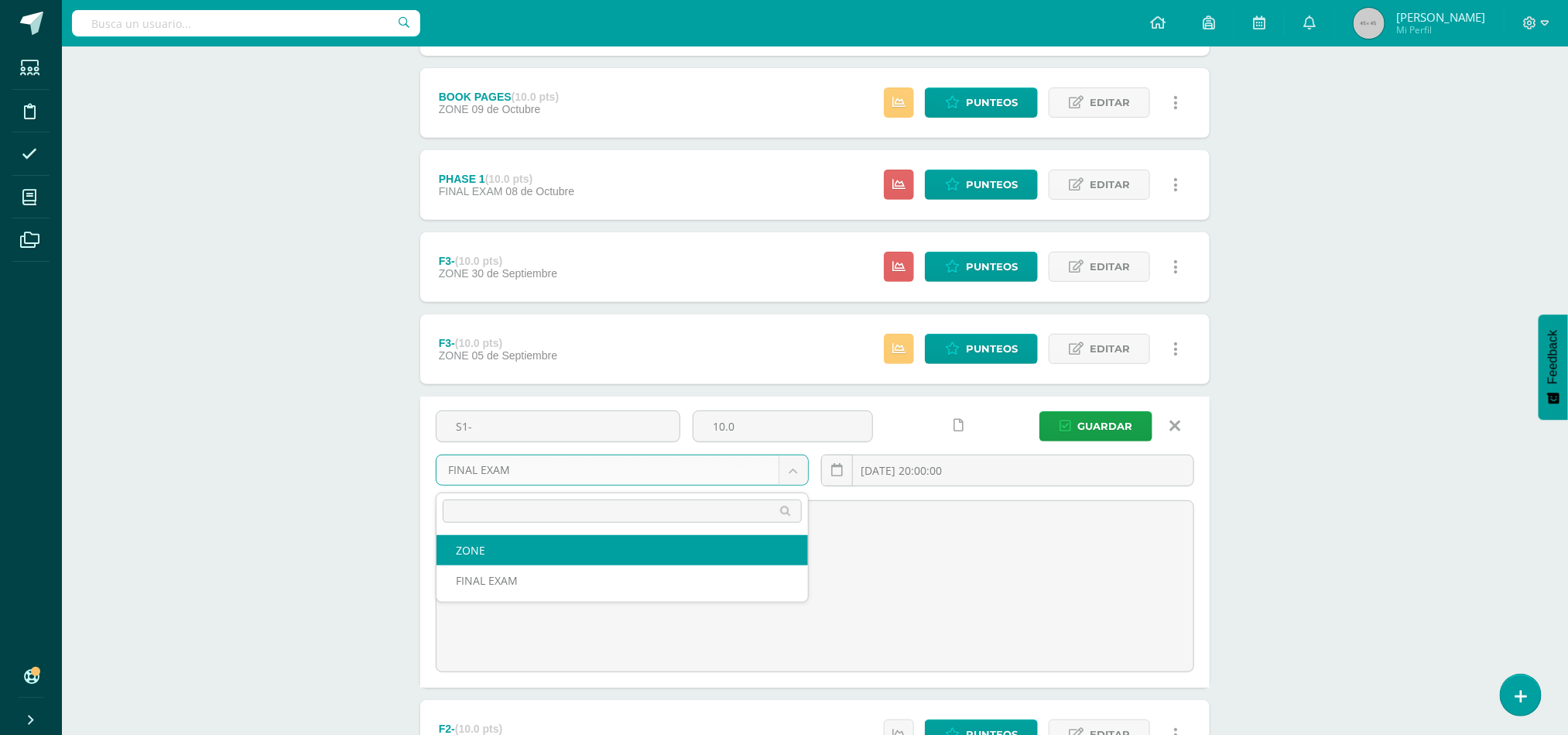
select select "47973"
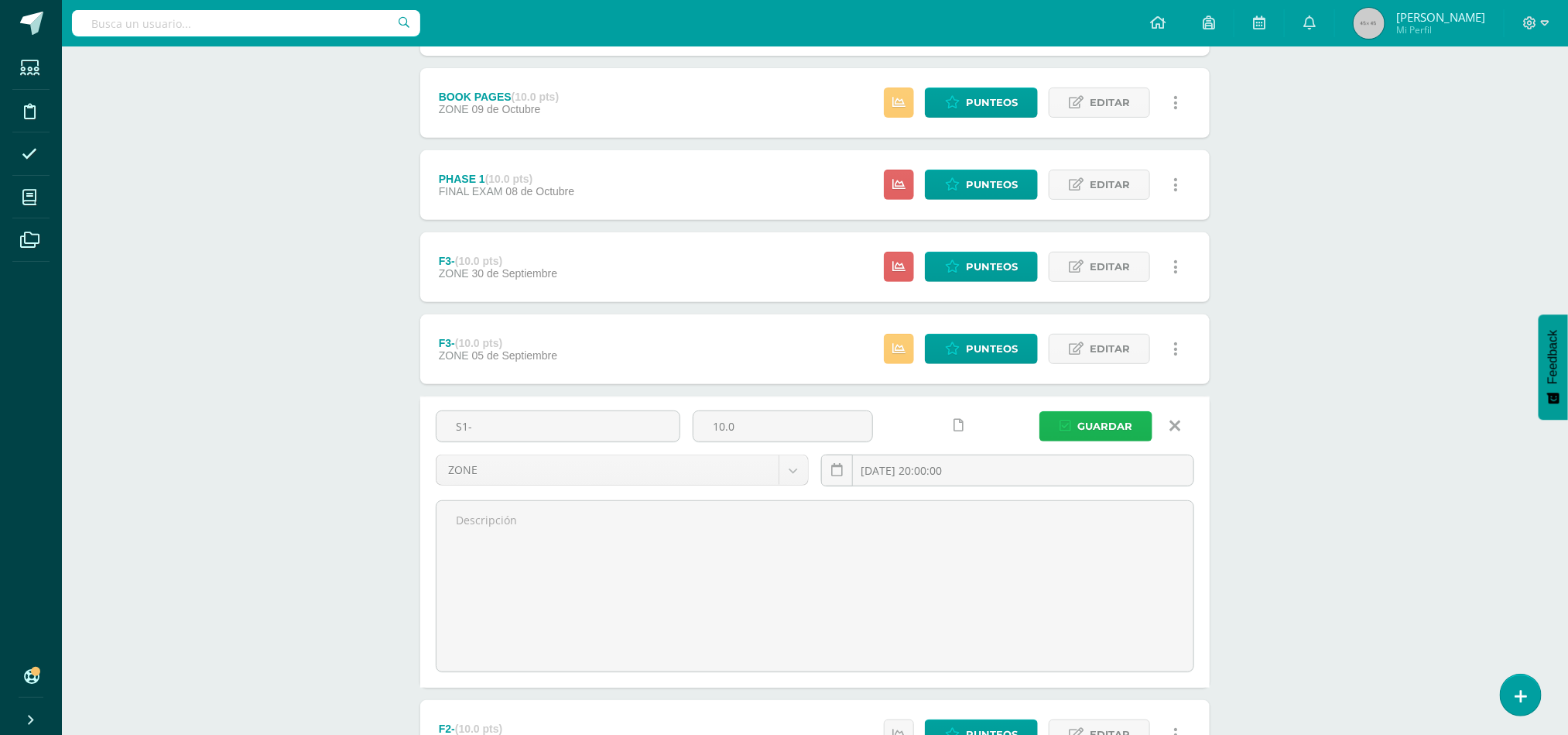
click at [1111, 432] on span "Guardar" at bounding box center [1105, 426] width 55 height 29
